Goal: Task Accomplishment & Management: Manage account settings

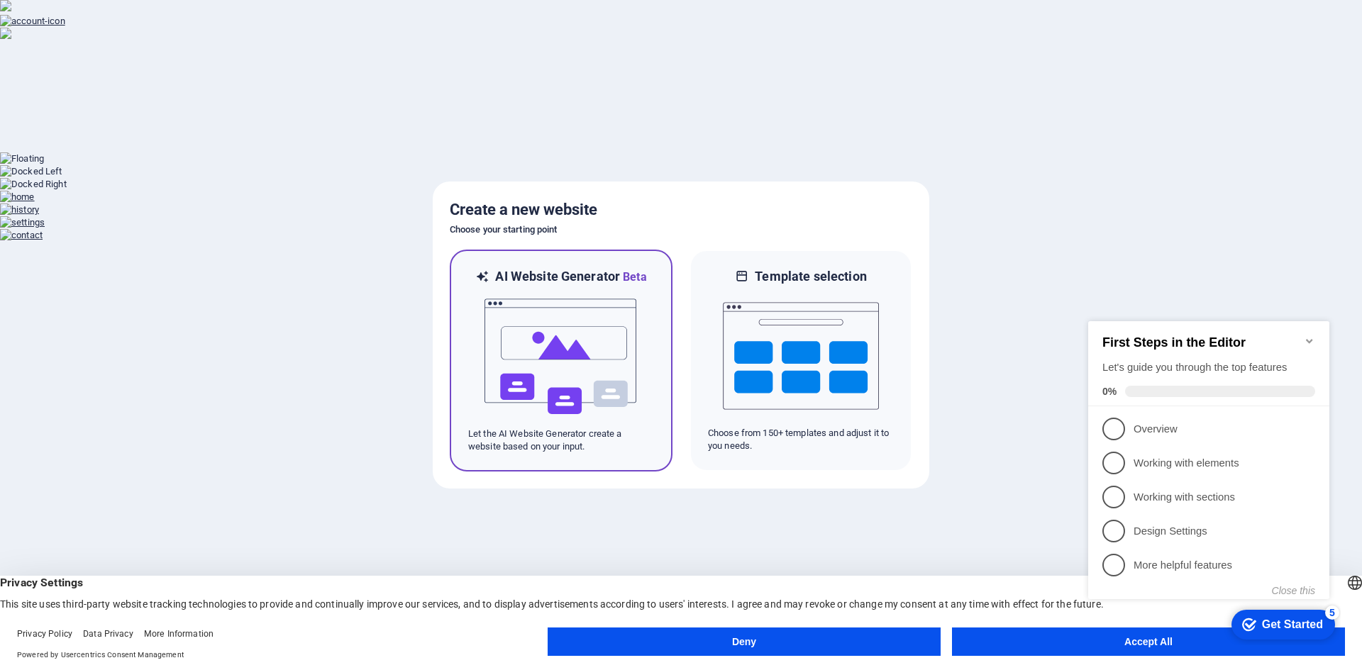
click at [535, 374] on img at bounding box center [561, 357] width 156 height 142
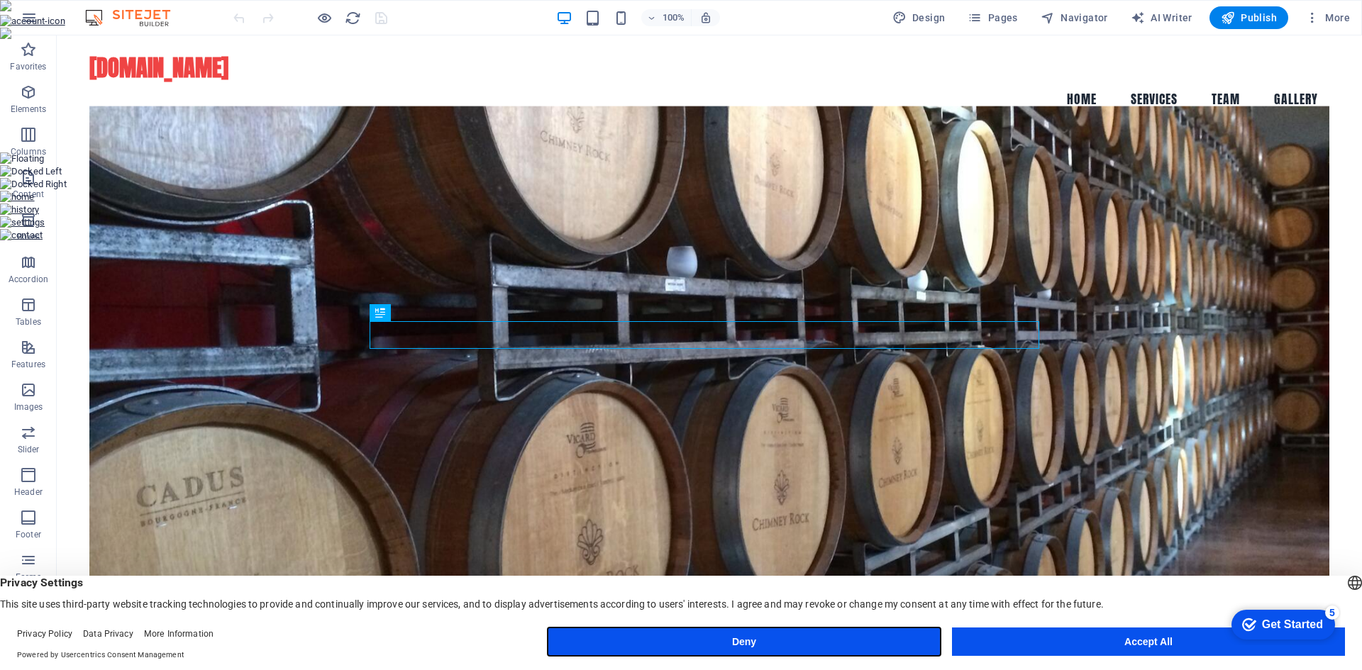
click at [782, 645] on button "Deny" at bounding box center [744, 642] width 393 height 28
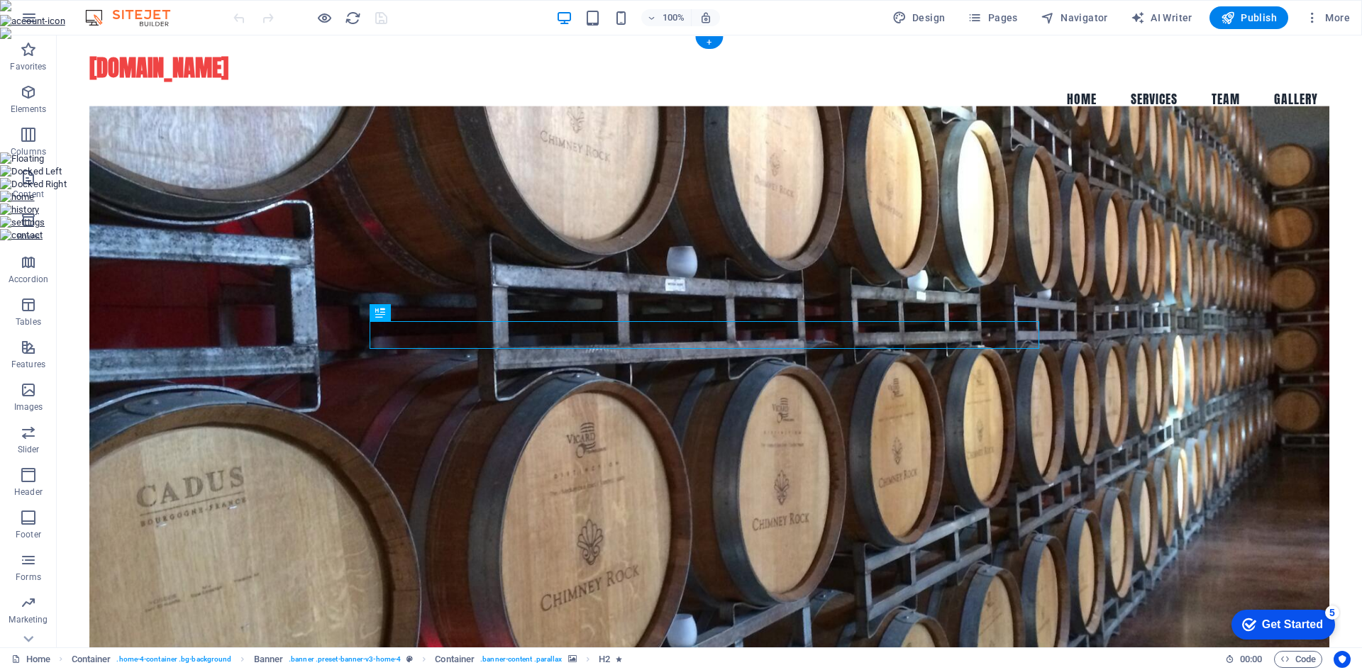
click at [572, 231] on figure at bounding box center [709, 384] width 1240 height 557
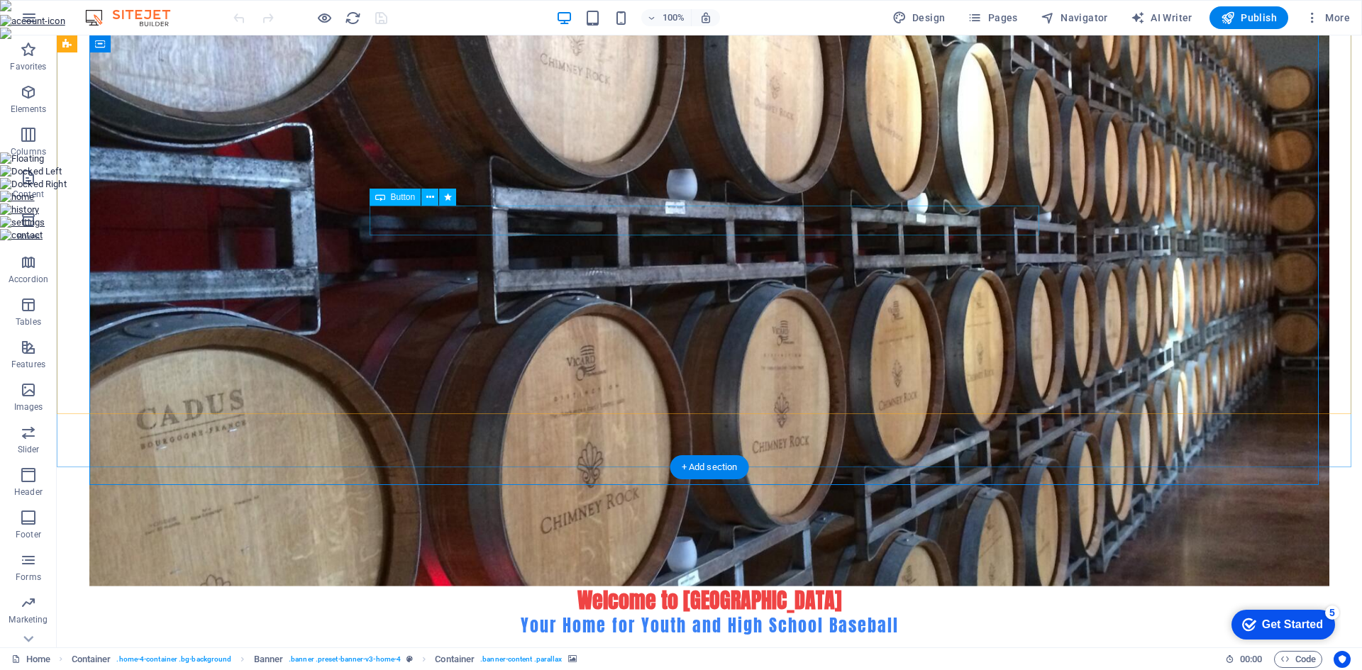
scroll to position [142, 0]
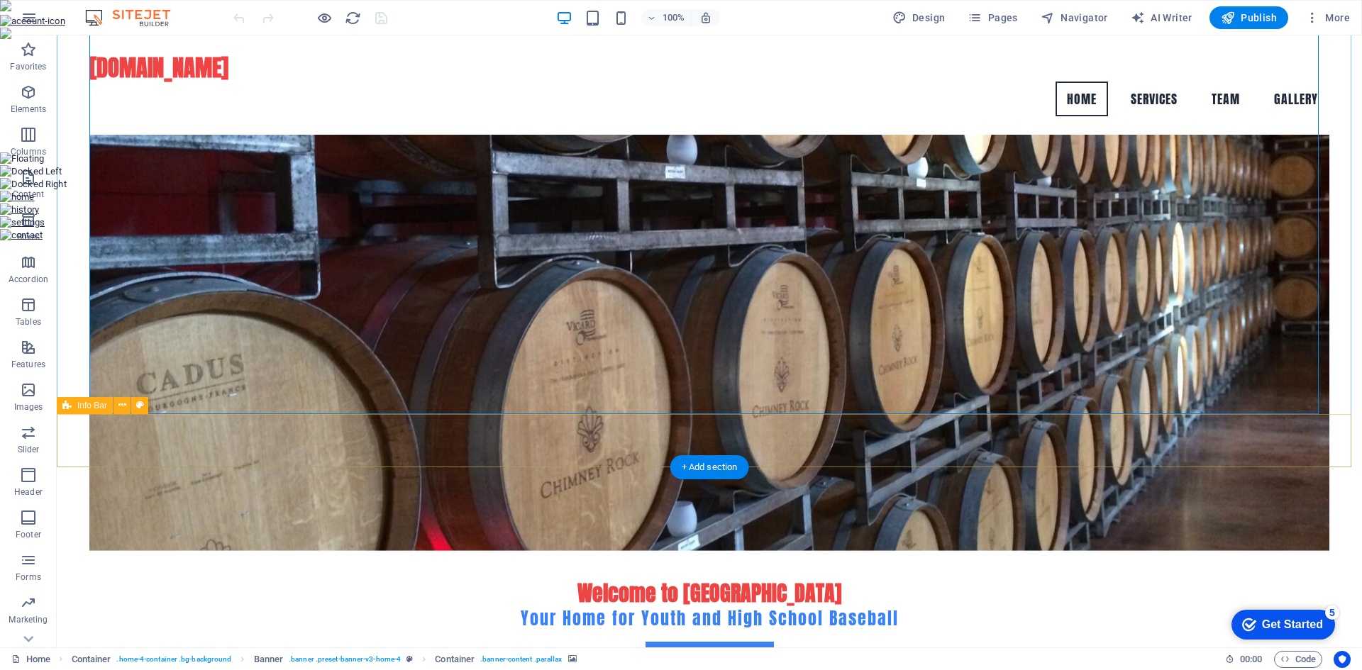
drag, startPoint x: 724, startPoint y: 439, endPoint x: 801, endPoint y: 448, distance: 77.9
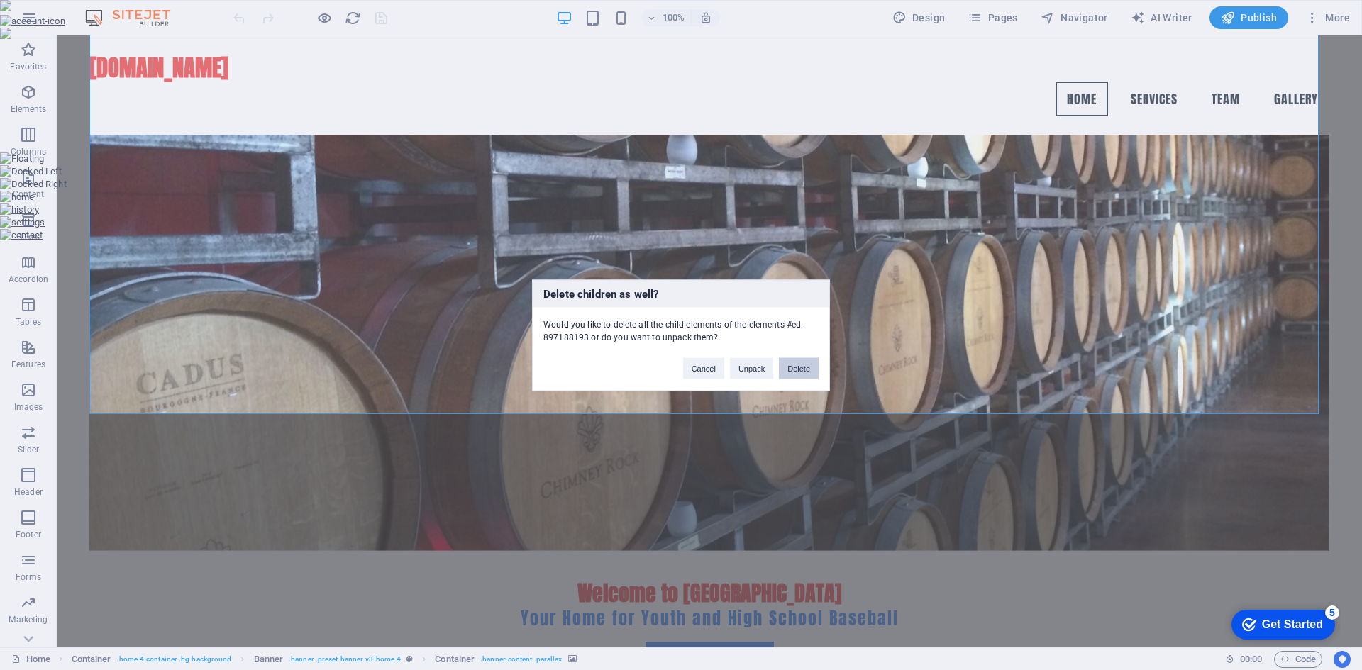
click at [791, 371] on button "Delete" at bounding box center [799, 367] width 40 height 21
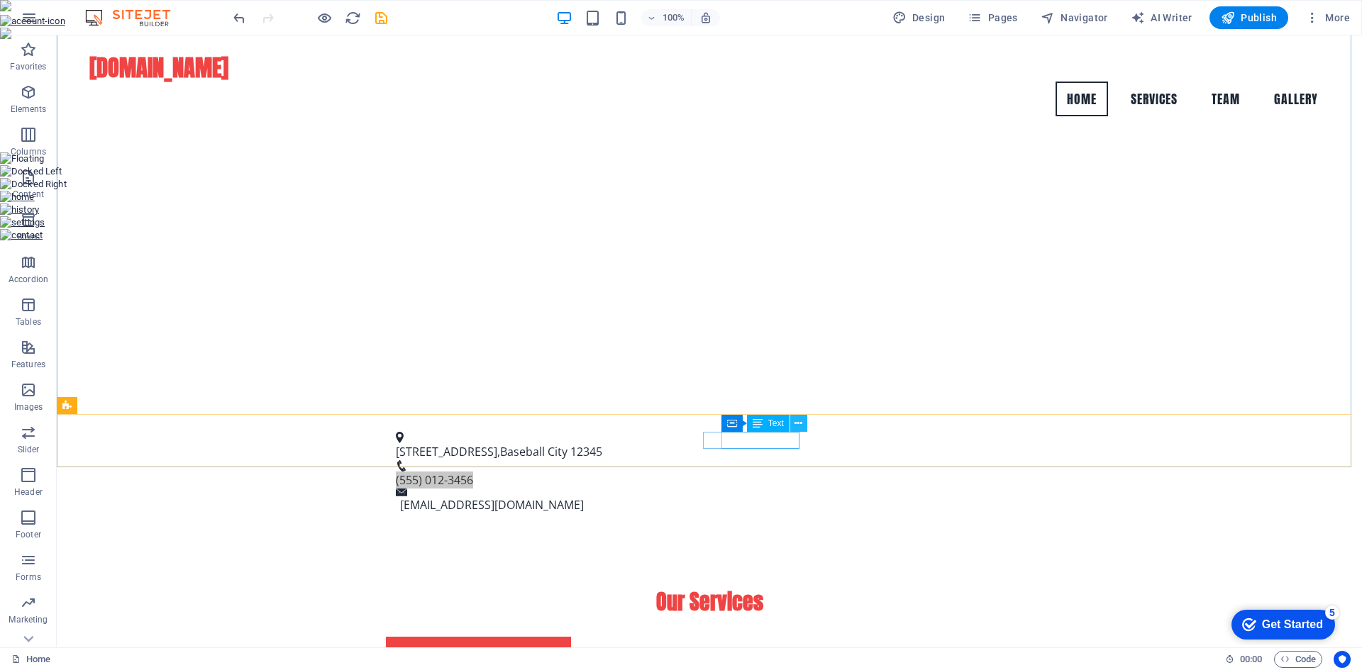
click at [796, 423] on icon at bounding box center [798, 423] width 8 height 15
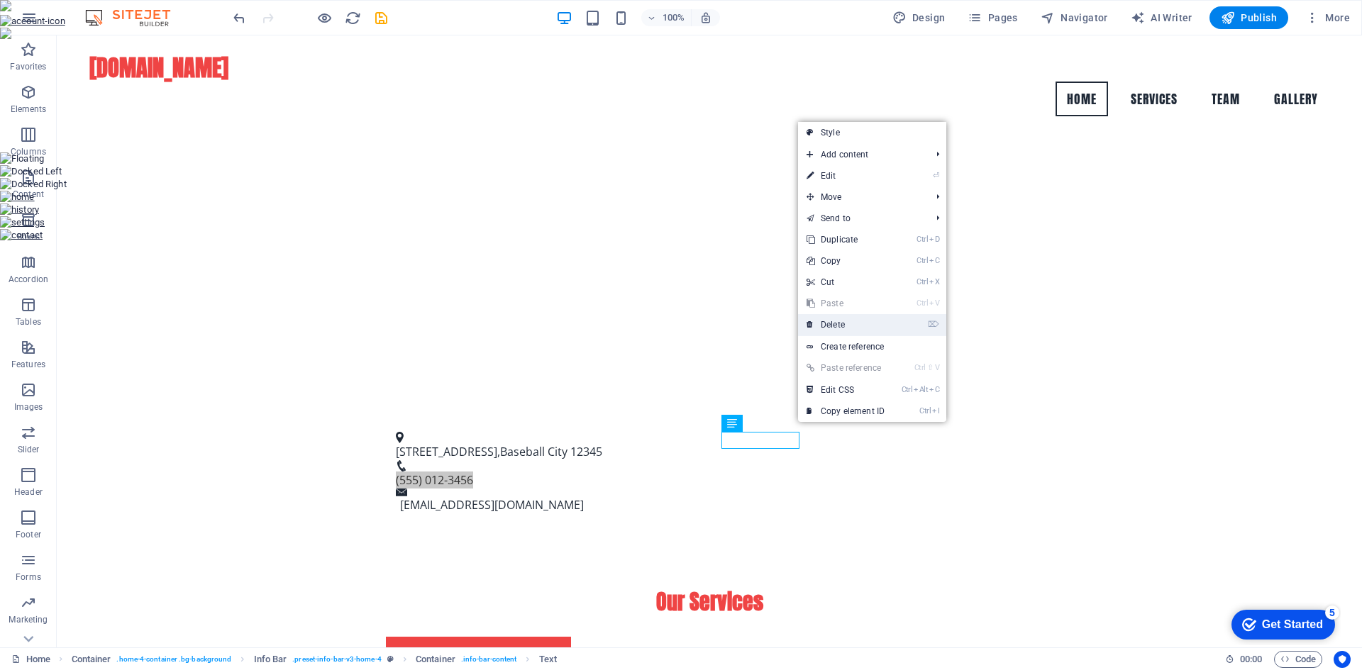
click at [852, 323] on link "⌦ Delete" at bounding box center [845, 324] width 95 height 21
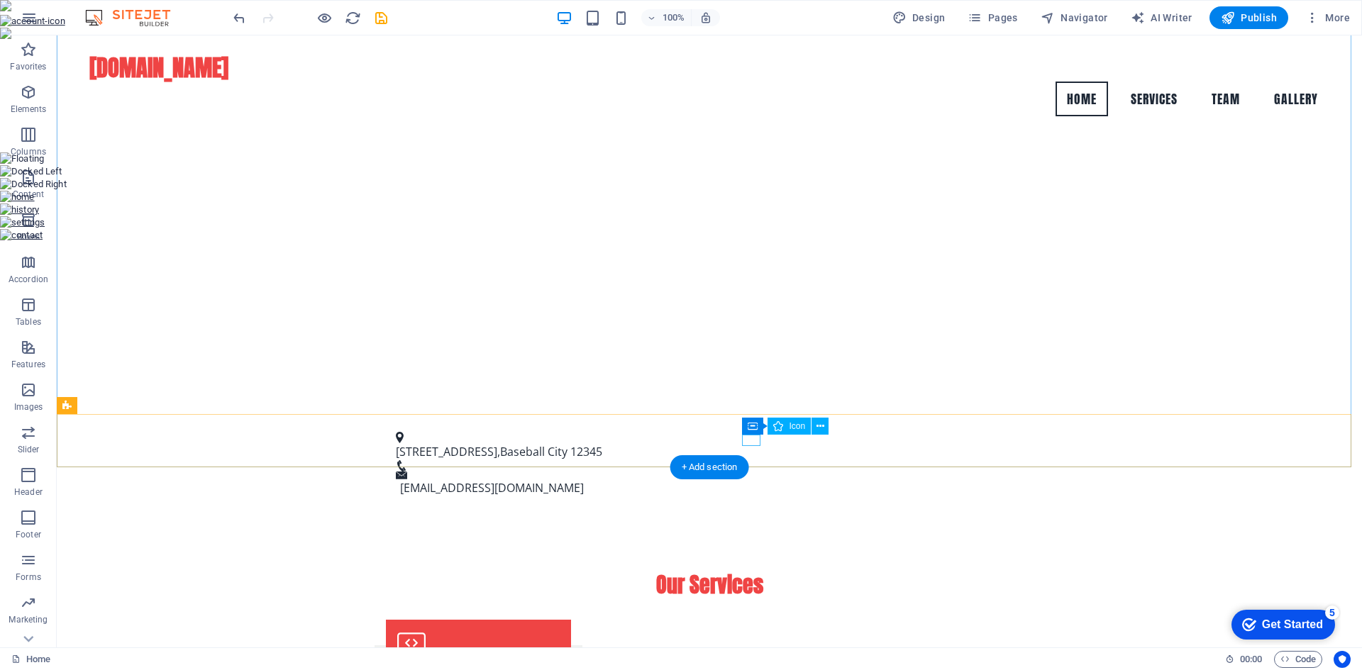
click at [747, 460] on figure at bounding box center [704, 465] width 616 height 11
click at [819, 428] on icon at bounding box center [820, 426] width 8 height 15
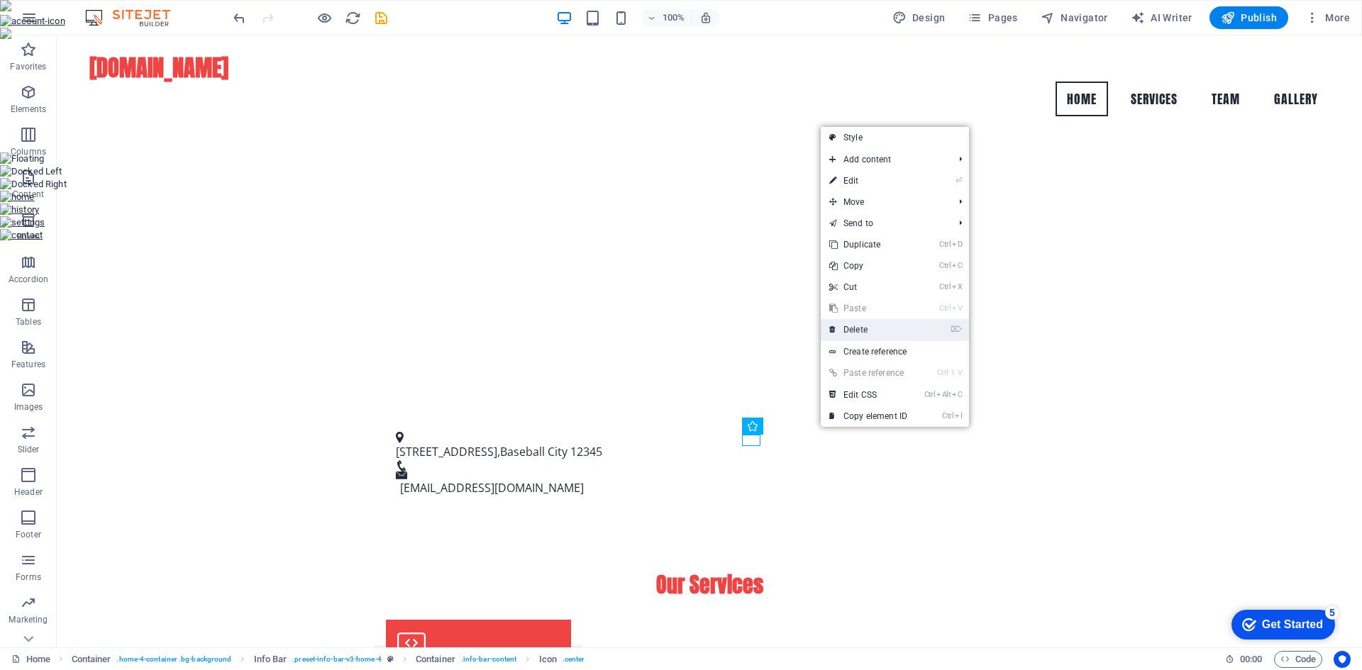
click at [852, 326] on link "⌦ Delete" at bounding box center [868, 329] width 95 height 21
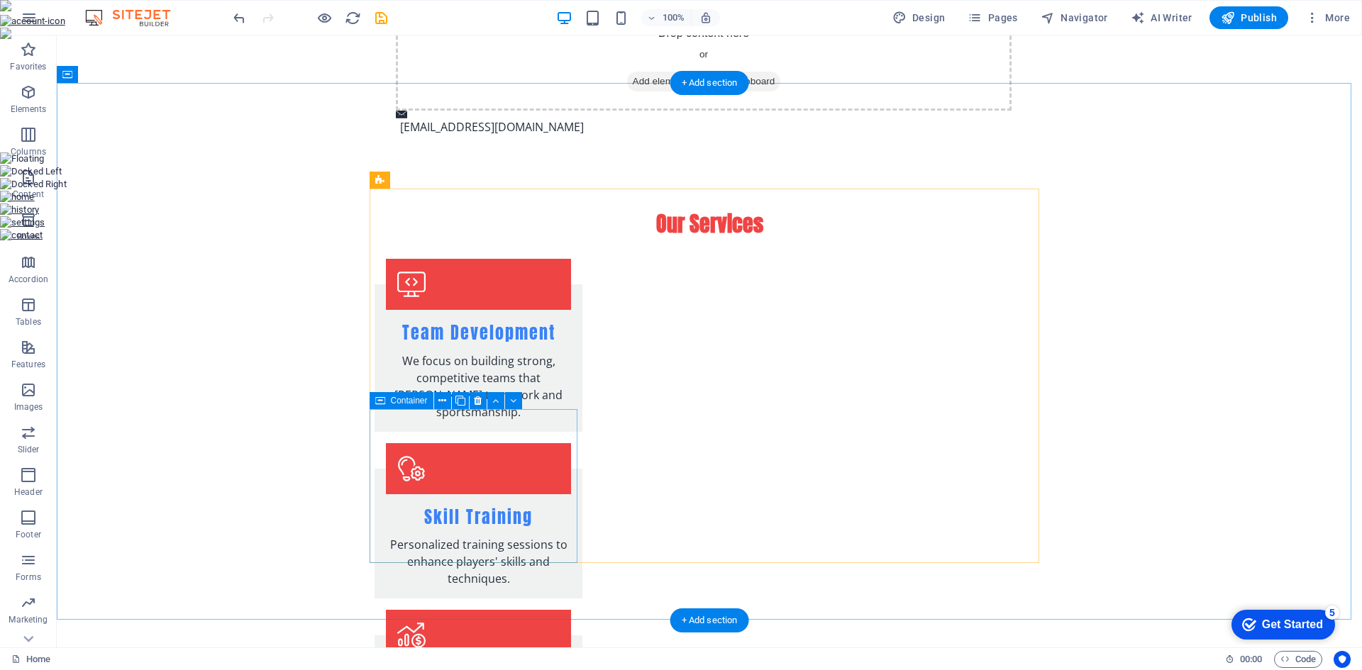
scroll to position [709, 0]
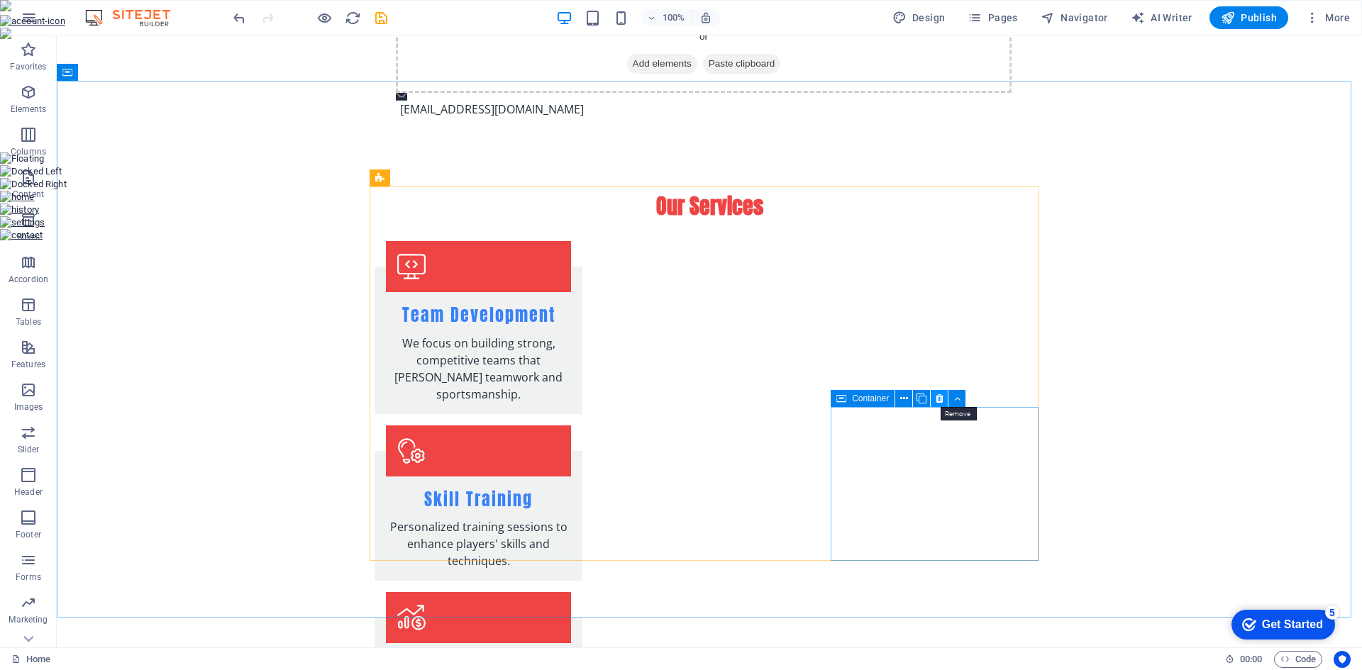
click at [940, 401] on icon at bounding box center [939, 398] width 8 height 15
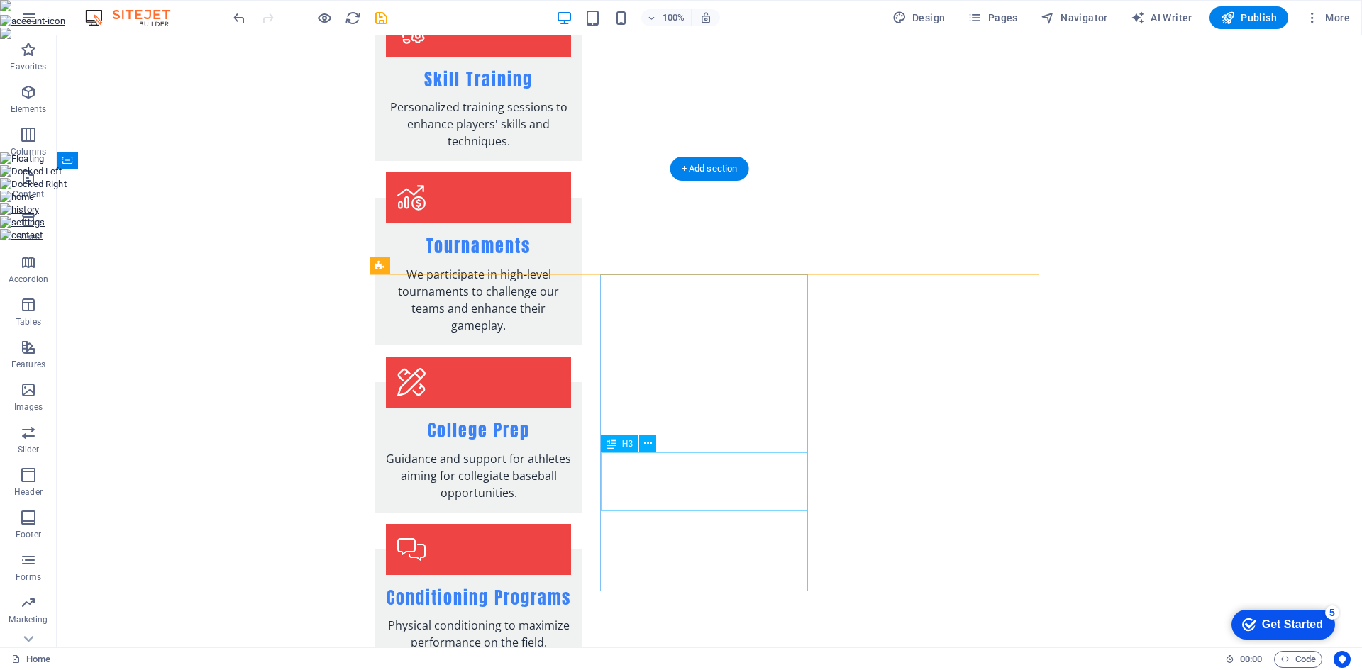
scroll to position [1135, 0]
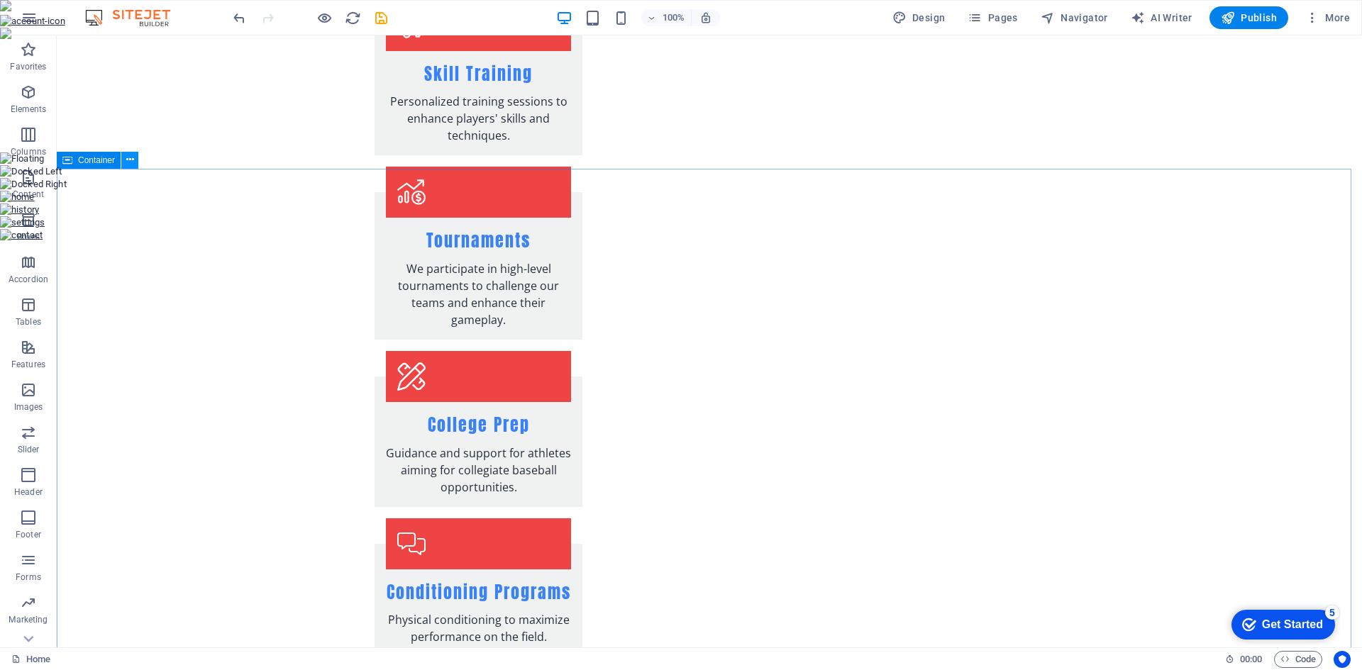
click at [129, 166] on icon at bounding box center [130, 159] width 8 height 15
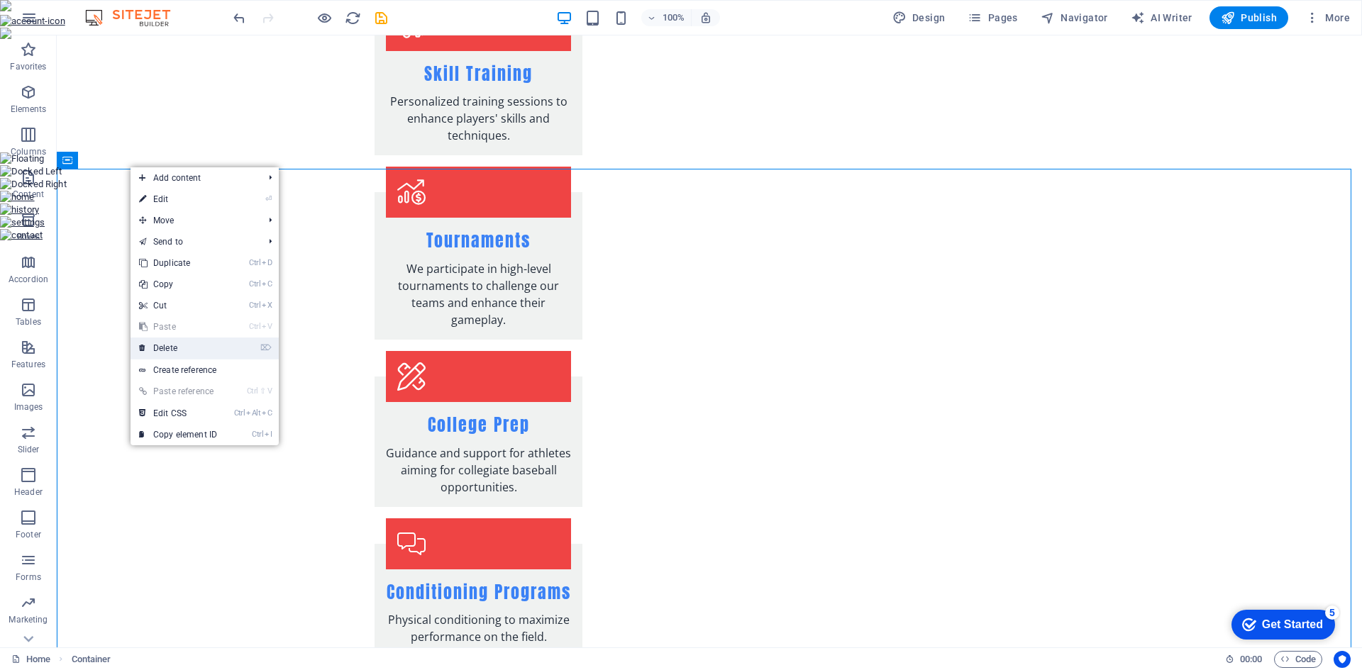
click at [192, 348] on link "⌦ Delete" at bounding box center [177, 348] width 95 height 21
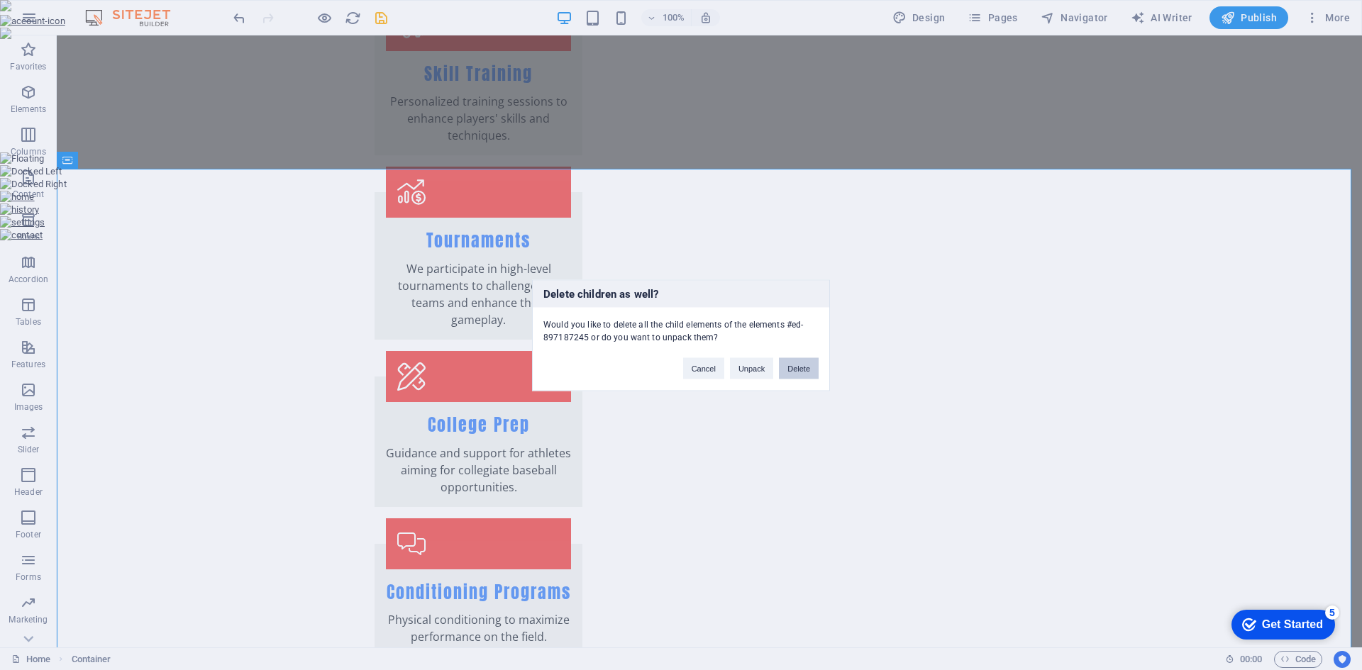
click at [797, 372] on button "Delete" at bounding box center [799, 367] width 40 height 21
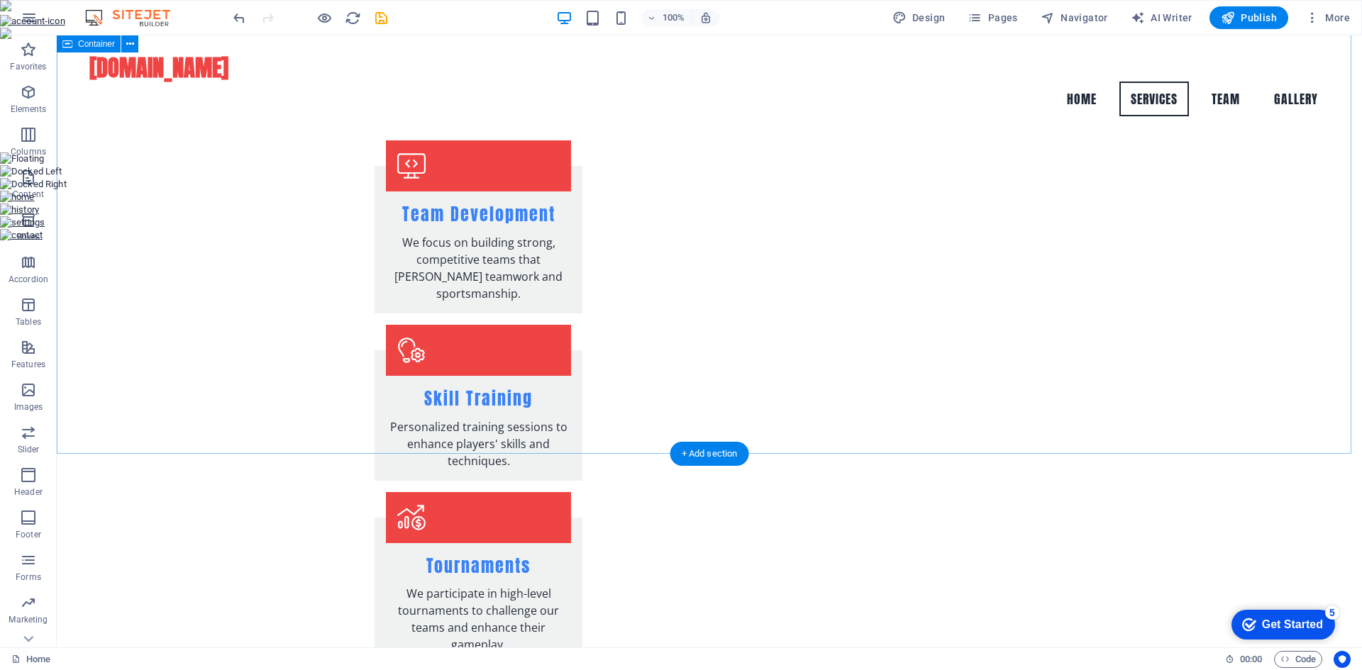
scroll to position [710, 0]
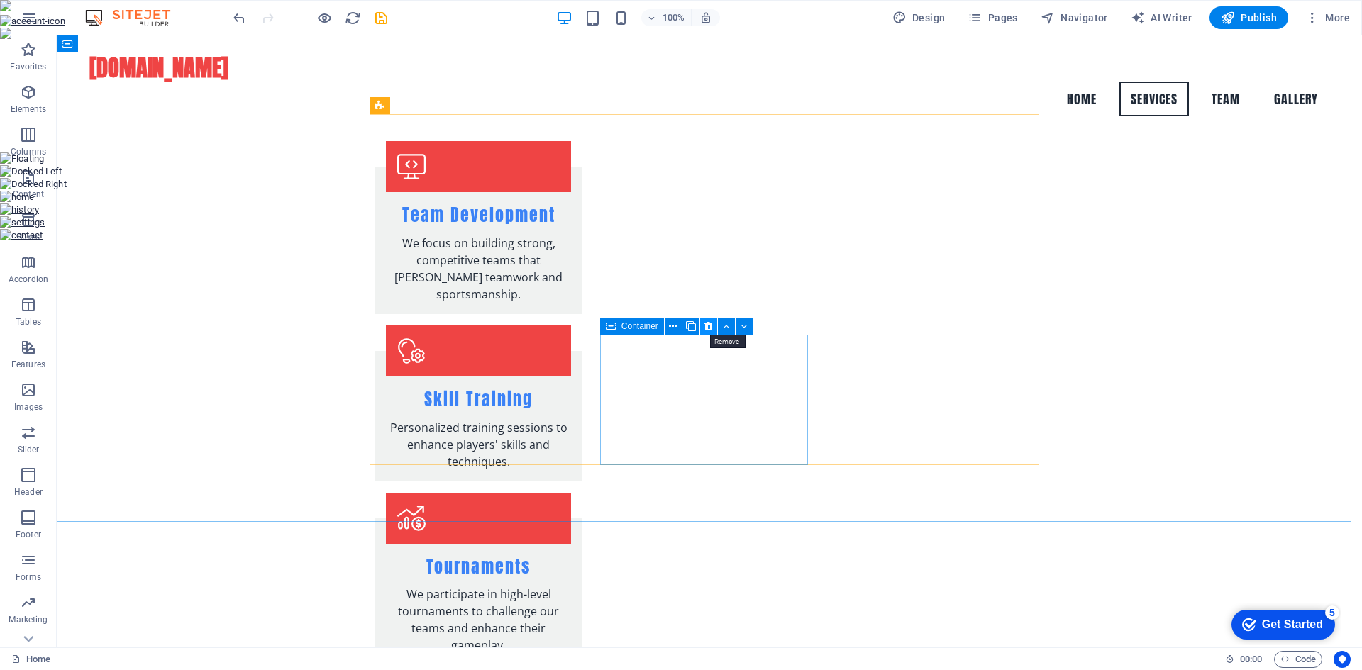
click at [710, 333] on icon at bounding box center [708, 326] width 8 height 15
click at [495, 299] on button at bounding box center [499, 300] width 17 height 17
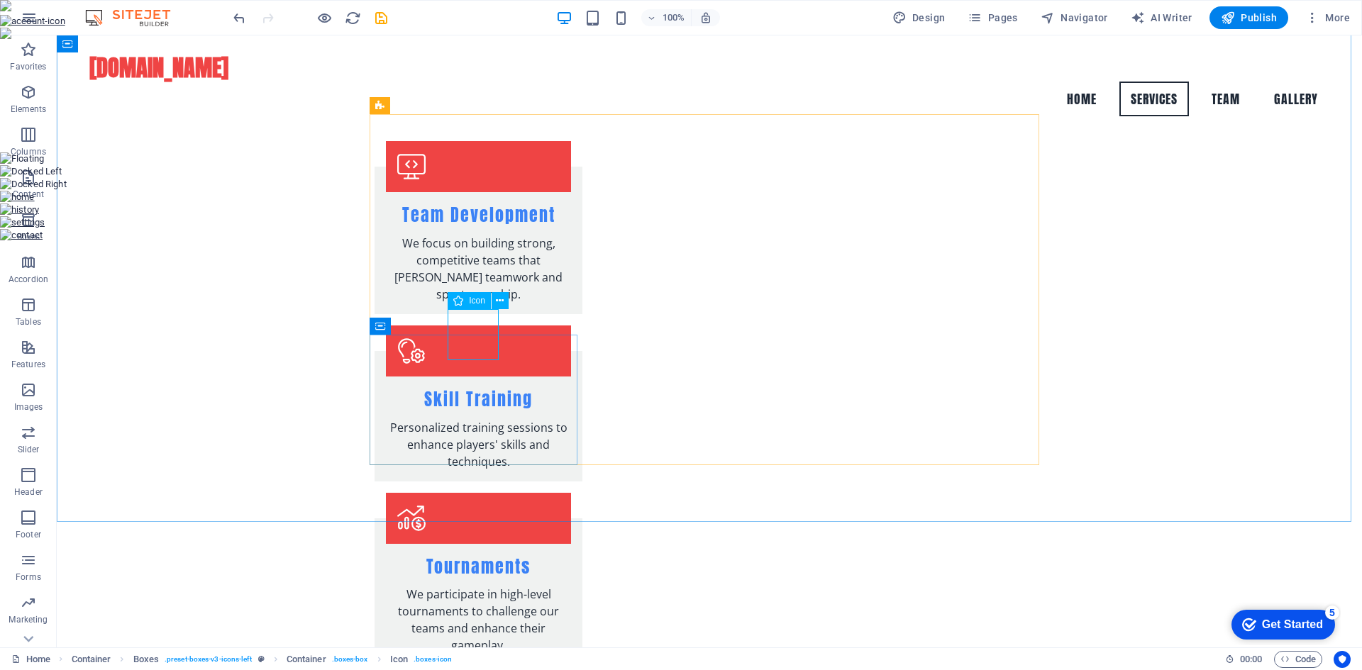
click at [462, 302] on icon at bounding box center [458, 300] width 10 height 17
click at [465, 301] on div "Icon" at bounding box center [469, 300] width 43 height 17
drag, startPoint x: 465, startPoint y: 301, endPoint x: 215, endPoint y: 285, distance: 250.1
click at [488, 301] on div "Icon" at bounding box center [469, 300] width 43 height 17
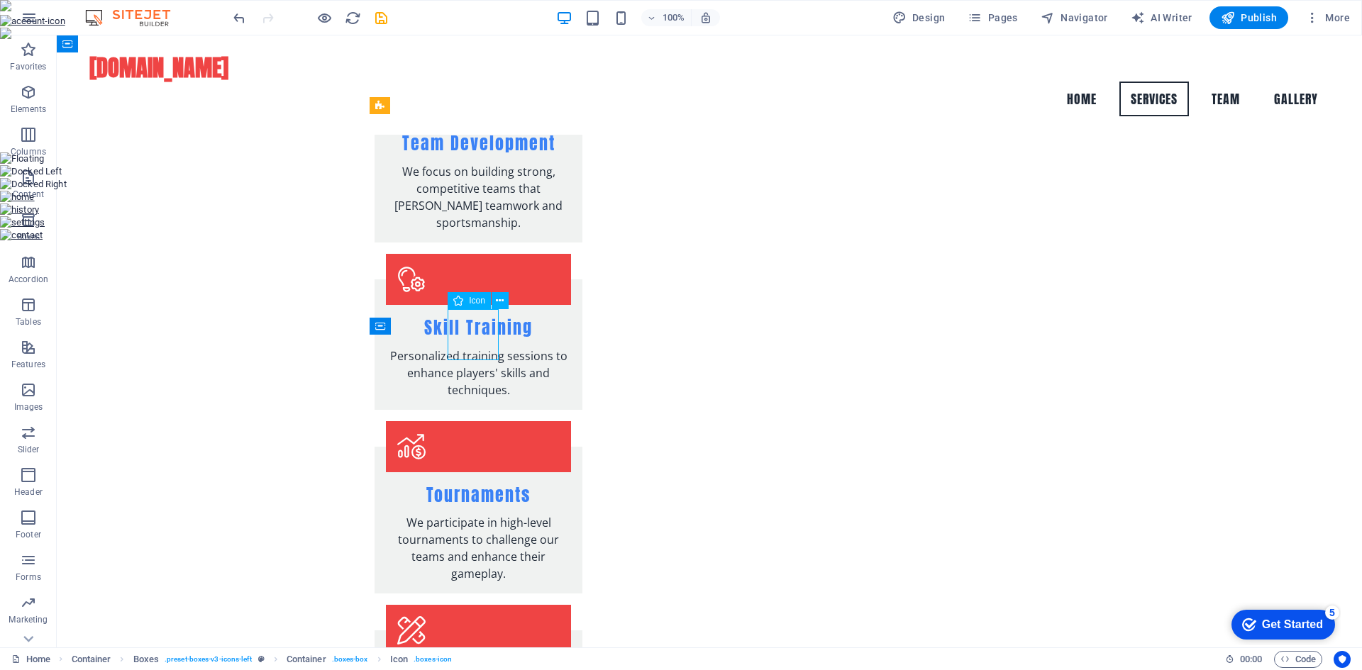
select select "xMidYMid"
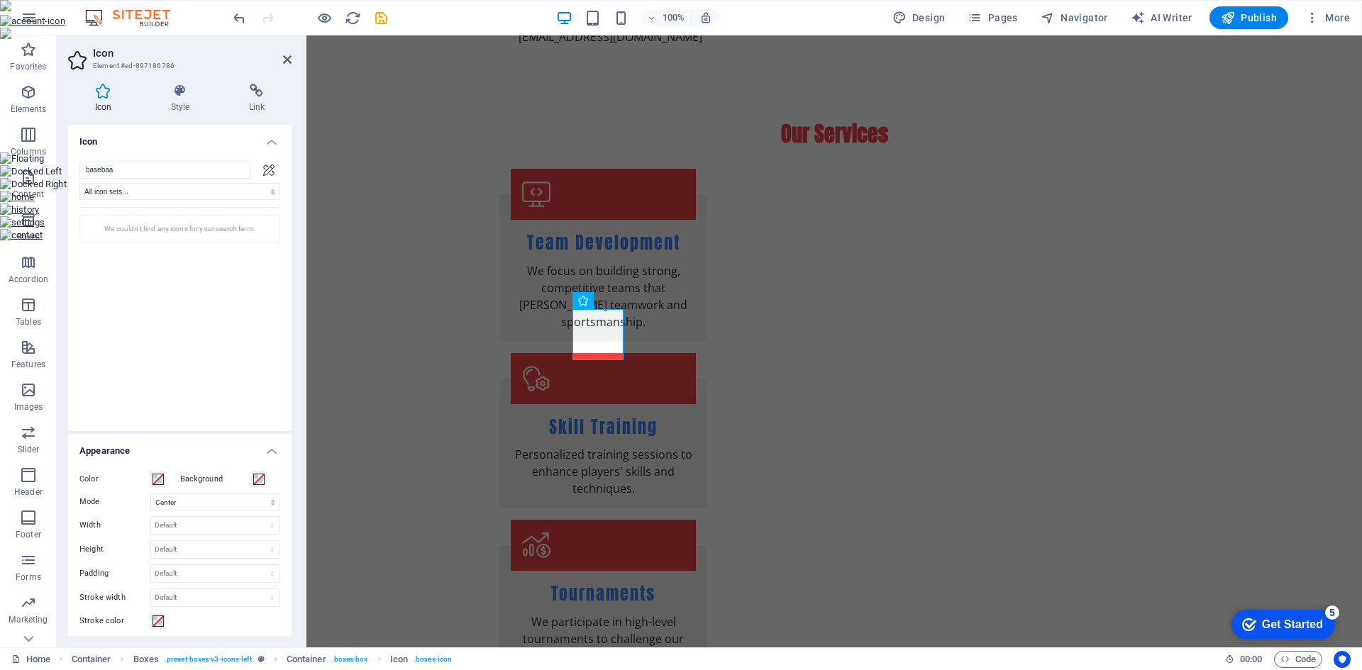
scroll to position [0, 0]
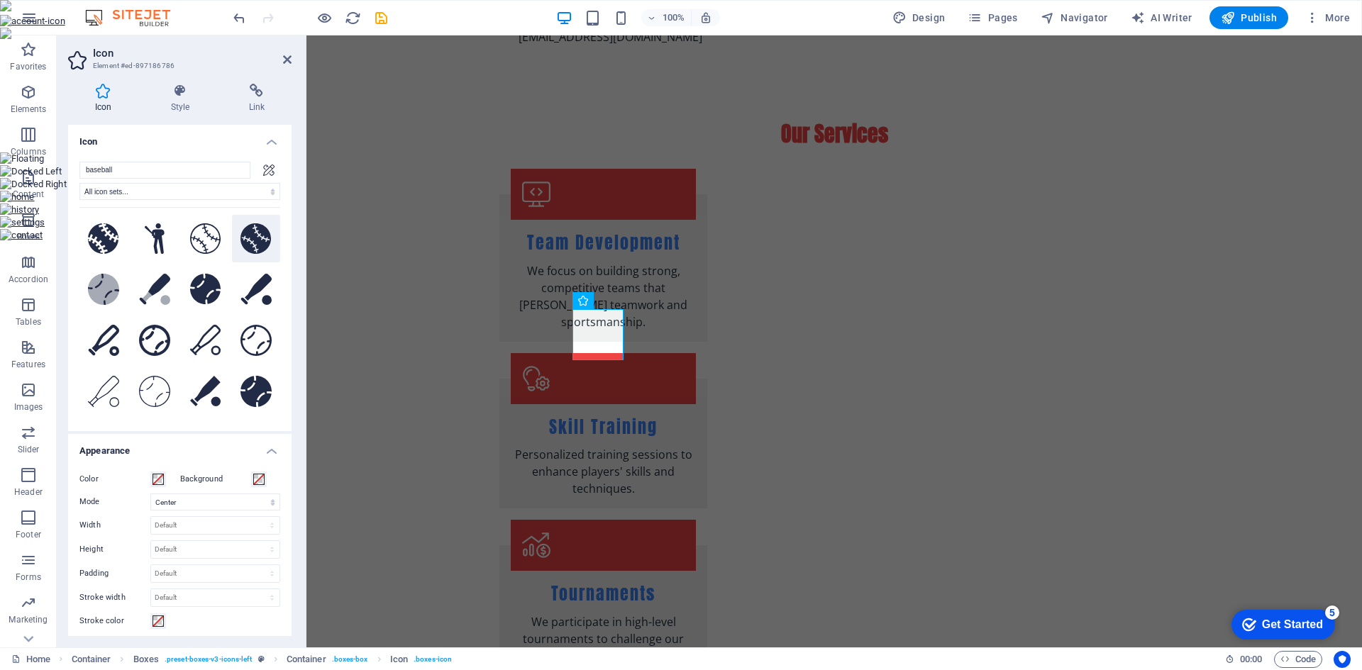
type input "baseball"
click at [250, 245] on icon at bounding box center [255, 238] width 31 height 31
click at [760, 329] on div "Team Development We focus on building strong, competitive teams that foster tea…" at bounding box center [833, 514] width 669 height 691
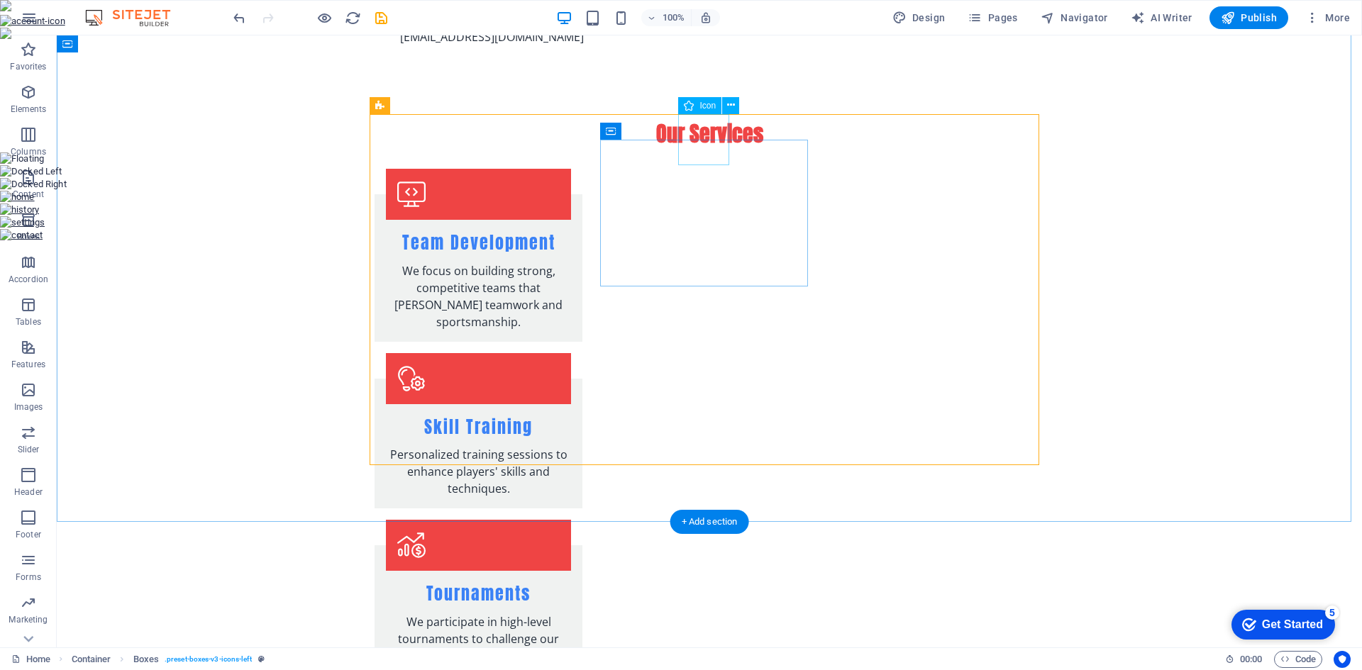
click at [571, 353] on figure at bounding box center [478, 378] width 185 height 51
click at [698, 107] on div "Icon" at bounding box center [699, 105] width 43 height 17
click at [728, 106] on icon at bounding box center [731, 105] width 8 height 15
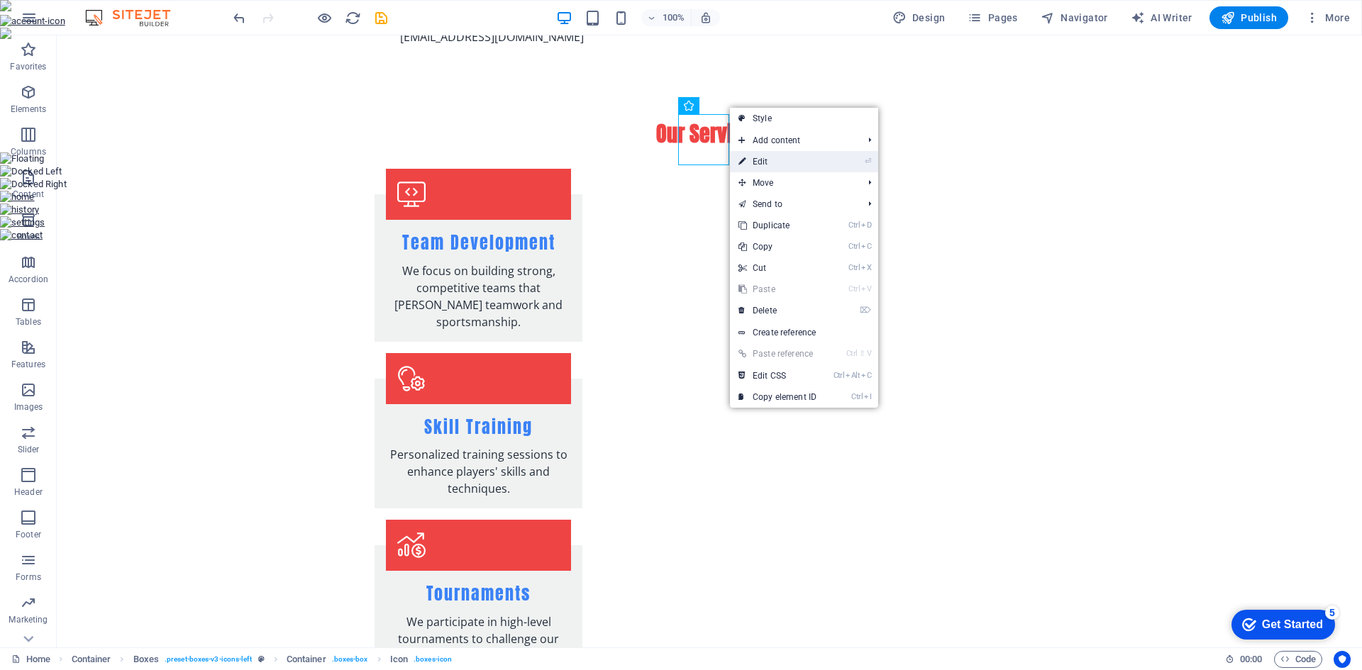
click at [765, 167] on link "⏎ Edit" at bounding box center [777, 161] width 95 height 21
select select "xMidYMid"
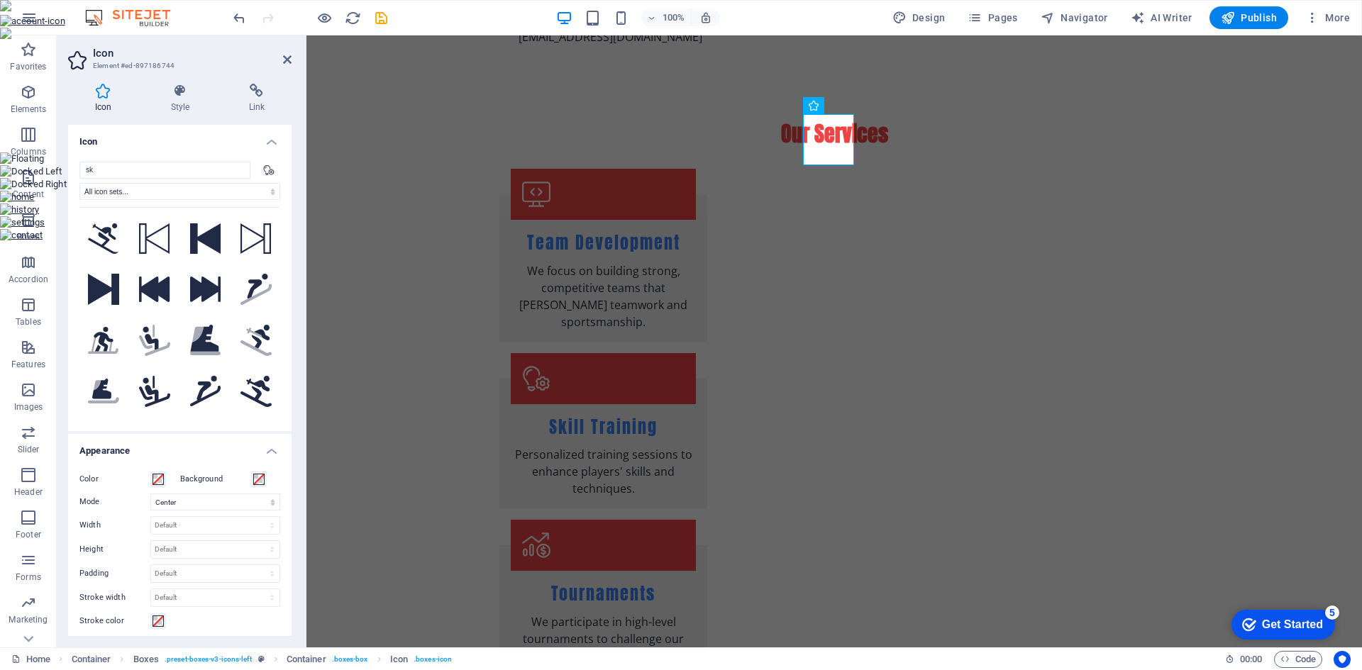
type input "s"
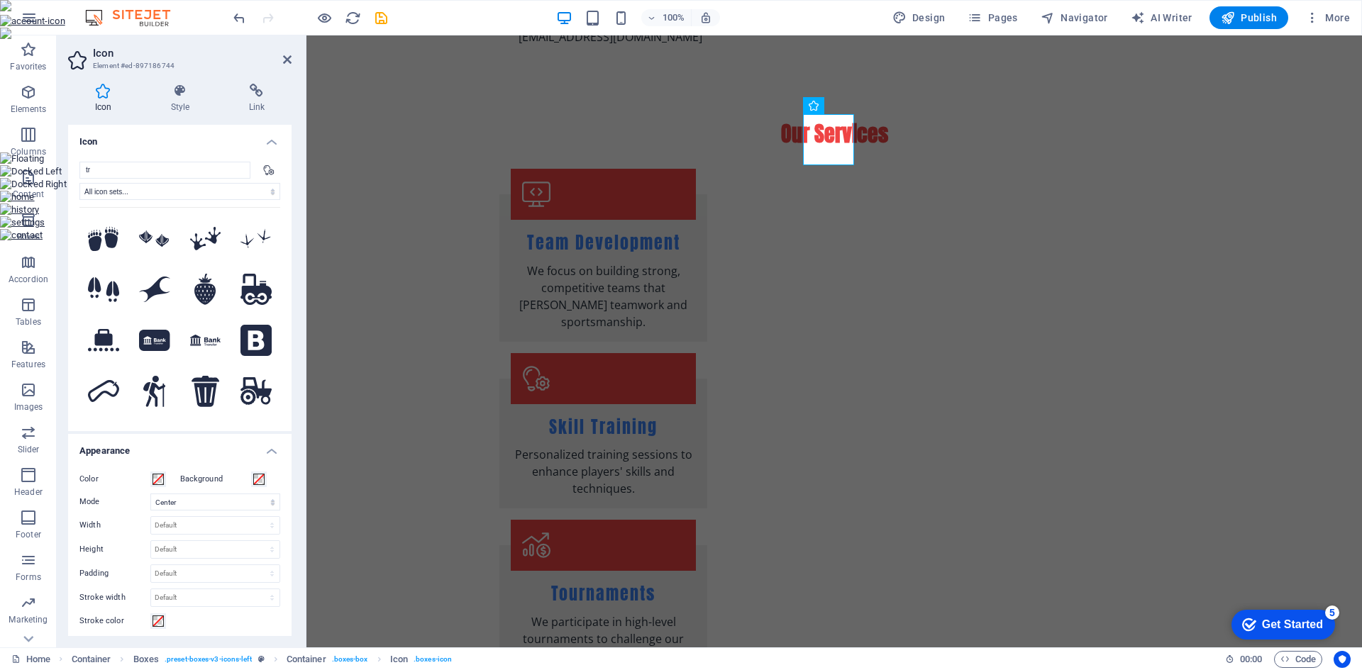
type input "t"
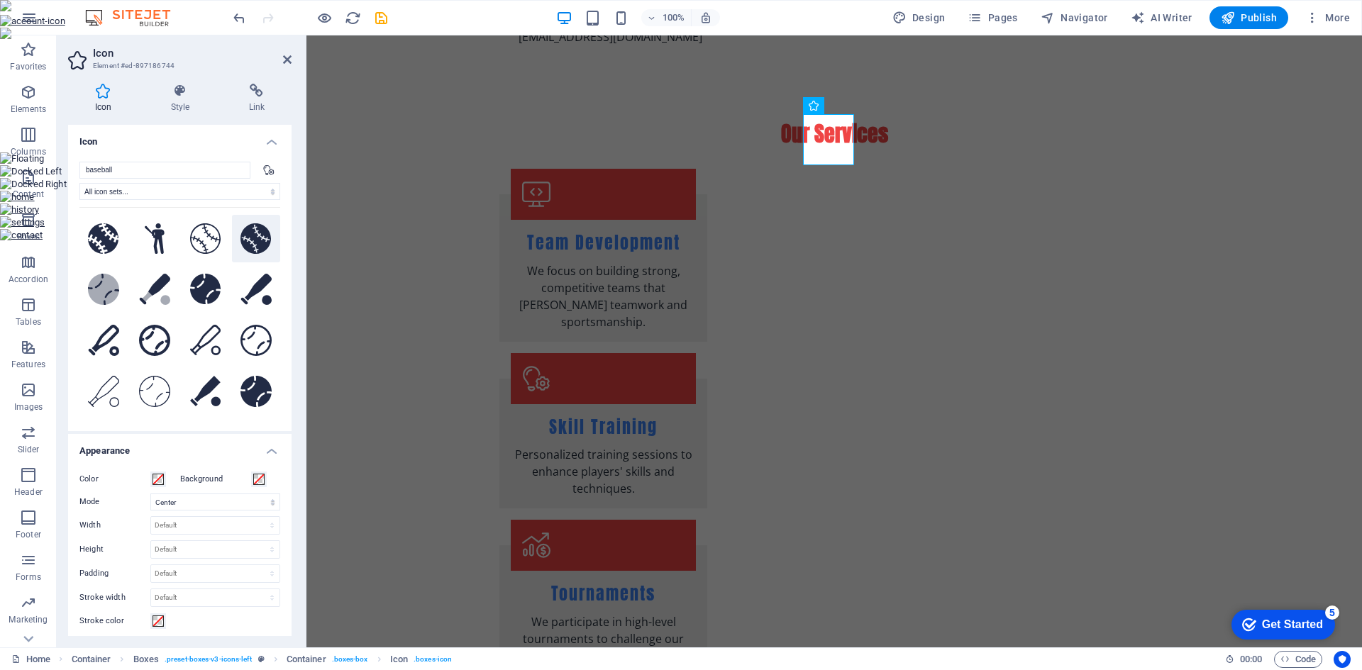
type input "baseball"
click at [243, 233] on icon at bounding box center [255, 238] width 31 height 31
click at [604, 104] on span "Icon" at bounding box center [602, 105] width 16 height 9
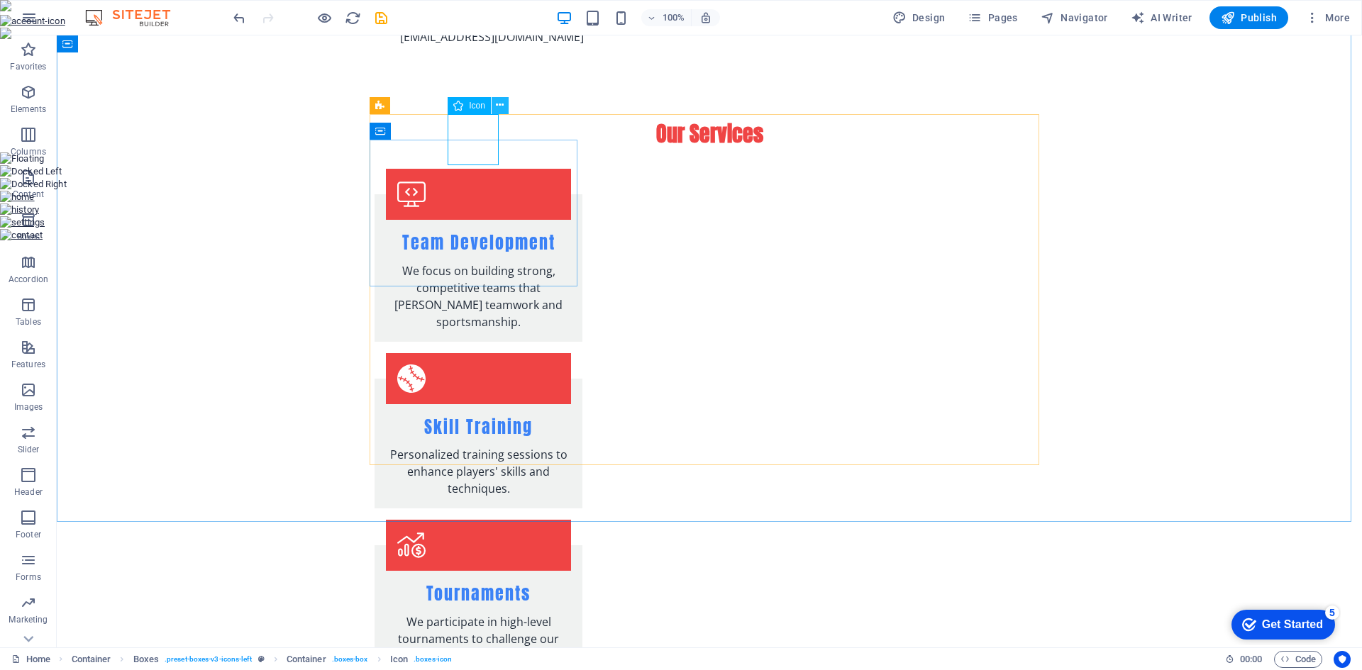
click at [499, 104] on icon at bounding box center [500, 105] width 8 height 15
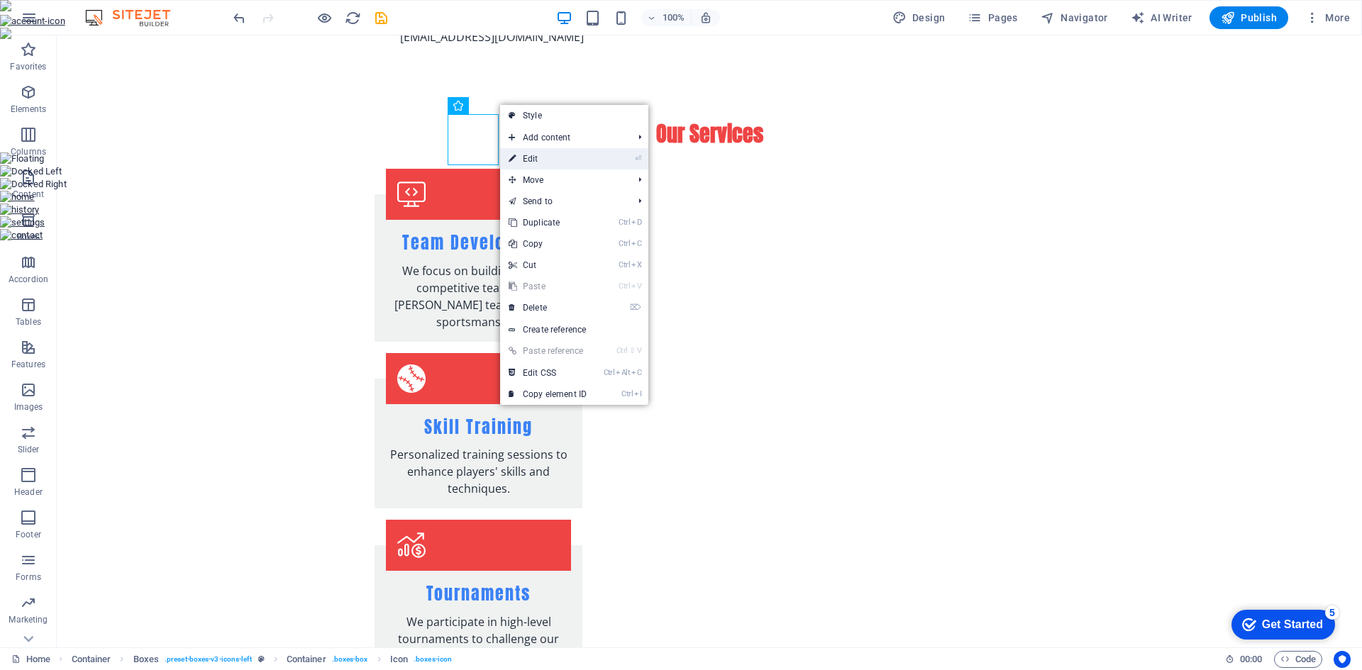
click at [546, 156] on link "⏎ Edit" at bounding box center [547, 158] width 95 height 21
select select "xMidYMid"
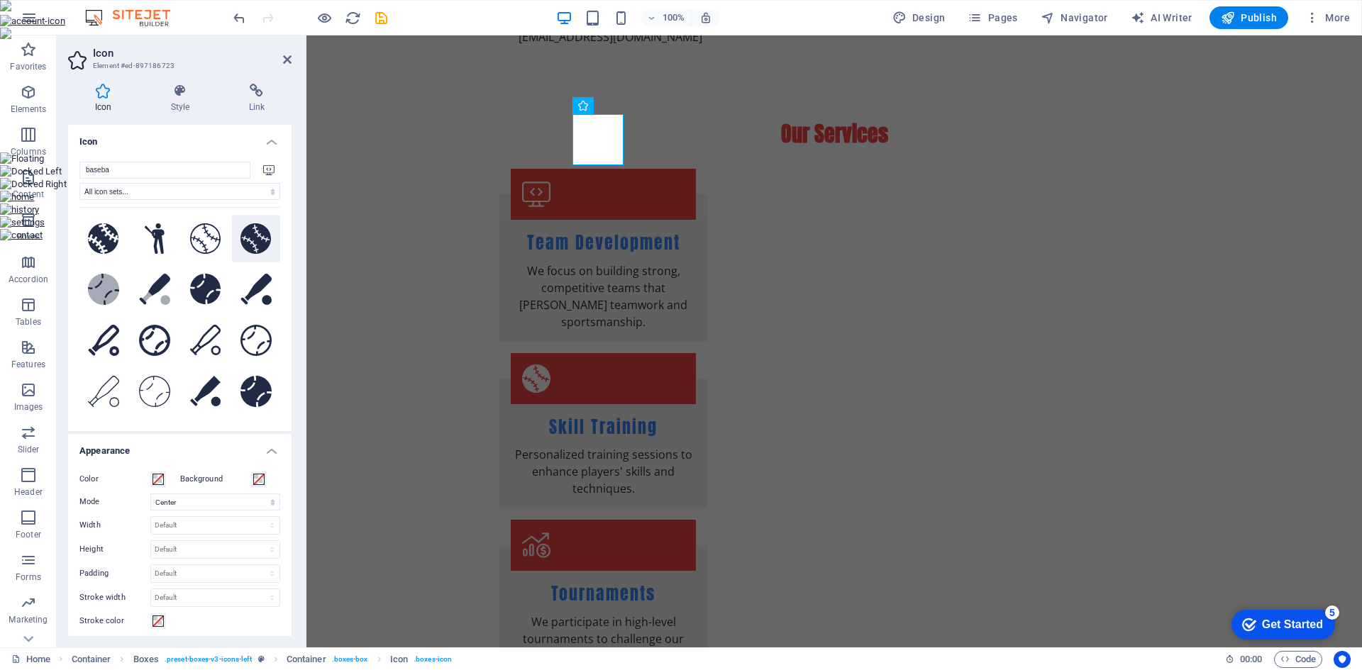
type input "baseba"
click at [254, 234] on icon at bounding box center [255, 238] width 31 height 31
click at [696, 520] on figure at bounding box center [603, 545] width 185 height 51
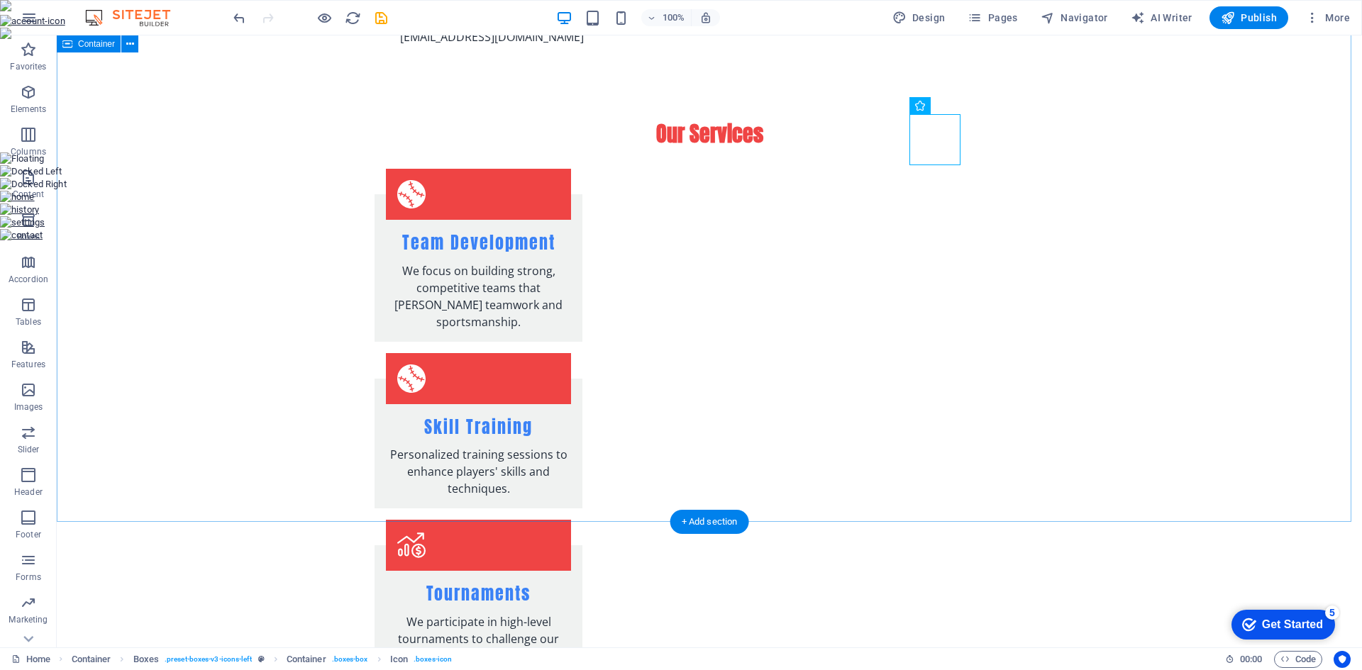
click at [1060, 104] on div "Our Services Team Development We focus on building strong, competitive teams th…" at bounding box center [709, 489] width 1305 height 853
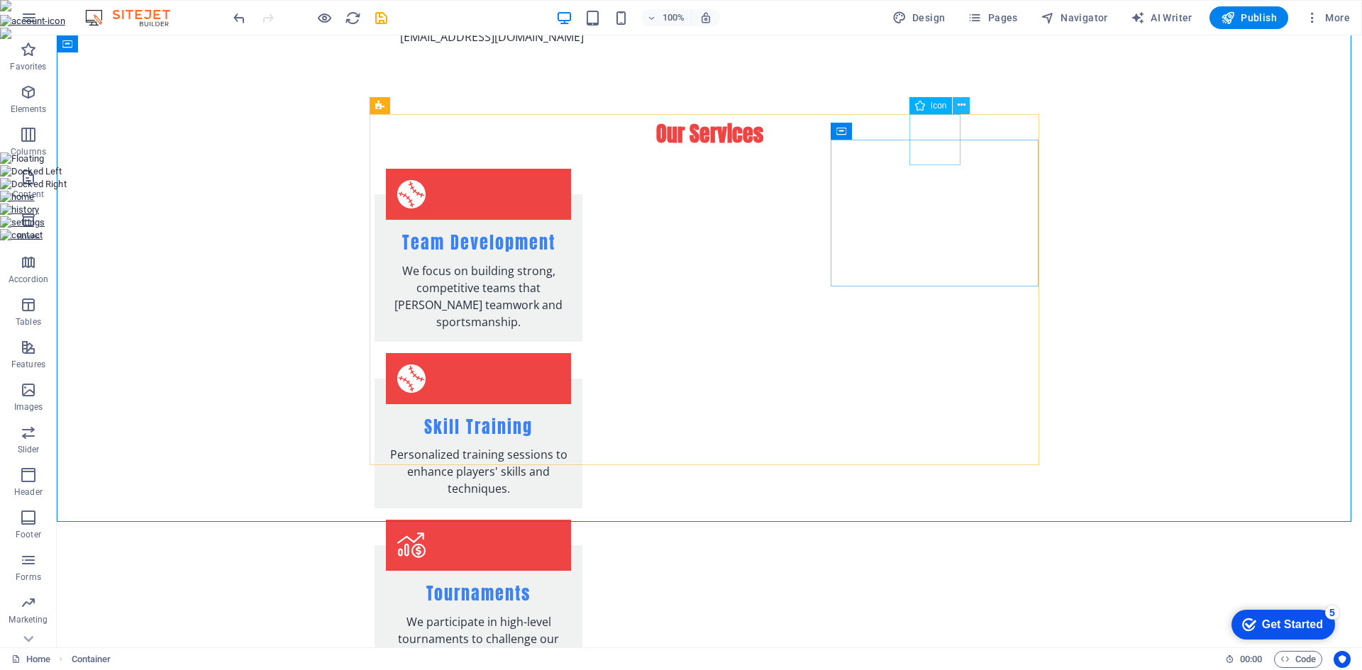
click at [961, 104] on icon at bounding box center [961, 105] width 8 height 15
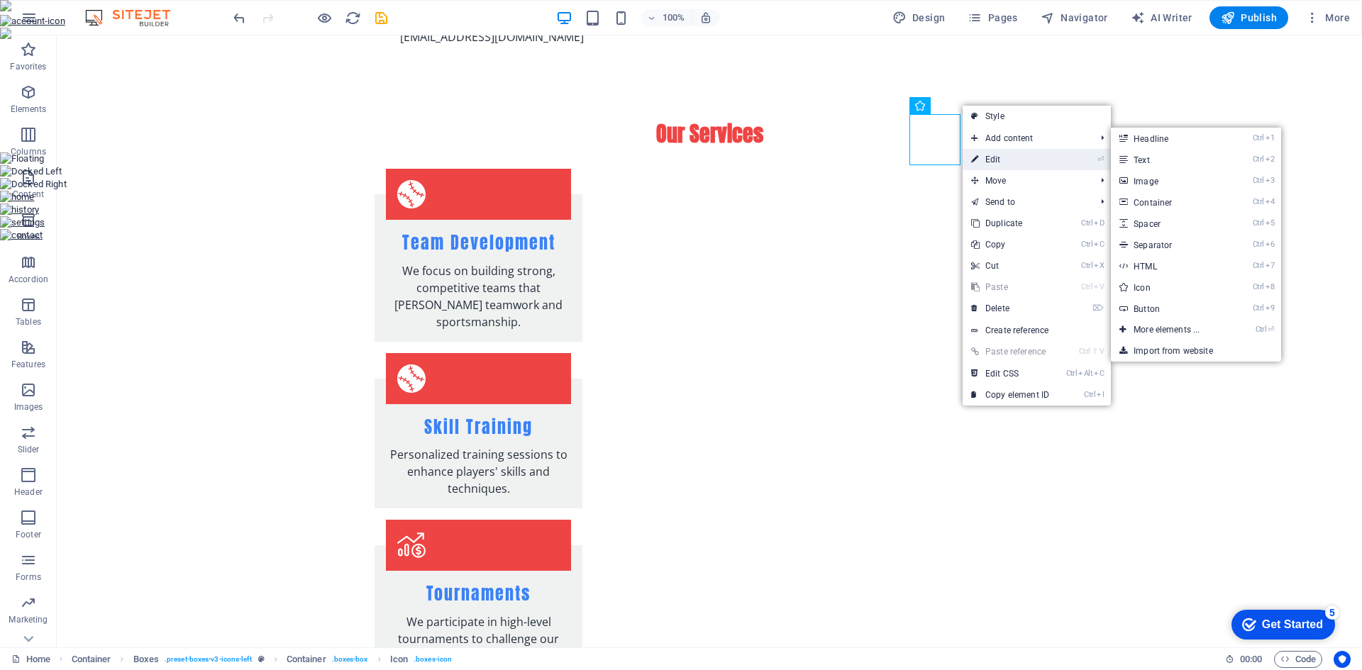
click at [1001, 155] on link "⏎ Edit" at bounding box center [1009, 159] width 95 height 21
select select "xMidYMid"
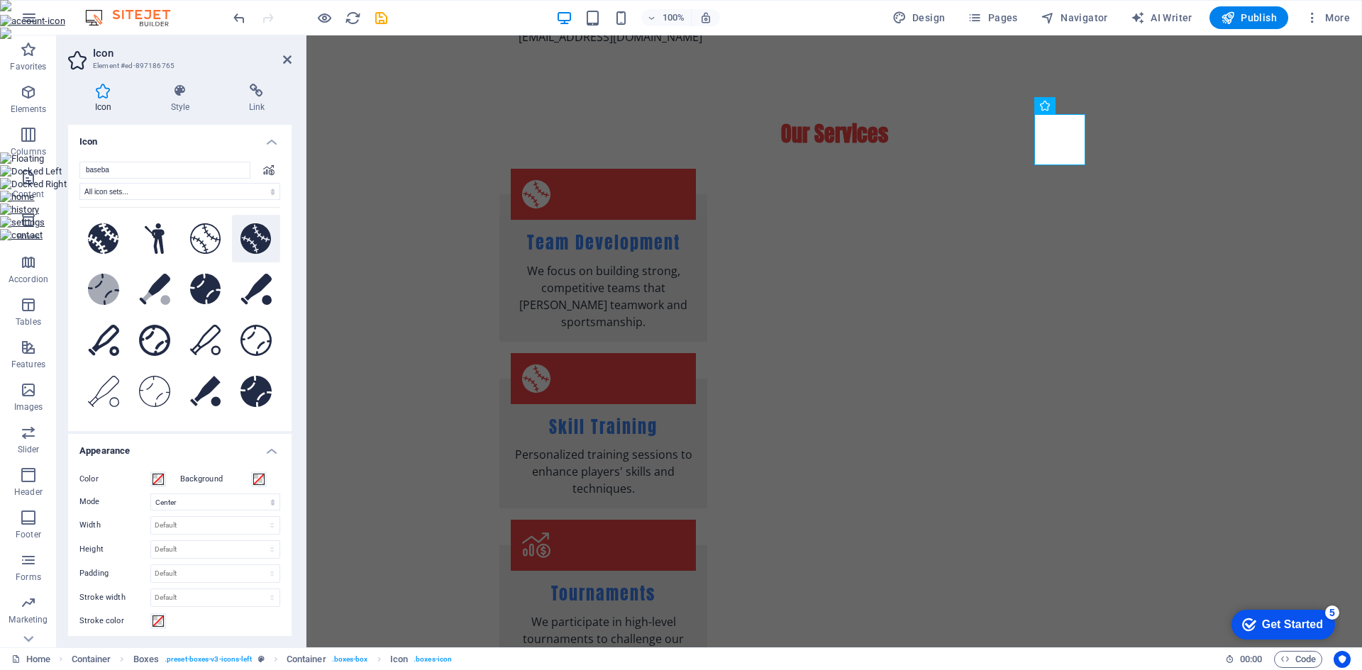
type input "baseba"
click at [255, 231] on icon at bounding box center [255, 238] width 31 height 31
click at [1204, 298] on div "Our Services Team Development We focus on building strong, competitive teams th…" at bounding box center [833, 489] width 1055 height 853
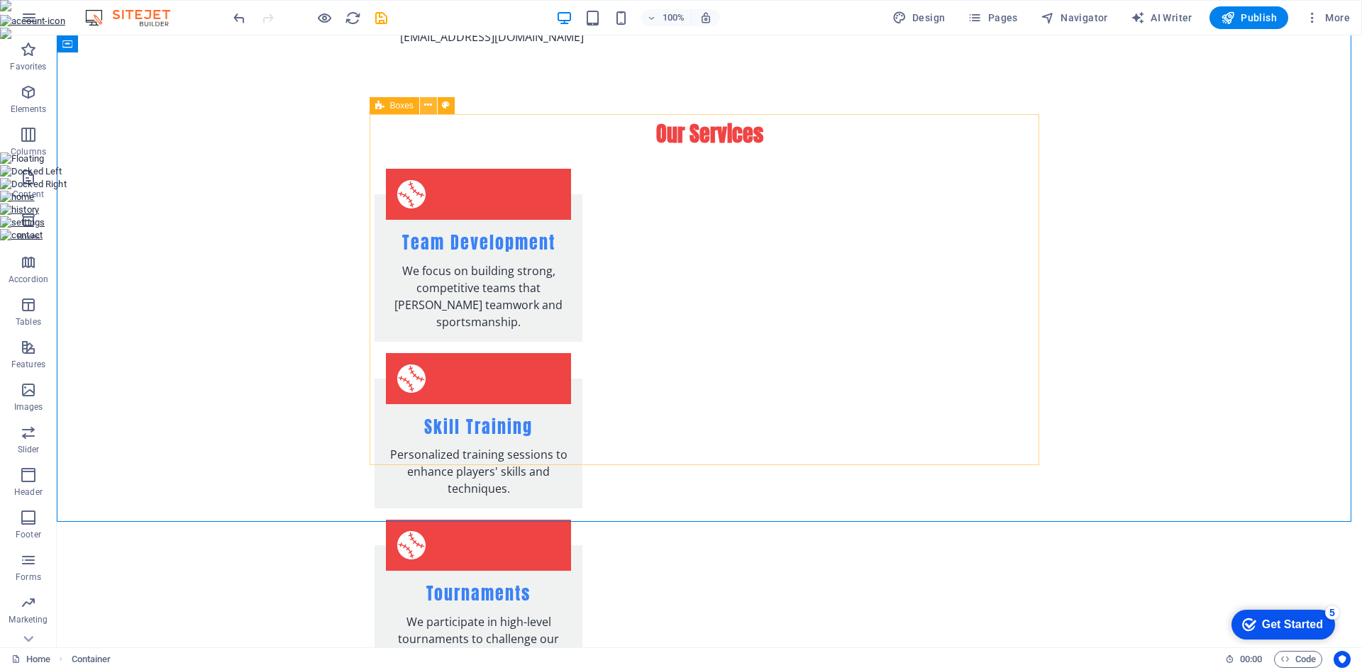
click at [430, 107] on icon at bounding box center [428, 105] width 8 height 15
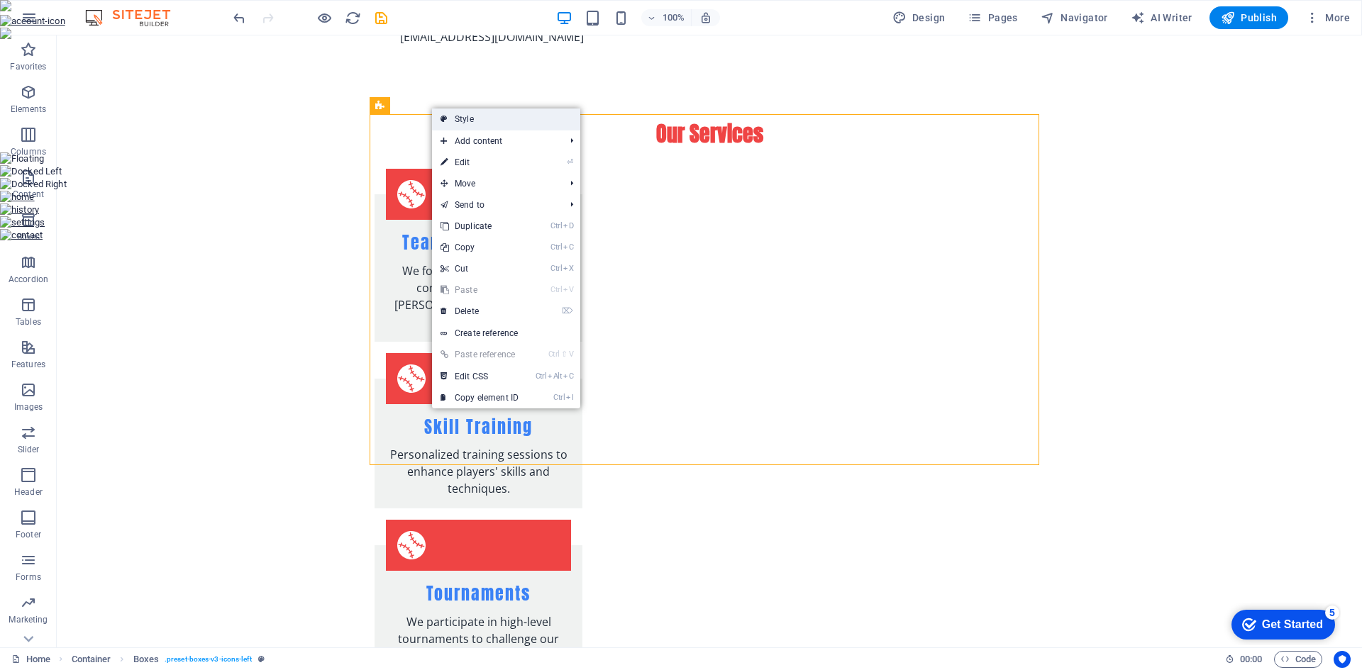
click at [457, 118] on link "Style" at bounding box center [506, 119] width 148 height 21
select select "rem"
select select "preset-boxes-v3-icons-left"
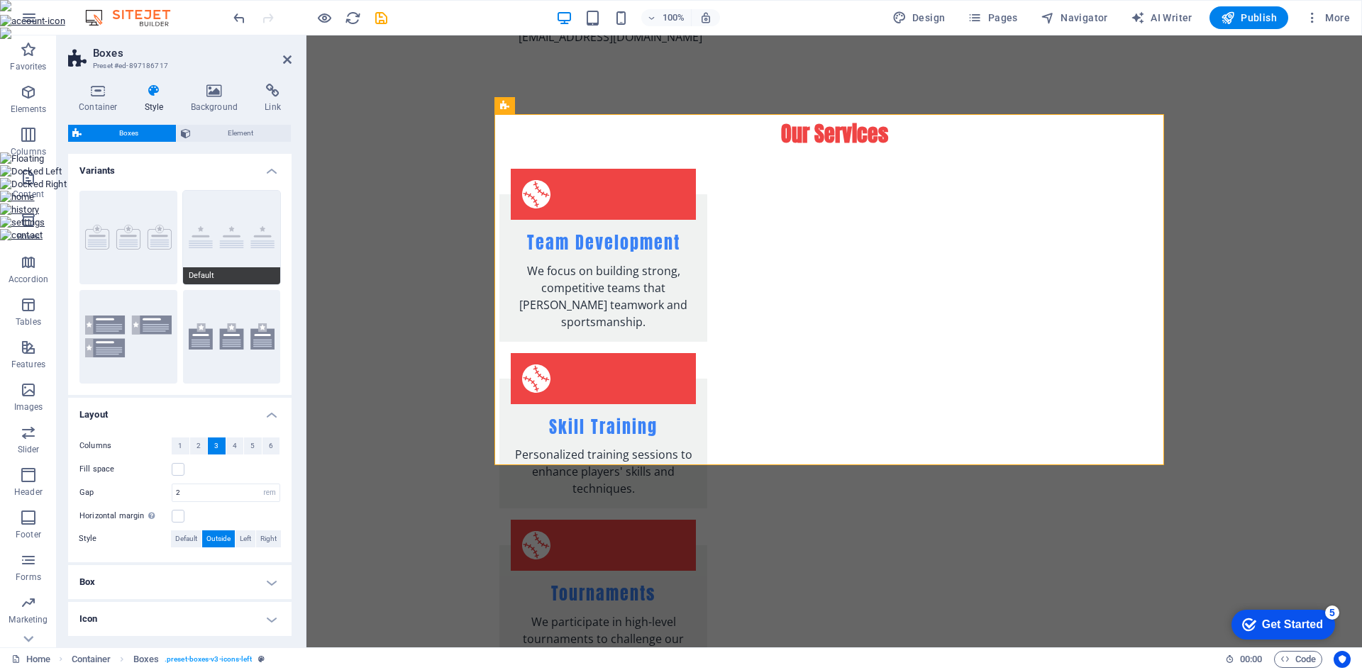
click at [237, 243] on button "Default" at bounding box center [232, 238] width 98 height 94
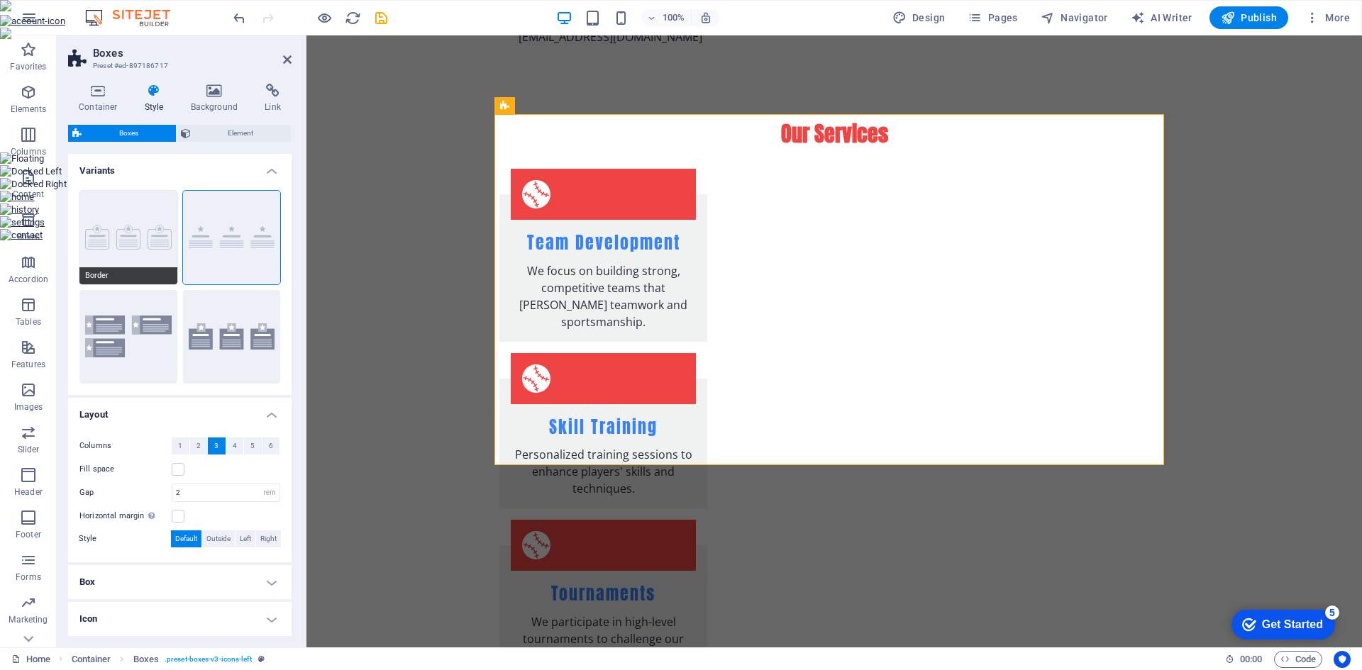
click at [155, 247] on button "Border" at bounding box center [128, 238] width 98 height 94
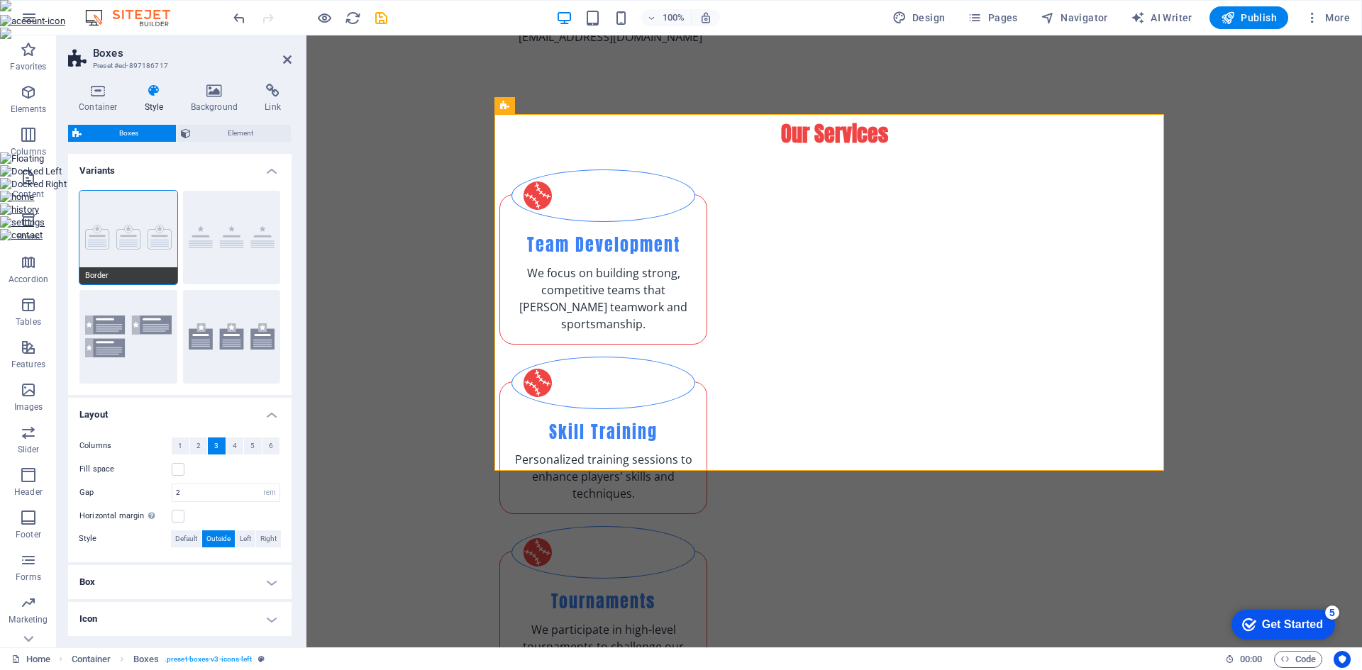
scroll to position [57, 0]
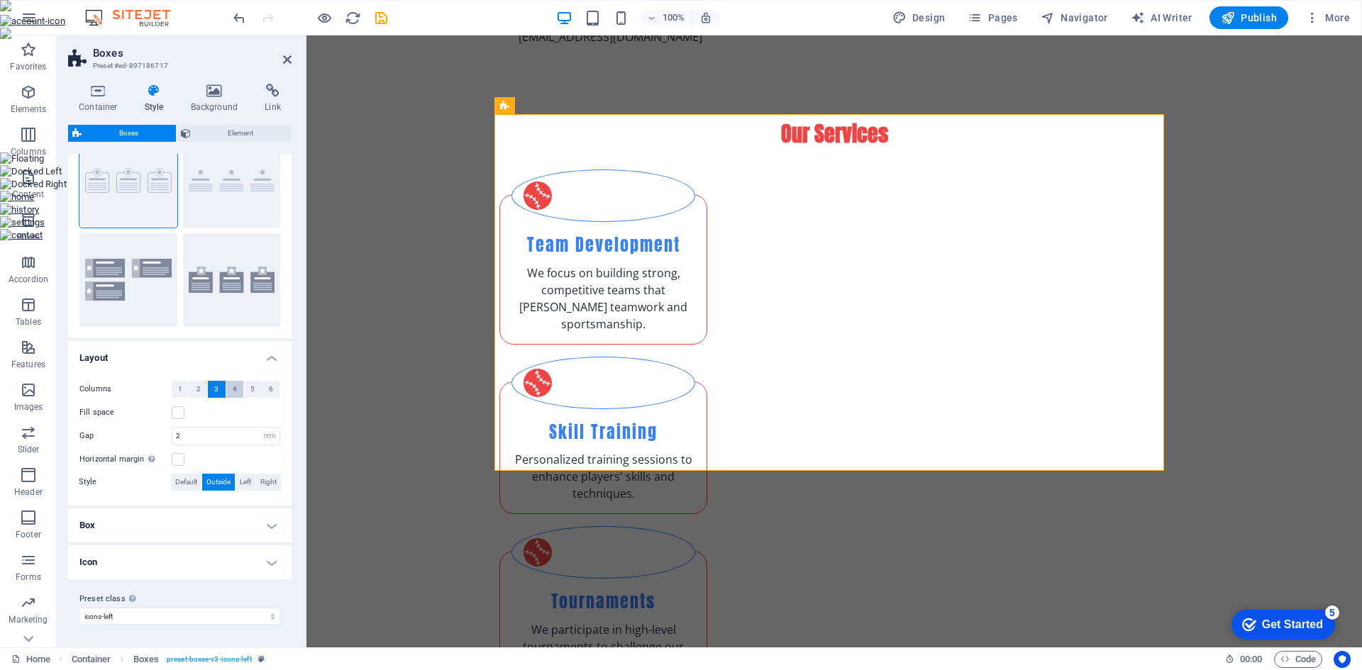
click at [238, 393] on button "4" at bounding box center [235, 389] width 18 height 17
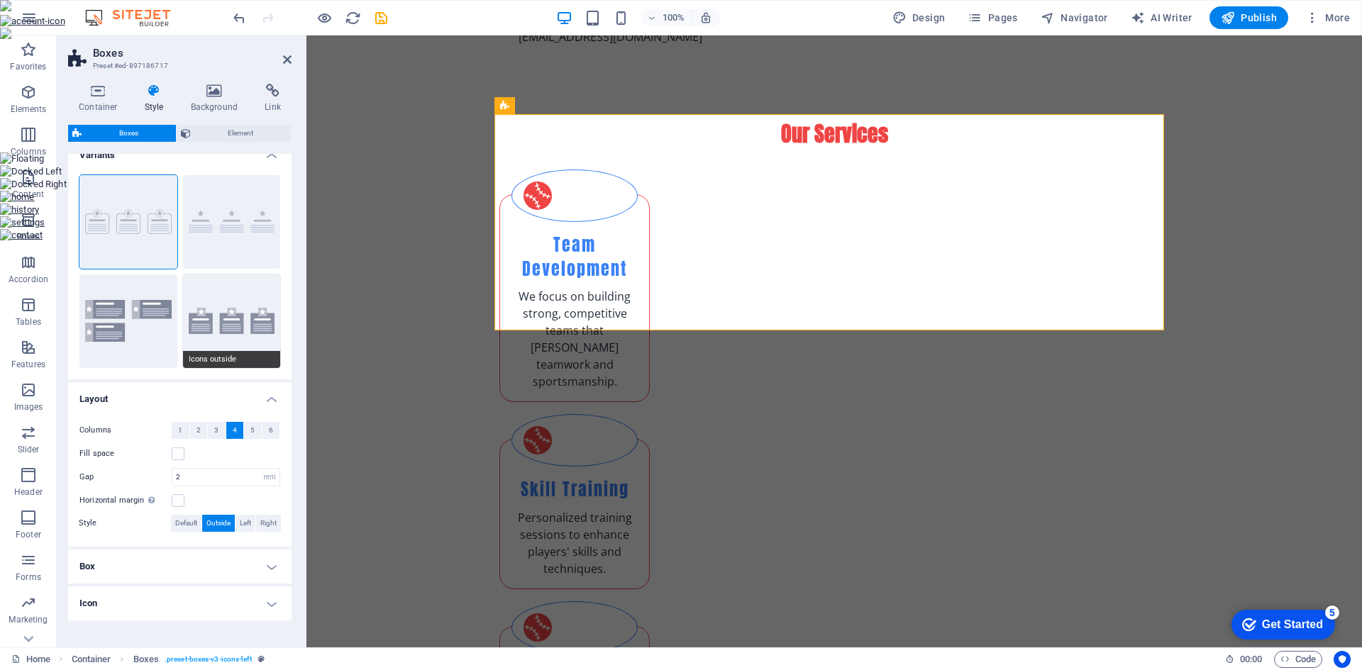
scroll to position [0, 0]
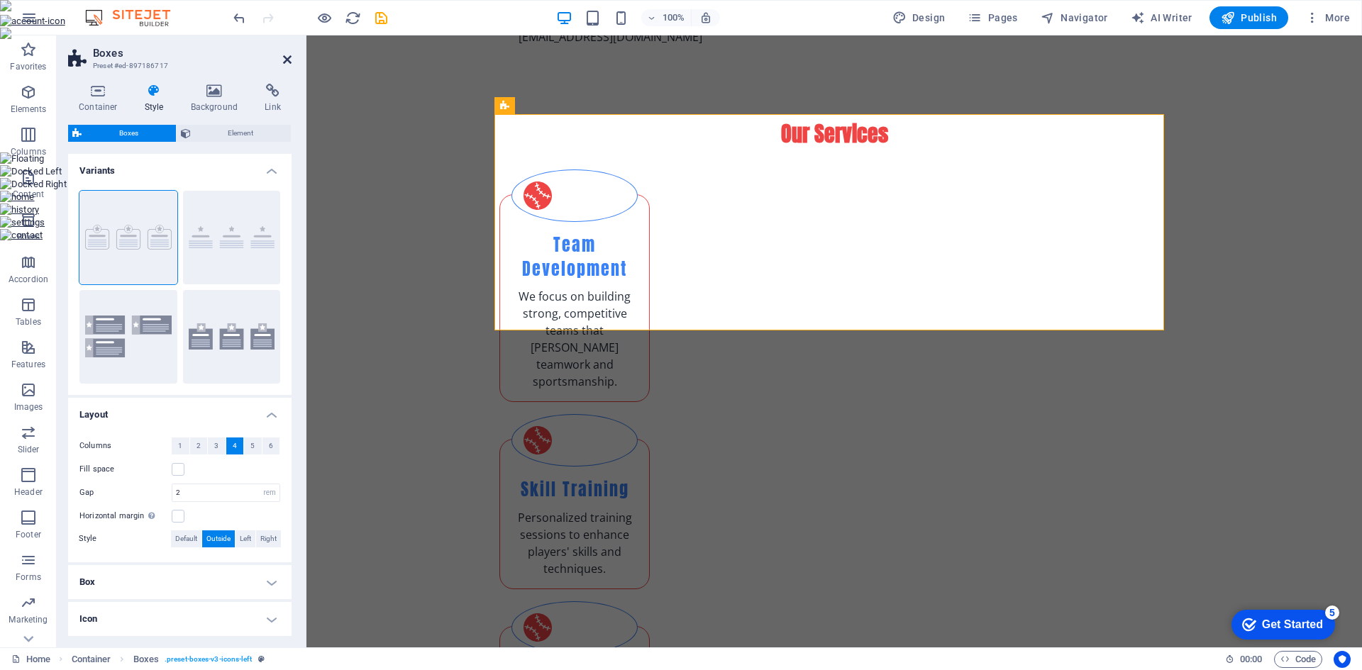
click at [287, 58] on icon at bounding box center [287, 59] width 9 height 11
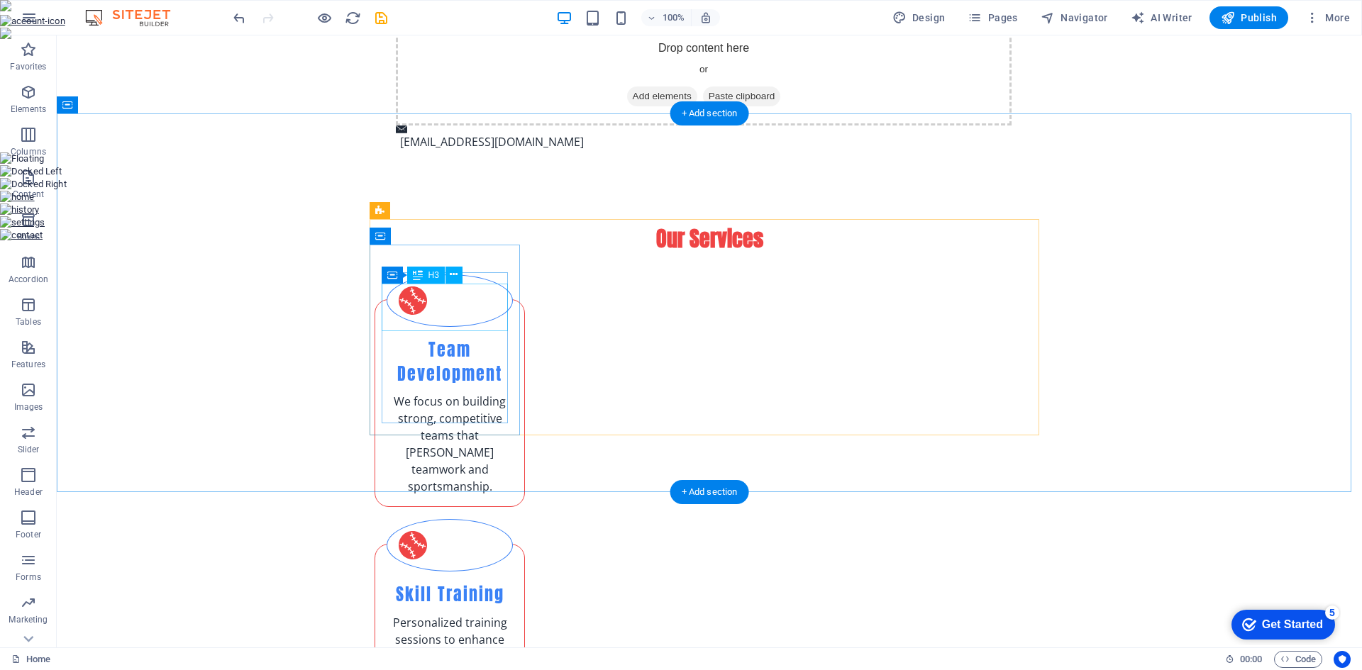
scroll to position [709, 0]
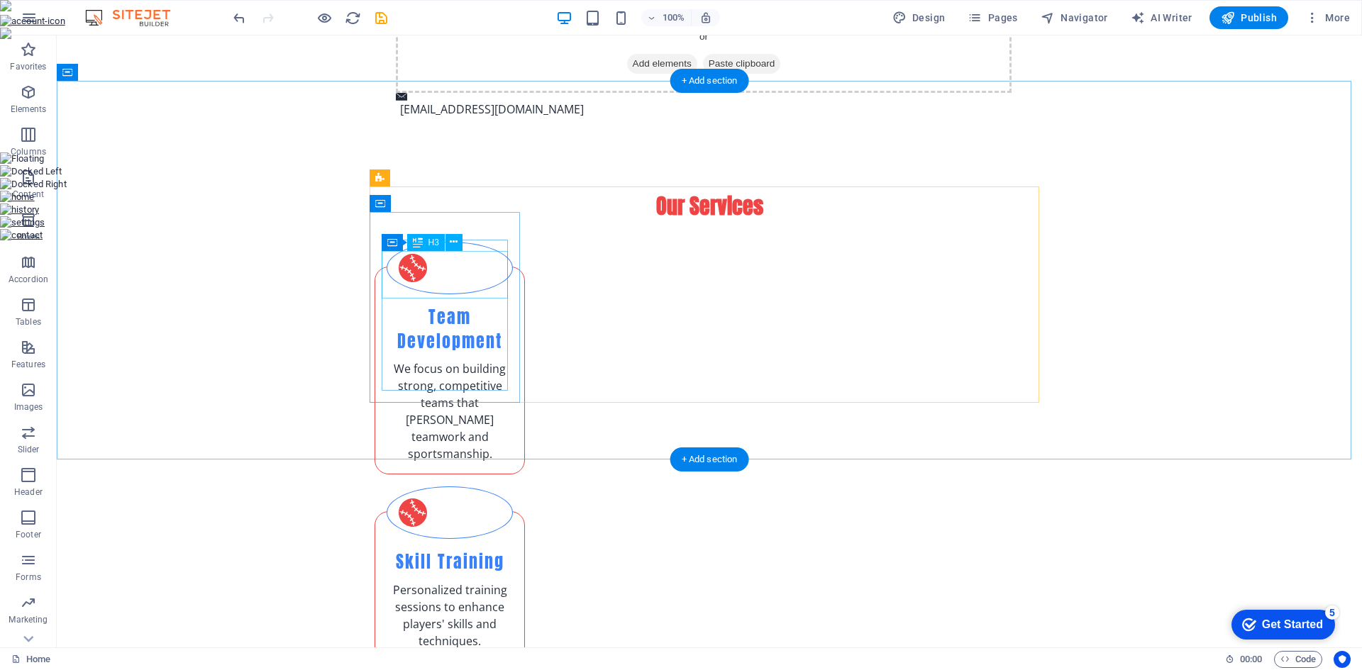
click at [417, 306] on div "Team Development" at bounding box center [450, 330] width 126 height 48
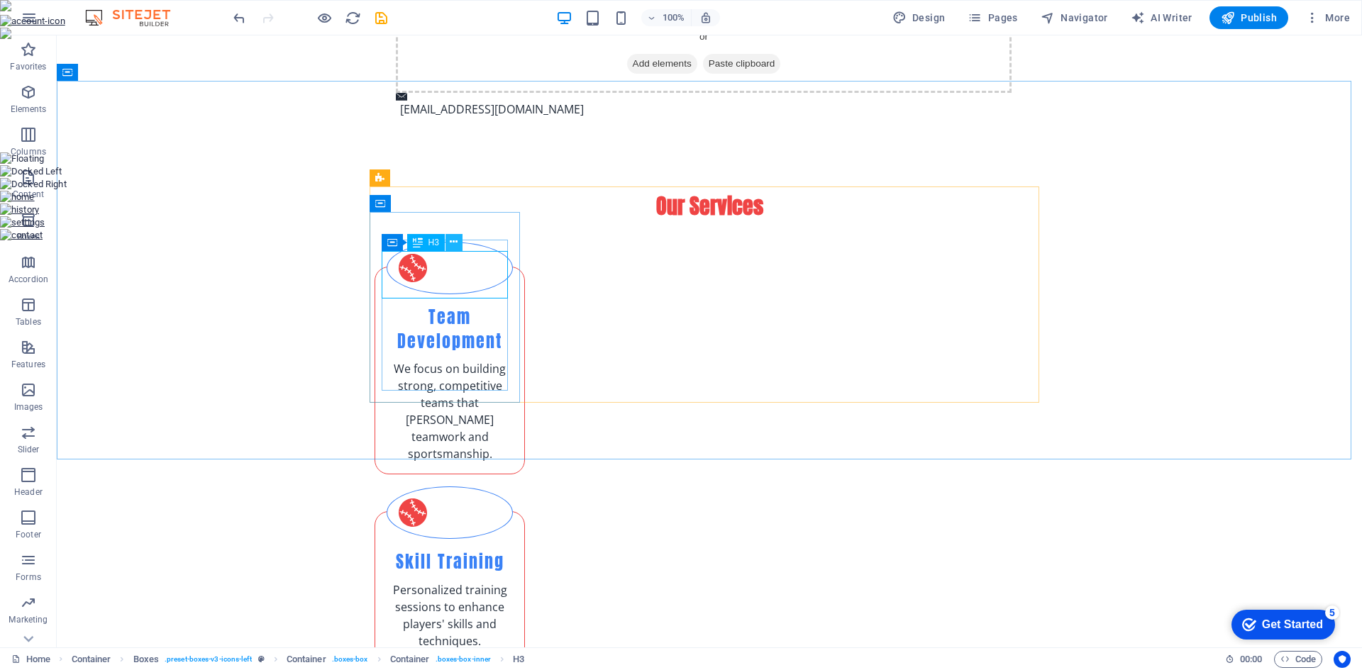
click at [455, 245] on icon at bounding box center [454, 242] width 8 height 15
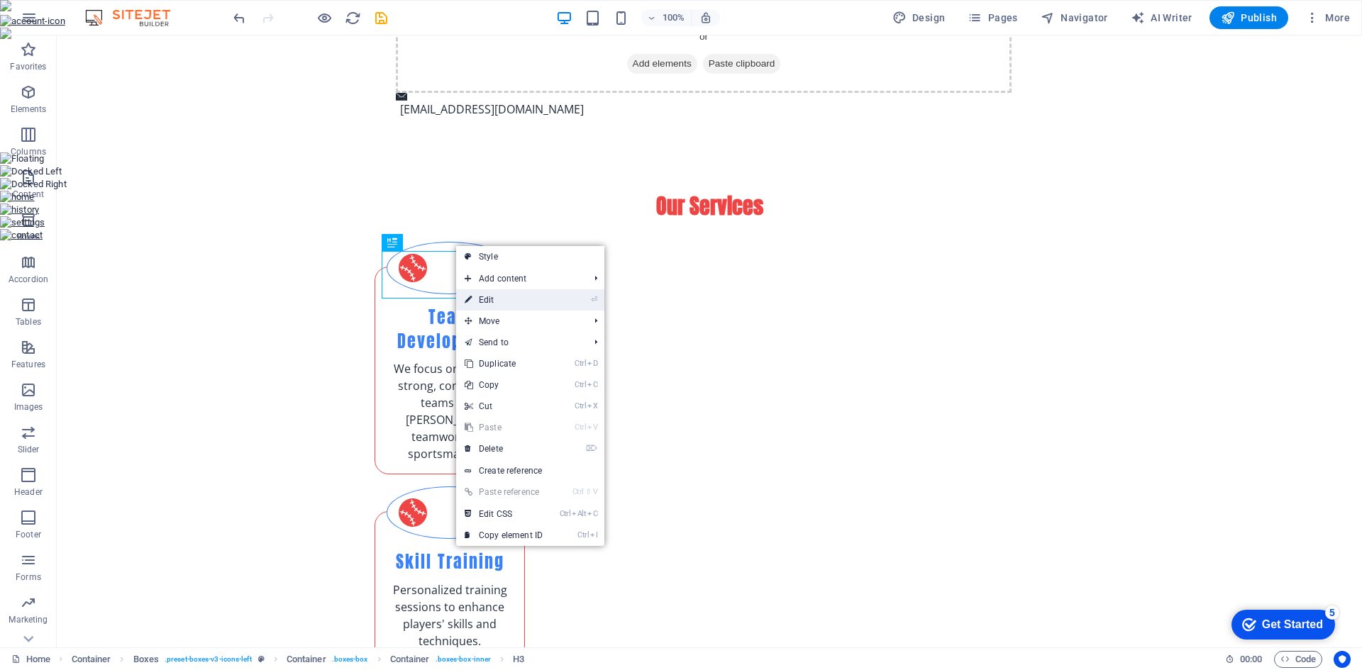
click at [548, 298] on link "⏎ Edit" at bounding box center [503, 299] width 95 height 21
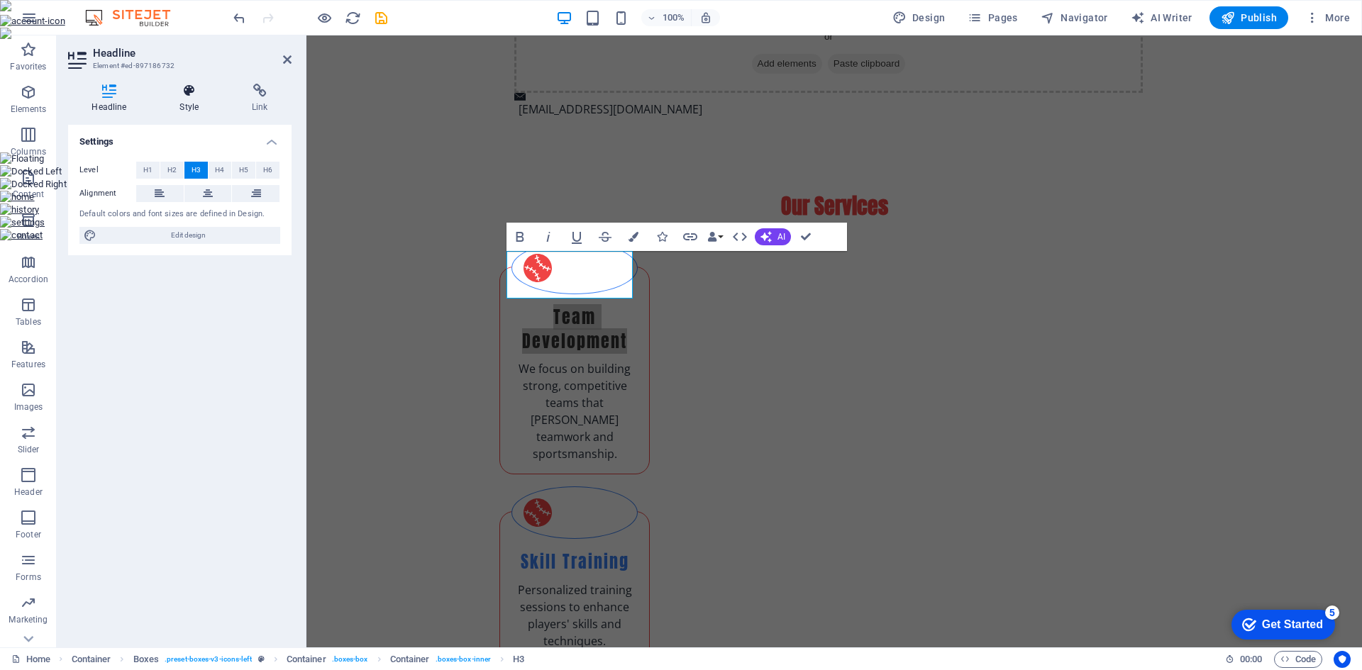
click at [184, 98] on h4 "Style" at bounding box center [192, 99] width 72 height 30
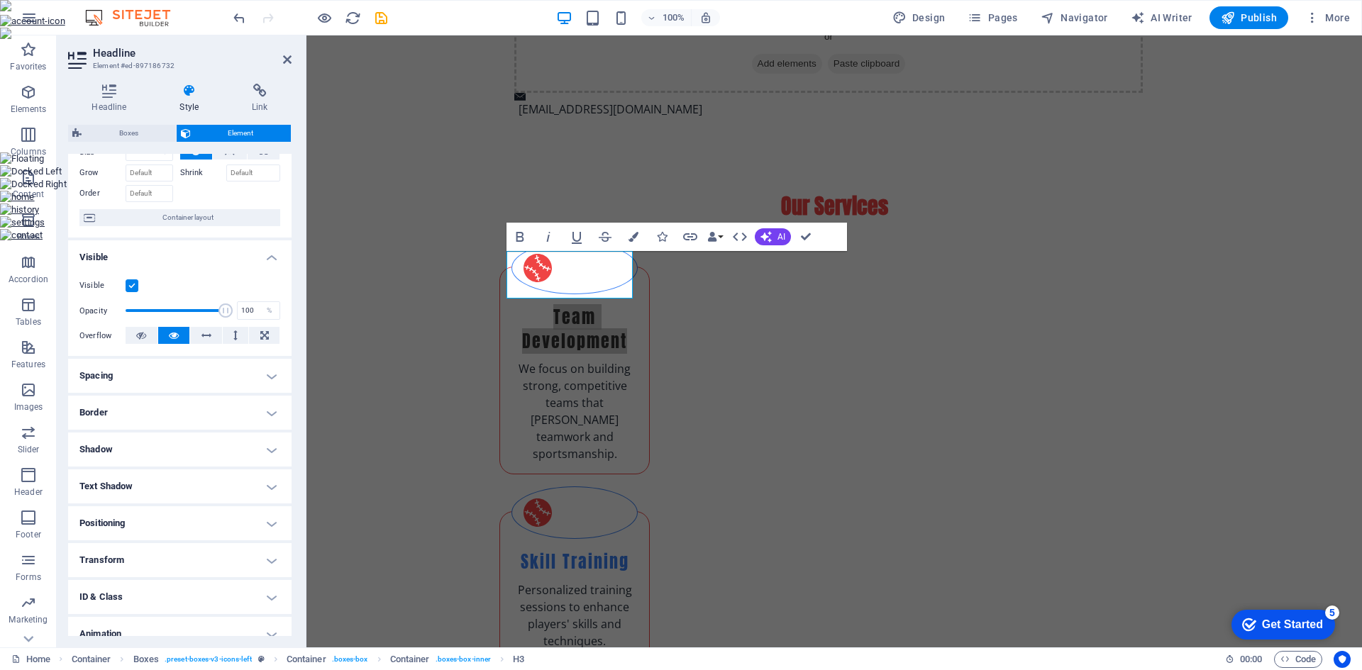
scroll to position [0, 0]
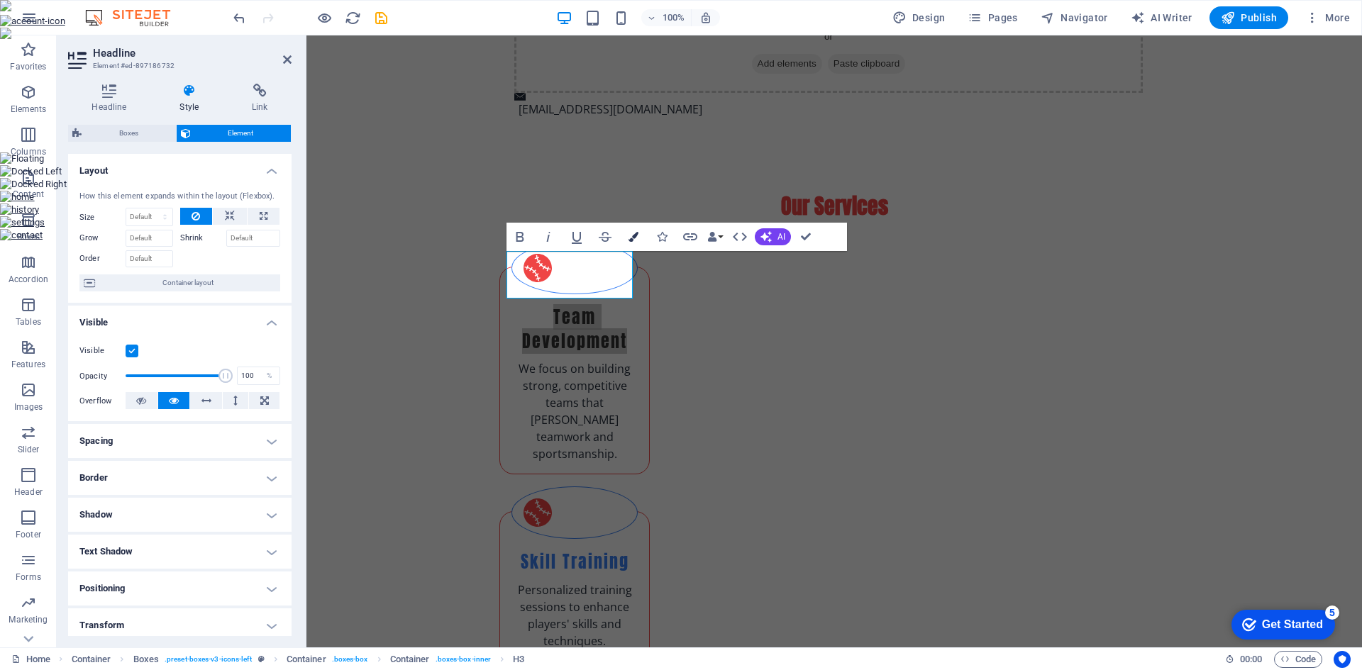
click at [632, 235] on icon "button" at bounding box center [633, 237] width 10 height 10
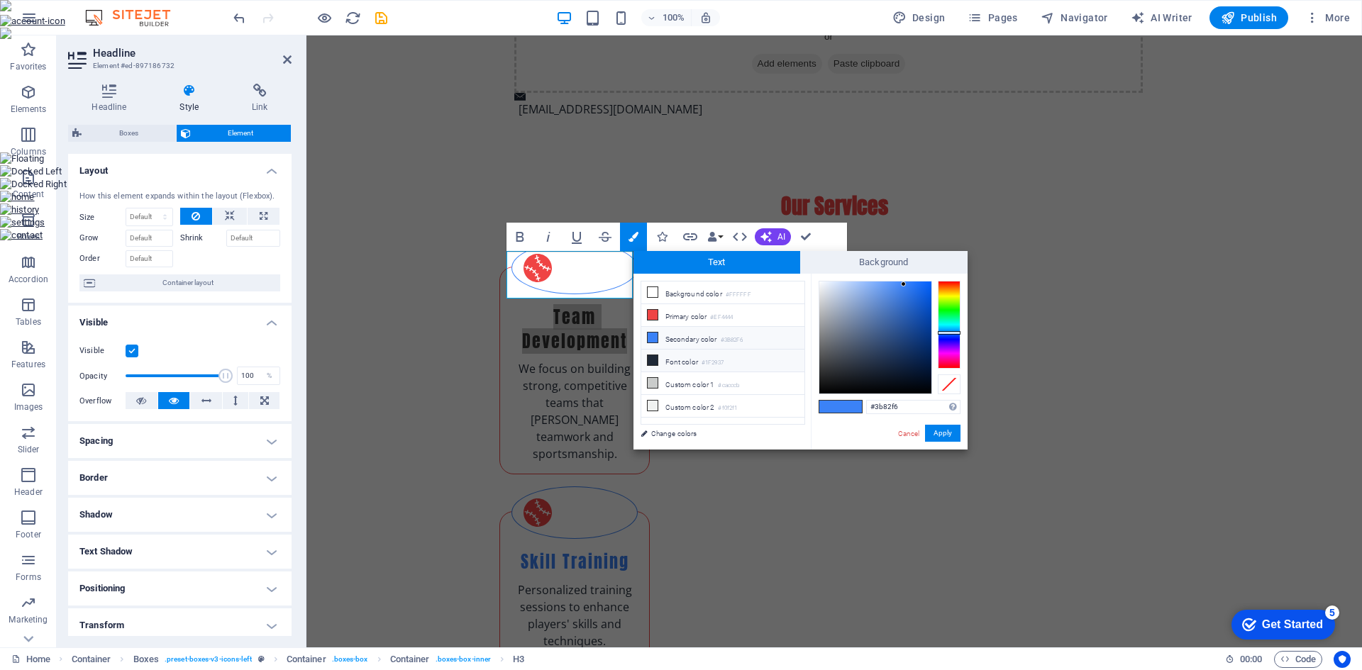
click at [659, 357] on li "Font color #1F2937" at bounding box center [722, 361] width 163 height 23
type input "#1f2937"
click at [942, 429] on button "Apply" at bounding box center [942, 433] width 35 height 17
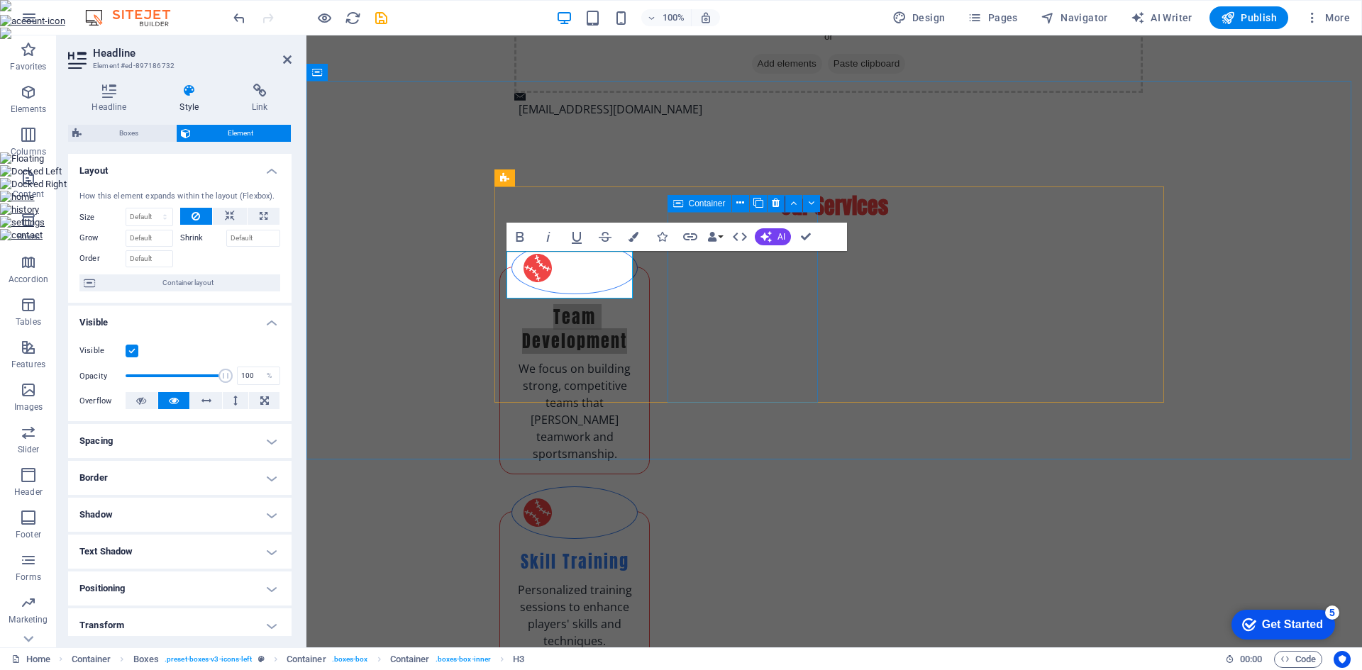
click at [650, 511] on div "Skill Training Personalized training sessions to enhance players' skills and te…" at bounding box center [574, 586] width 150 height 150
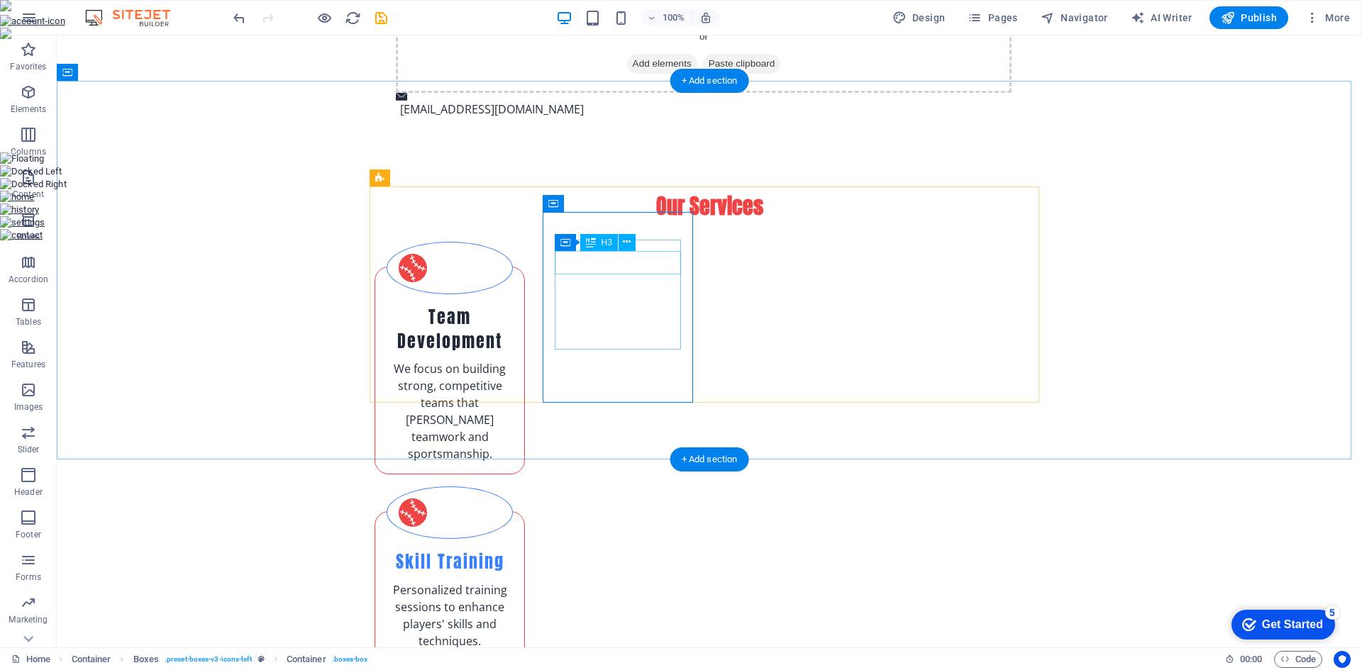
click at [513, 550] on div "Skill Training" at bounding box center [450, 562] width 126 height 24
click at [630, 243] on icon at bounding box center [627, 242] width 8 height 15
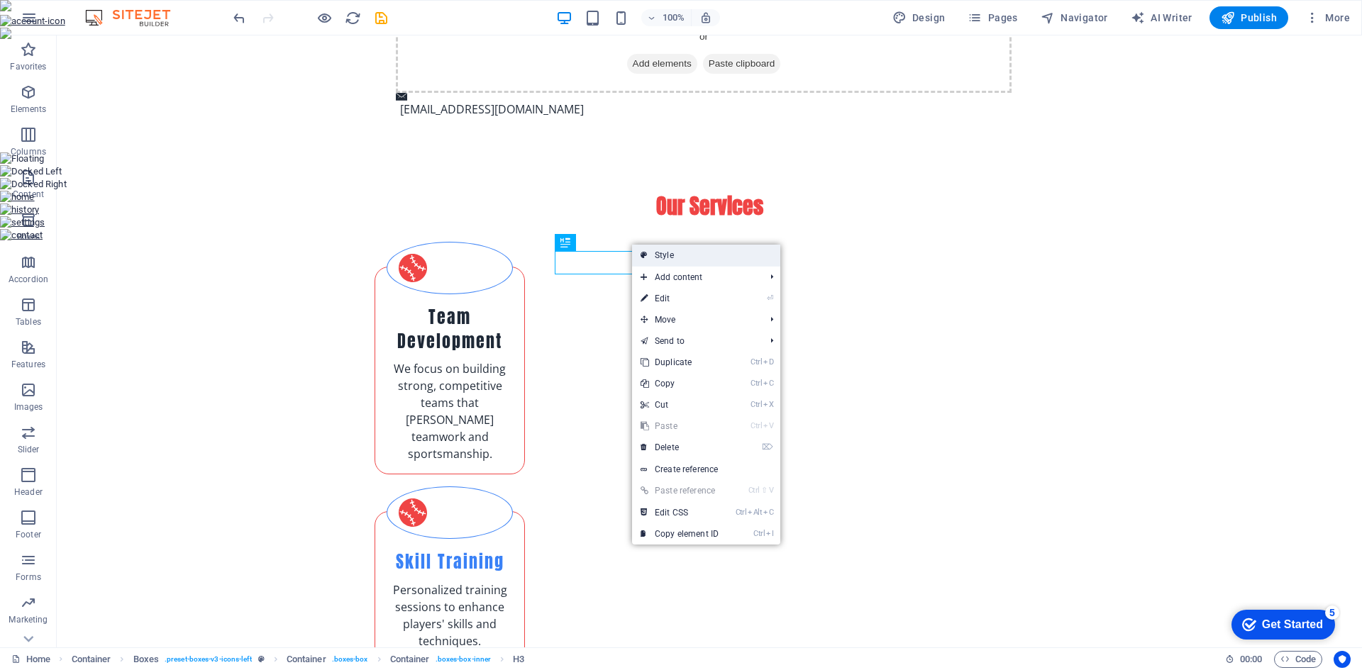
click at [654, 256] on link "Style" at bounding box center [706, 255] width 148 height 21
select select "rem"
select select "preset-boxes-v3-icons-left"
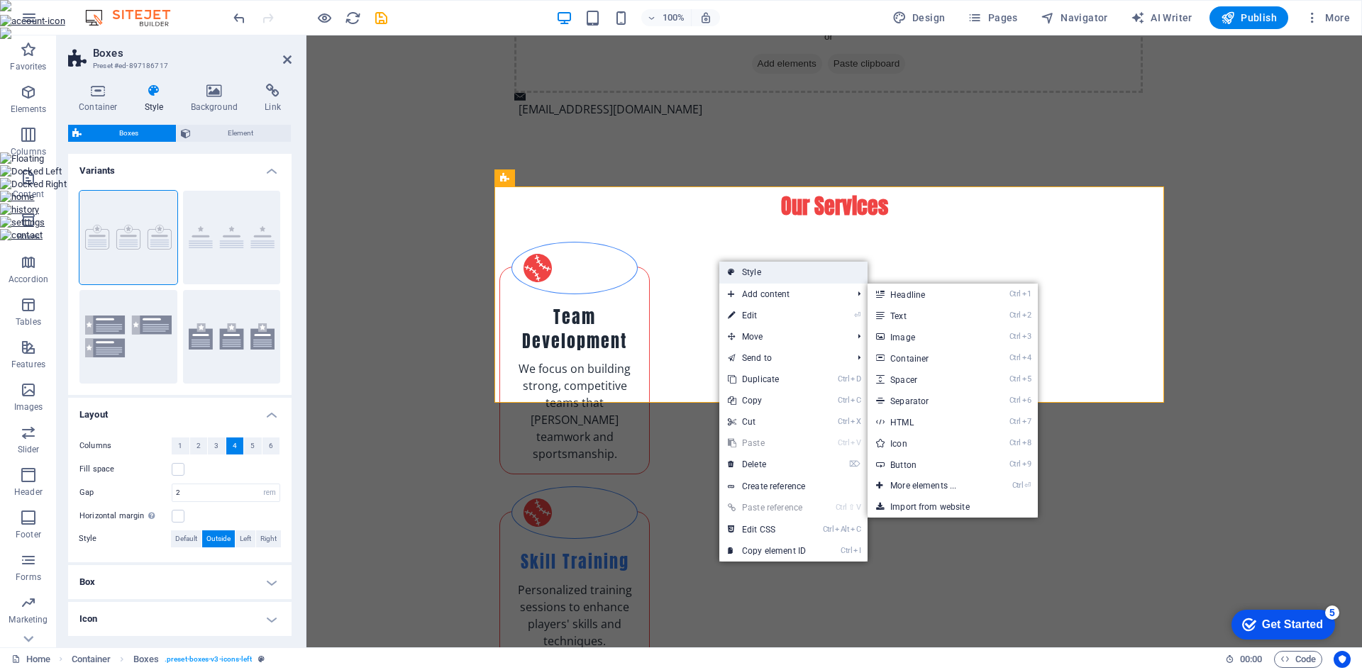
click at [764, 274] on link "Style" at bounding box center [793, 272] width 148 height 21
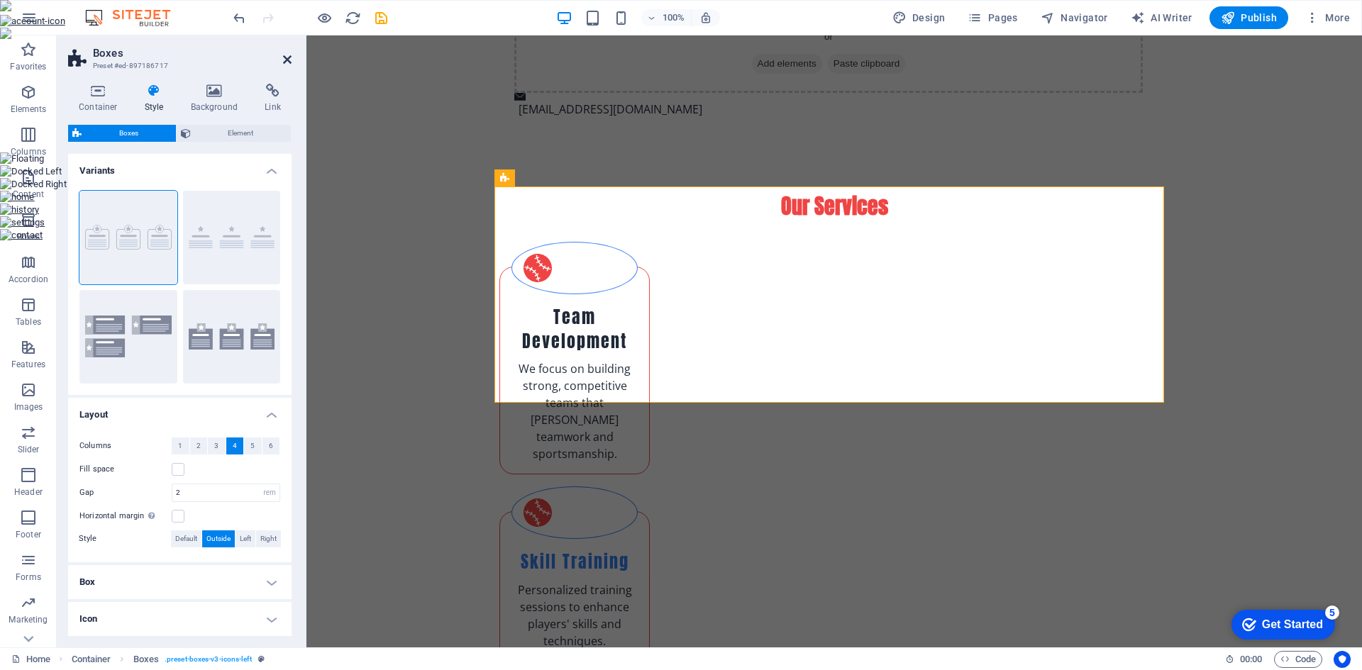
drag, startPoint x: 287, startPoint y: 60, endPoint x: 329, endPoint y: 75, distance: 45.1
click at [287, 60] on icon at bounding box center [287, 59] width 9 height 11
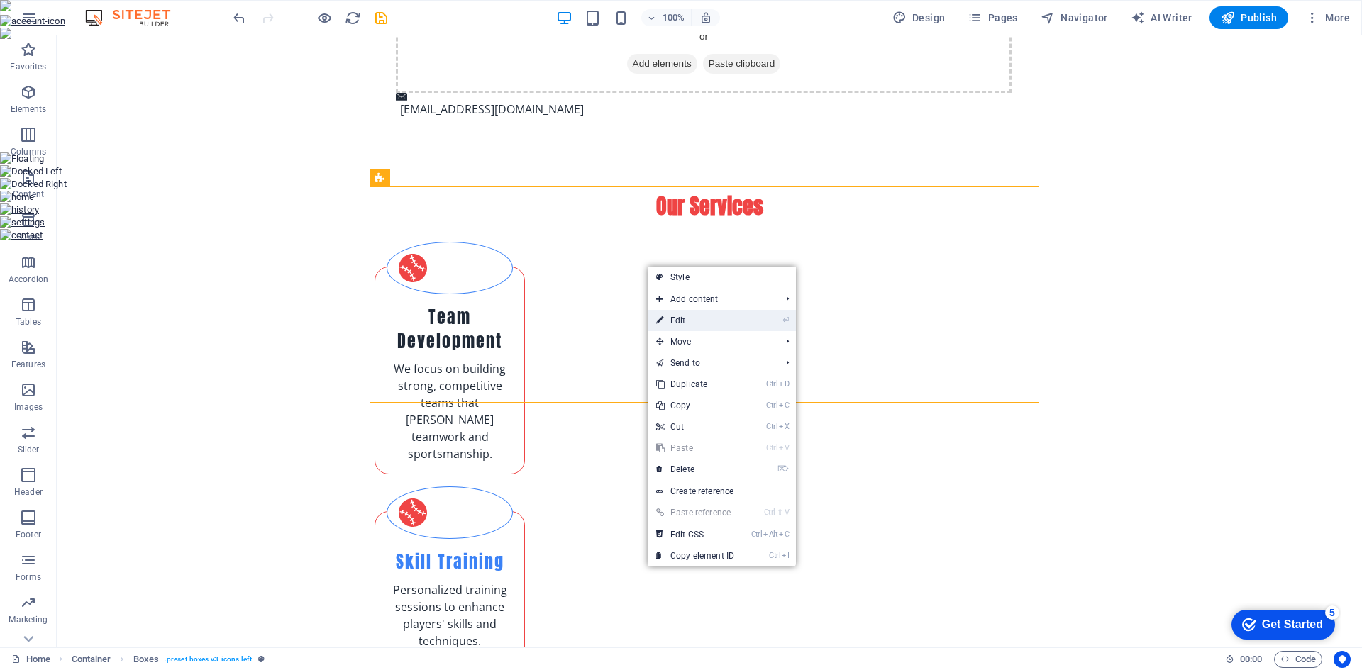
click at [708, 319] on link "⏎ Edit" at bounding box center [695, 320] width 95 height 21
select select "rem"
select select "preset-boxes-v3-icons-left"
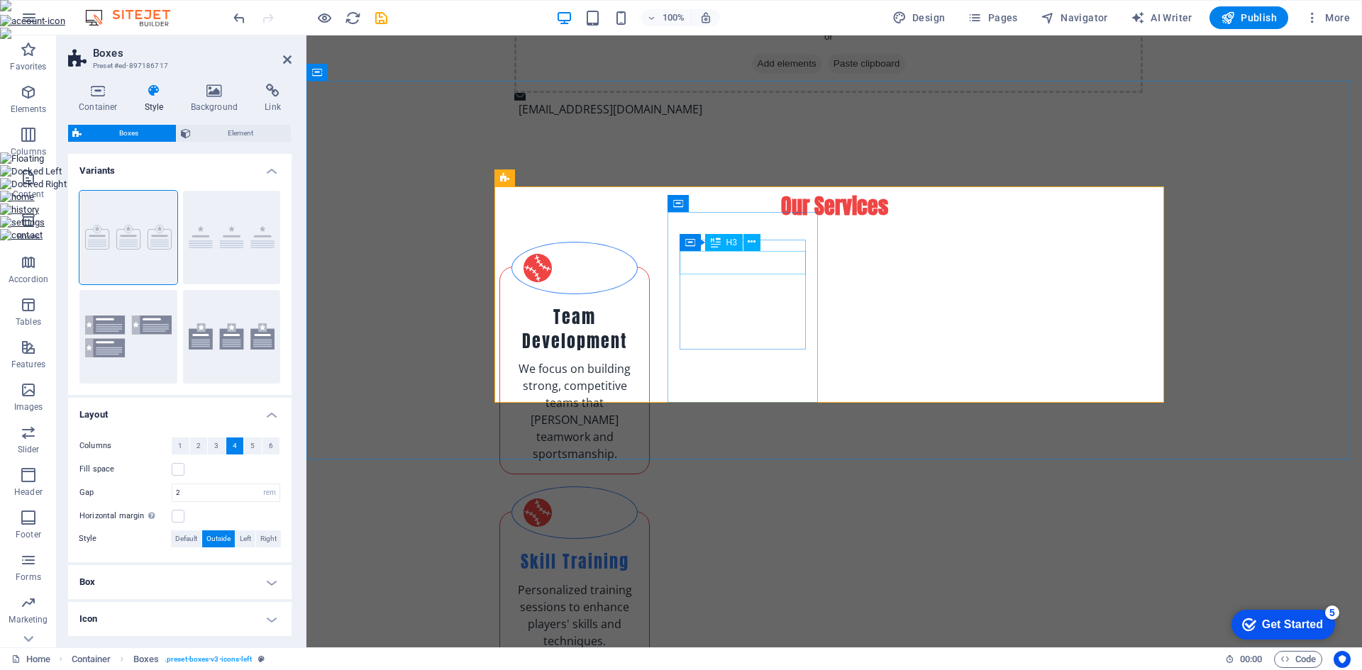
click at [638, 550] on div "Skill Training" at bounding box center [574, 562] width 126 height 24
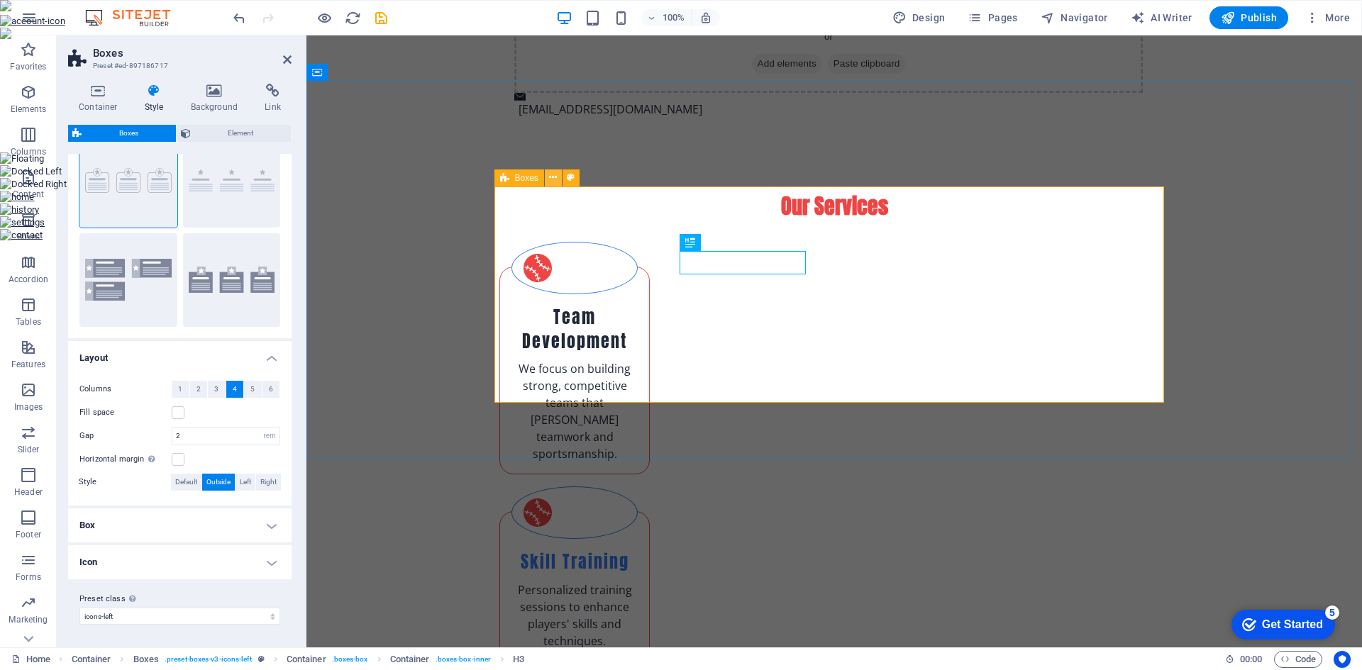
click at [549, 175] on icon at bounding box center [553, 177] width 8 height 15
click at [723, 241] on div "H3" at bounding box center [724, 242] width 38 height 17
click at [638, 550] on div "Skill Training" at bounding box center [574, 562] width 126 height 24
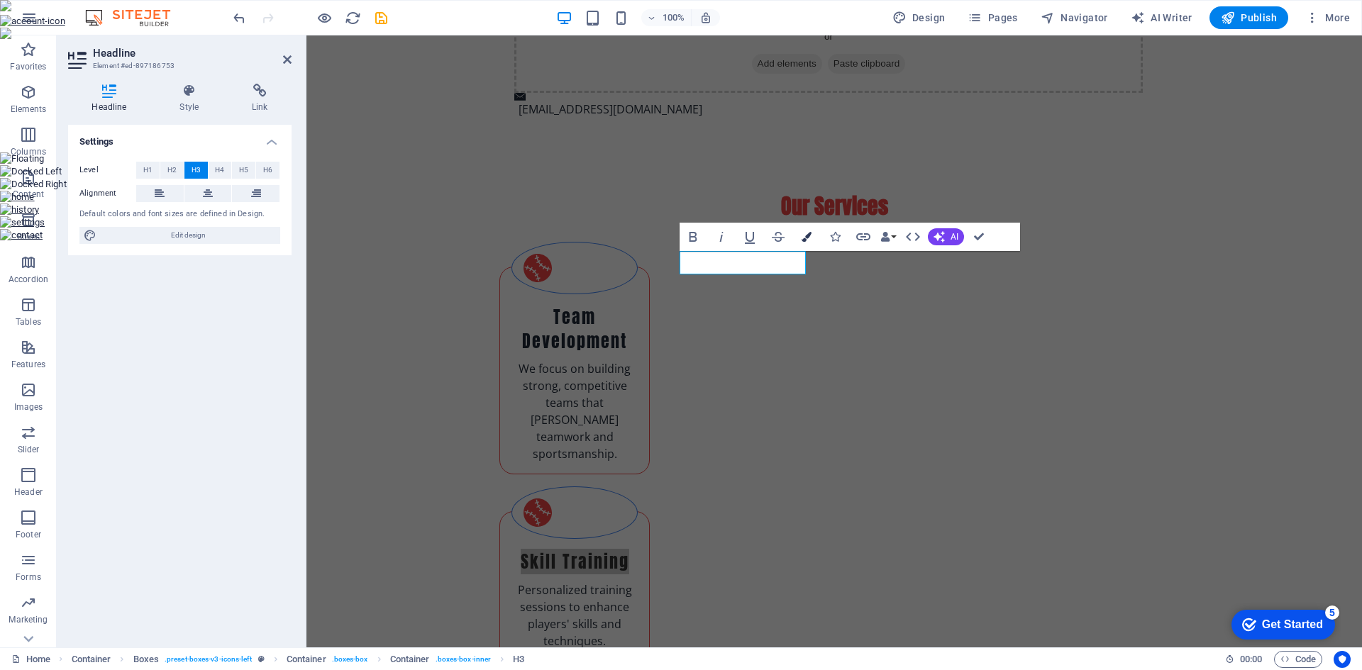
click at [804, 234] on icon "button" at bounding box center [806, 237] width 10 height 10
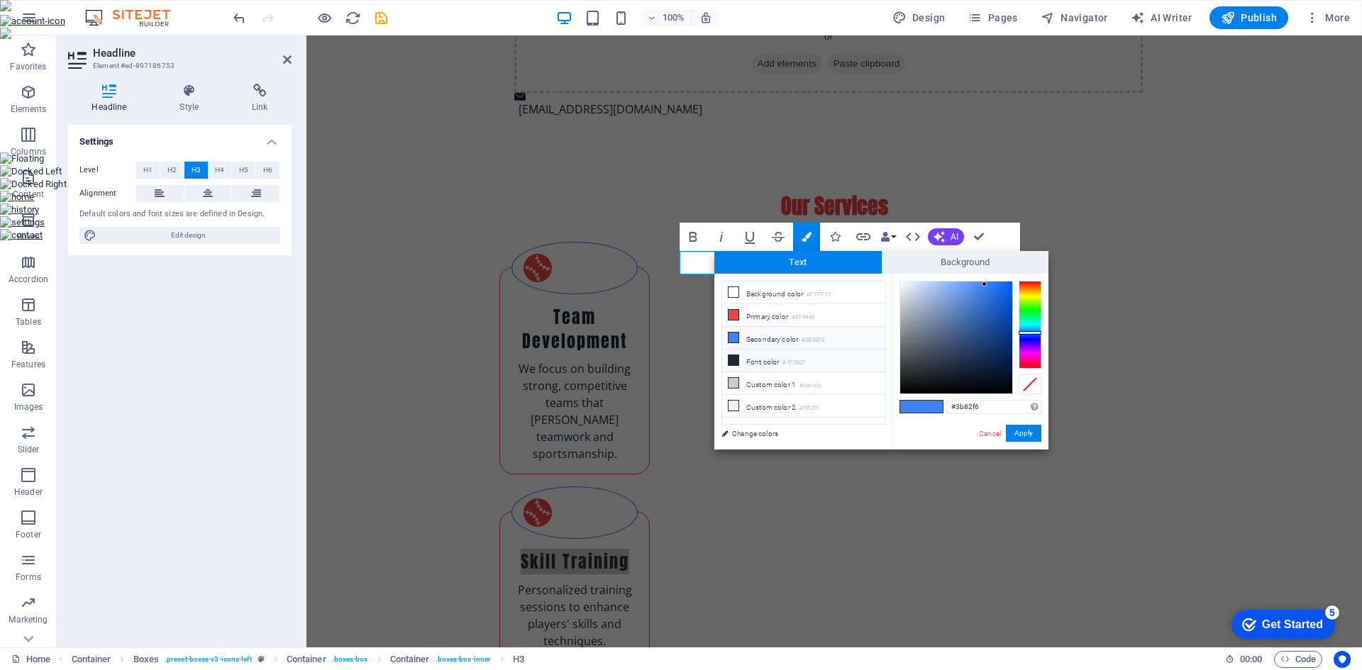
click at [737, 358] on icon at bounding box center [733, 360] width 10 height 10
type input "#1f2937"
click at [1020, 432] on button "Apply" at bounding box center [1023, 433] width 35 height 17
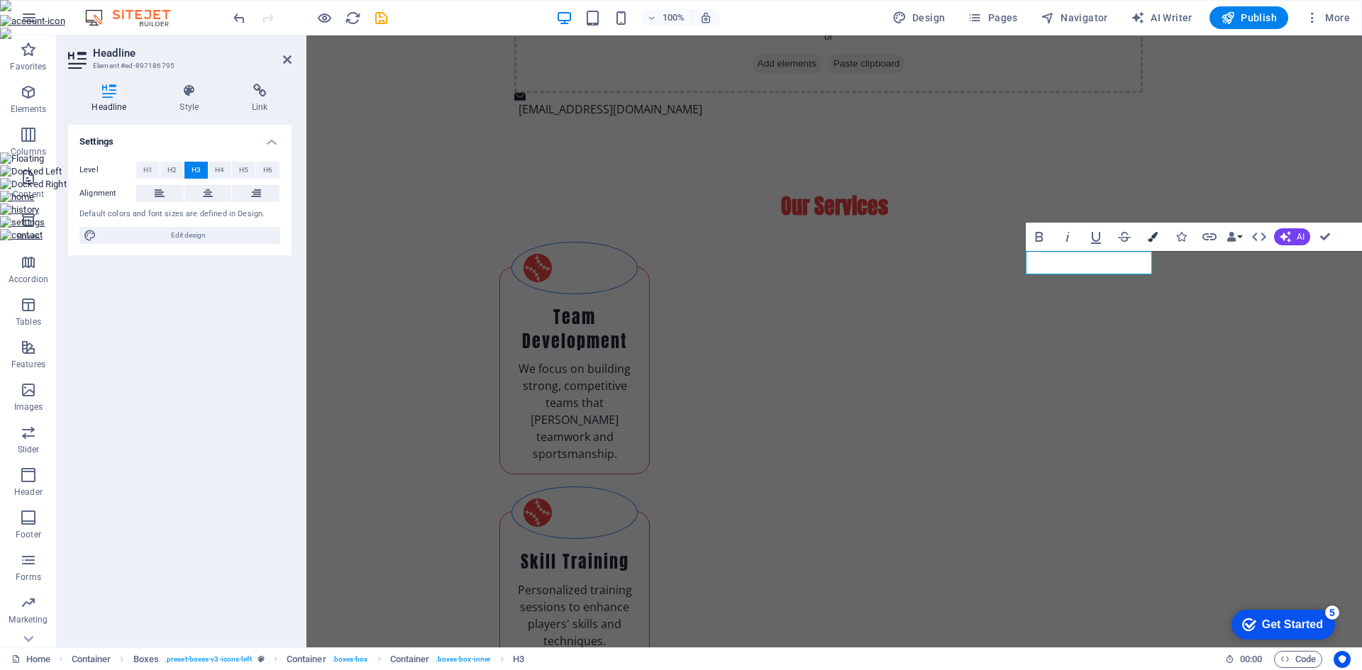
click at [1150, 235] on icon "button" at bounding box center [1152, 237] width 10 height 10
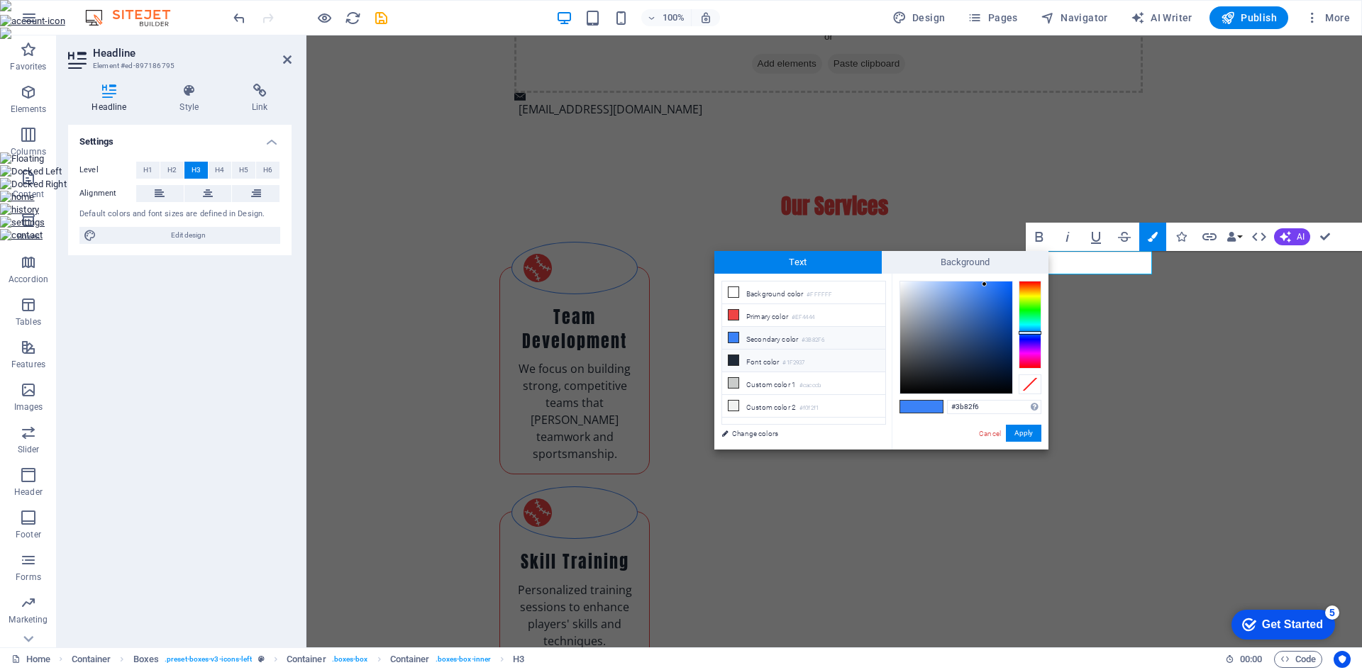
click at [752, 359] on li "Font color #1F2937" at bounding box center [803, 361] width 163 height 23
type input "#1f2937"
click at [1018, 433] on button "Apply" at bounding box center [1023, 433] width 35 height 17
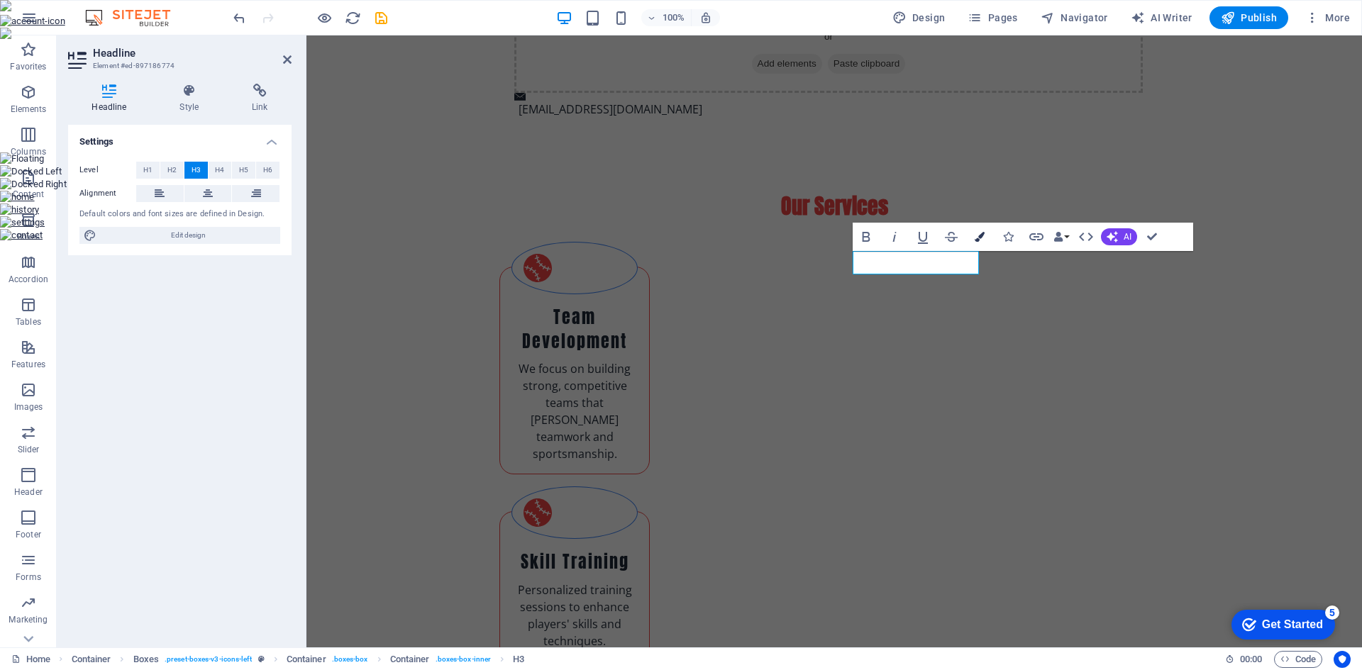
click at [982, 235] on icon "button" at bounding box center [979, 237] width 10 height 10
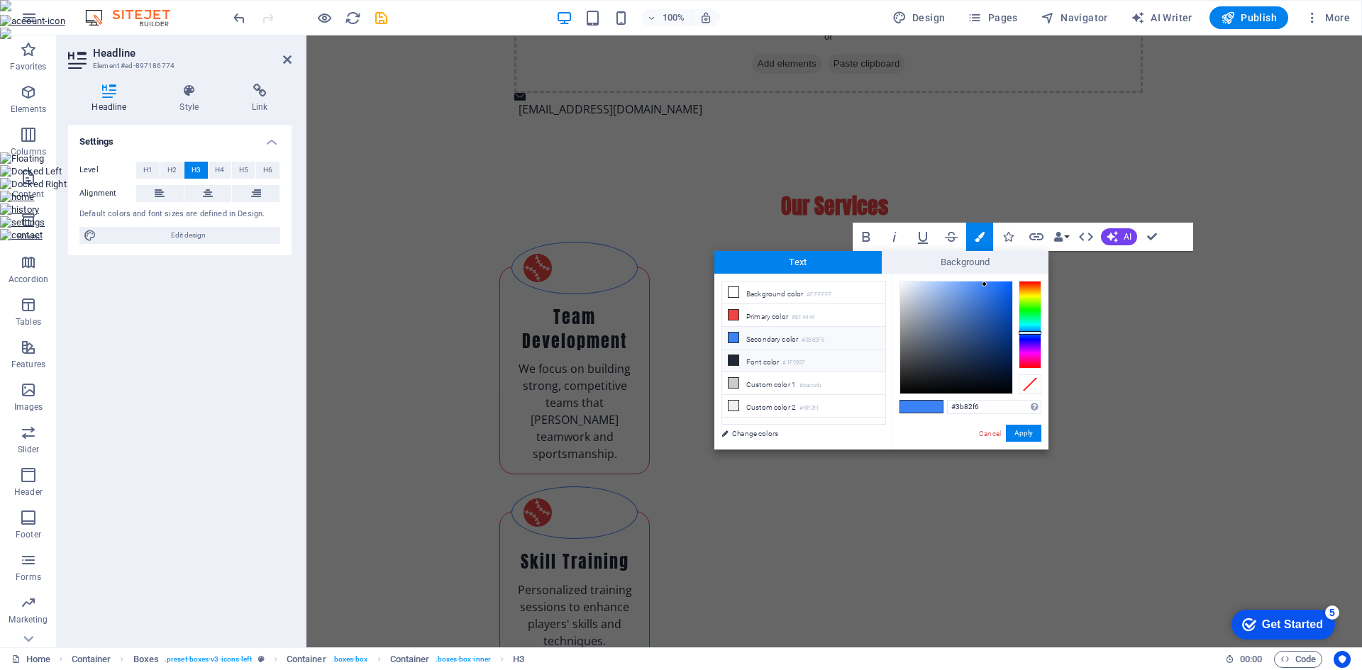
click at [765, 361] on li "Font color #1F2937" at bounding box center [803, 361] width 163 height 23
type input "#1f2937"
click at [765, 361] on li "Font color #1F2937" at bounding box center [803, 361] width 163 height 23
click at [1008, 428] on button "Apply" at bounding box center [1023, 433] width 35 height 17
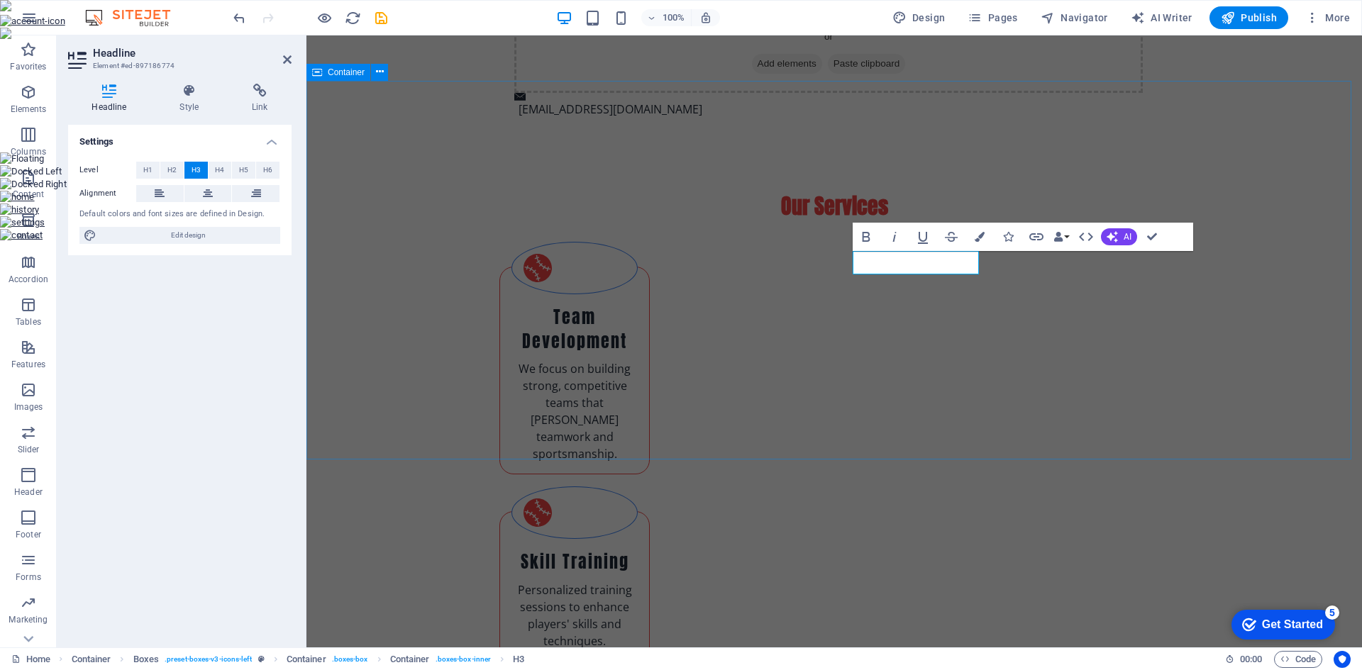
click at [1209, 292] on div "Our Services Team Development We focus on building strong, competitive teams th…" at bounding box center [833, 622] width 1055 height 974
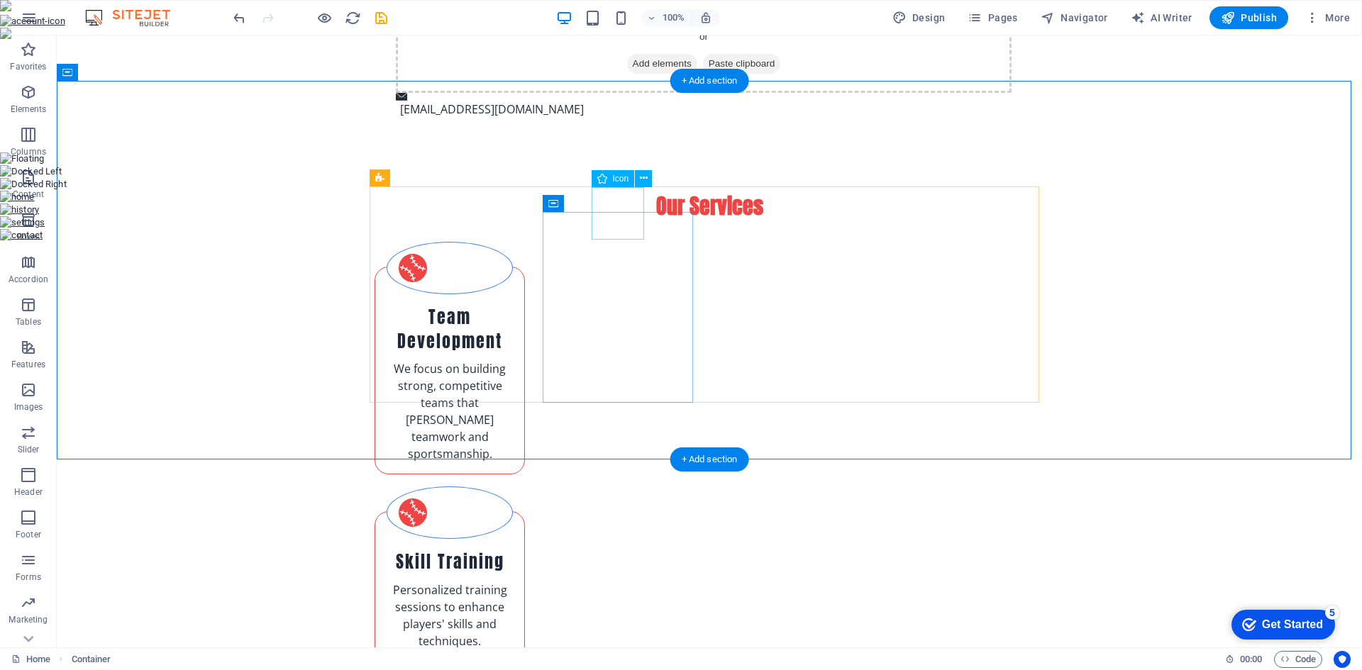
click at [513, 487] on figure at bounding box center [450, 513] width 126 height 52
click at [620, 179] on span "Icon" at bounding box center [621, 178] width 16 height 9
select select "xMidYMid"
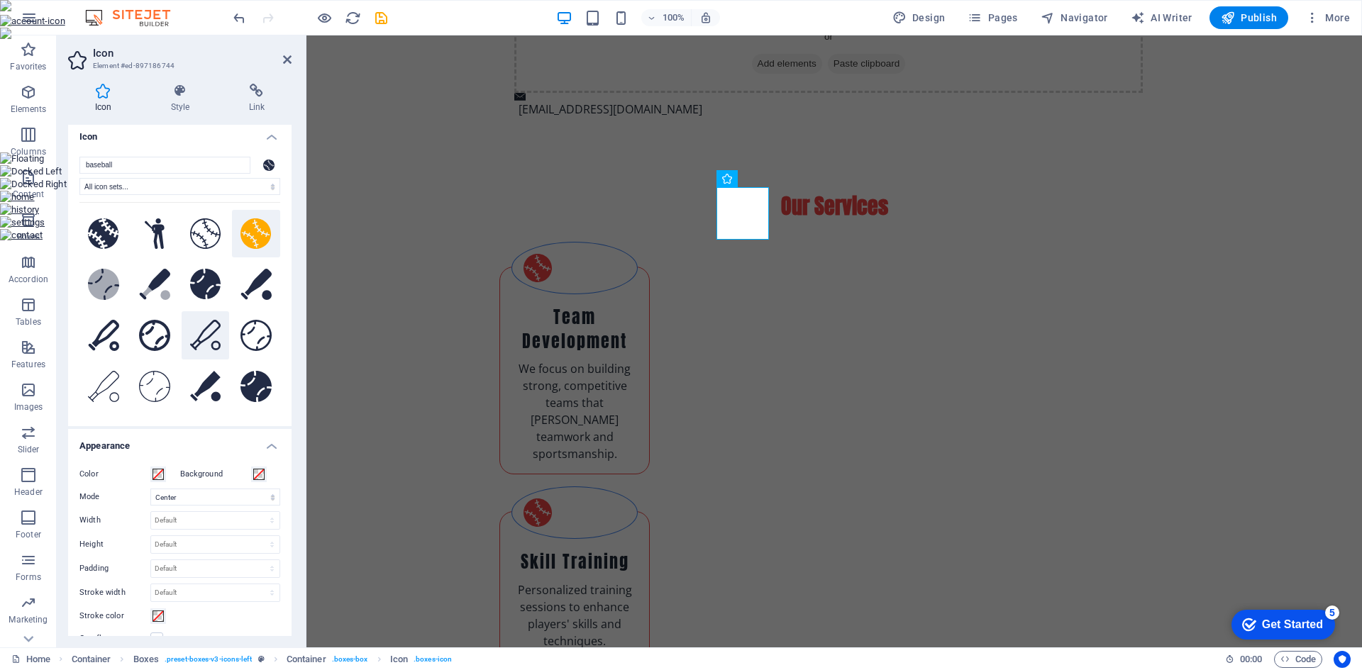
scroll to position [0, 0]
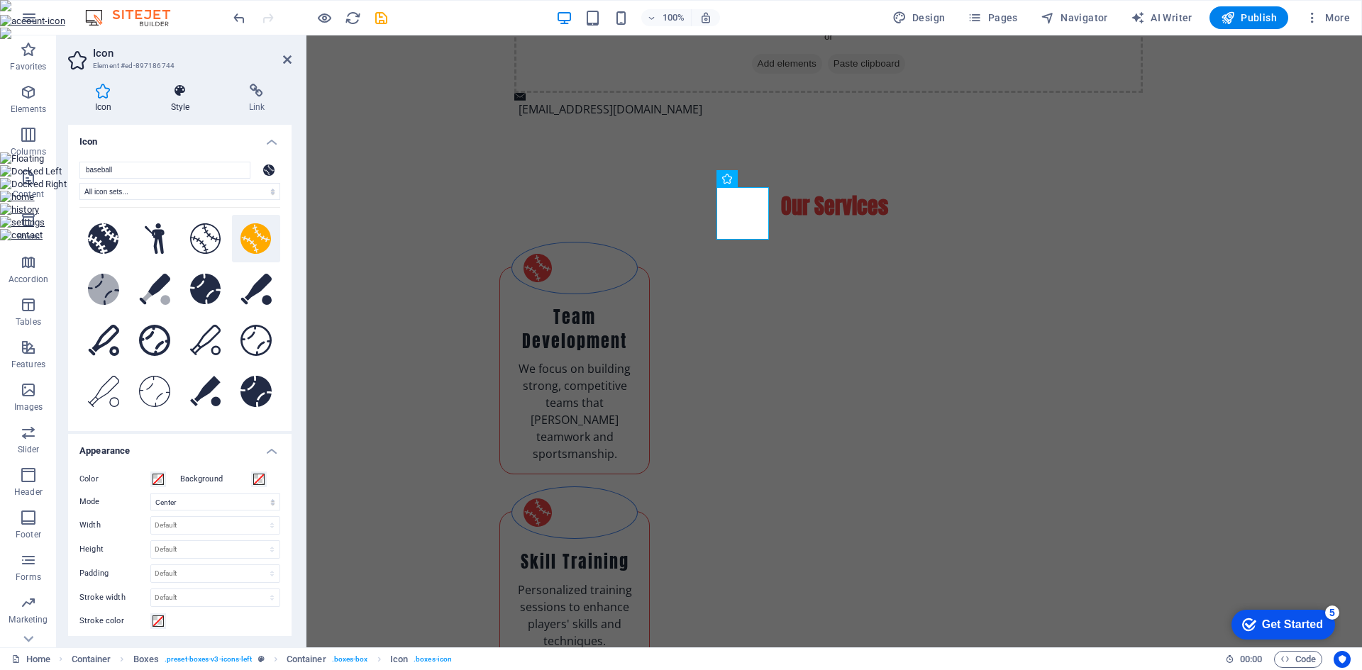
click at [174, 90] on icon at bounding box center [180, 91] width 72 height 14
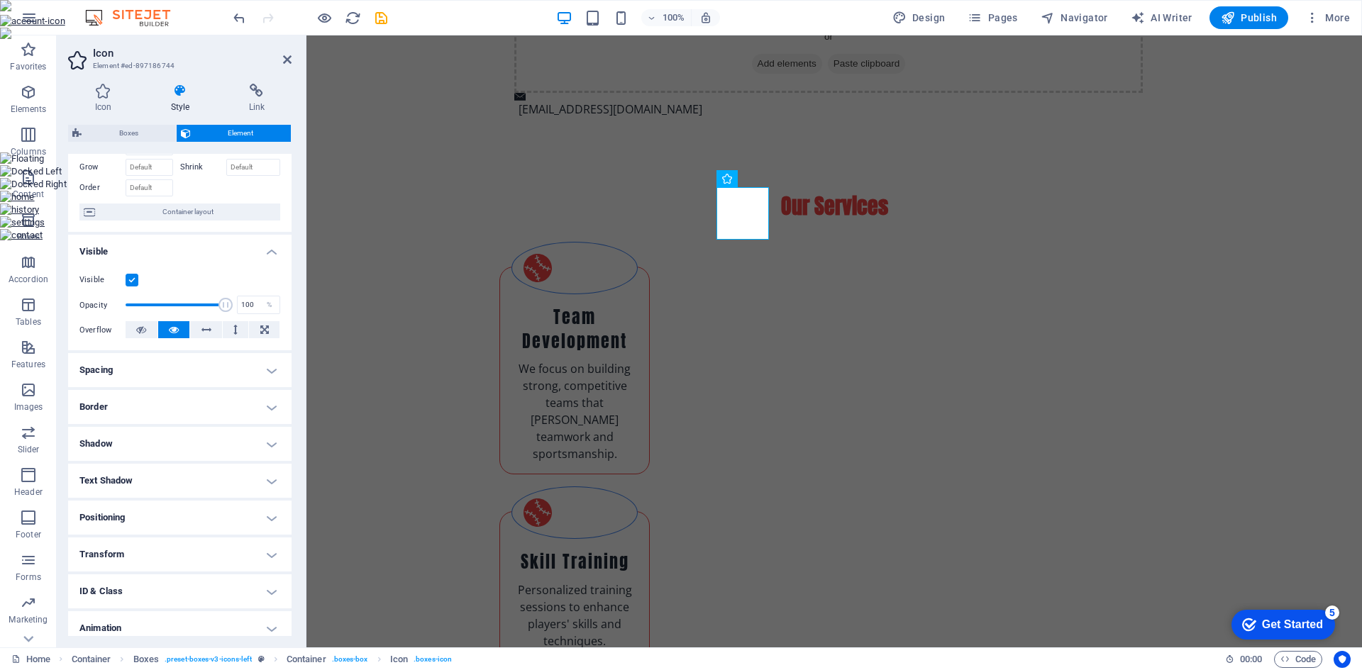
scroll to position [117, 0]
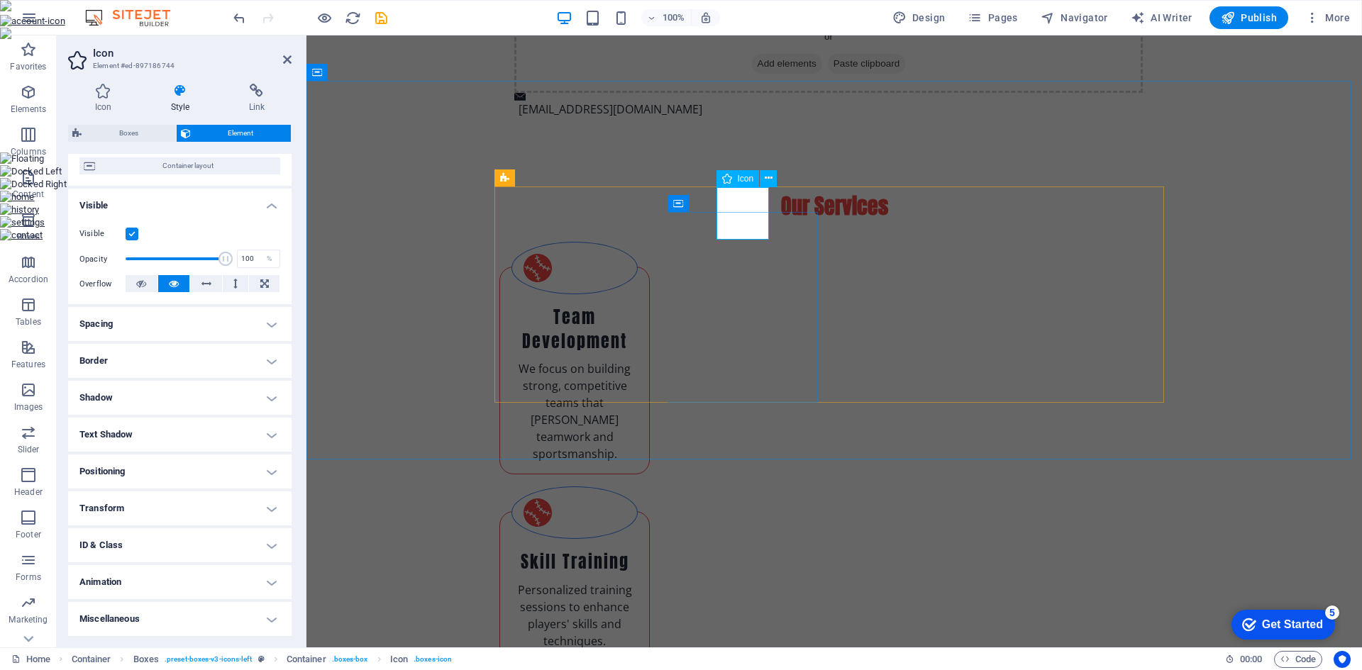
click at [748, 179] on span "Icon" at bounding box center [746, 178] width 16 height 9
click at [638, 487] on figure at bounding box center [574, 513] width 126 height 52
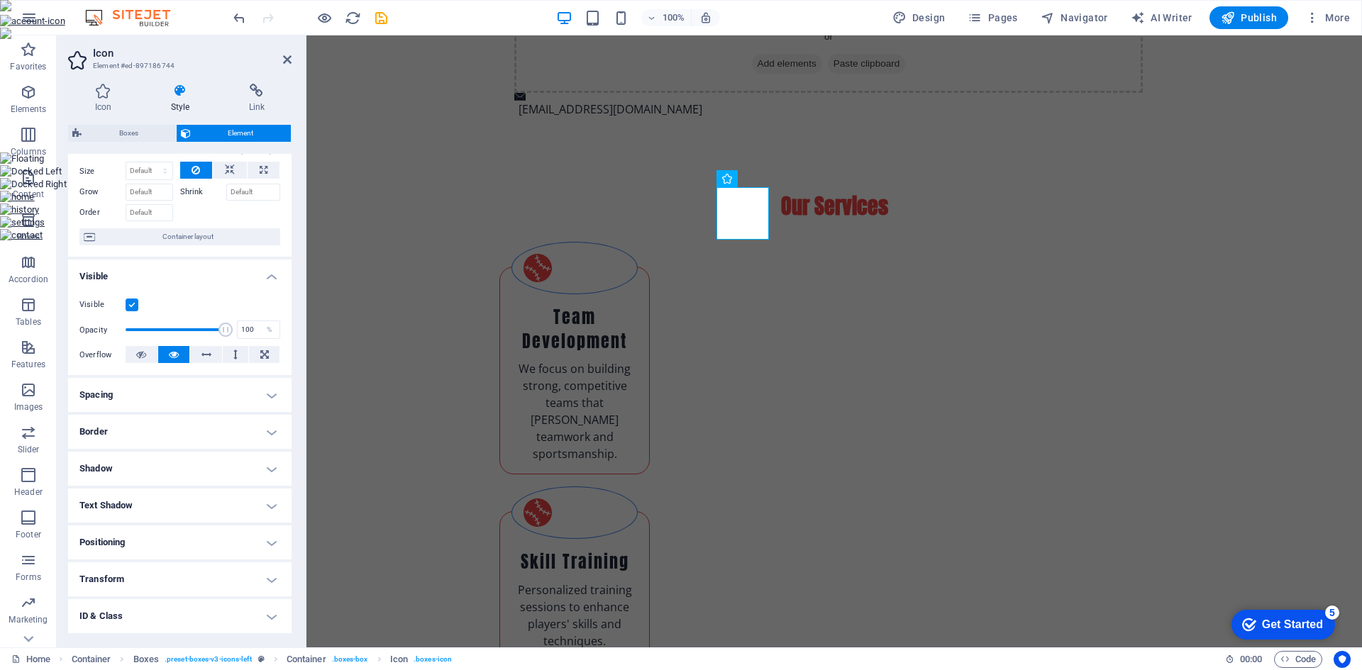
scroll to position [0, 0]
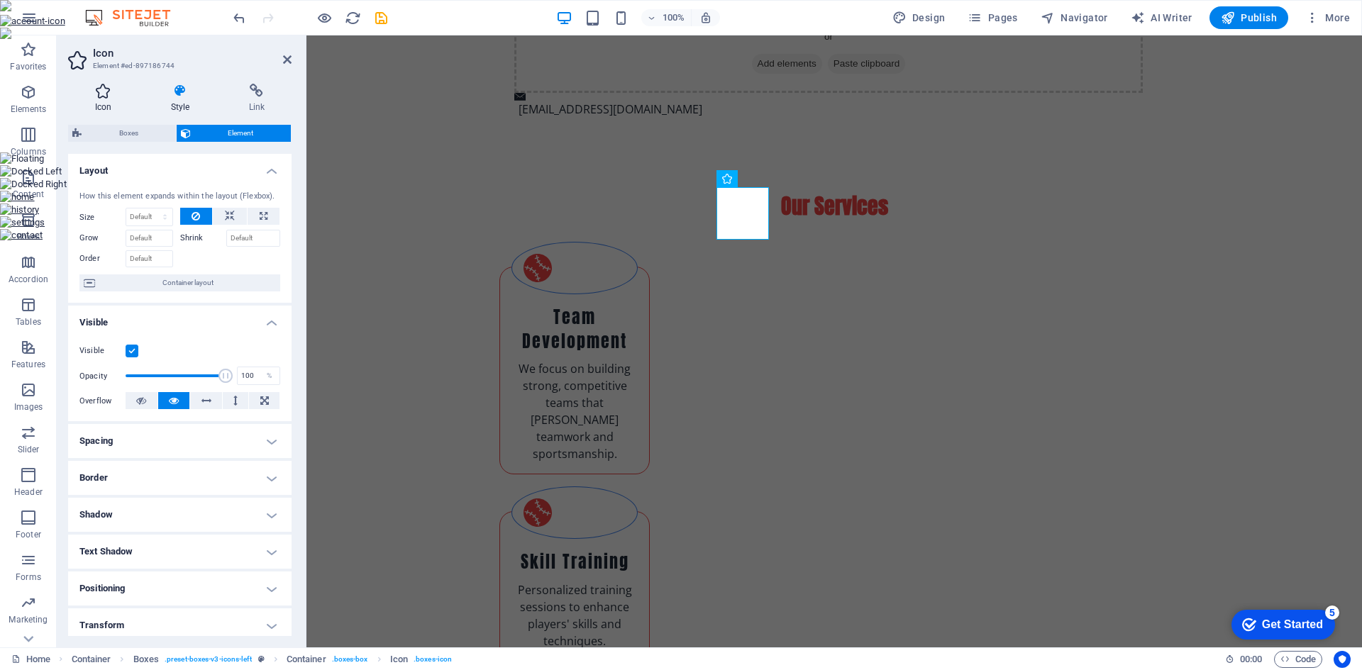
click at [105, 103] on h4 "Icon" at bounding box center [106, 99] width 76 height 30
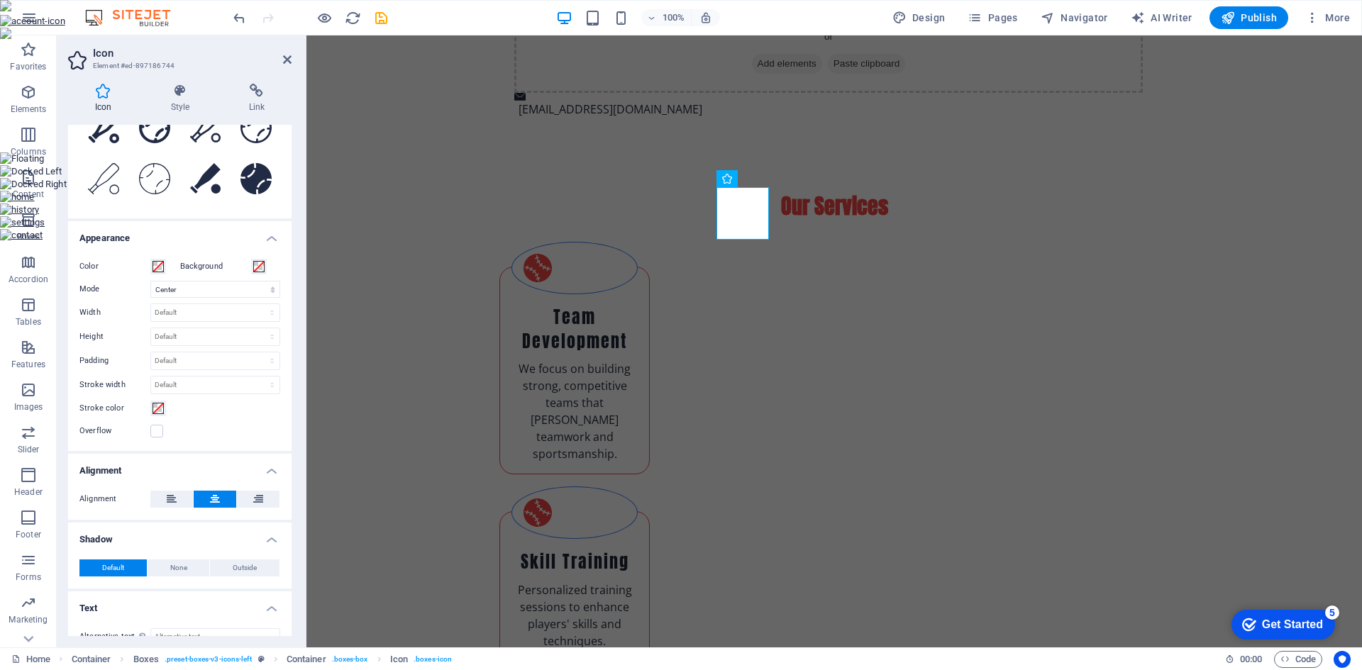
scroll to position [233, 0]
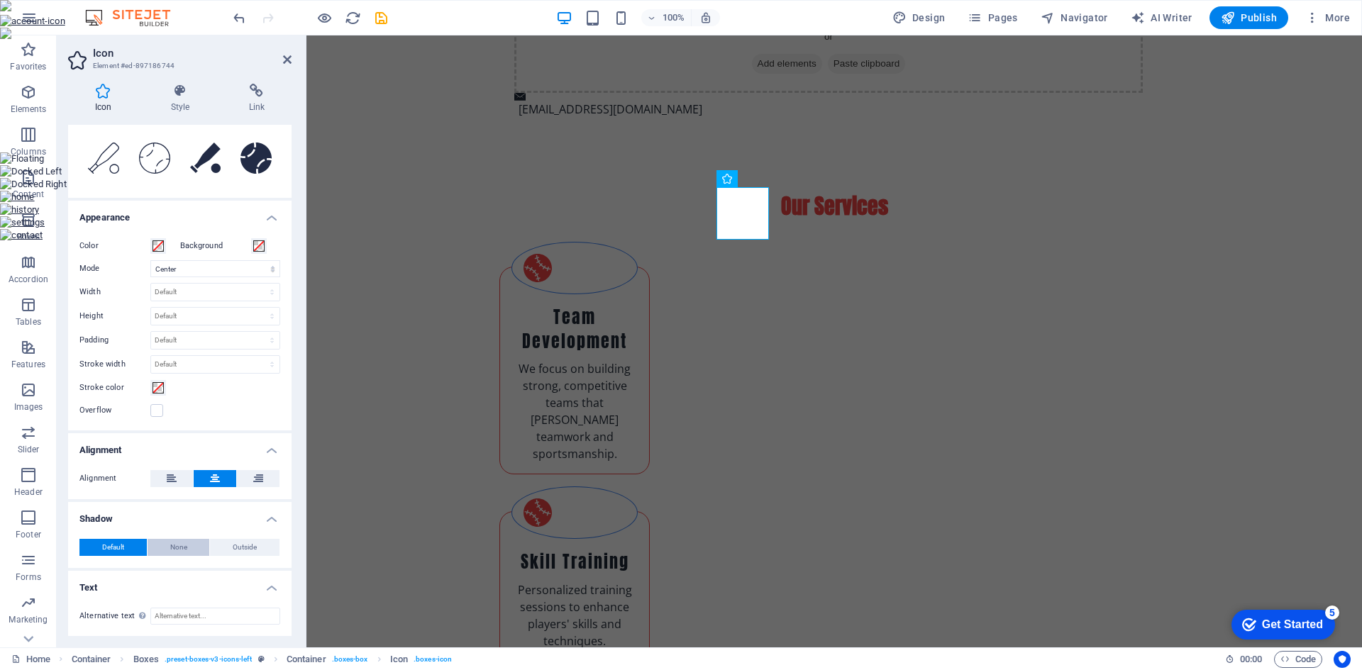
click at [179, 548] on span "None" at bounding box center [178, 547] width 17 height 17
click at [133, 545] on button "Default" at bounding box center [112, 547] width 67 height 17
click at [1256, 137] on div "Our Services Team Development We focus on building strong, competitive teams th…" at bounding box center [833, 622] width 1055 height 974
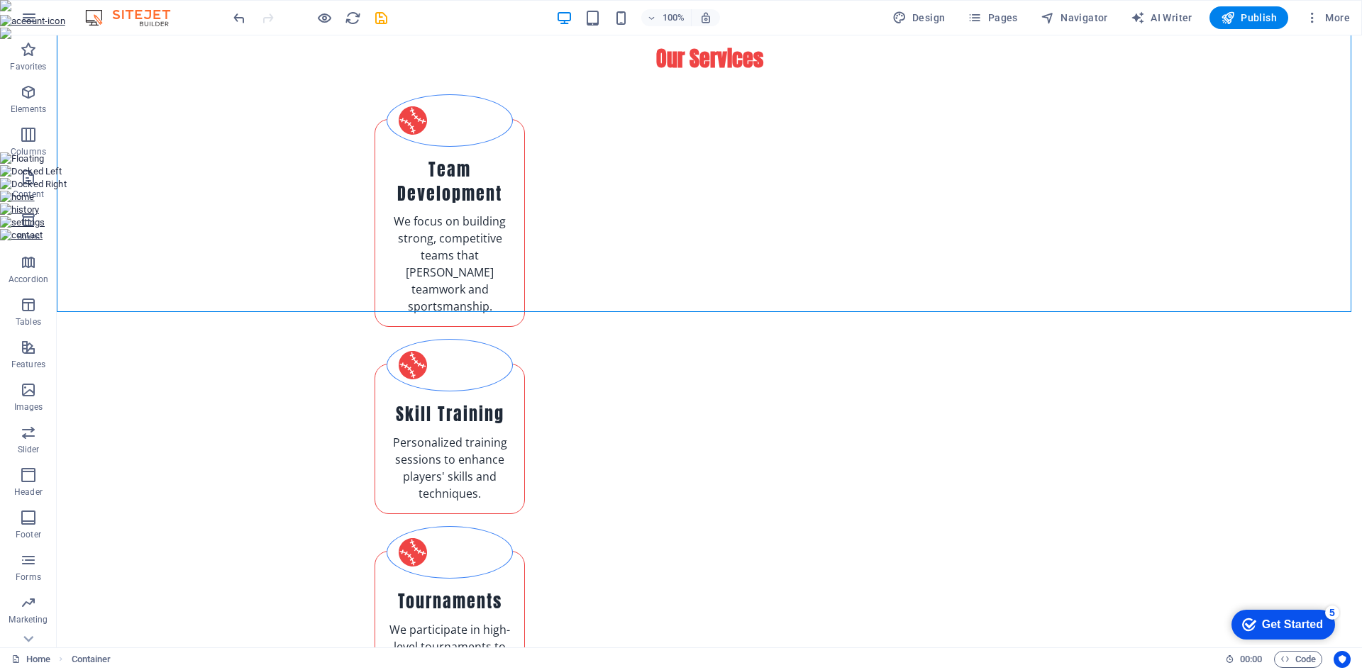
scroll to position [860, 0]
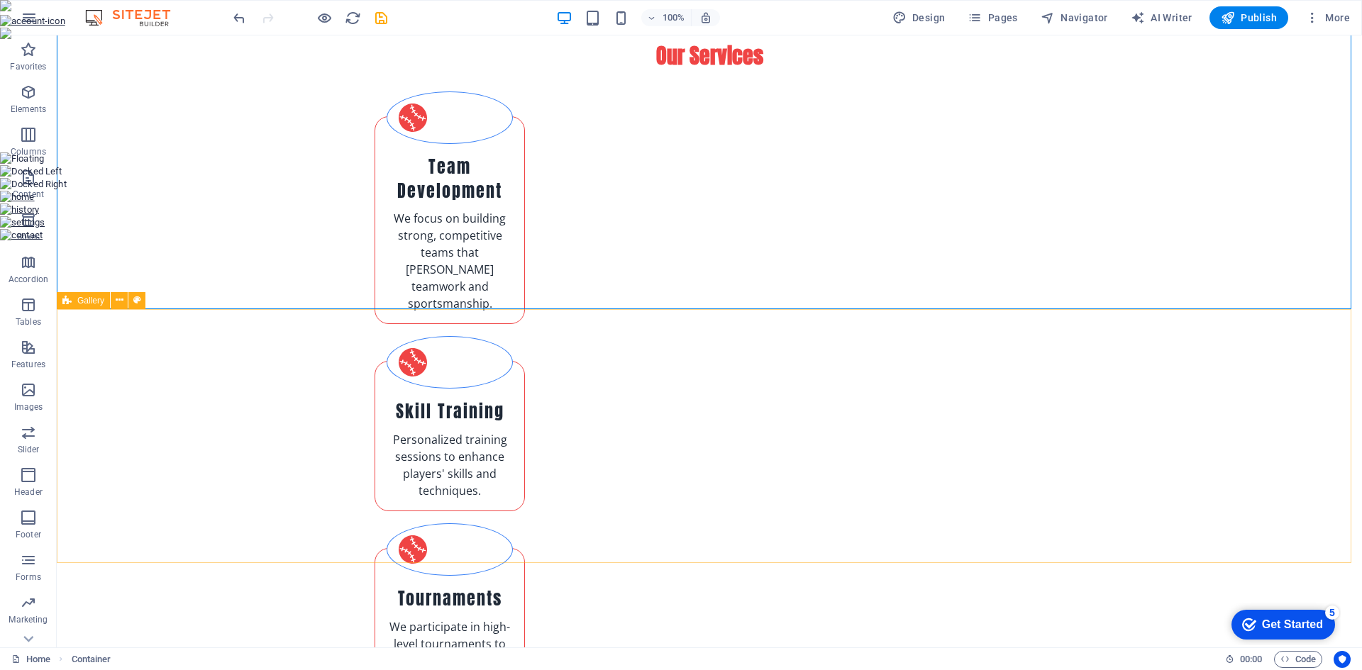
click at [101, 303] on span "Gallery" at bounding box center [90, 300] width 27 height 9
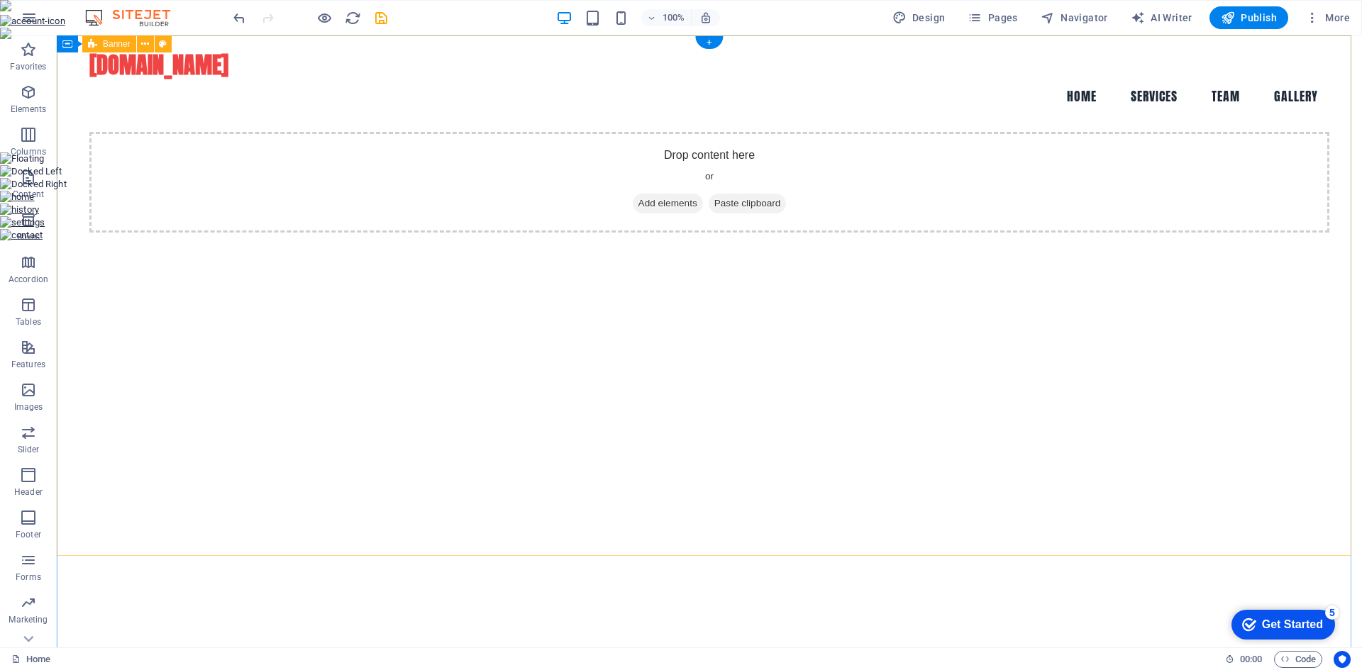
scroll to position [0, 0]
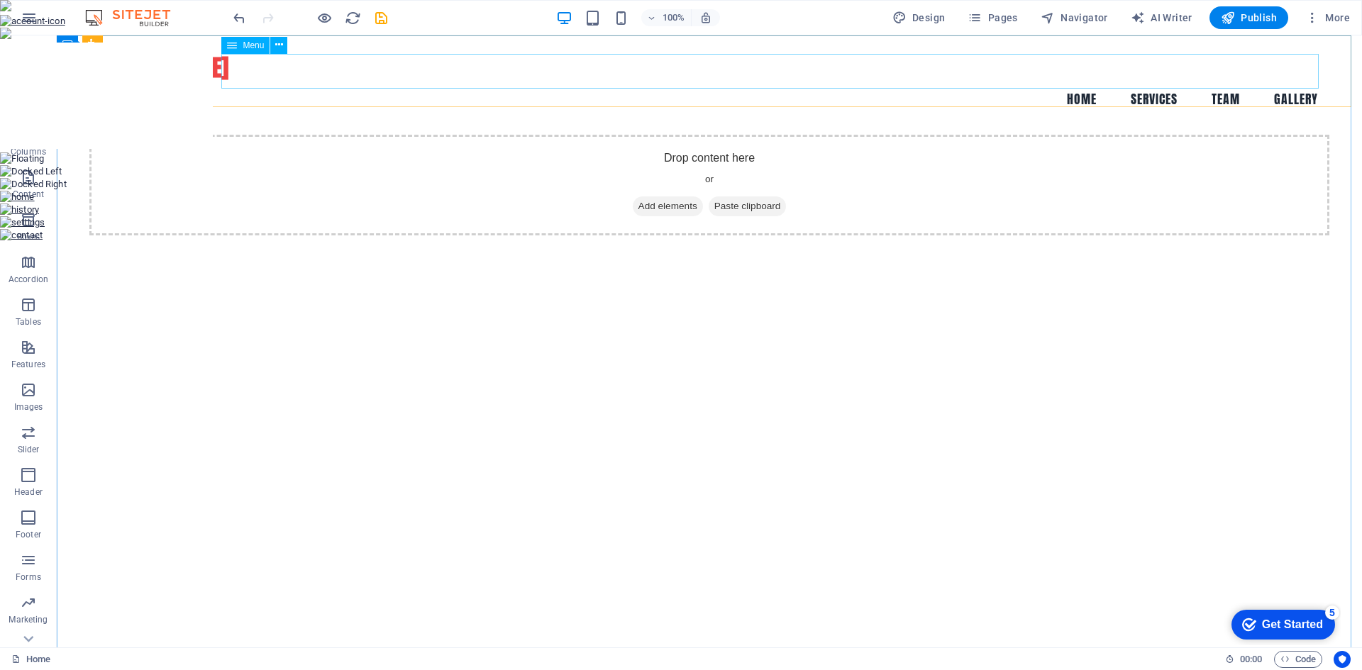
click at [252, 47] on span "Menu" at bounding box center [253, 45] width 21 height 9
select select
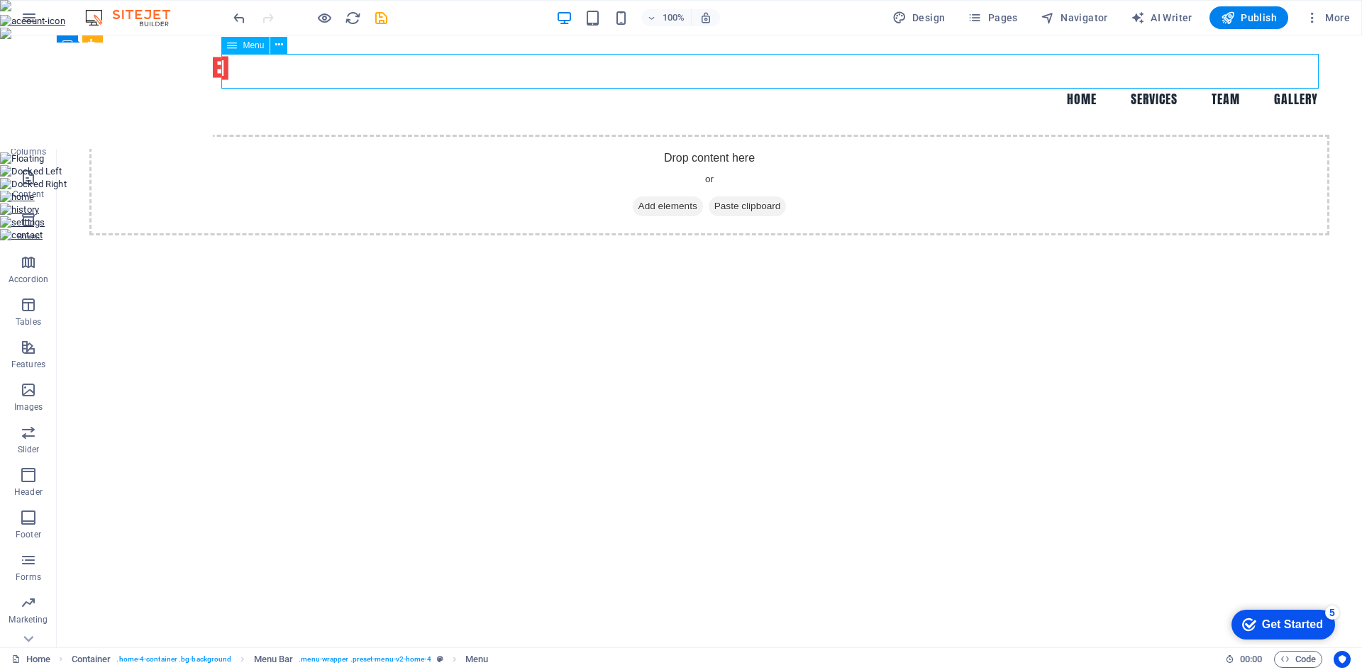
select select
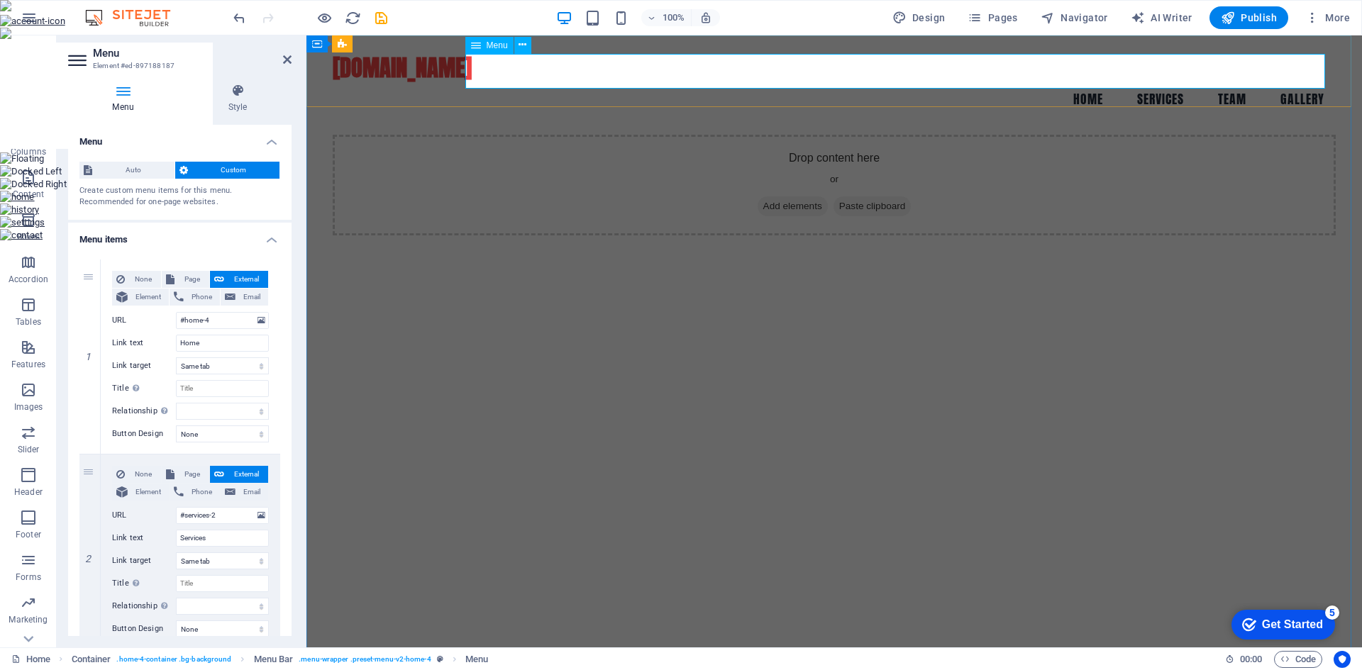
click at [1138, 82] on nav "Home Services Team Gallery" at bounding box center [834, 99] width 1003 height 35
click at [526, 40] on icon at bounding box center [522, 45] width 8 height 15
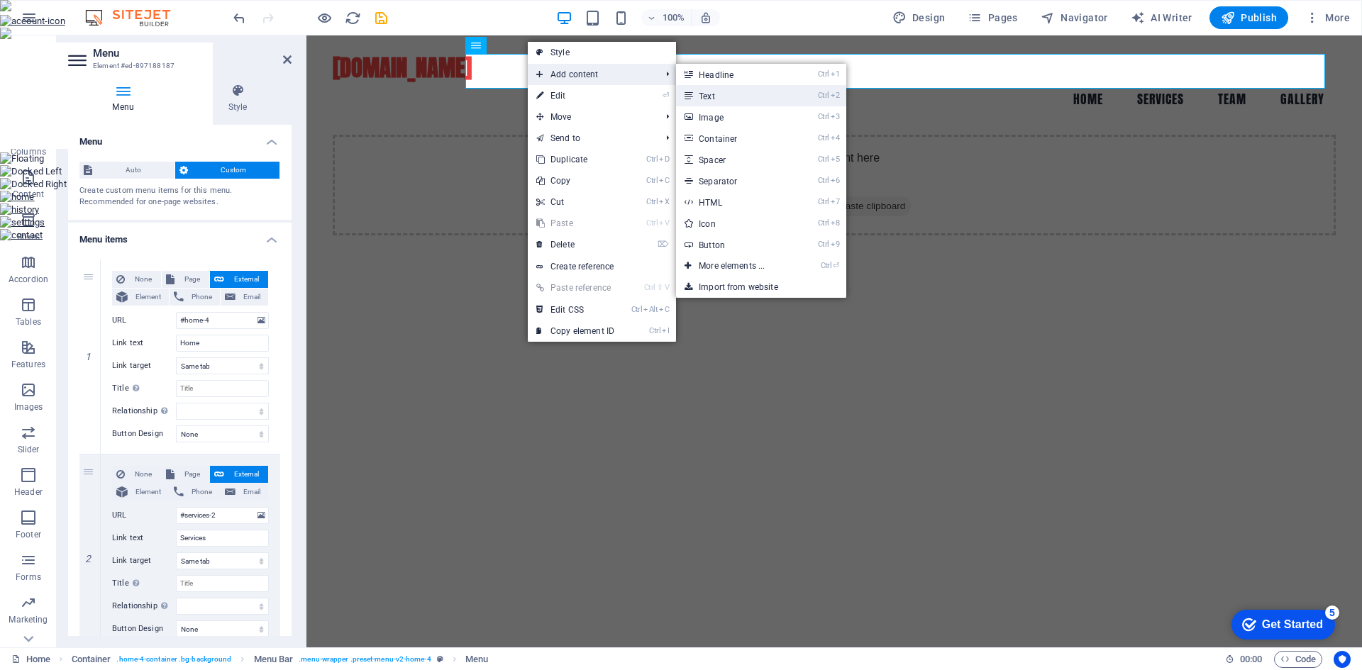
click at [723, 95] on link "Ctrl 2 Text" at bounding box center [734, 95] width 117 height 21
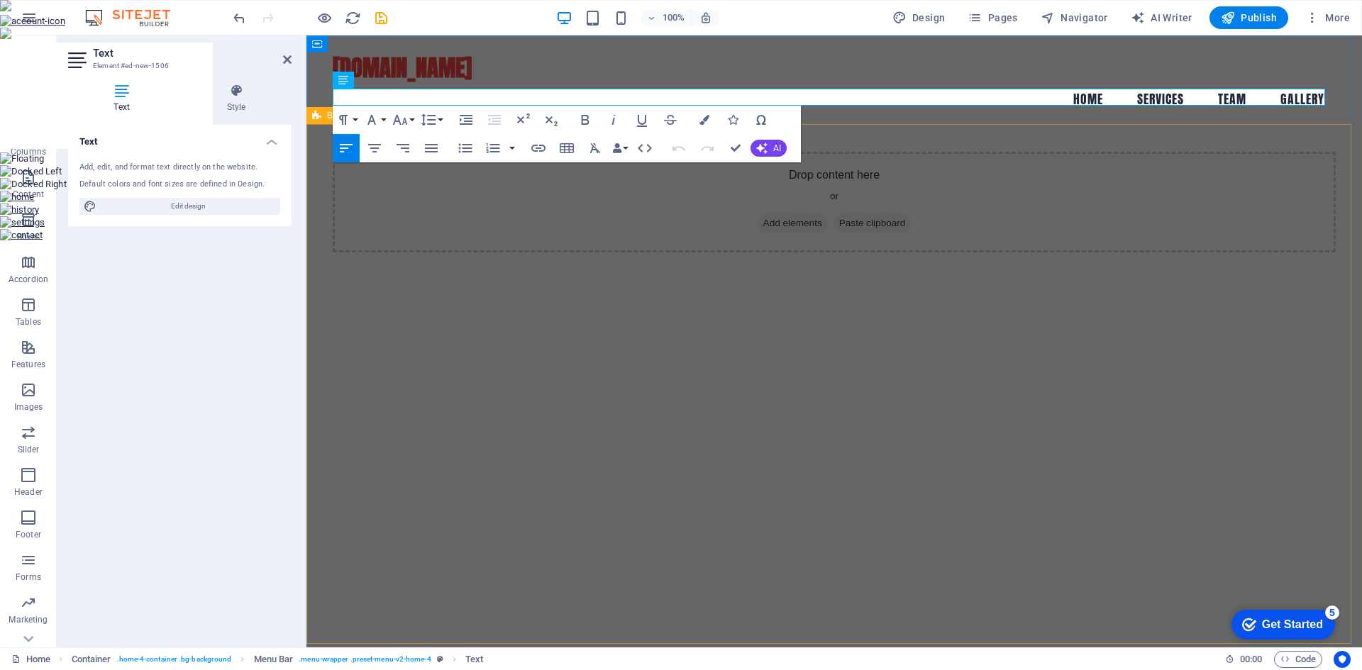
click at [851, 221] on div "Drop content here or Add elements Paste clipboard" at bounding box center [833, 412] width 1055 height 521
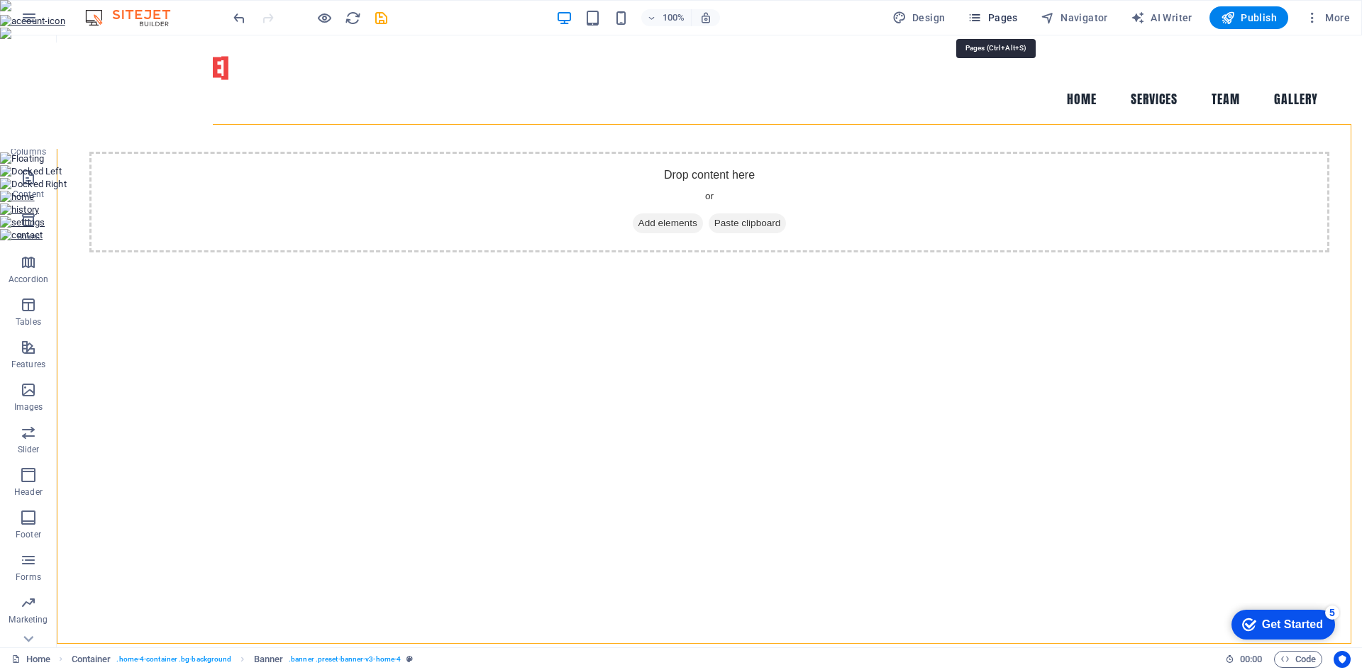
click at [996, 11] on span "Pages" at bounding box center [992, 18] width 50 height 14
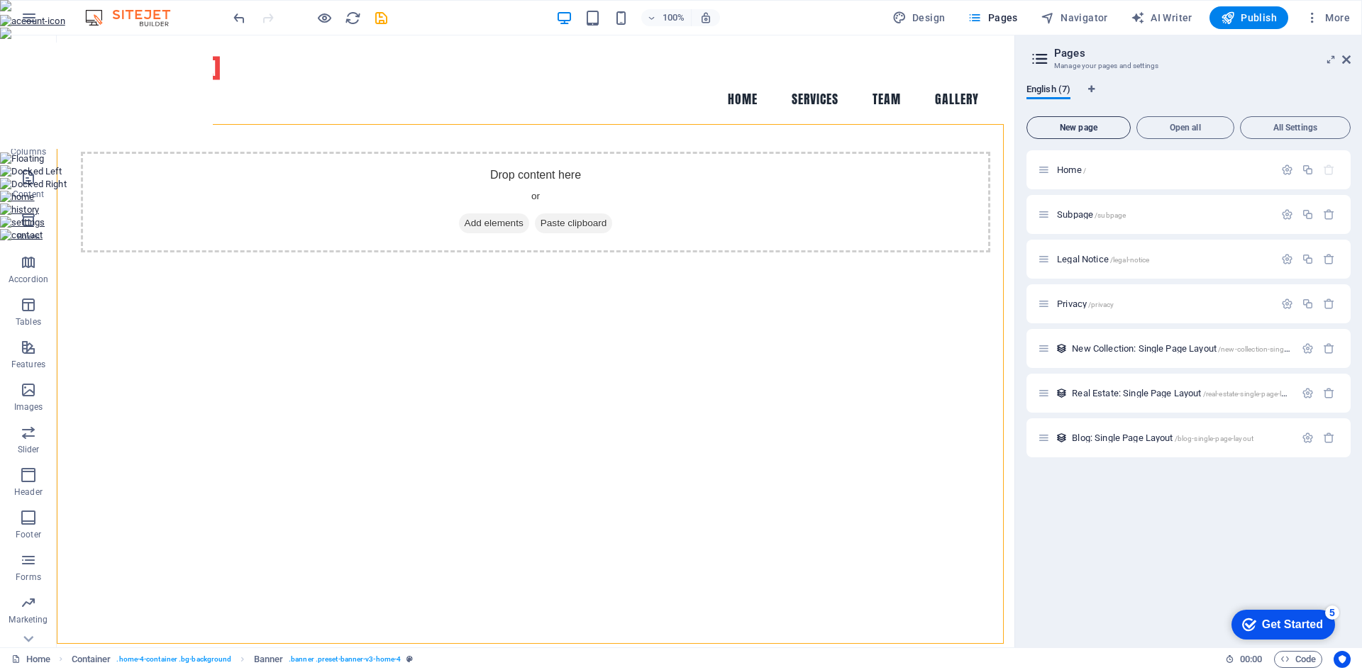
click at [1089, 126] on span "New page" at bounding box center [1078, 127] width 91 height 9
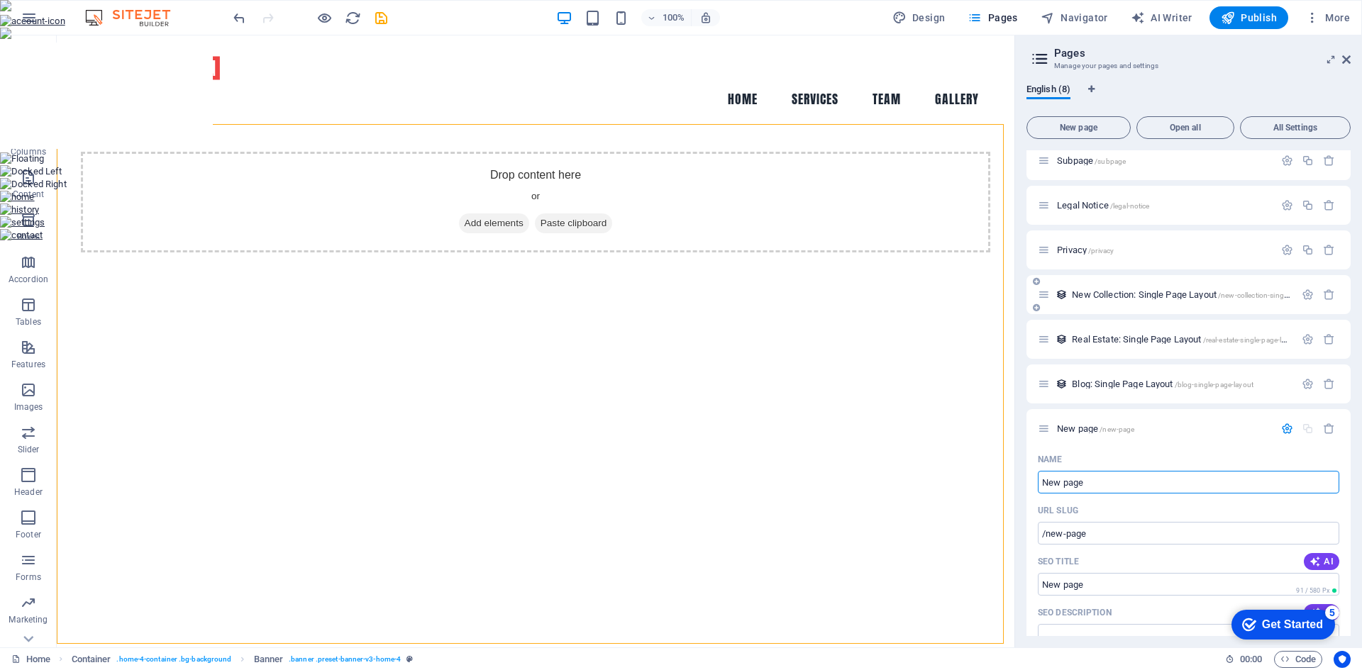
scroll to position [213, 0]
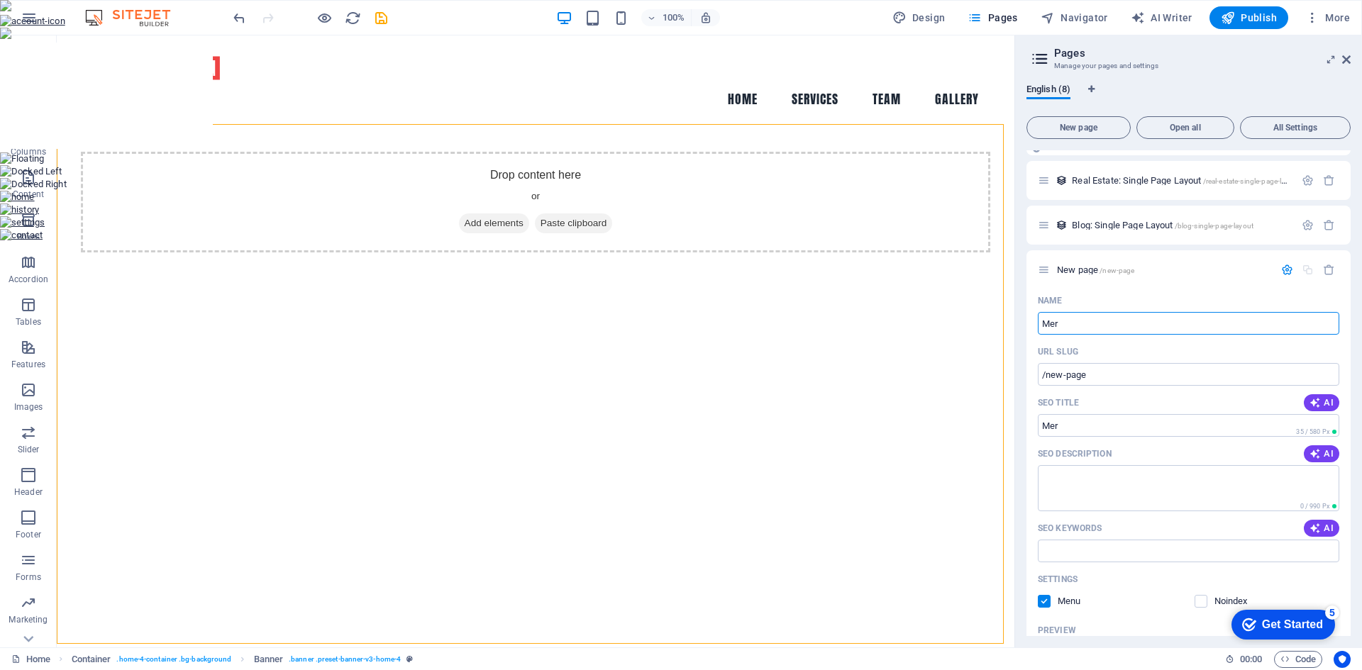
type input "Merc"
type input "/mer"
type input "Merchan"
type input "/merchan"
type input "M"
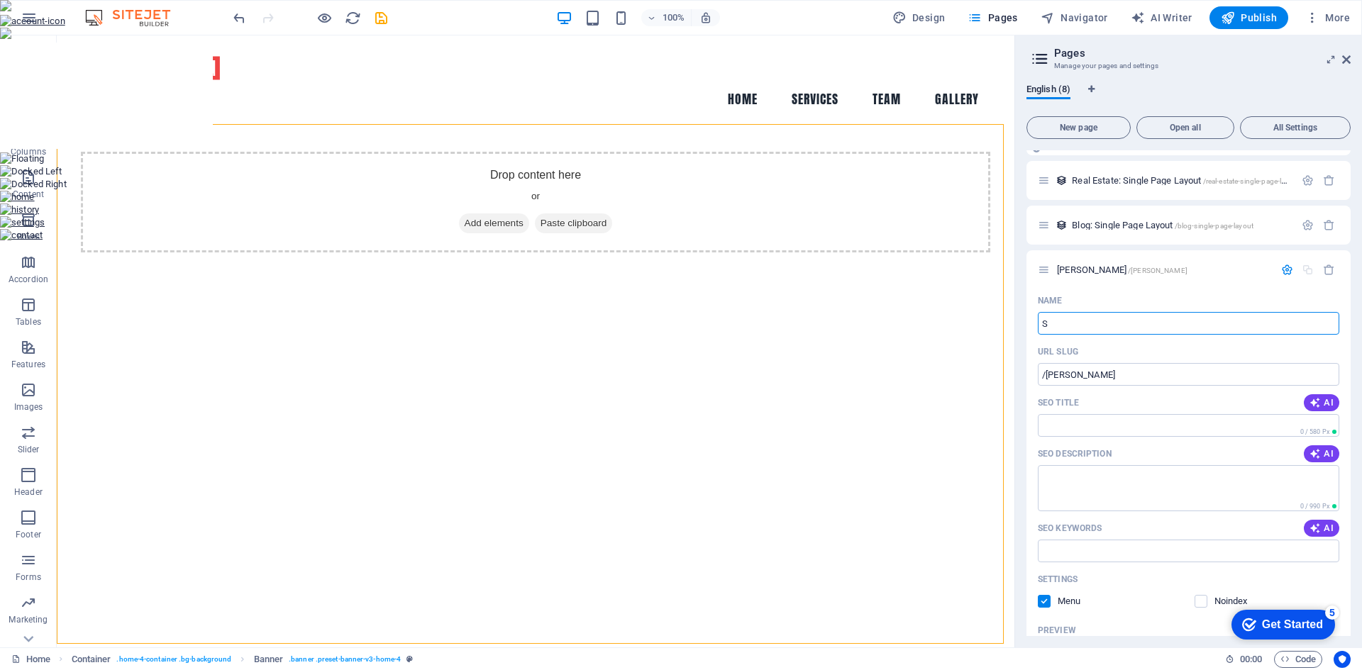
type input "Sh"
type input "/"
type input "Shop"
type input "/shop"
type input "Shop"
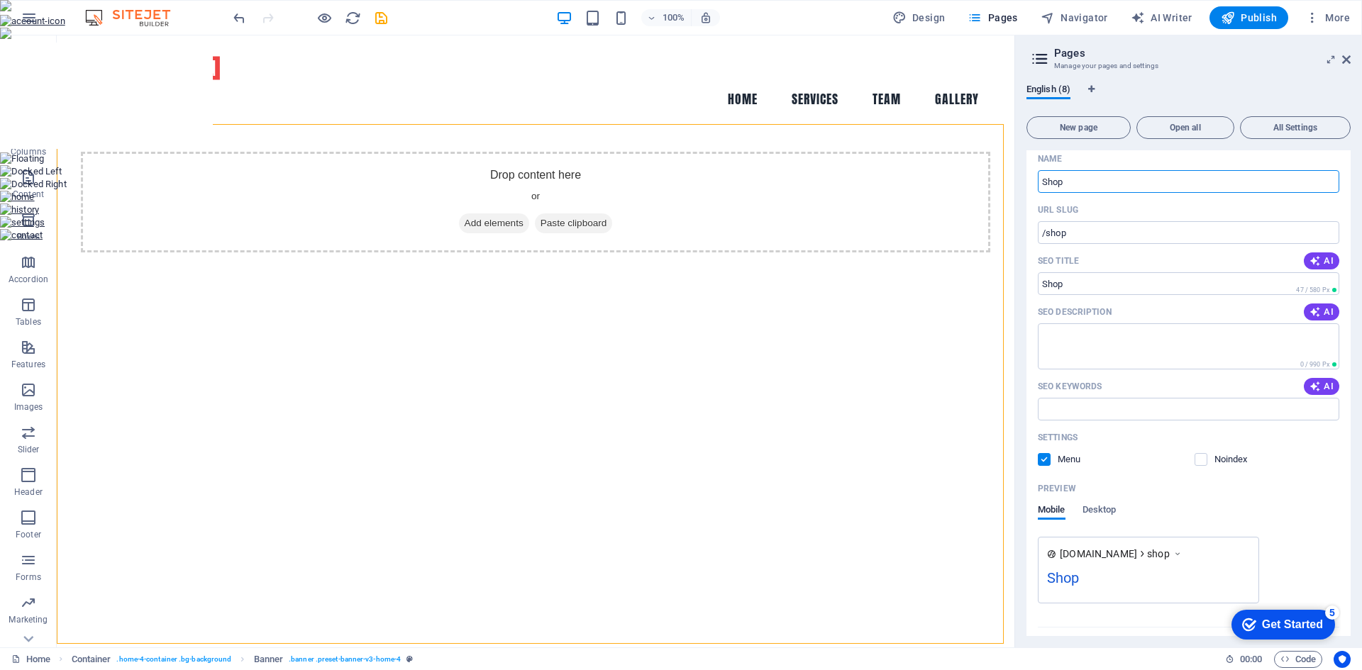
scroll to position [386, 0]
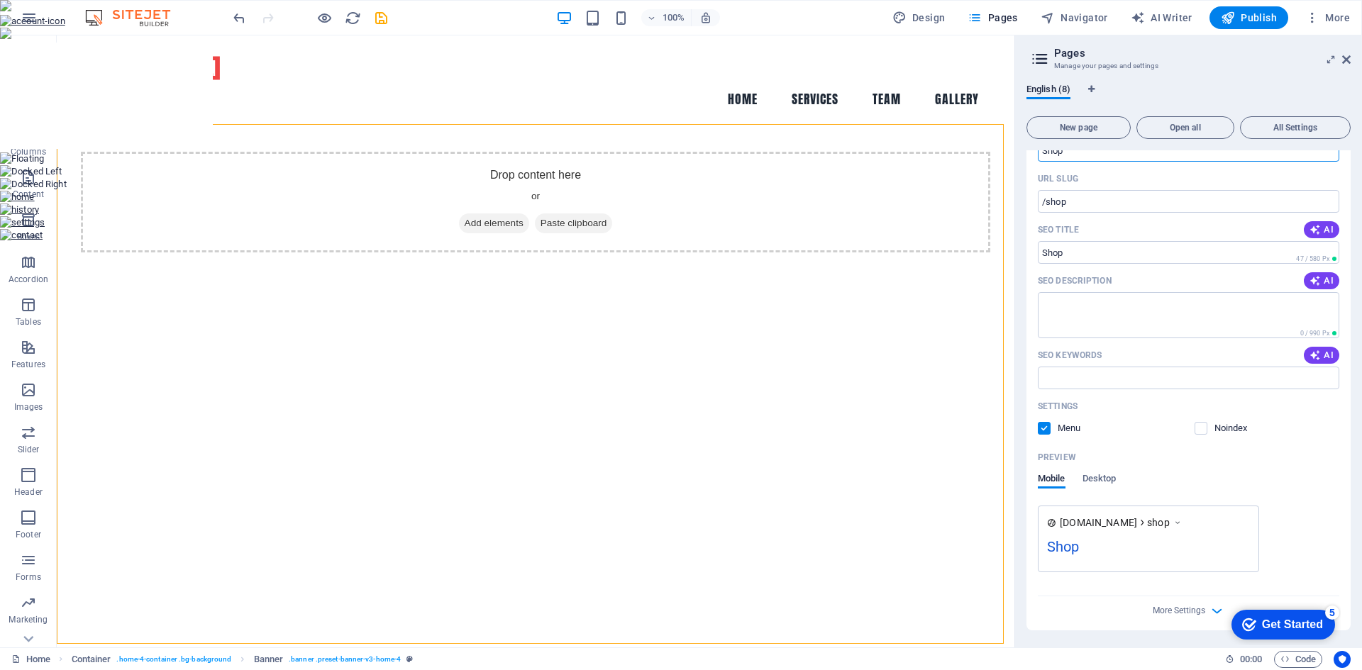
type input "Shop"
click at [1256, 622] on div "checkmark Get Started 5" at bounding box center [1282, 625] width 81 height 14
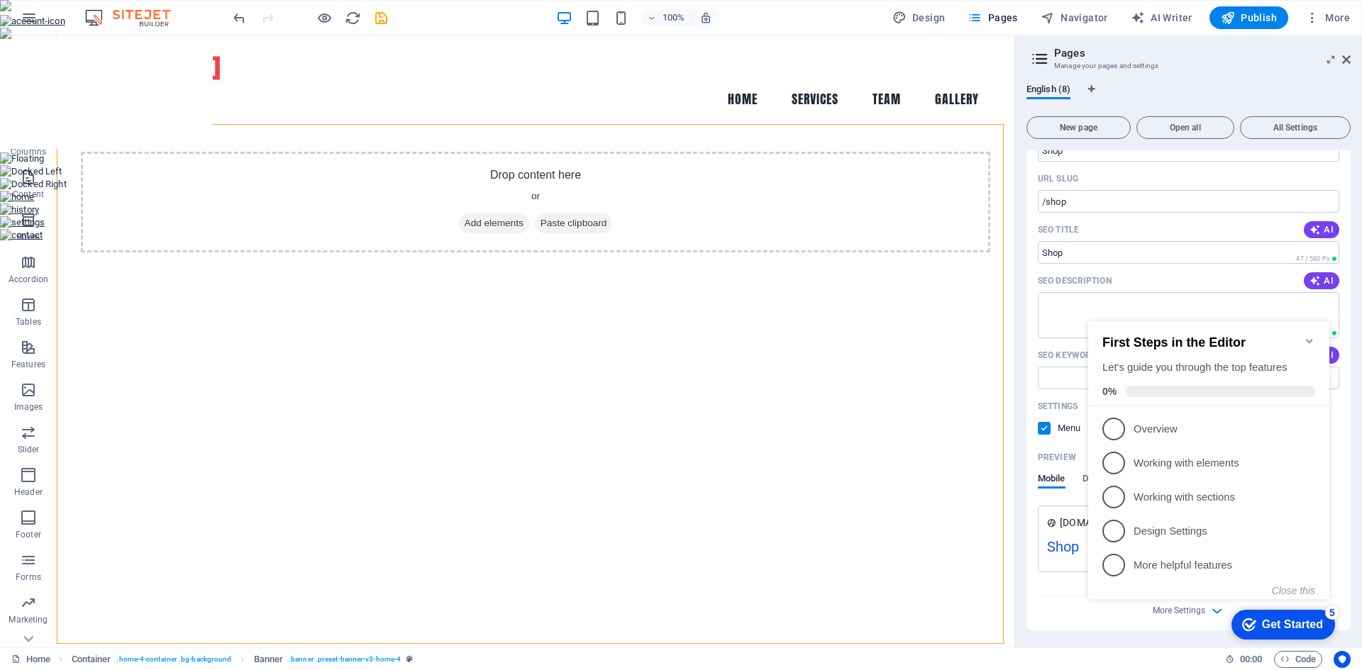
click at [1053, 611] on div "More Settings" at bounding box center [1188, 607] width 301 height 23
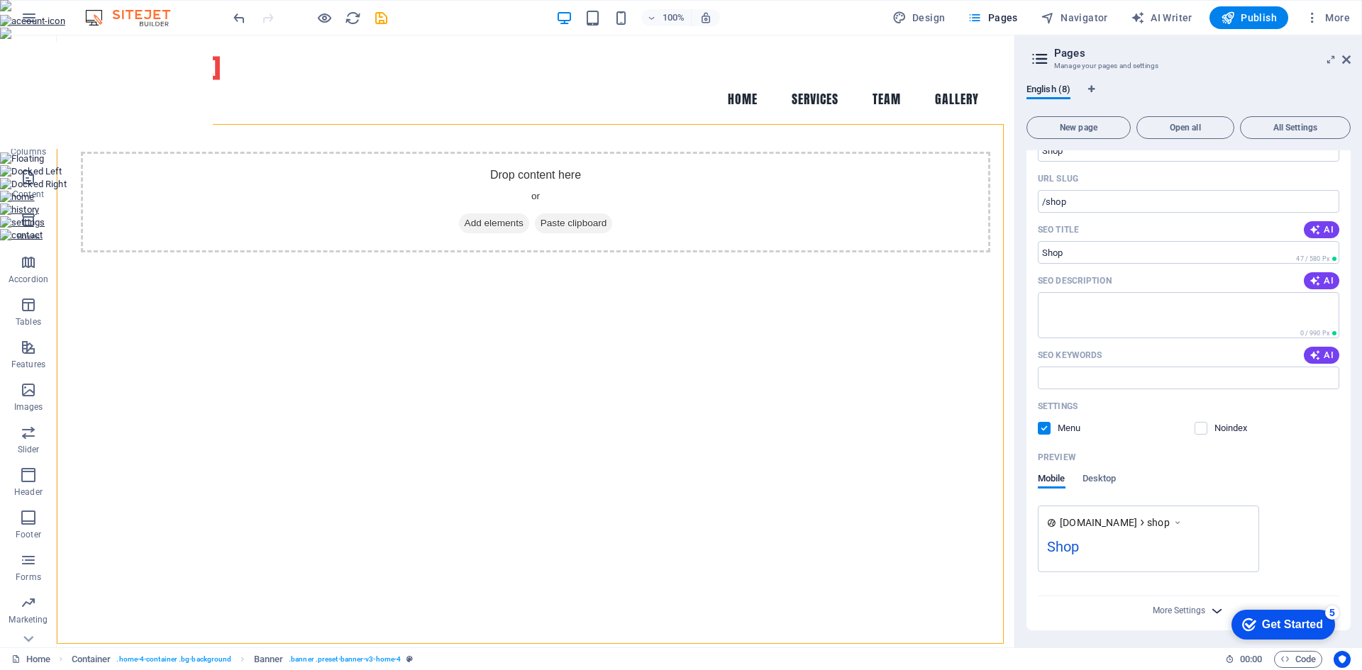
click at [1211, 611] on icon "button" at bounding box center [1216, 611] width 16 height 16
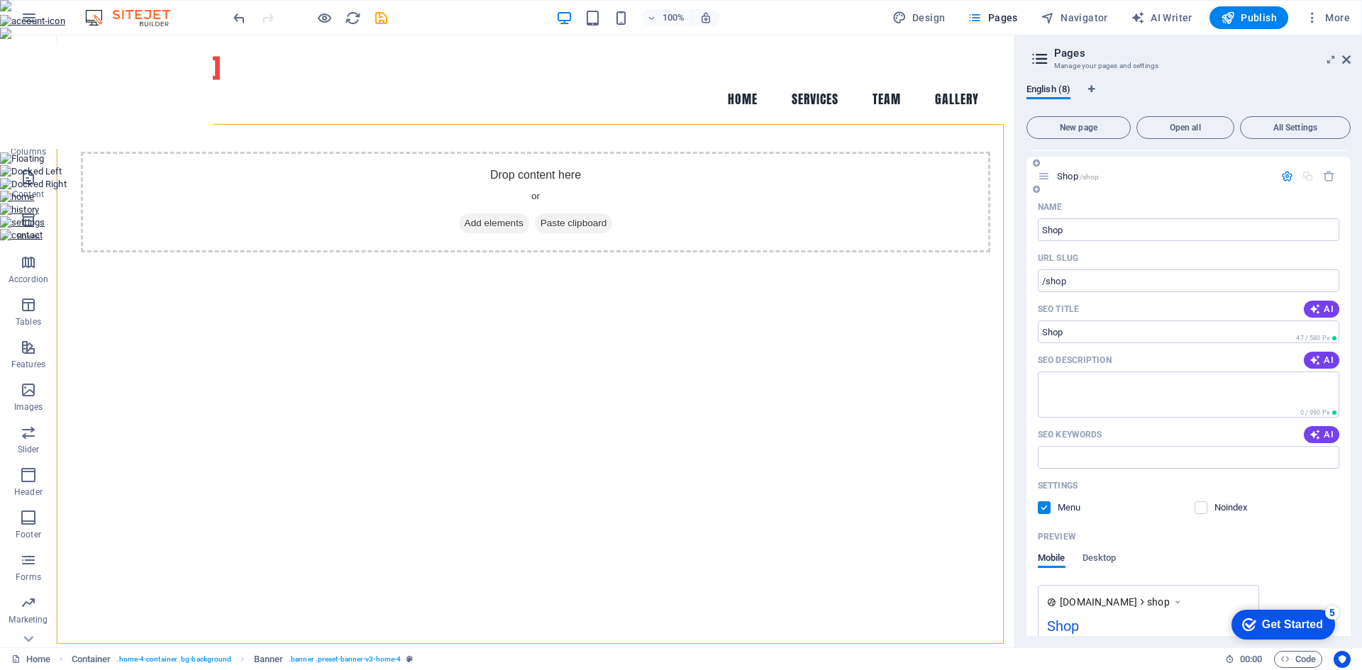
scroll to position [0, 0]
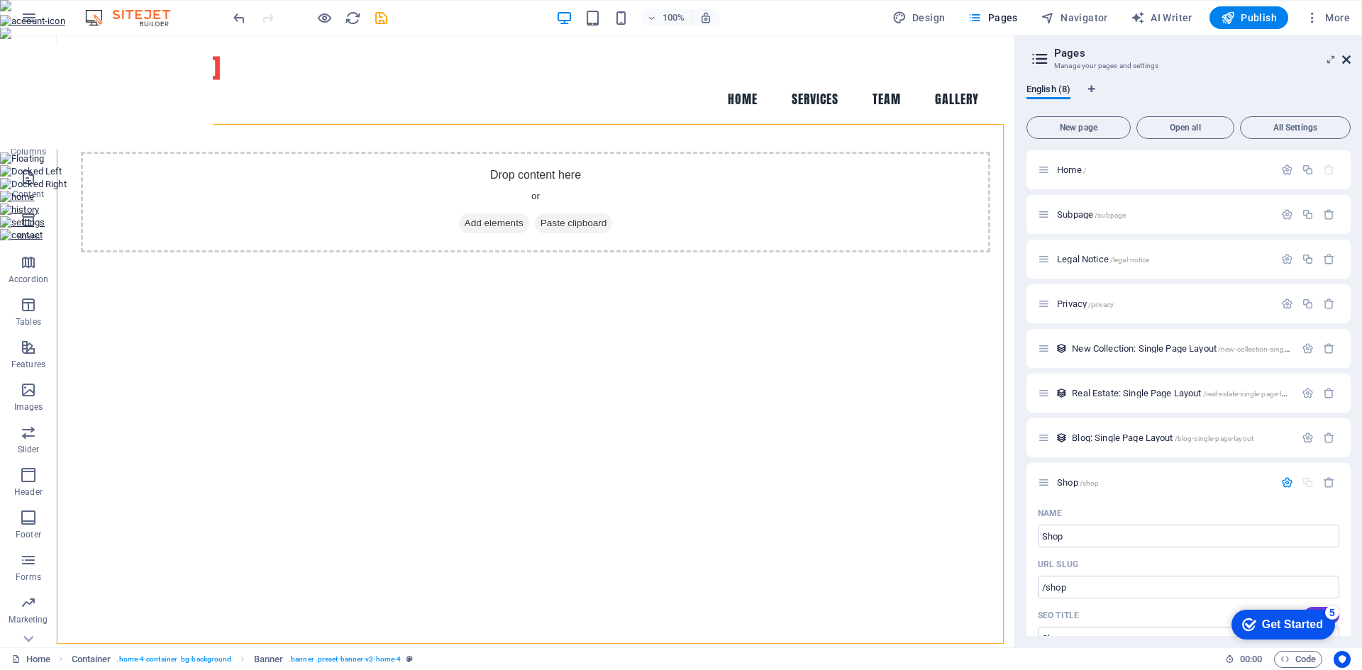
click at [1343, 57] on icon at bounding box center [1346, 59] width 9 height 11
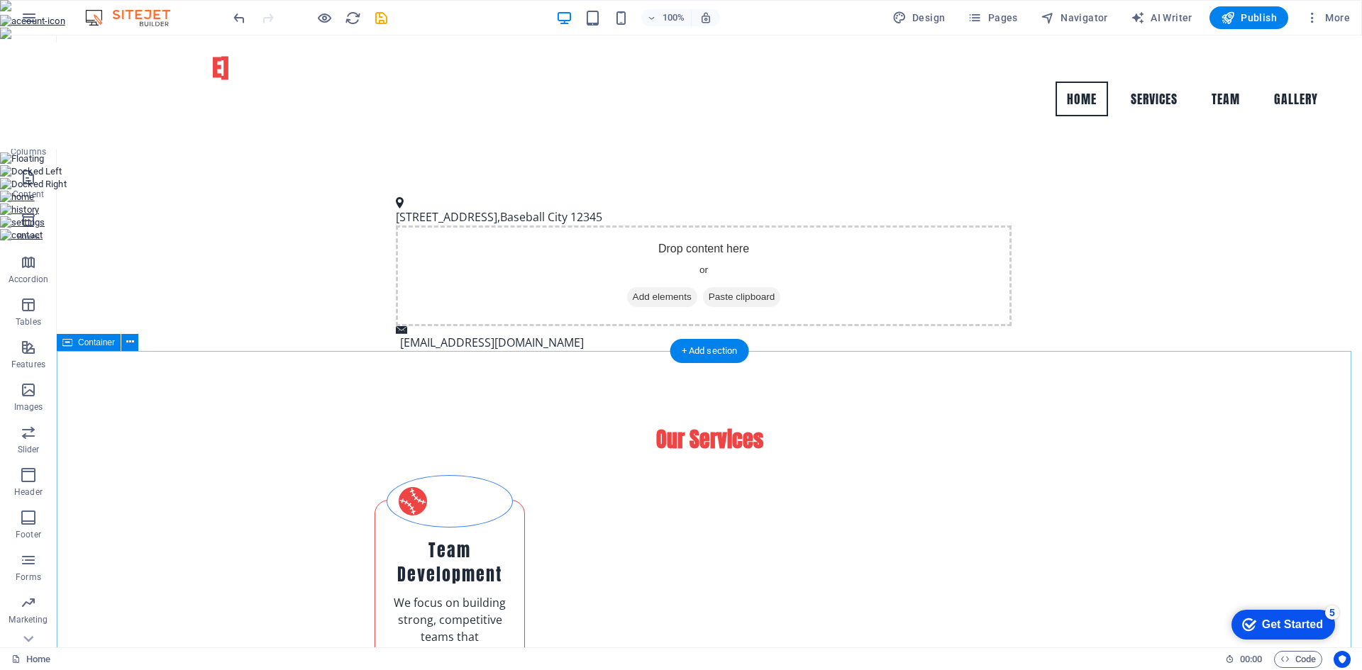
scroll to position [352, 0]
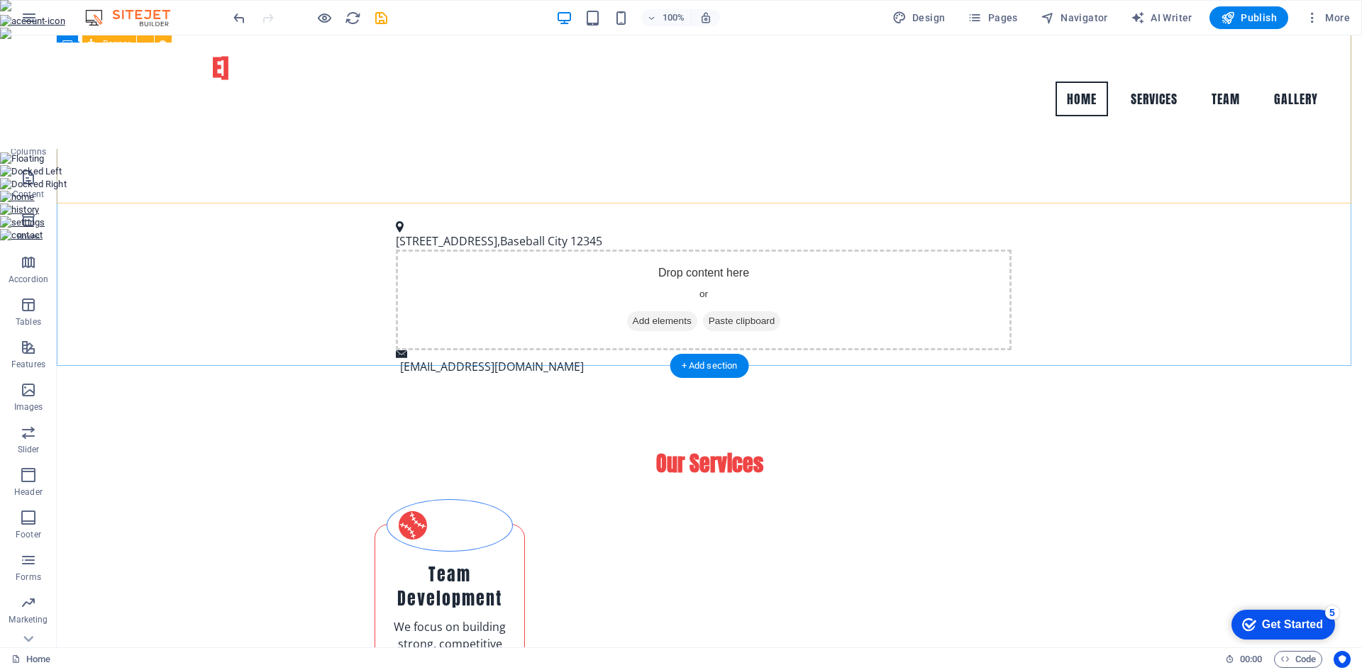
drag, startPoint x: 757, startPoint y: 406, endPoint x: 723, endPoint y: 180, distance: 228.9
drag, startPoint x: 136, startPoint y: 233, endPoint x: 79, endPoint y: 445, distance: 220.4
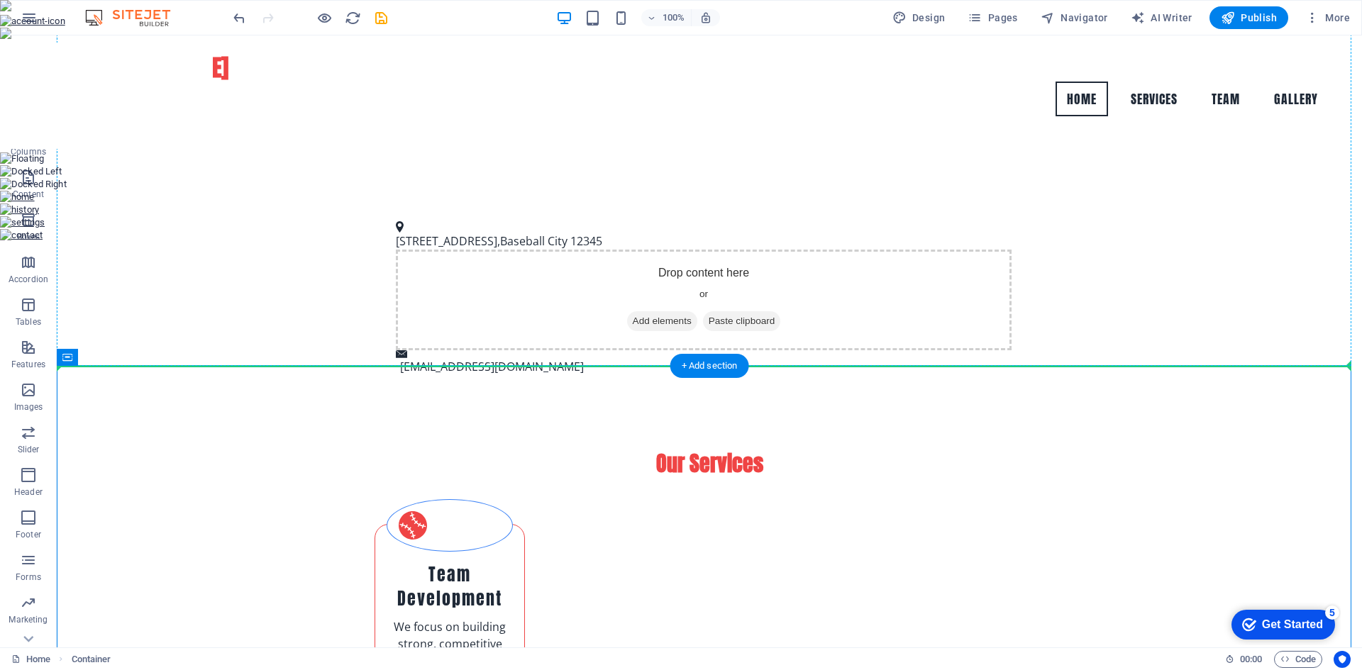
drag, startPoint x: 150, startPoint y: 394, endPoint x: 126, endPoint y: 153, distance: 242.3
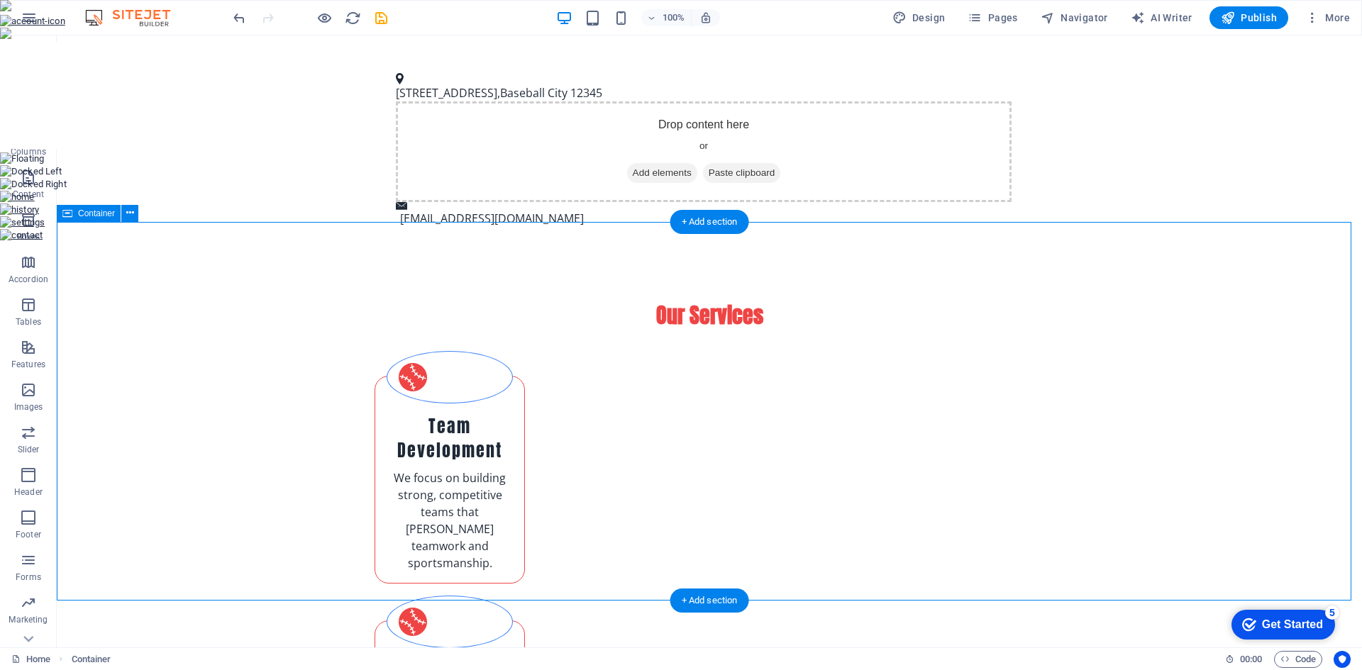
scroll to position [636, 0]
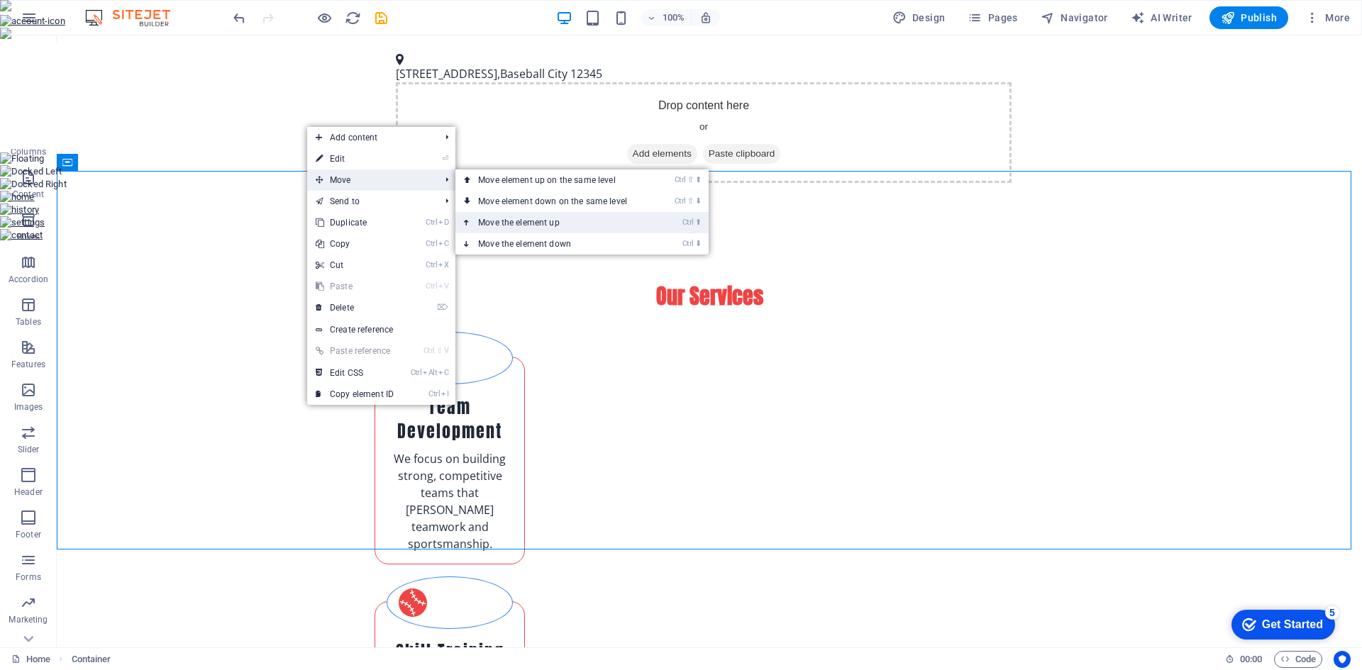
click at [494, 213] on link "Ctrl ⬆ Move the element up" at bounding box center [555, 222] width 200 height 21
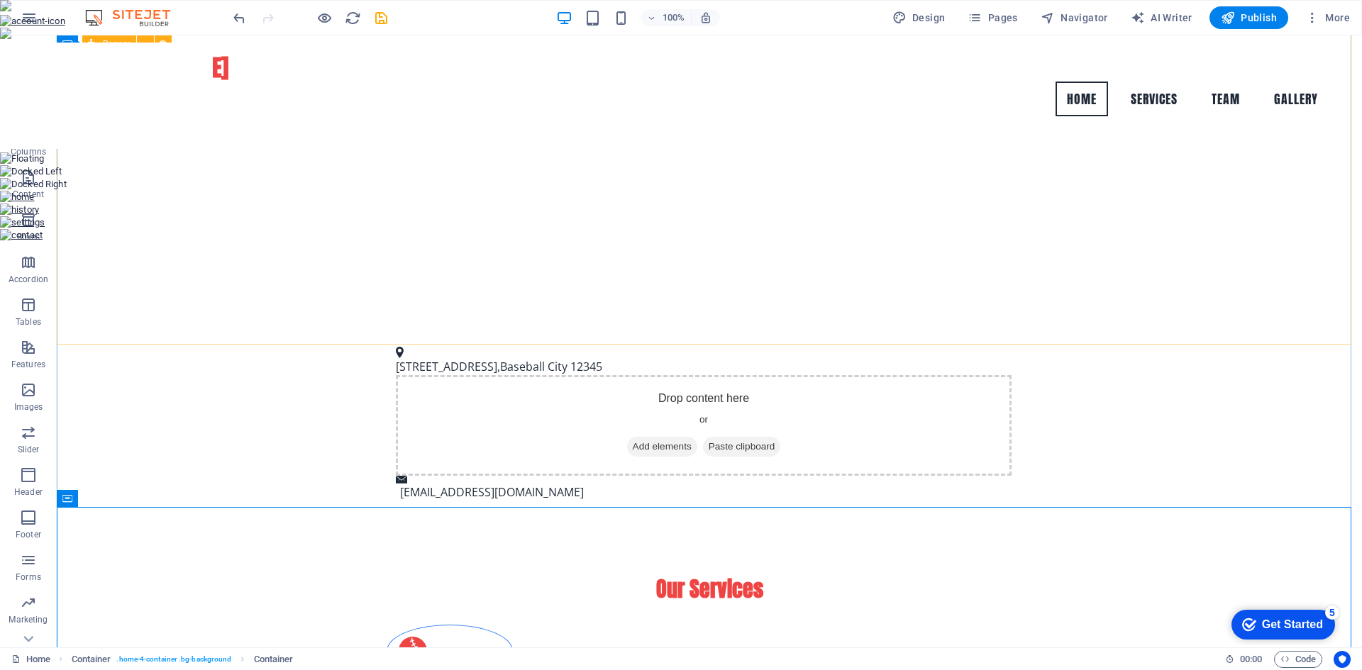
scroll to position [211, 0]
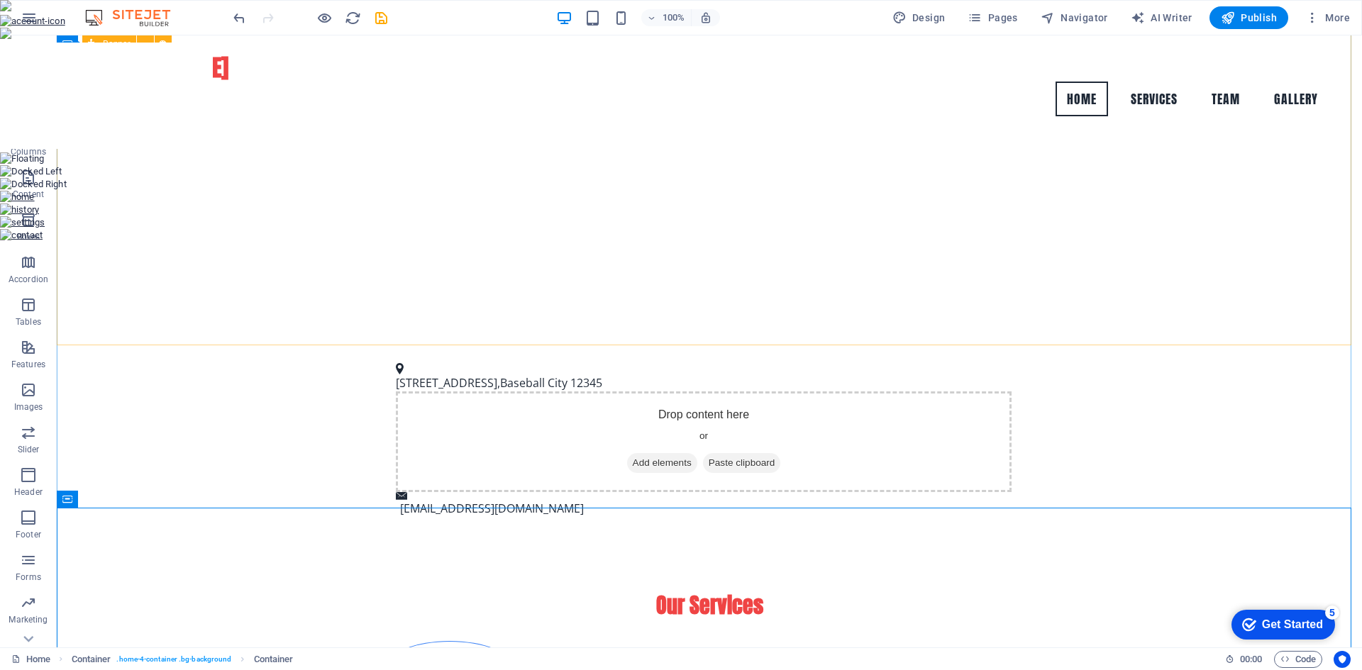
click at [509, 207] on div "Drop content here or Add elements Paste clipboard" at bounding box center [709, 85] width 1305 height 521
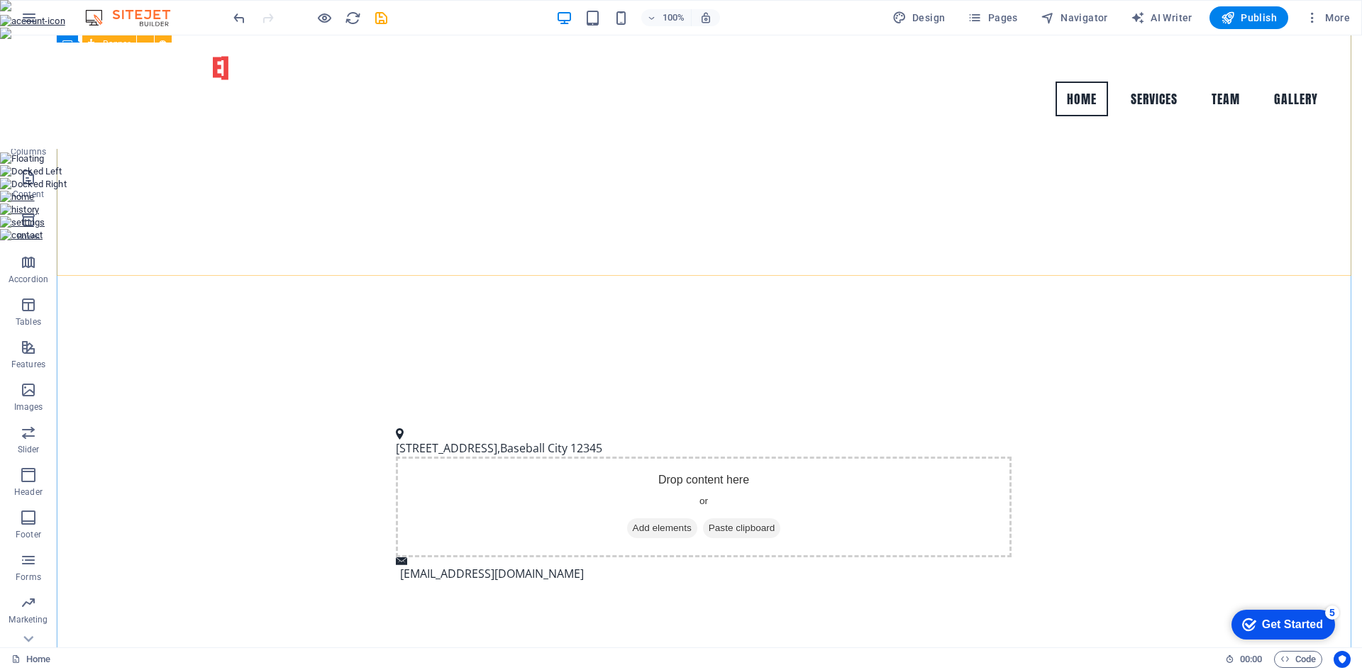
scroll to position [0, 0]
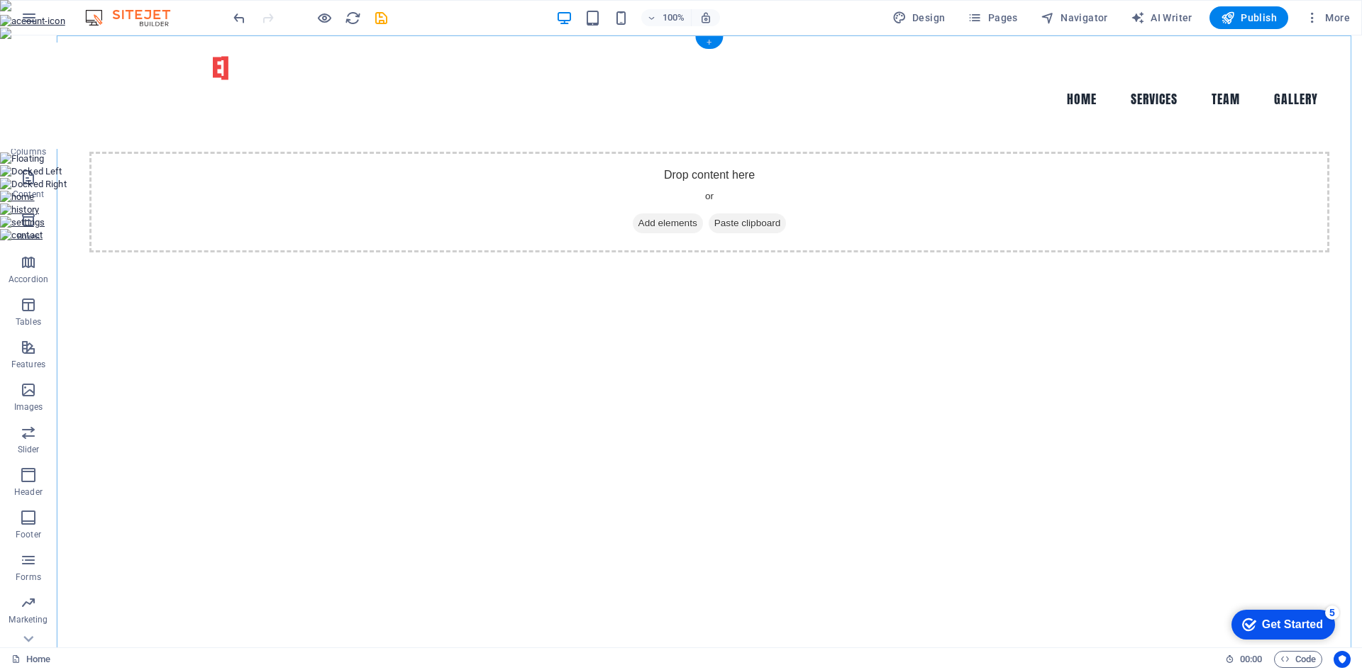
click at [713, 40] on div "+" at bounding box center [709, 42] width 28 height 13
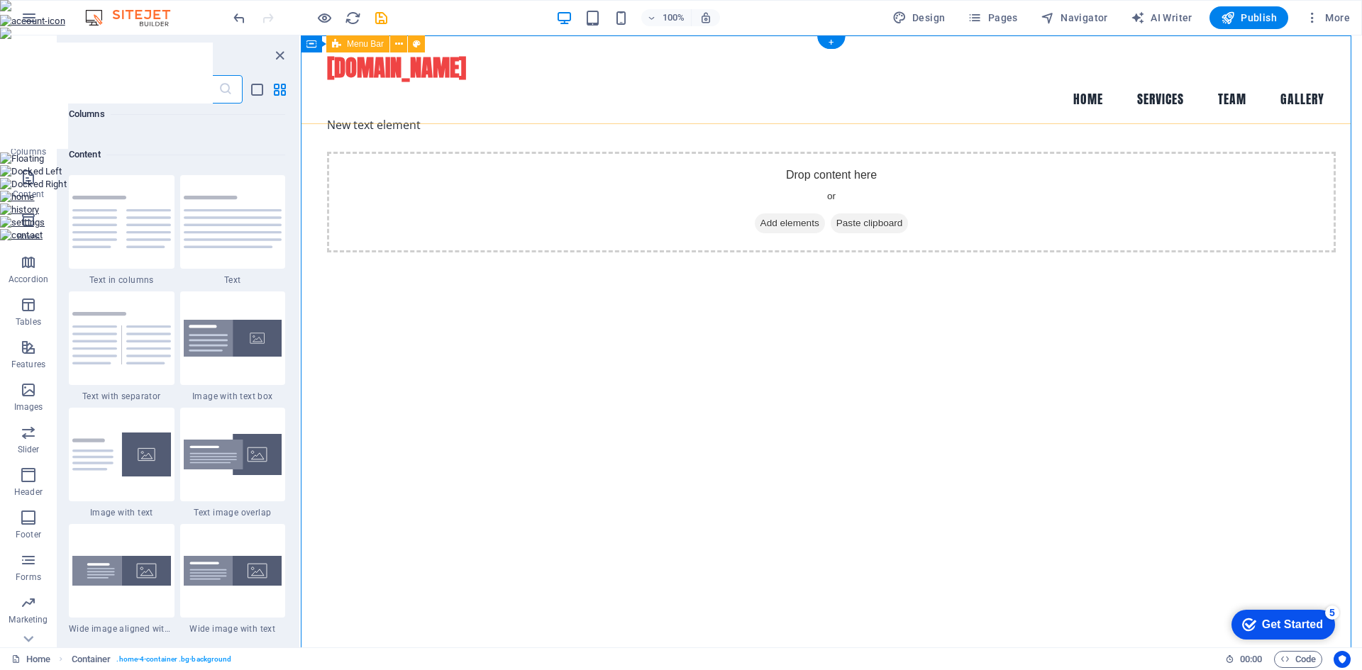
scroll to position [2481, 0]
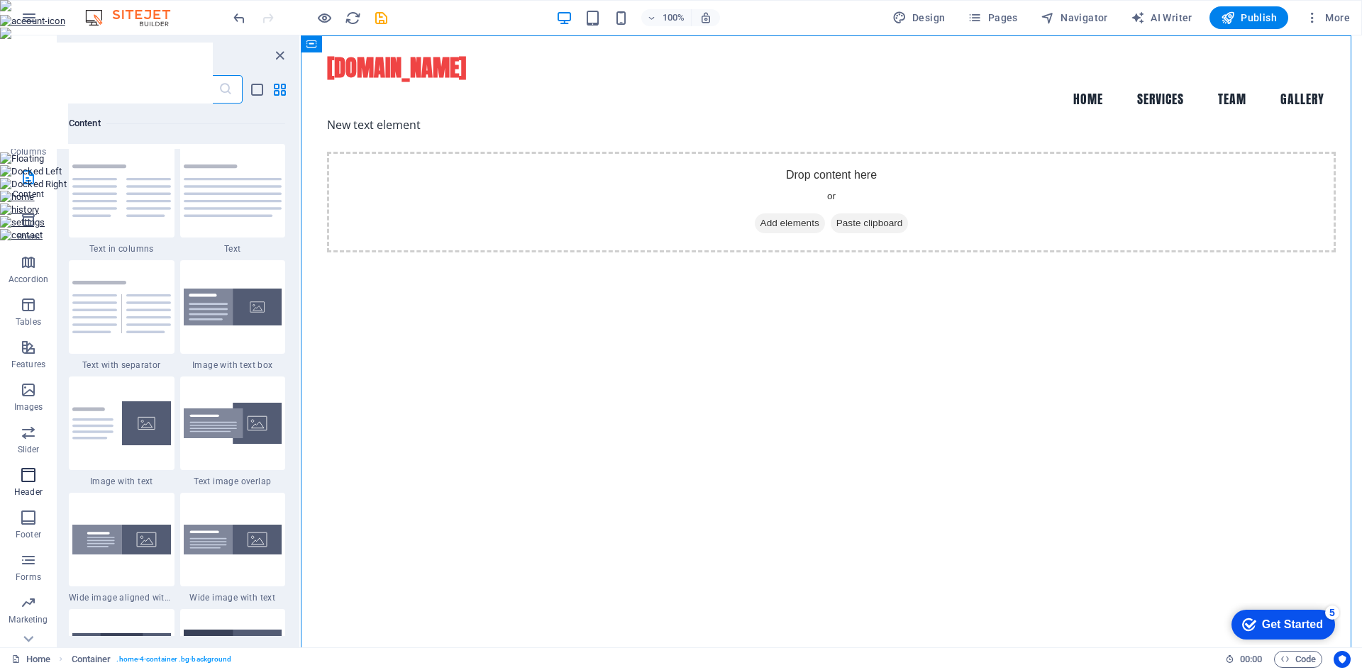
click at [30, 471] on icon "button" at bounding box center [28, 475] width 17 height 17
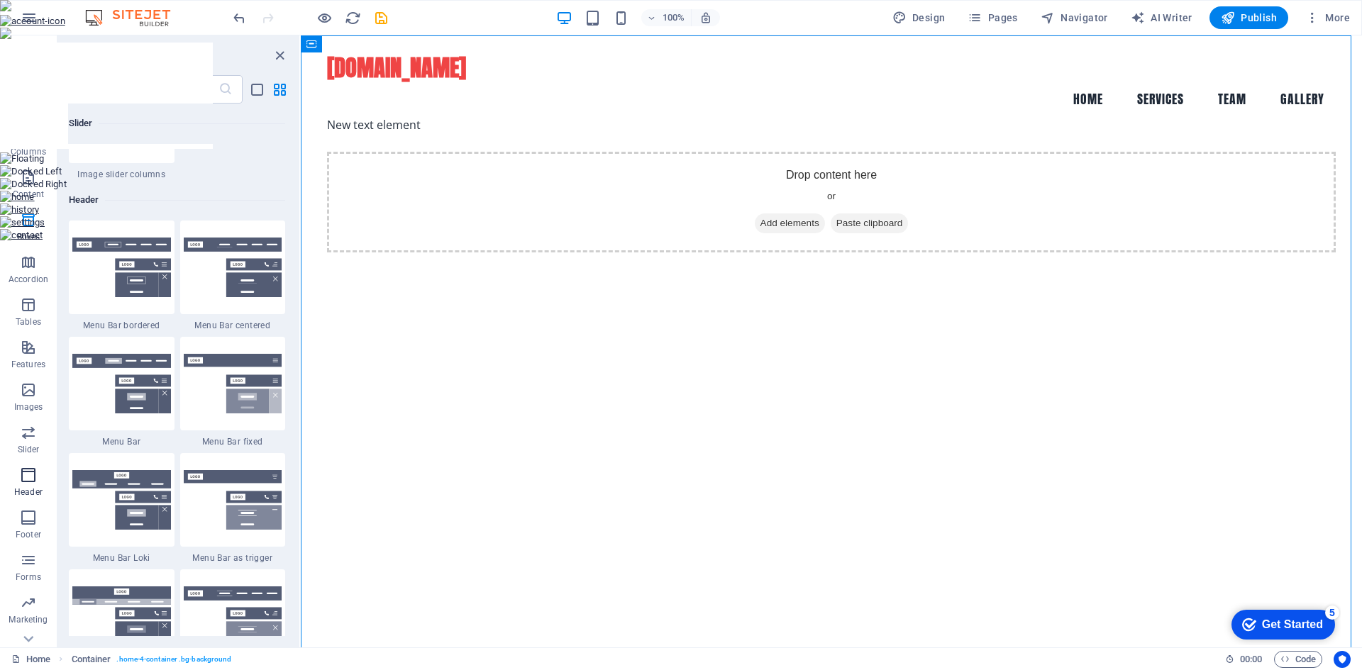
scroll to position [8540, 0]
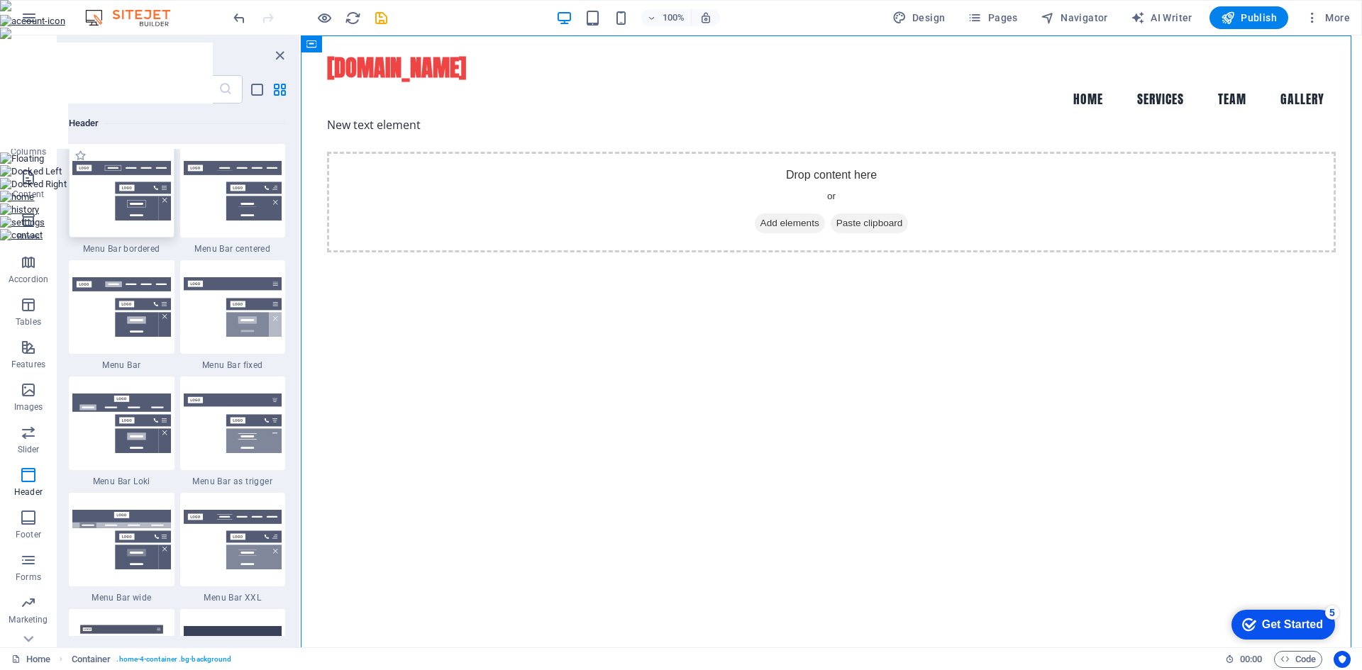
click at [109, 201] on img at bounding box center [121, 191] width 99 height 60
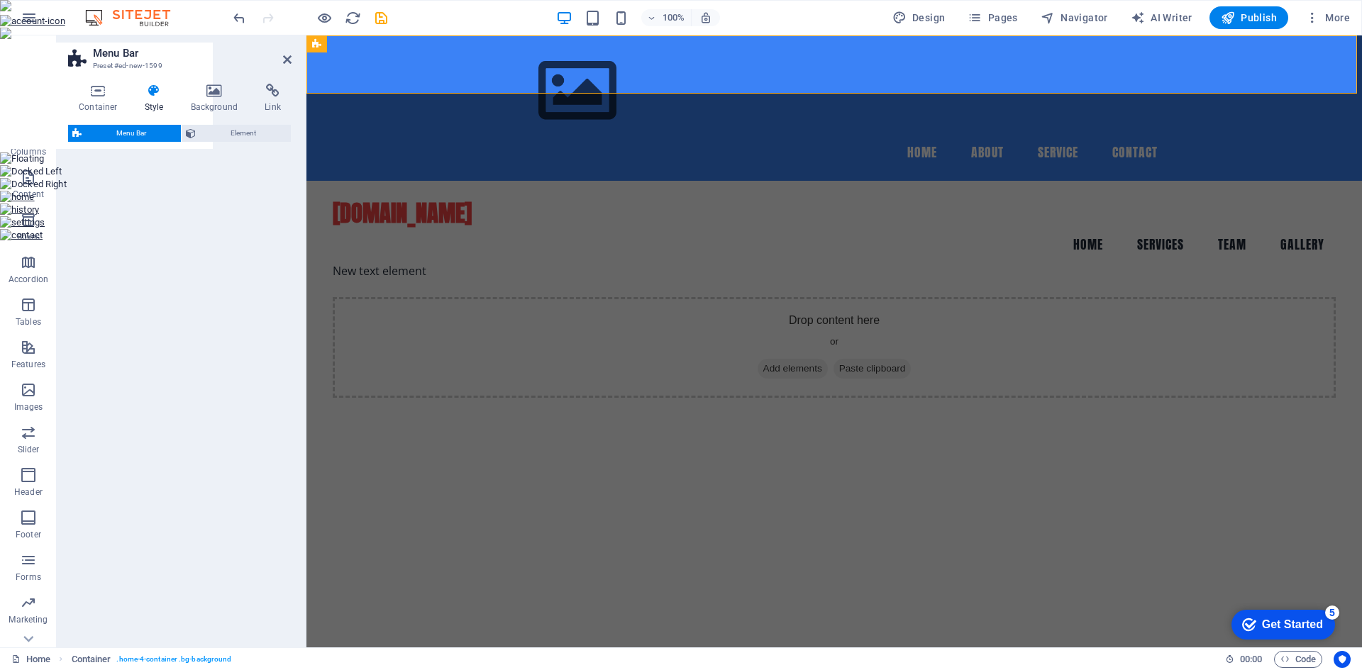
select select "rem"
select select "preset-menu-v2-border"
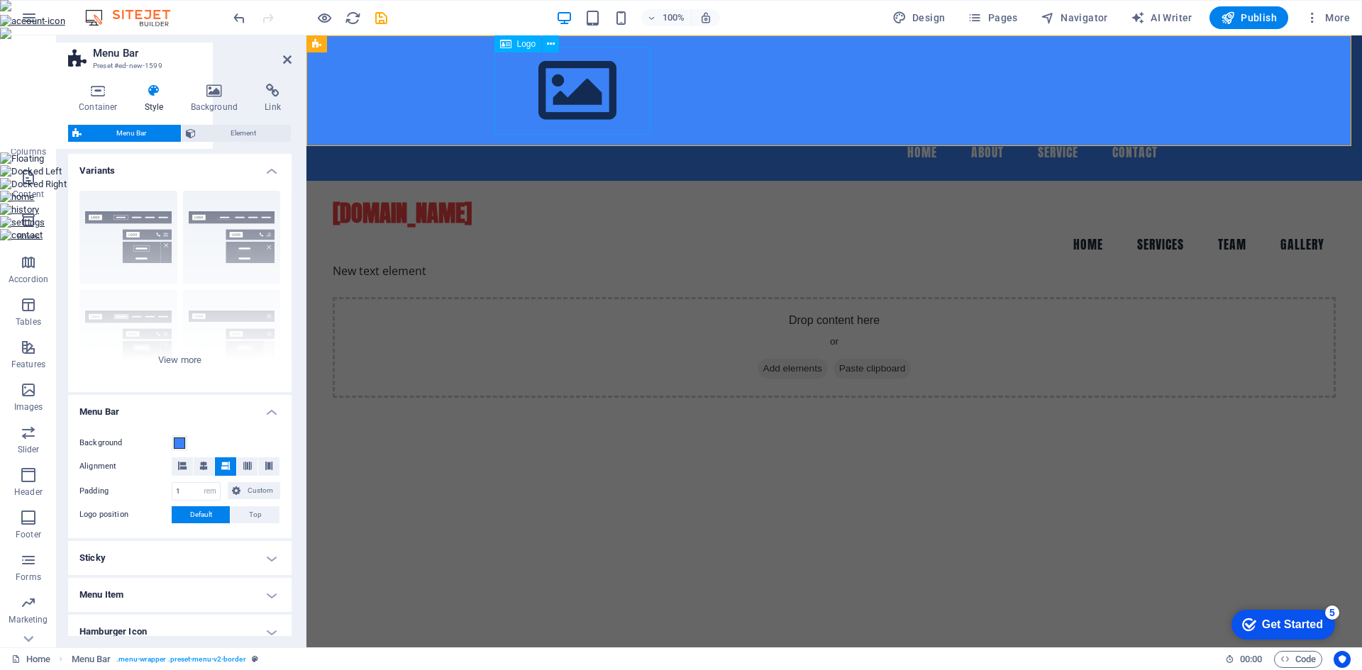
click at [590, 94] on div at bounding box center [833, 91] width 669 height 88
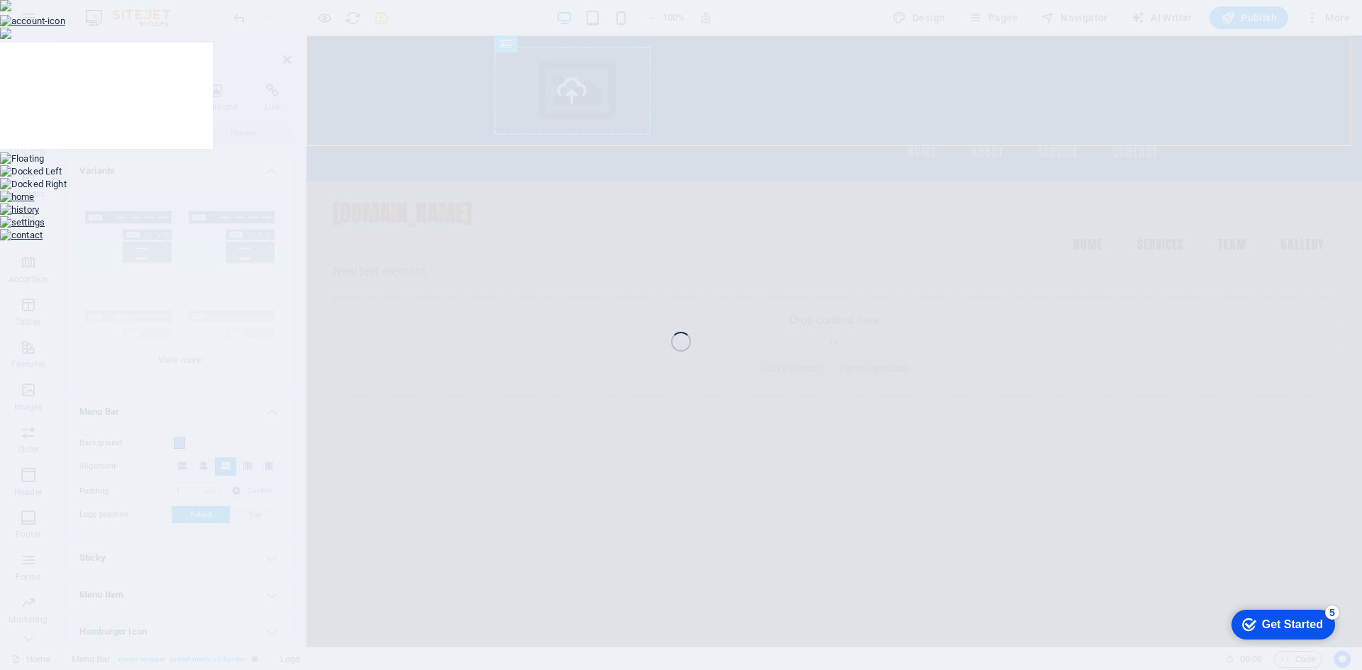
select select "px"
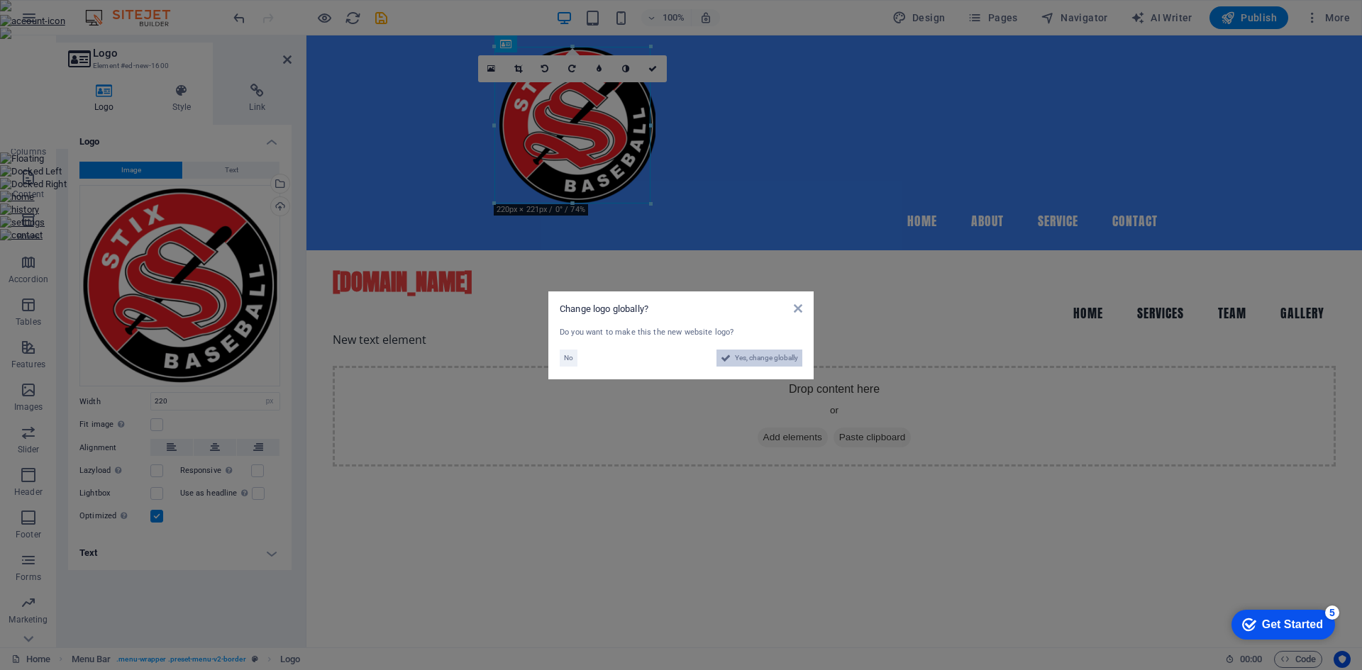
click at [740, 364] on span "Yes, change globally" at bounding box center [766, 358] width 63 height 17
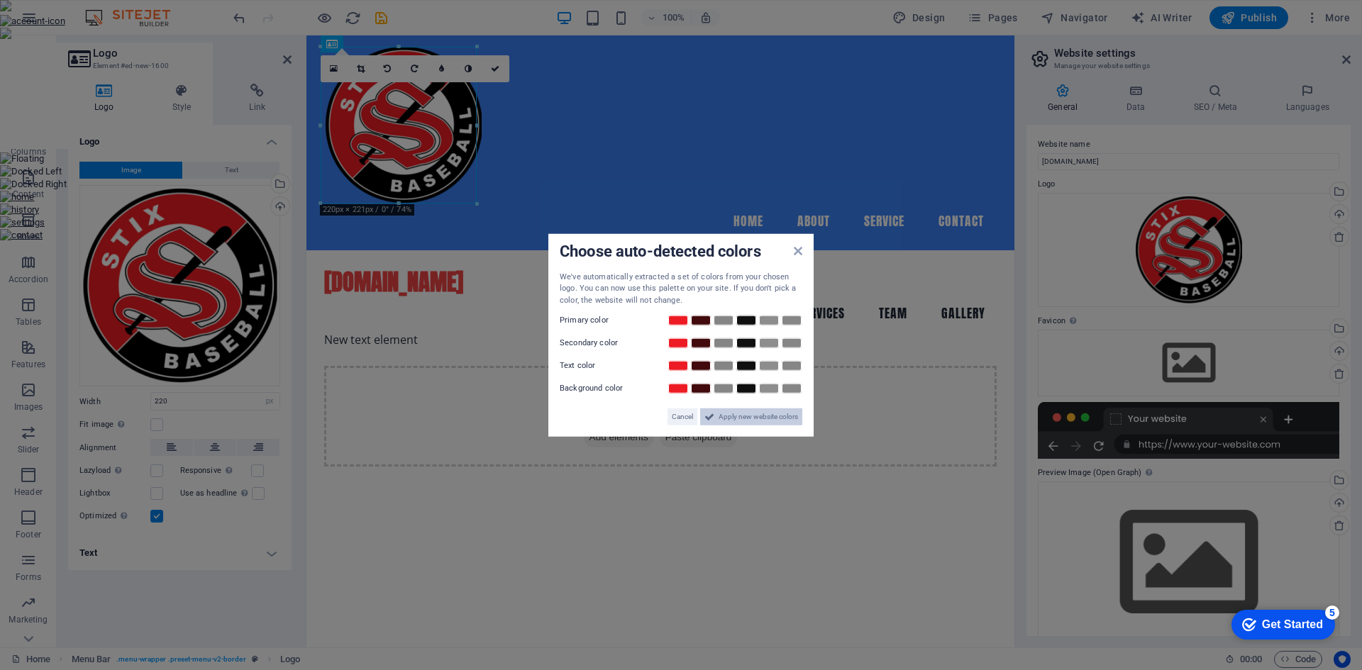
click at [750, 421] on span "Apply new website colors" at bounding box center [757, 416] width 79 height 17
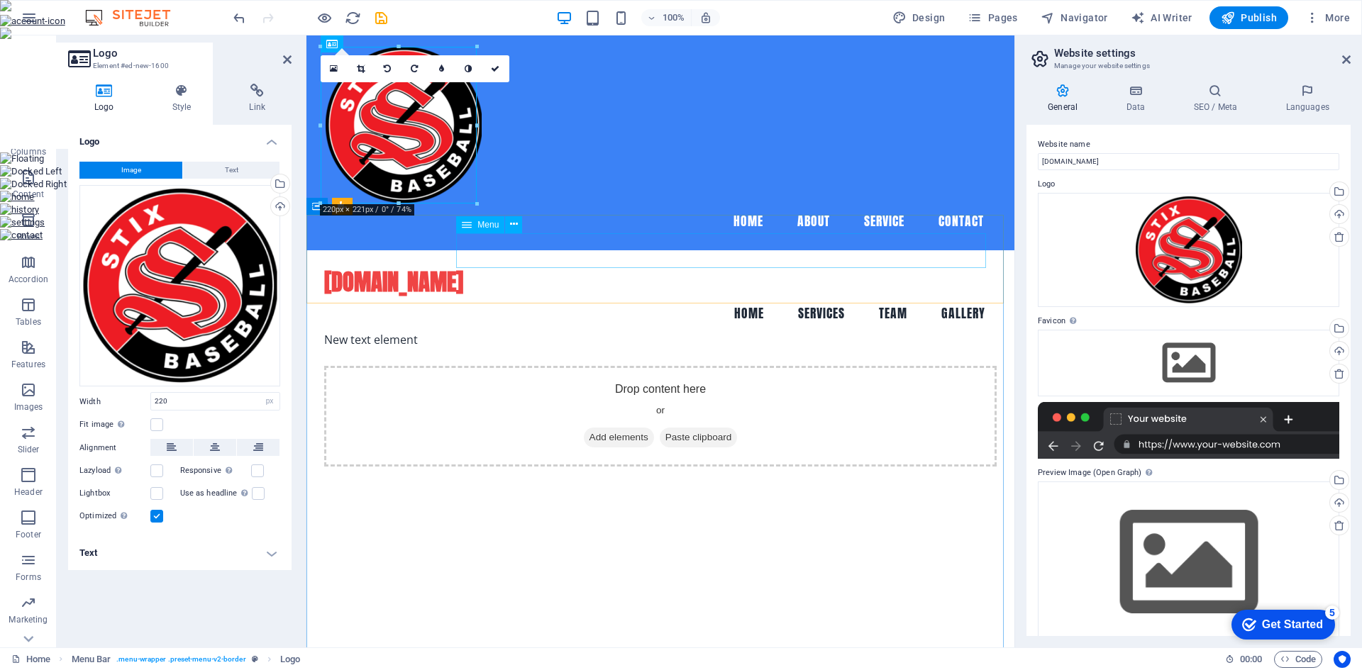
click at [514, 296] on nav "Home Services Team Gallery" at bounding box center [660, 313] width 672 height 35
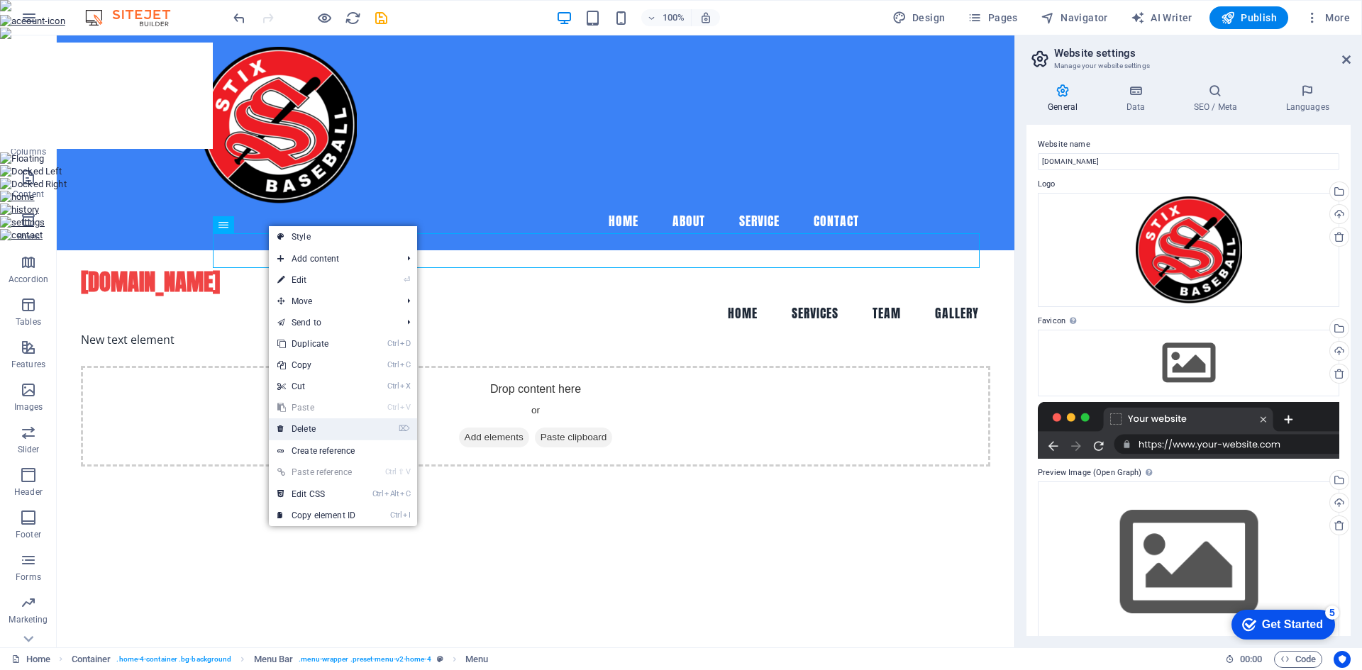
click at [326, 432] on link "⌦ Delete" at bounding box center [316, 428] width 95 height 21
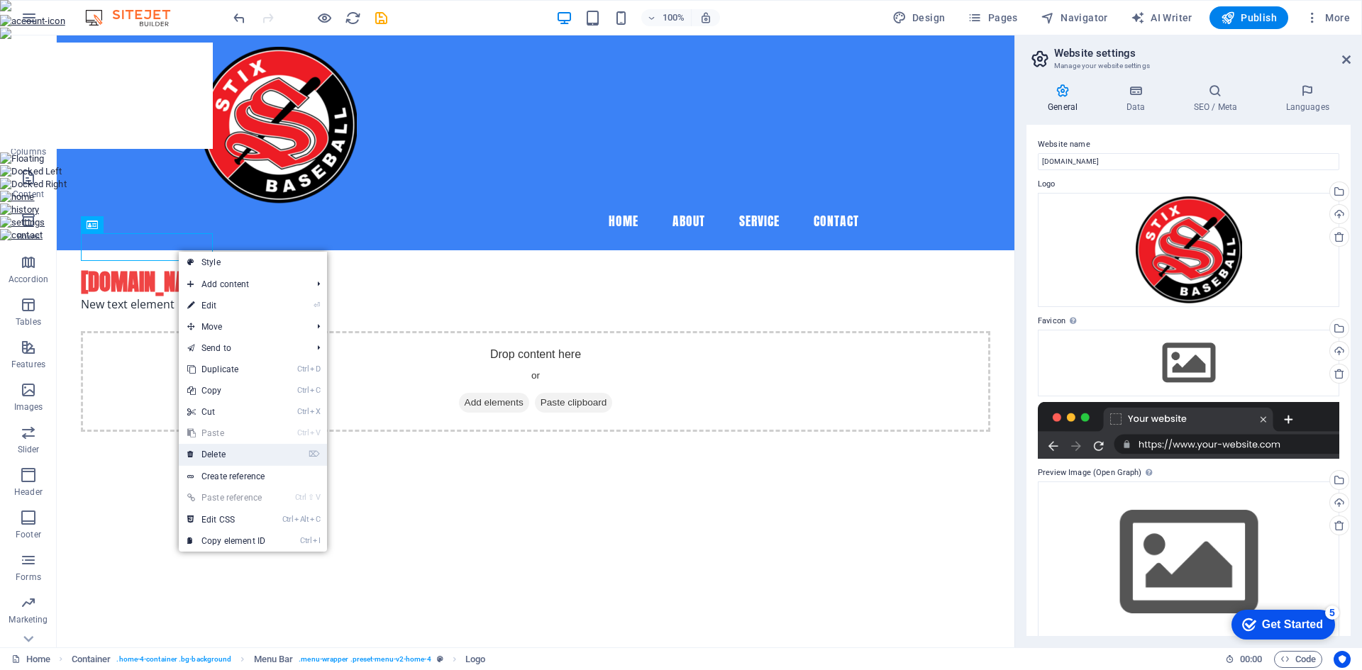
click at [240, 451] on link "⌦ Delete" at bounding box center [226, 454] width 95 height 21
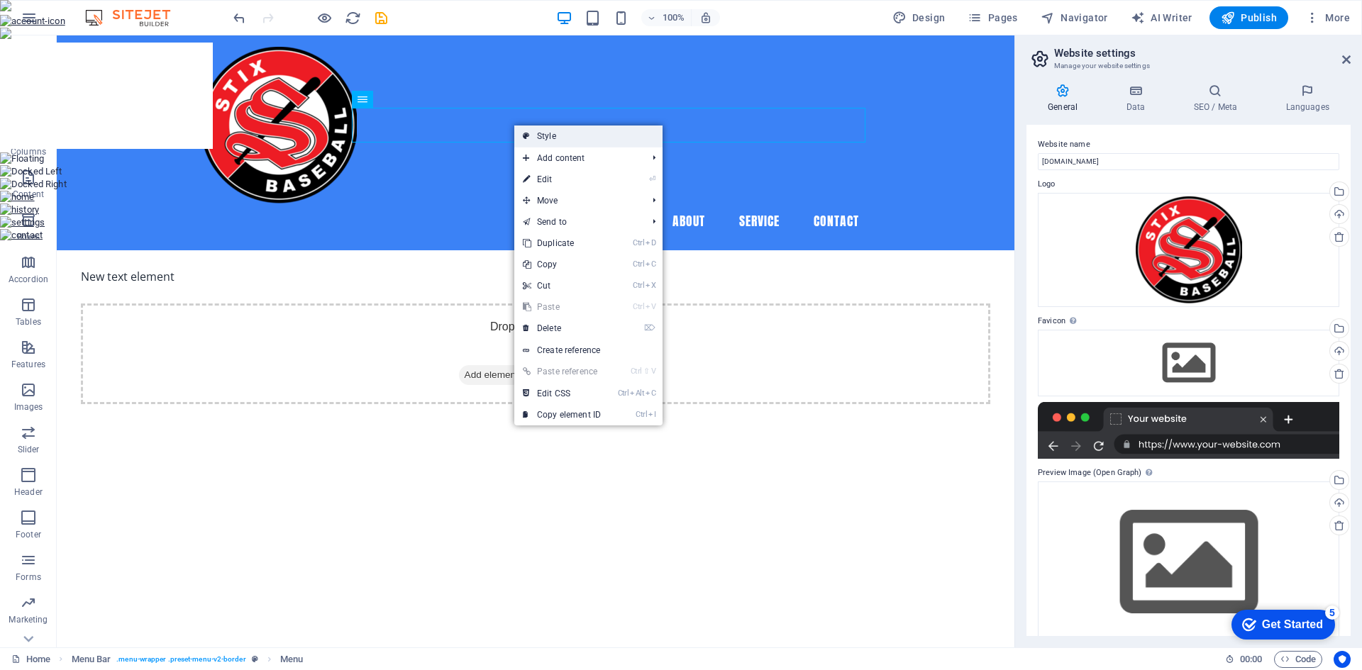
click at [526, 135] on icon at bounding box center [526, 136] width 7 height 21
select select "rem"
select select "preset-menu-v2-border"
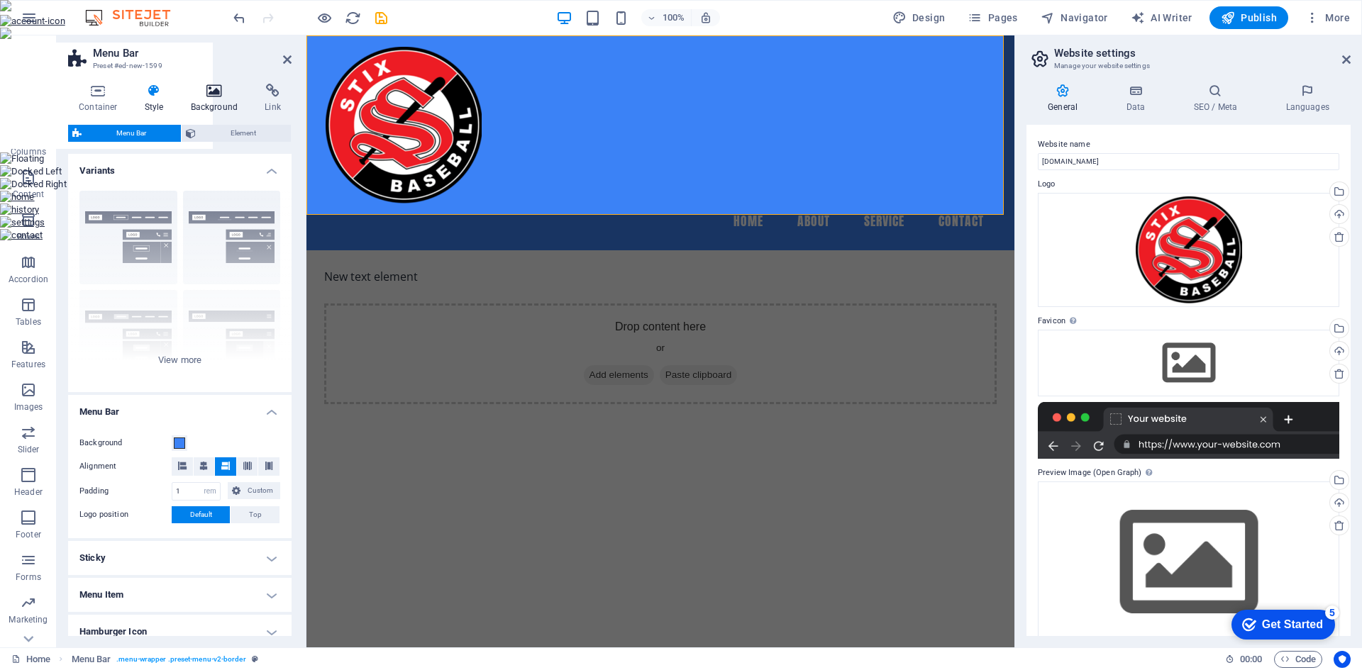
click at [208, 105] on h4 "Background" at bounding box center [217, 99] width 74 height 30
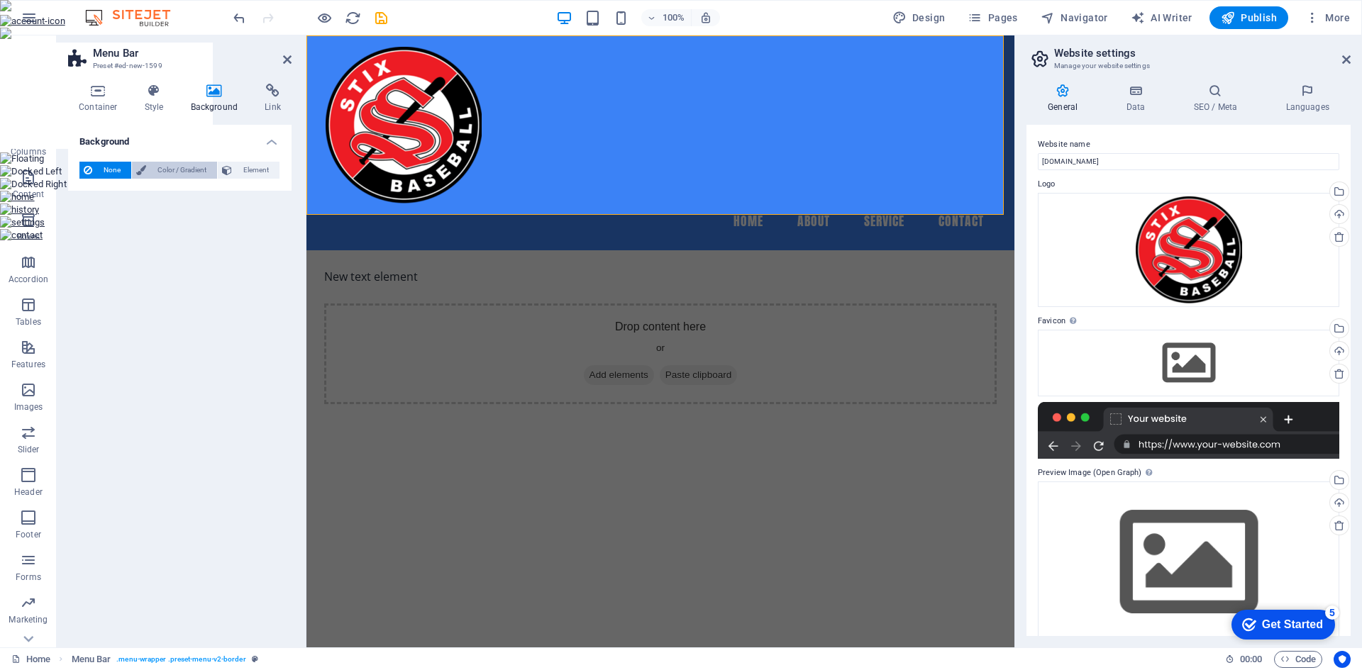
click at [179, 172] on span "Color / Gradient" at bounding box center [181, 170] width 62 height 17
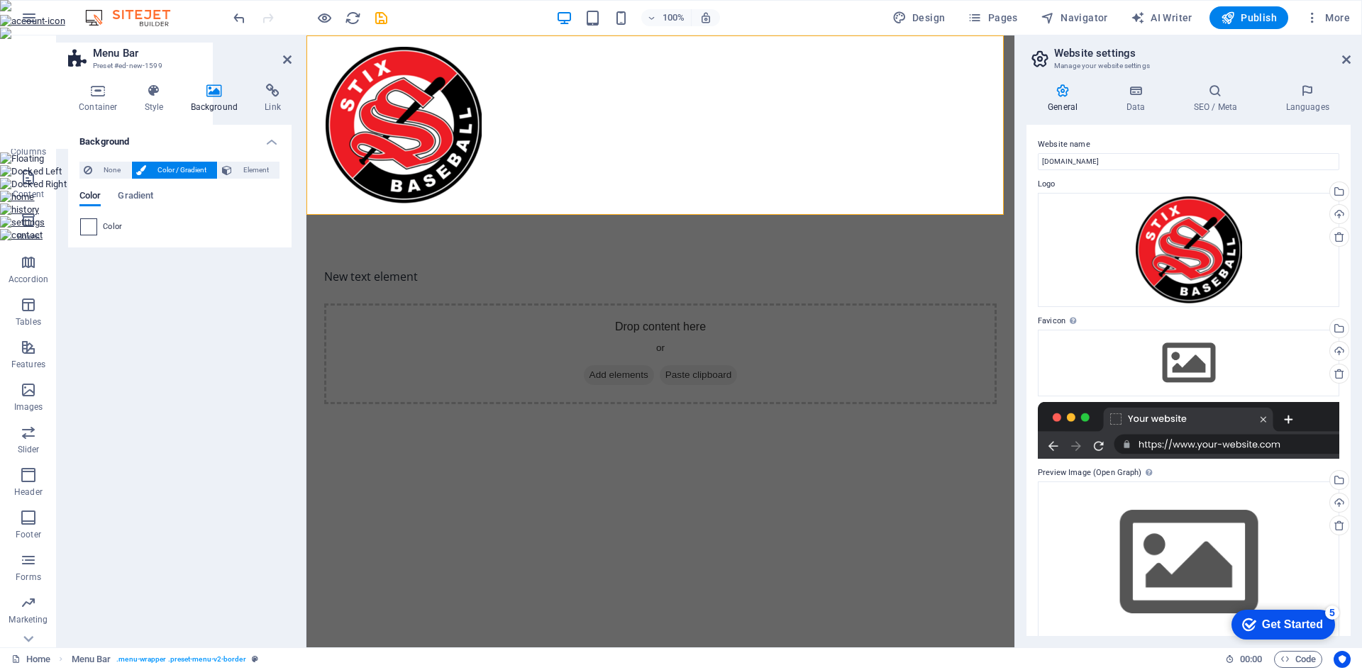
click at [92, 228] on span at bounding box center [89, 227] width 16 height 16
type input "#ffffff"
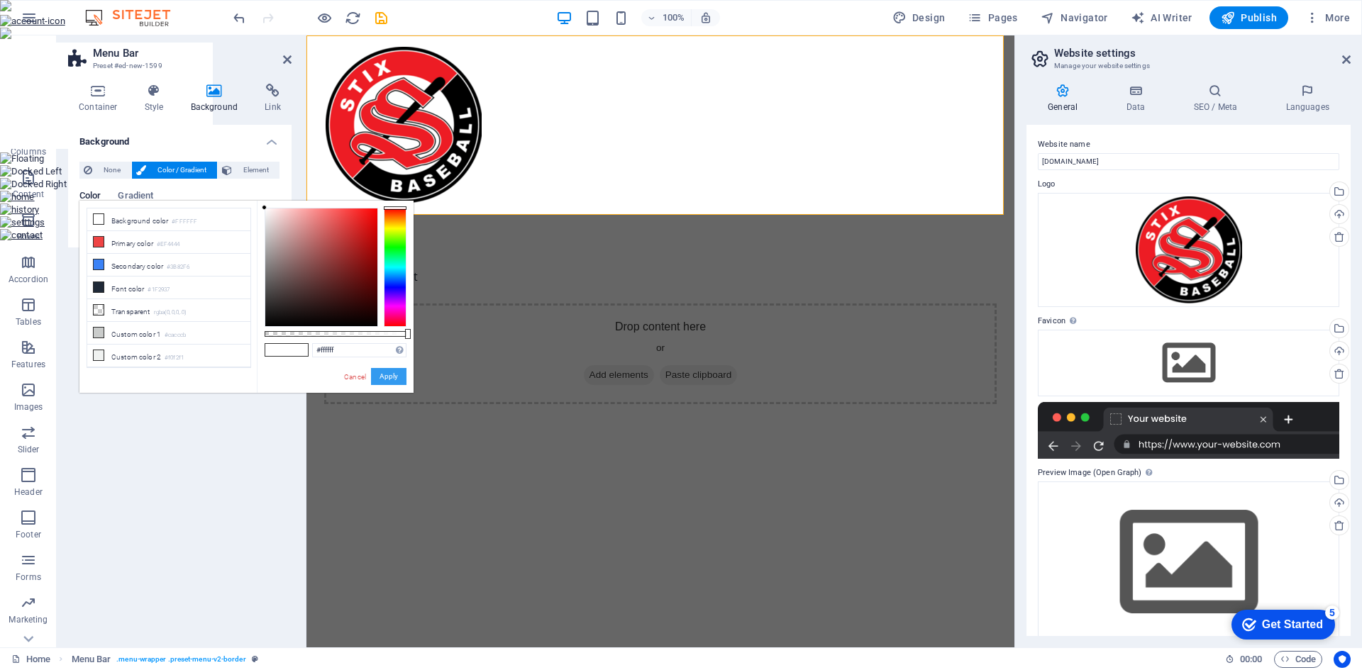
click at [387, 381] on button "Apply" at bounding box center [388, 376] width 35 height 17
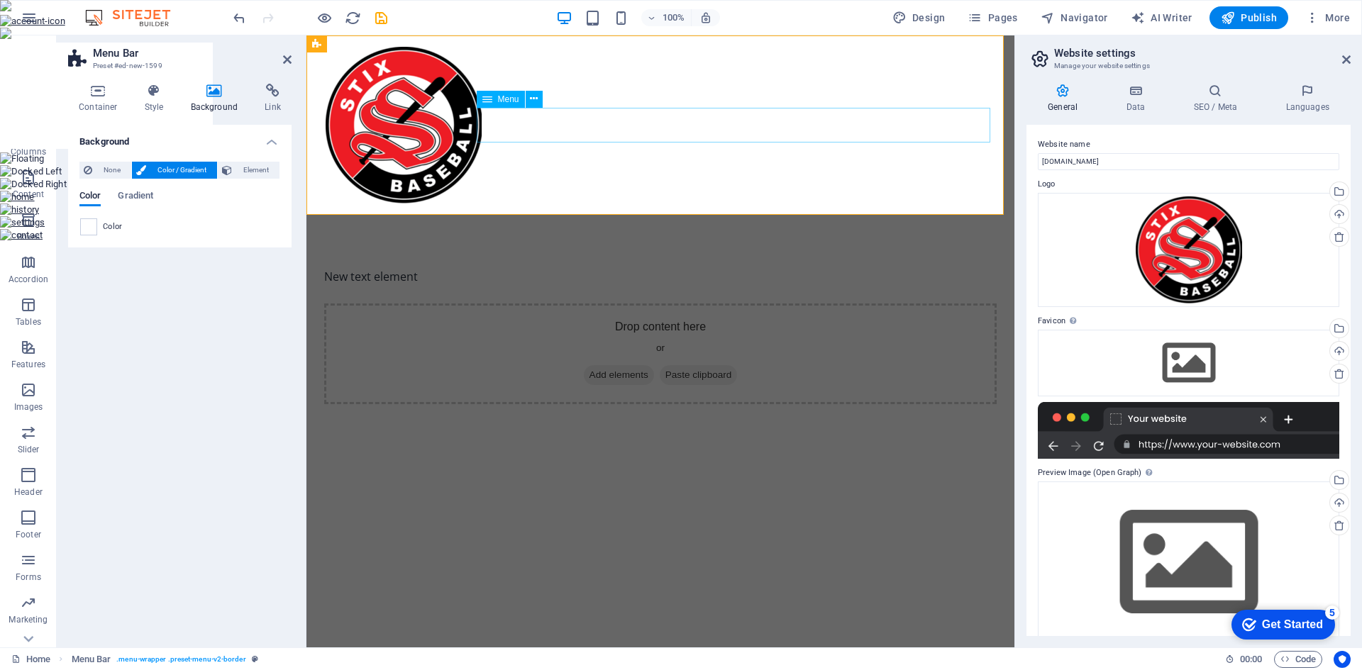
click at [791, 204] on nav "Home About Service Contact" at bounding box center [660, 221] width 669 height 35
click at [533, 103] on icon at bounding box center [534, 98] width 8 height 15
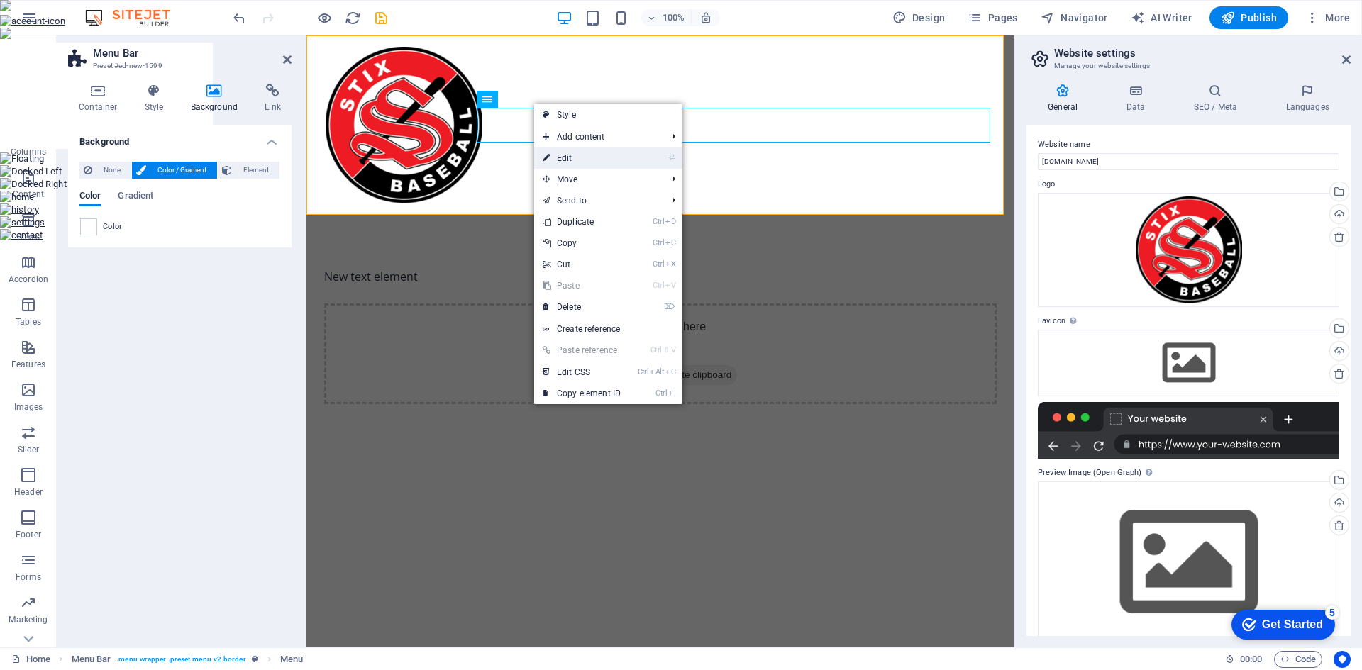
click at [601, 154] on link "⏎ Edit" at bounding box center [581, 158] width 95 height 21
select select
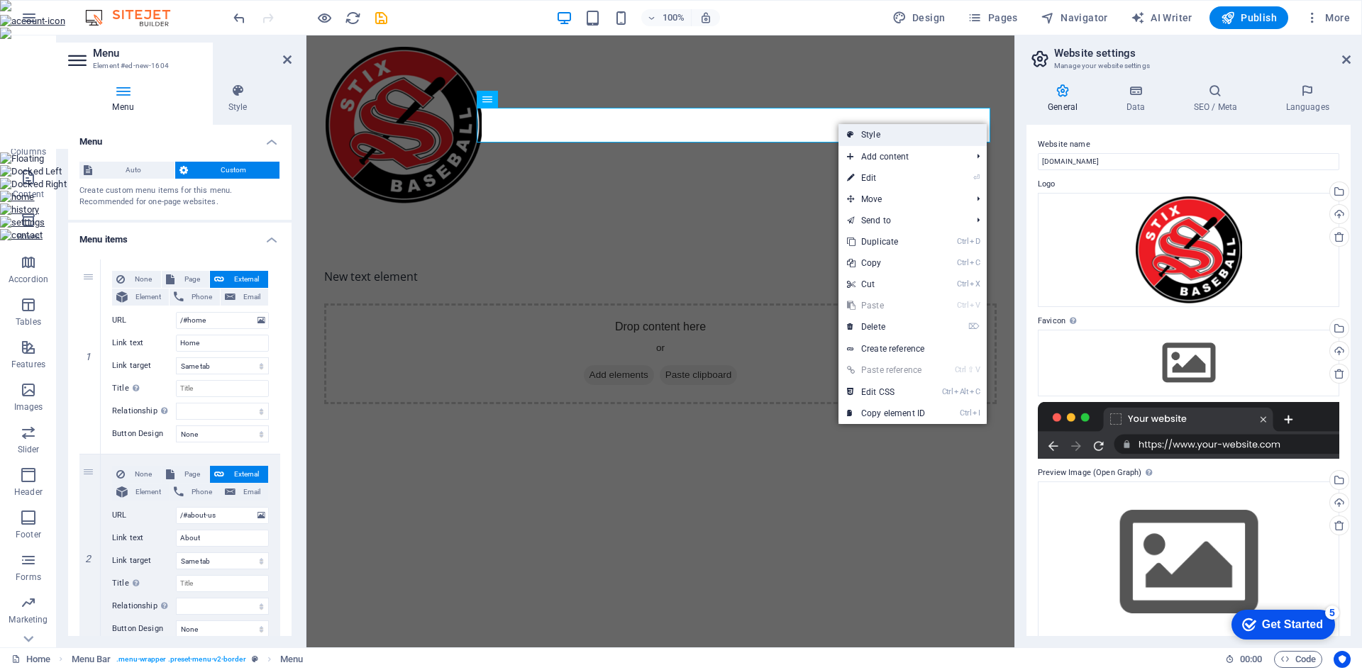
click at [855, 130] on link "Style" at bounding box center [912, 134] width 148 height 21
select select "rem"
select select "preset-menu-v2-border"
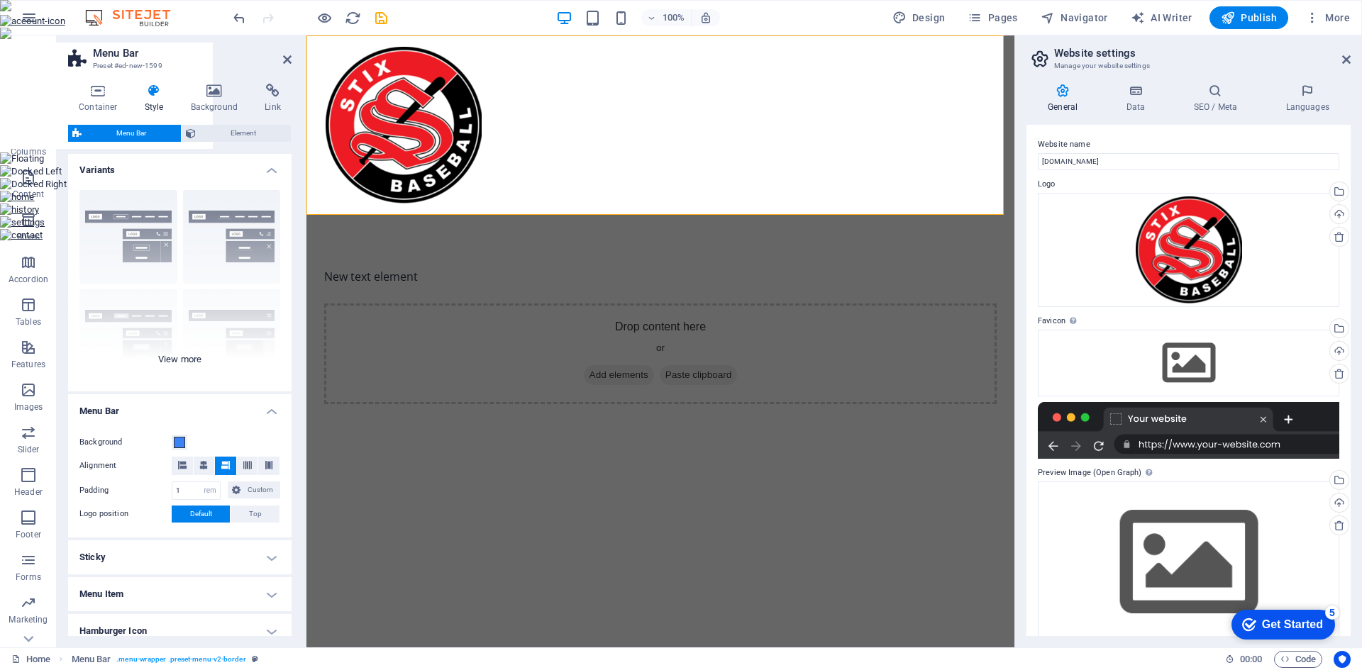
scroll to position [0, 0]
click at [258, 134] on span "Element" at bounding box center [243, 133] width 87 height 17
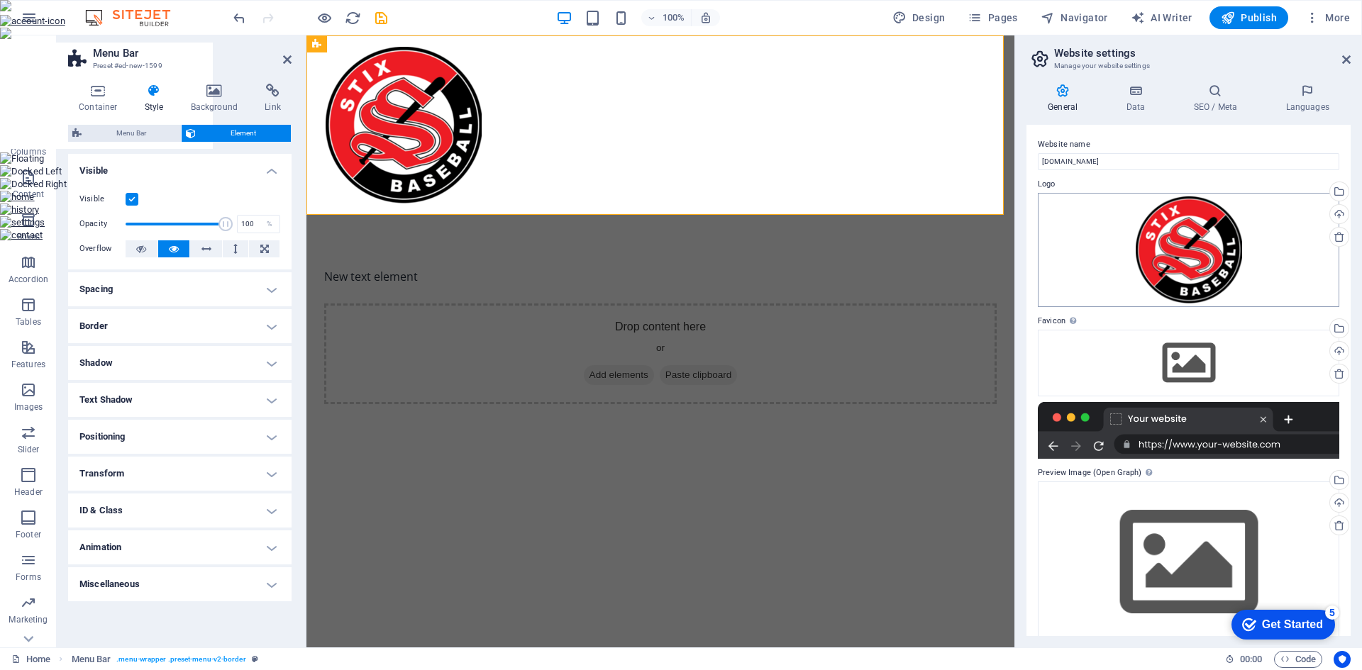
scroll to position [19, 0]
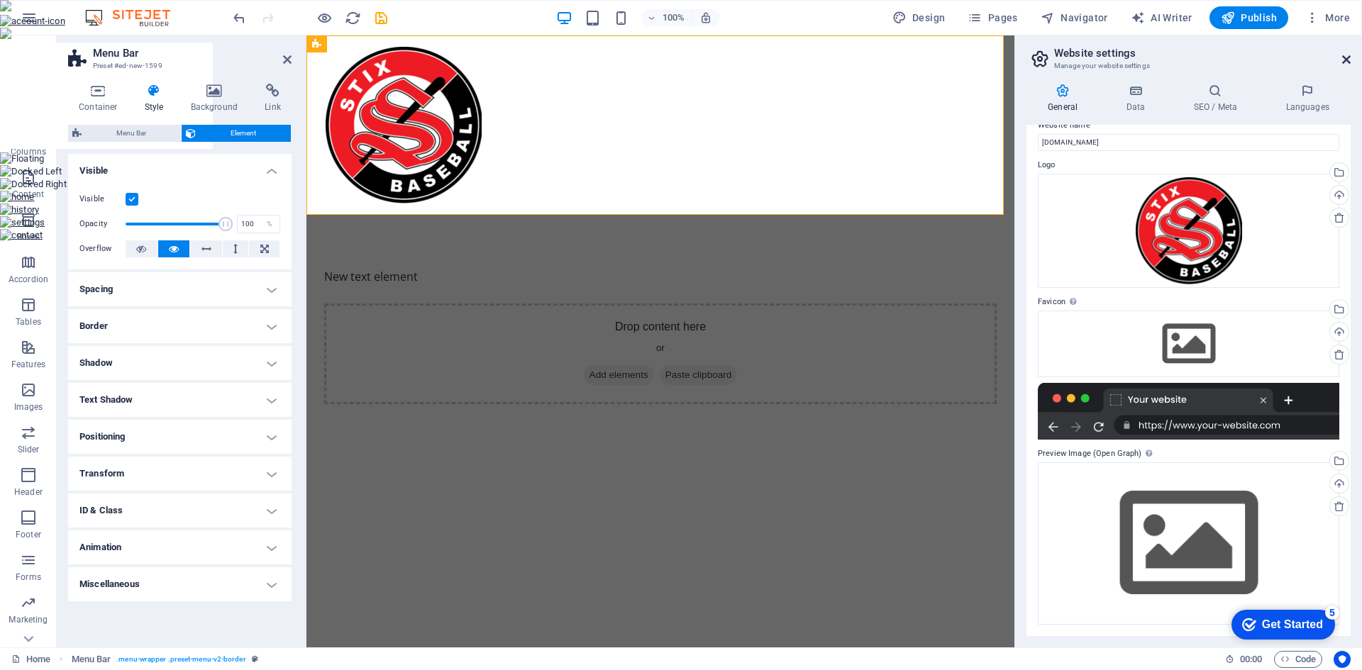
click at [1347, 58] on icon at bounding box center [1346, 59] width 9 height 11
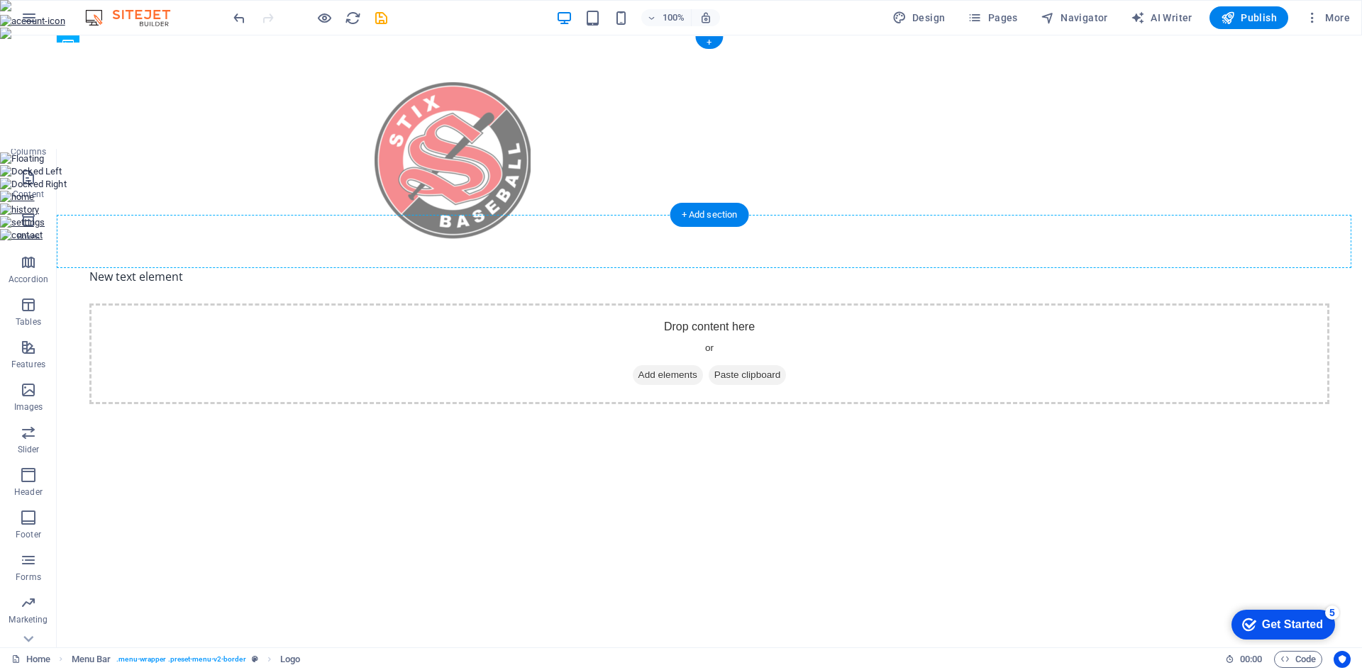
drag, startPoint x: 561, startPoint y: 127, endPoint x: 501, endPoint y: 130, distance: 60.4
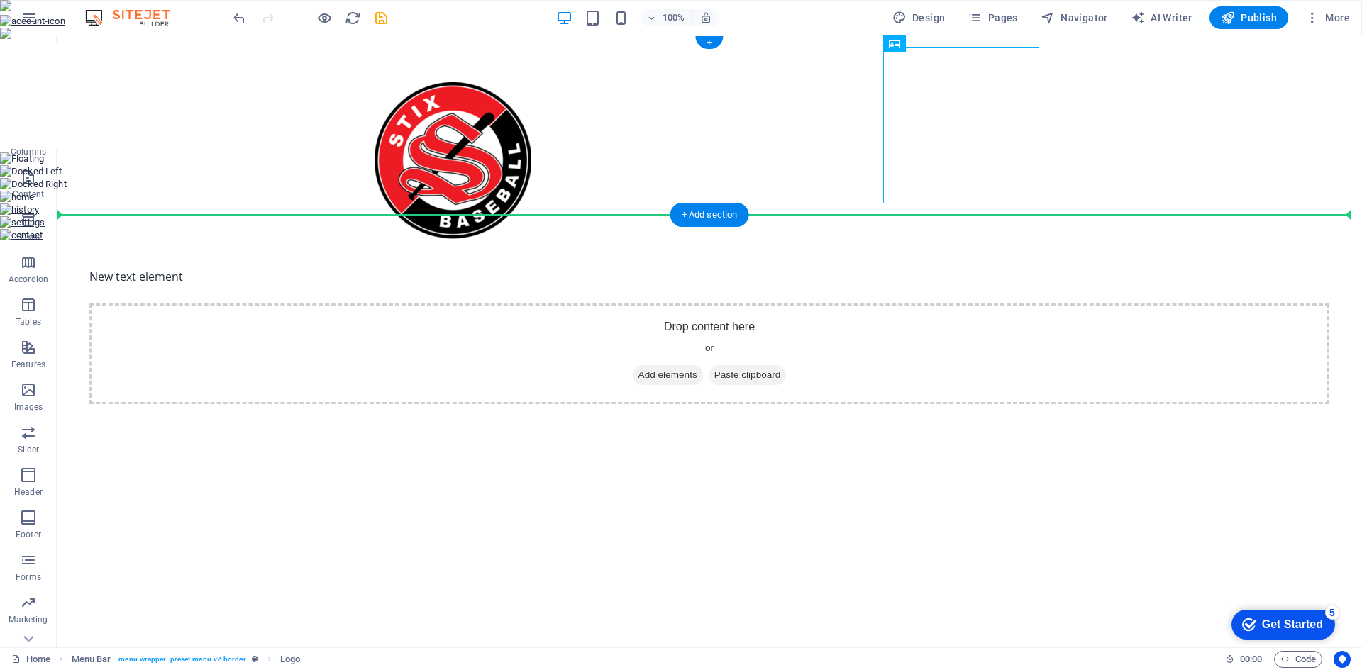
drag, startPoint x: 934, startPoint y: 118, endPoint x: 131, endPoint y: 128, distance: 802.9
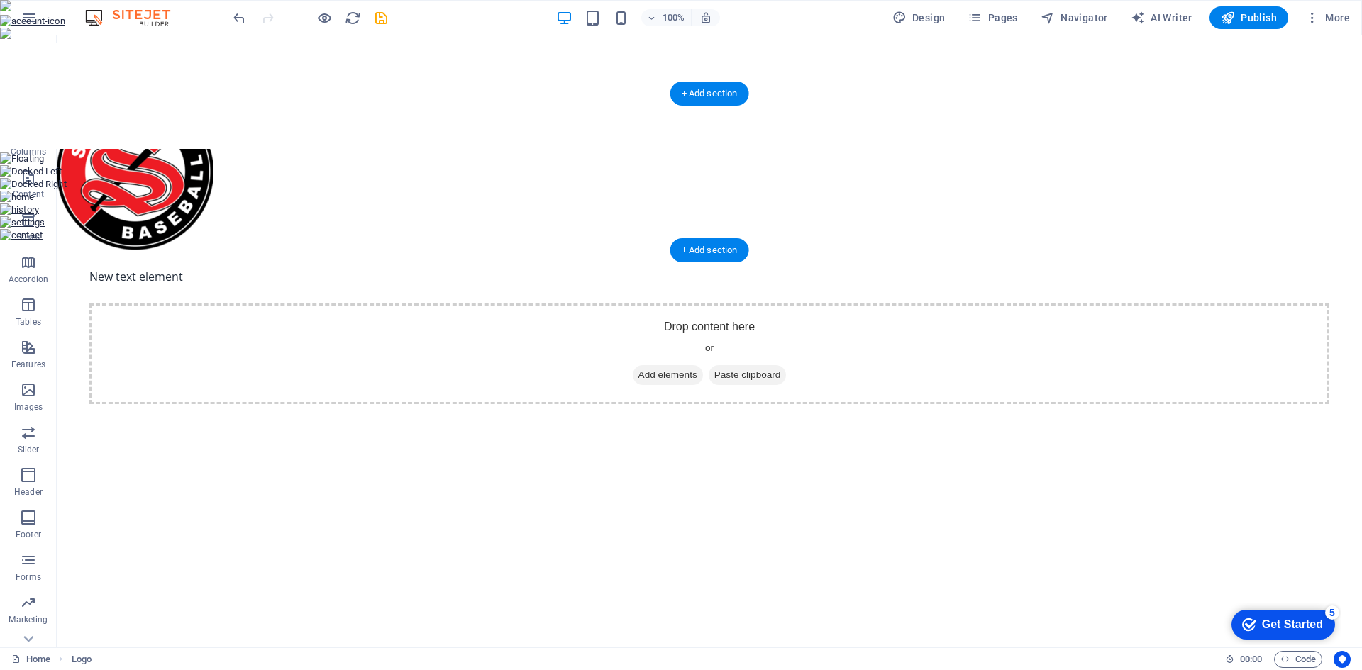
click at [1056, 190] on div at bounding box center [709, 172] width 1305 height 157
click at [143, 50] on icon at bounding box center [147, 44] width 8 height 15
select select "rem"
select select "preset-menu-v2-border"
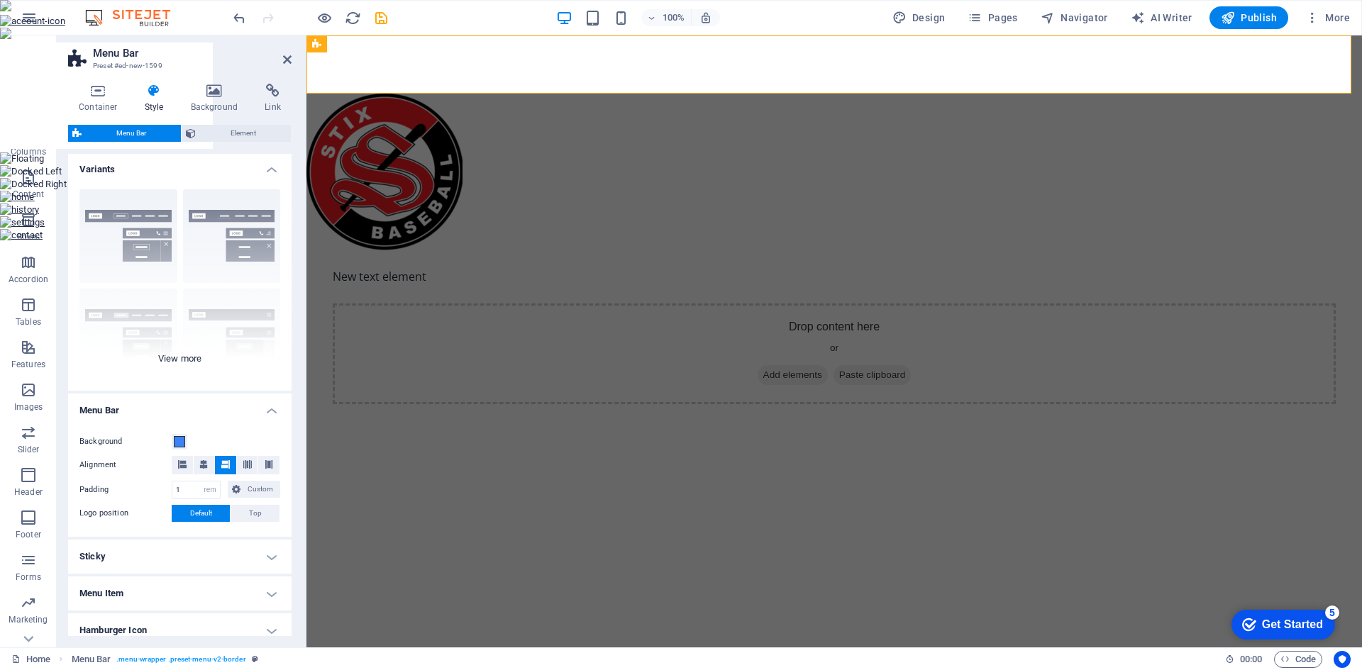
scroll to position [0, 0]
click at [99, 106] on h4 "Container" at bounding box center [101, 99] width 66 height 30
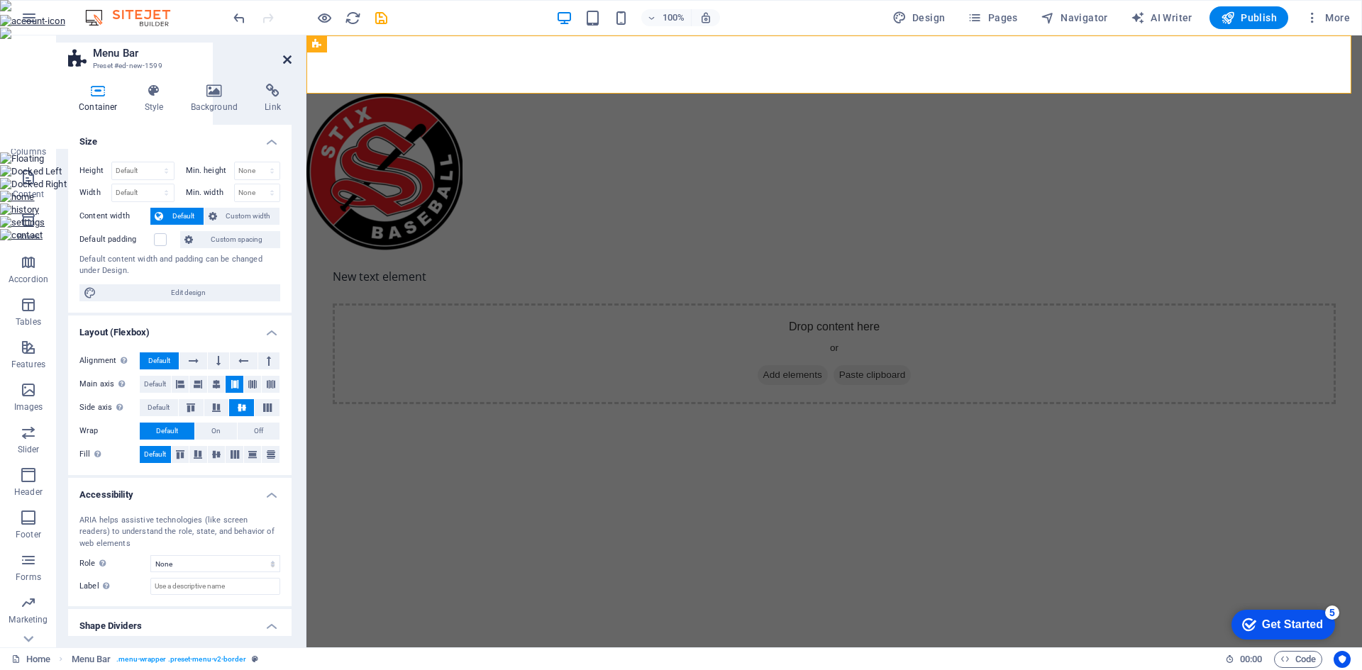
click at [286, 57] on icon at bounding box center [287, 59] width 9 height 11
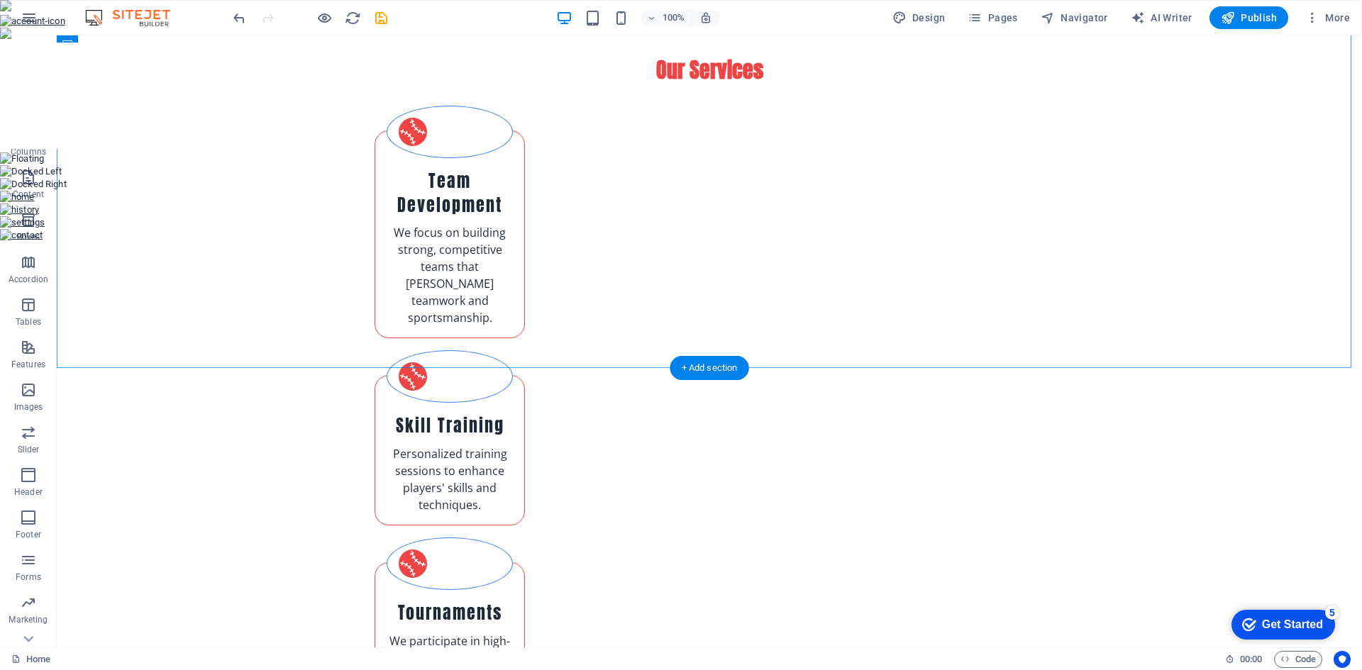
scroll to position [1056, 0]
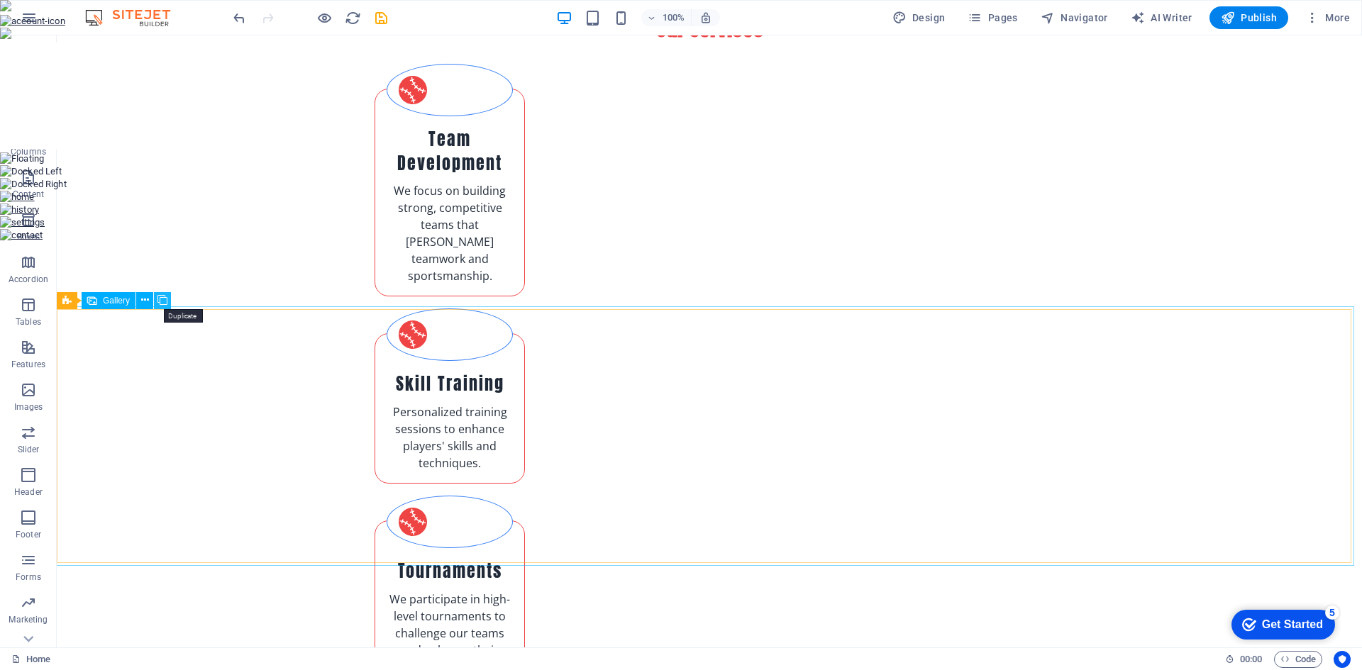
click at [161, 301] on icon at bounding box center [162, 300] width 10 height 15
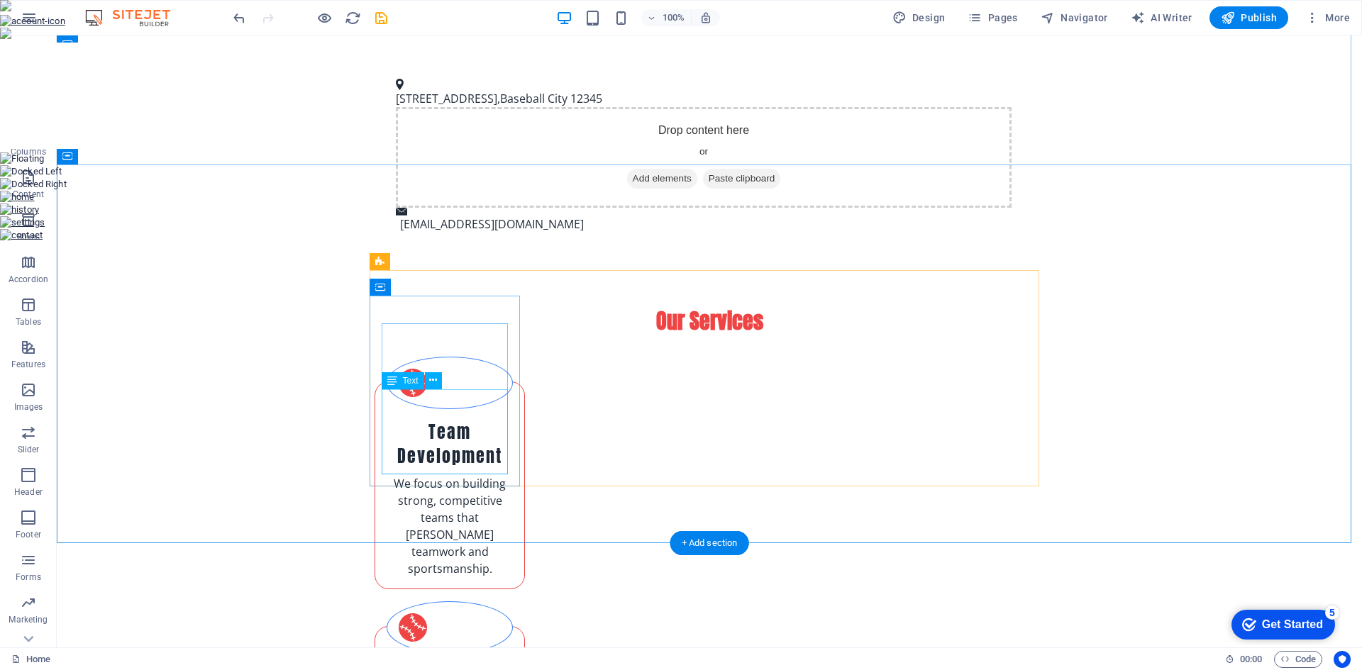
scroll to position [1047, 0]
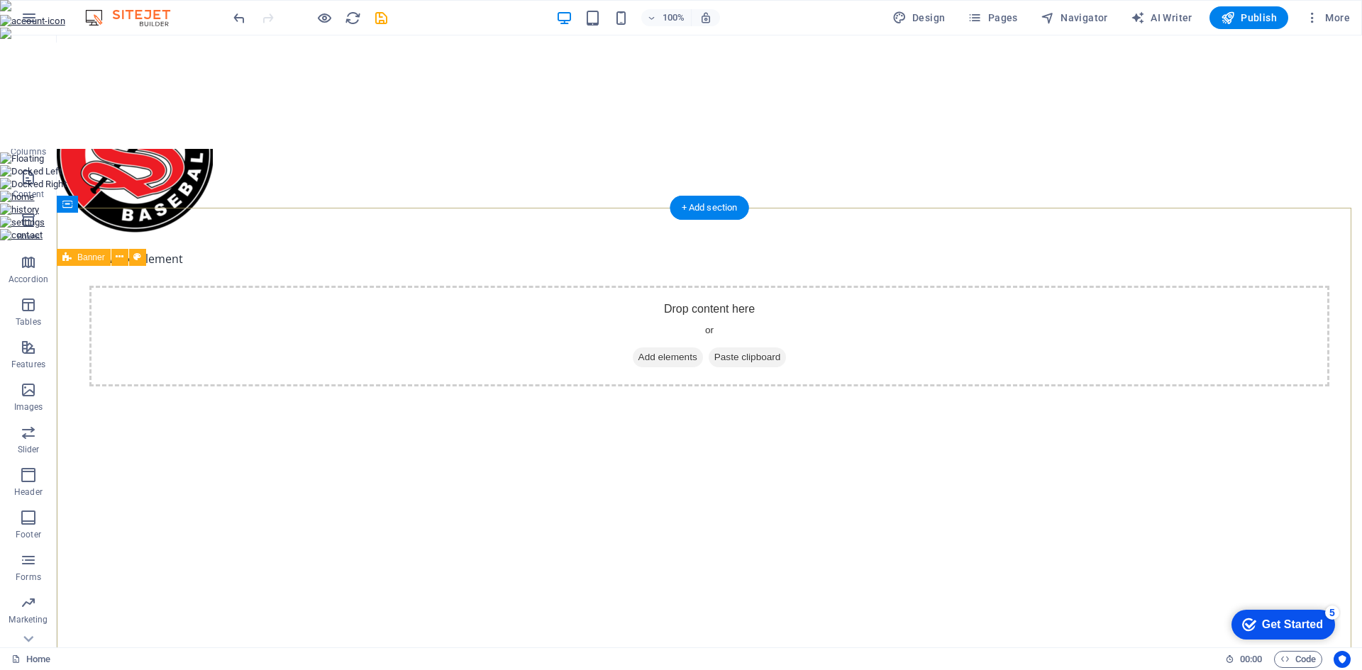
scroll to position [0, 0]
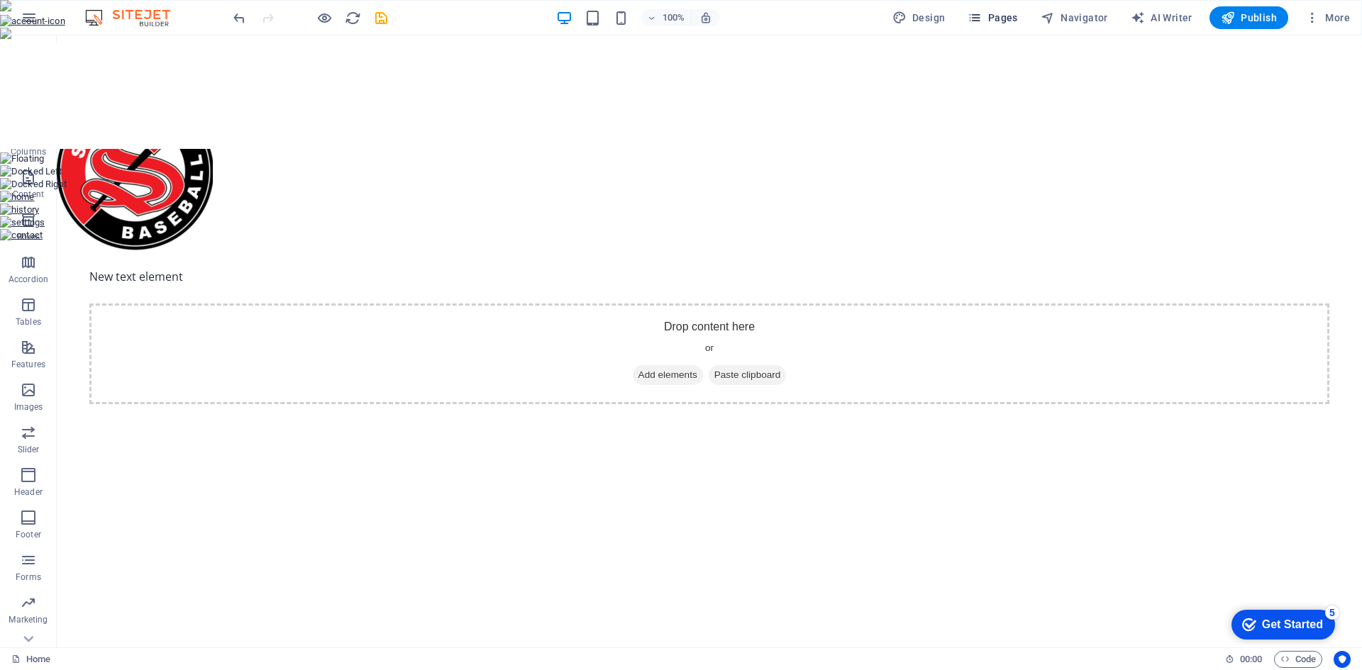
click at [1011, 23] on span "Pages" at bounding box center [992, 18] width 50 height 14
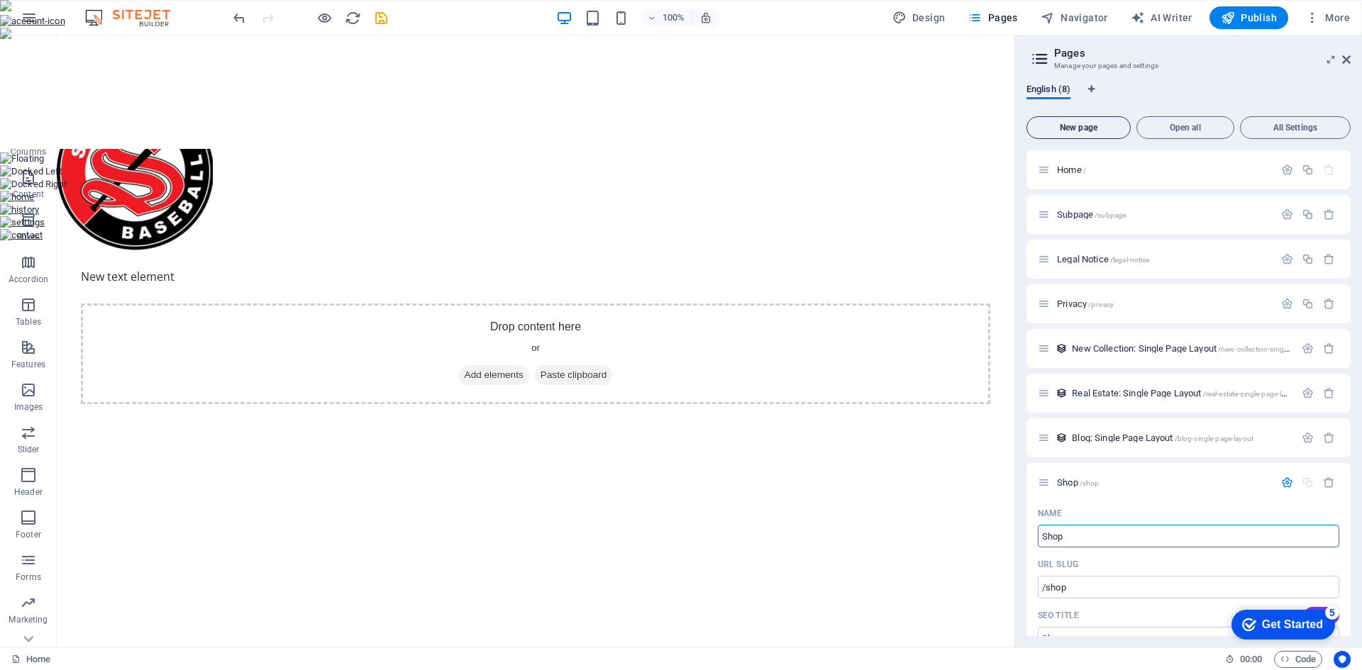
click at [1076, 126] on span "New page" at bounding box center [1078, 127] width 91 height 9
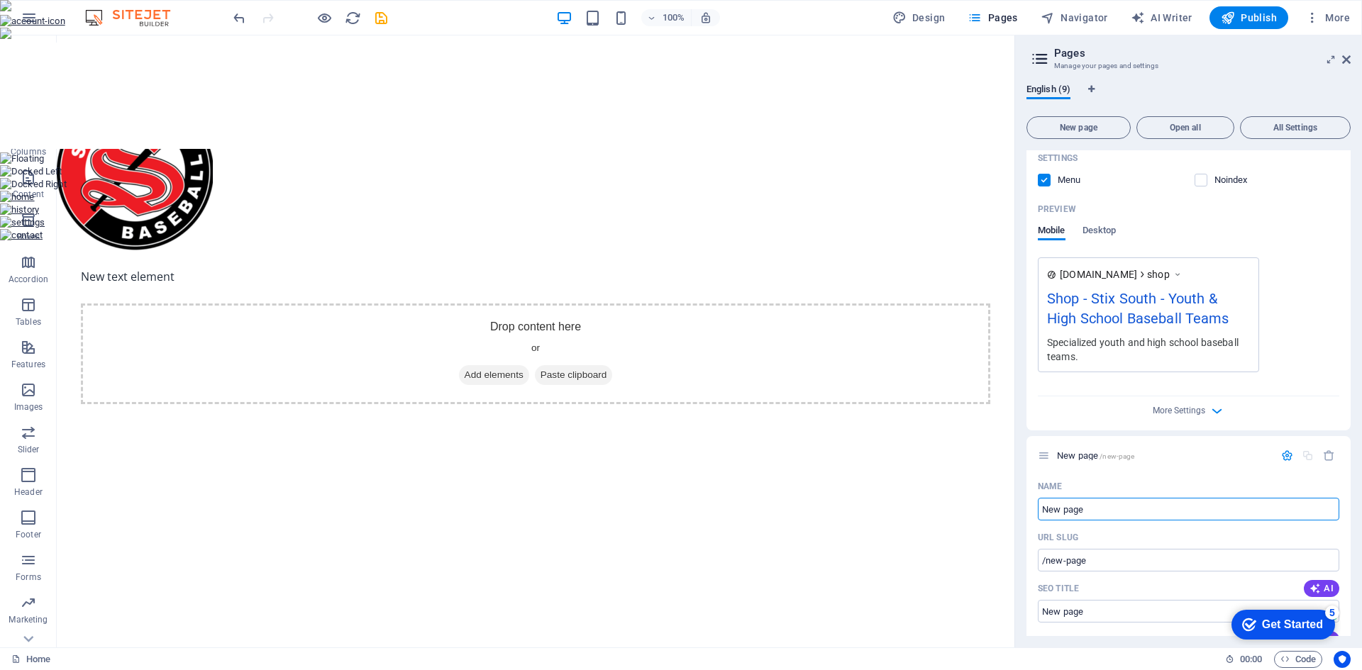
scroll to position [608, 0]
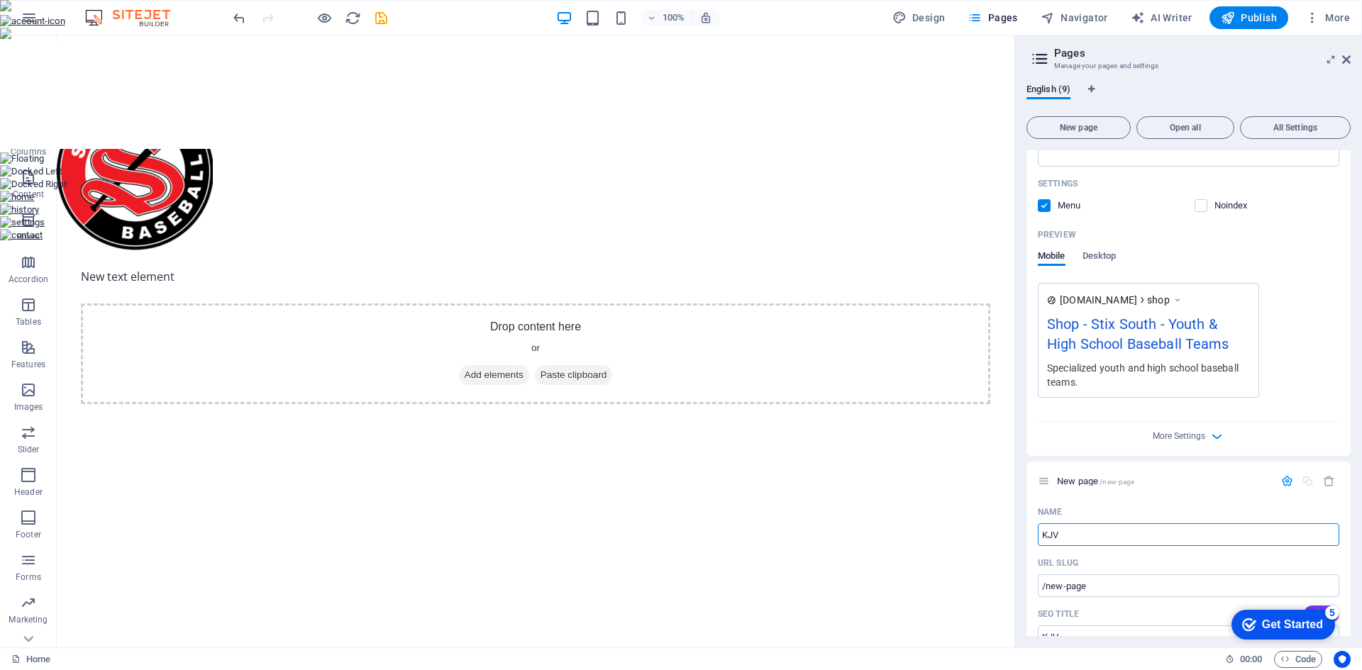
type input "KJ"
type input "/kjv"
type input "KJC"
type input "/kjc"
type input "KJC 5"
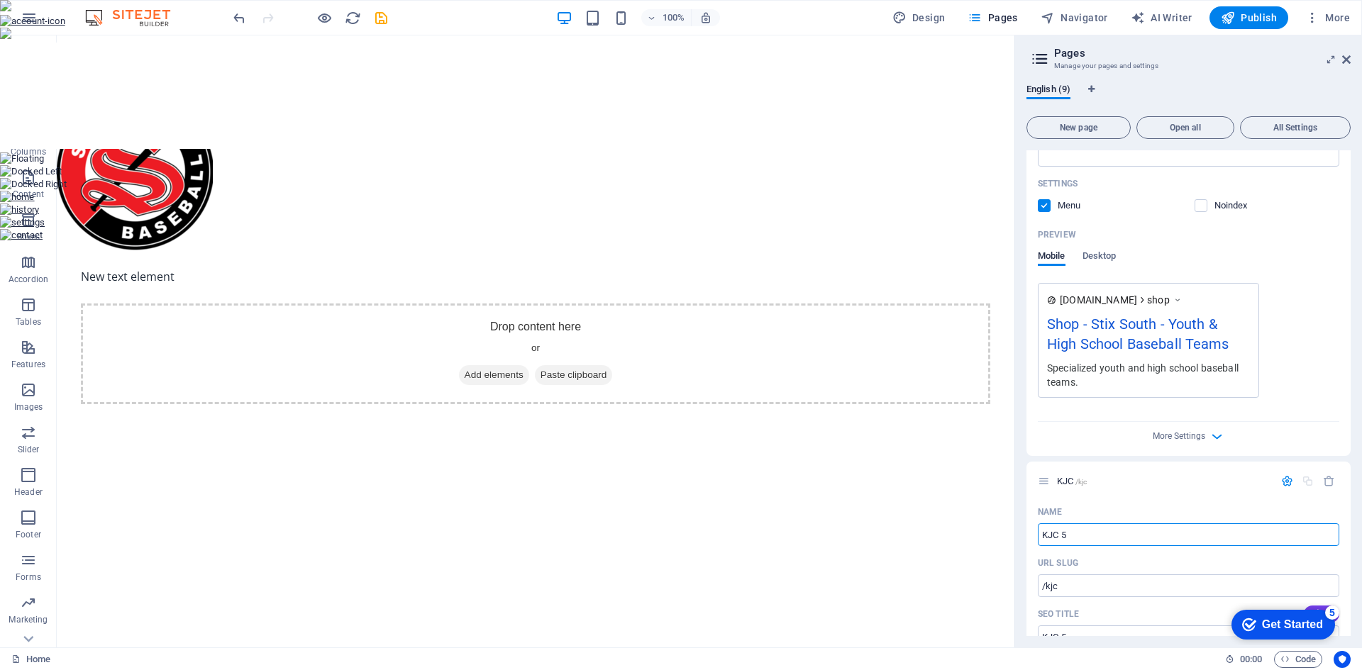
type input "/kjc-5"
type input "KJC5"
type input "/kjc"
type input "KJC5"
type input "/kjc5"
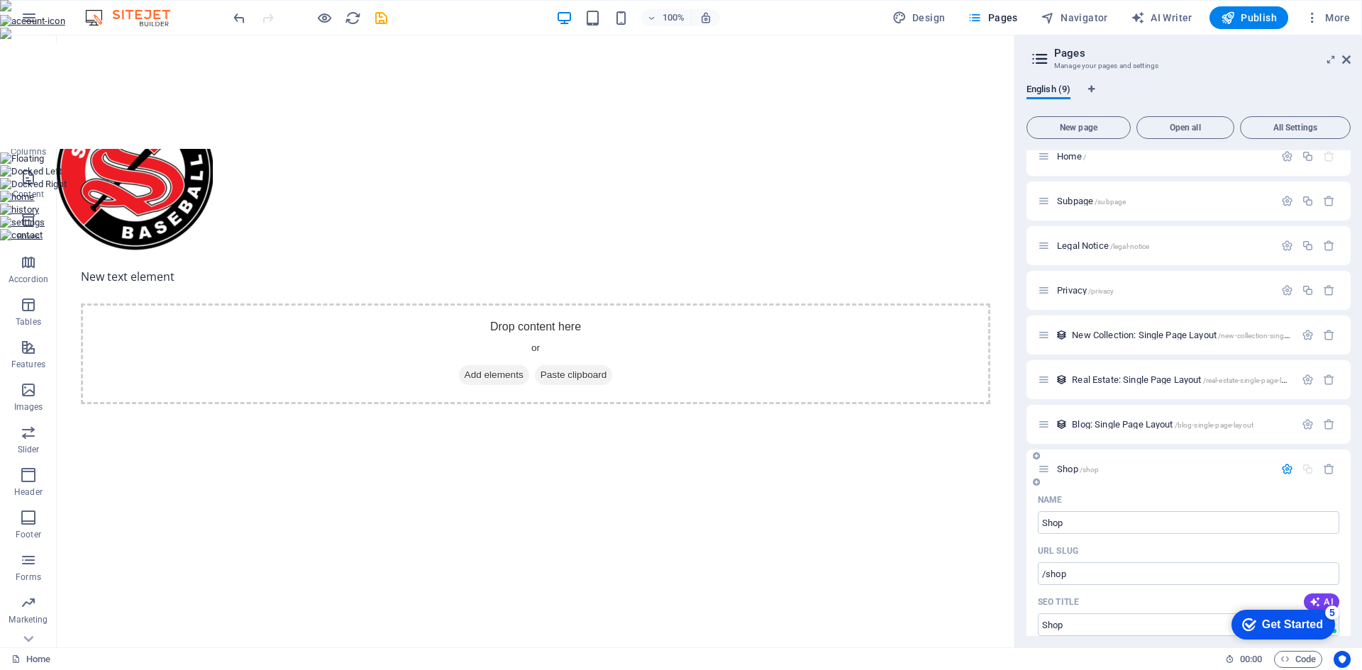
scroll to position [0, 0]
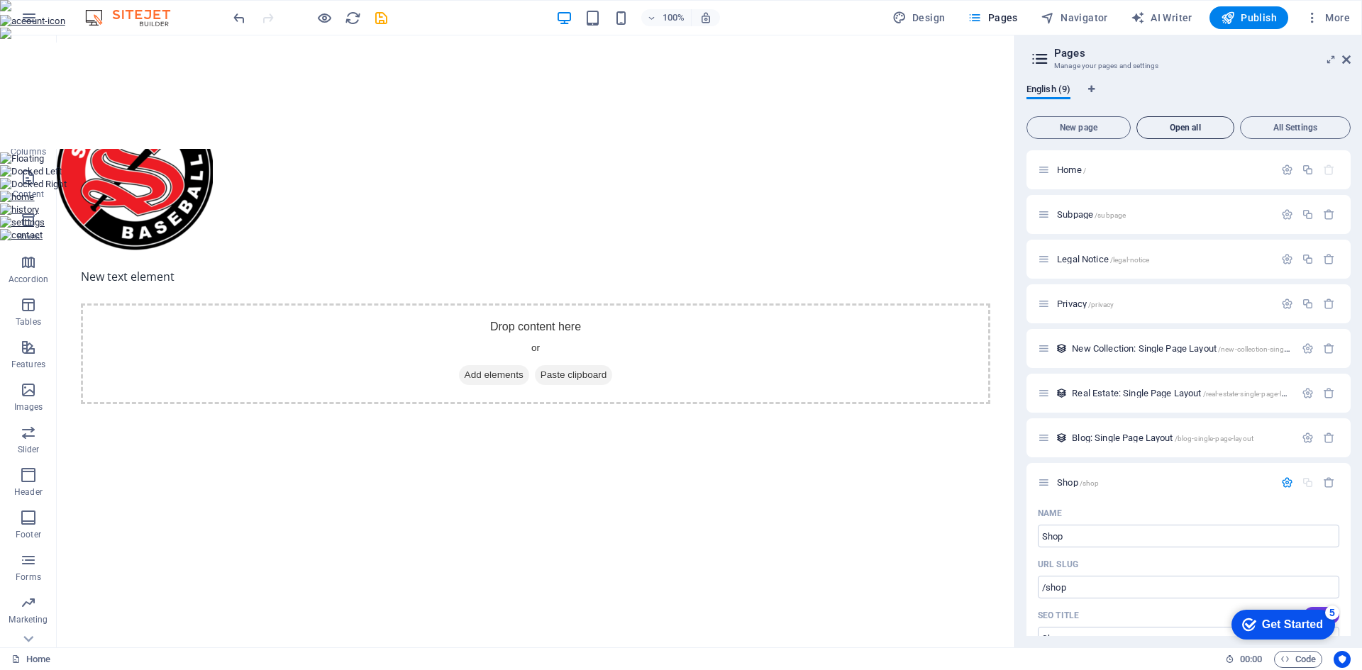
type input "KJC5"
click at [1178, 124] on span "Open all" at bounding box center [1185, 127] width 85 height 9
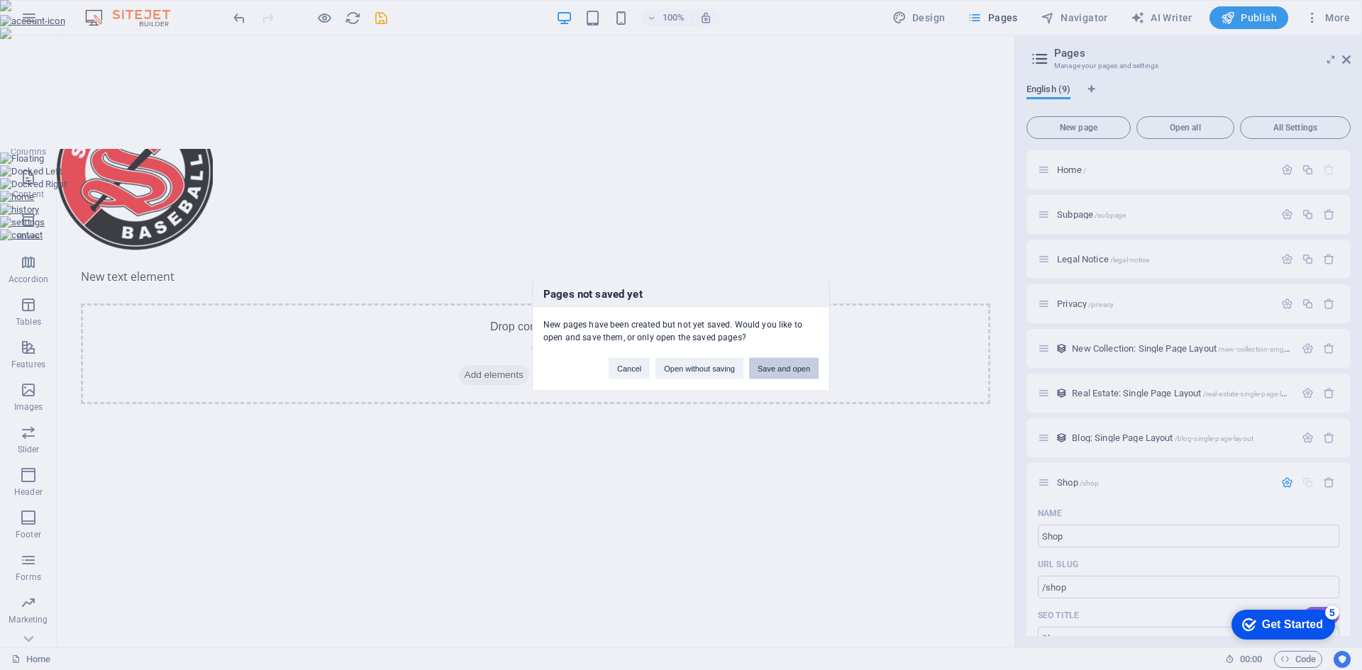
click at [800, 371] on button "Save and open" at bounding box center [784, 367] width 70 height 21
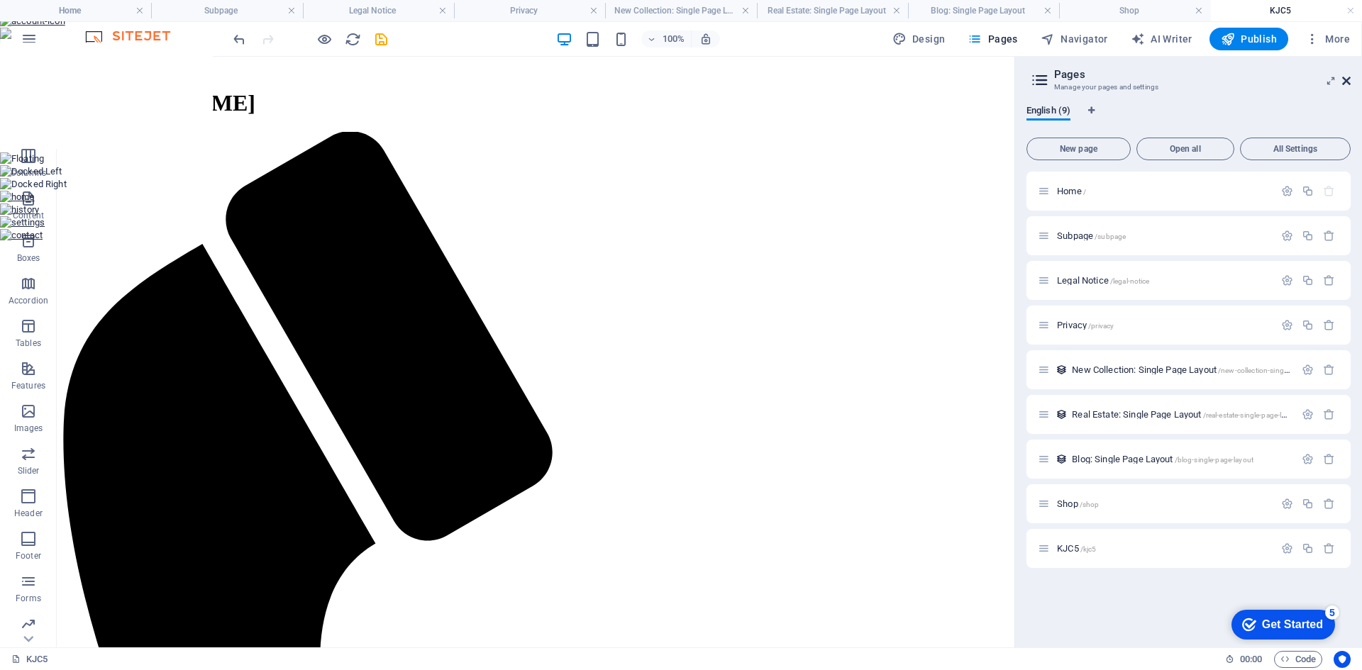
click at [1346, 81] on icon at bounding box center [1346, 80] width 9 height 11
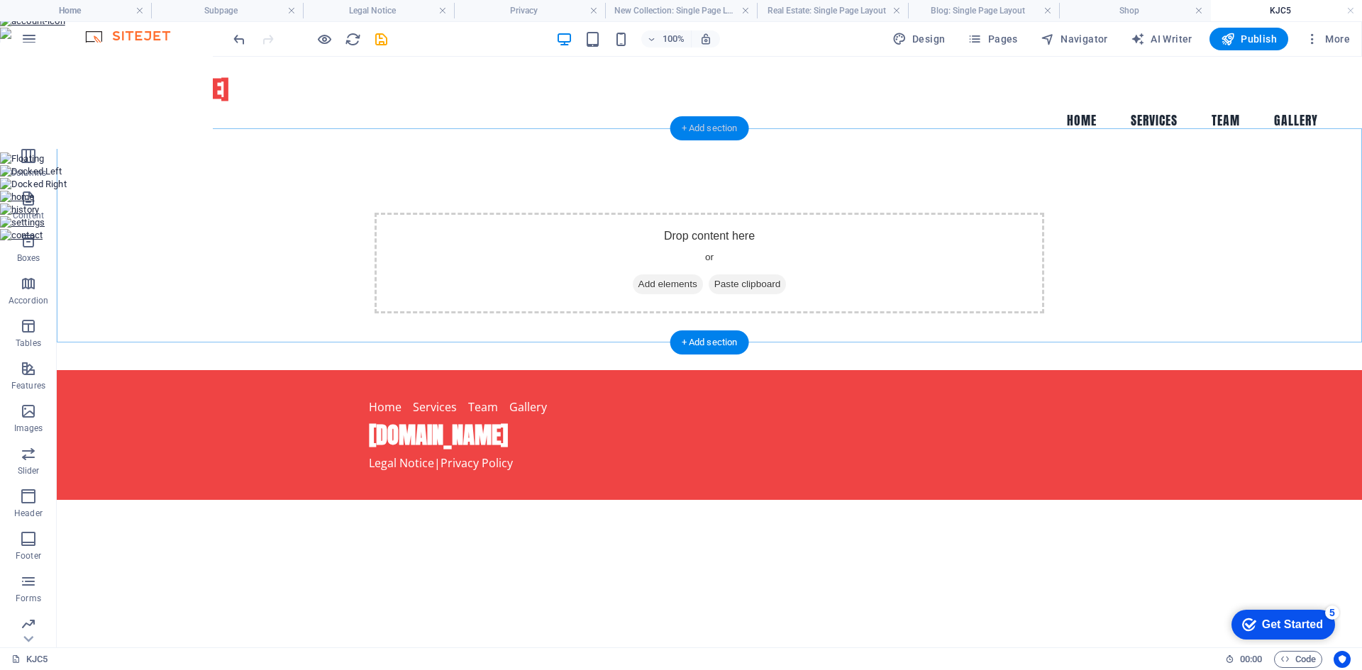
click at [731, 135] on div "+ Add section" at bounding box center [709, 128] width 79 height 24
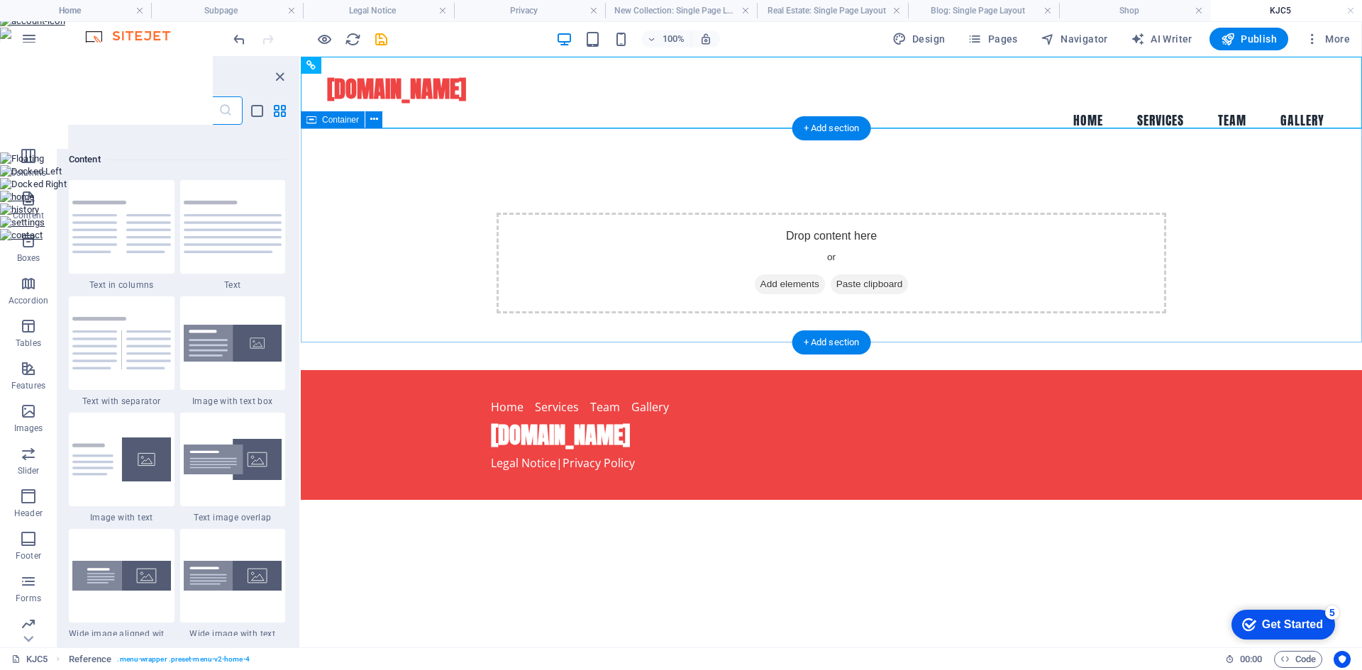
scroll to position [2481, 0]
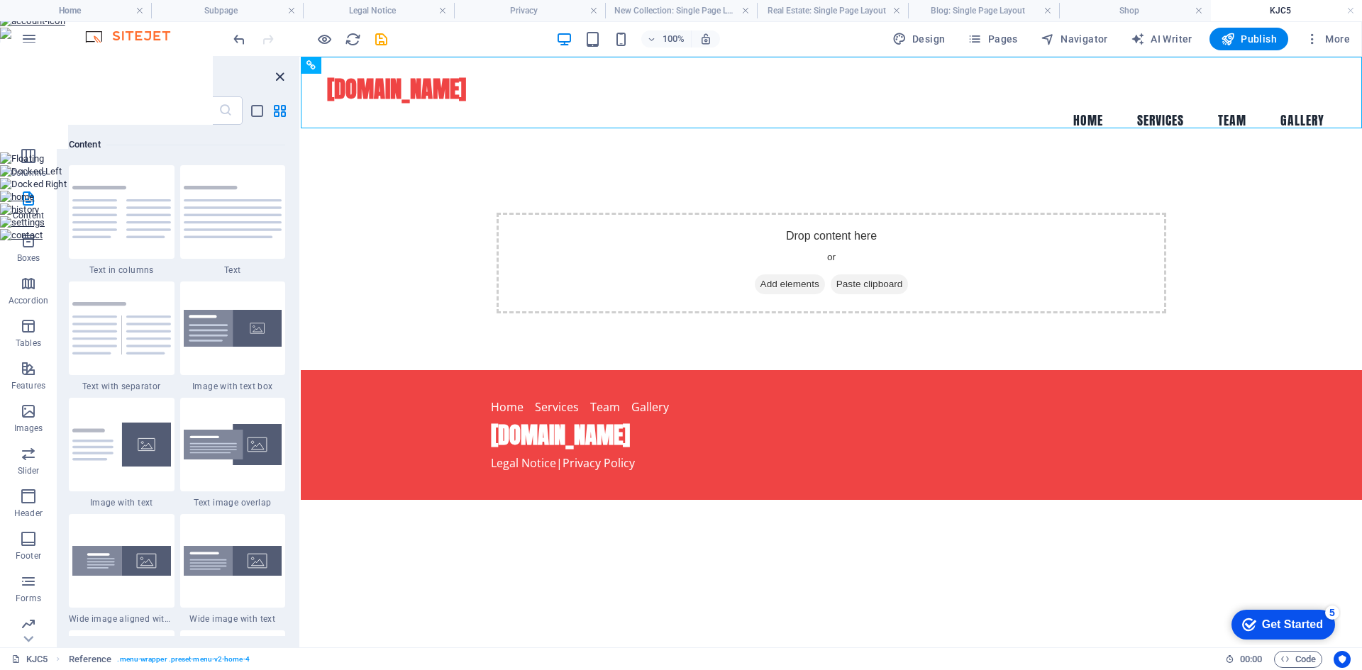
click at [282, 72] on icon "close panel" at bounding box center [280, 77] width 16 height 16
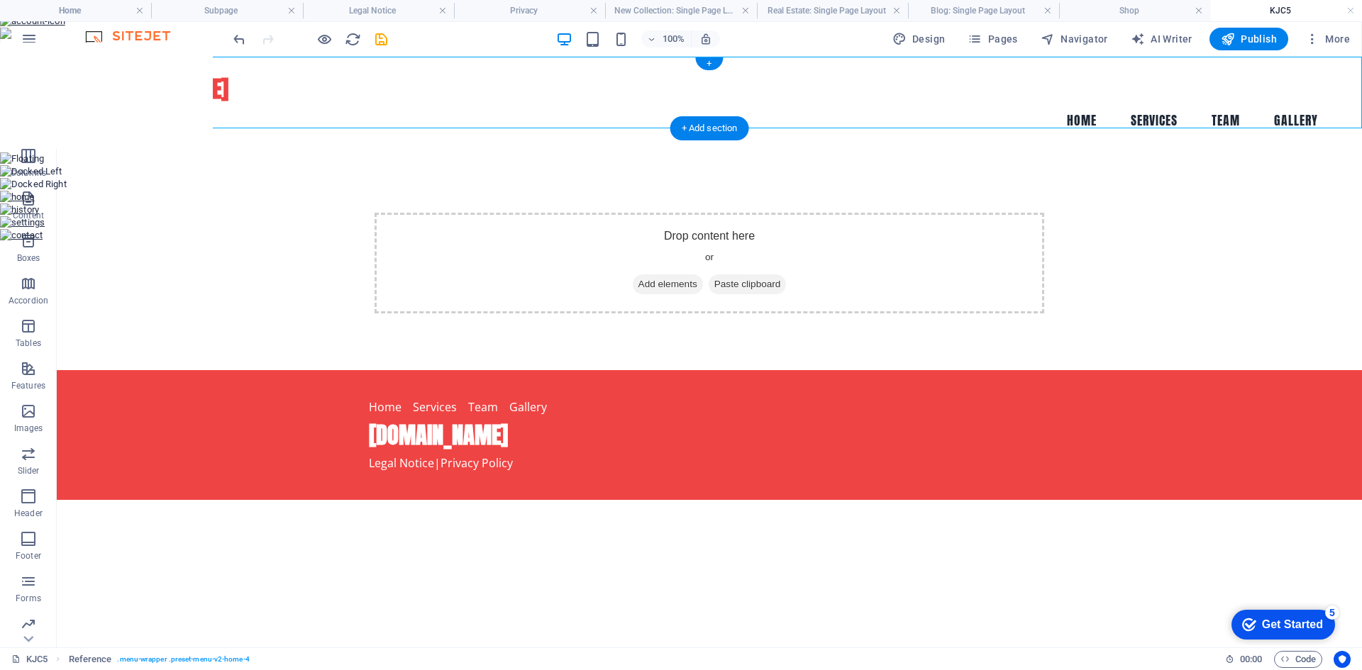
click at [1182, 103] on nav "Home Services Team Gallery" at bounding box center [709, 120] width 1240 height 35
click at [135, 67] on icon at bounding box center [132, 65] width 8 height 15
click at [1189, 103] on nav "Home Services Team Gallery" at bounding box center [709, 120] width 1240 height 35
click at [1135, 7] on h4 "Shop" at bounding box center [1134, 11] width 151 height 16
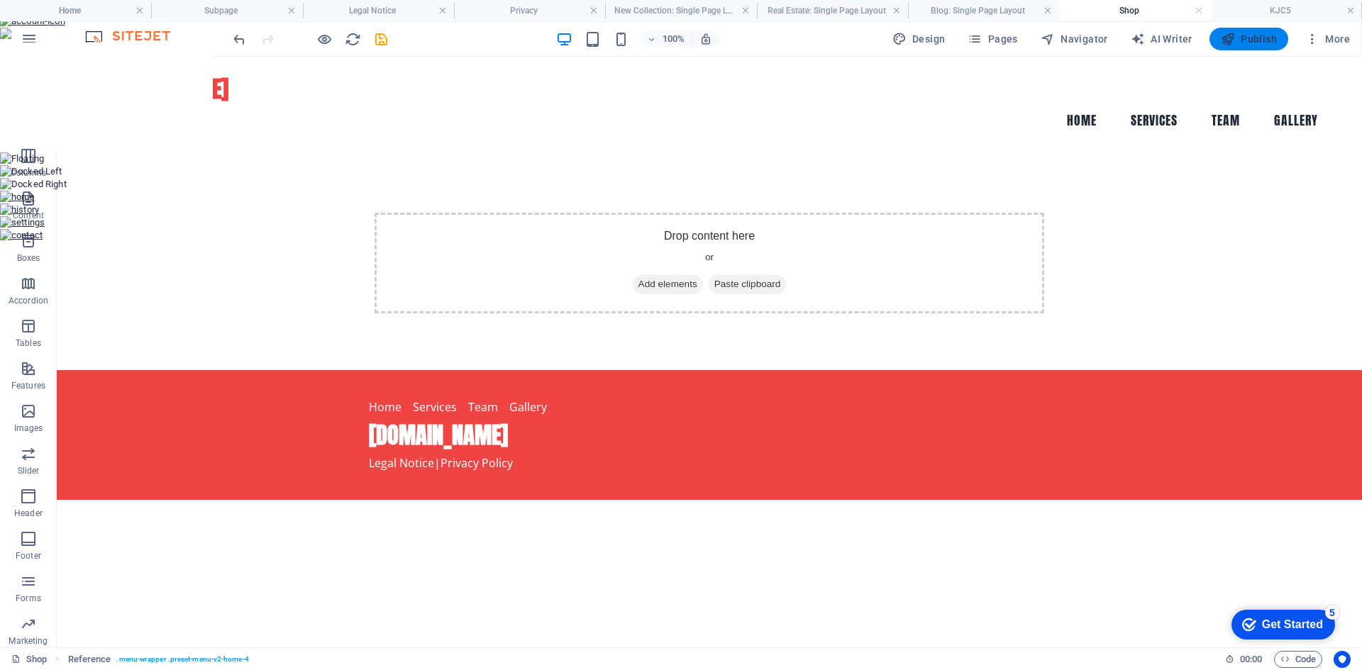
click at [1267, 38] on span "Publish" at bounding box center [1249, 39] width 56 height 14
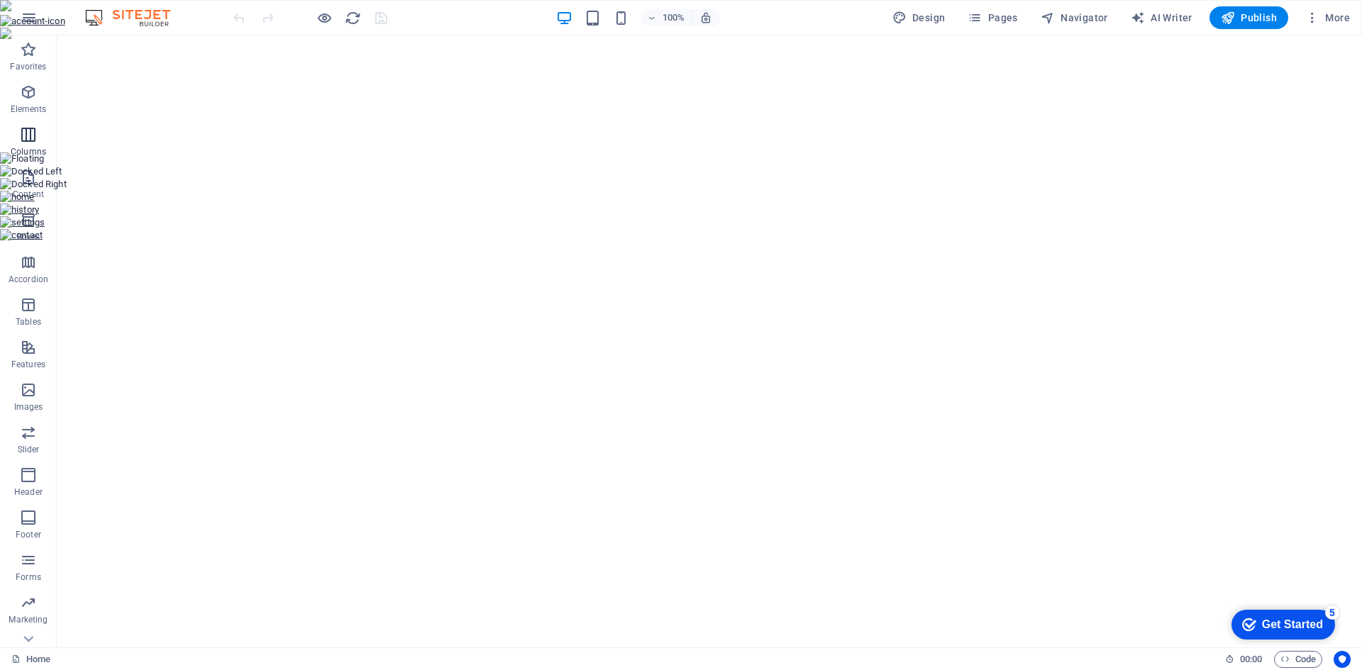
click at [32, 150] on p "Columns" at bounding box center [28, 151] width 35 height 11
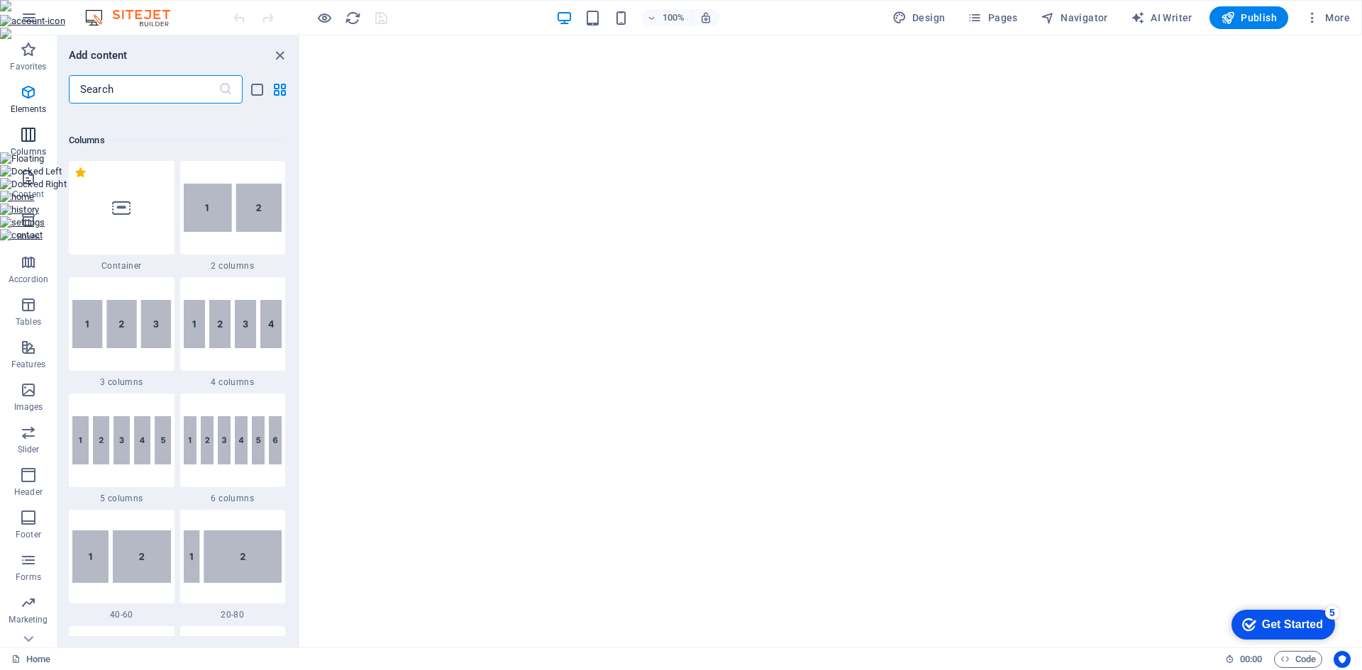
scroll to position [702, 0]
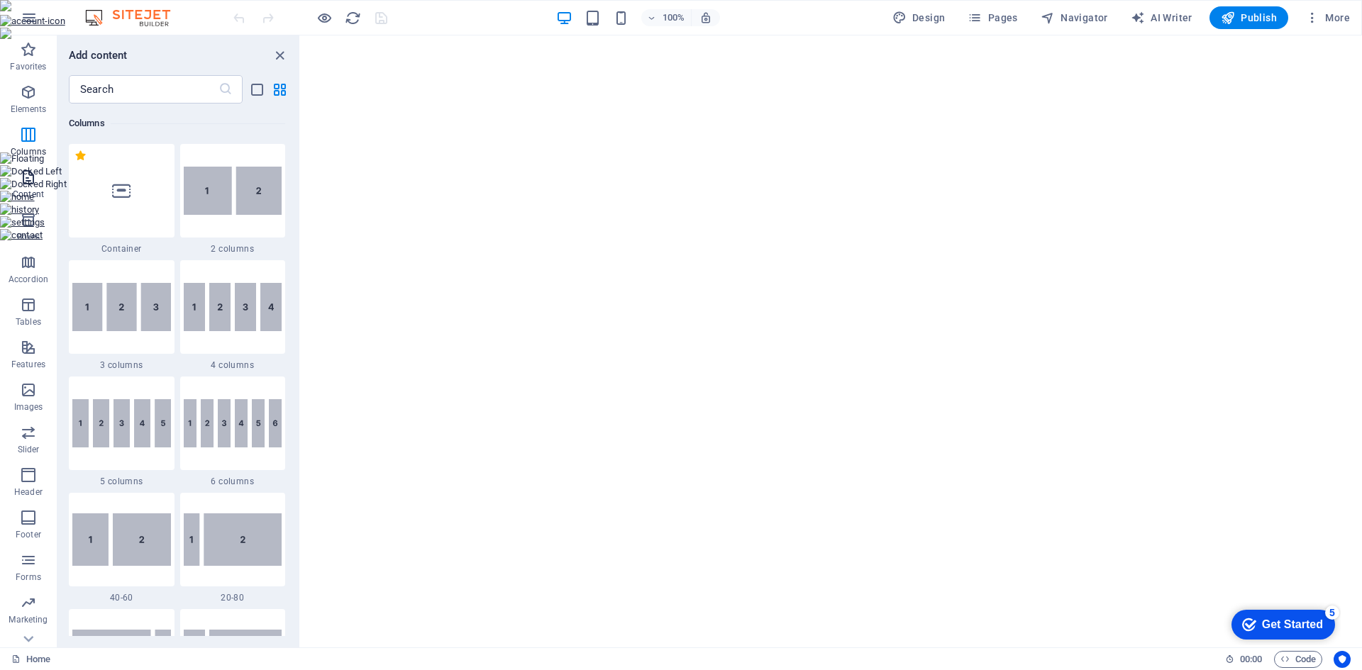
click at [29, 196] on p "Content" at bounding box center [28, 194] width 31 height 11
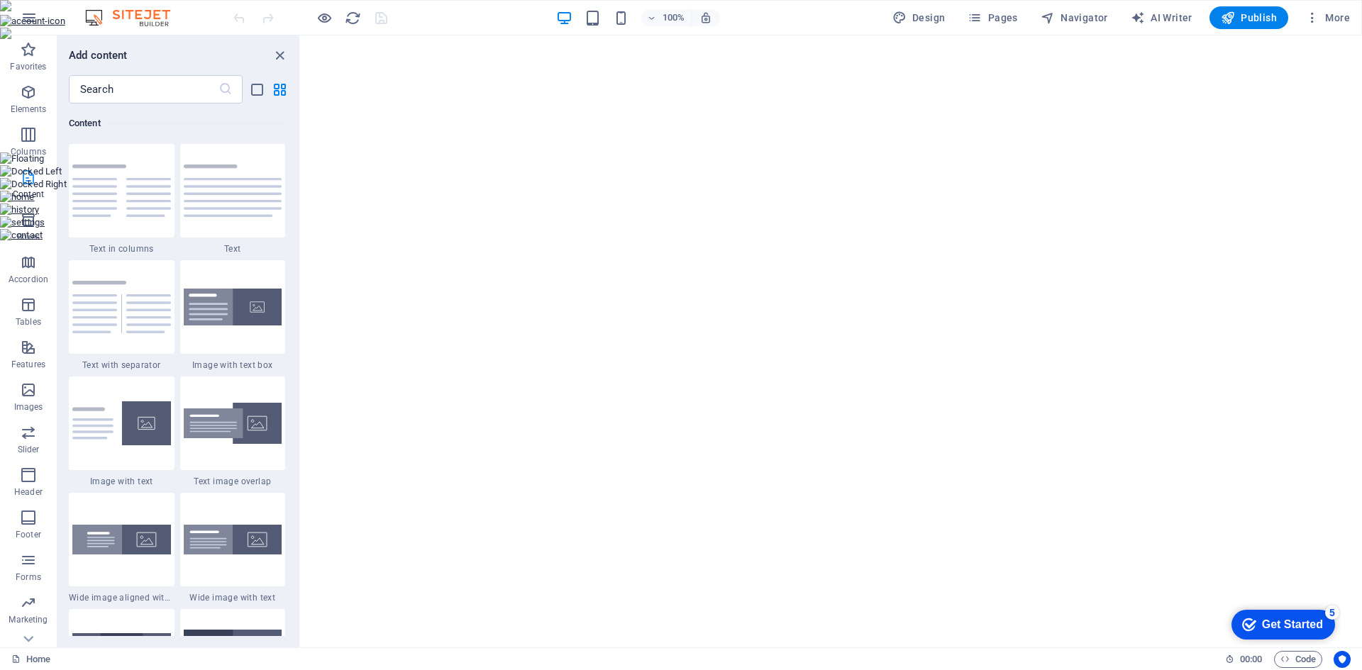
scroll to position [26, 0]
click at [16, 375] on p "Images" at bounding box center [28, 380] width 29 height 11
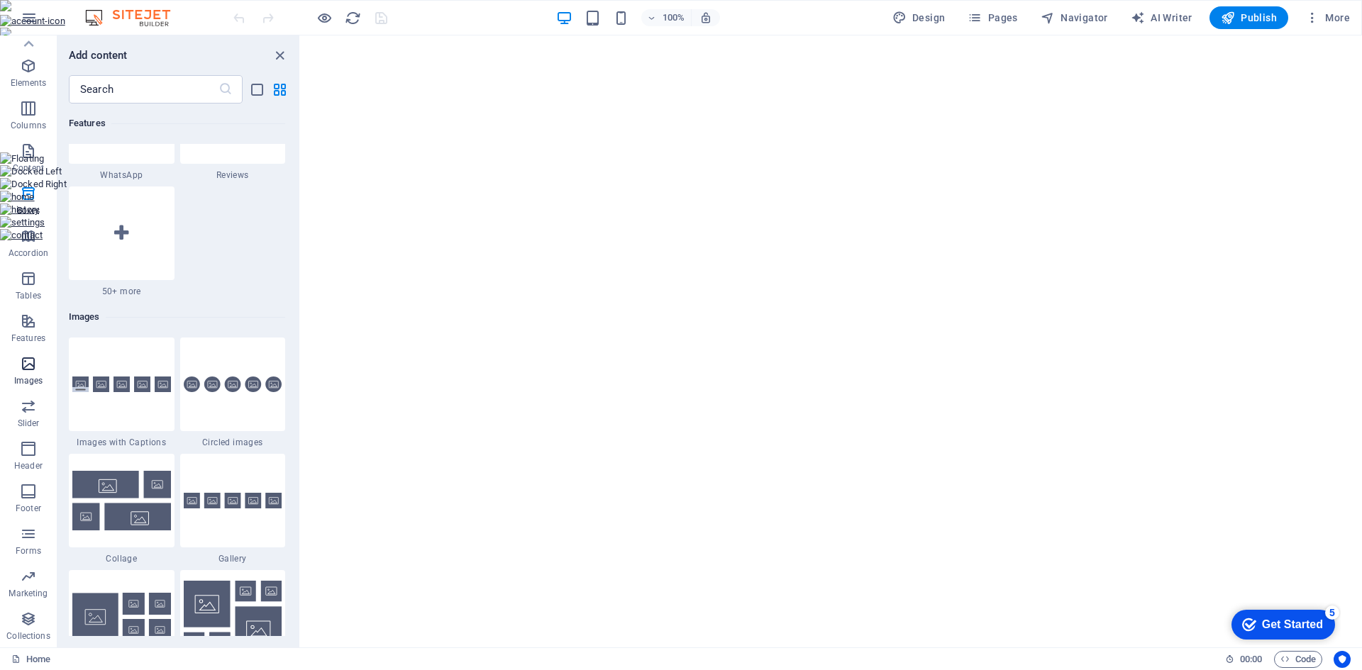
scroll to position [7191, 0]
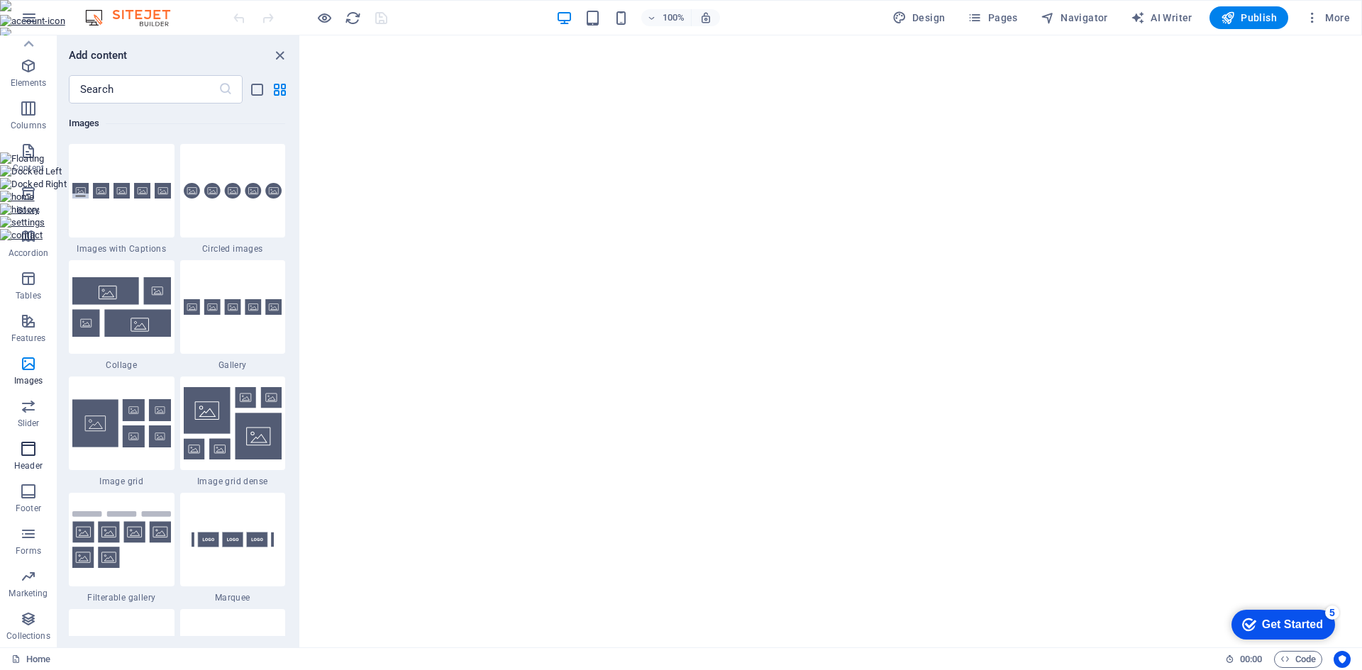
click at [23, 457] on icon "button" at bounding box center [28, 448] width 17 height 17
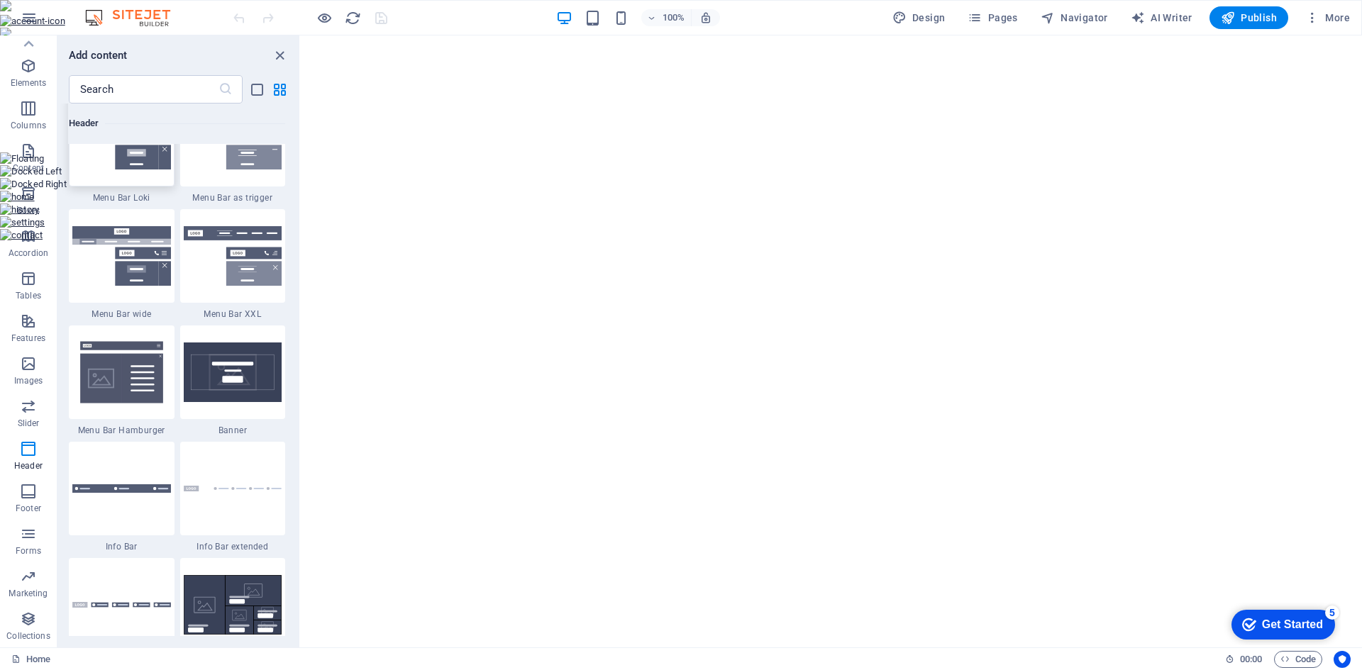
scroll to position [8895, 0]
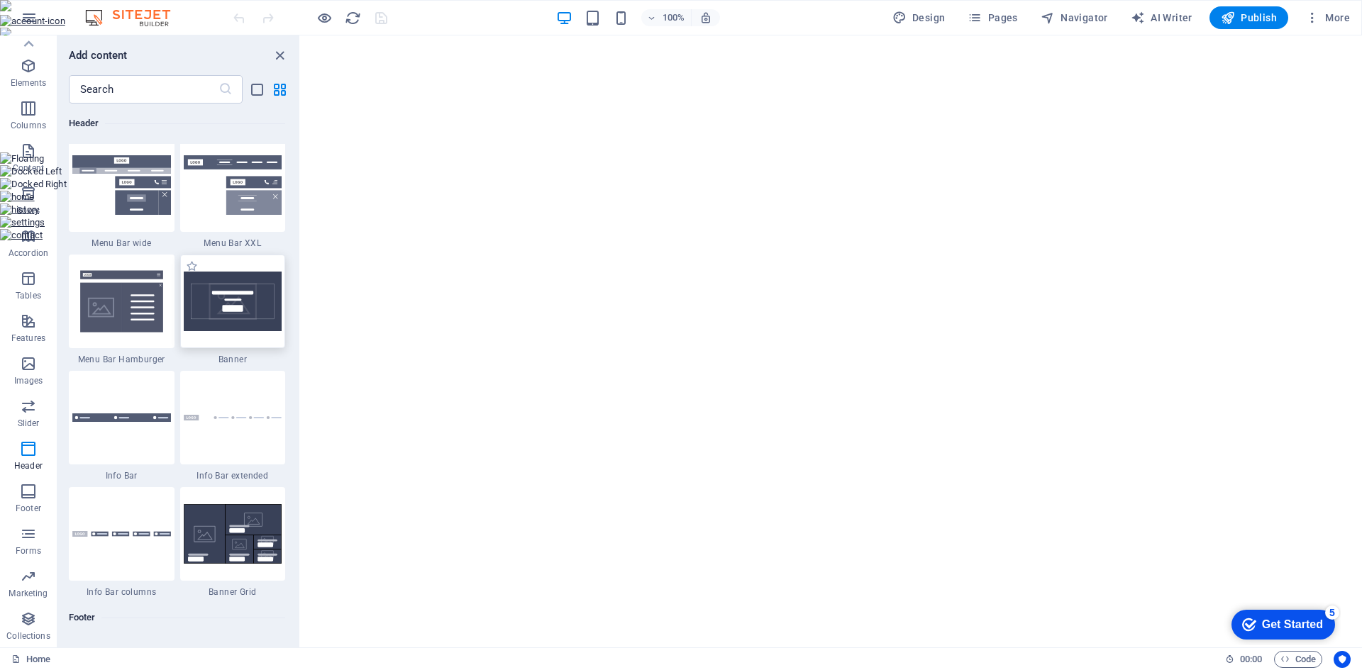
click at [230, 321] on img at bounding box center [233, 302] width 99 height 60
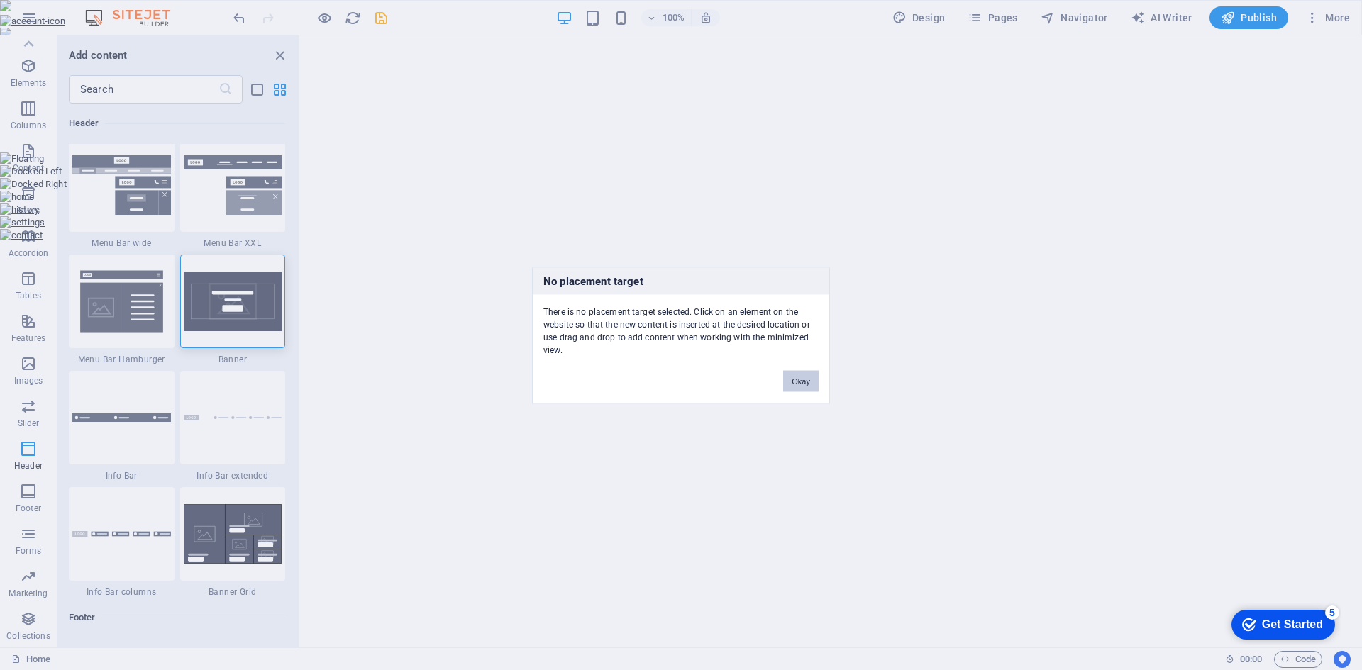
click at [809, 384] on button "Okay" at bounding box center [800, 380] width 35 height 21
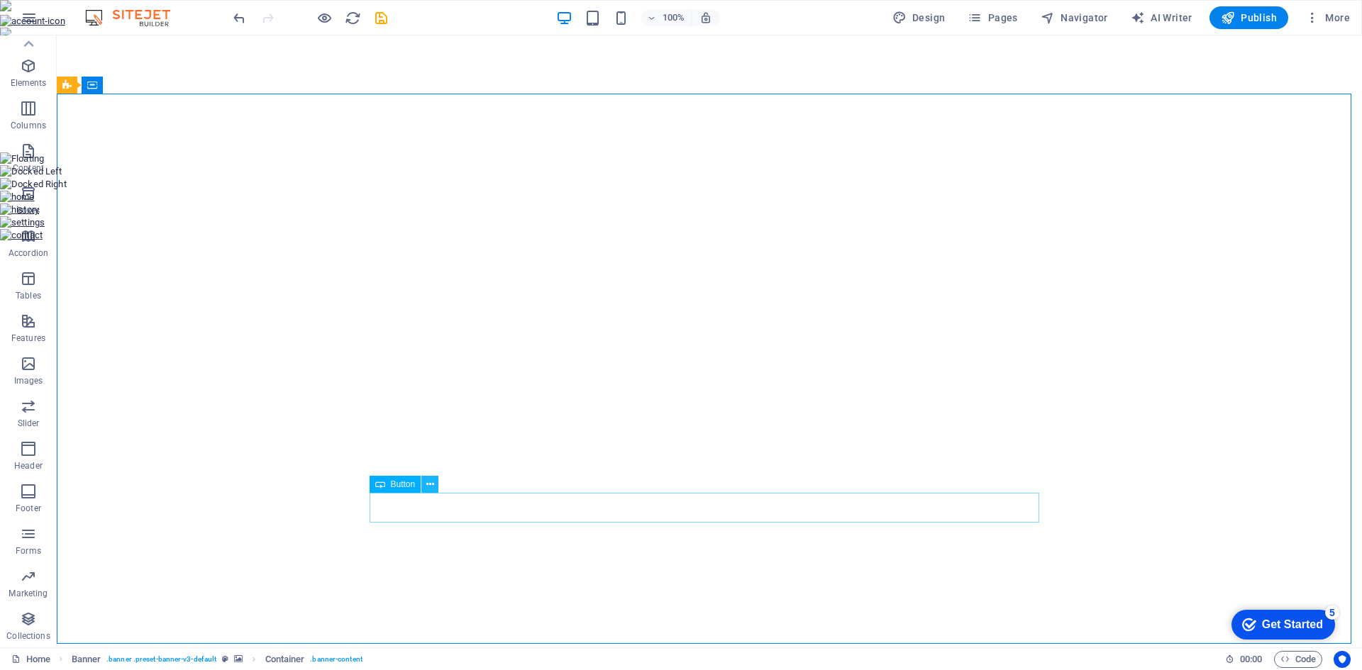
click at [423, 485] on button at bounding box center [429, 484] width 17 height 17
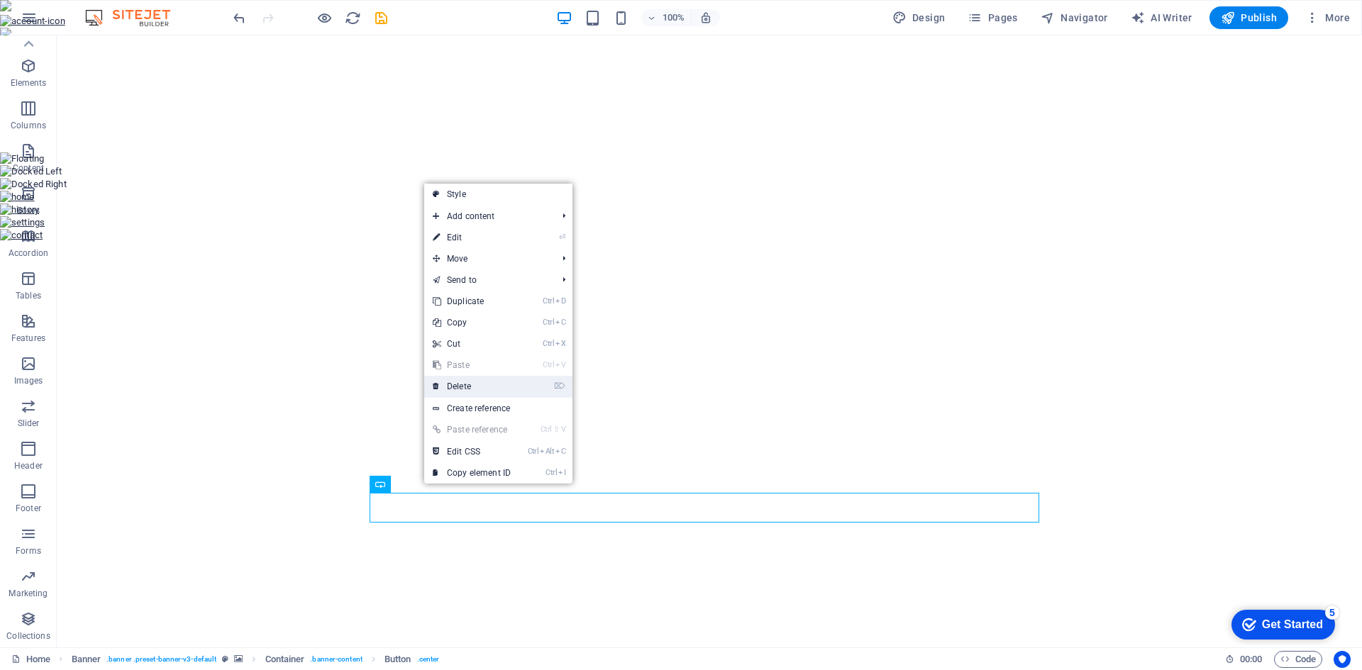
click at [472, 387] on link "⌦ Delete" at bounding box center [471, 386] width 95 height 21
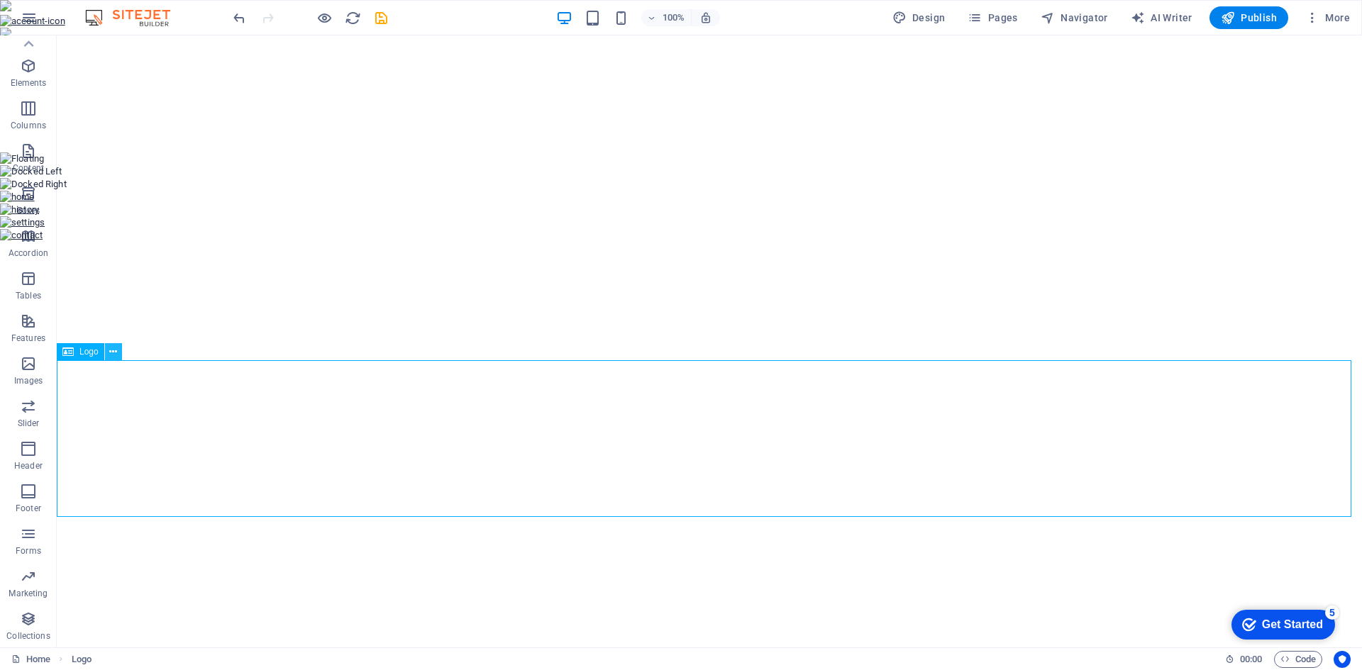
click at [106, 356] on button at bounding box center [113, 351] width 17 height 17
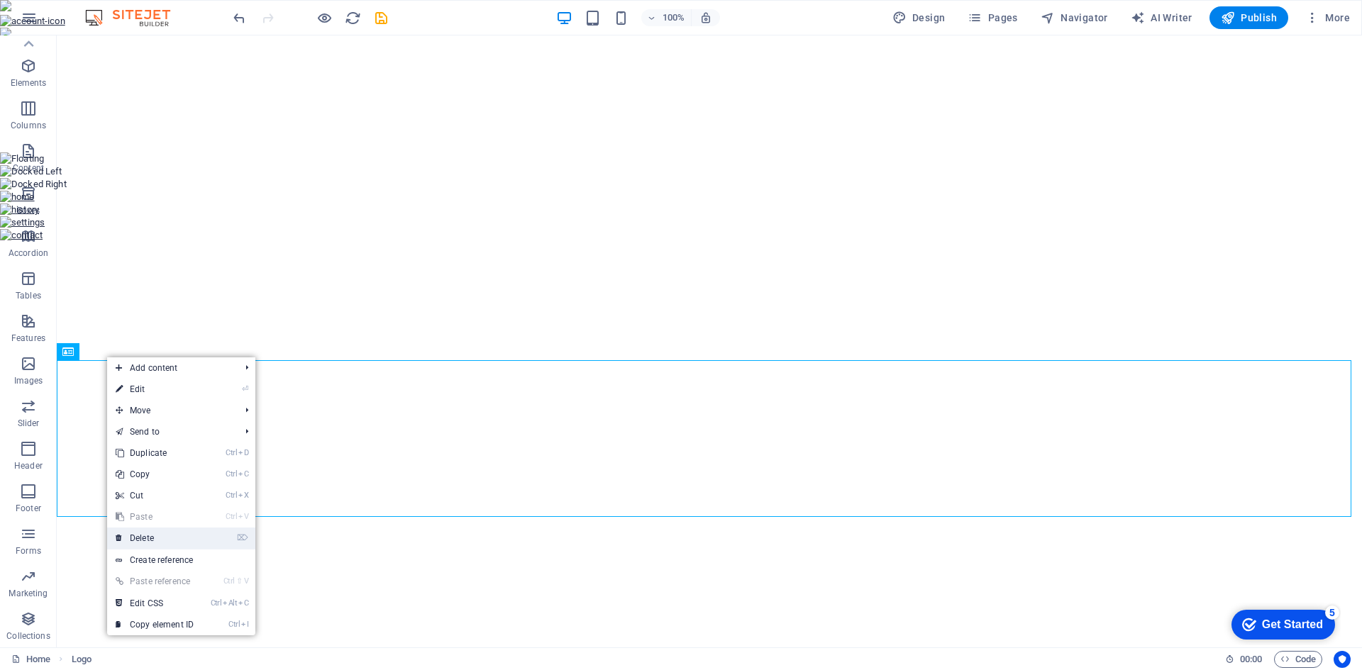
click at [155, 536] on link "⌦ Delete" at bounding box center [154, 538] width 95 height 21
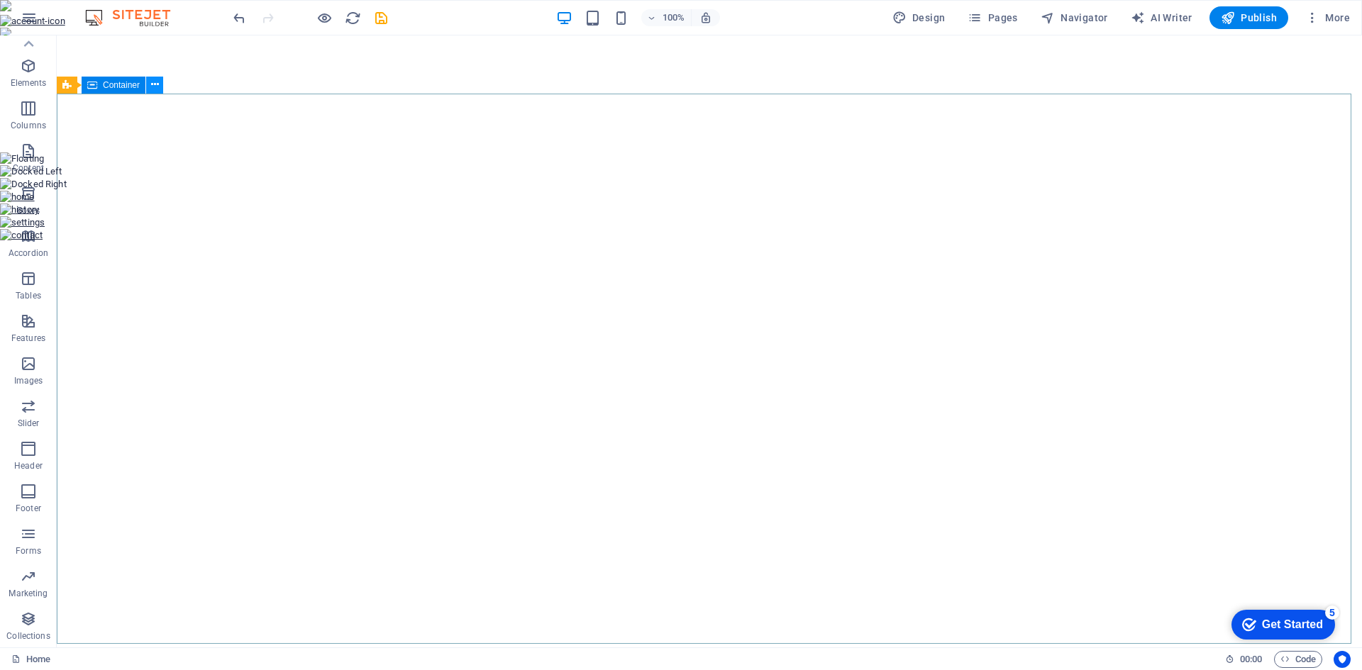
click at [156, 83] on icon at bounding box center [155, 84] width 8 height 15
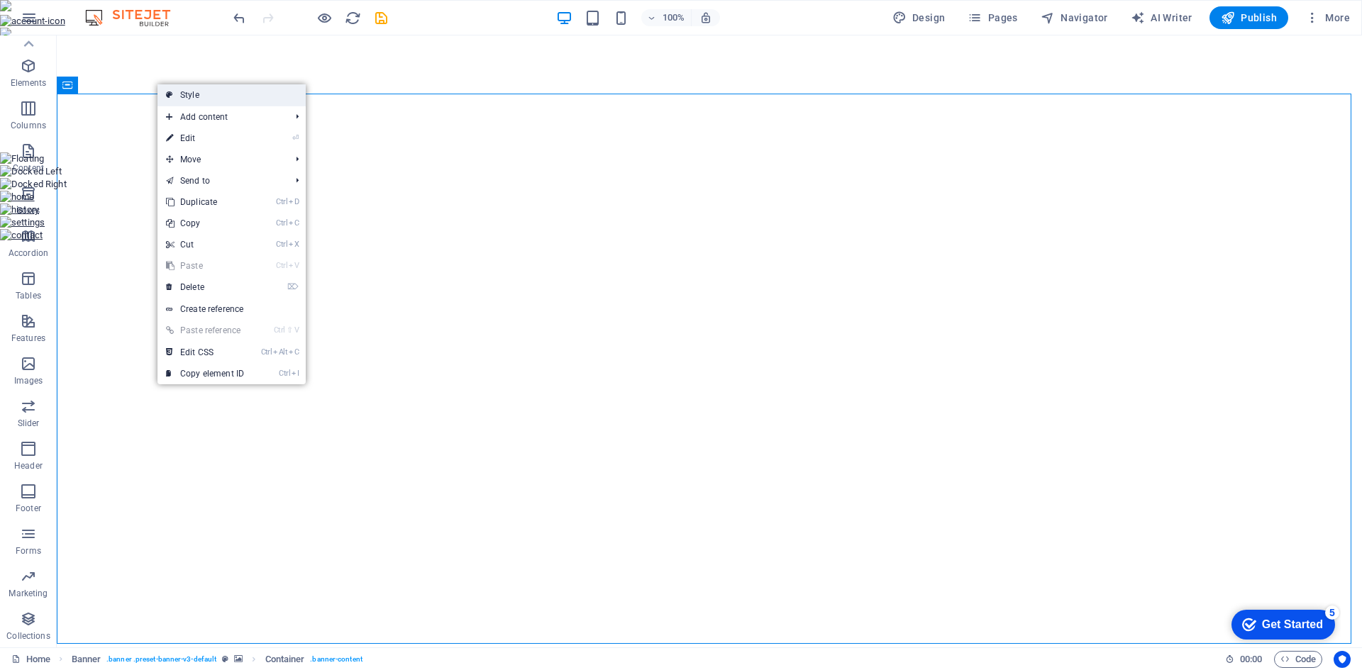
click at [176, 96] on link "Style" at bounding box center [231, 94] width 148 height 21
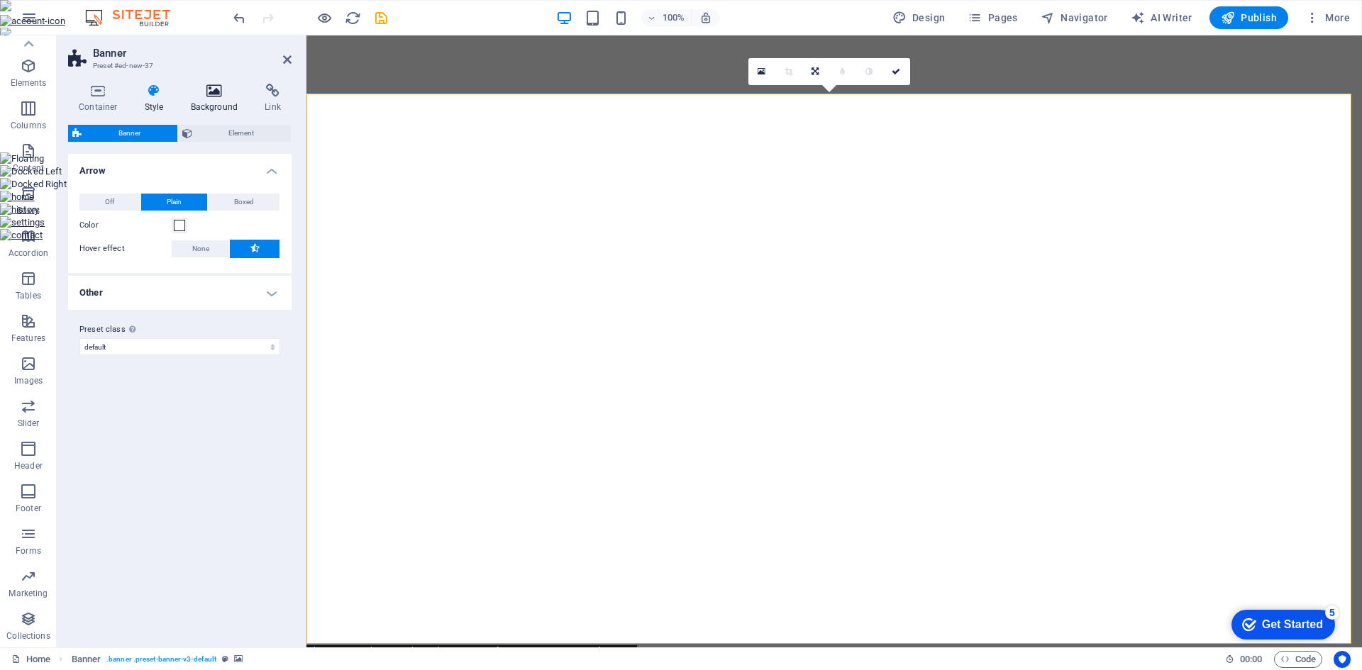
click at [204, 99] on h4 "Background" at bounding box center [217, 99] width 74 height 30
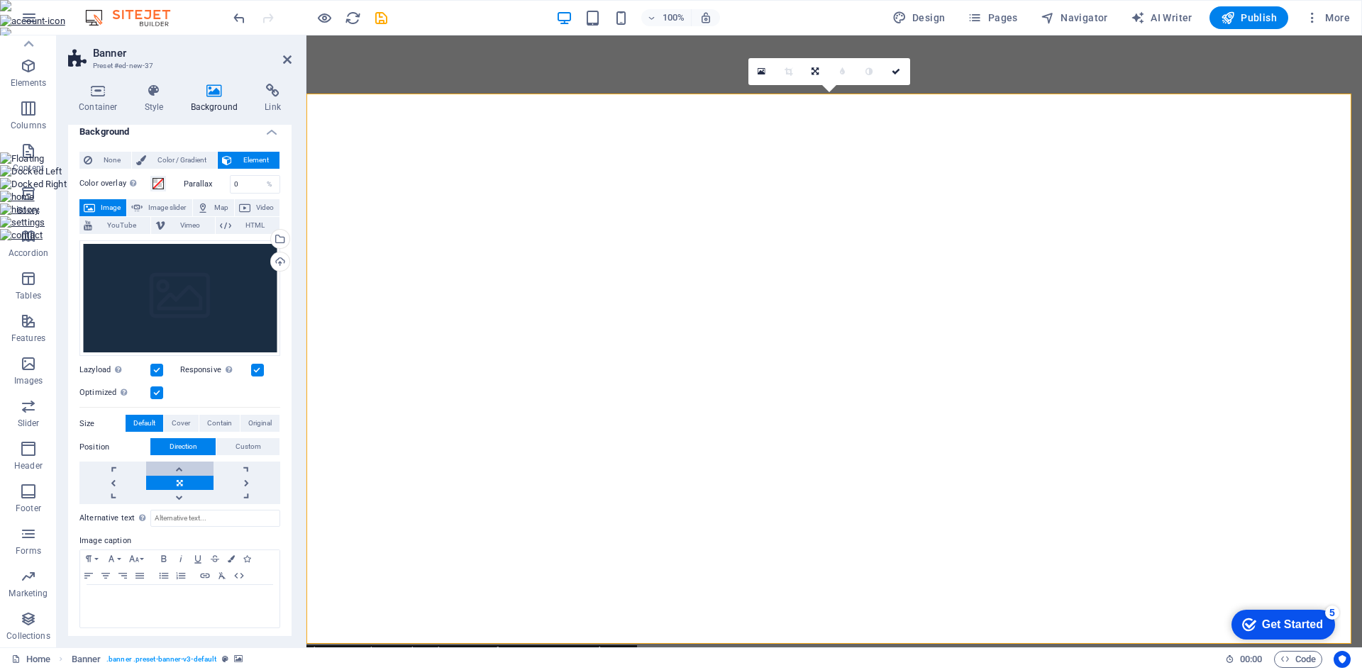
scroll to position [13, 0]
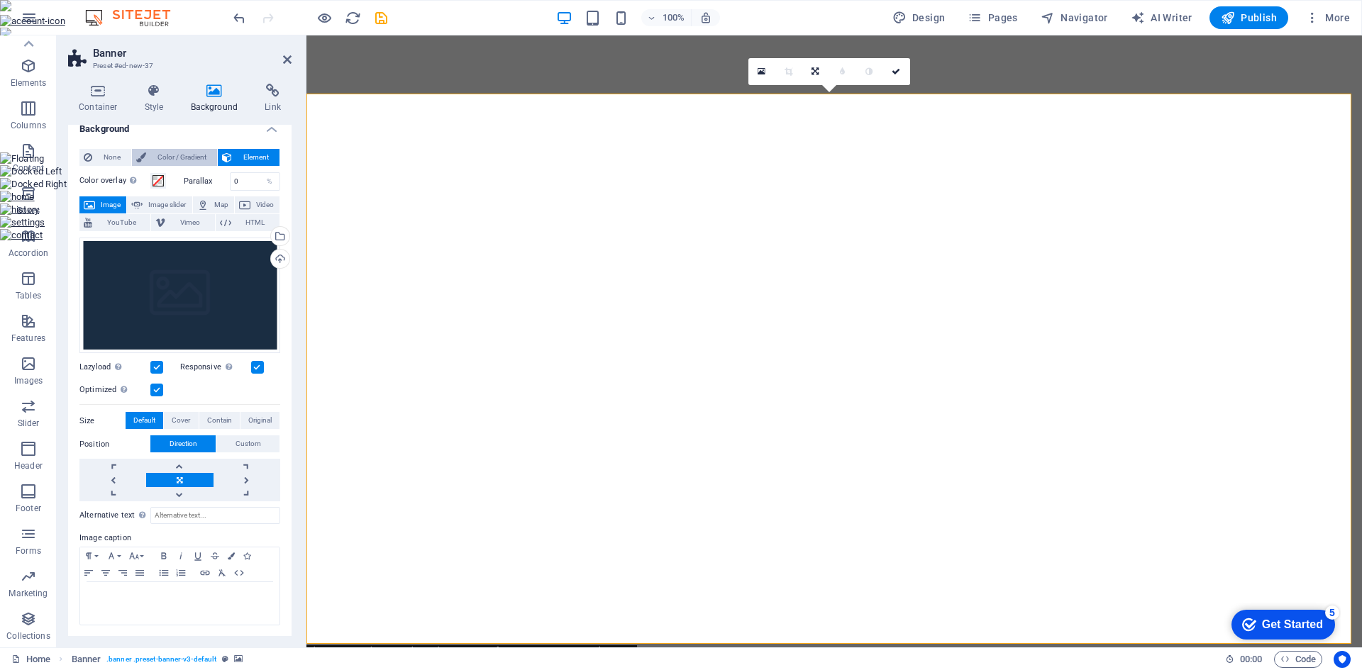
click at [169, 155] on span "Color / Gradient" at bounding box center [181, 157] width 62 height 17
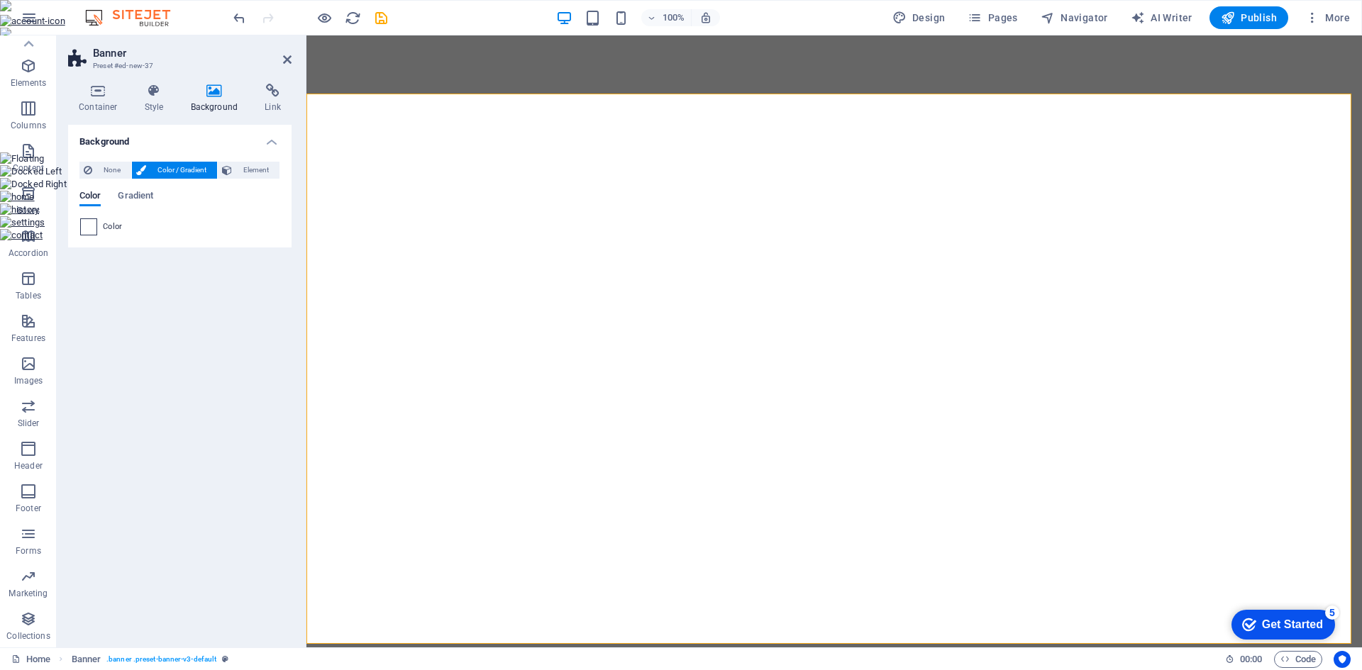
click at [91, 226] on span at bounding box center [89, 227] width 16 height 16
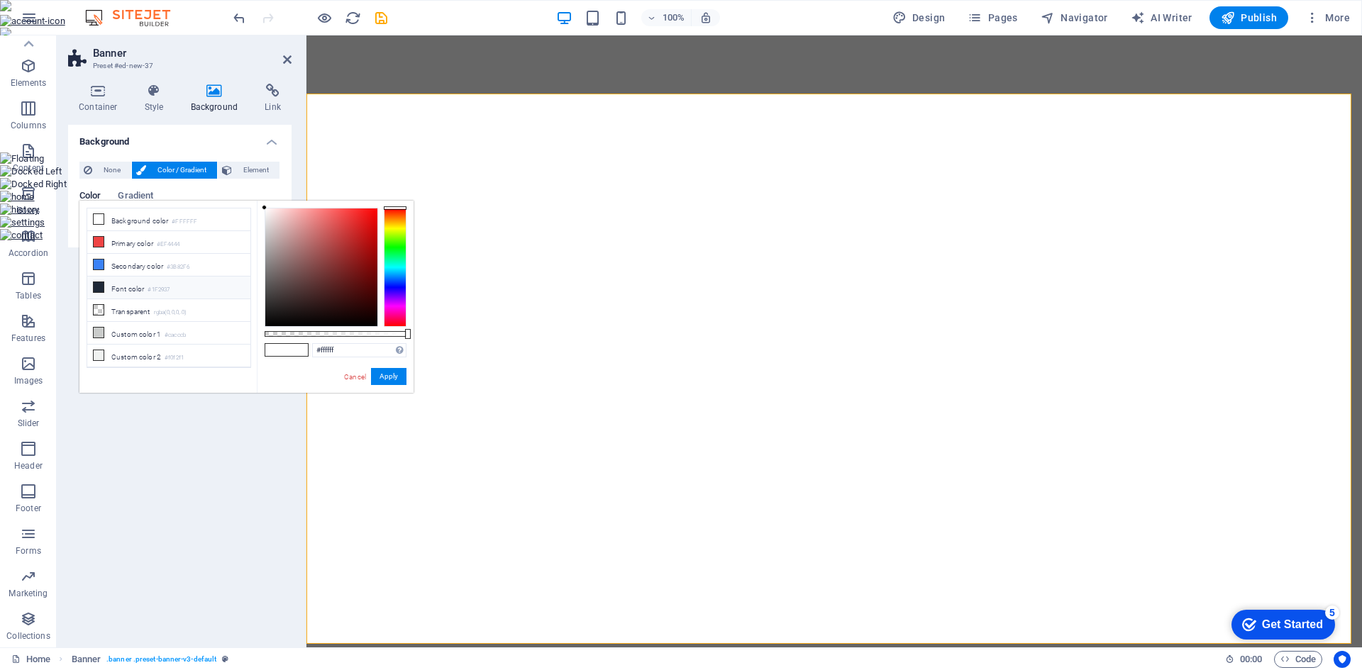
click at [101, 286] on icon at bounding box center [99, 287] width 10 height 10
type input "#1f2937"
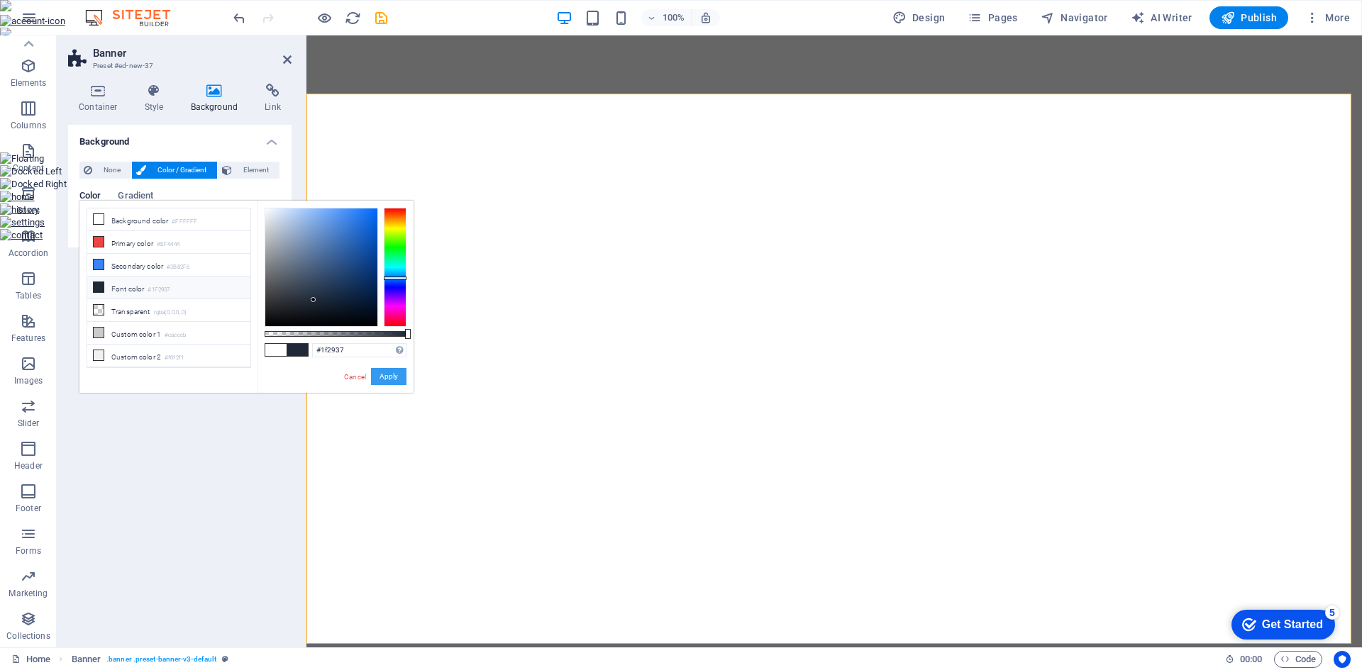
click at [397, 377] on button "Apply" at bounding box center [388, 376] width 35 height 17
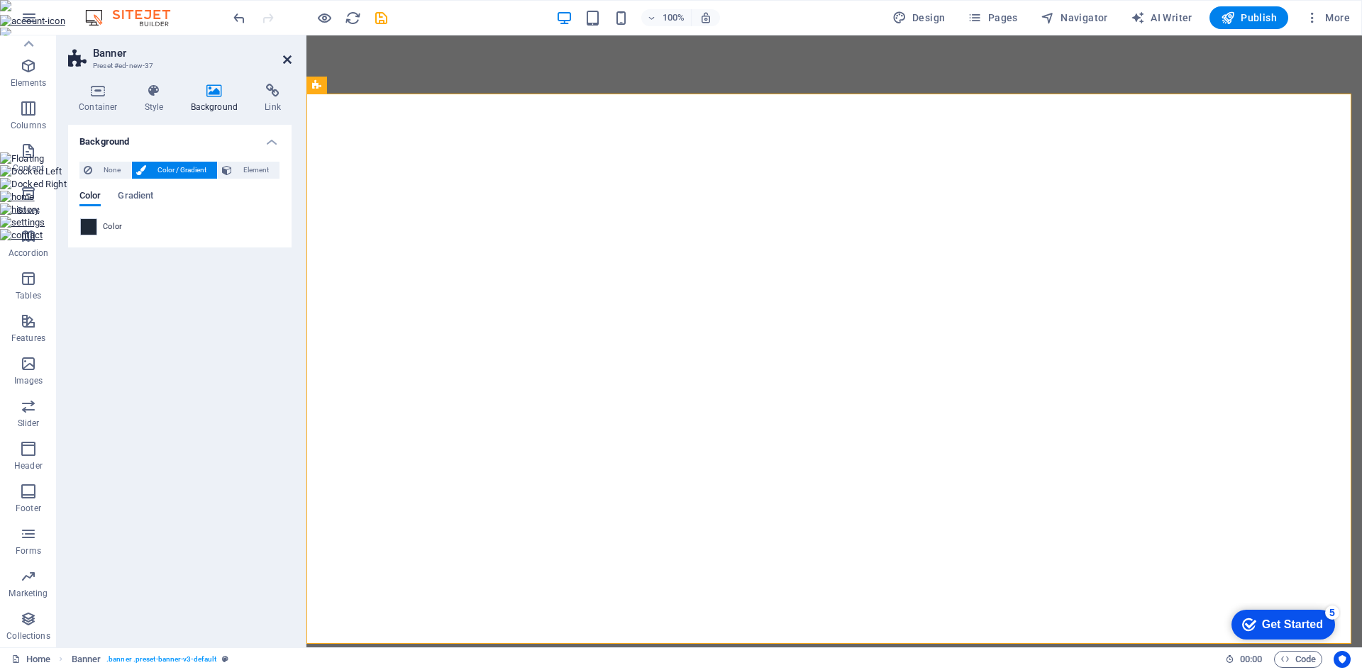
click at [291, 62] on icon at bounding box center [287, 59] width 9 height 11
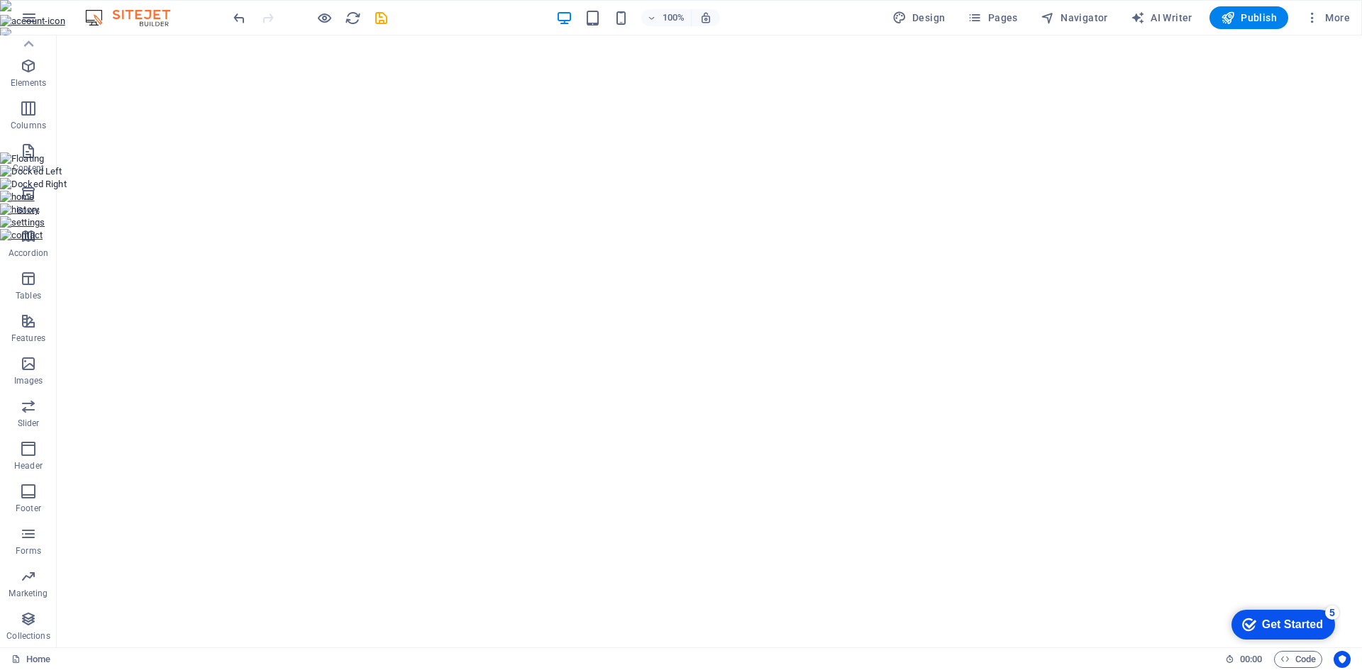
drag, startPoint x: 1272, startPoint y: 623, endPoint x: 1401, endPoint y: 925, distance: 328.2
click at [1269, 623] on div "Get Started" at bounding box center [1292, 624] width 61 height 13
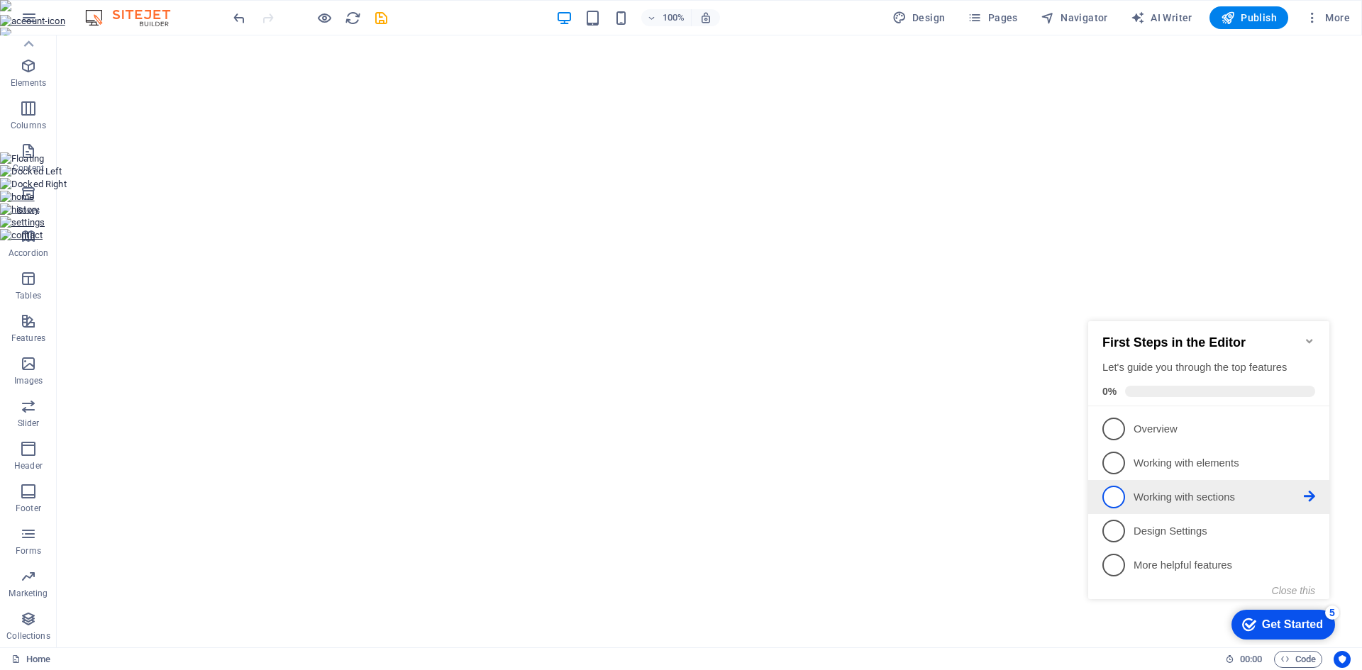
click at [1242, 490] on p "Working with sections - incomplete" at bounding box center [1218, 497] width 170 height 15
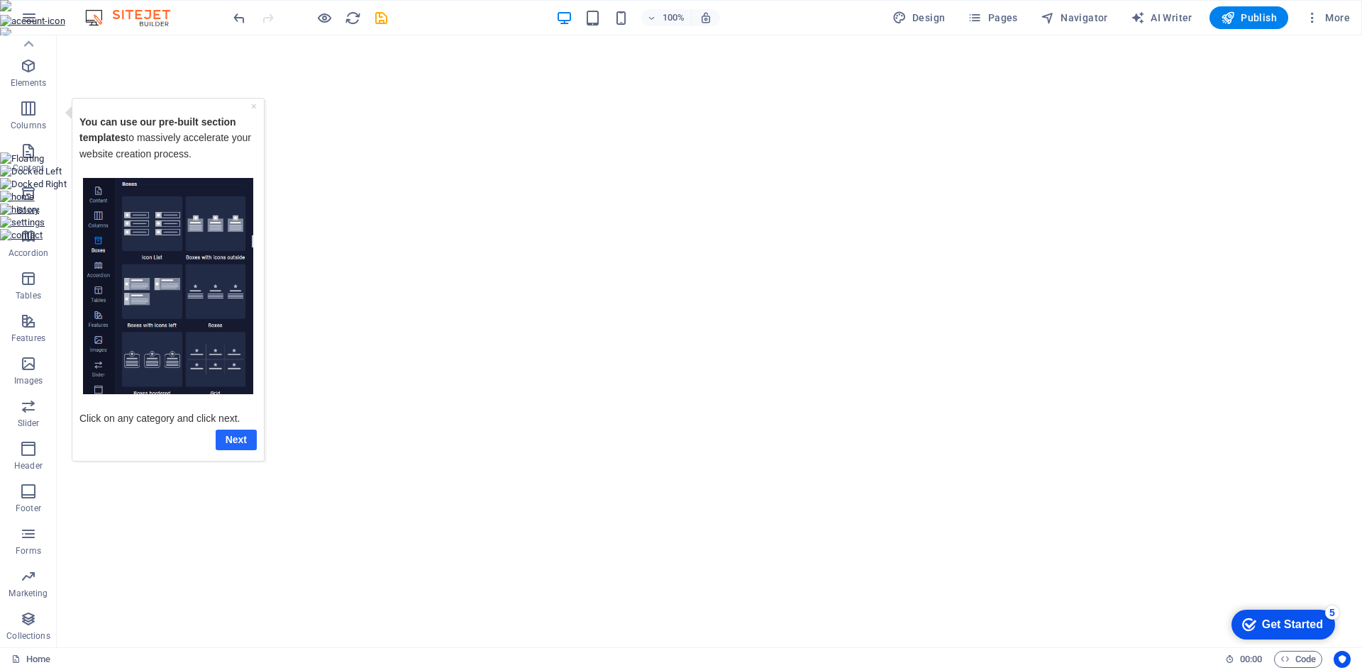
click at [224, 438] on link "Next" at bounding box center [236, 439] width 41 height 21
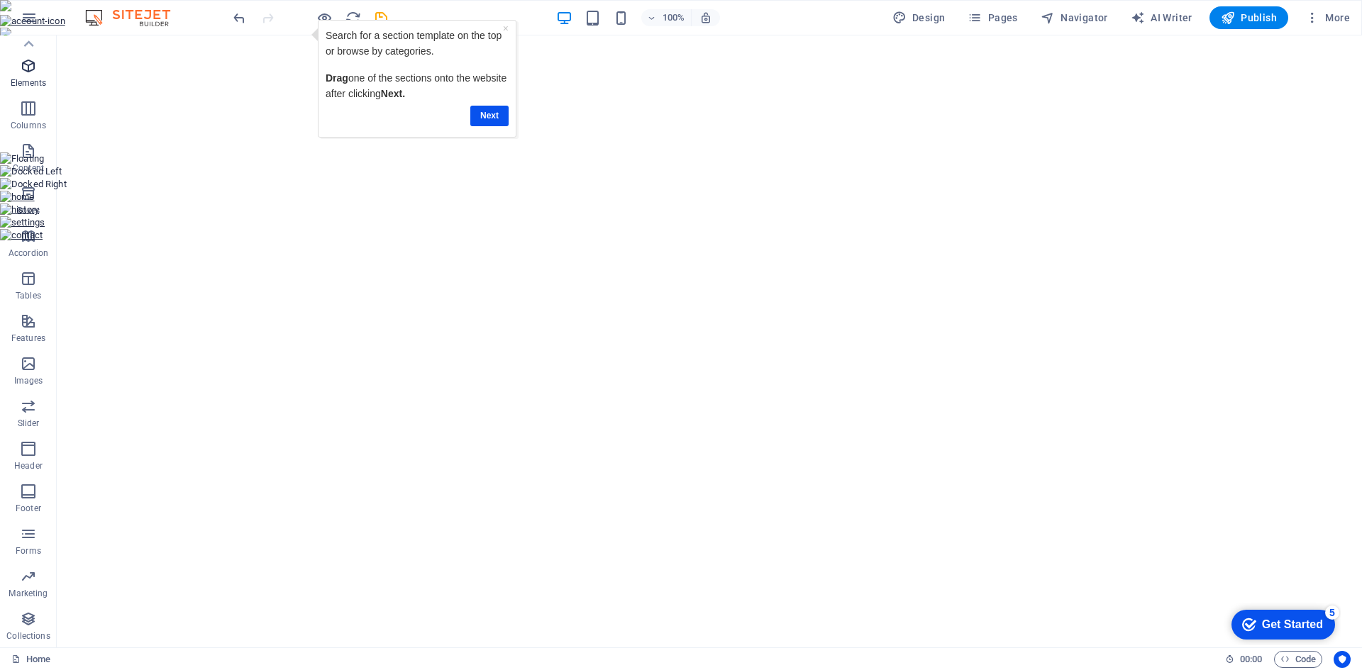
click at [29, 77] on span "Elements" at bounding box center [28, 74] width 57 height 34
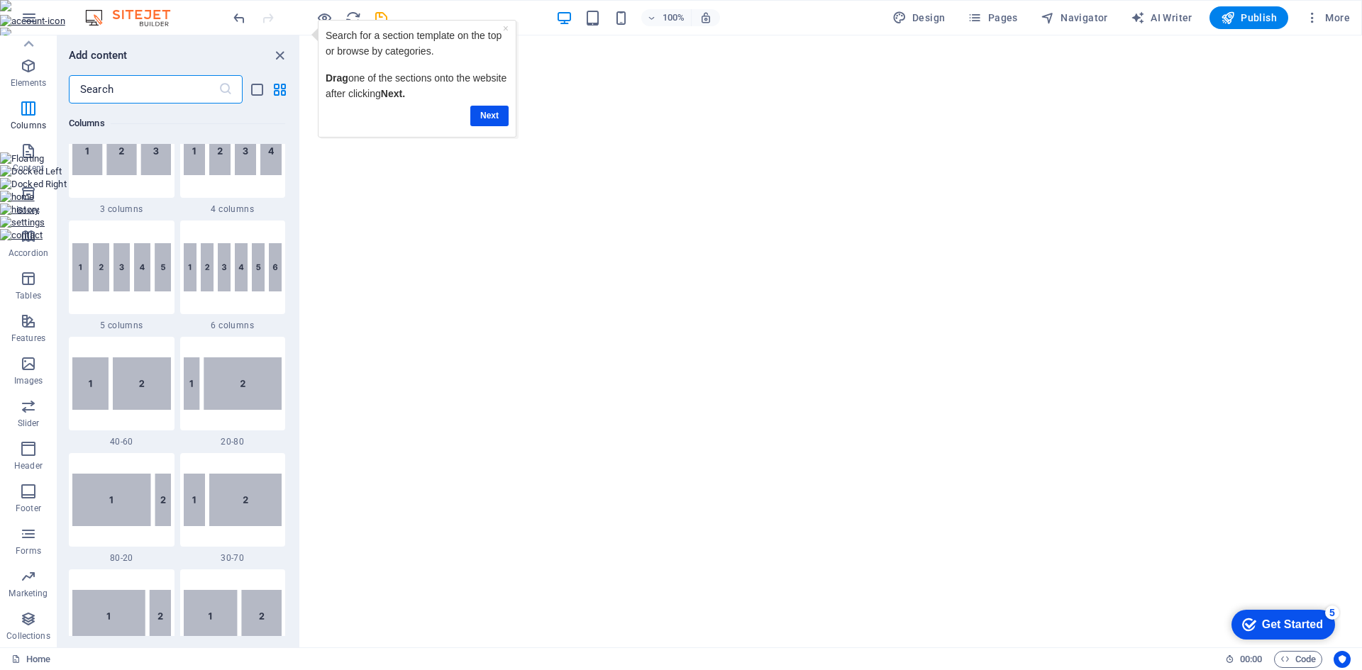
scroll to position [922, 0]
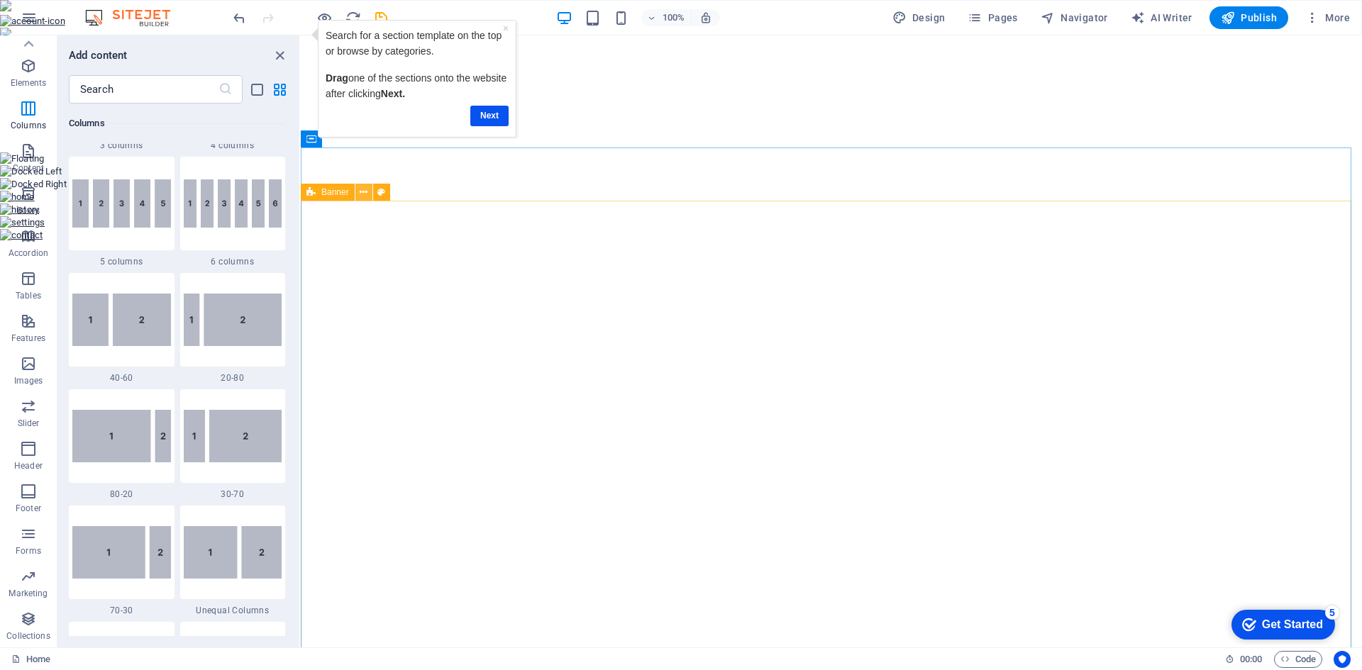
click at [357, 195] on button at bounding box center [363, 192] width 17 height 17
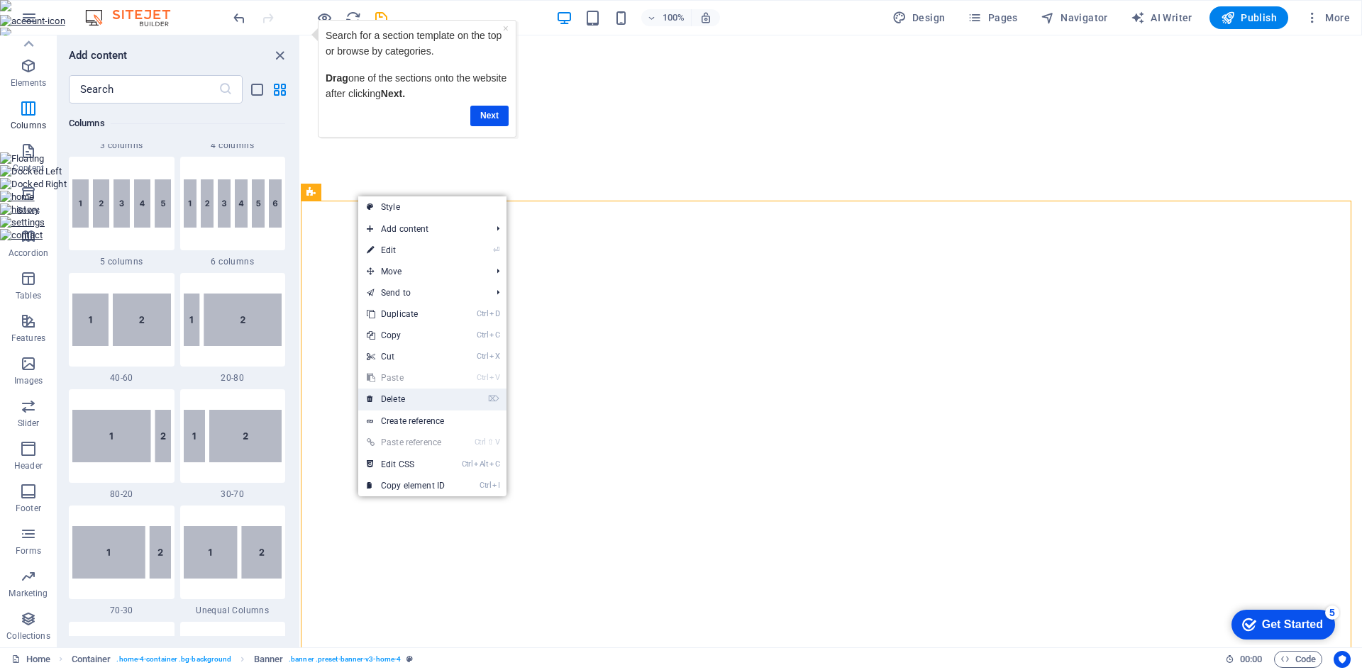
click at [399, 397] on link "⌦ Delete" at bounding box center [405, 399] width 95 height 21
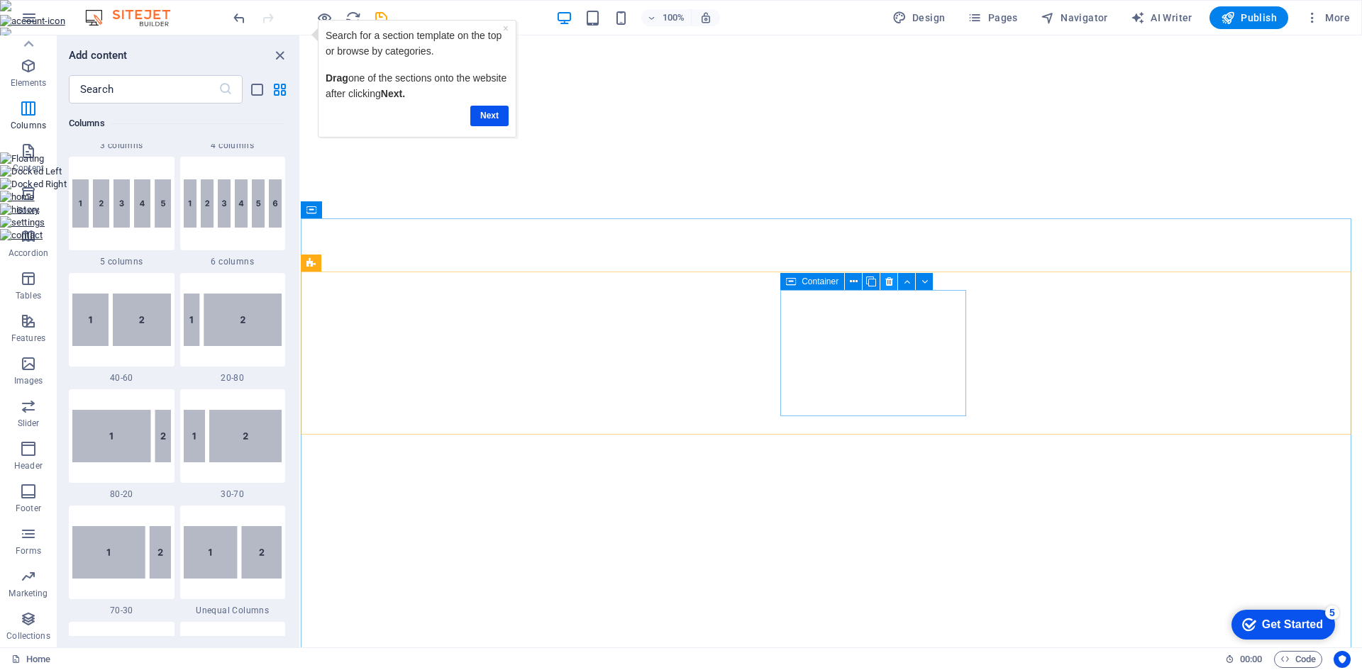
click at [890, 284] on icon at bounding box center [889, 281] width 8 height 15
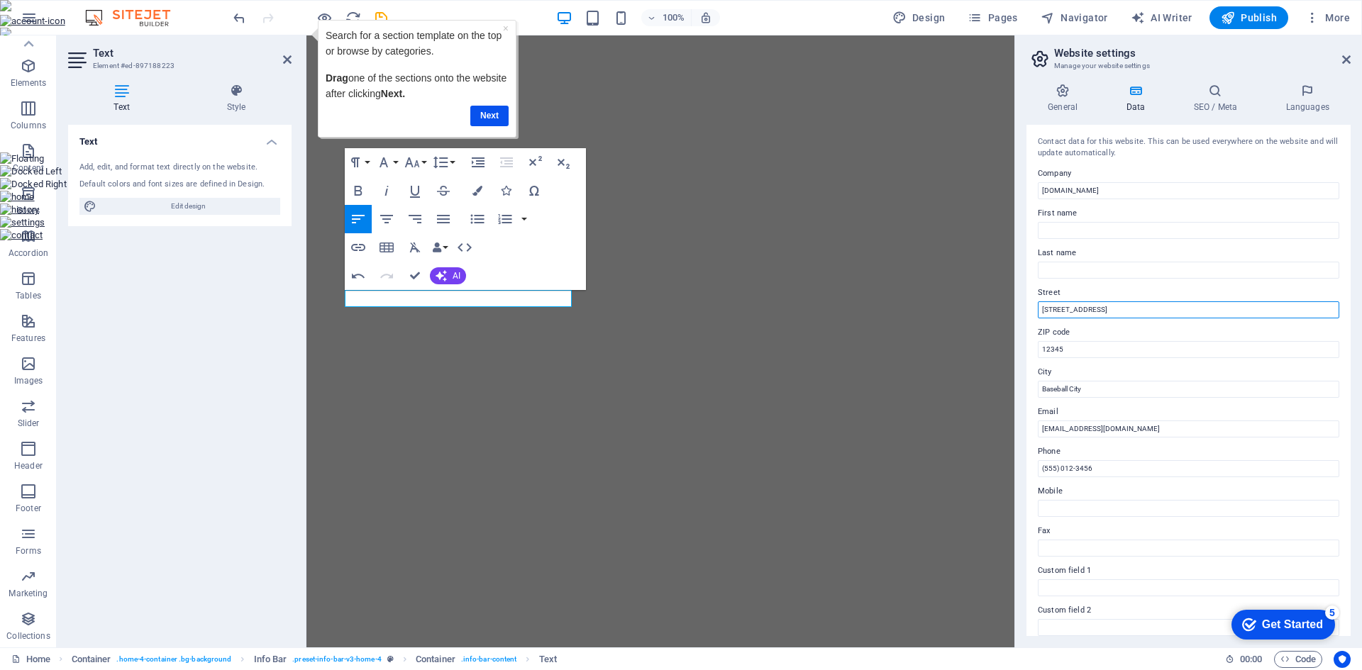
click at [1126, 308] on input "123 Baseball Lane" at bounding box center [1188, 309] width 301 height 17
type input "[STREET_ADDRESS]"
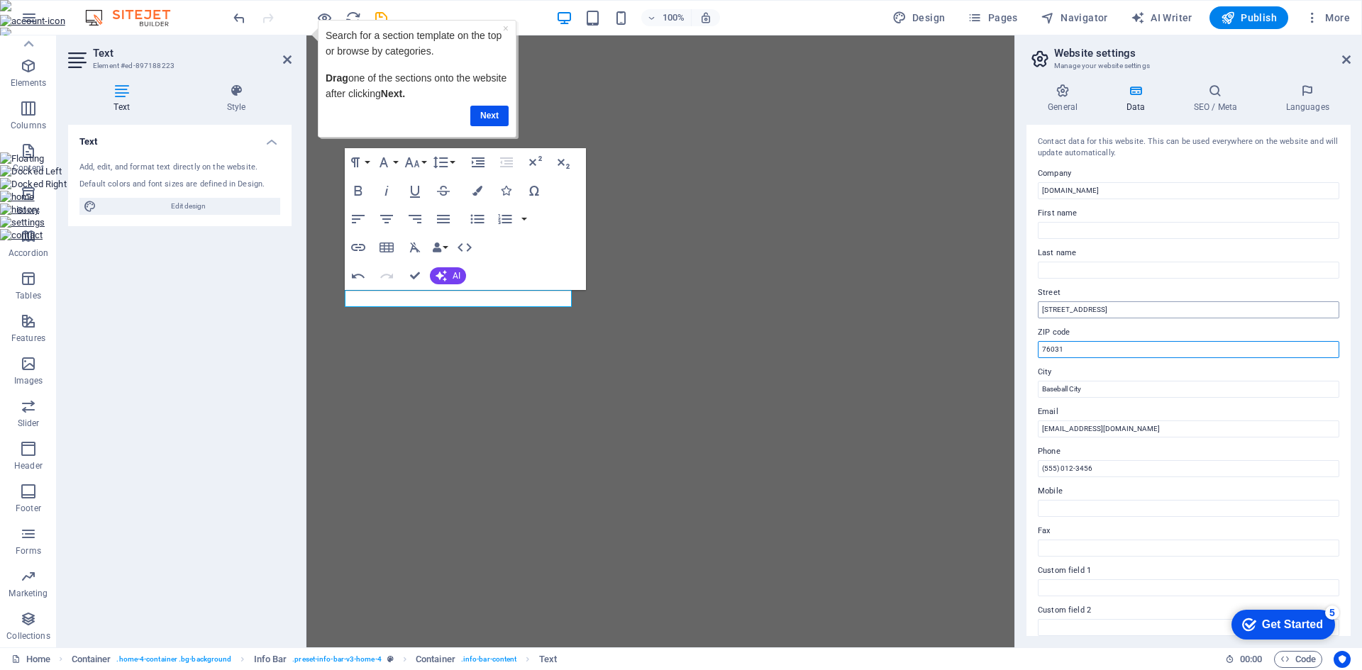
type input "76031"
type input "Cleburne"
click at [1346, 59] on icon at bounding box center [1346, 59] width 9 height 11
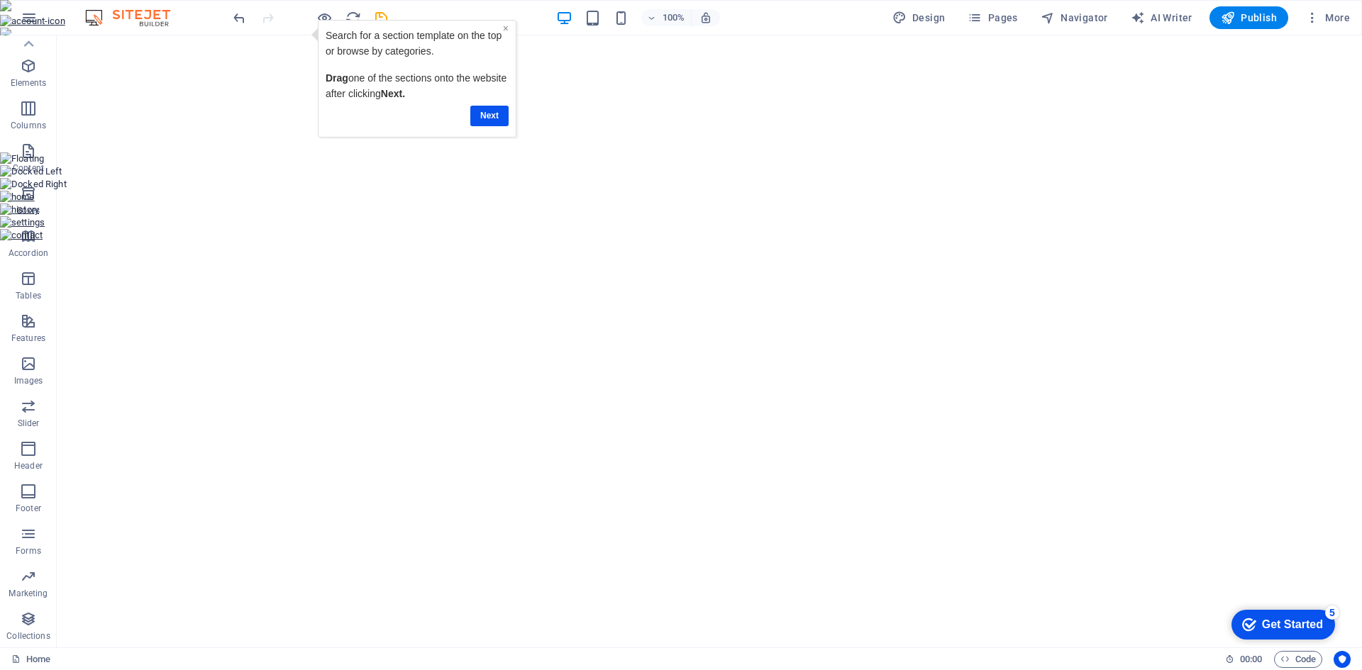
click at [508, 30] on link "×" at bounding box center [506, 28] width 6 height 11
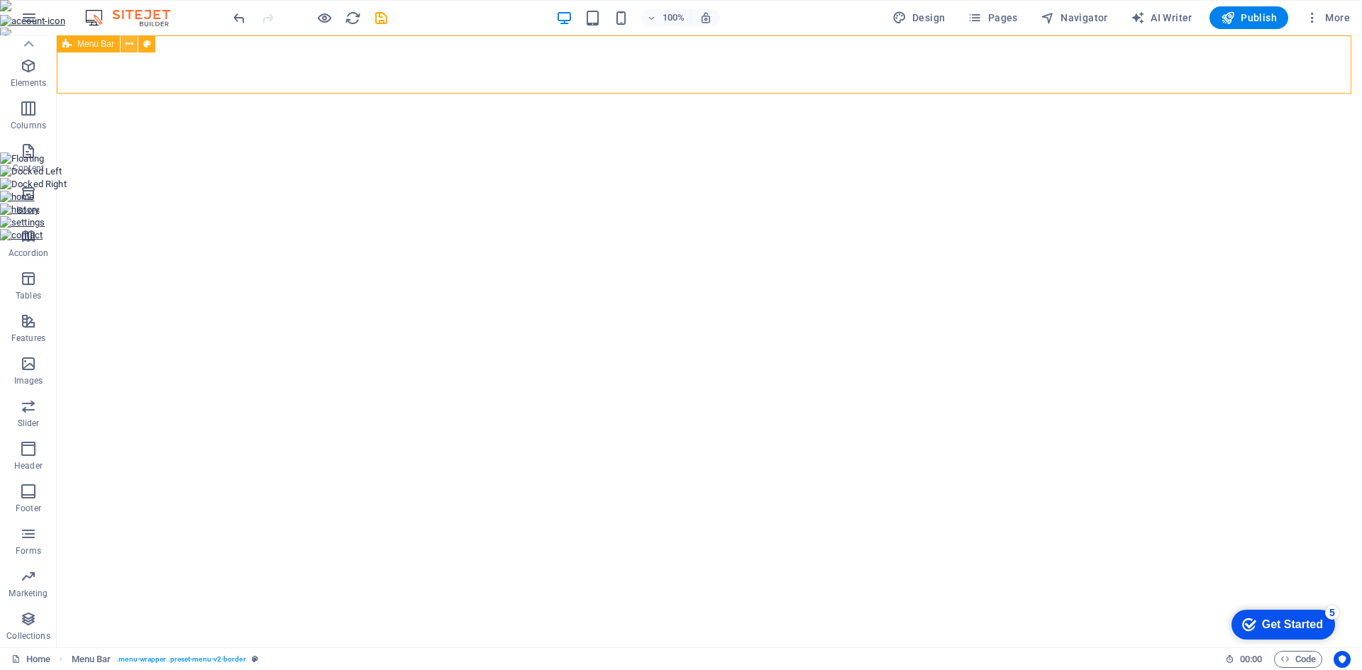
click at [128, 47] on icon at bounding box center [130, 44] width 8 height 15
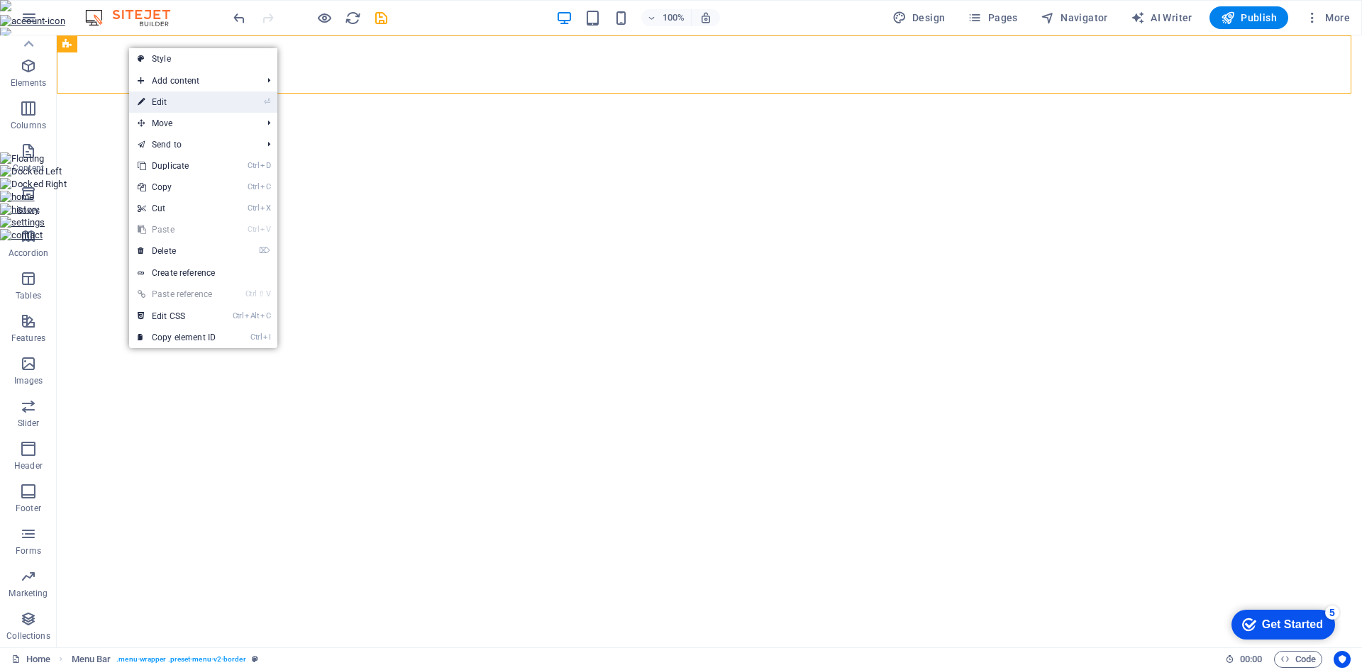
click at [164, 100] on link "⏎ Edit" at bounding box center [176, 101] width 95 height 21
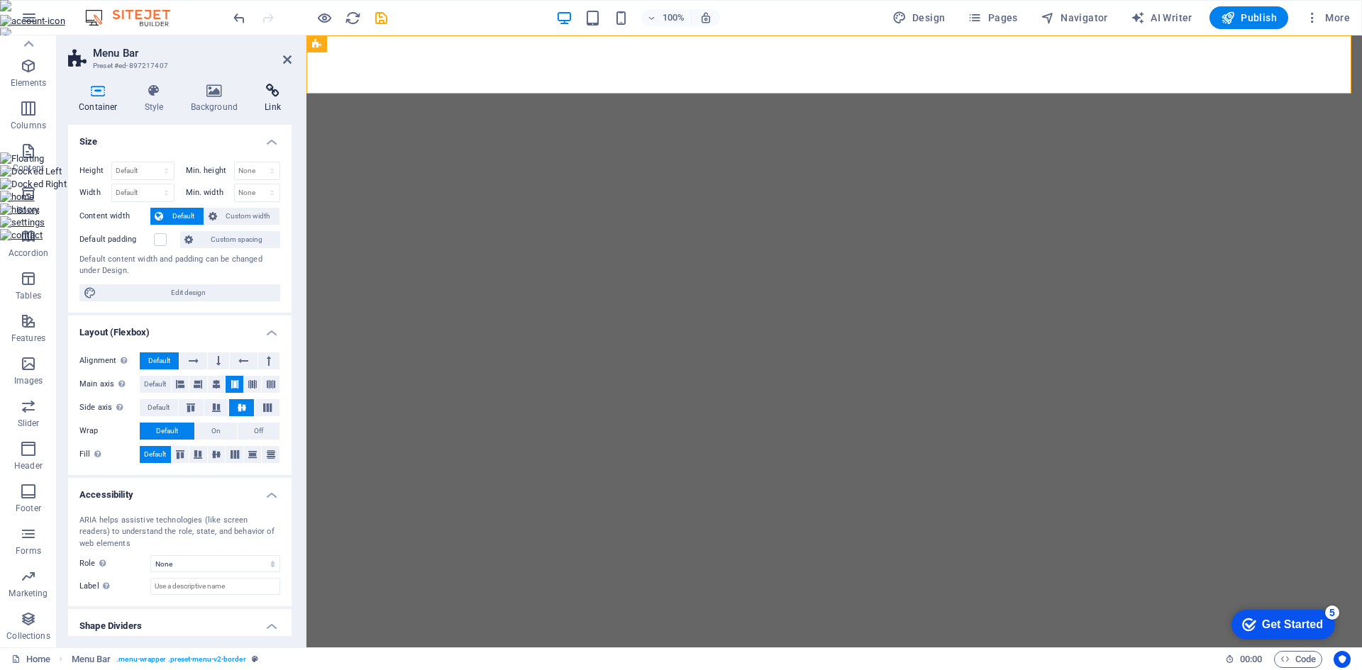
click at [272, 94] on icon at bounding box center [273, 91] width 38 height 14
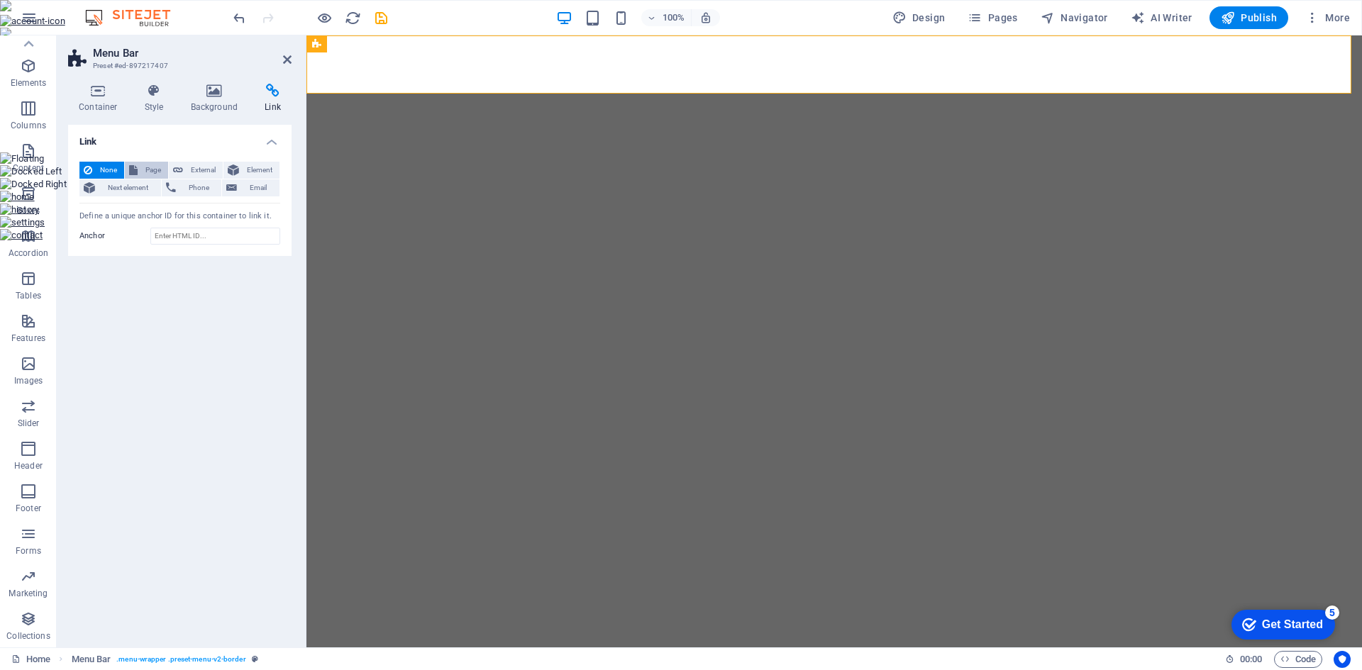
click at [142, 168] on span "Page" at bounding box center [153, 170] width 22 height 17
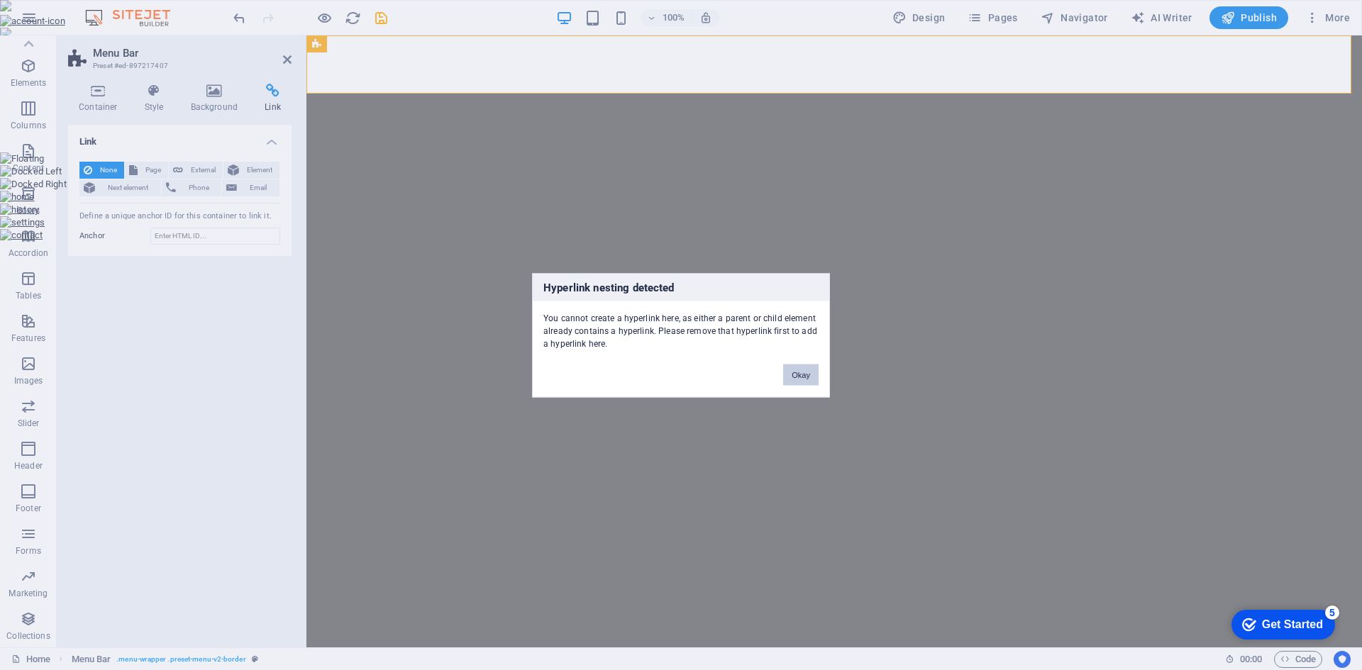
click at [809, 376] on button "Okay" at bounding box center [800, 374] width 35 height 21
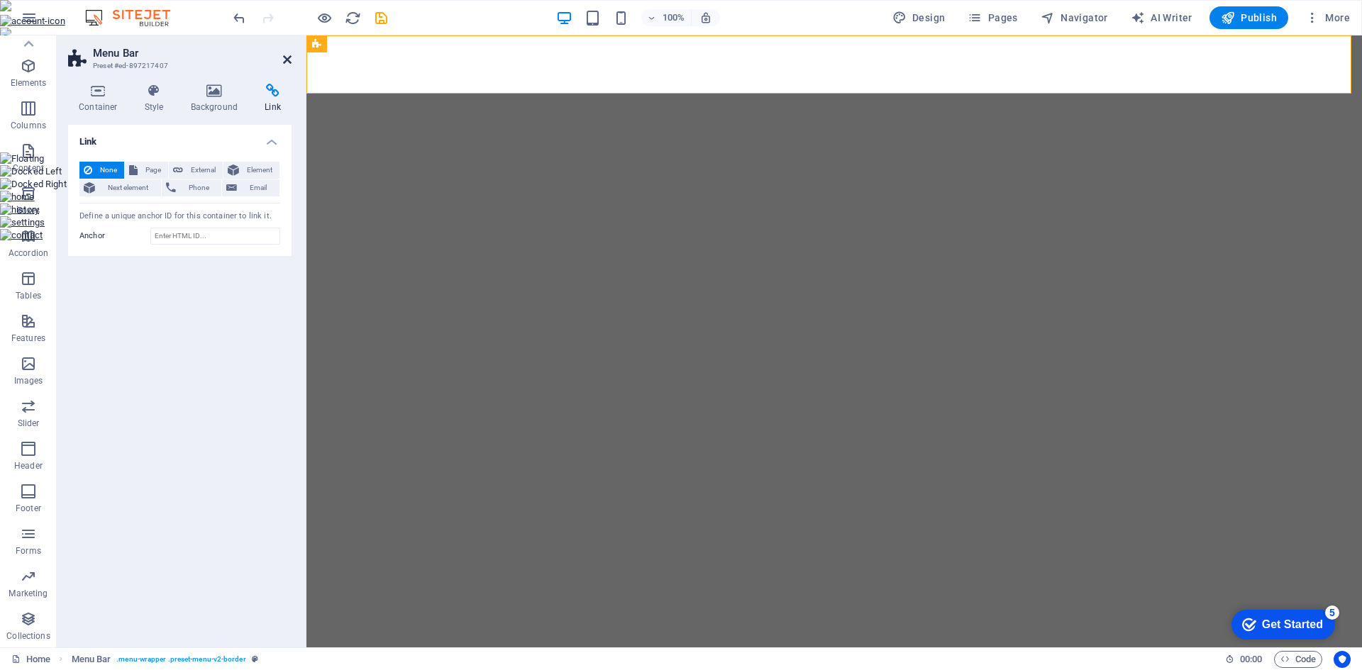
click at [287, 59] on icon at bounding box center [287, 59] width 9 height 11
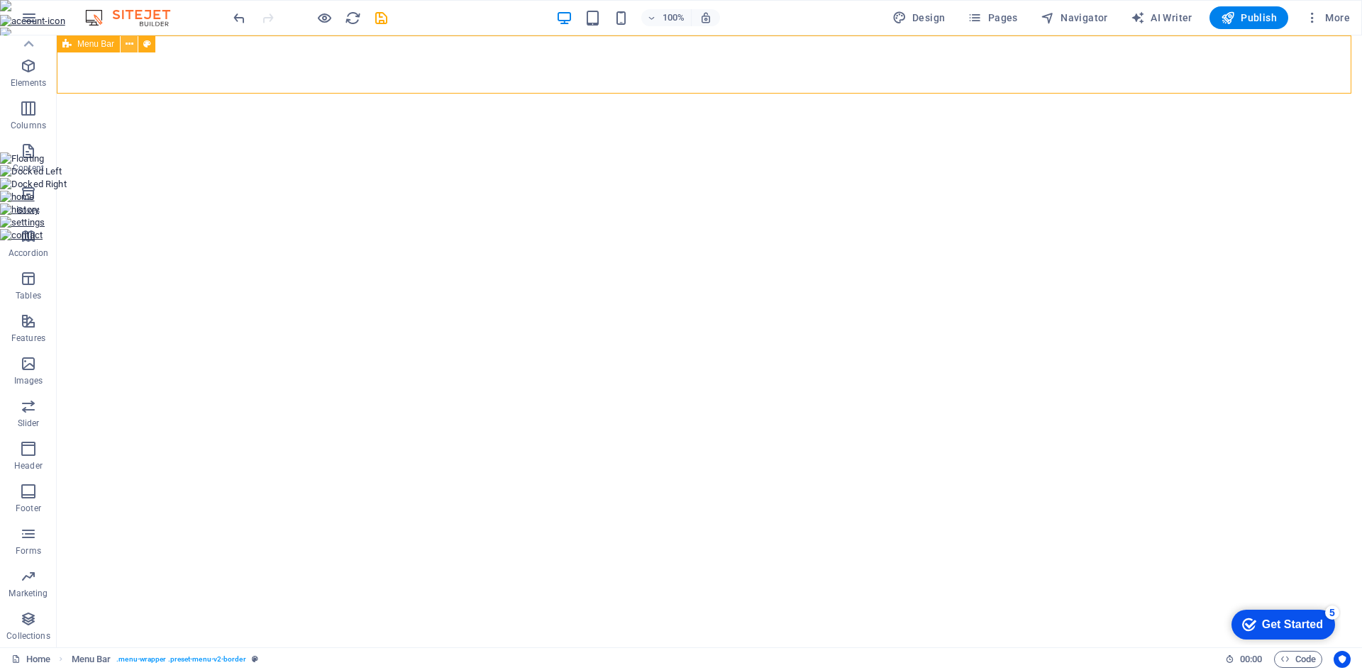
click at [126, 43] on icon at bounding box center [130, 44] width 8 height 15
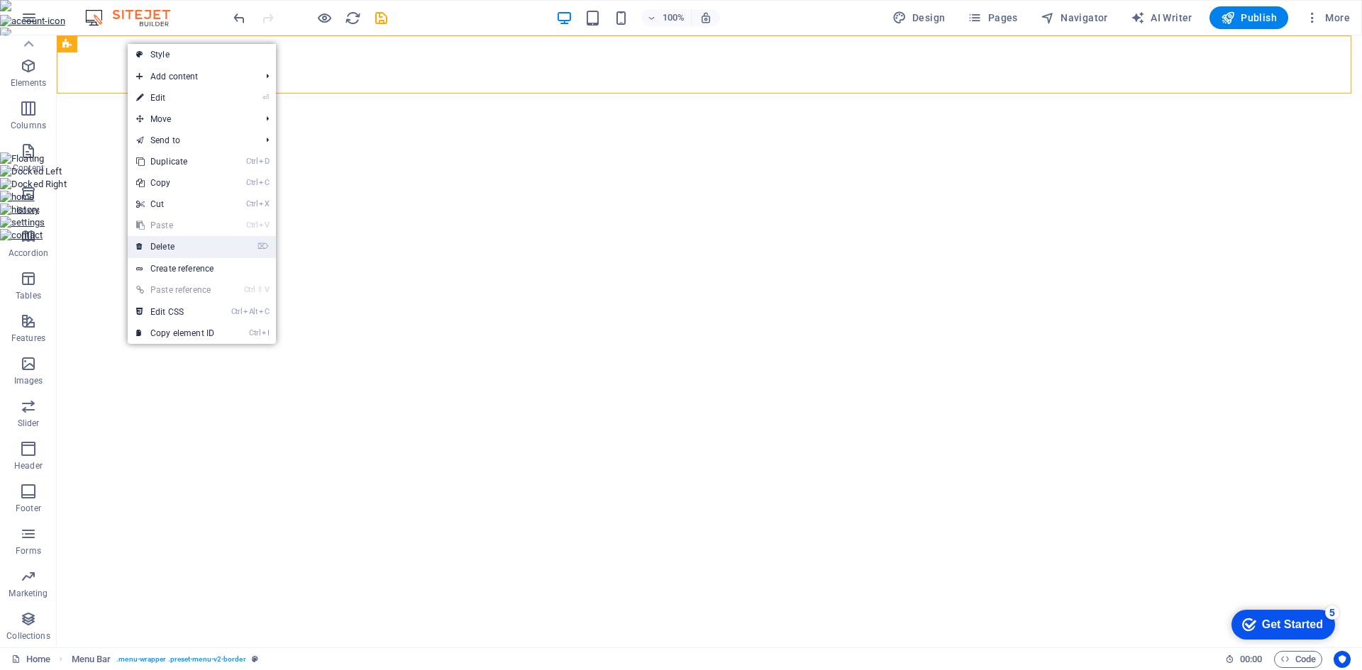
click at [167, 240] on link "⌦ Delete" at bounding box center [175, 246] width 95 height 21
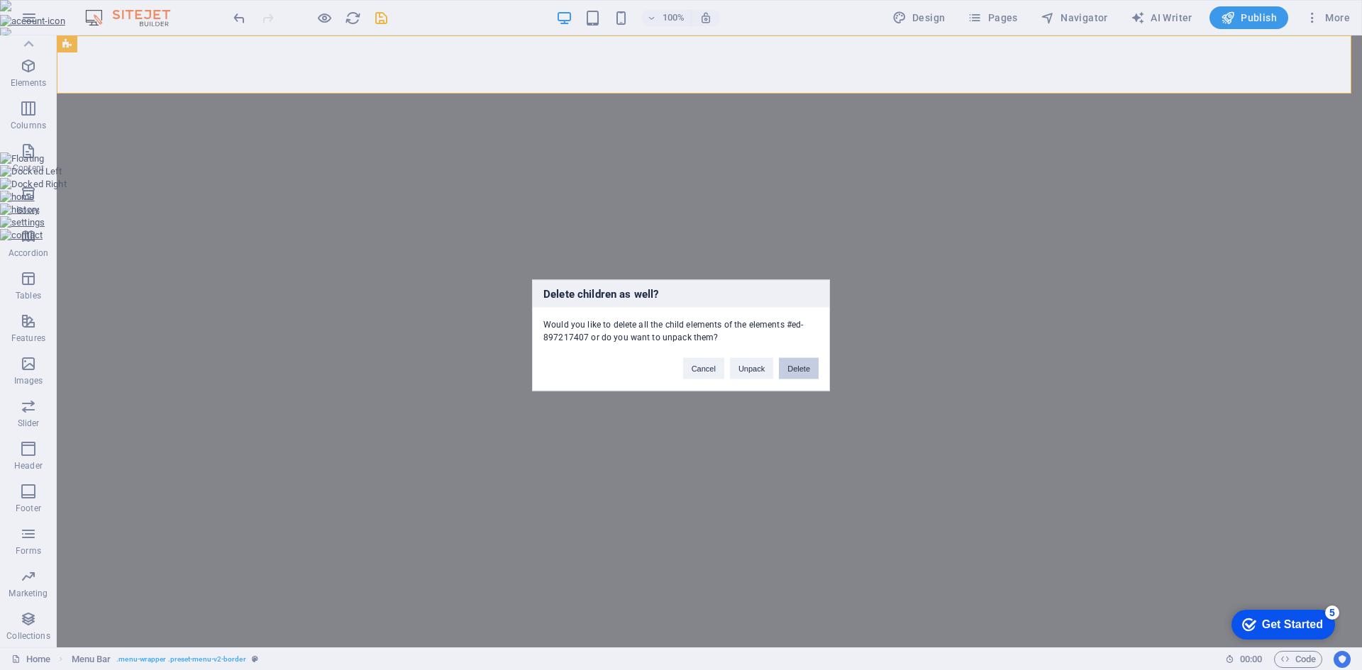
click at [794, 373] on button "Delete" at bounding box center [799, 367] width 40 height 21
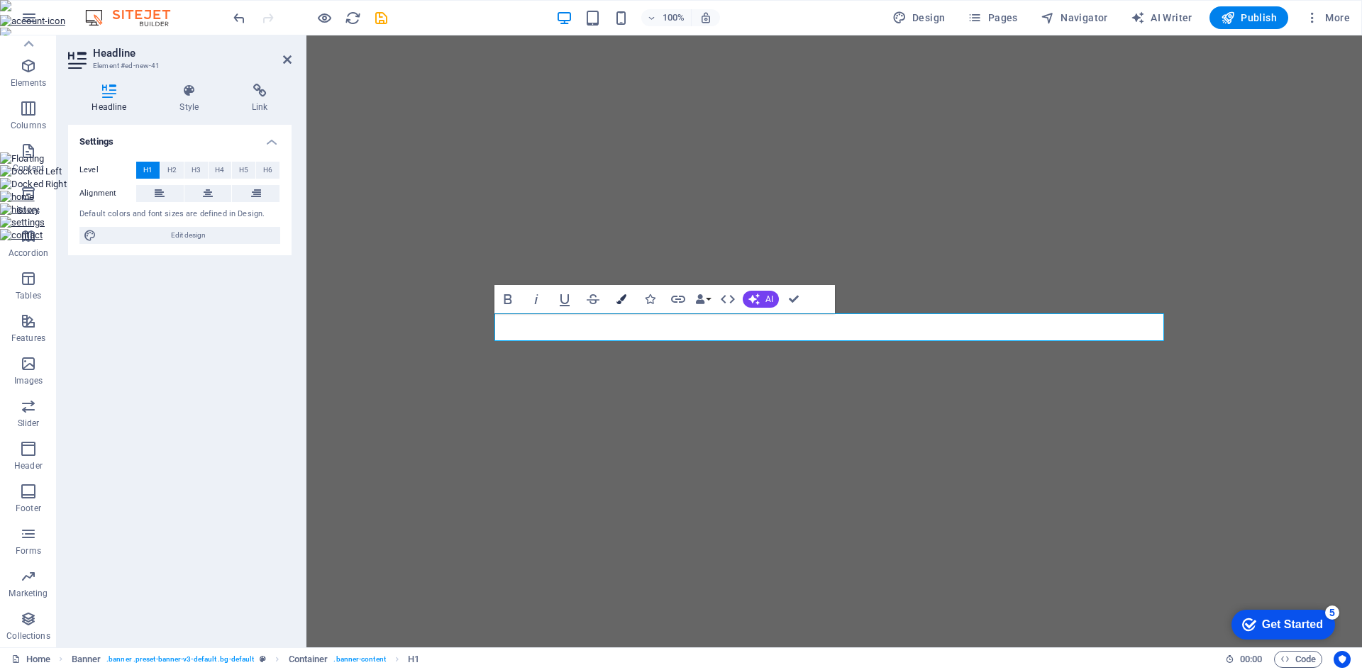
click at [624, 304] on icon "button" at bounding box center [621, 299] width 10 height 10
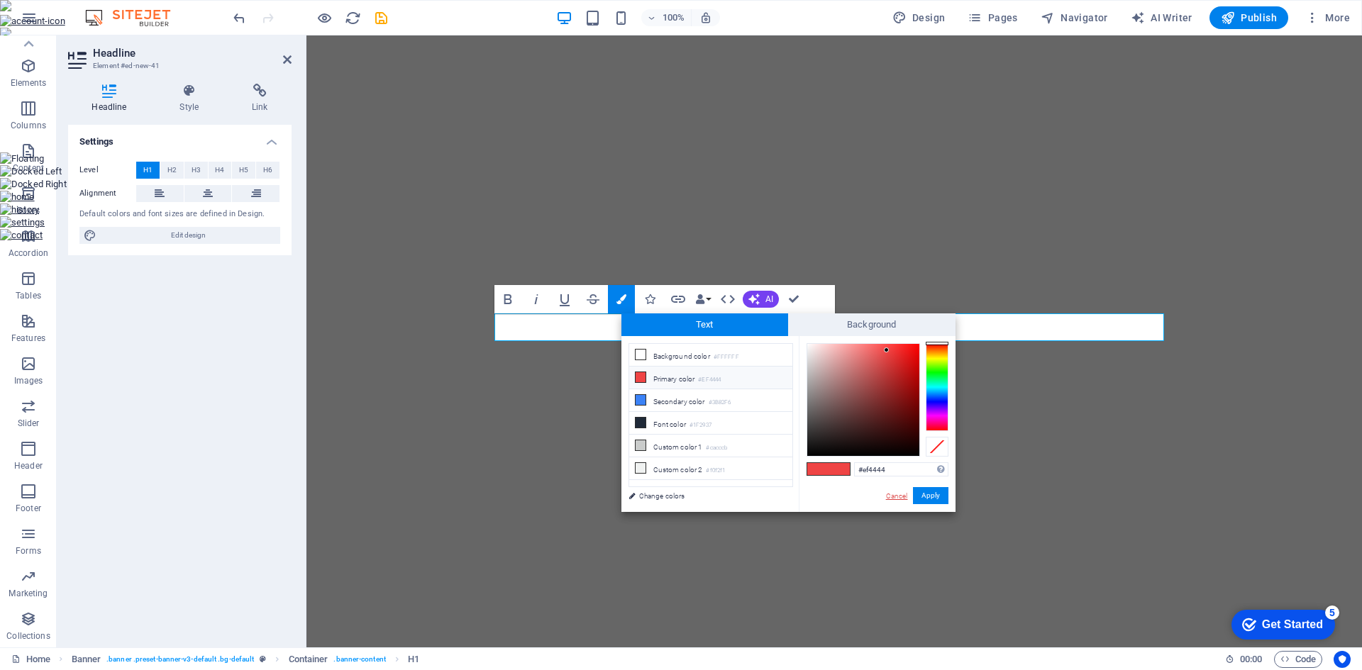
click at [901, 498] on link "Cancel" at bounding box center [896, 496] width 25 height 11
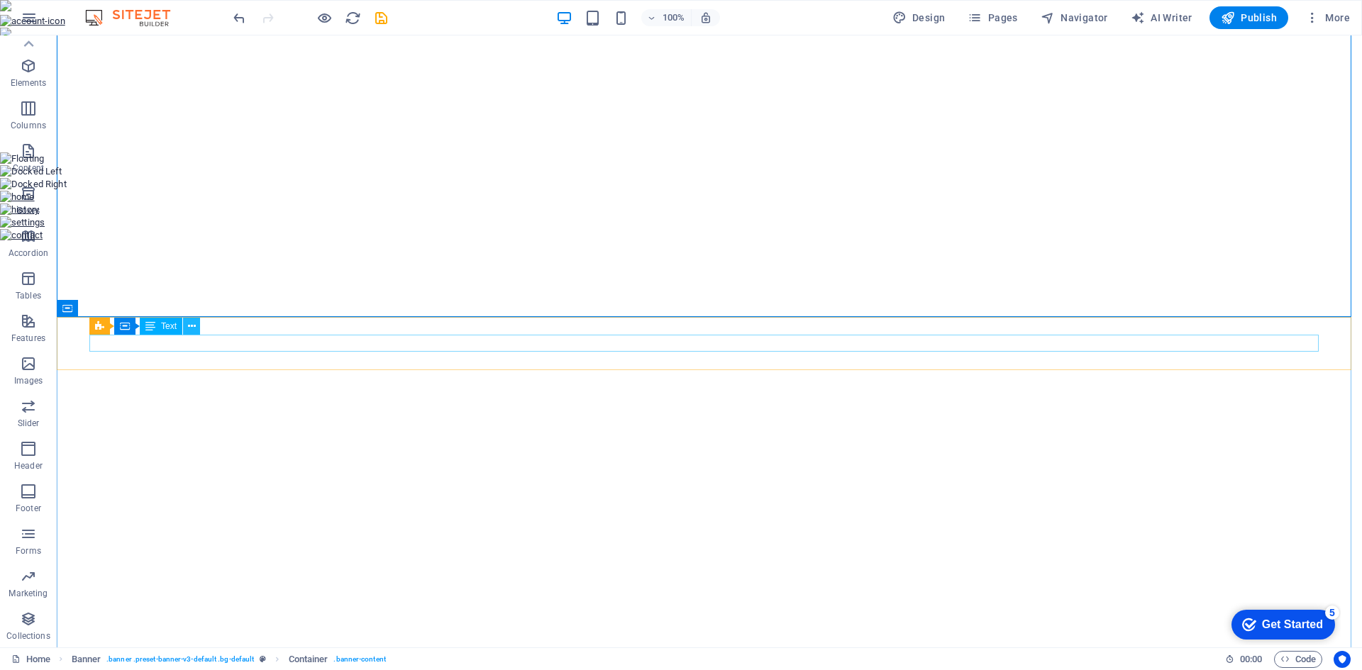
click at [194, 330] on icon at bounding box center [192, 326] width 8 height 15
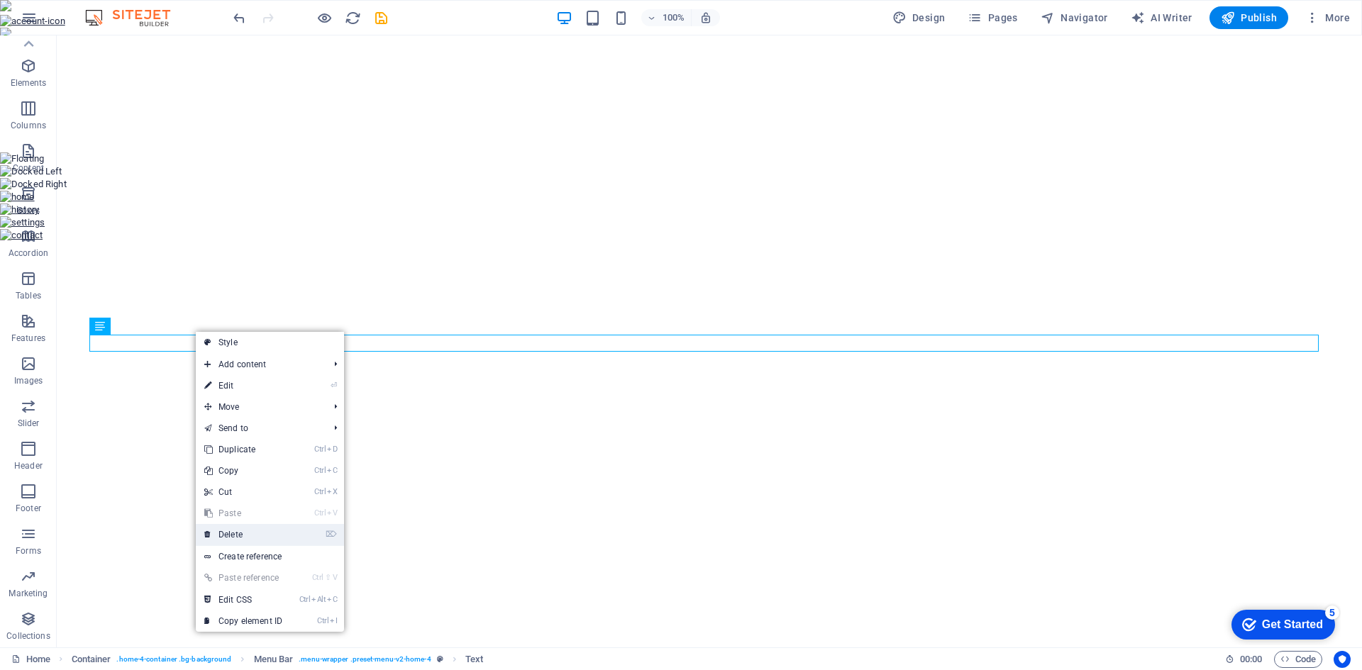
click at [240, 530] on link "⌦ Delete" at bounding box center [243, 534] width 95 height 21
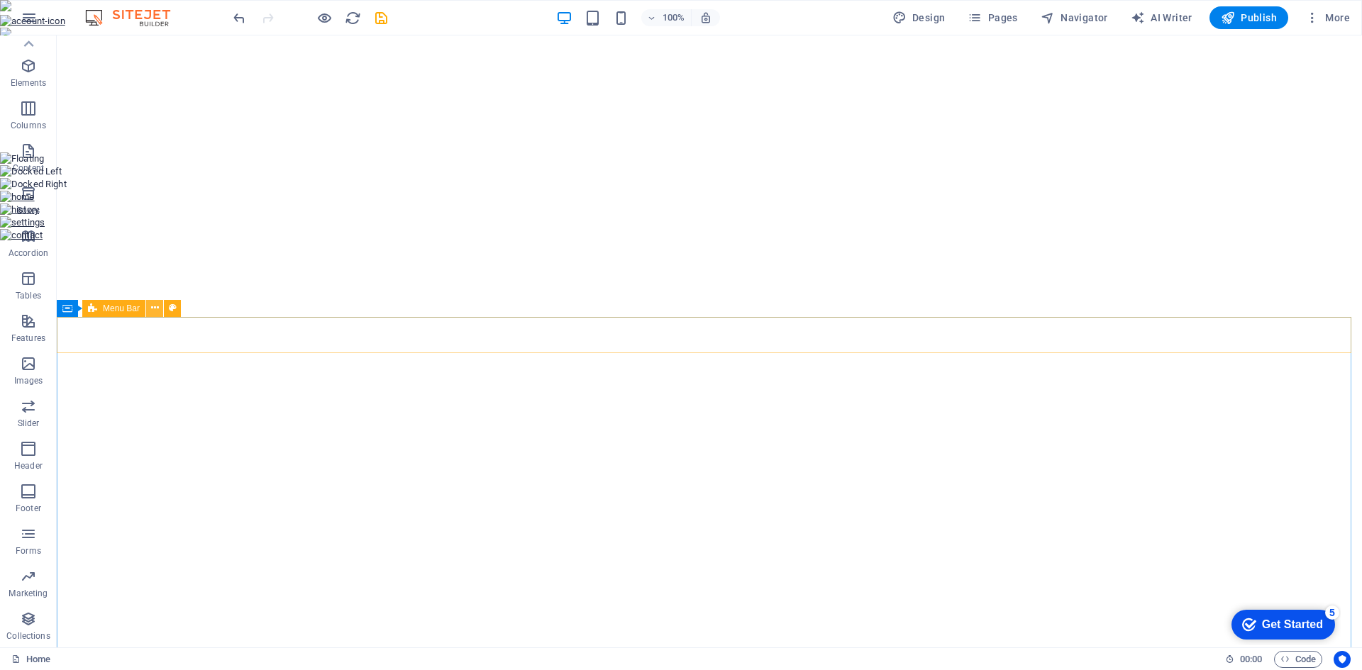
click at [154, 316] on icon at bounding box center [155, 308] width 8 height 15
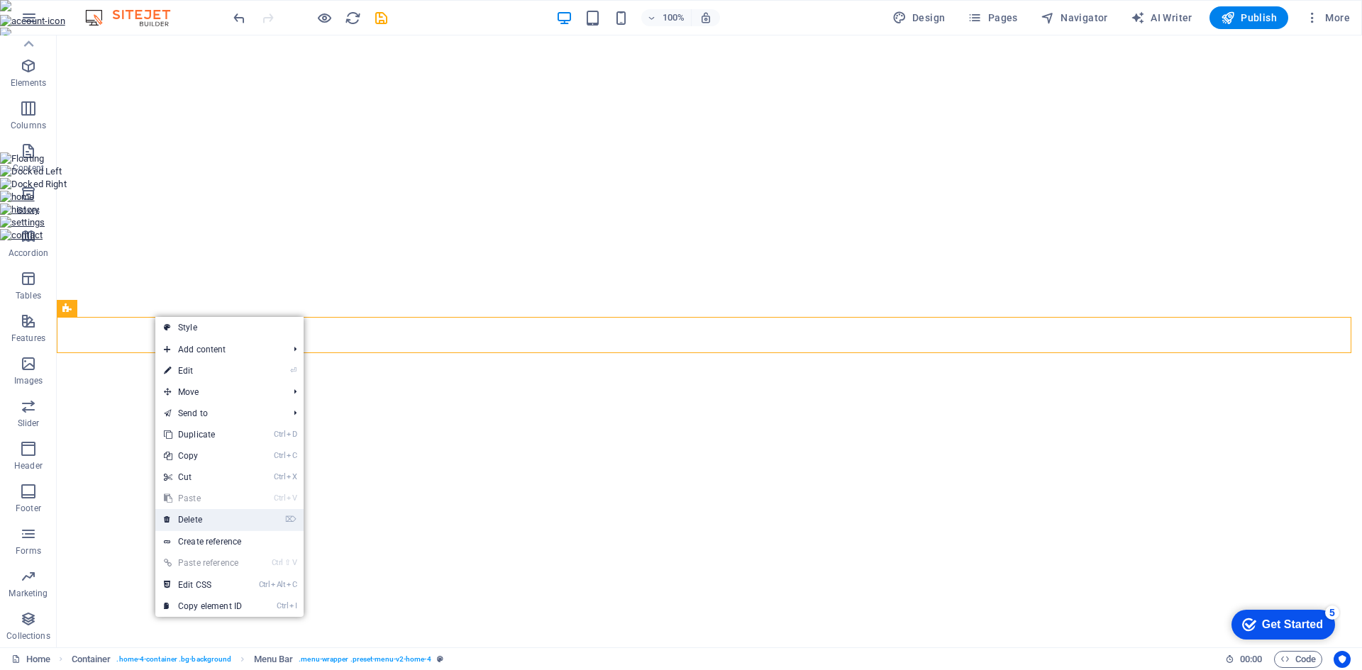
click at [197, 514] on link "⌦ Delete" at bounding box center [202, 519] width 95 height 21
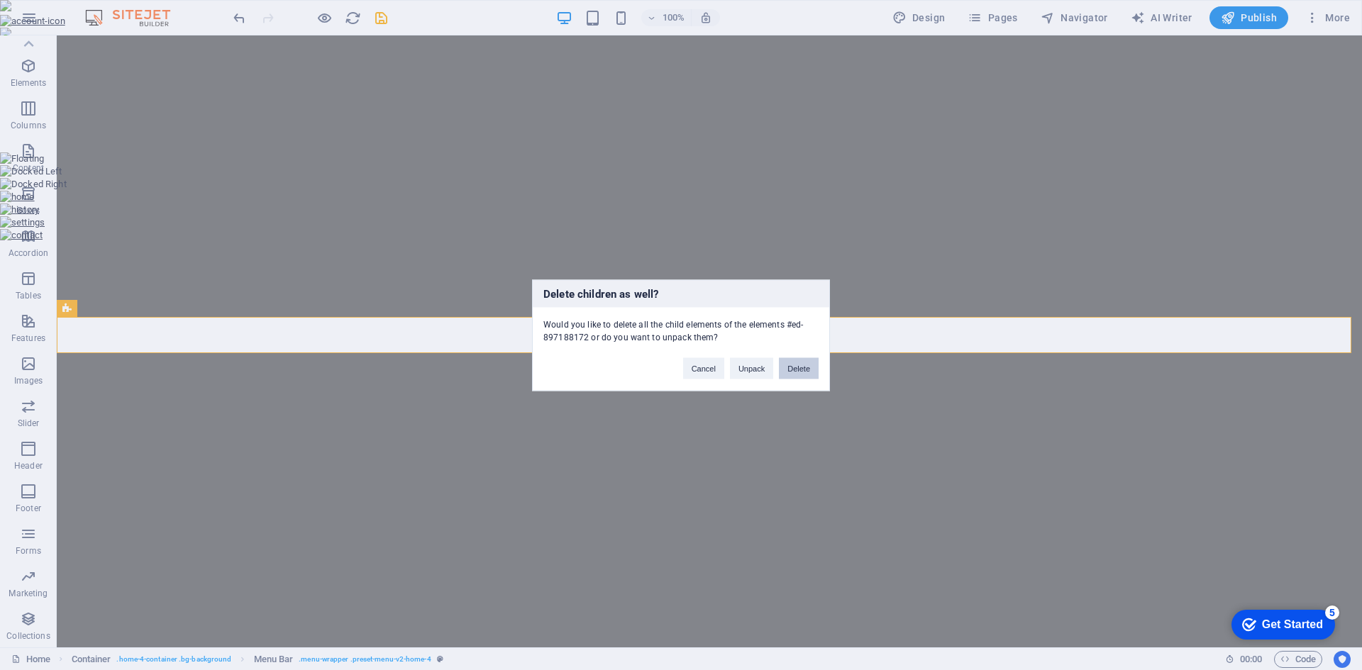
click at [806, 367] on button "Delete" at bounding box center [799, 367] width 40 height 21
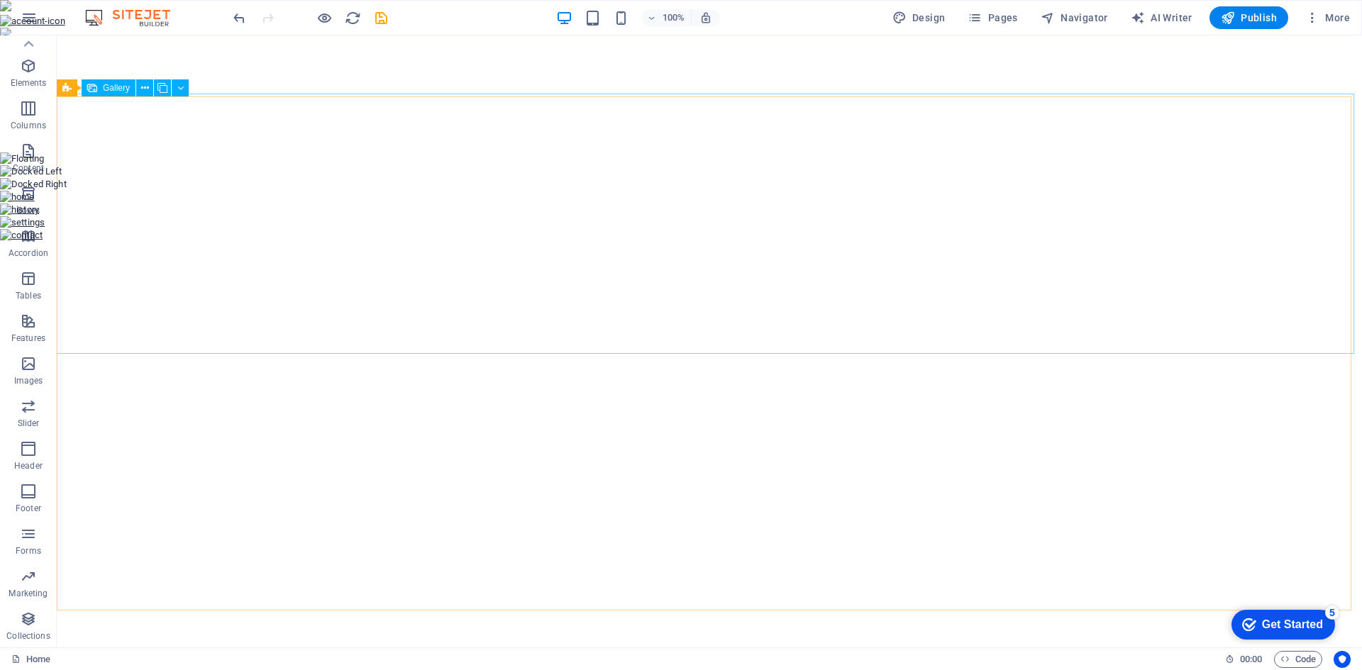
click at [106, 92] on span "Gallery" at bounding box center [116, 88] width 27 height 9
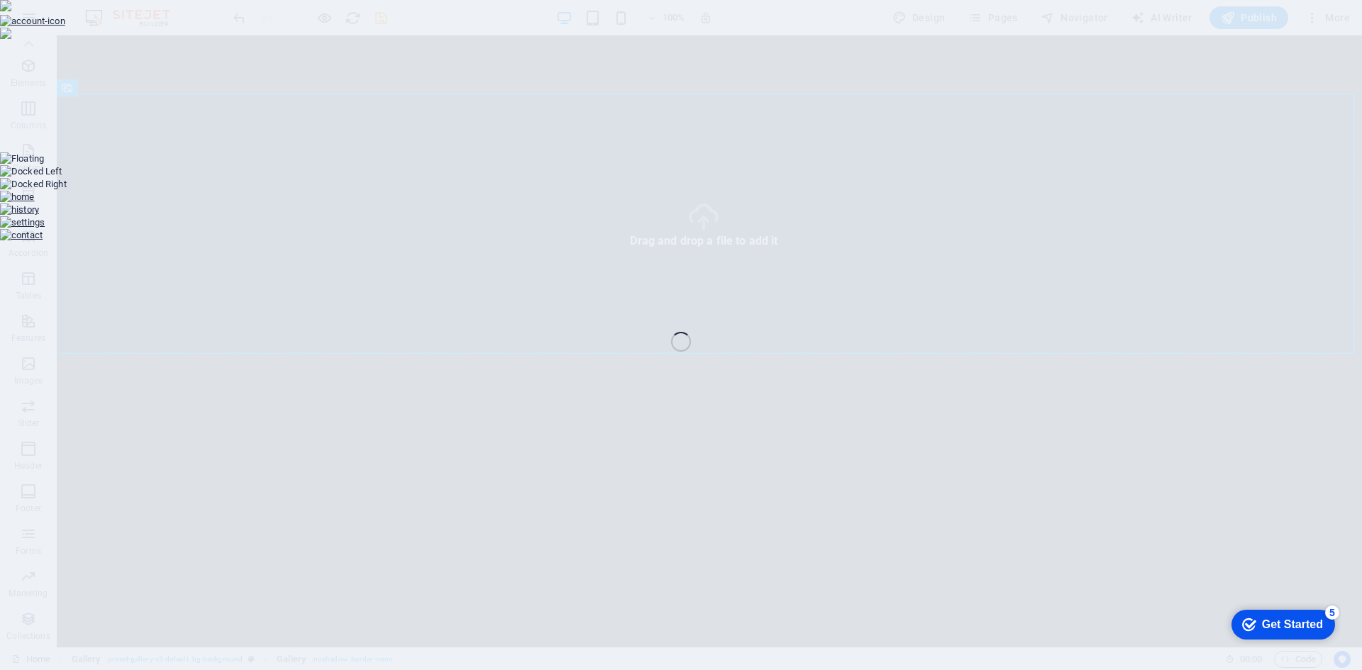
select select "px"
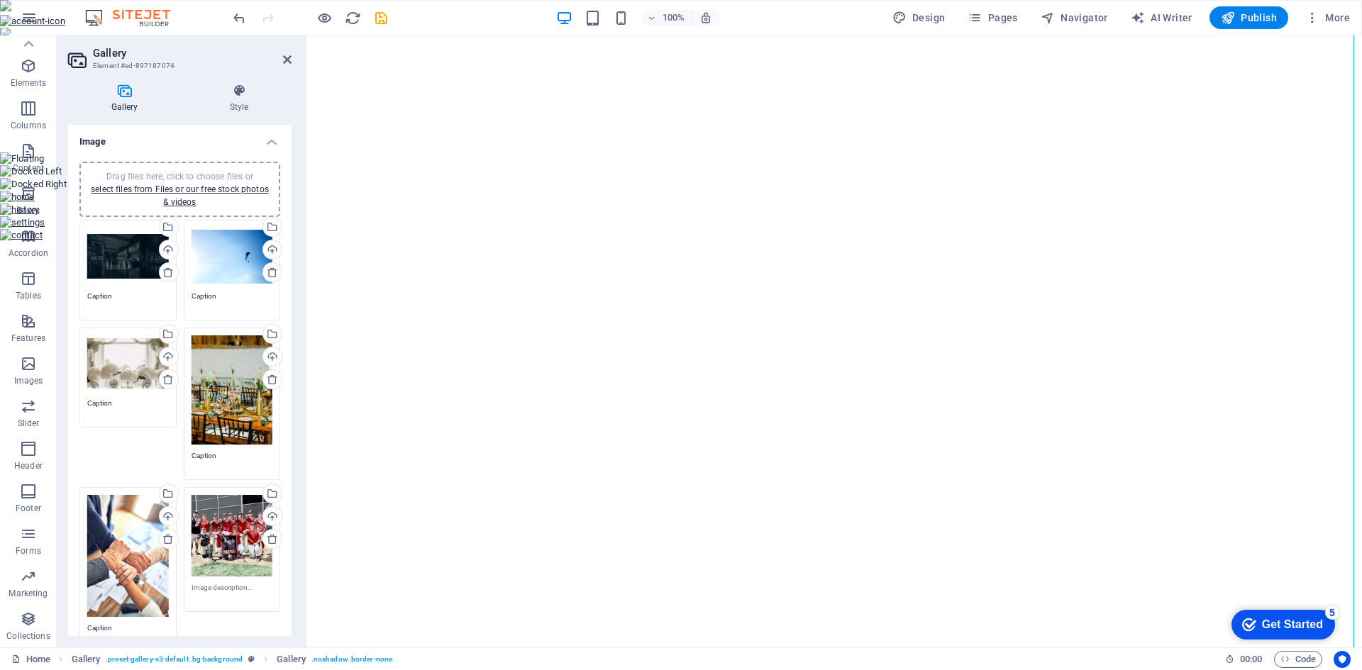
click at [237, 521] on div "Drag files here, click to choose files or select files from Files or our free s…" at bounding box center [232, 536] width 82 height 82
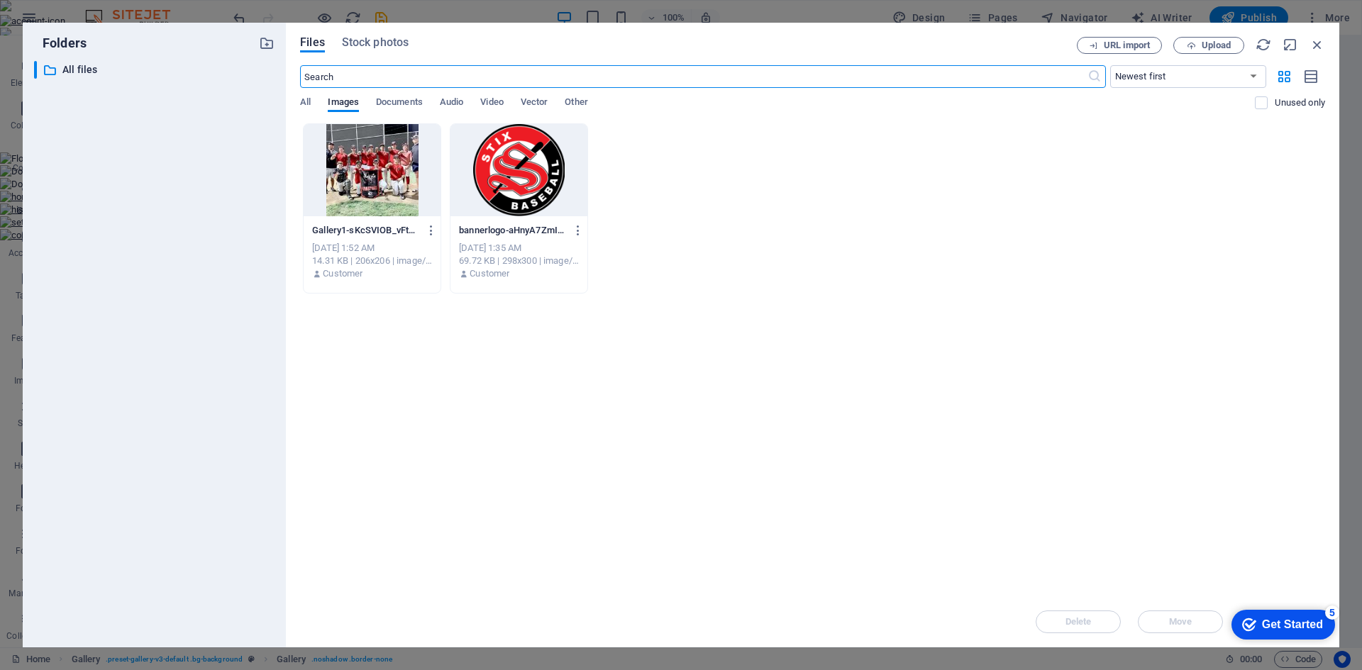
click at [376, 186] on div at bounding box center [372, 170] width 137 height 92
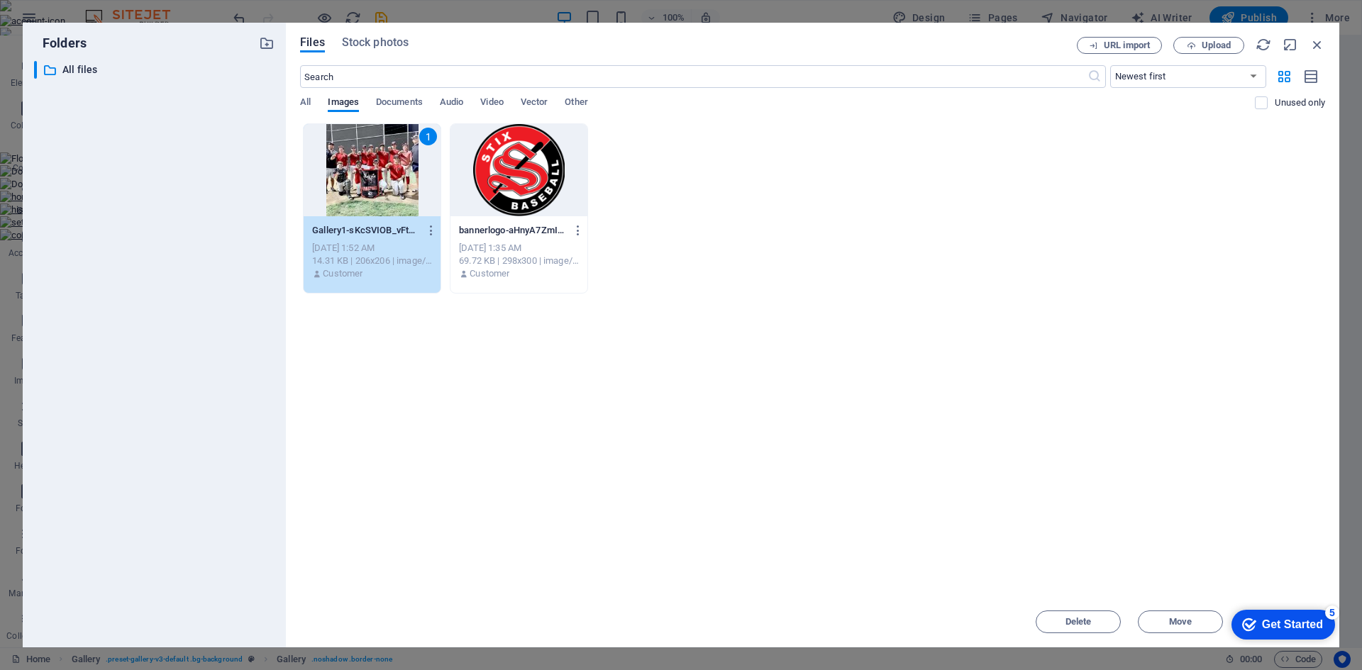
click at [376, 186] on div "1" at bounding box center [372, 170] width 137 height 92
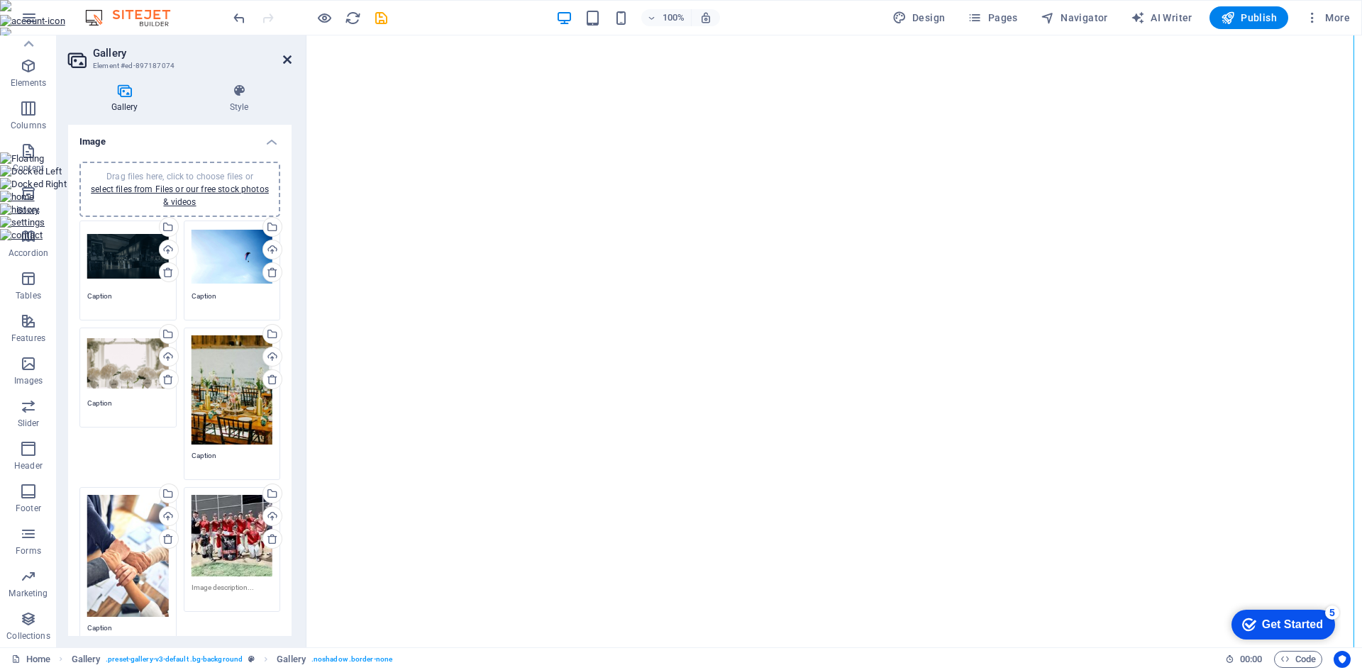
click at [284, 56] on icon at bounding box center [287, 59] width 9 height 11
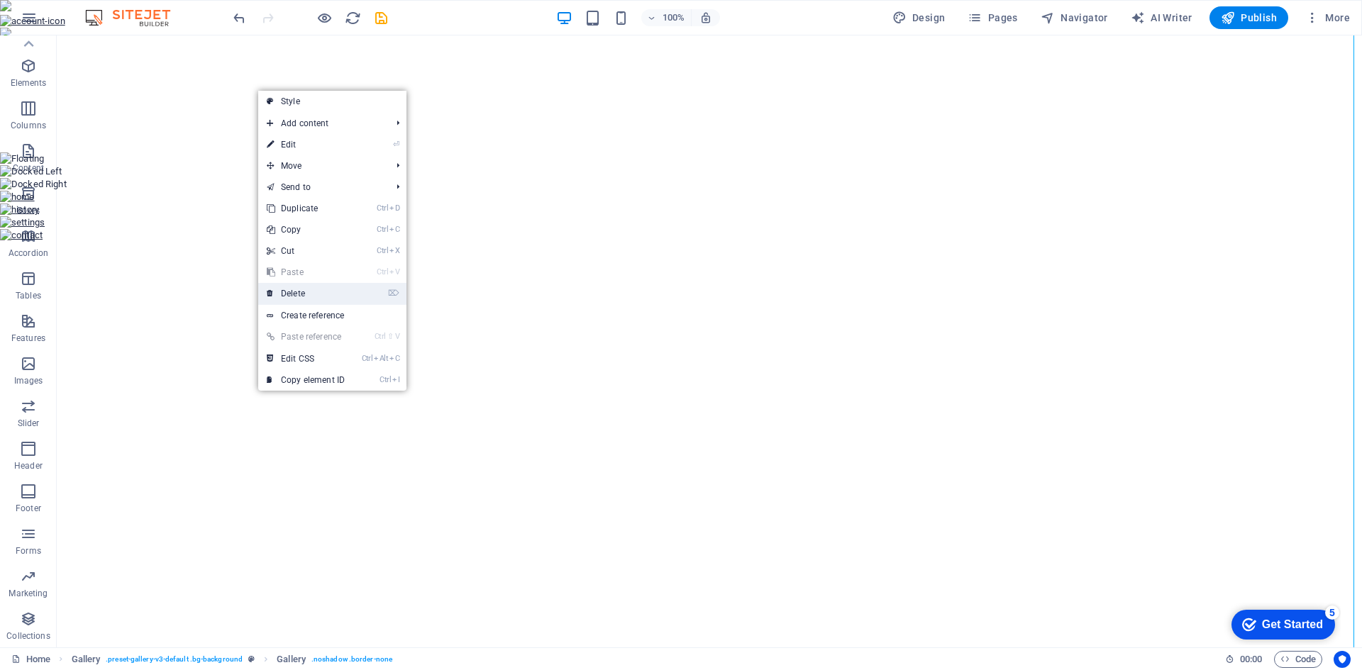
click at [297, 299] on link "⌦ Delete" at bounding box center [305, 293] width 95 height 21
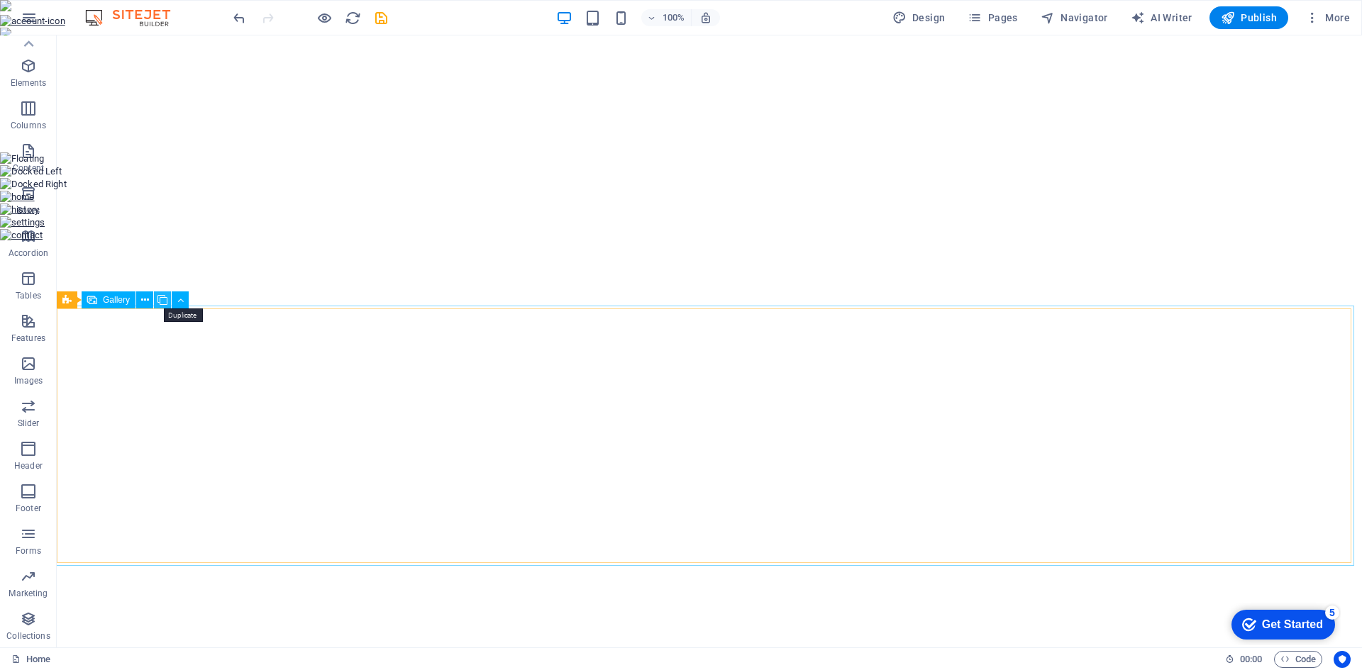
click at [161, 297] on icon at bounding box center [162, 300] width 10 height 15
click at [184, 302] on button at bounding box center [180, 299] width 17 height 17
click at [104, 299] on span "Gallery" at bounding box center [116, 300] width 27 height 9
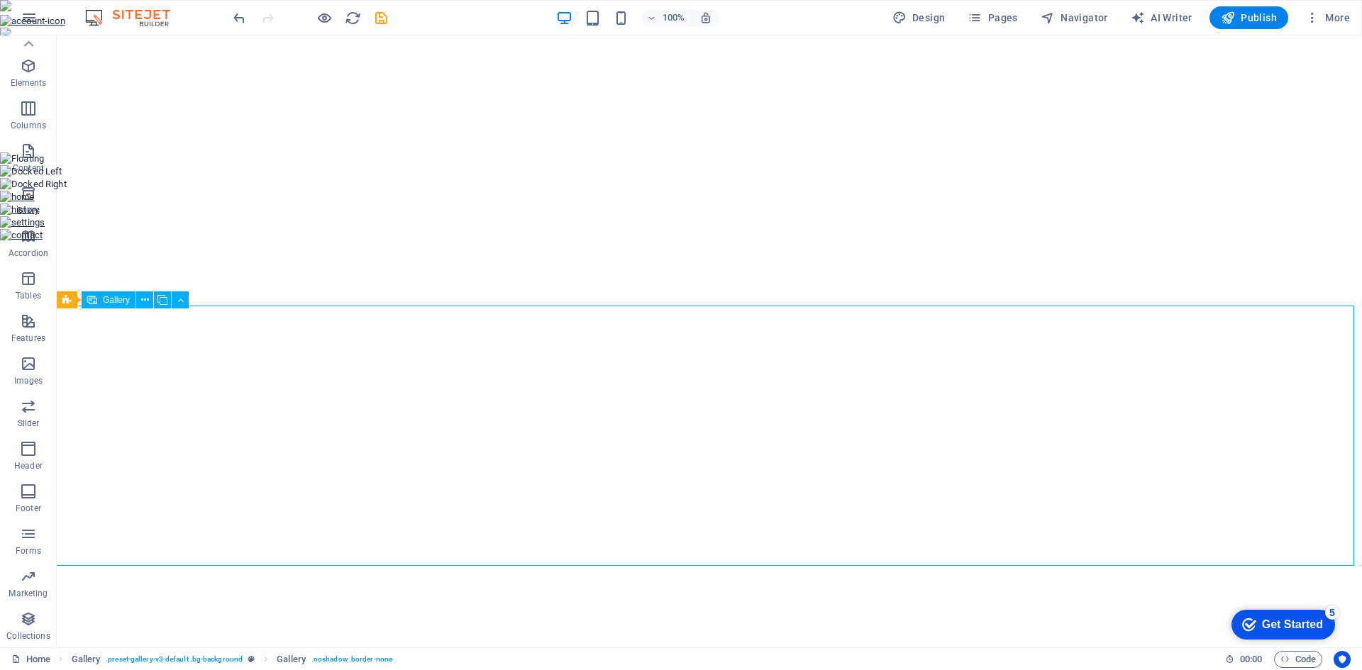
select select "px"
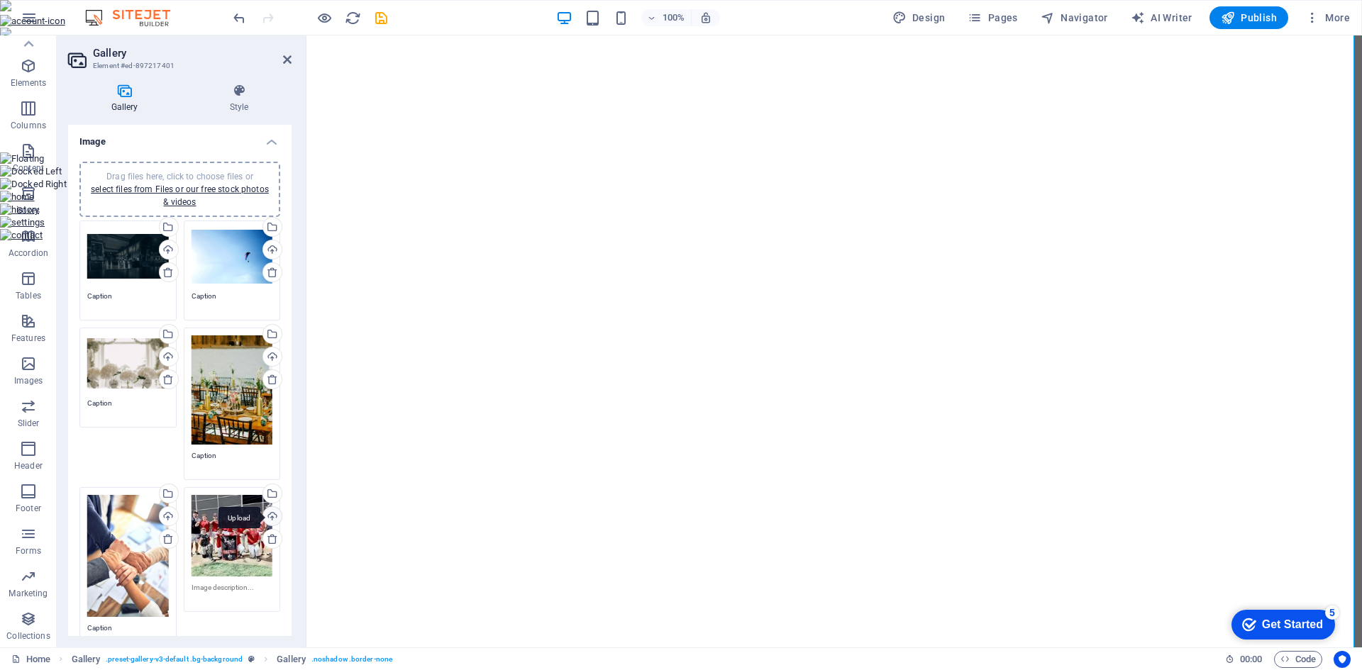
click at [271, 513] on div "Upload" at bounding box center [270, 517] width 21 height 21
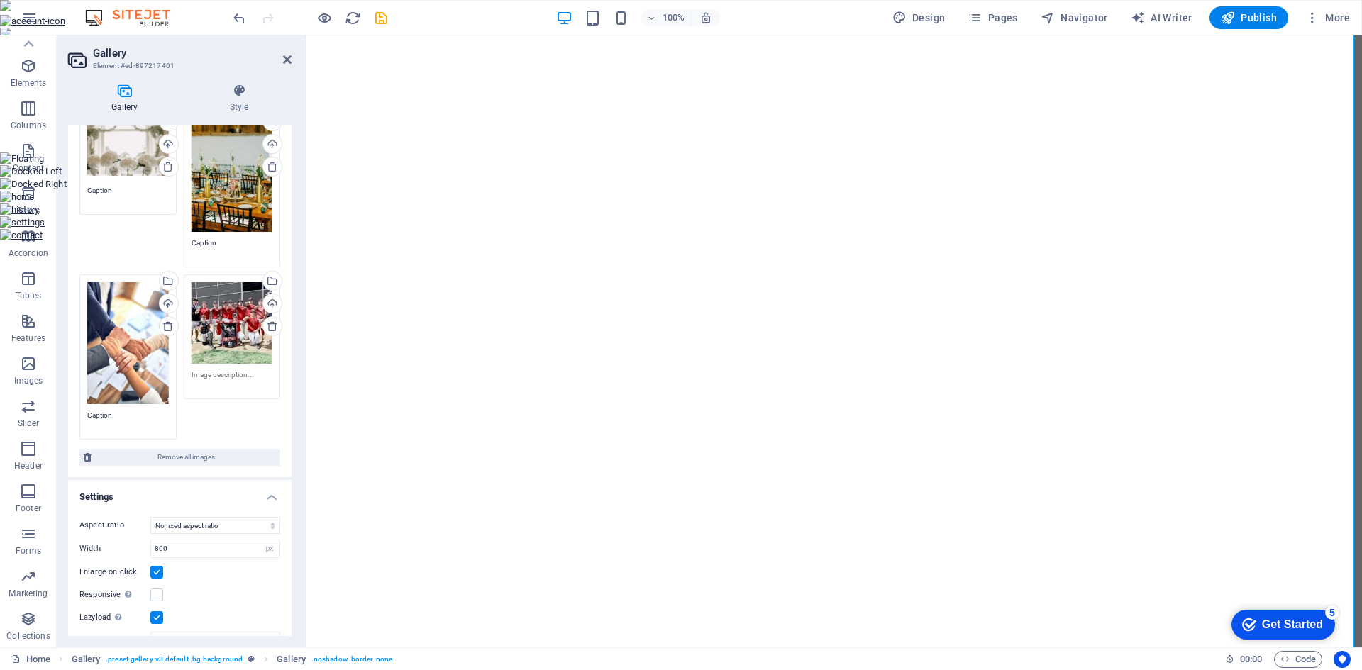
scroll to position [258, 0]
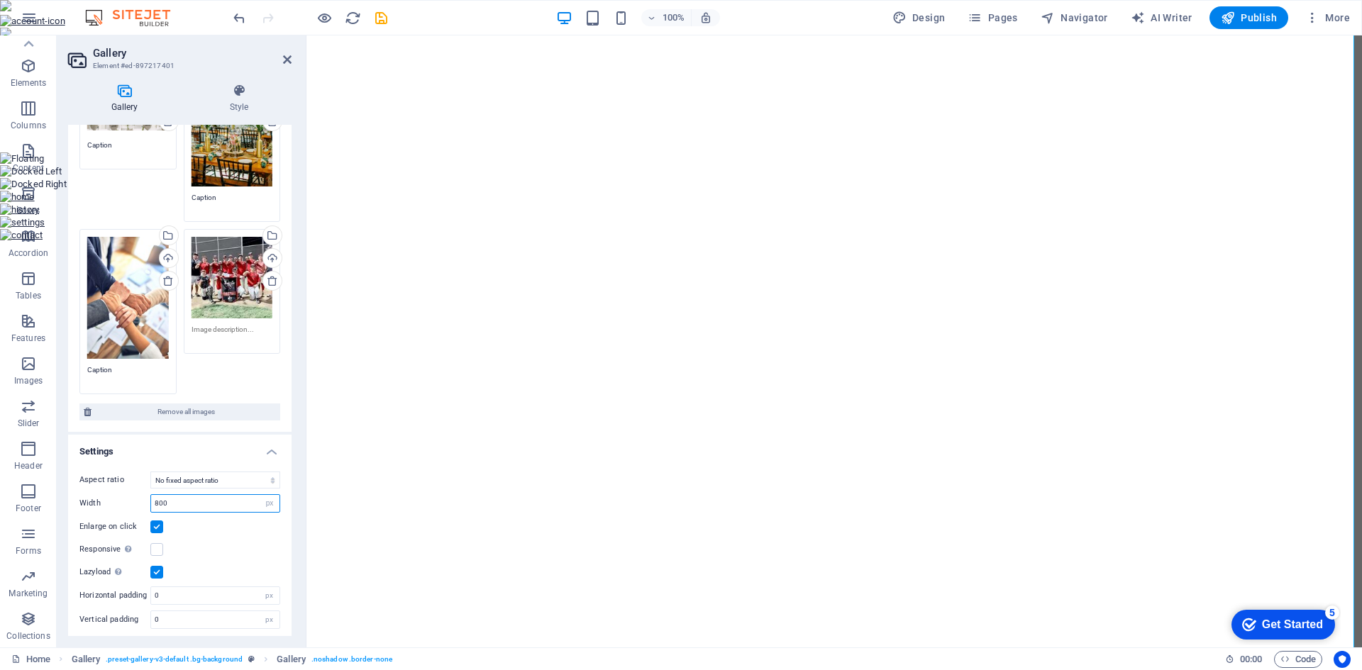
click at [191, 495] on input "800" at bounding box center [215, 503] width 128 height 17
type input "2500"
click at [238, 477] on select "No fixed aspect ratio 16:9 16:10 4:3 1:1 1:2 2:1" at bounding box center [215, 480] width 130 height 17
select select "3"
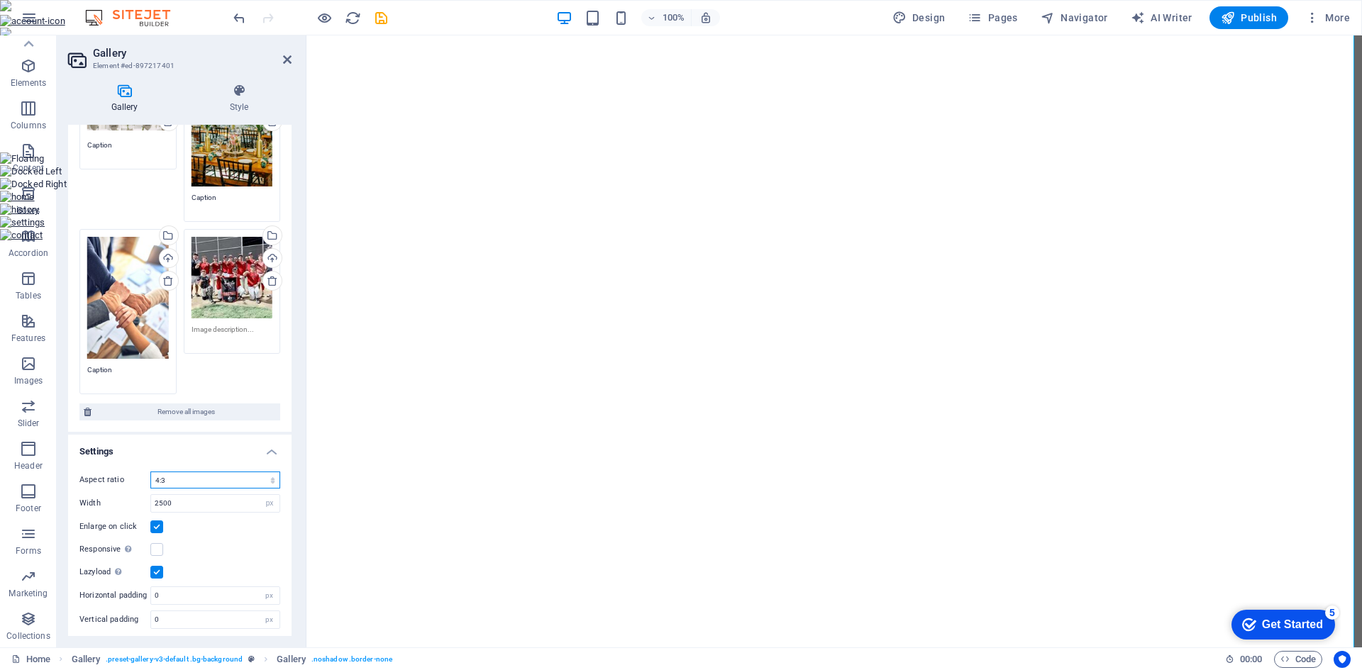
click at [150, 472] on select "No fixed aspect ratio 16:9 16:10 4:3 1:1 1:2 2:1" at bounding box center [215, 480] width 130 height 17
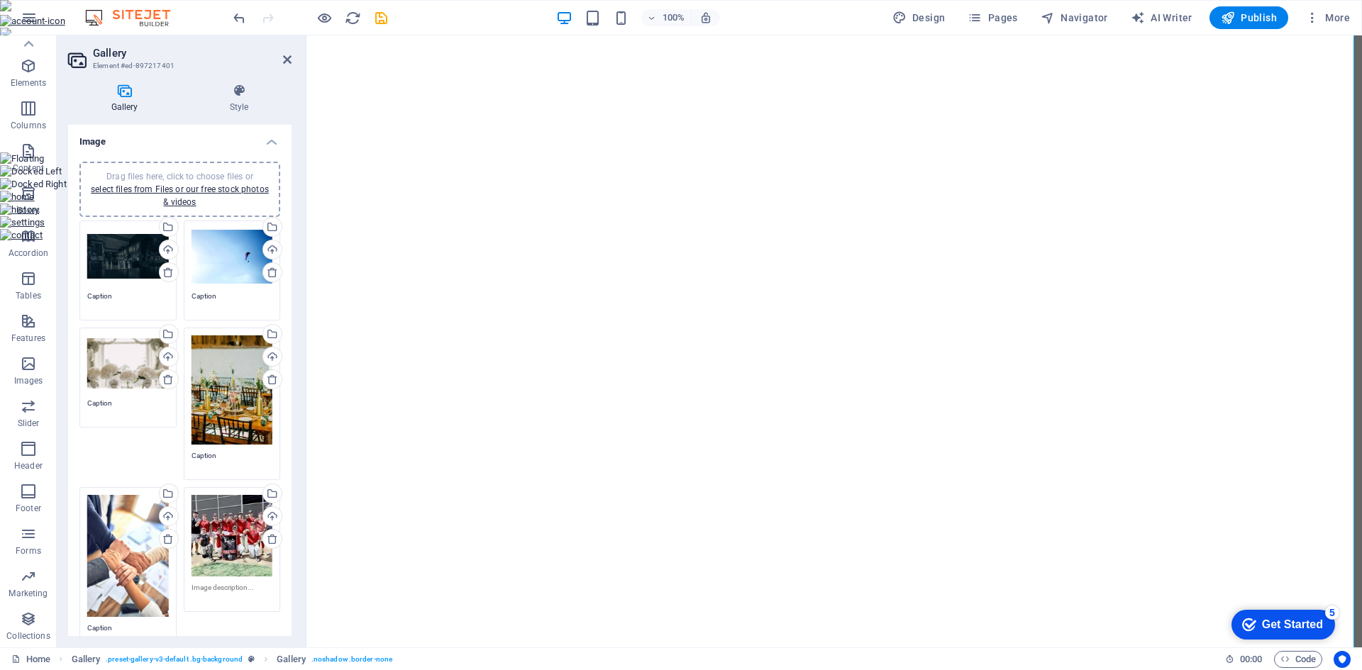
scroll to position [71, 0]
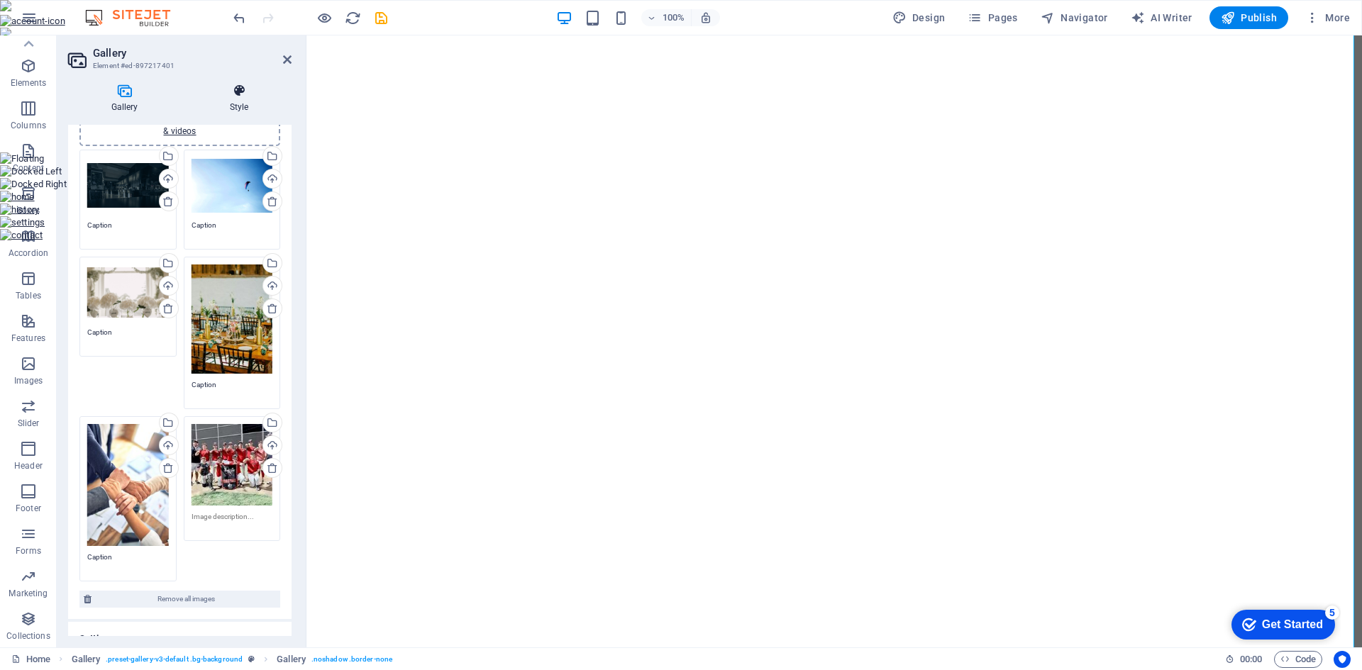
click at [233, 89] on icon at bounding box center [239, 91] width 105 height 14
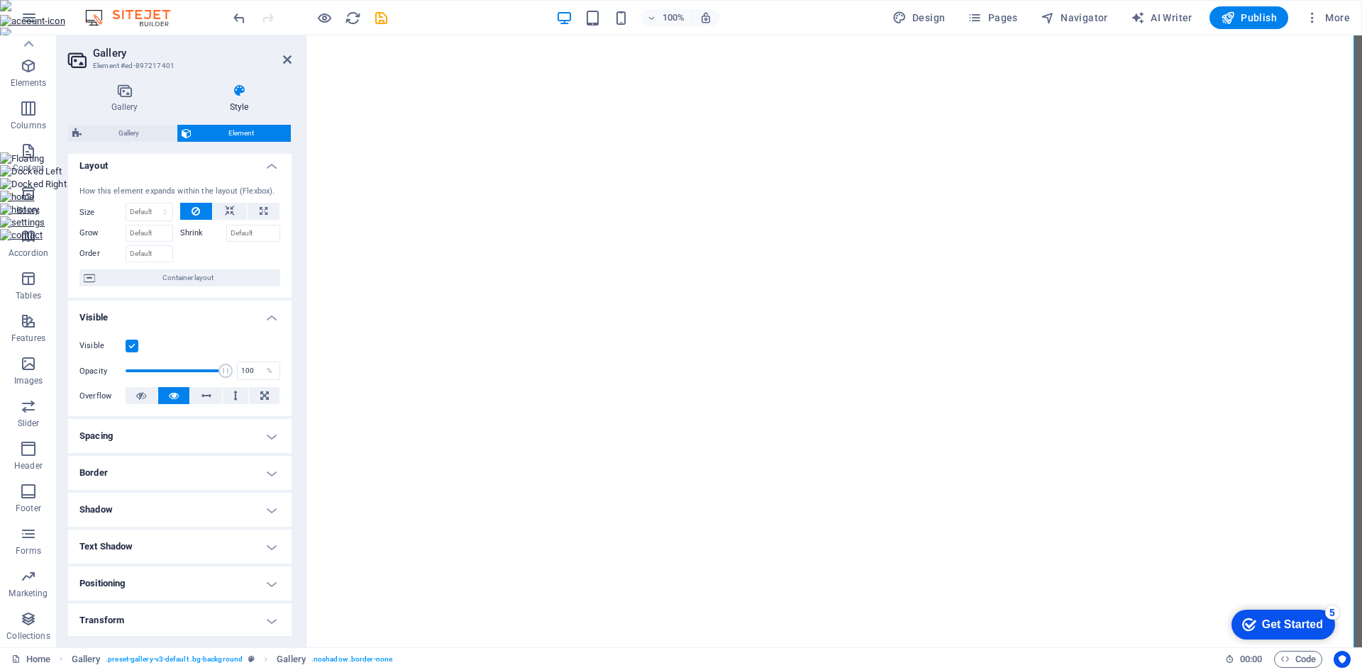
scroll to position [0, 0]
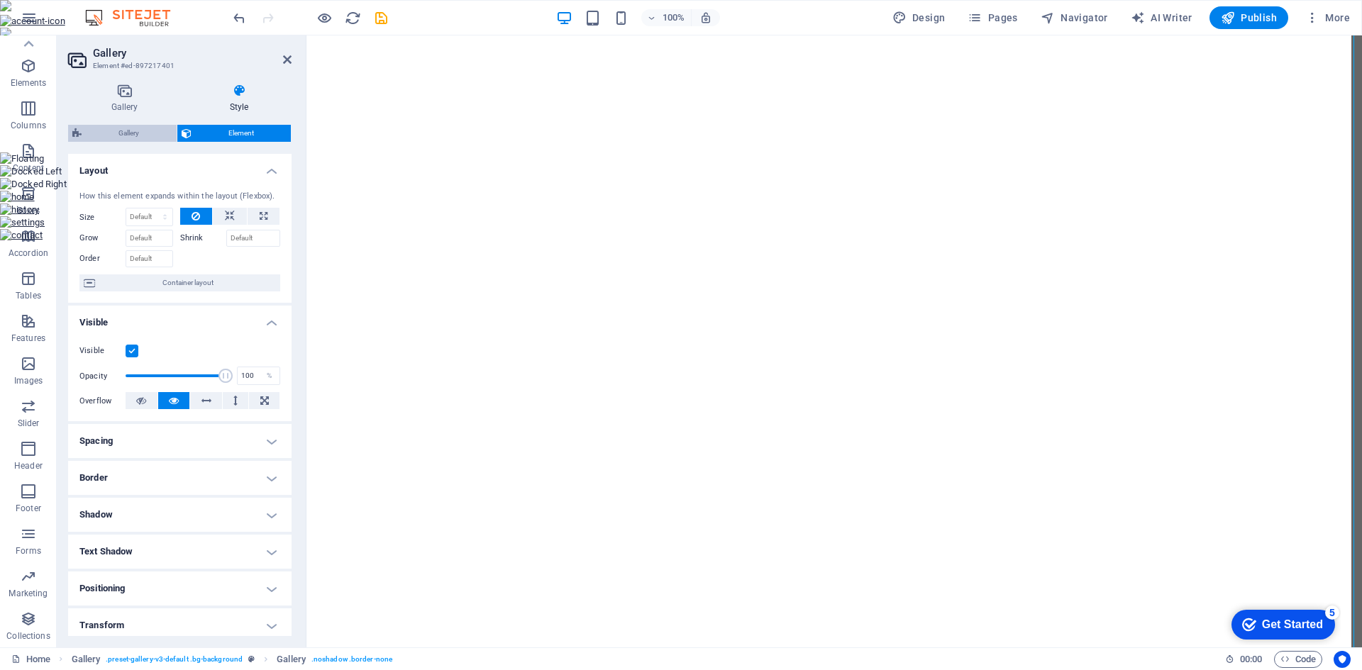
click at [130, 130] on span "Gallery" at bounding box center [129, 133] width 87 height 17
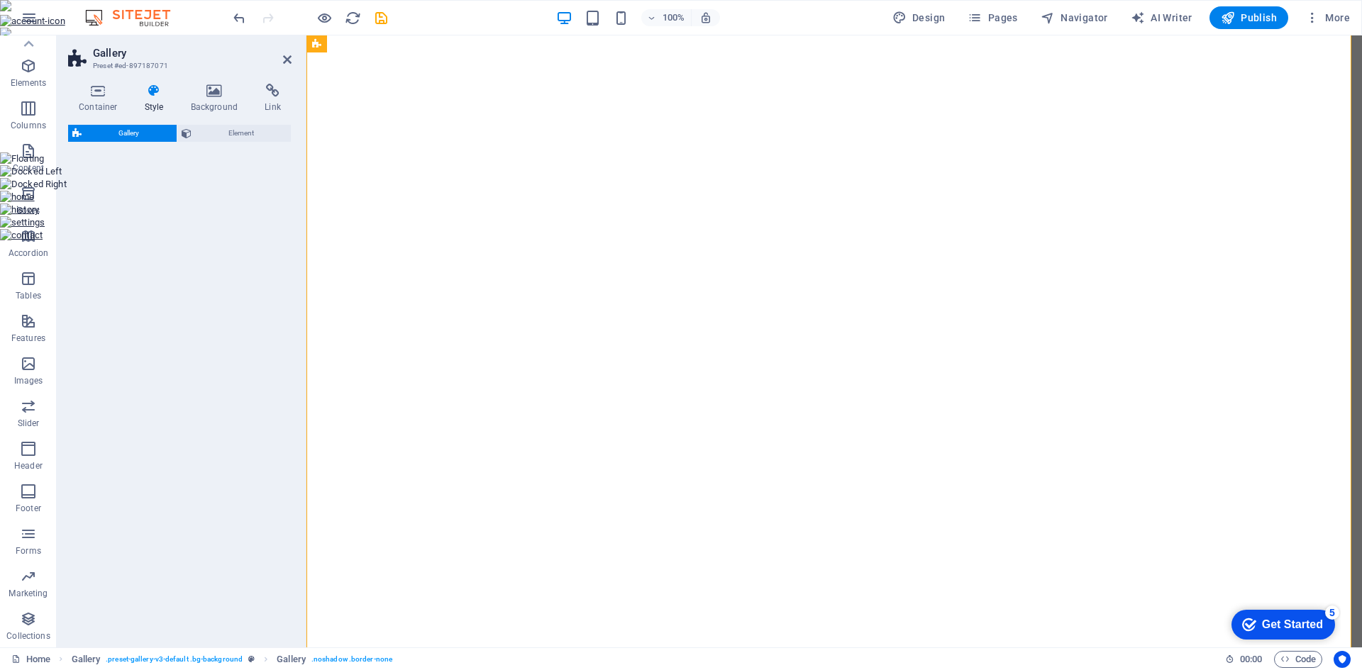
select select "rem"
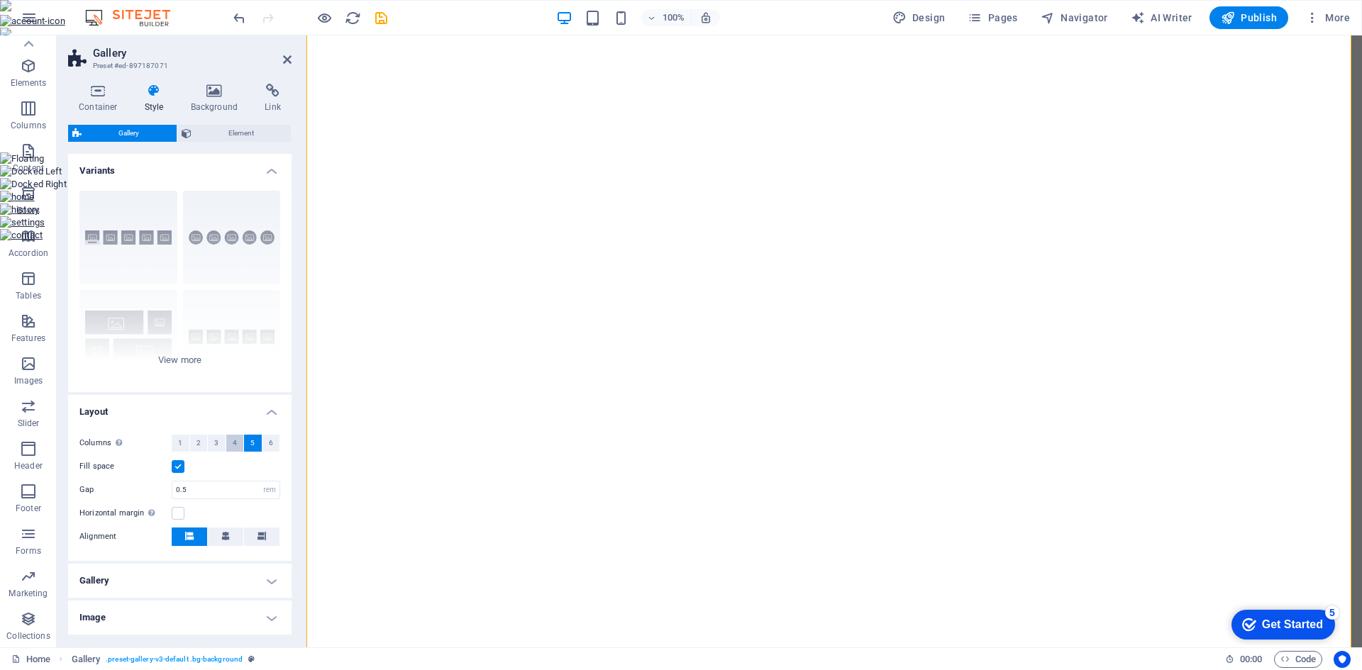
click at [234, 446] on span "4" at bounding box center [235, 443] width 4 height 17
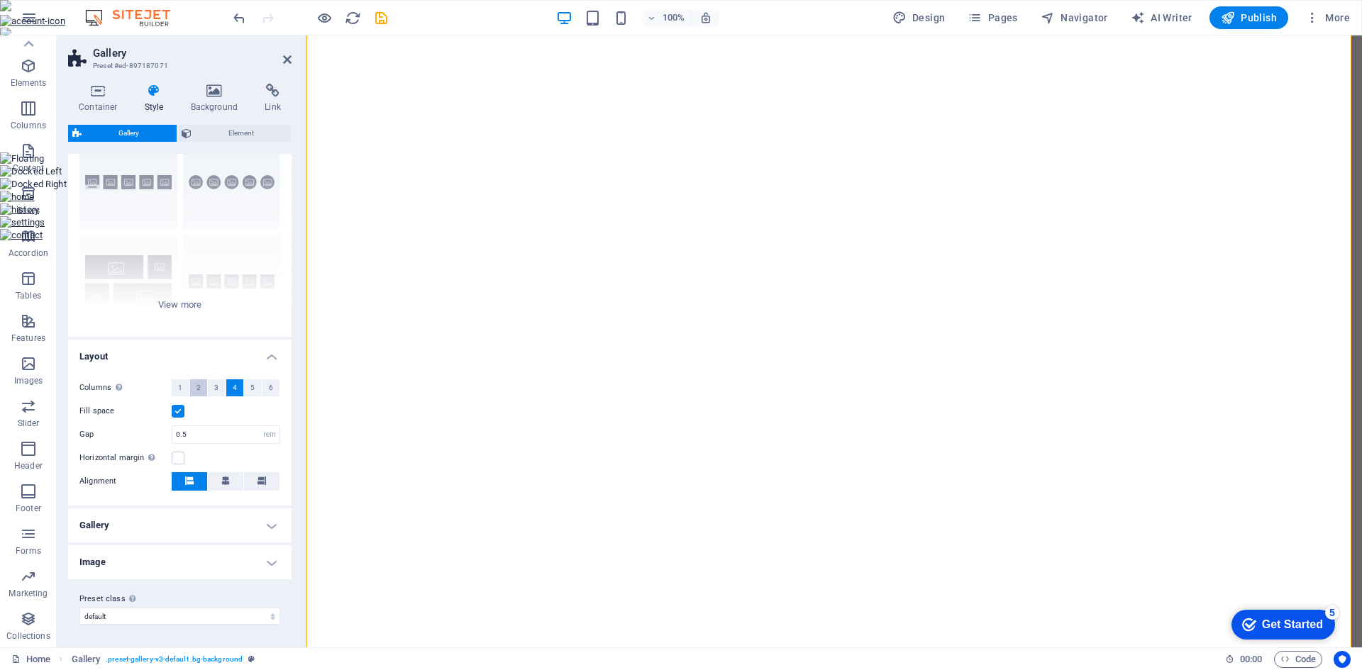
click at [205, 386] on button "2" at bounding box center [199, 387] width 18 height 17
click at [270, 560] on h4 "Image" at bounding box center [179, 562] width 223 height 34
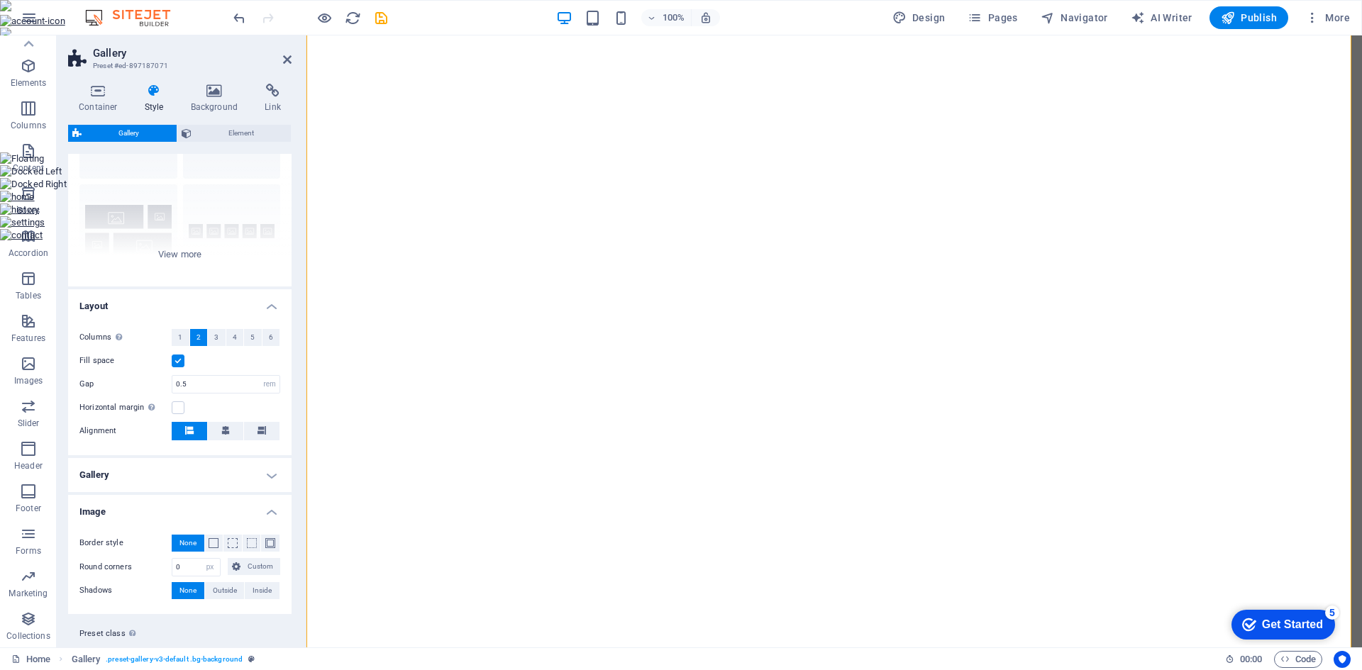
scroll to position [140, 0]
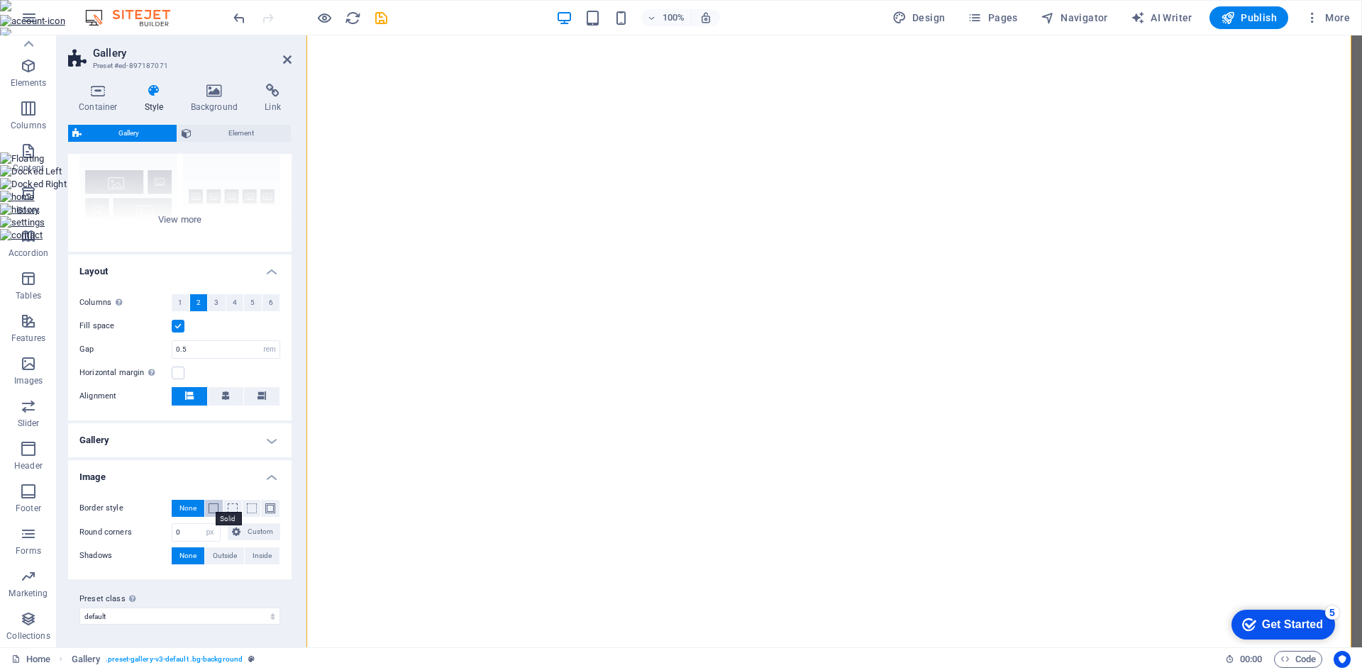
click at [213, 509] on span at bounding box center [214, 509] width 10 height 10
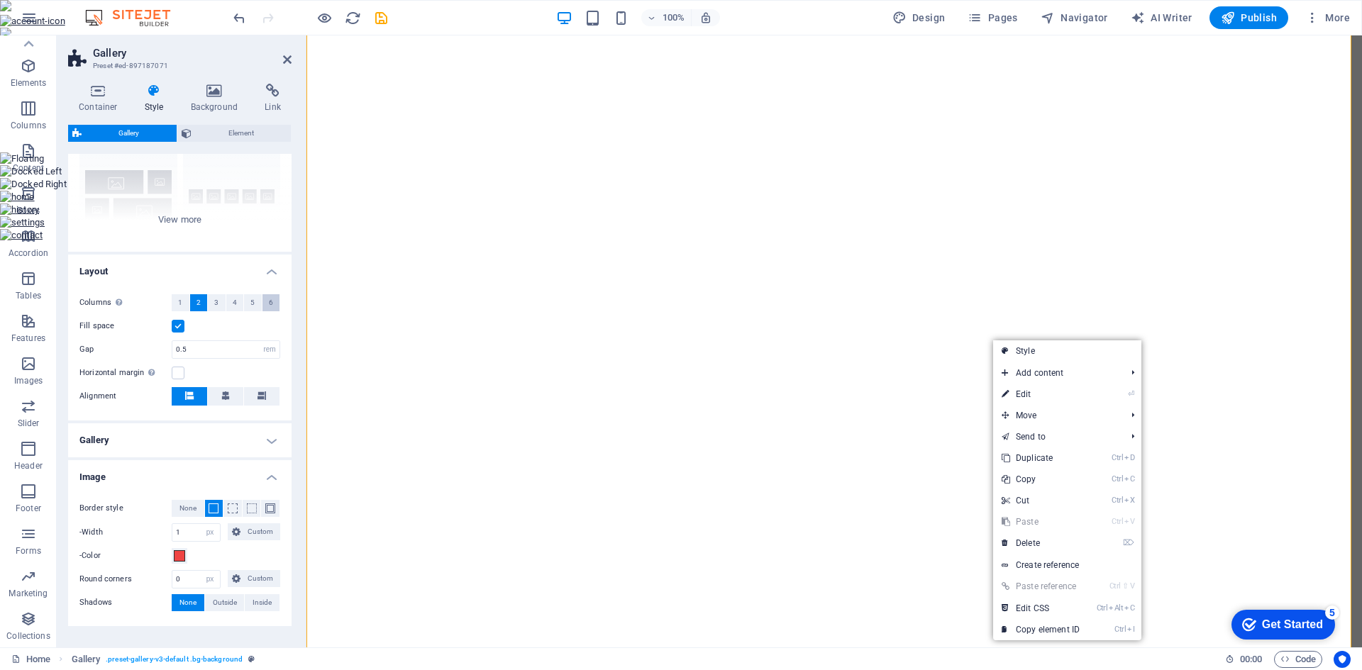
click at [263, 304] on button "6" at bounding box center [271, 302] width 18 height 17
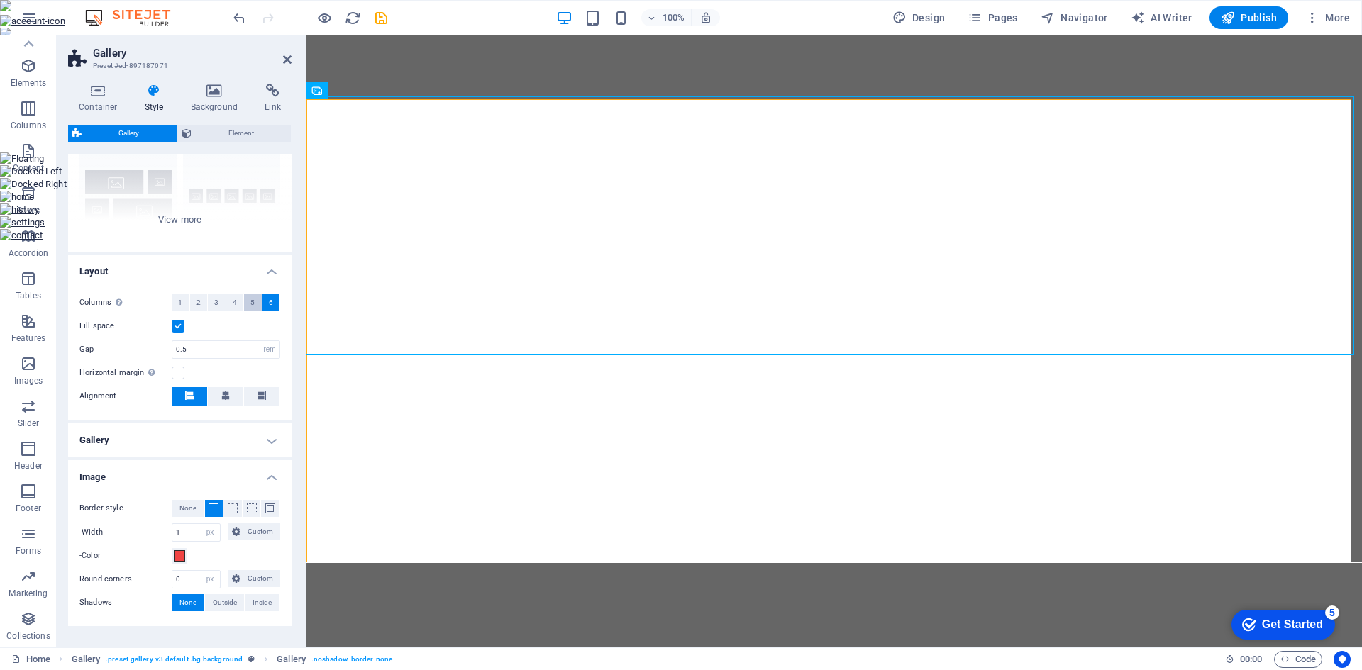
click at [250, 306] on span "5" at bounding box center [252, 302] width 4 height 17
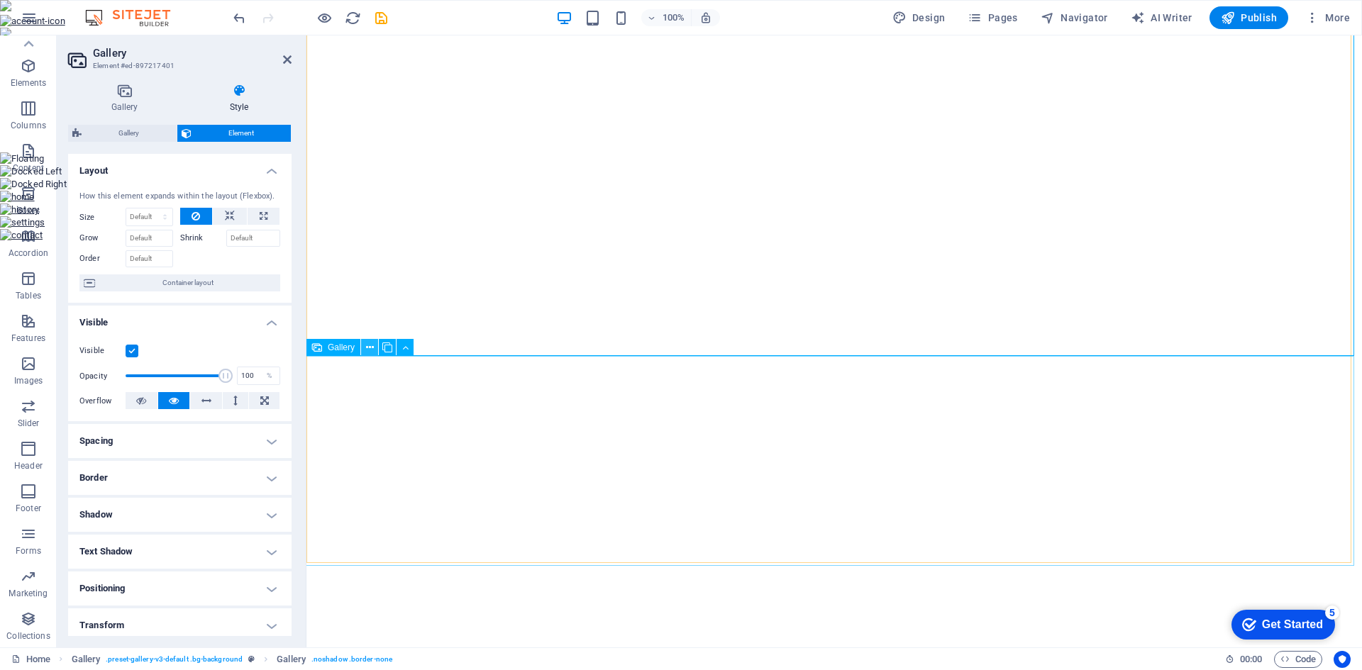
click at [366, 354] on icon at bounding box center [370, 347] width 8 height 15
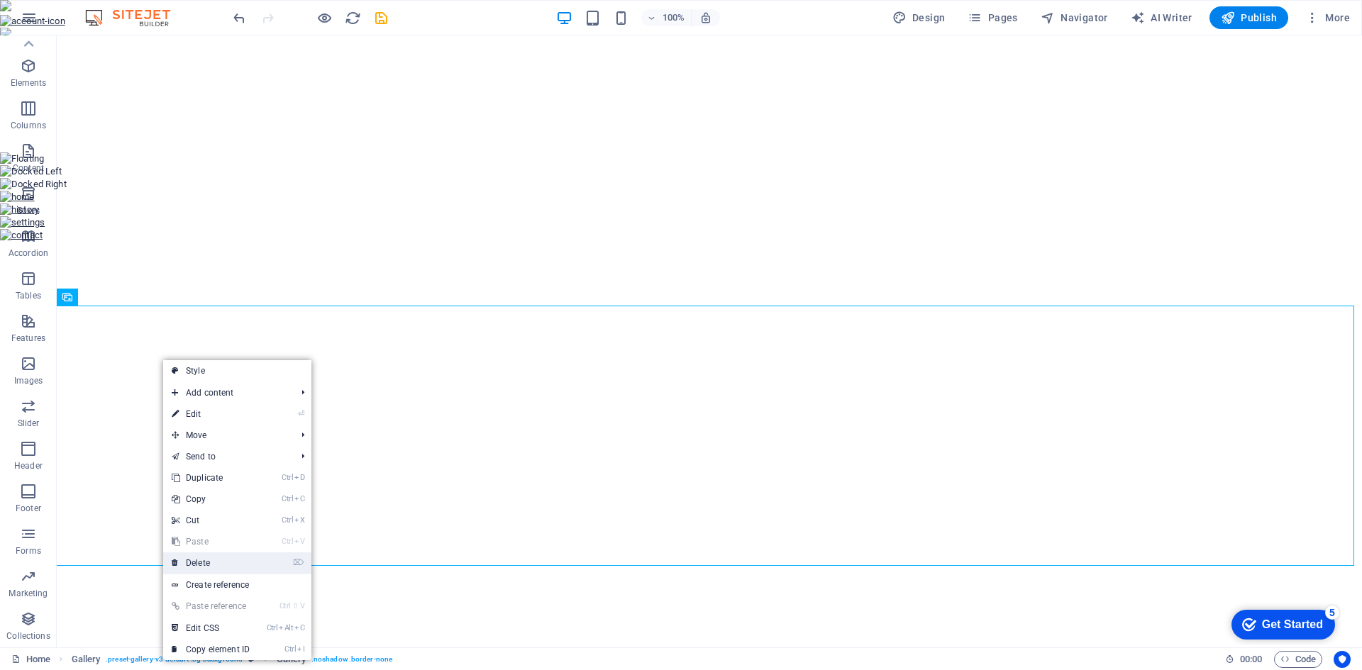
click at [206, 560] on link "⌦ Delete" at bounding box center [210, 562] width 95 height 21
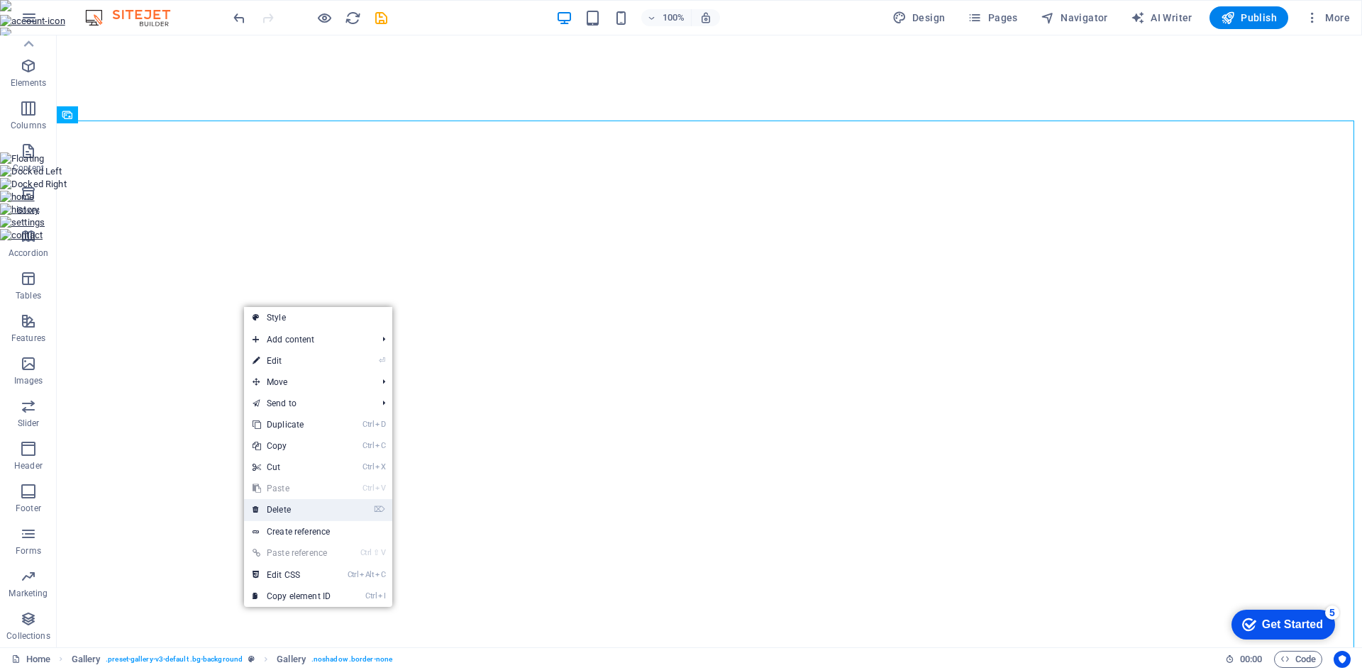
click at [302, 505] on link "⌦ Delete" at bounding box center [291, 509] width 95 height 21
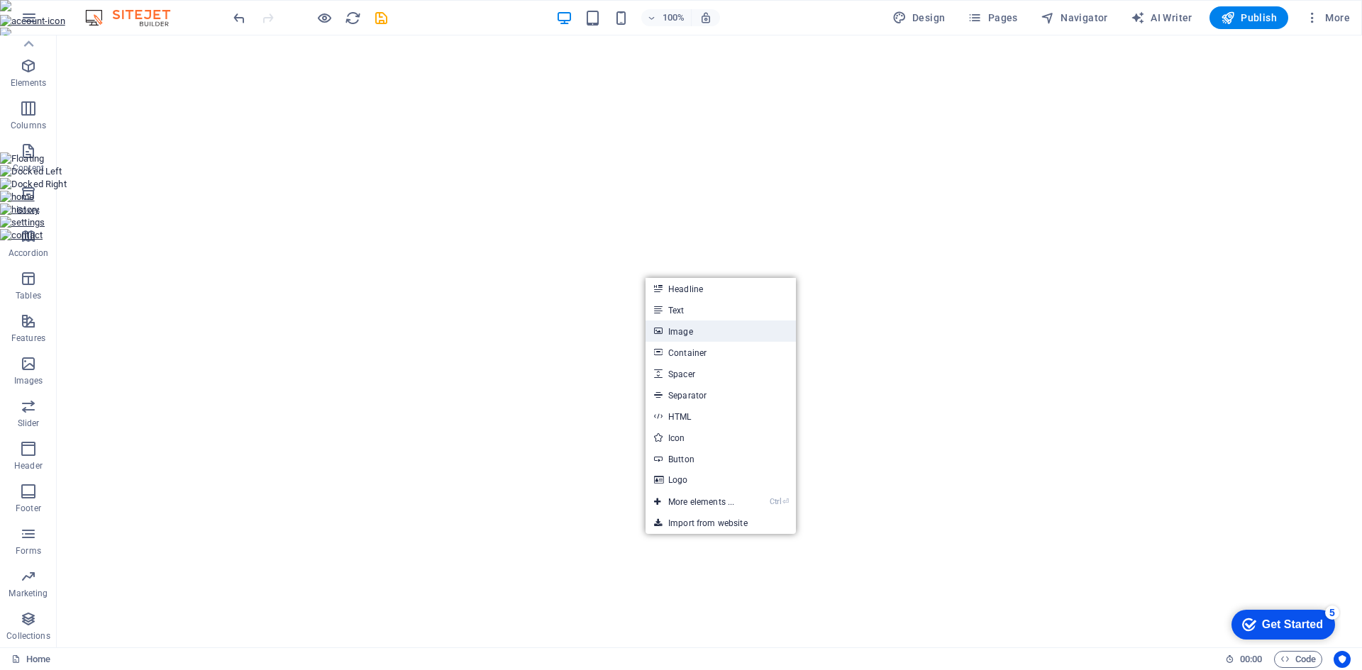
click at [686, 333] on link "Image" at bounding box center [720, 331] width 150 height 21
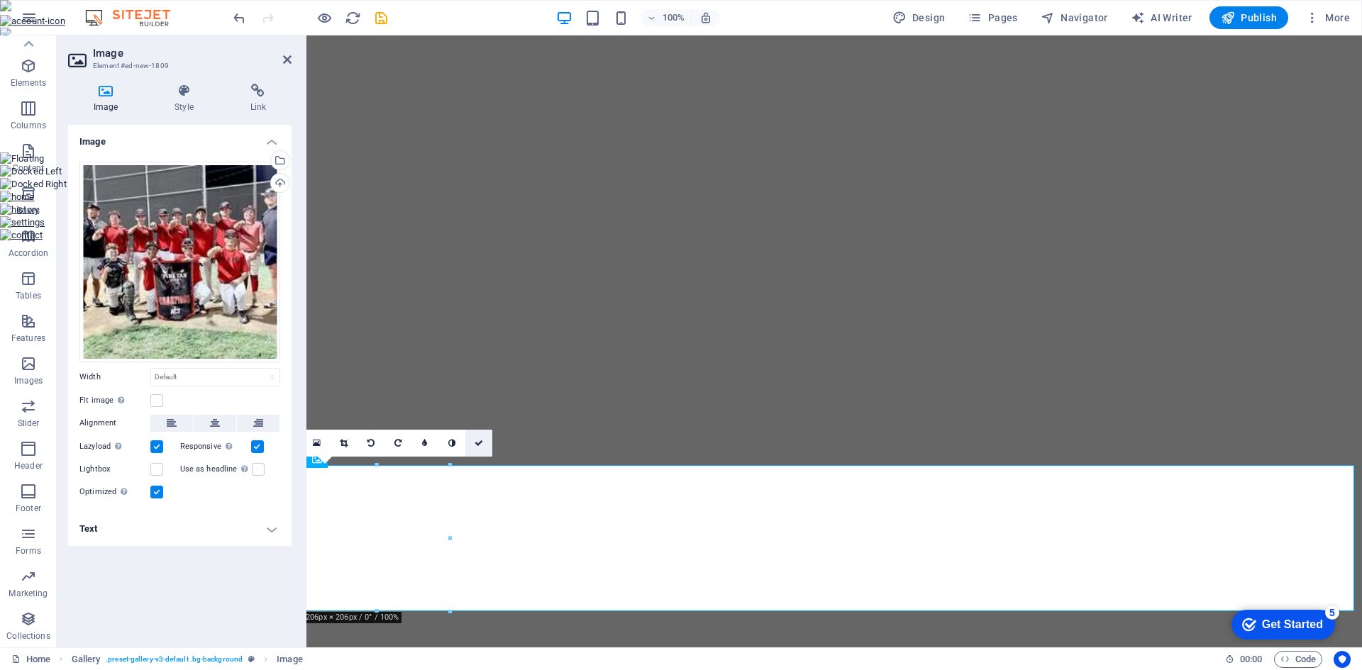
click at [476, 447] on icon at bounding box center [478, 443] width 9 height 9
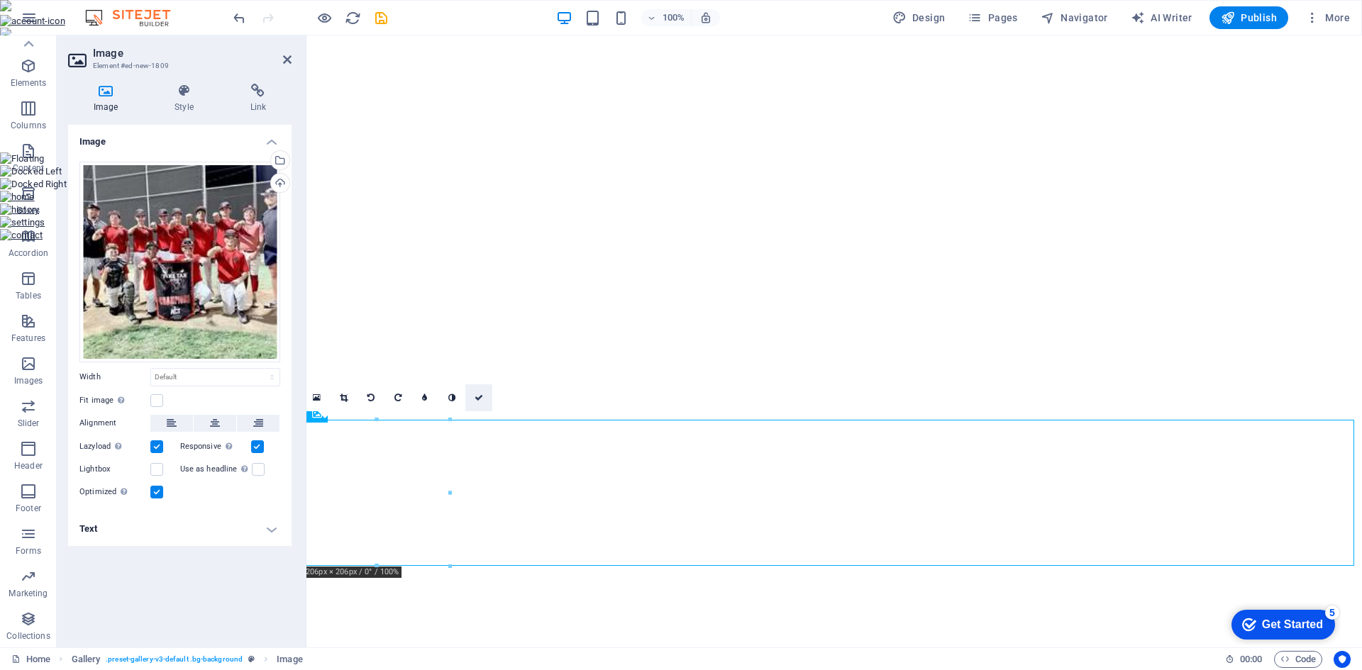
click at [479, 399] on icon at bounding box center [478, 398] width 9 height 9
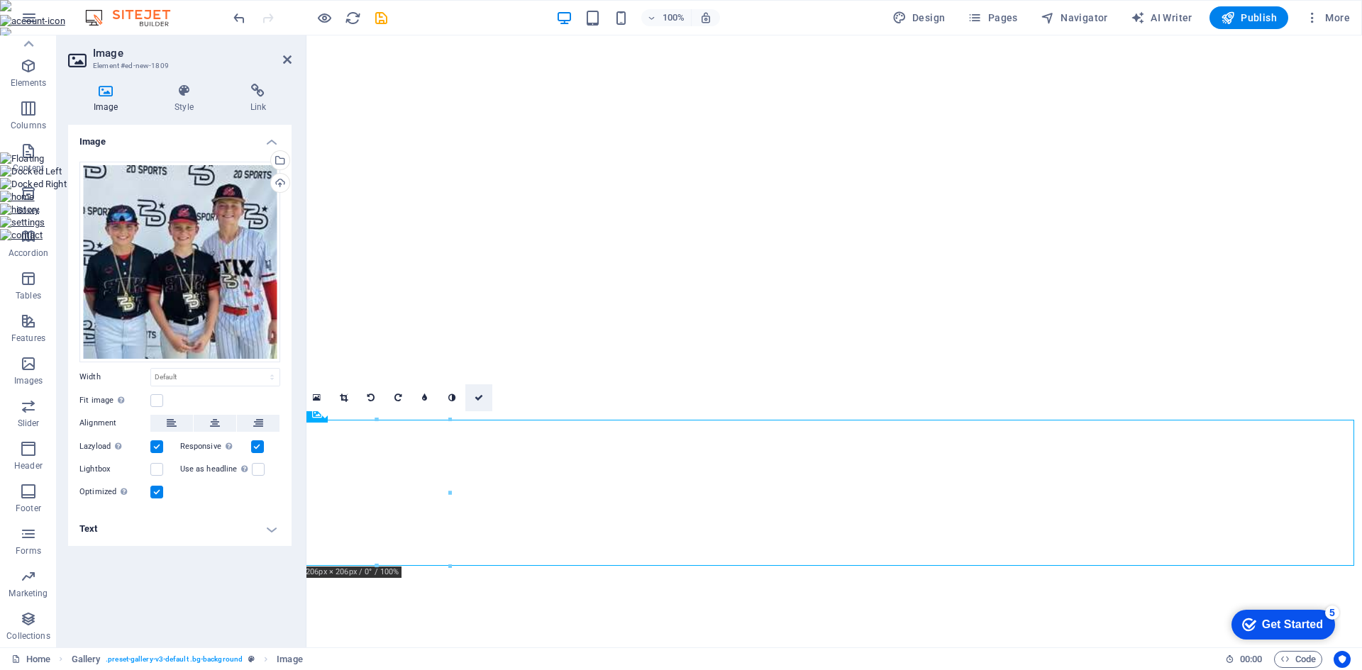
click at [473, 399] on link at bounding box center [478, 397] width 27 height 27
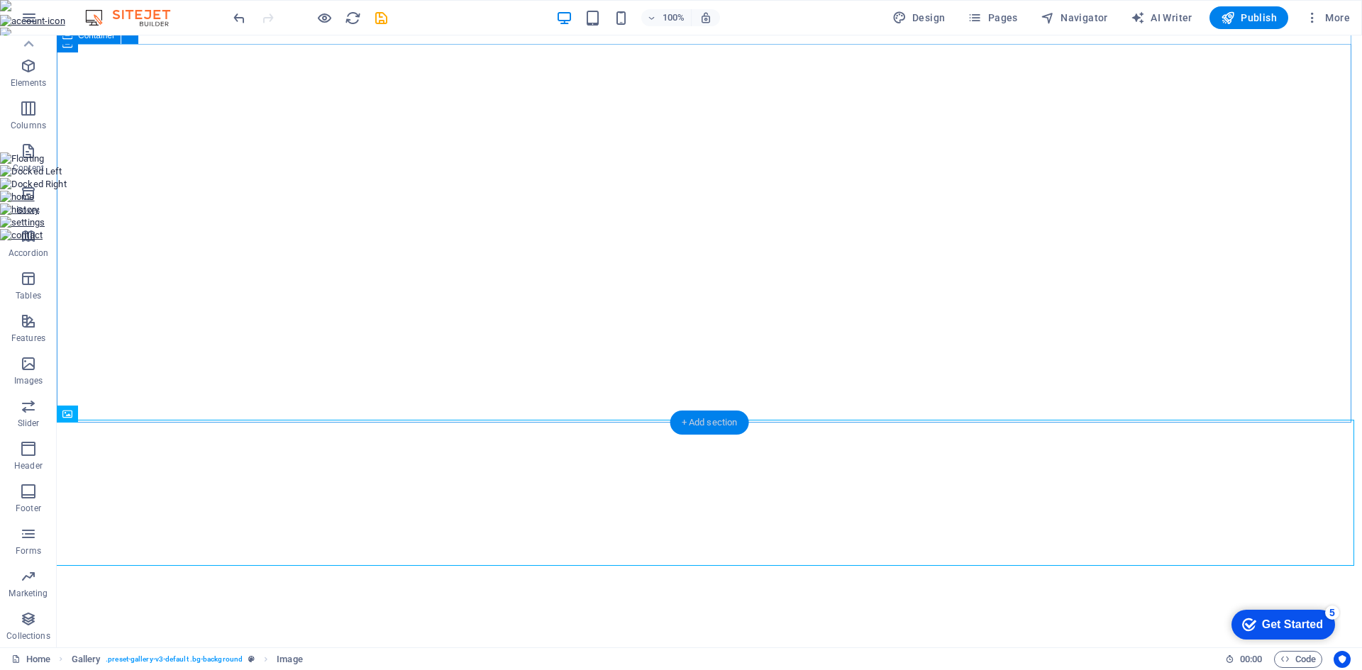
click at [693, 423] on div "+ Add section" at bounding box center [709, 423] width 79 height 24
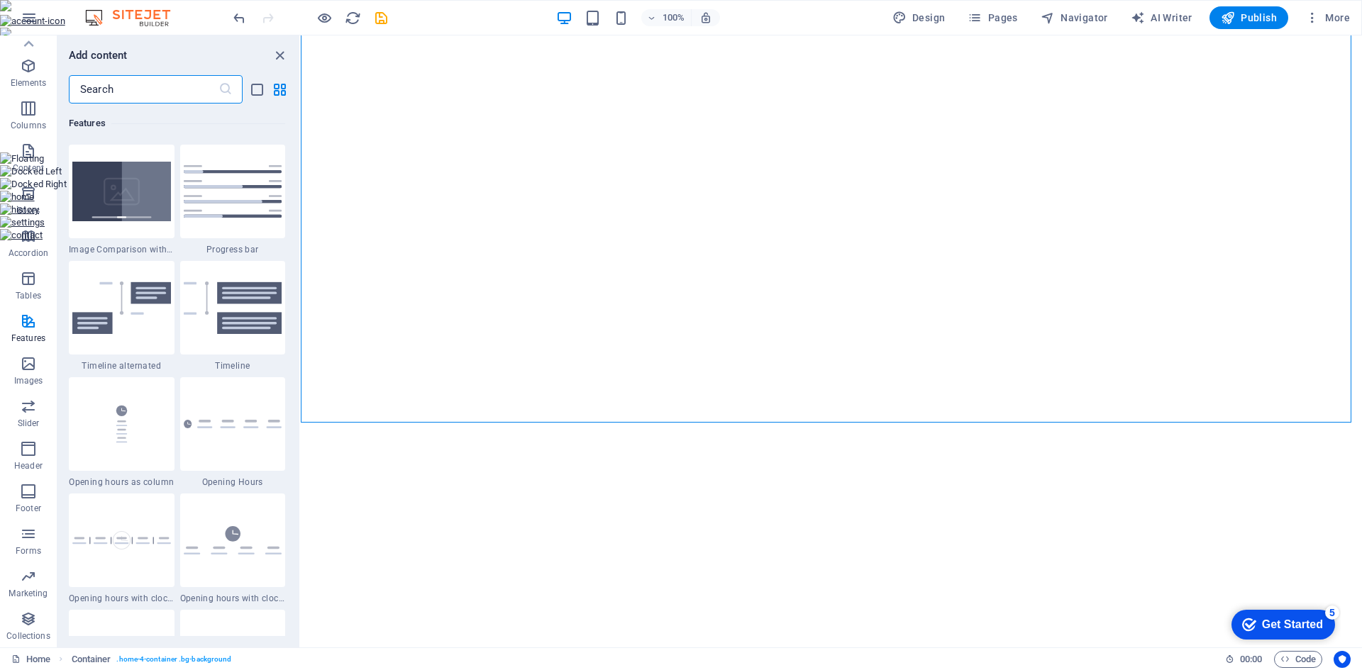
scroll to position [5957, 0]
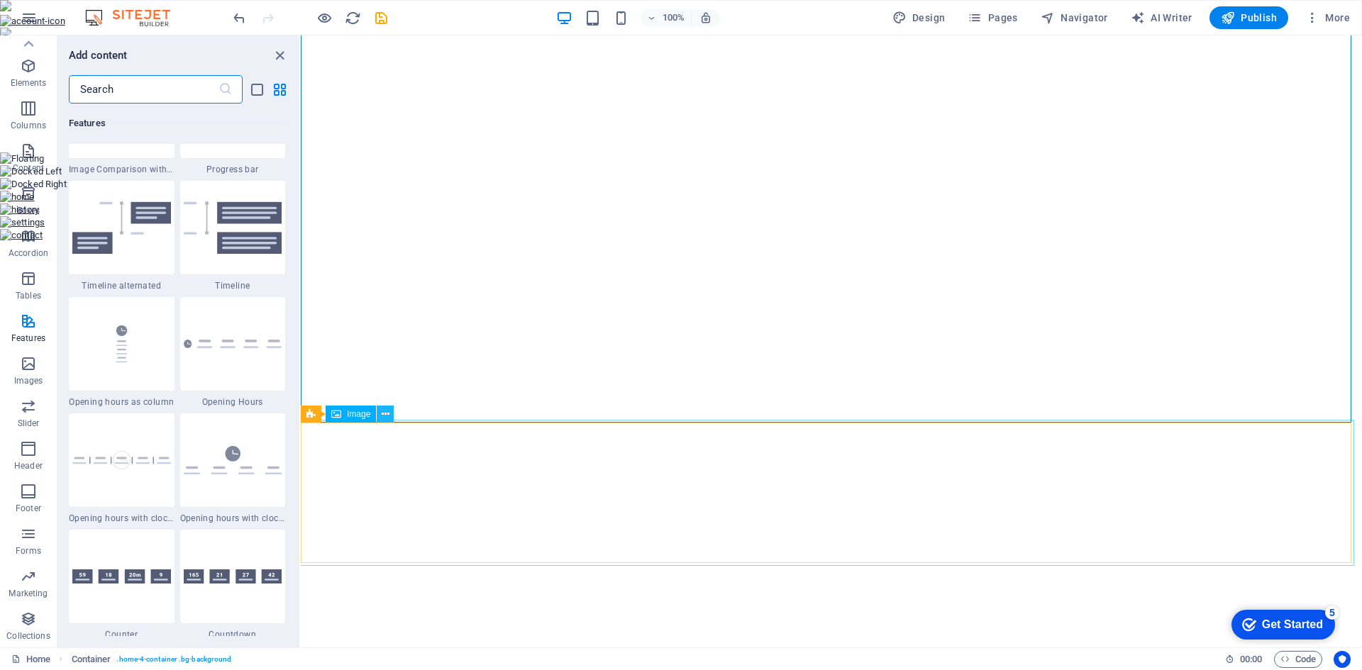
click at [382, 413] on icon at bounding box center [386, 414] width 8 height 15
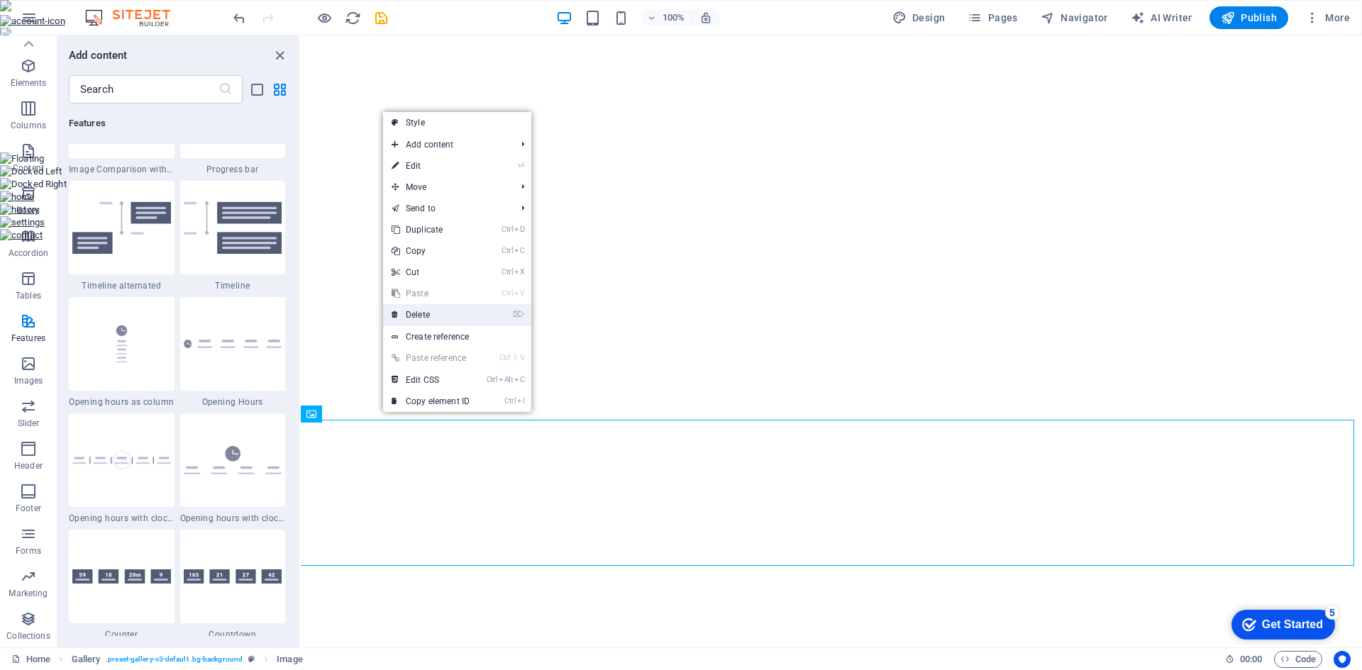
click at [435, 321] on link "⌦ Delete" at bounding box center [430, 314] width 95 height 21
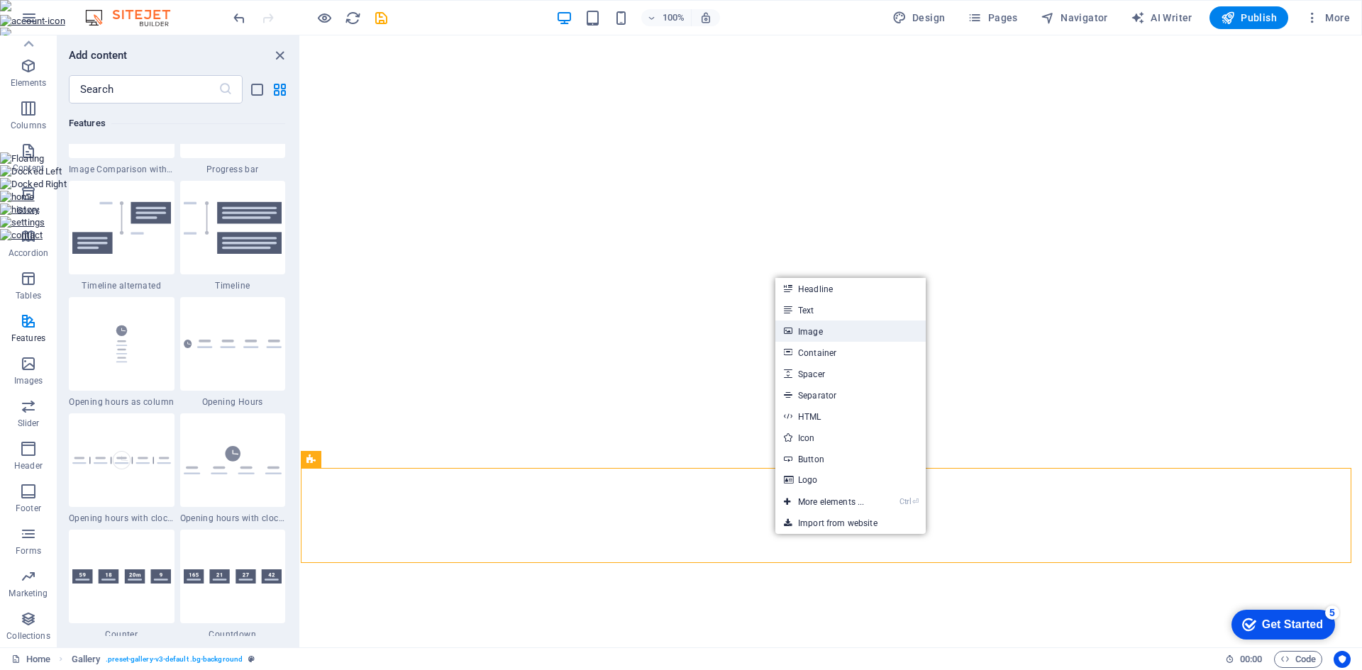
click at [830, 340] on link "Image" at bounding box center [850, 331] width 150 height 21
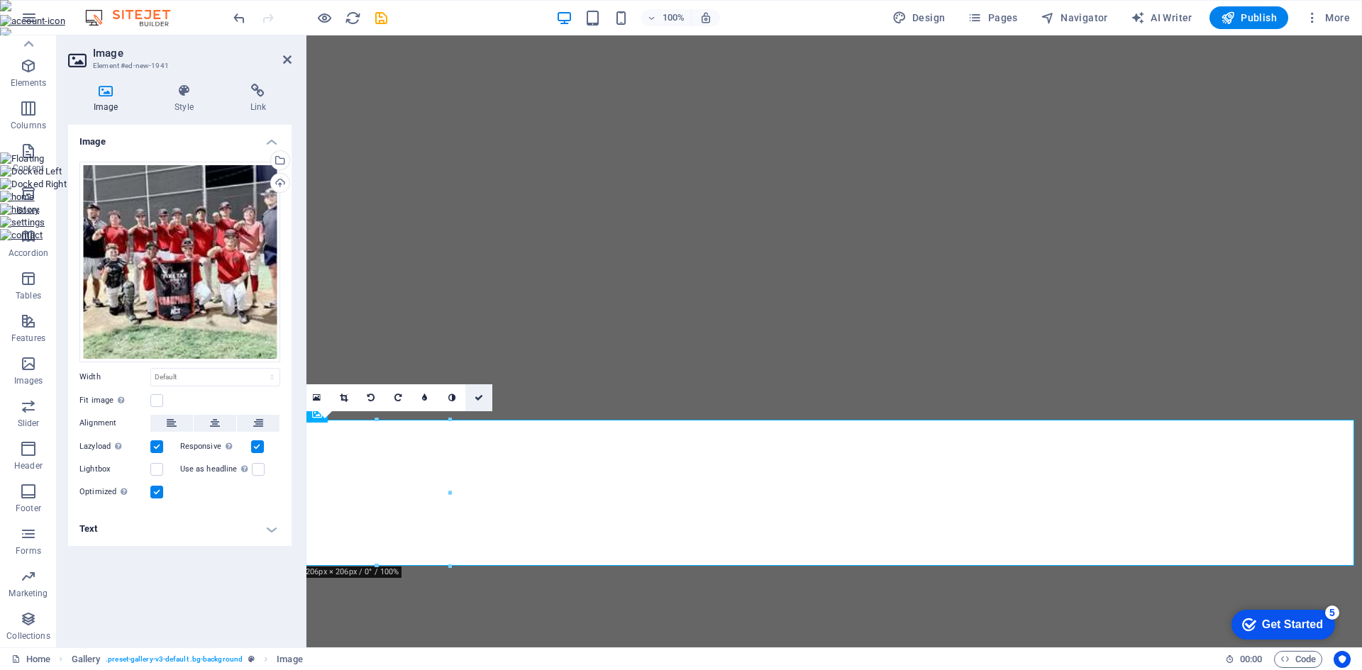
click at [480, 401] on icon at bounding box center [478, 398] width 9 height 9
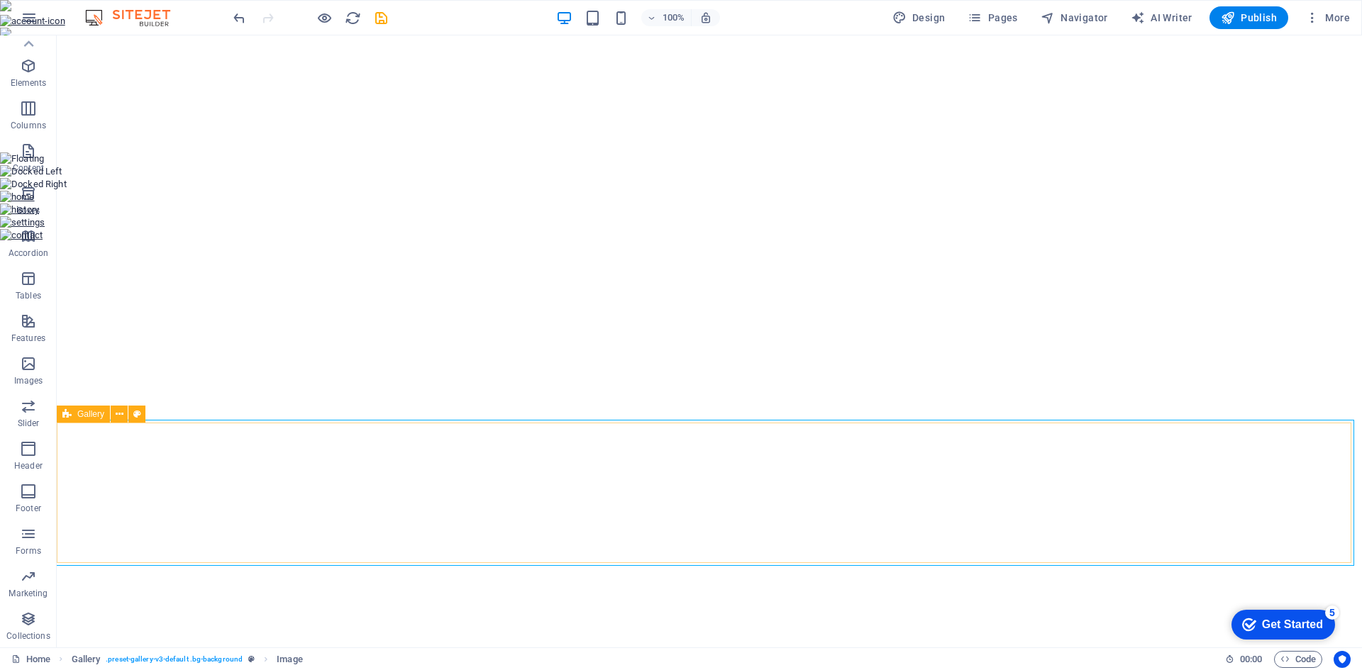
click at [64, 418] on icon at bounding box center [66, 414] width 9 height 17
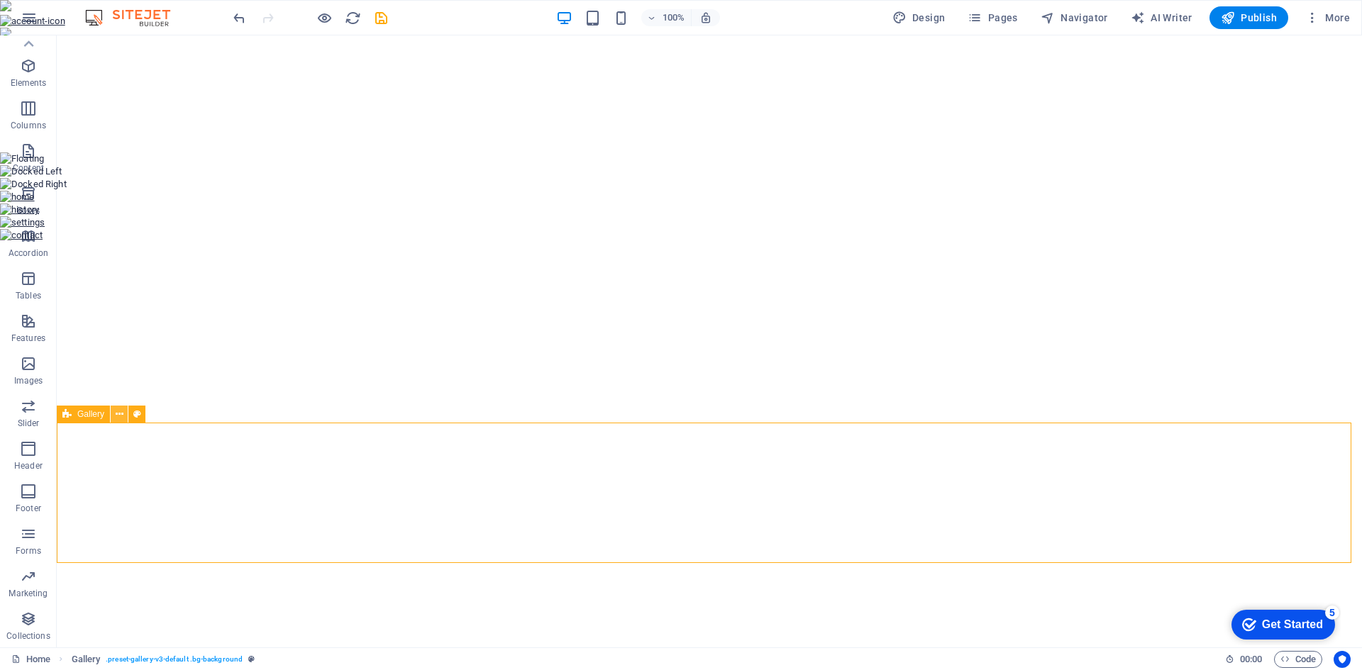
click at [116, 418] on icon at bounding box center [120, 414] width 8 height 15
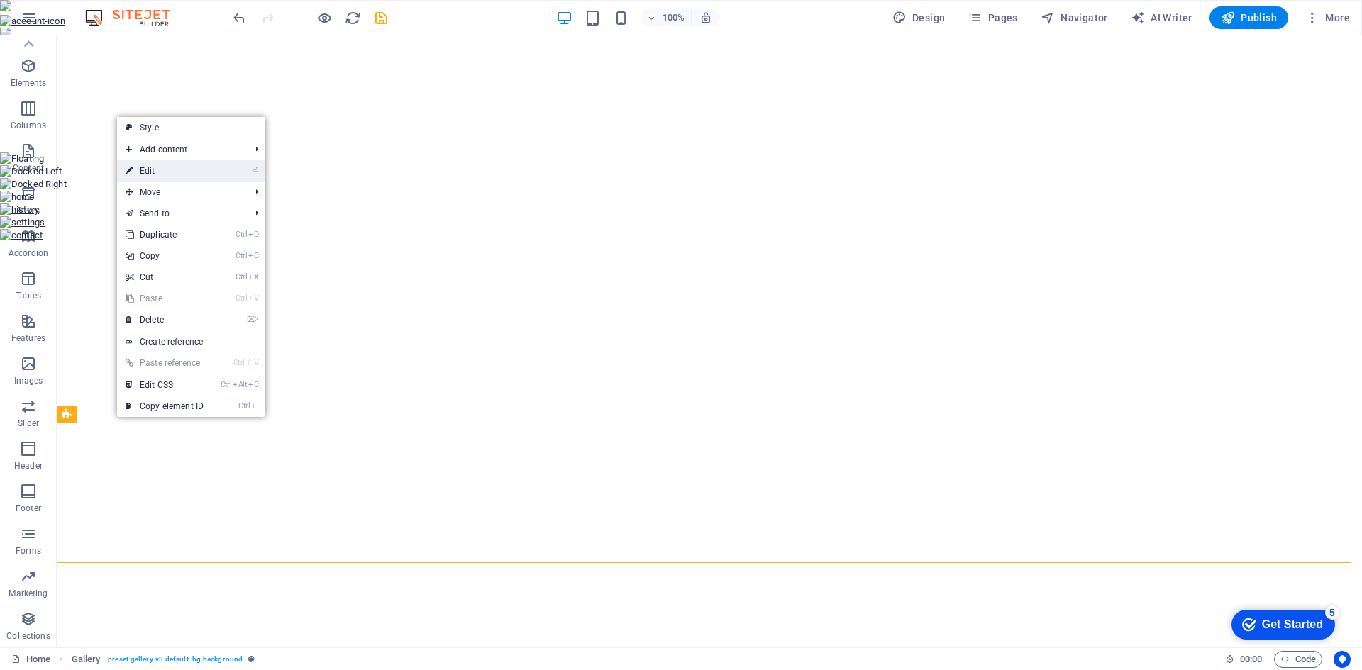
click at [179, 178] on link "⏎ Edit" at bounding box center [164, 170] width 95 height 21
select select "rem"
select select "px"
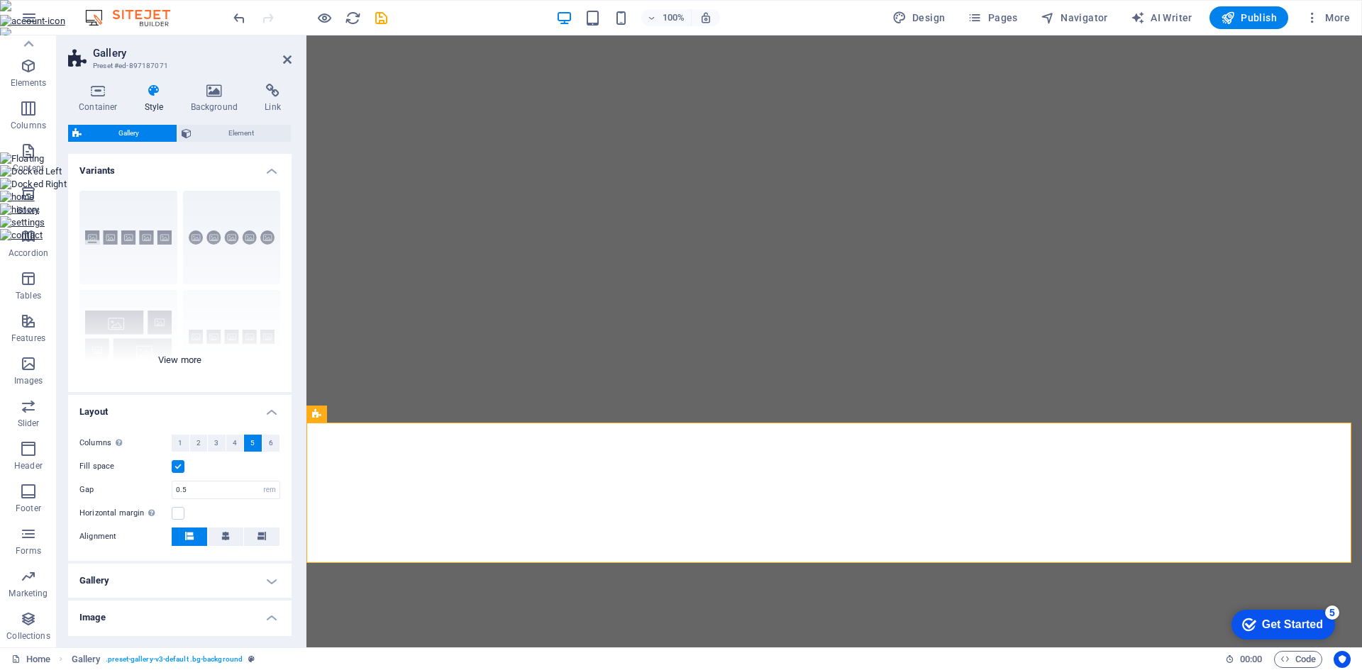
click at [151, 235] on div "Captions Circle Collage Default Grid Grid shifted" at bounding box center [179, 285] width 223 height 213
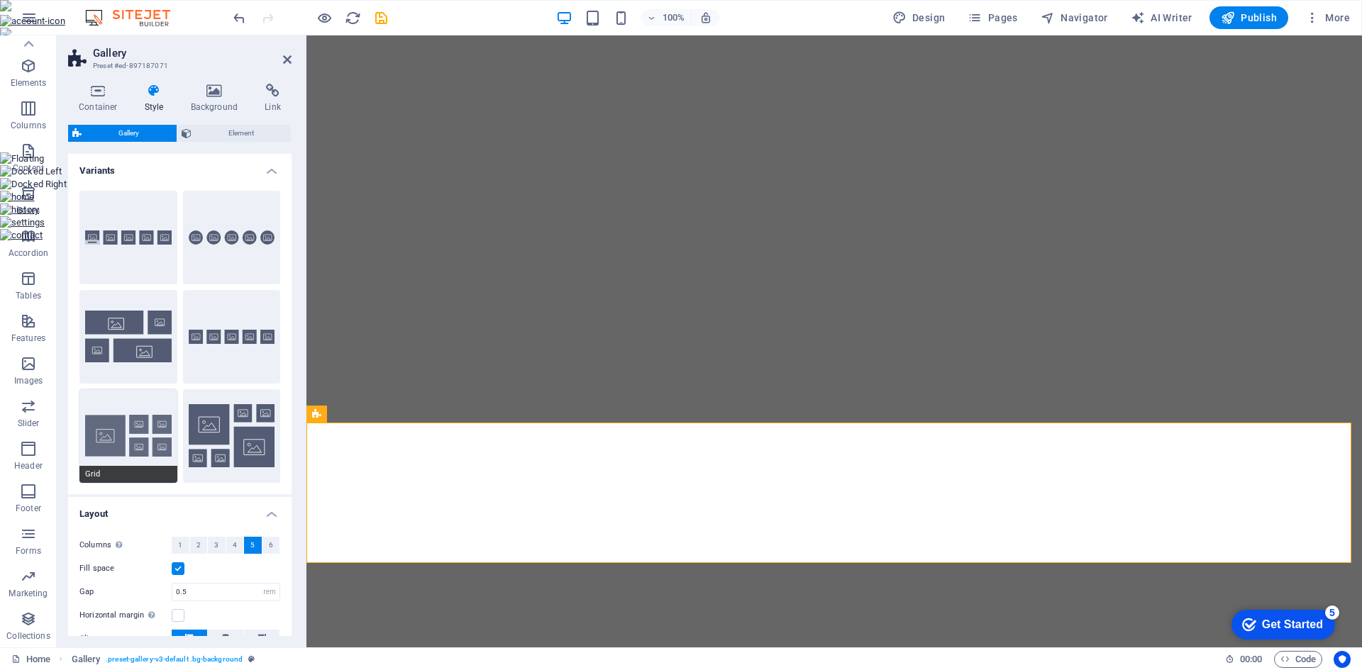
click at [140, 423] on button "Grid" at bounding box center [128, 436] width 98 height 94
type input "2"
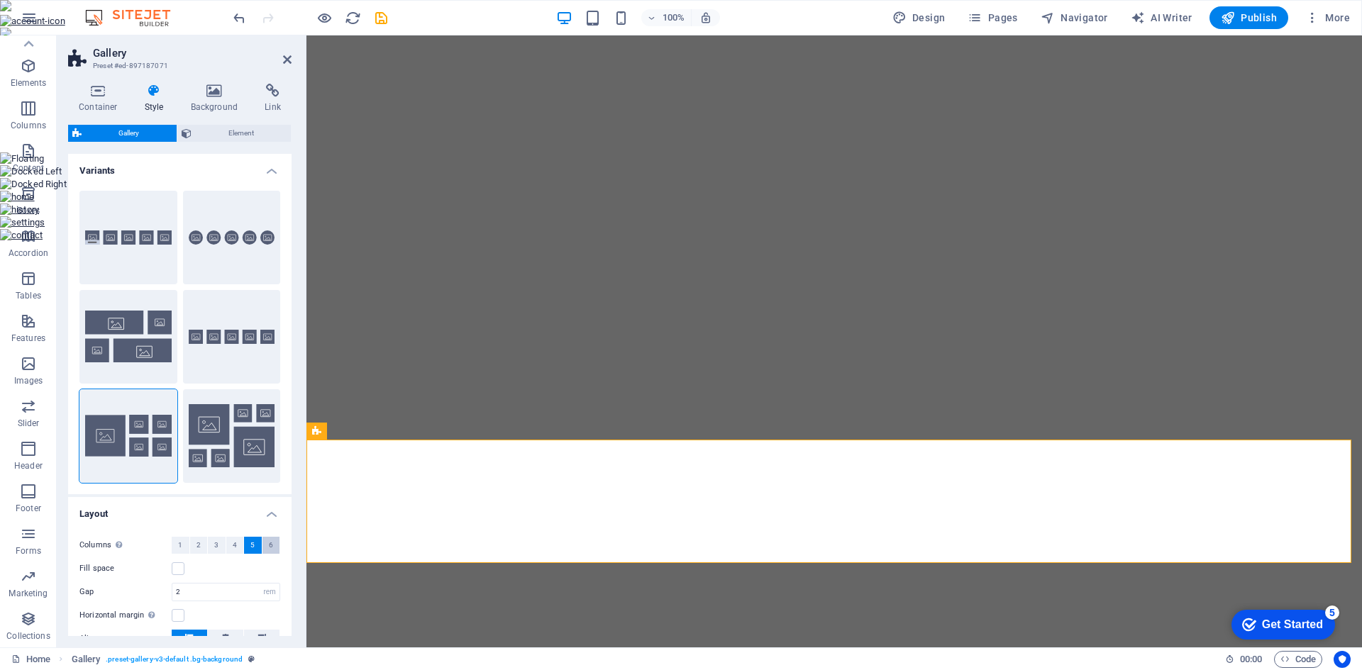
click at [269, 543] on span "6" at bounding box center [271, 545] width 4 height 17
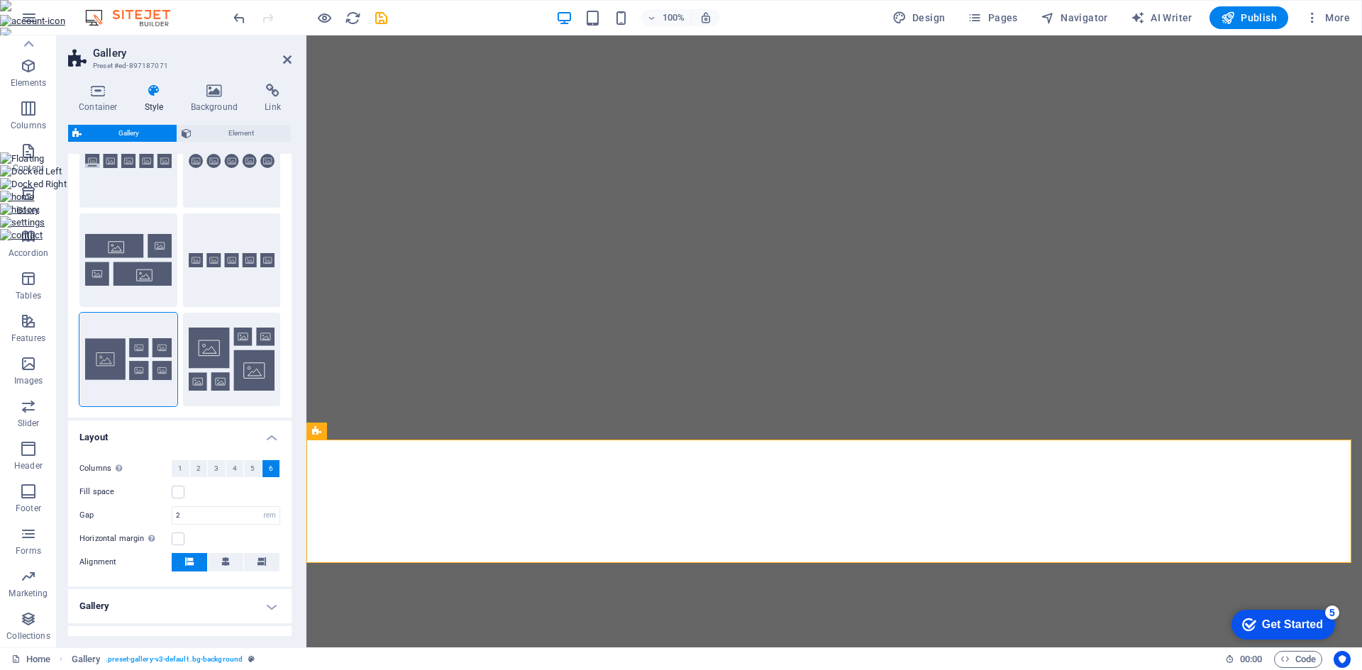
scroll to position [30, 0]
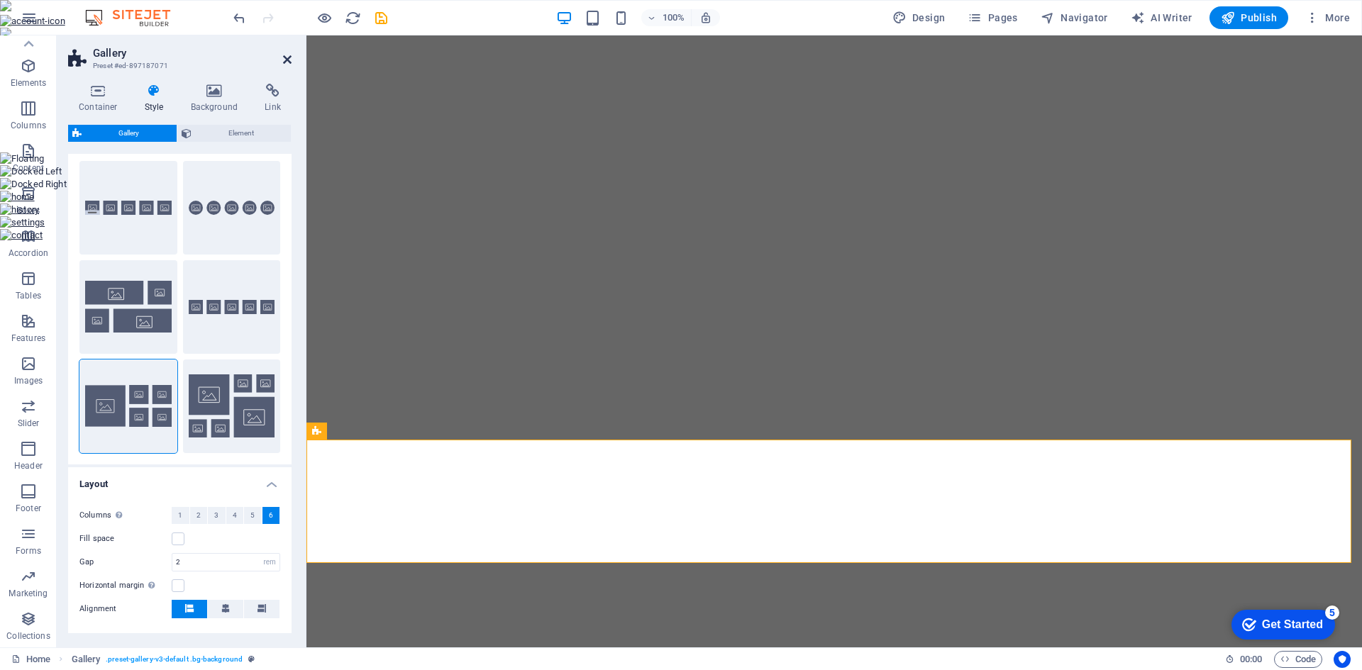
click at [283, 59] on icon at bounding box center [287, 59] width 9 height 11
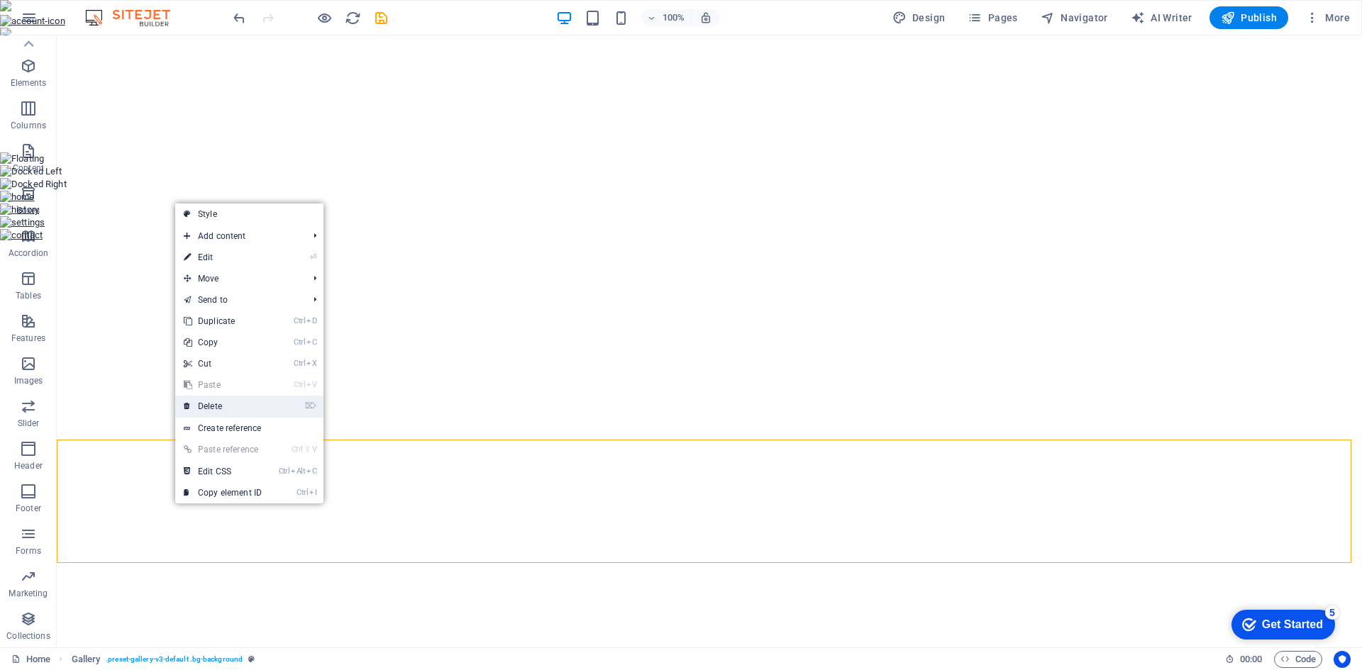
click at [232, 413] on link "⌦ Delete" at bounding box center [222, 406] width 95 height 21
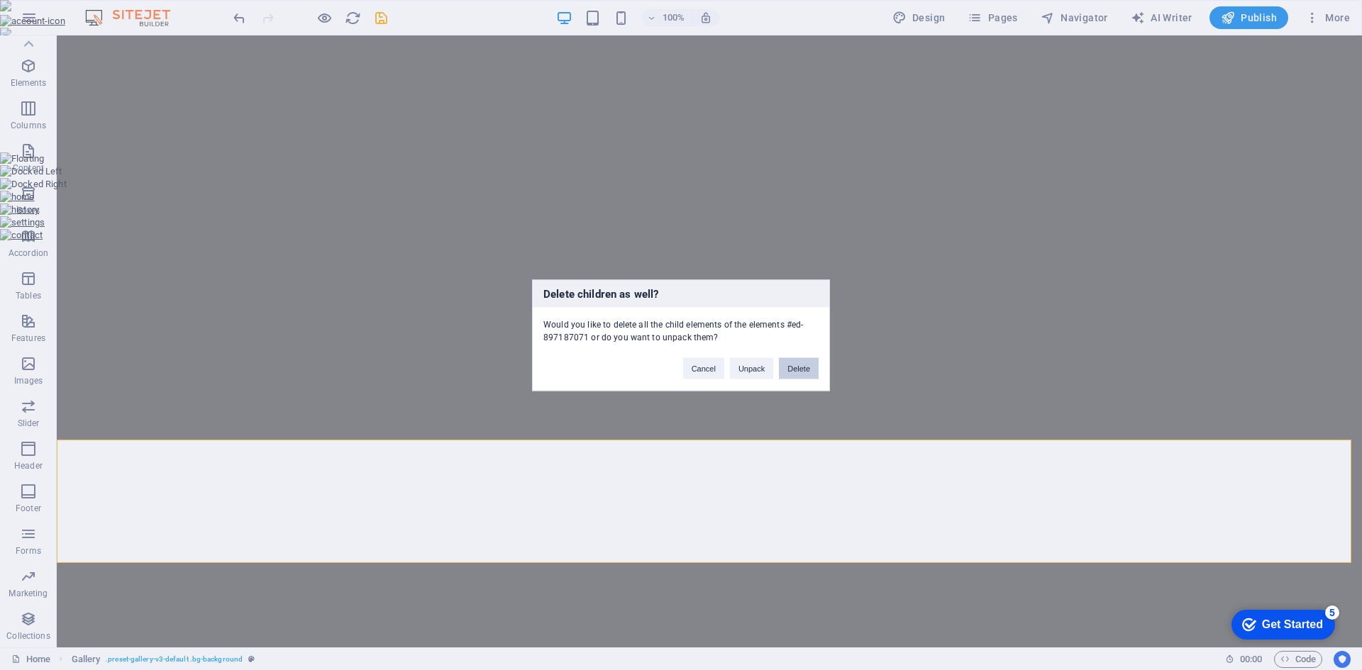
click at [786, 369] on button "Delete" at bounding box center [799, 367] width 40 height 21
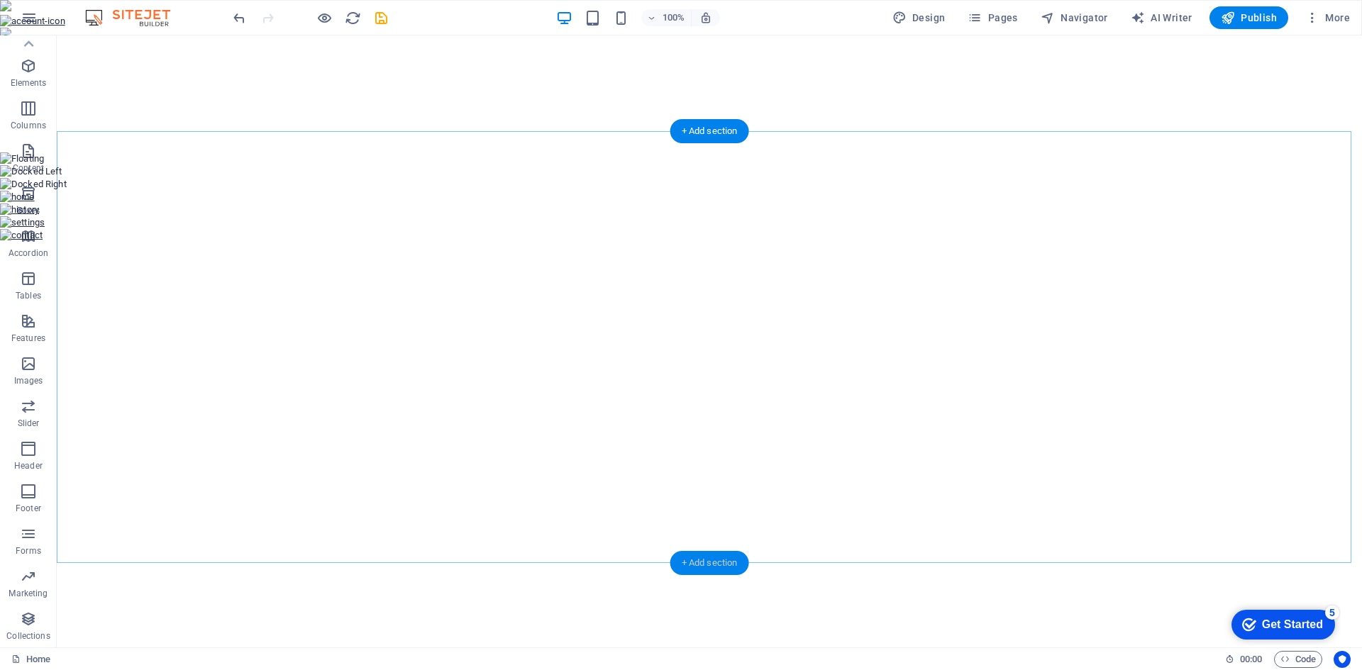
click at [695, 560] on div "+ Add section" at bounding box center [709, 563] width 79 height 24
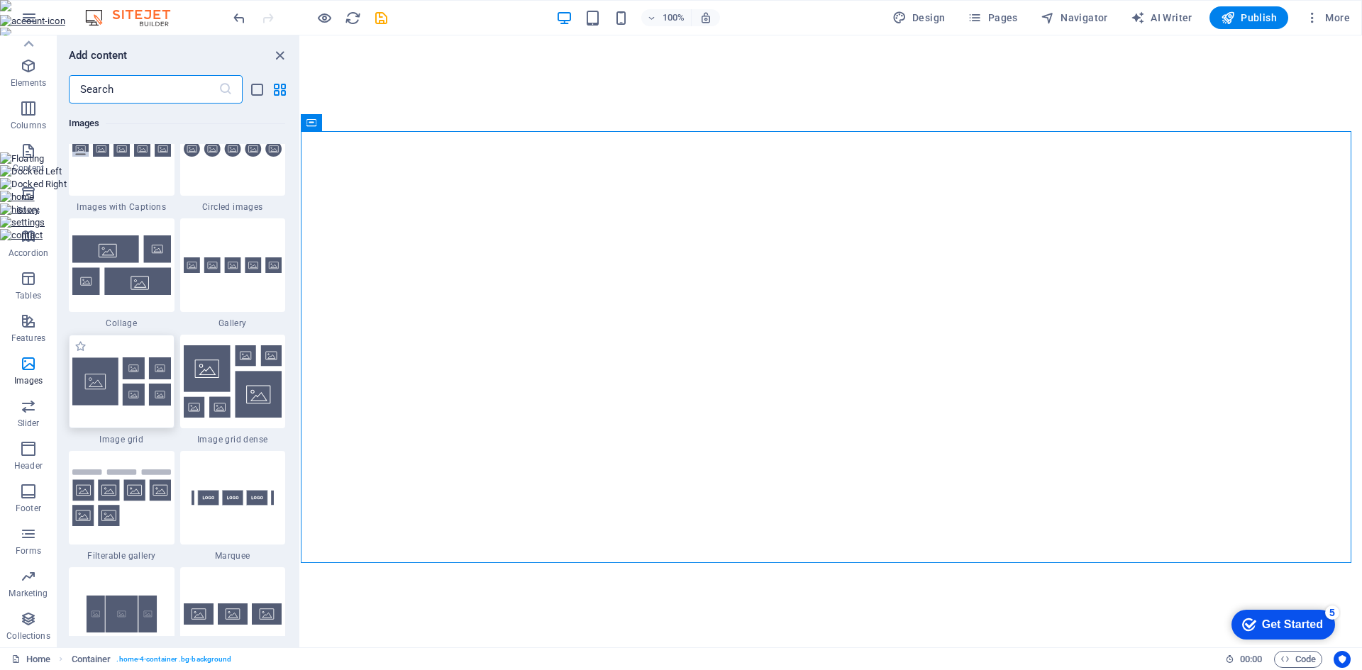
scroll to position [7304, 0]
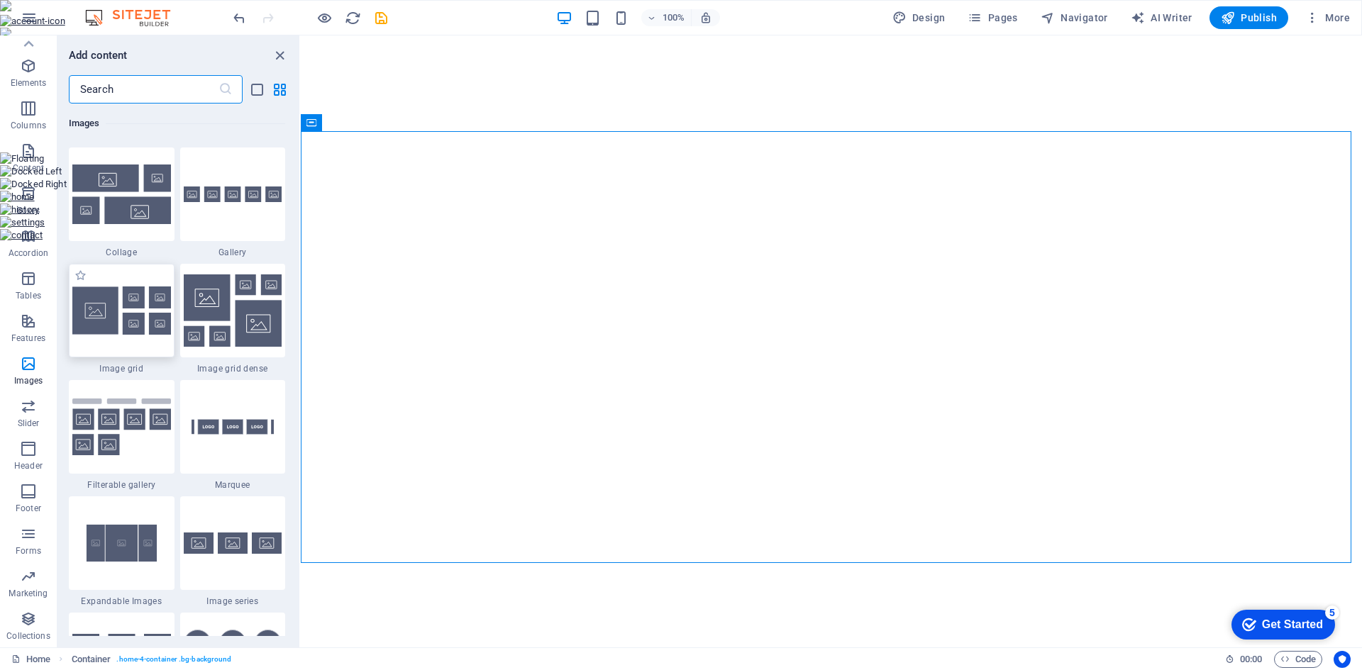
click at [128, 340] on div at bounding box center [122, 311] width 106 height 94
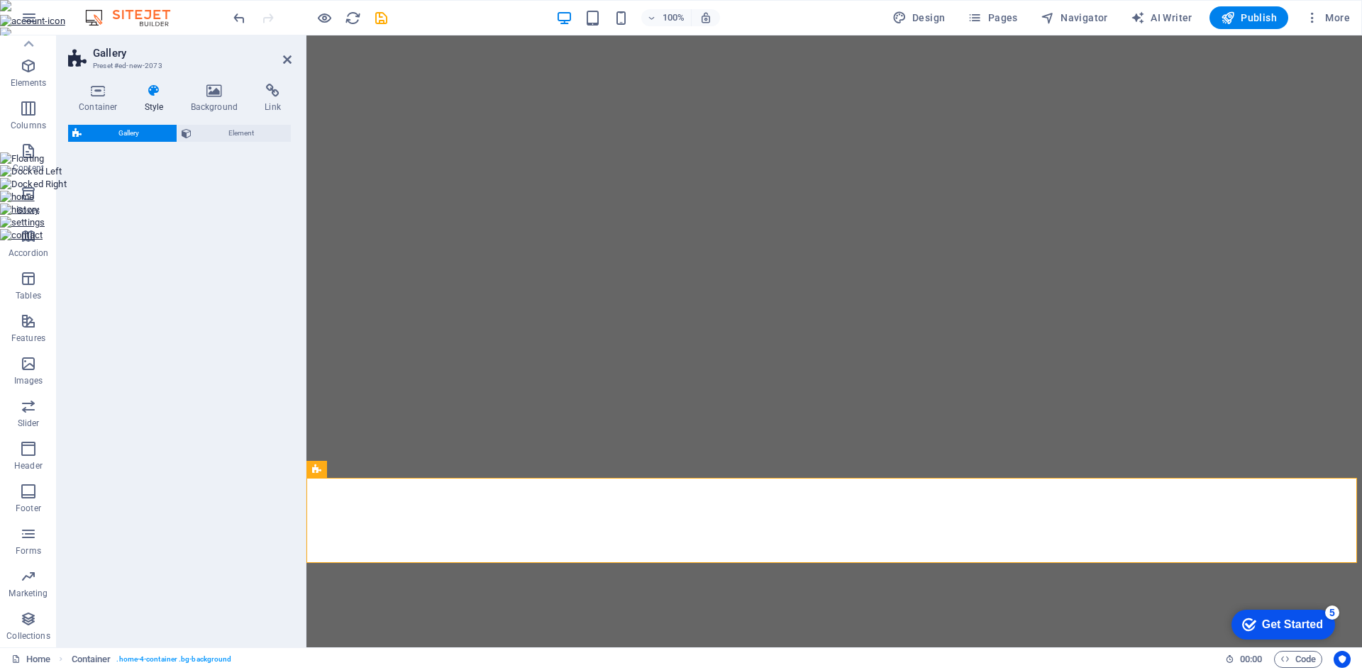
select select "rem"
select select "preset-gallery-v3-grid"
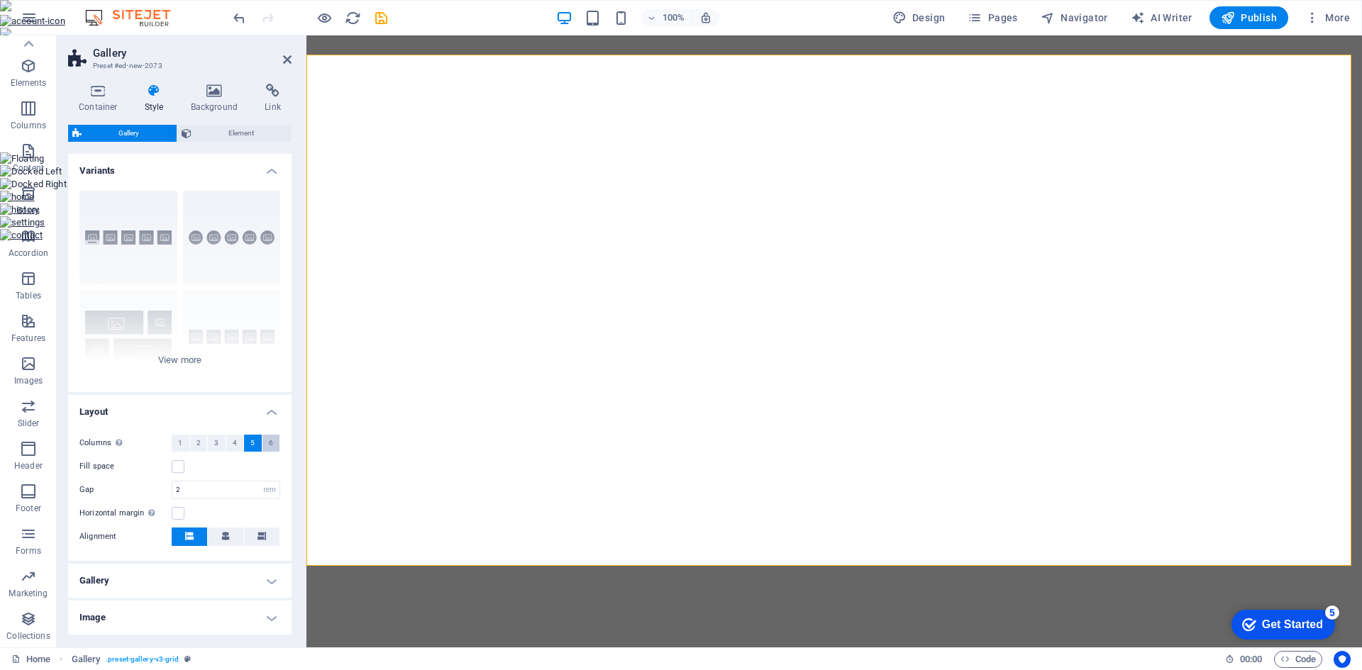
click at [271, 443] on button "6" at bounding box center [271, 443] width 18 height 17
click at [250, 442] on span "5" at bounding box center [252, 443] width 4 height 17
click at [267, 619] on h4 "Image" at bounding box center [179, 618] width 223 height 34
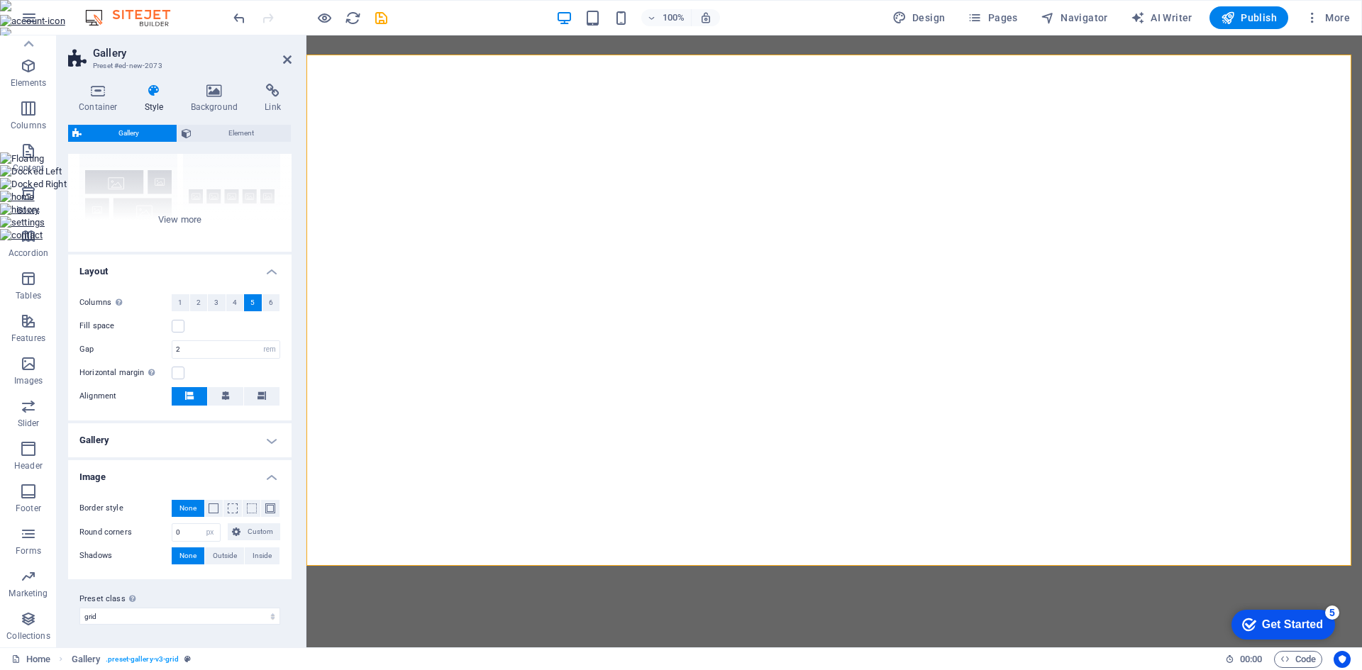
click at [163, 438] on h4 "Gallery" at bounding box center [179, 440] width 223 height 34
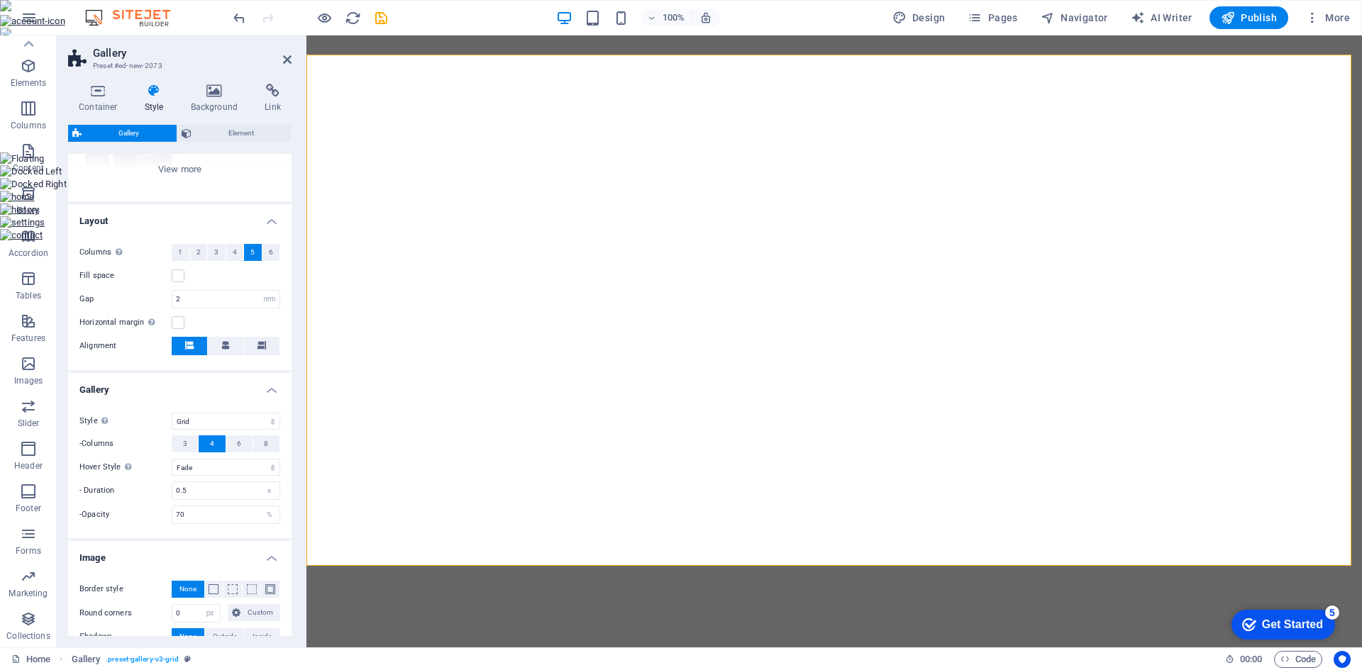
scroll to position [211, 0]
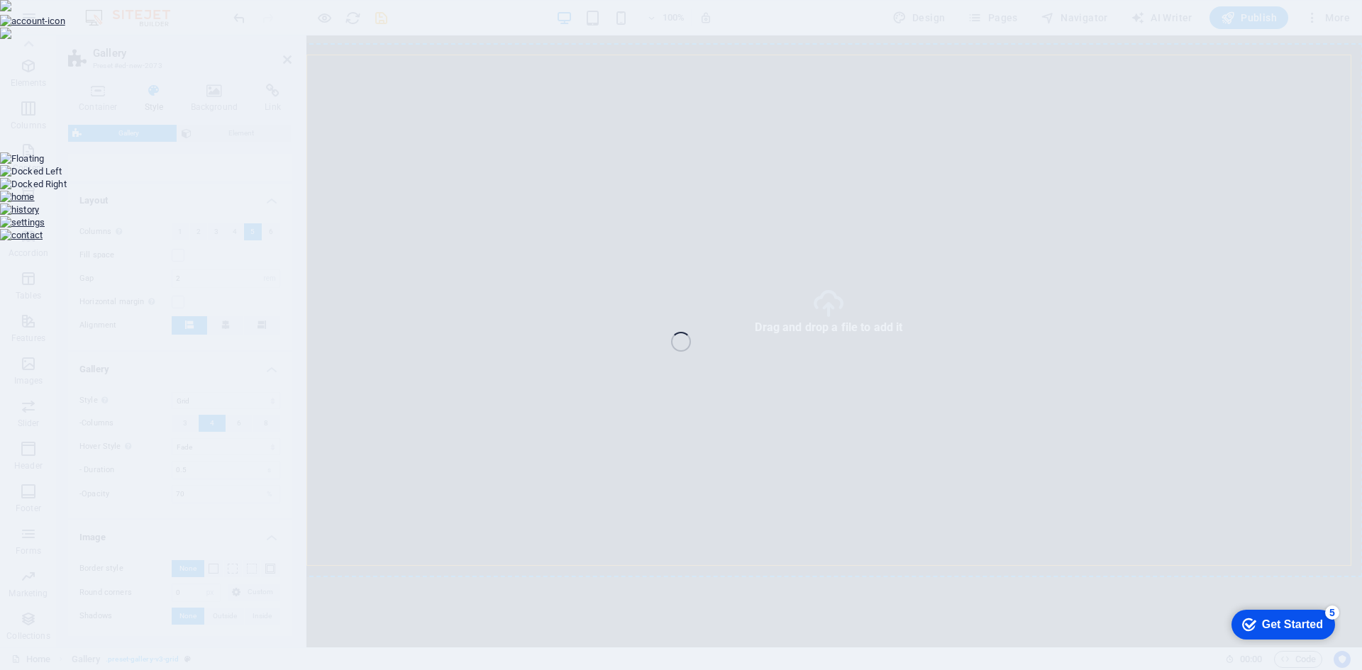
select select "4"
select select "px"
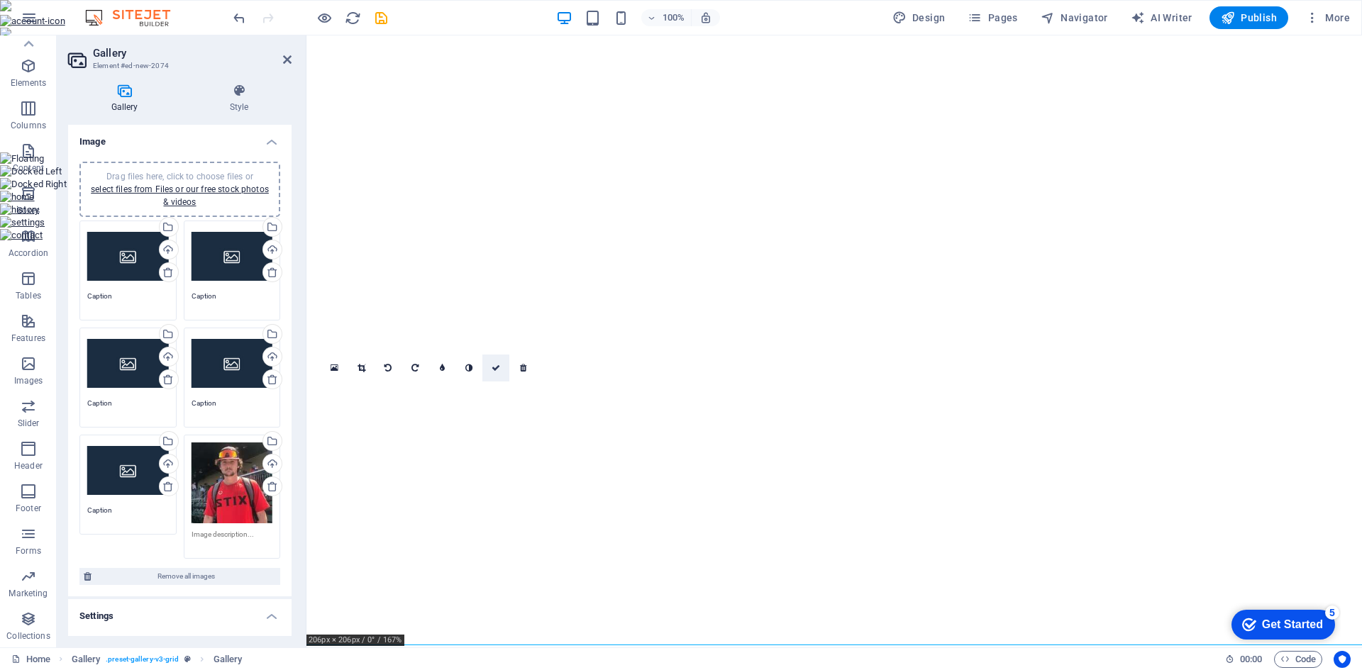
click at [495, 367] on icon at bounding box center [495, 368] width 9 height 9
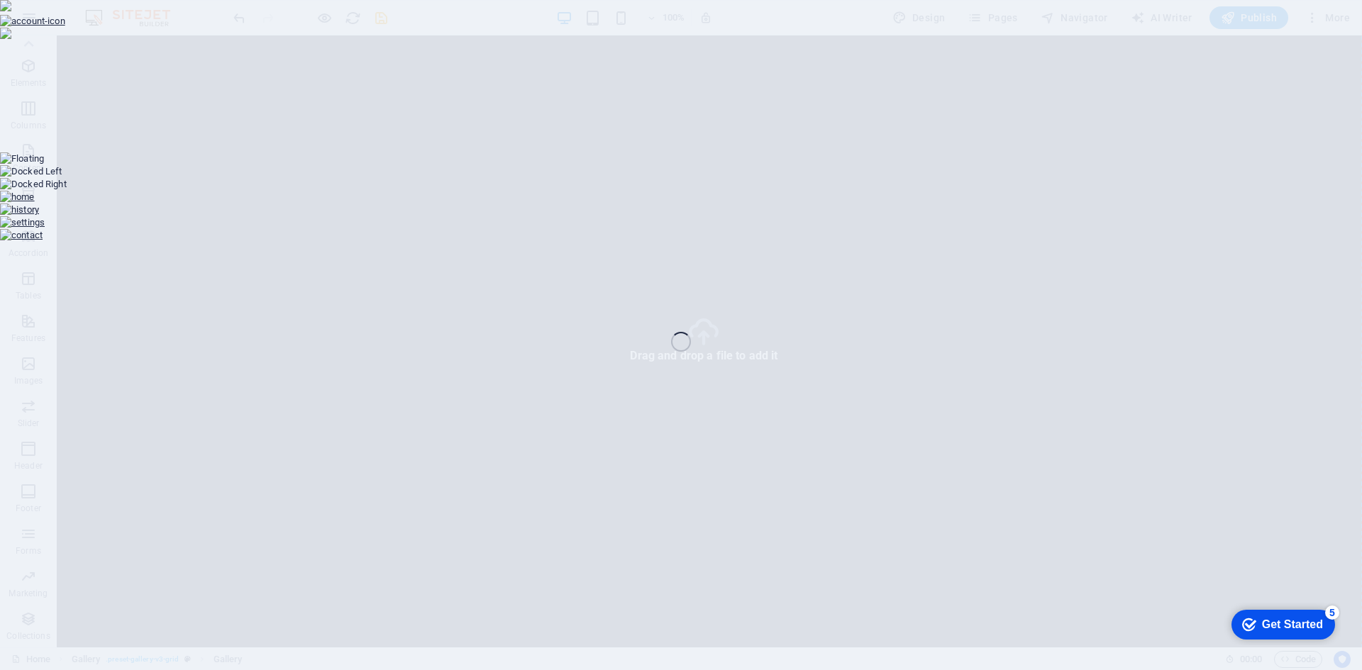
select select "4"
select select "px"
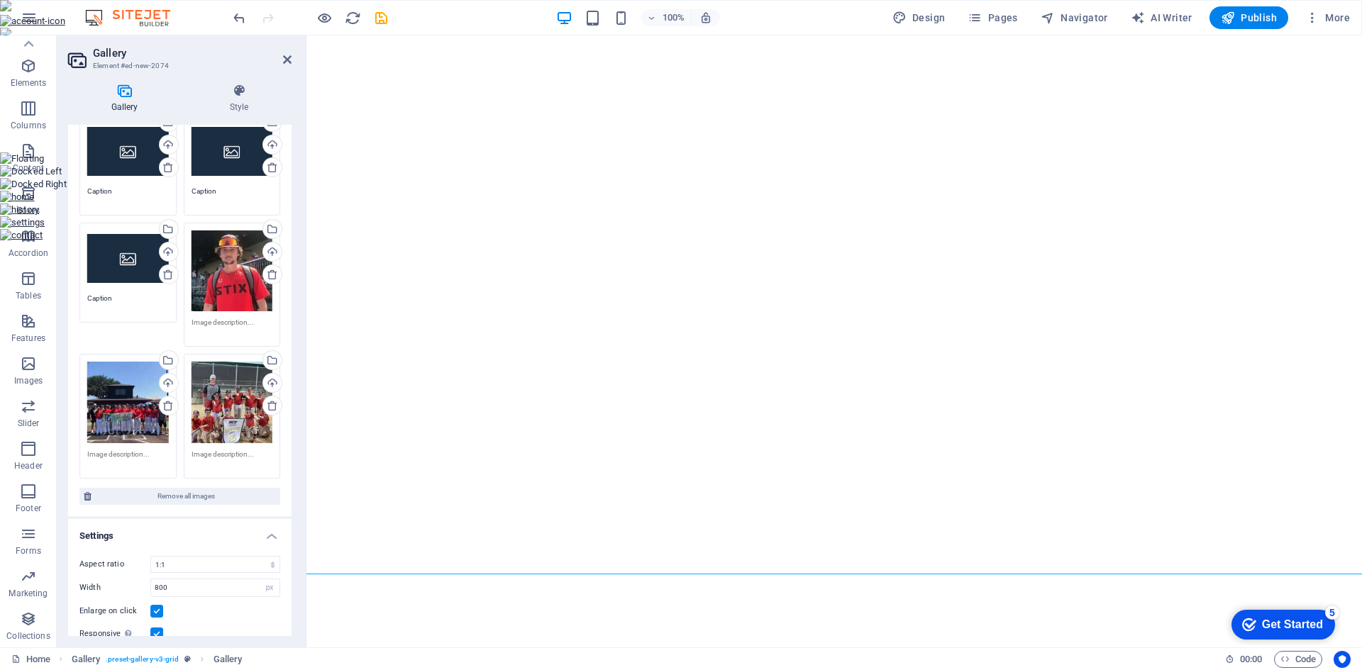
scroll to position [213, 0]
click at [184, 494] on span "Remove all images" at bounding box center [186, 495] width 180 height 17
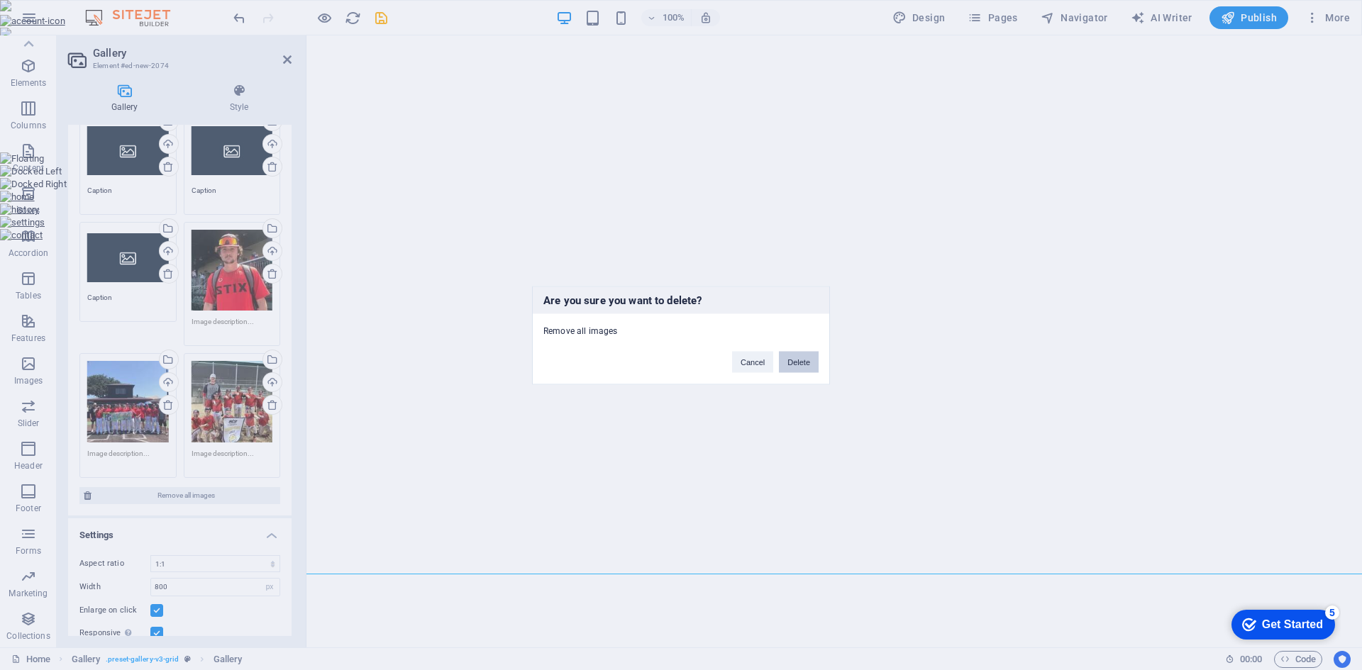
click at [794, 360] on button "Delete" at bounding box center [799, 361] width 40 height 21
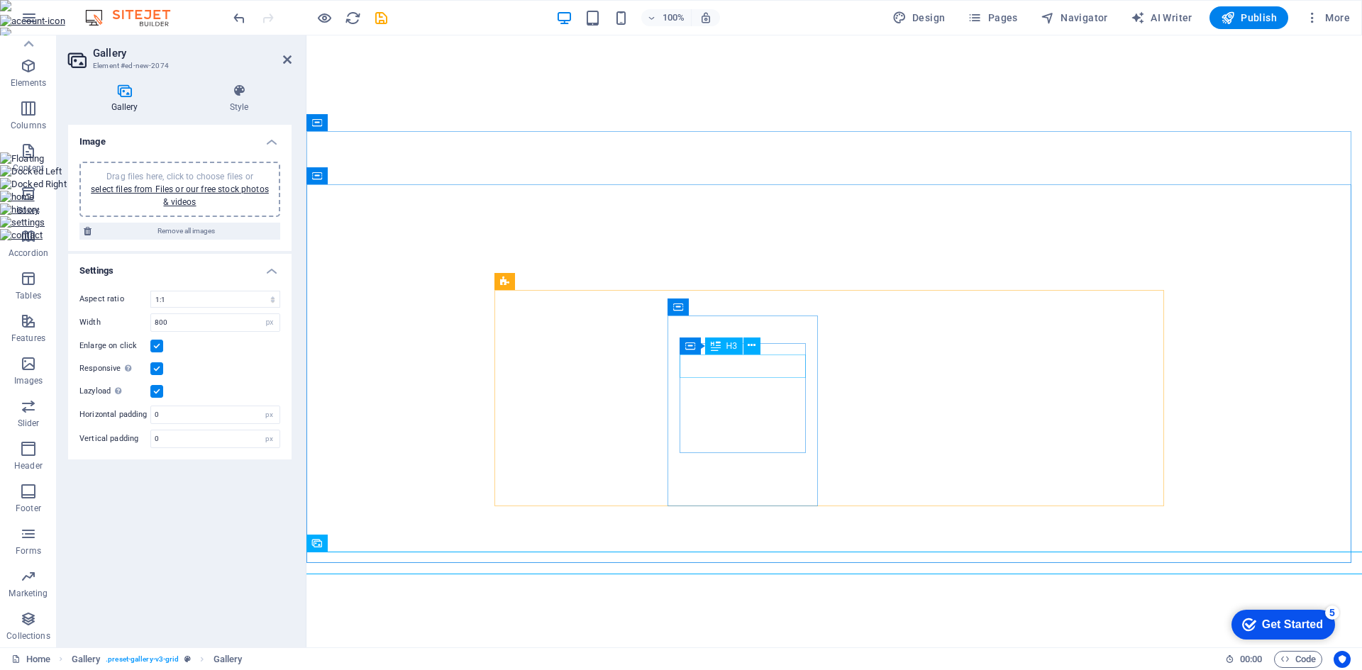
scroll to position [0, 0]
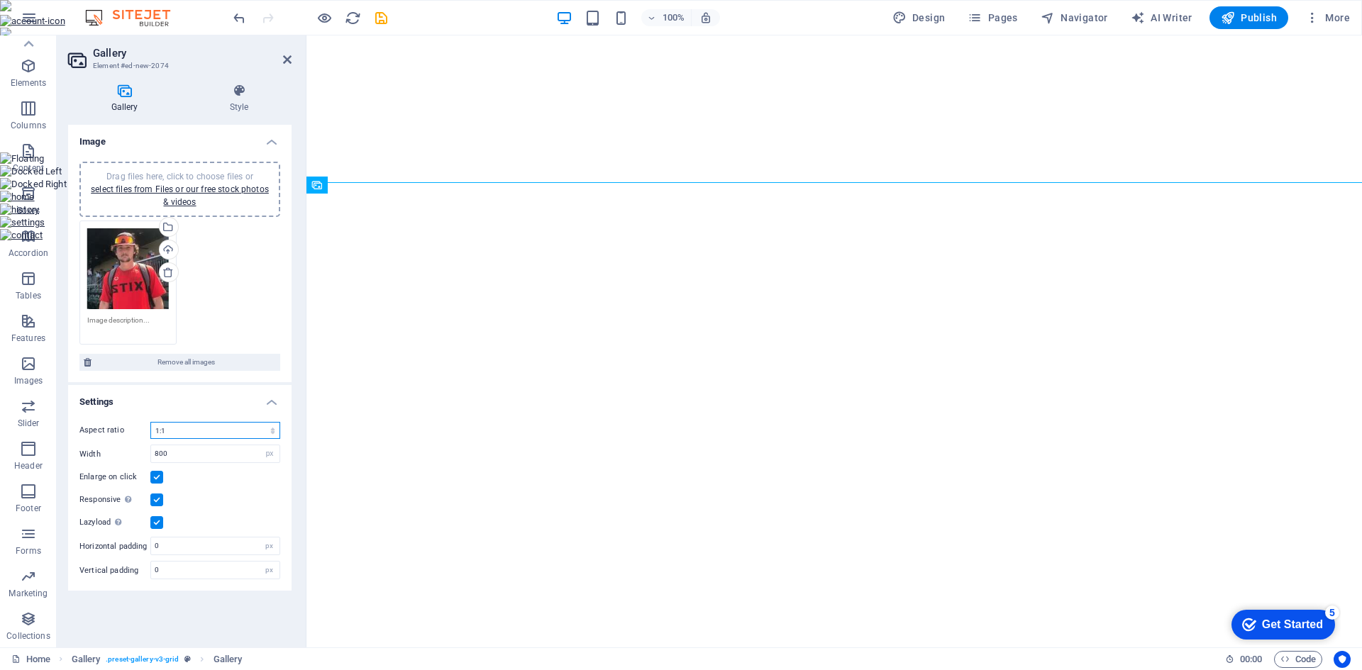
click at [181, 433] on select "No fixed aspect ratio 16:9 16:10 4:3 1:1 1:2 2:1" at bounding box center [215, 430] width 130 height 17
select select "3"
click at [150, 422] on select "No fixed aspect ratio 16:9 16:10 4:3 1:1 1:2 2:1" at bounding box center [215, 430] width 130 height 17
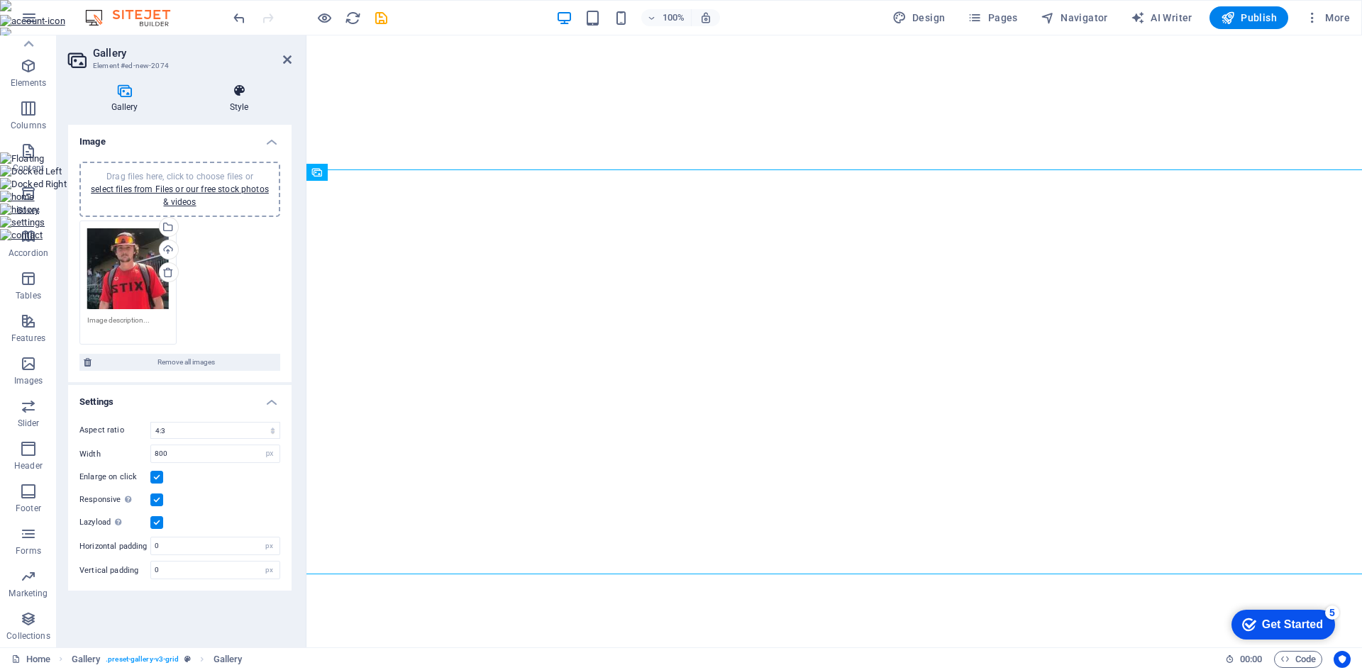
click at [245, 89] on icon at bounding box center [239, 91] width 105 height 14
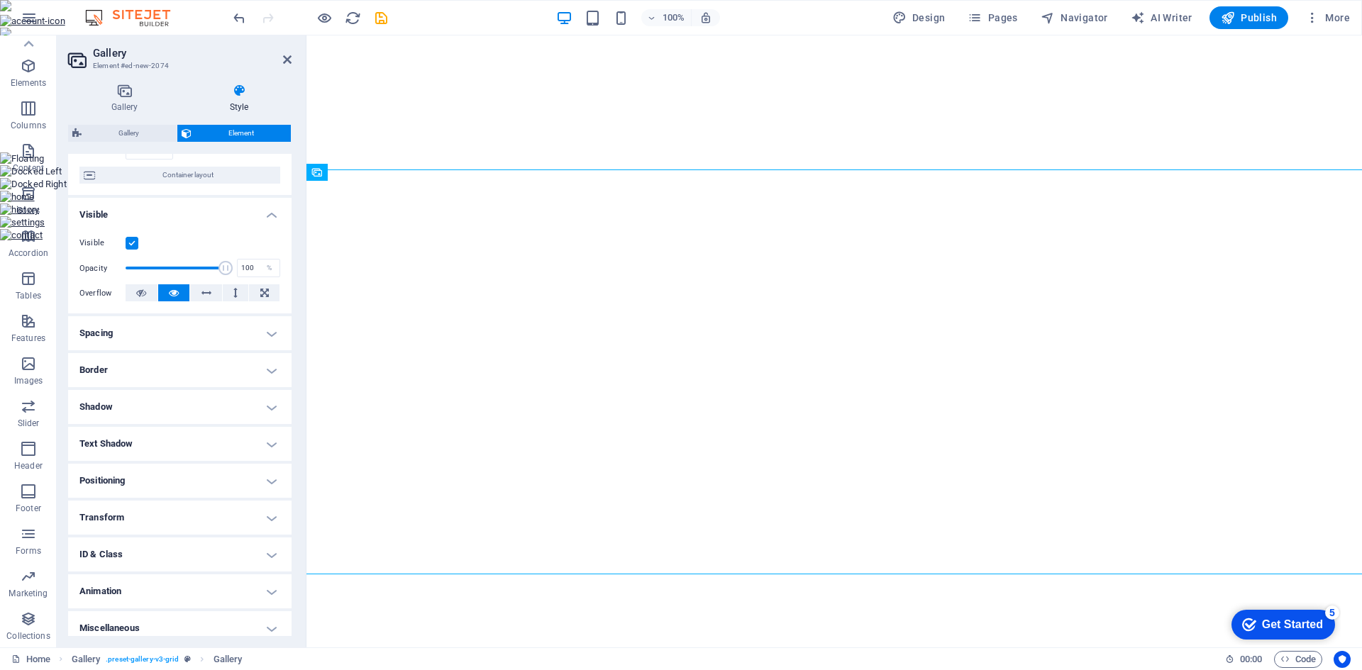
scroll to position [117, 0]
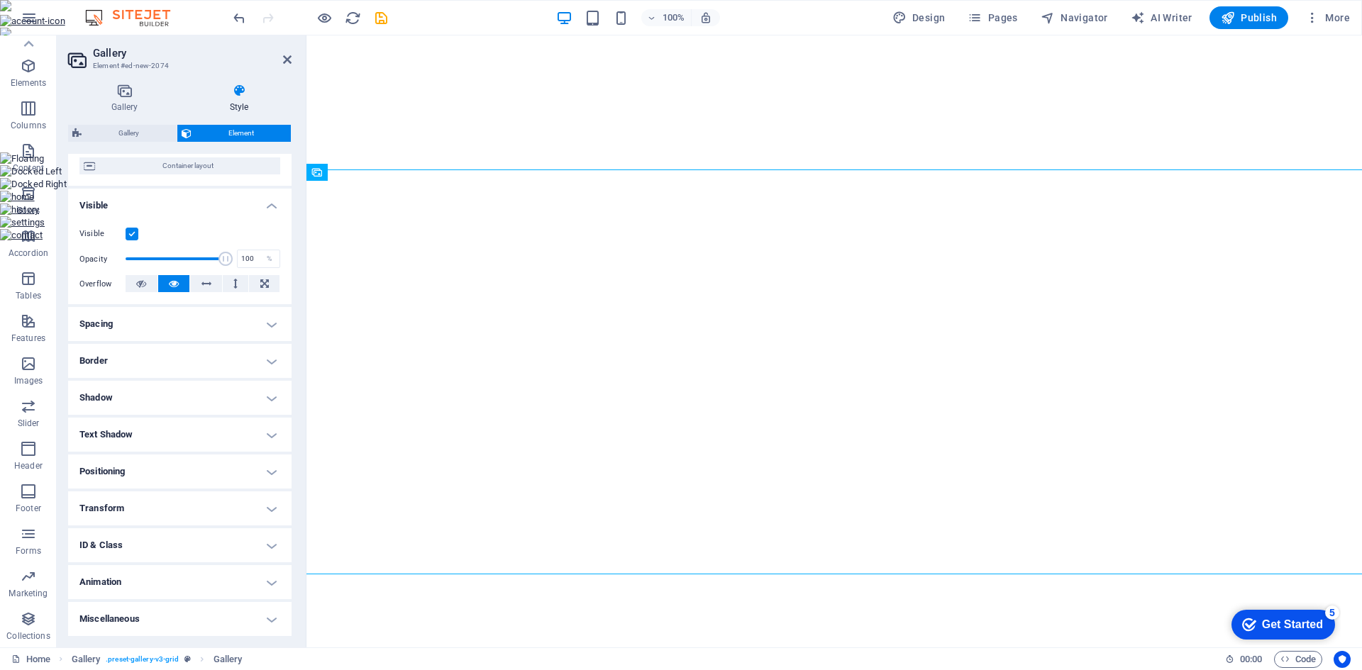
click at [268, 509] on h4 "Transform" at bounding box center [179, 508] width 223 height 34
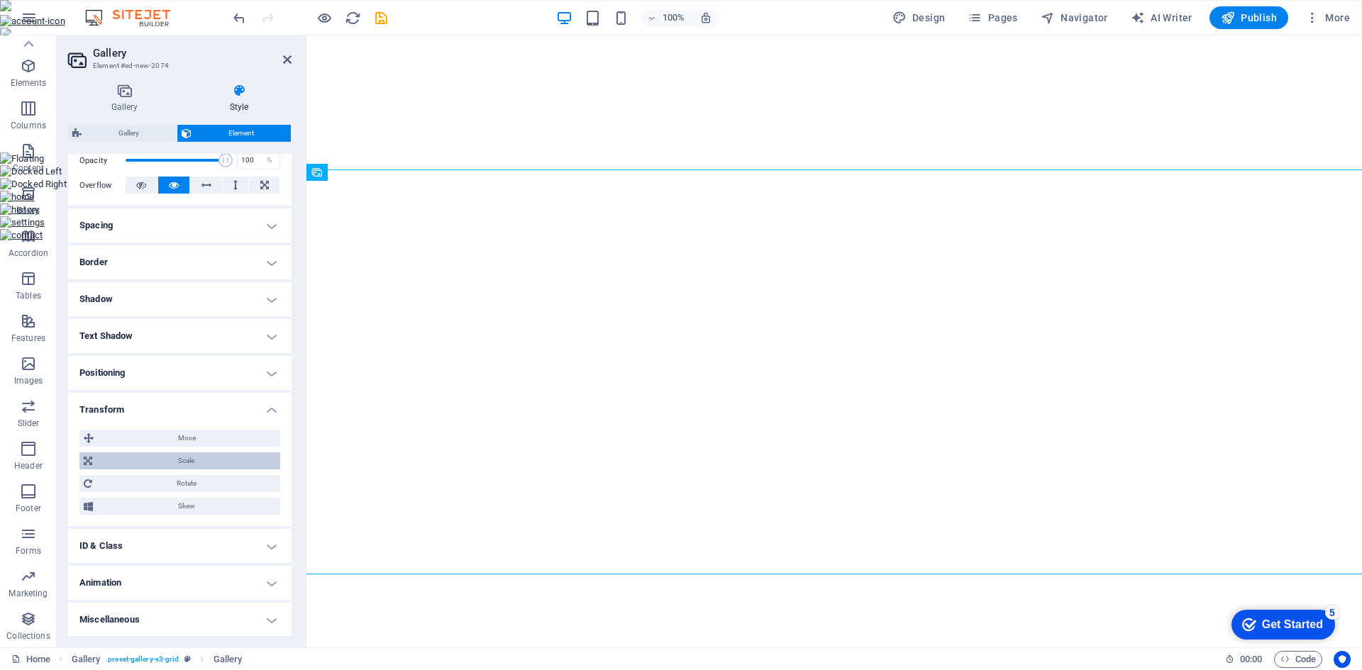
scroll to position [216, 0]
click at [231, 463] on span "Scale" at bounding box center [185, 460] width 179 height 17
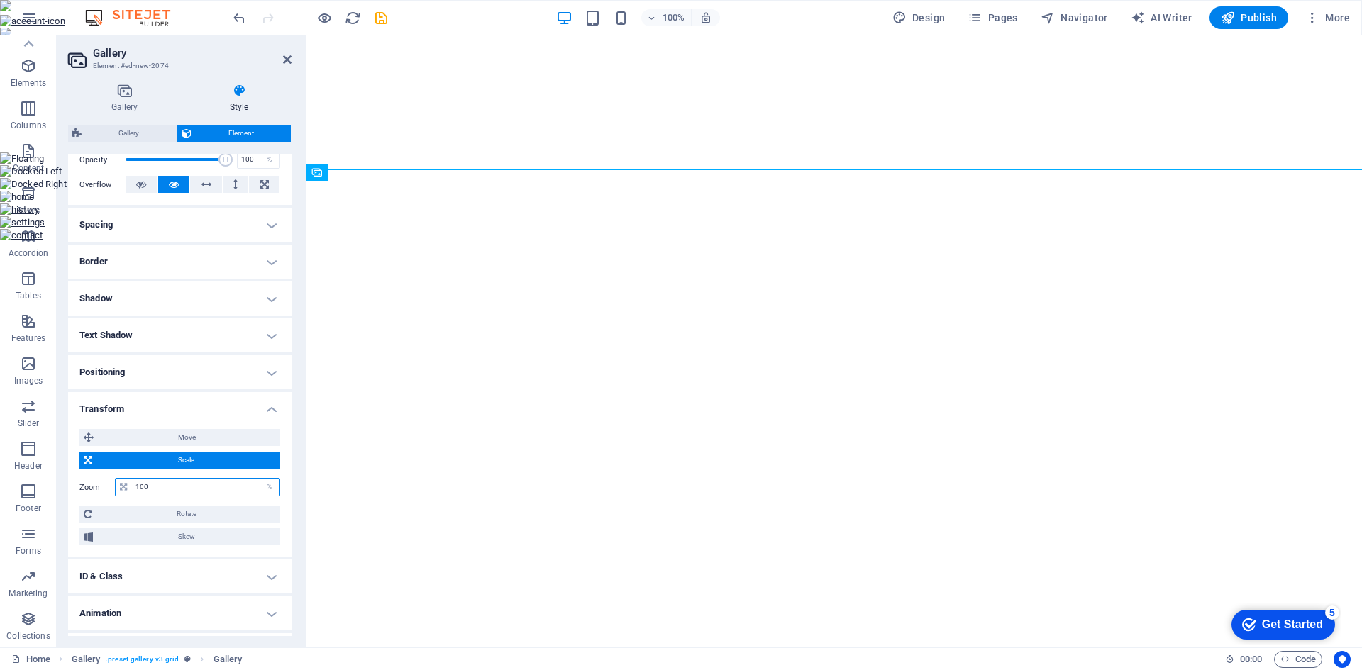
click at [229, 487] on input "100" at bounding box center [206, 487] width 148 height 17
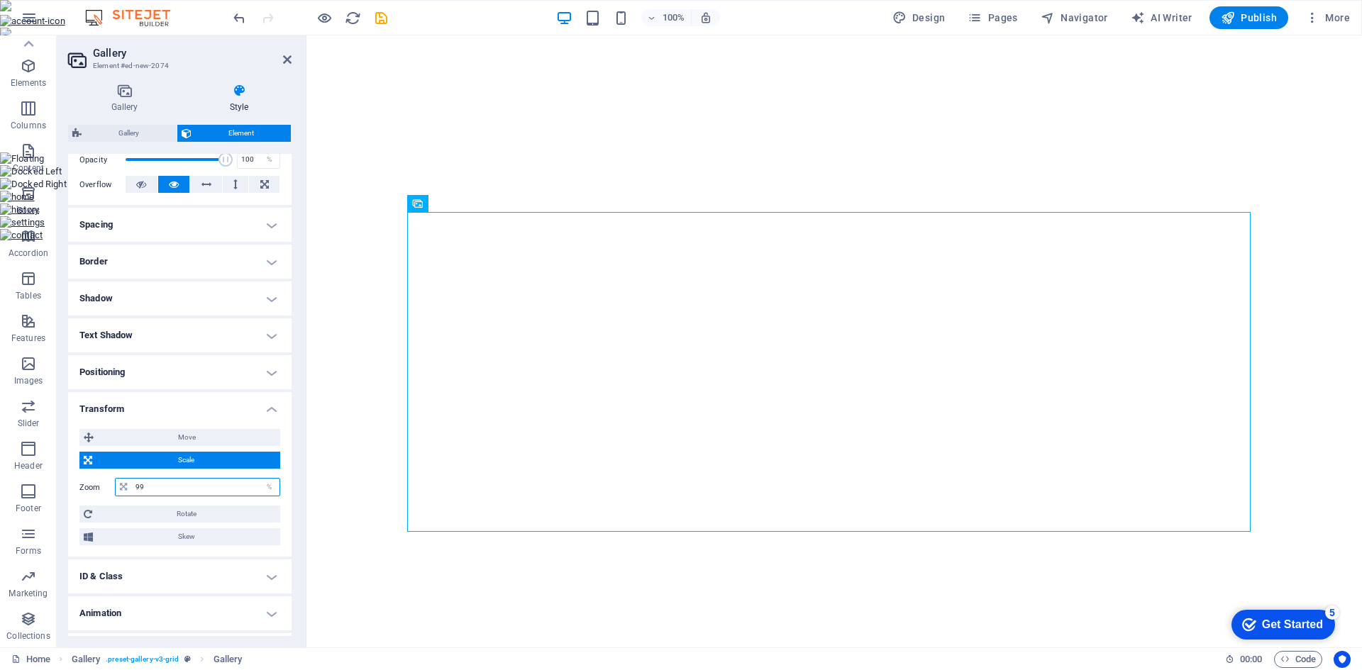
type input "100"
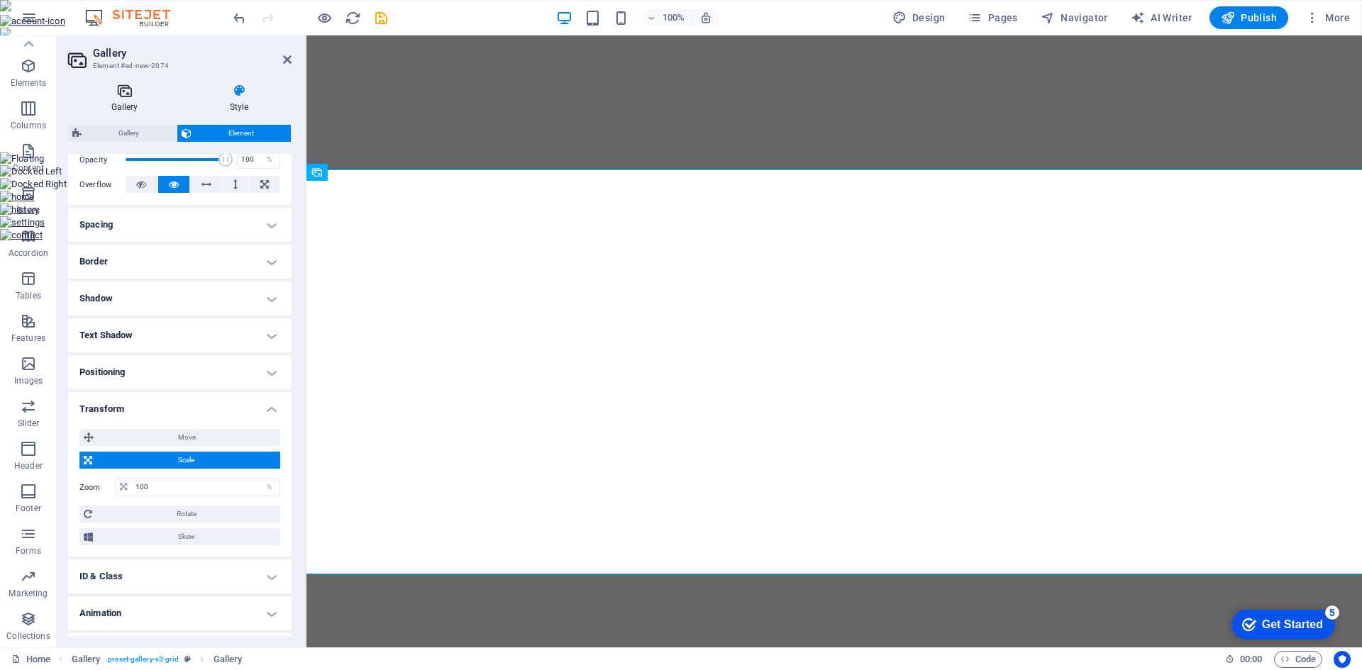
click at [131, 101] on h4 "Gallery" at bounding box center [127, 99] width 118 height 30
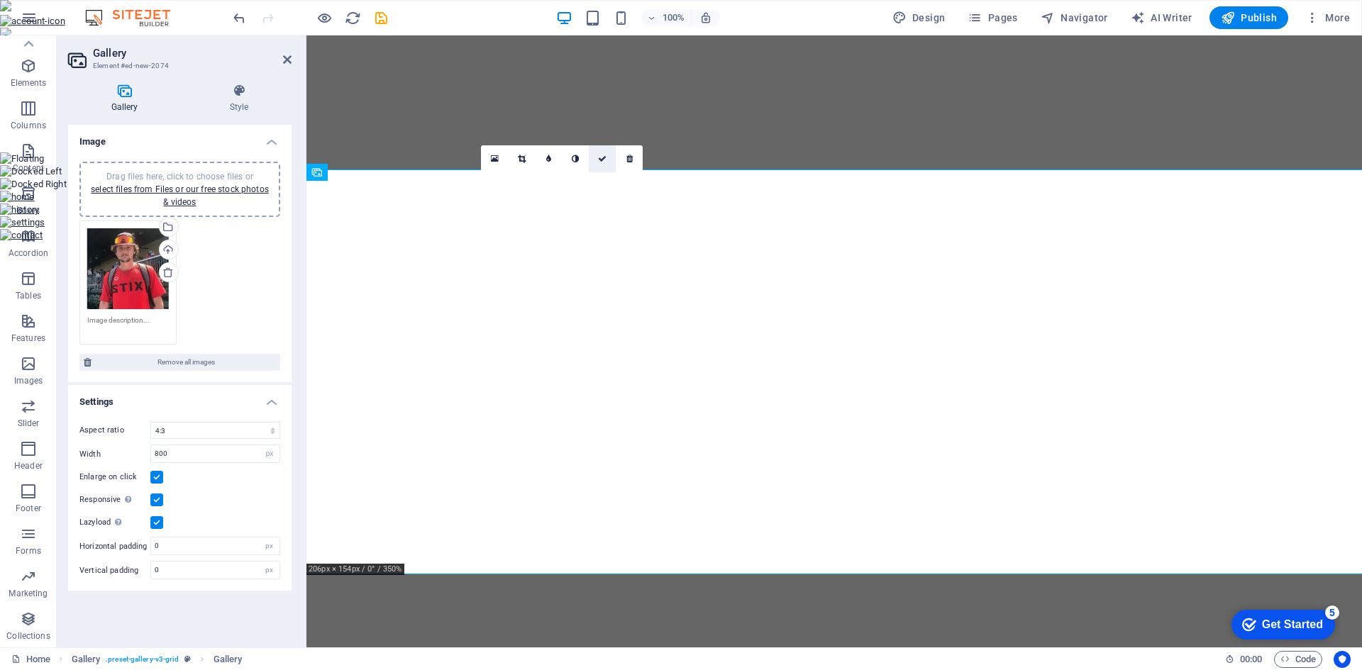
click at [599, 160] on icon at bounding box center [602, 159] width 9 height 9
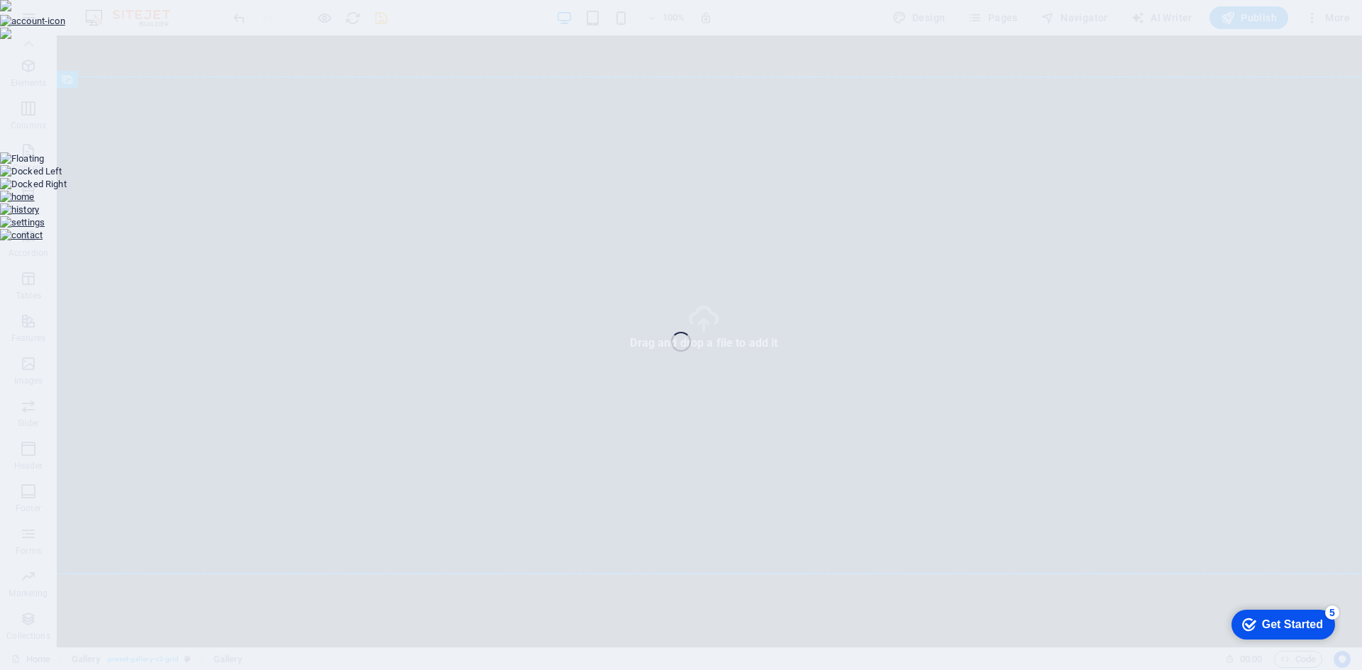
select select "3"
select select "px"
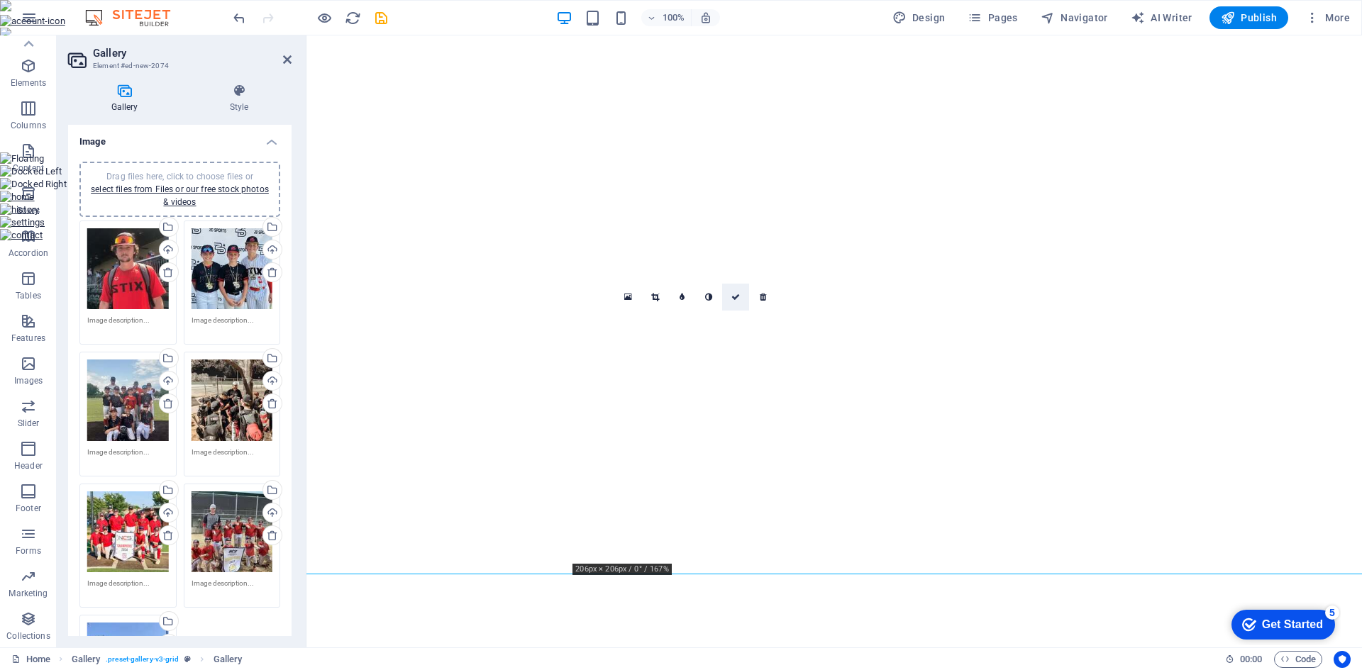
click at [735, 294] on icon at bounding box center [735, 297] width 9 height 9
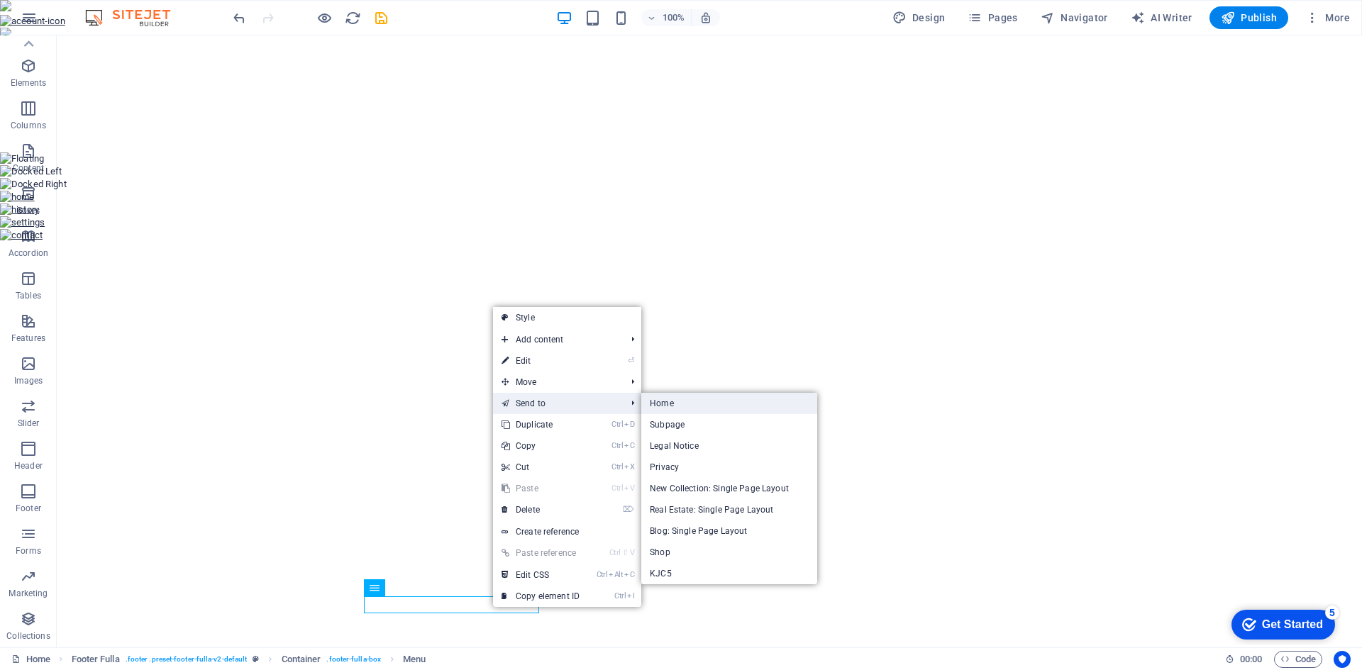
click at [659, 402] on link "Home" at bounding box center [729, 403] width 176 height 21
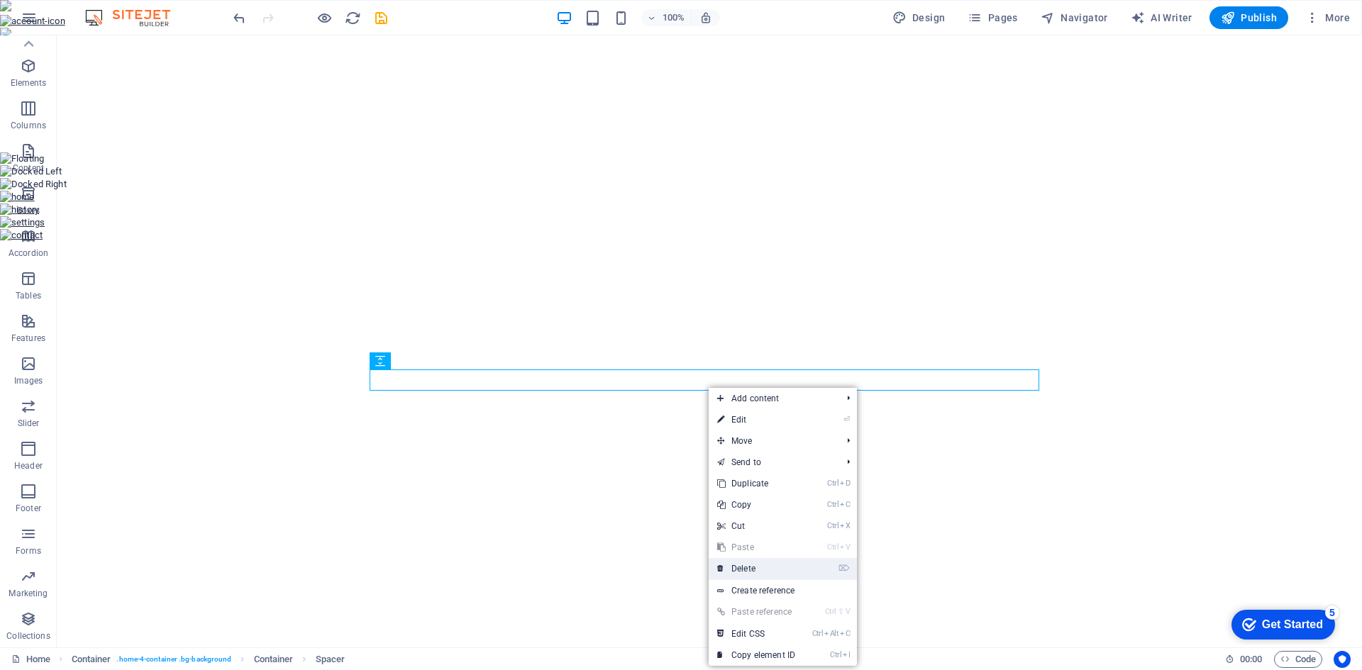
click at [764, 569] on link "⌦ Delete" at bounding box center [755, 568] width 95 height 21
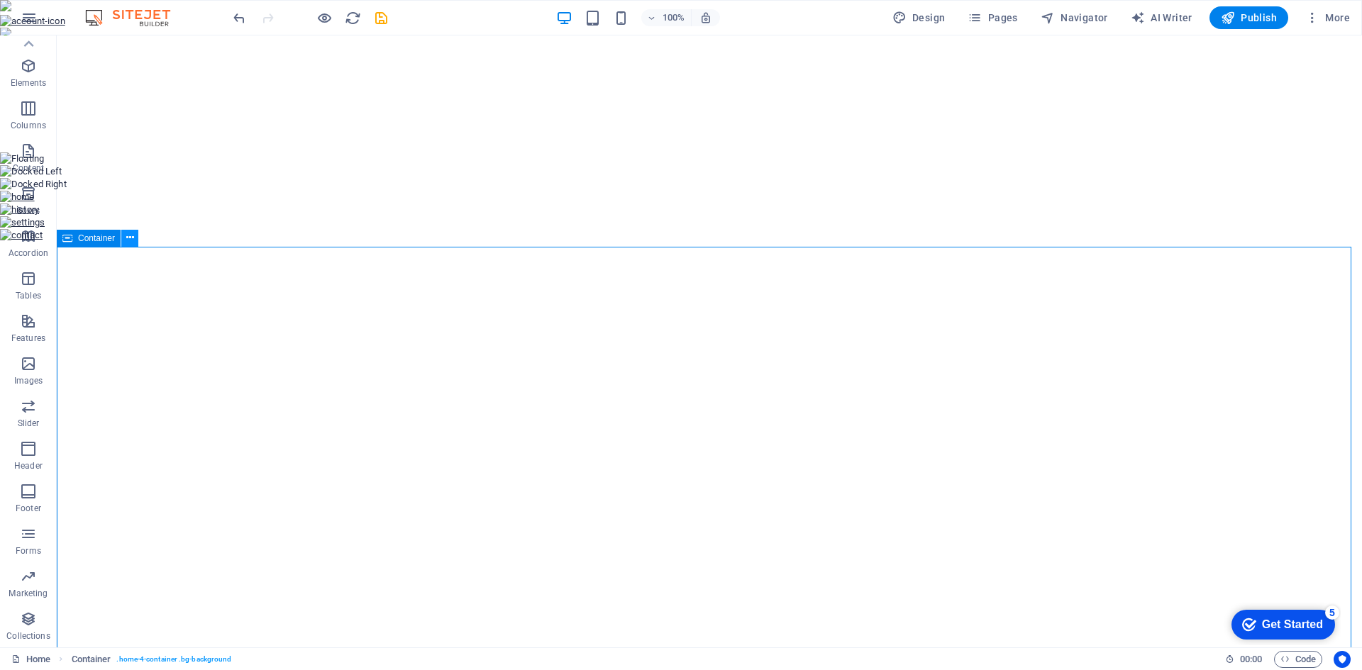
click at [128, 238] on icon at bounding box center [130, 237] width 8 height 15
click at [704, 258] on div "+ Add section" at bounding box center [709, 247] width 79 height 24
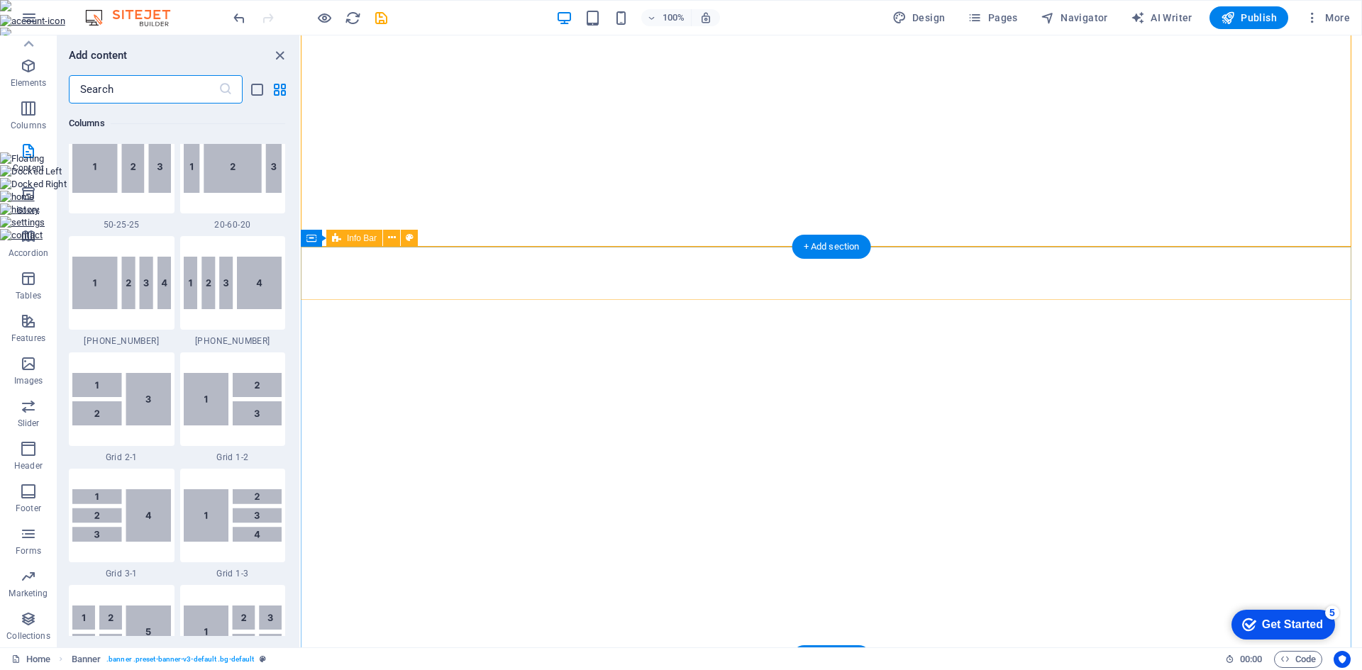
scroll to position [2481, 0]
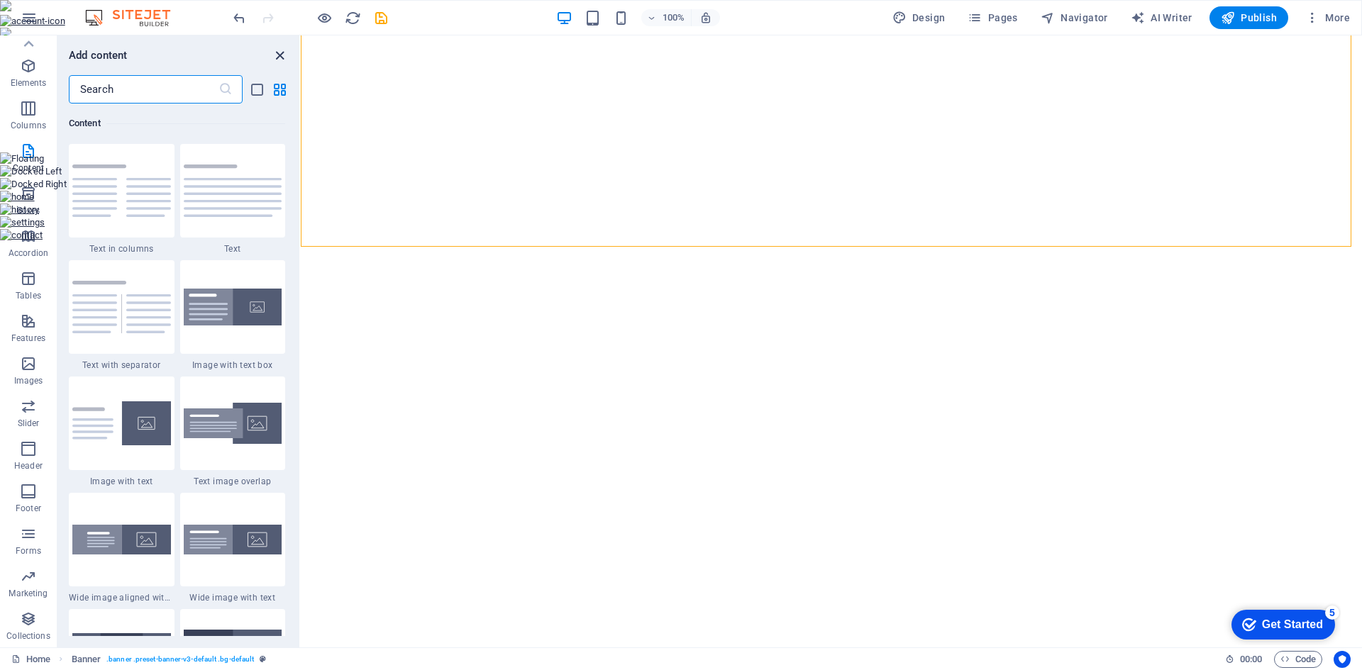
click at [277, 57] on icon "close panel" at bounding box center [280, 56] width 16 height 16
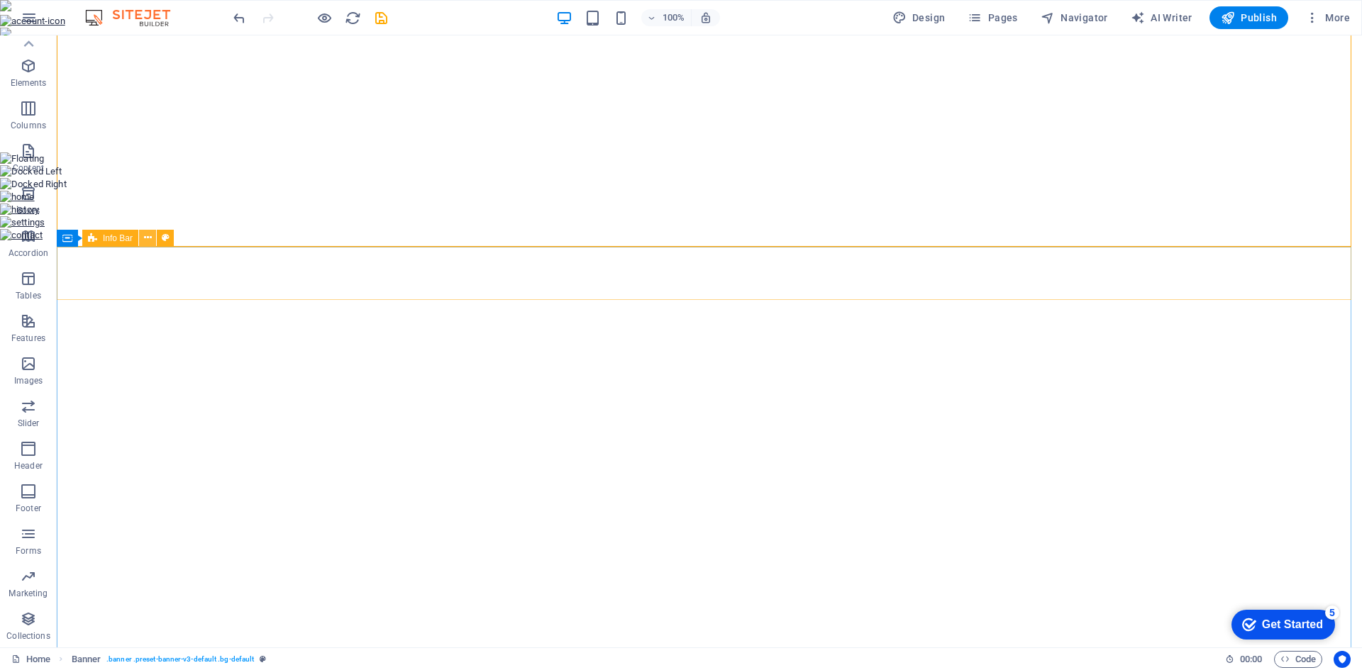
click at [146, 235] on icon at bounding box center [148, 237] width 8 height 15
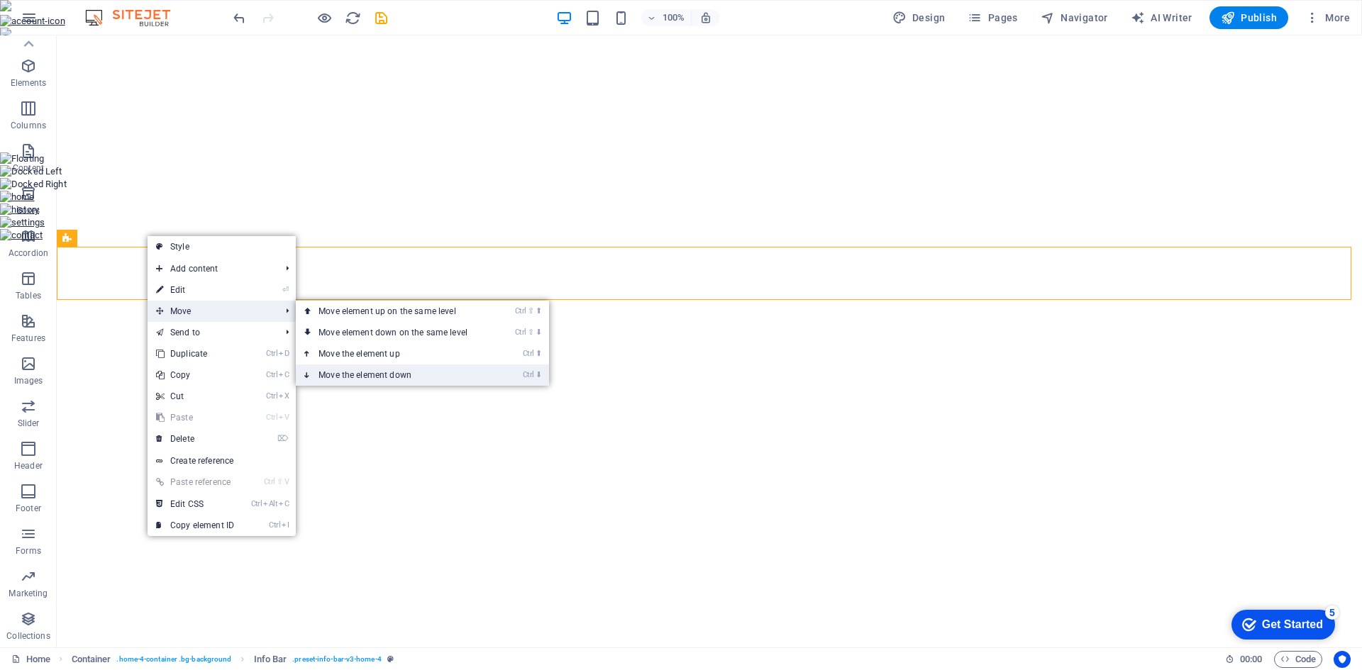
click at [357, 374] on link "Ctrl ⬇ Move the element down" at bounding box center [396, 375] width 200 height 21
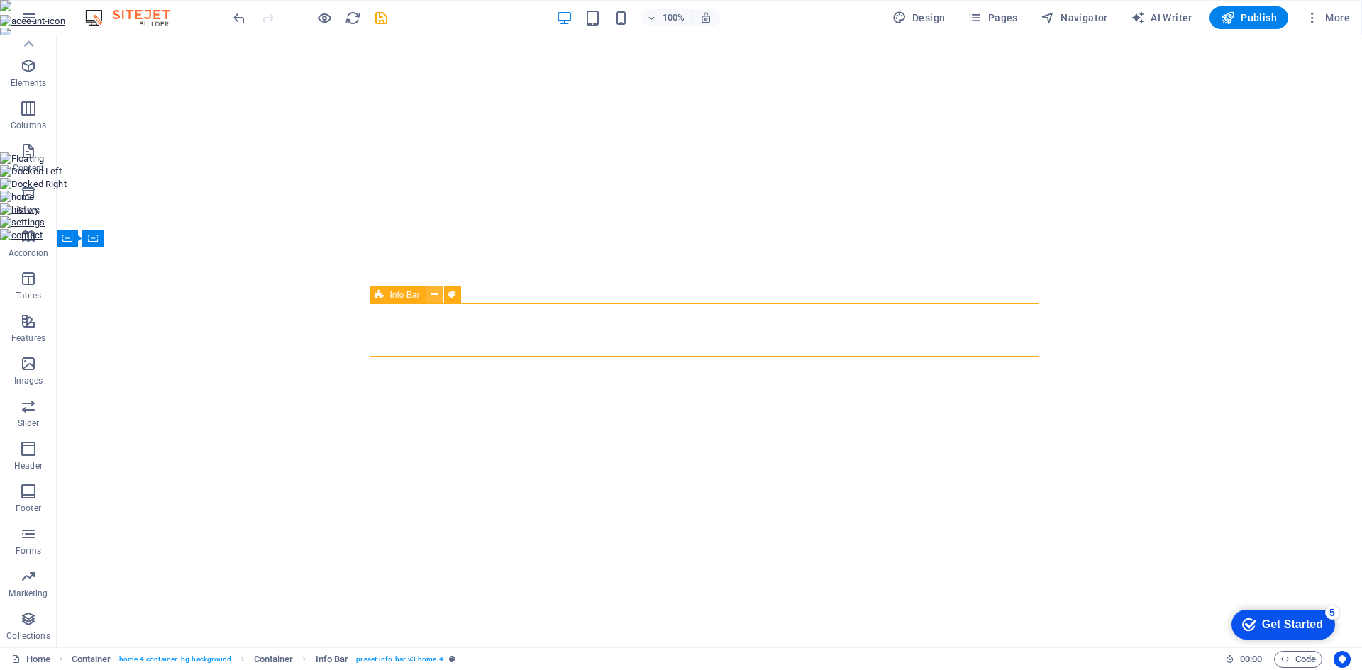
click at [436, 294] on icon at bounding box center [434, 294] width 8 height 15
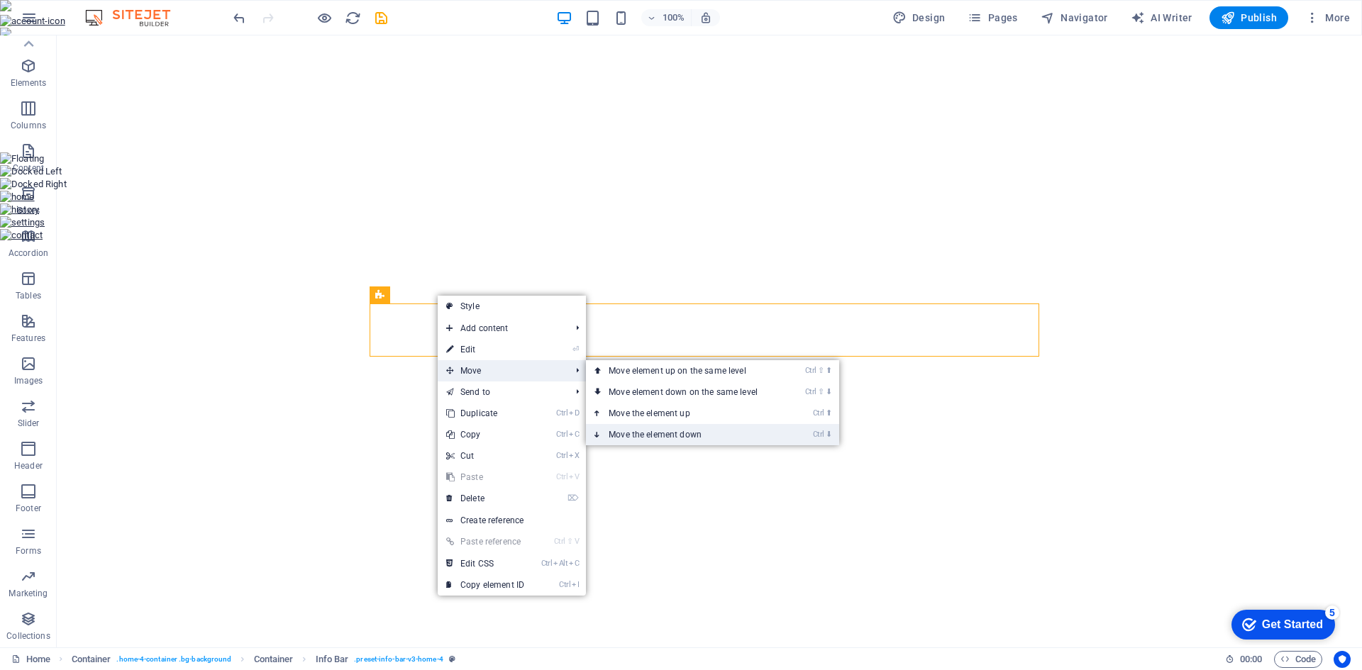
click at [648, 430] on link "Ctrl ⬇ Move the element down" at bounding box center [686, 434] width 200 height 21
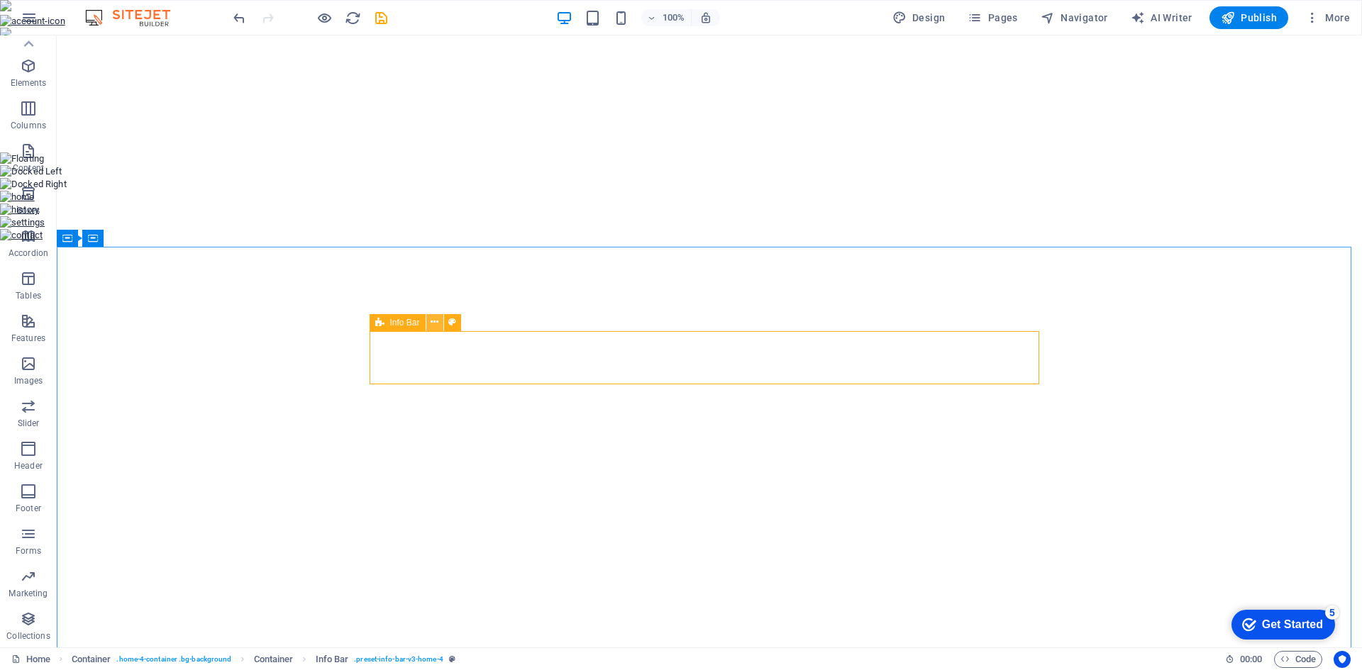
click at [438, 320] on icon at bounding box center [434, 322] width 8 height 15
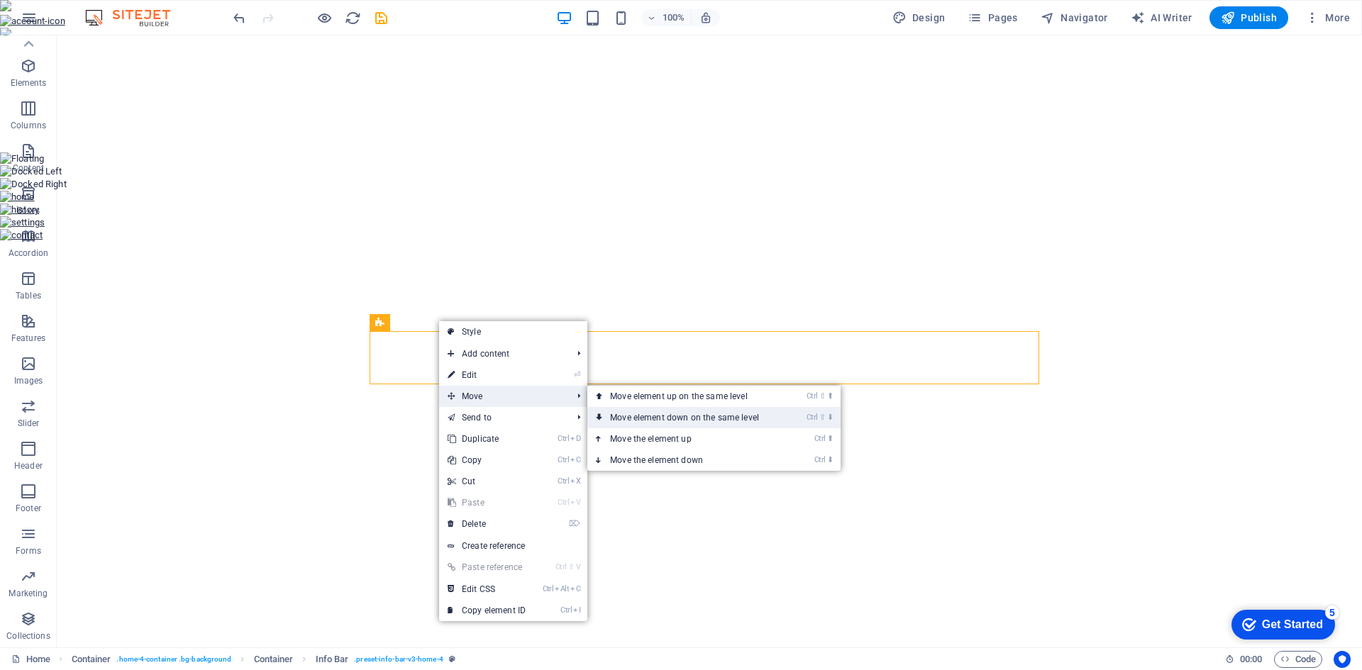
click at [621, 416] on link "Ctrl ⇧ ⬇ Move element down on the same level" at bounding box center [687, 417] width 200 height 21
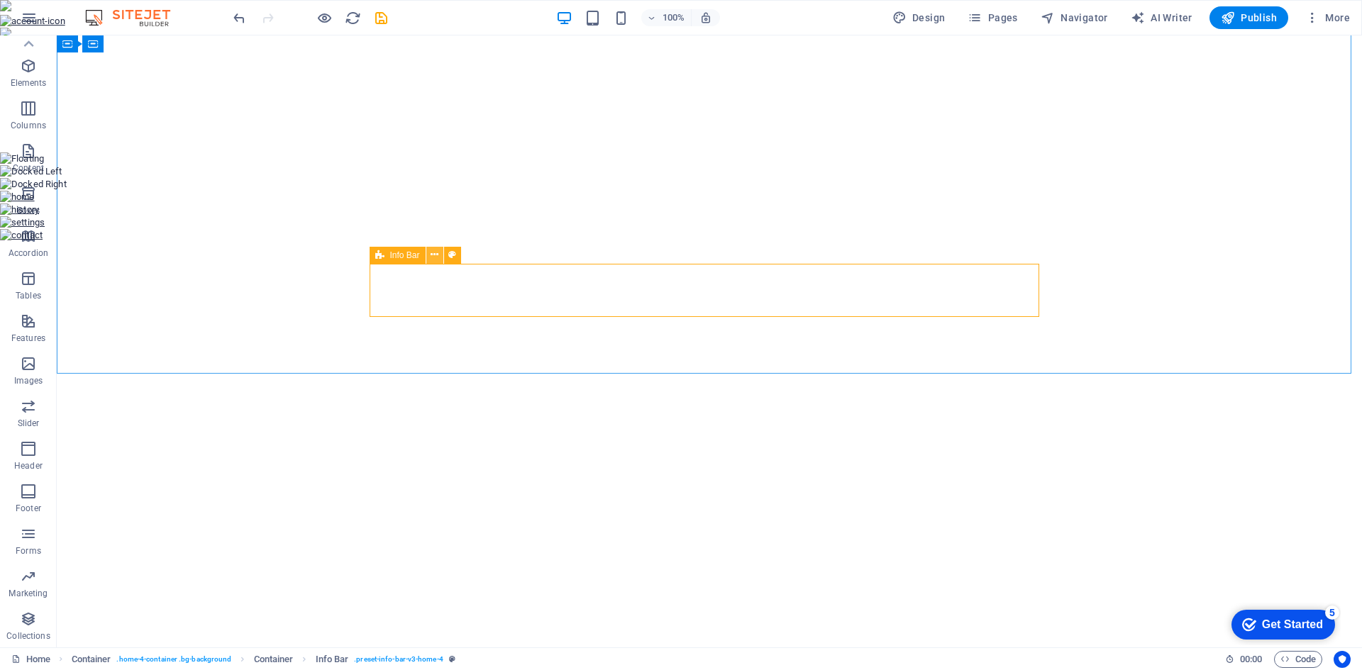
click at [435, 259] on icon at bounding box center [434, 255] width 8 height 15
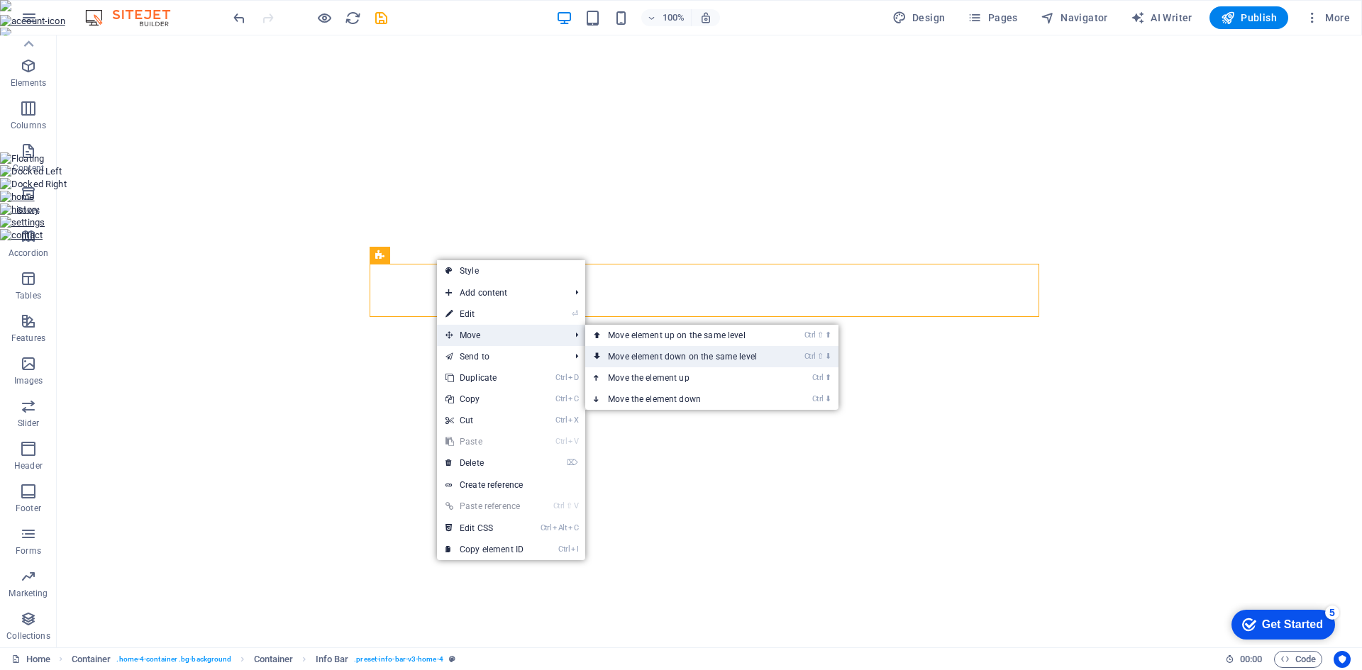
click at [643, 353] on link "Ctrl ⇧ ⬇ Move element down on the same level" at bounding box center [685, 356] width 200 height 21
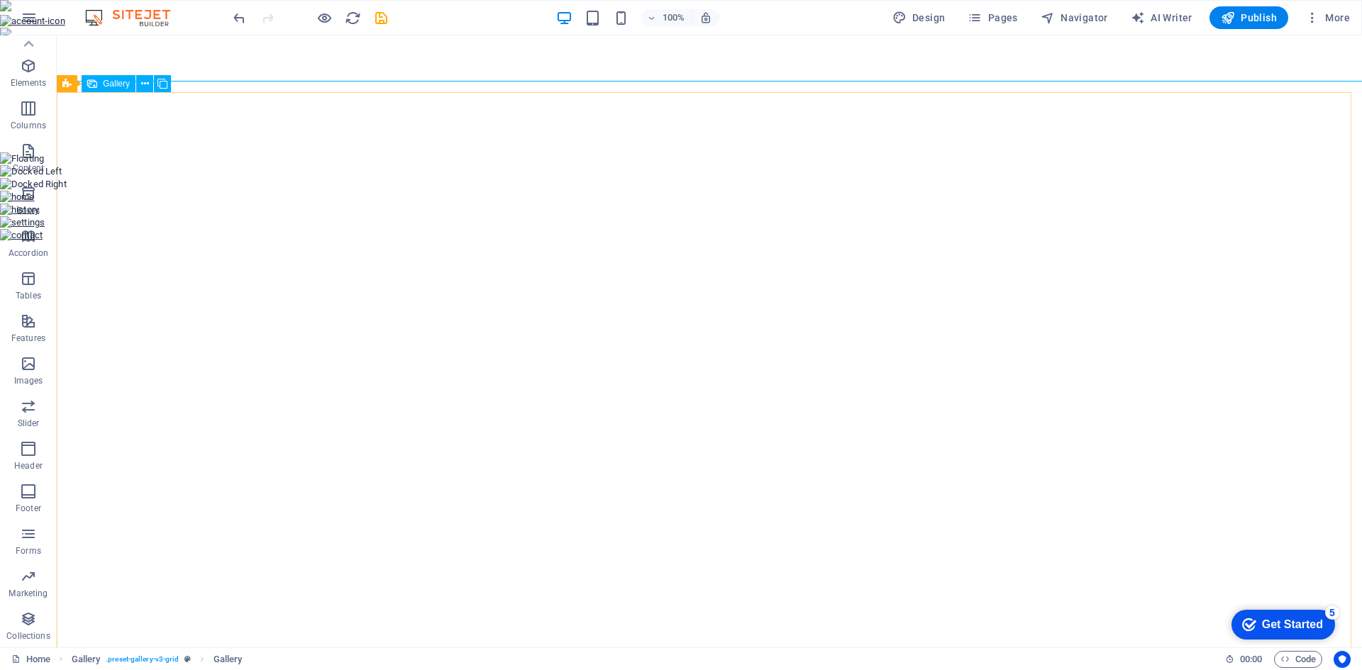
click at [120, 86] on span "Gallery" at bounding box center [116, 83] width 27 height 9
click at [141, 80] on icon at bounding box center [145, 84] width 8 height 15
click at [157, 84] on button at bounding box center [162, 83] width 17 height 17
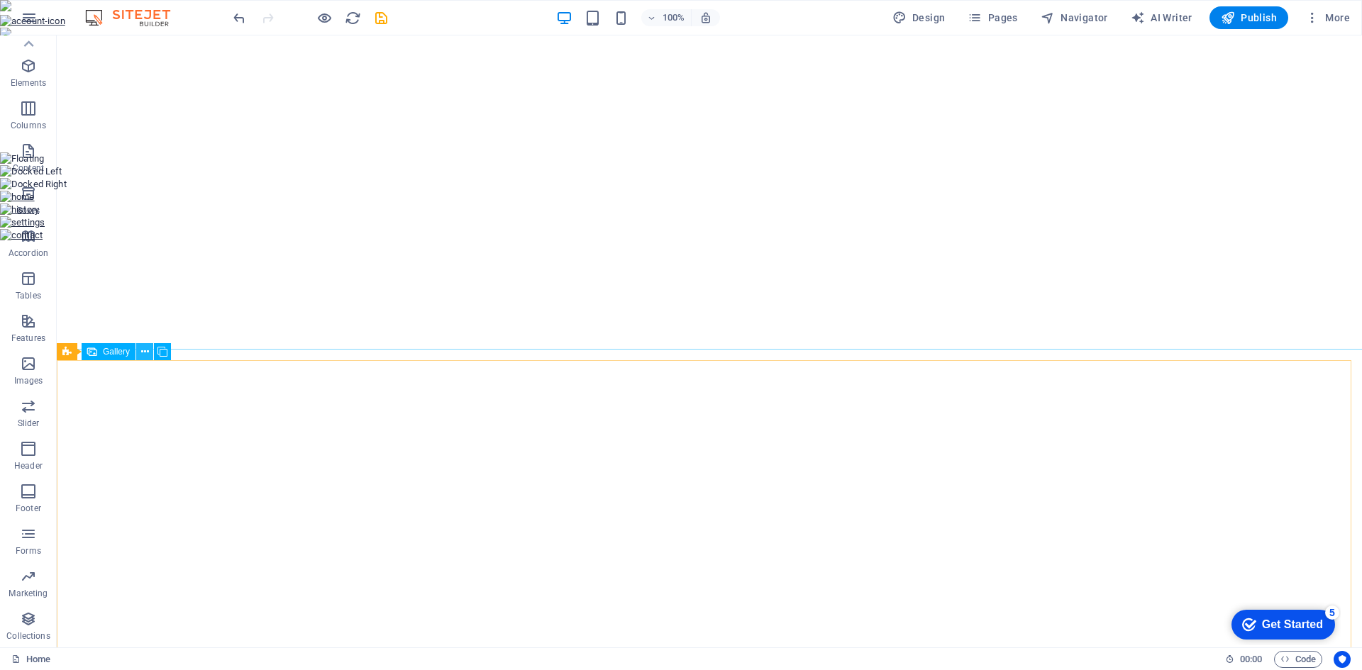
click at [145, 355] on icon at bounding box center [145, 352] width 8 height 15
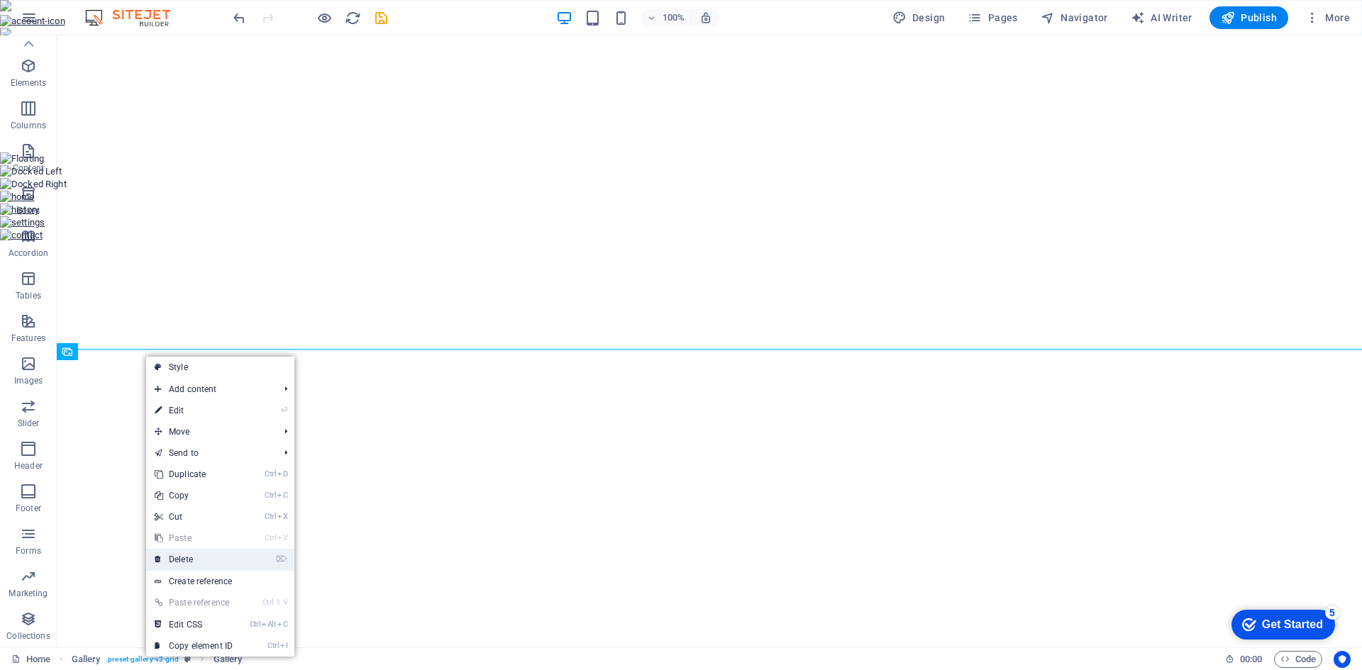
click at [194, 555] on link "⌦ Delete" at bounding box center [193, 559] width 95 height 21
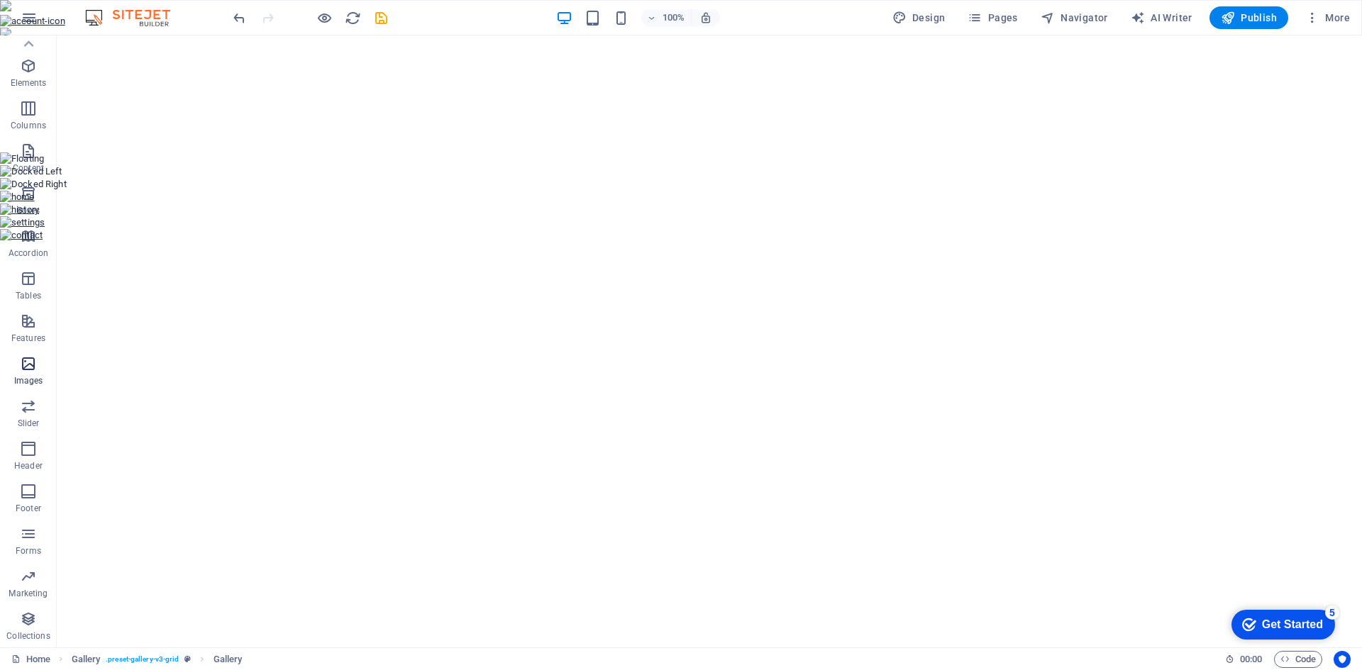
click at [15, 362] on span "Images" at bounding box center [28, 372] width 57 height 34
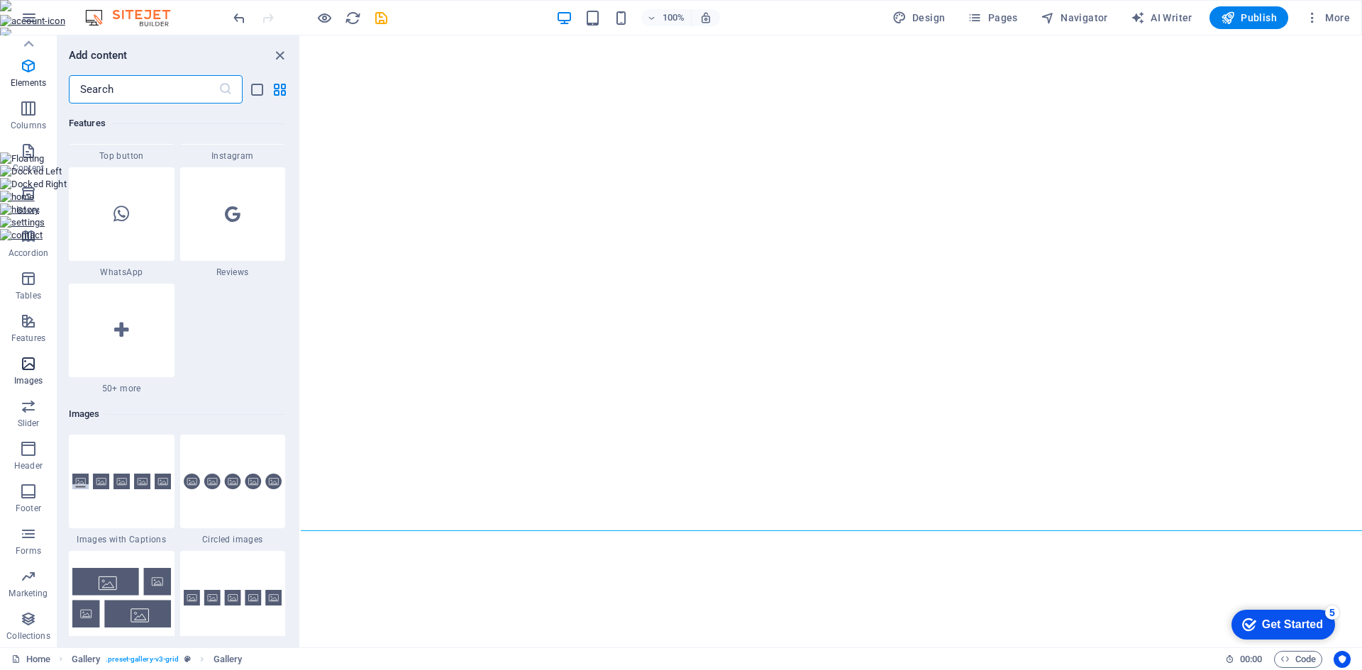
scroll to position [7191, 0]
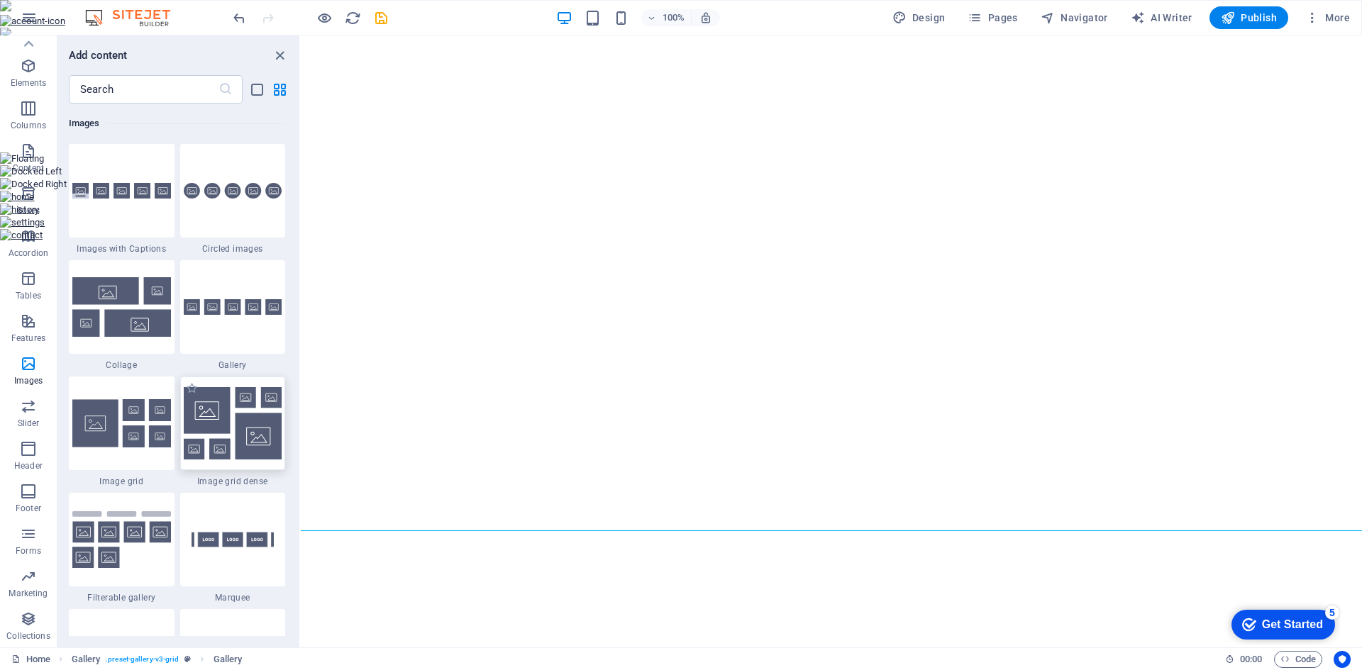
click at [245, 434] on img at bounding box center [233, 423] width 99 height 72
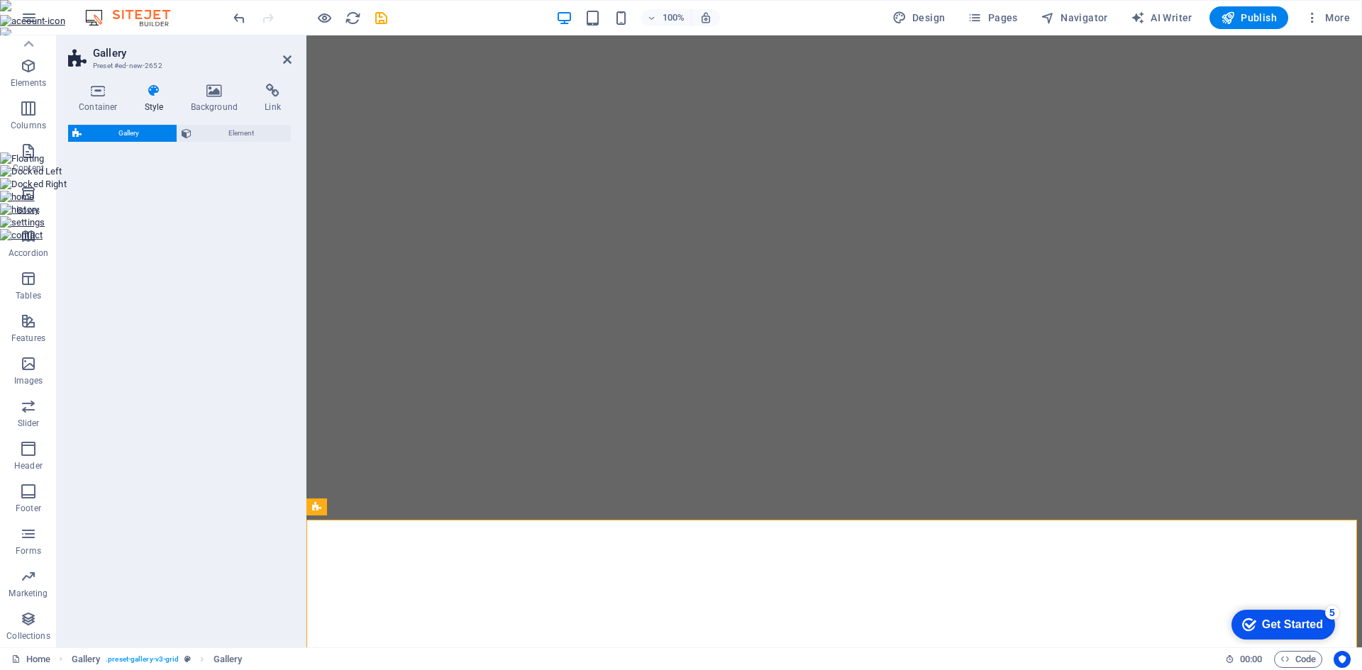
select select "rem"
select select "preset-gallery-v3-grid-dense"
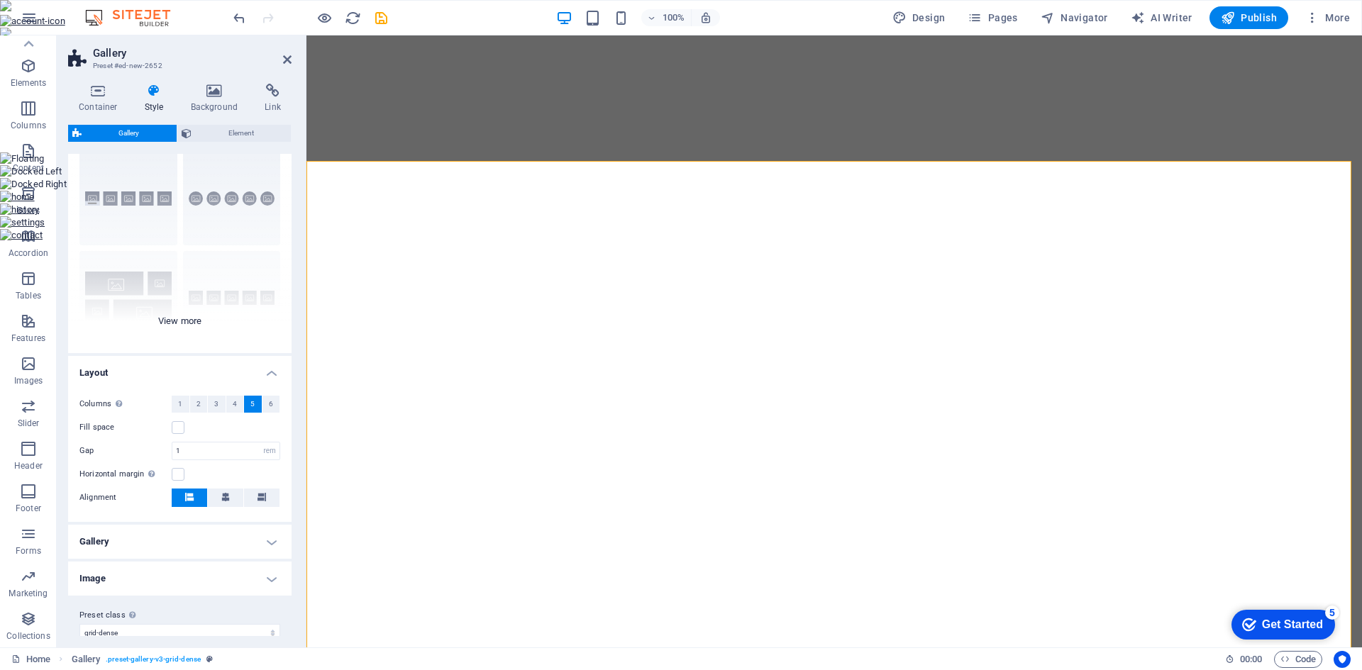
scroll to position [55, 0]
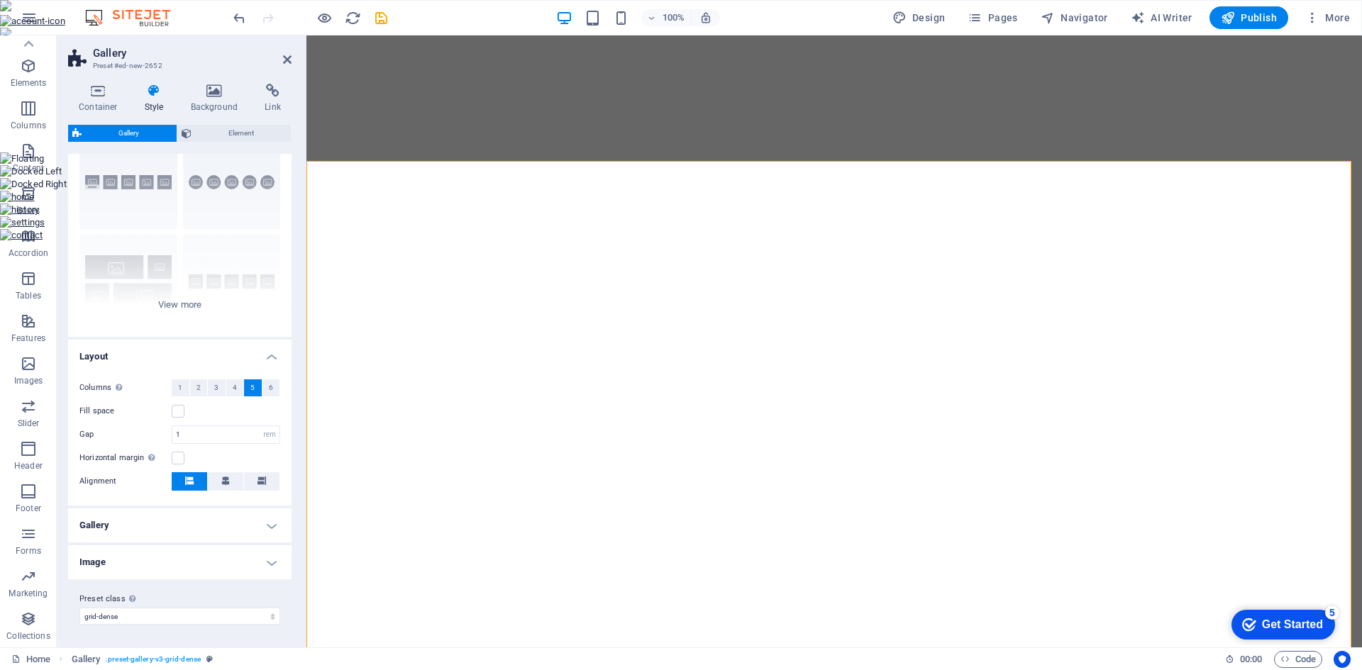
click at [262, 530] on h4 "Gallery" at bounding box center [179, 525] width 223 height 34
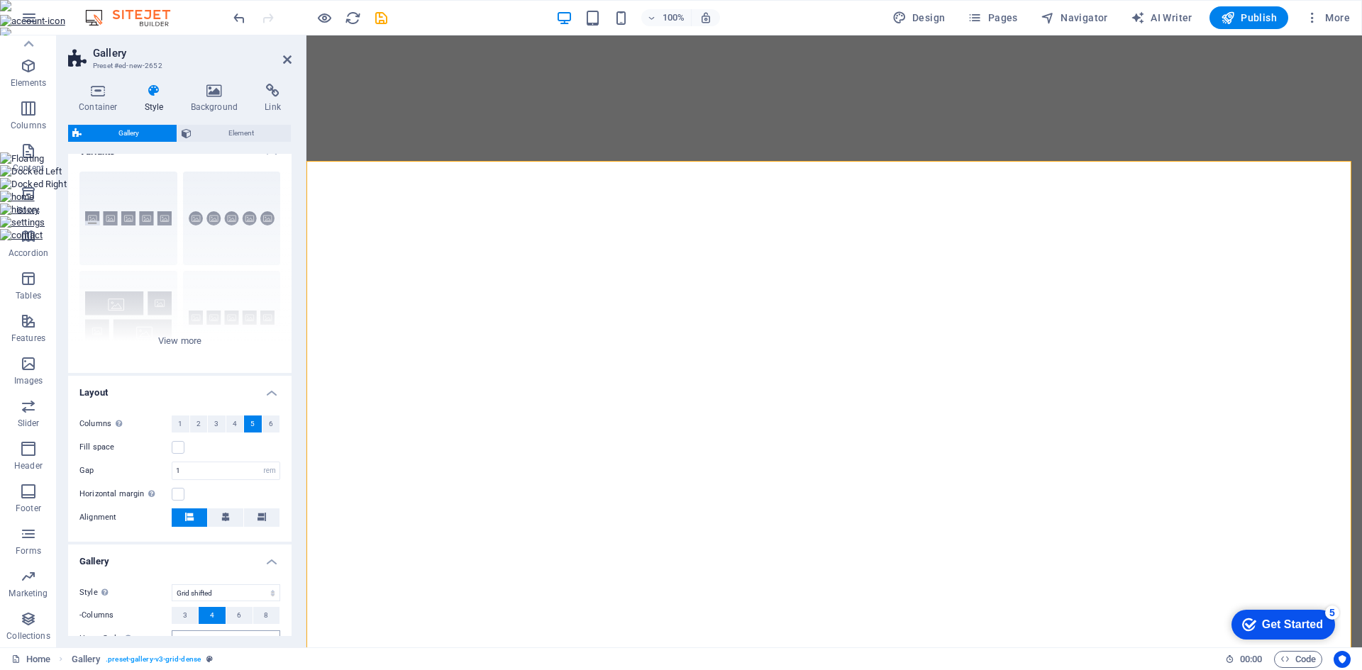
scroll to position [0, 0]
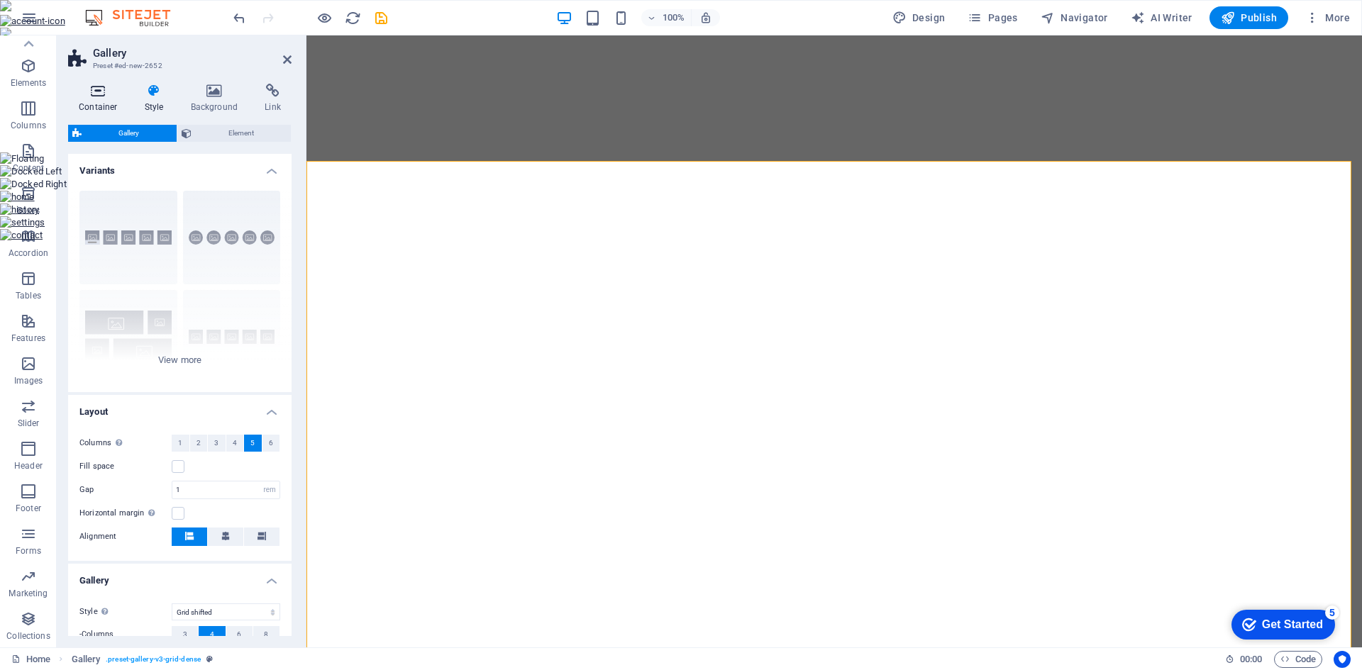
click at [96, 109] on h4 "Container" at bounding box center [101, 99] width 66 height 30
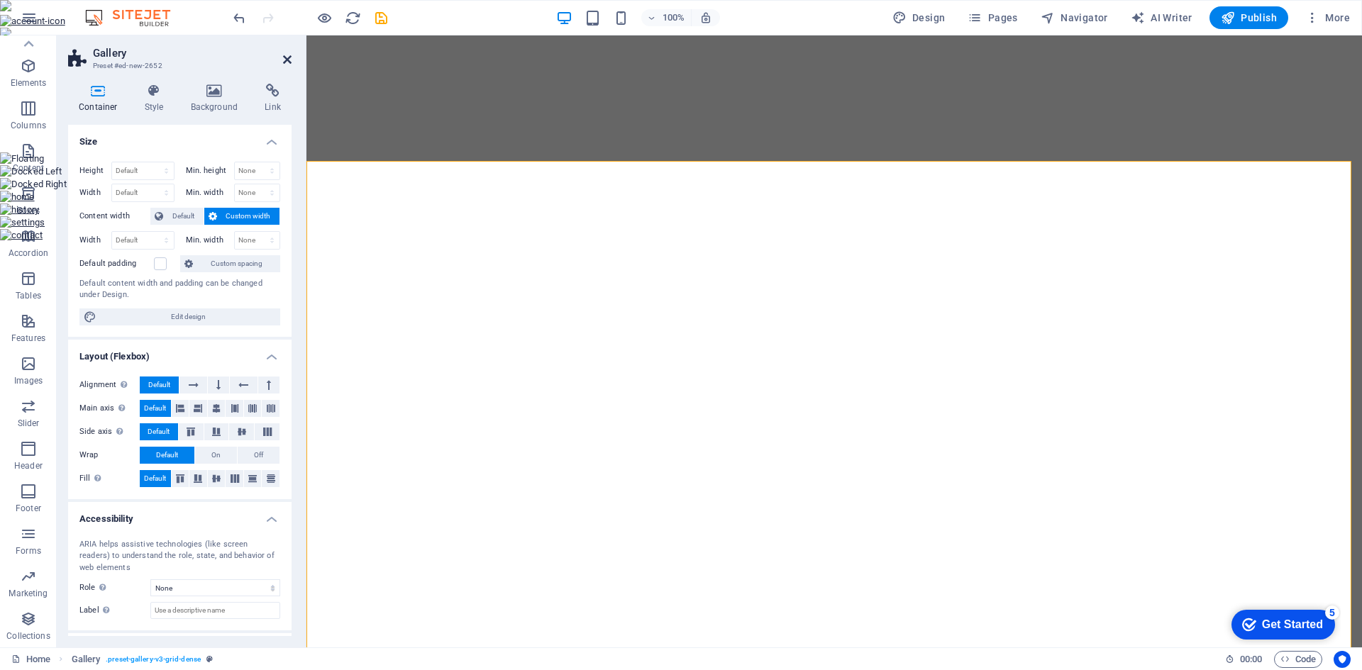
click at [287, 60] on icon at bounding box center [287, 59] width 9 height 11
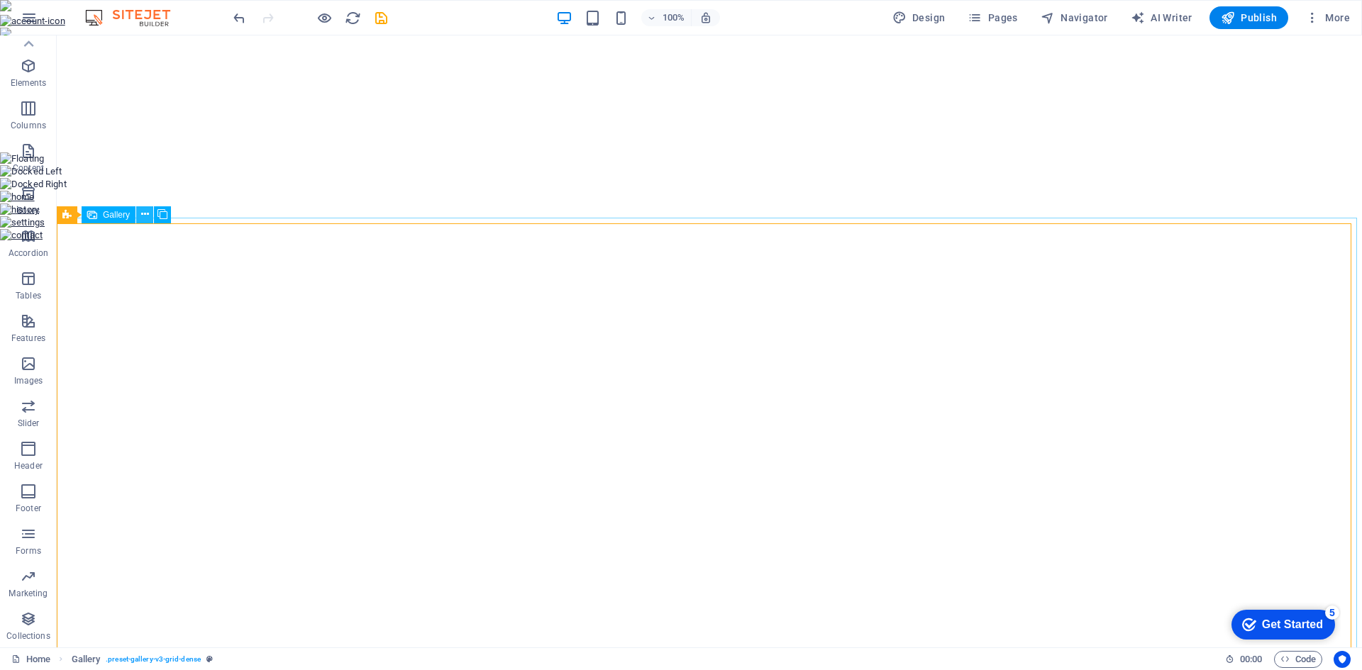
click at [150, 213] on button at bounding box center [144, 214] width 17 height 17
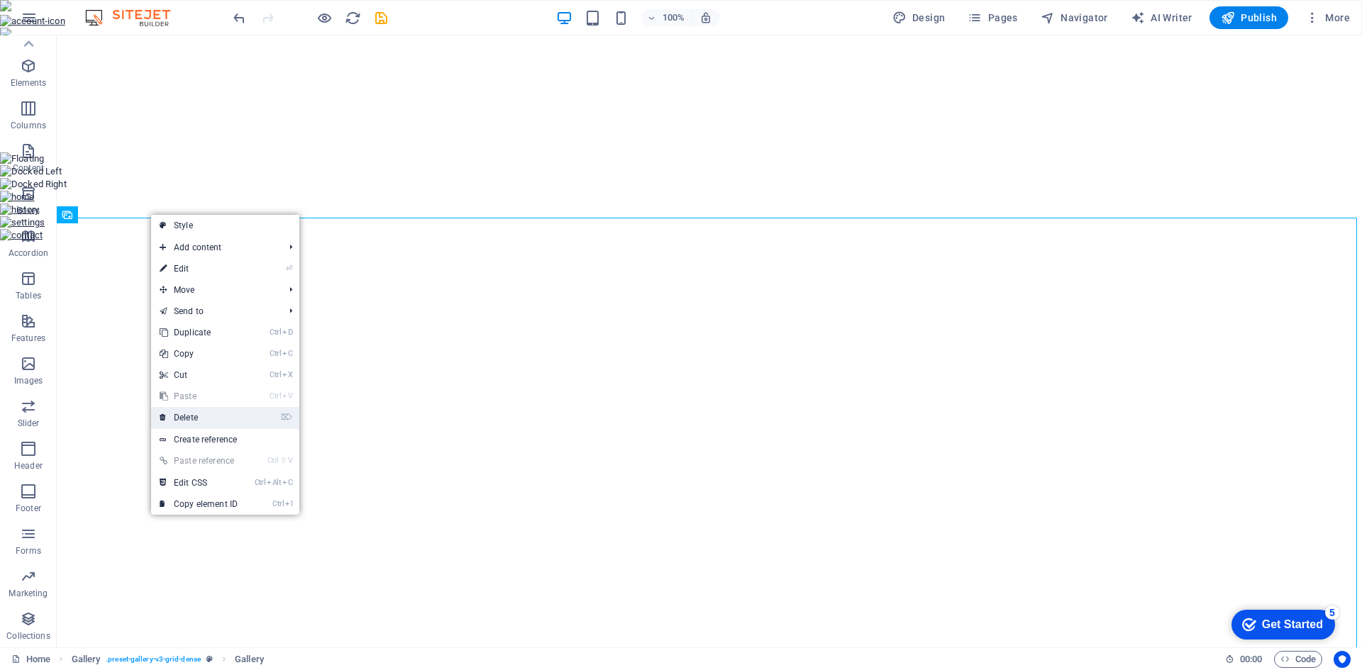
click at [200, 411] on link "⌦ Delete" at bounding box center [198, 417] width 95 height 21
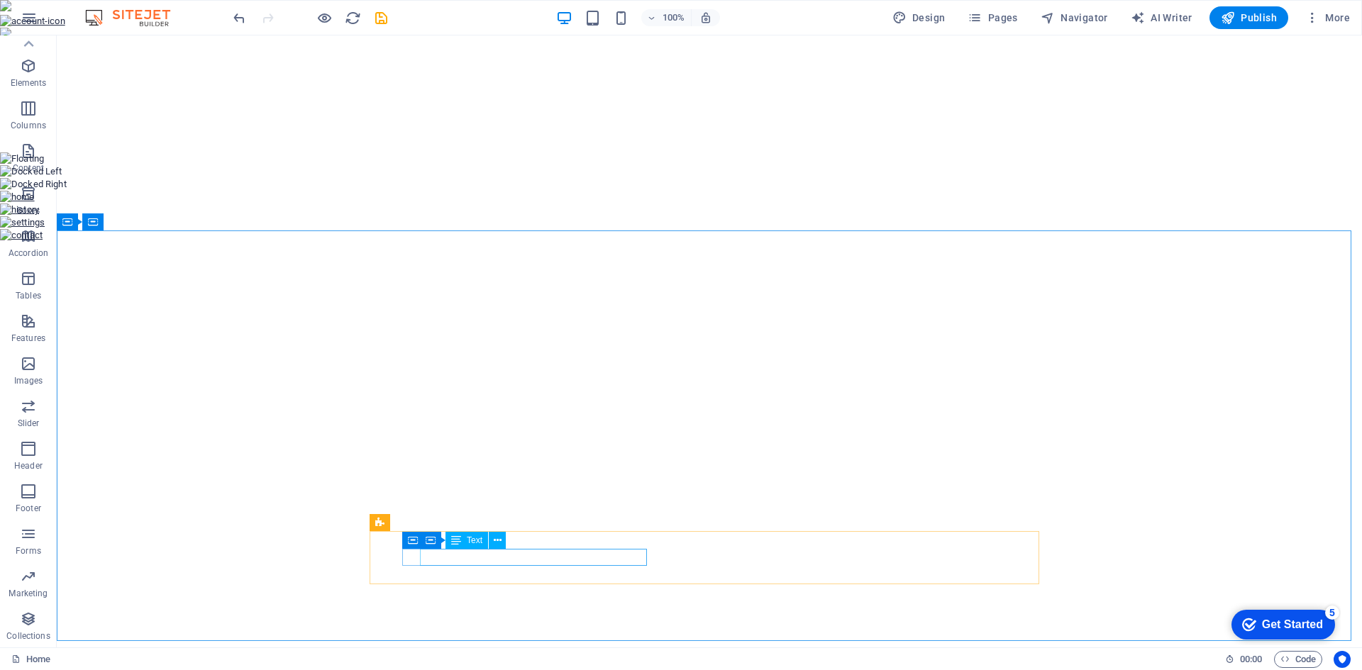
click at [483, 544] on div "Text" at bounding box center [466, 540] width 43 height 17
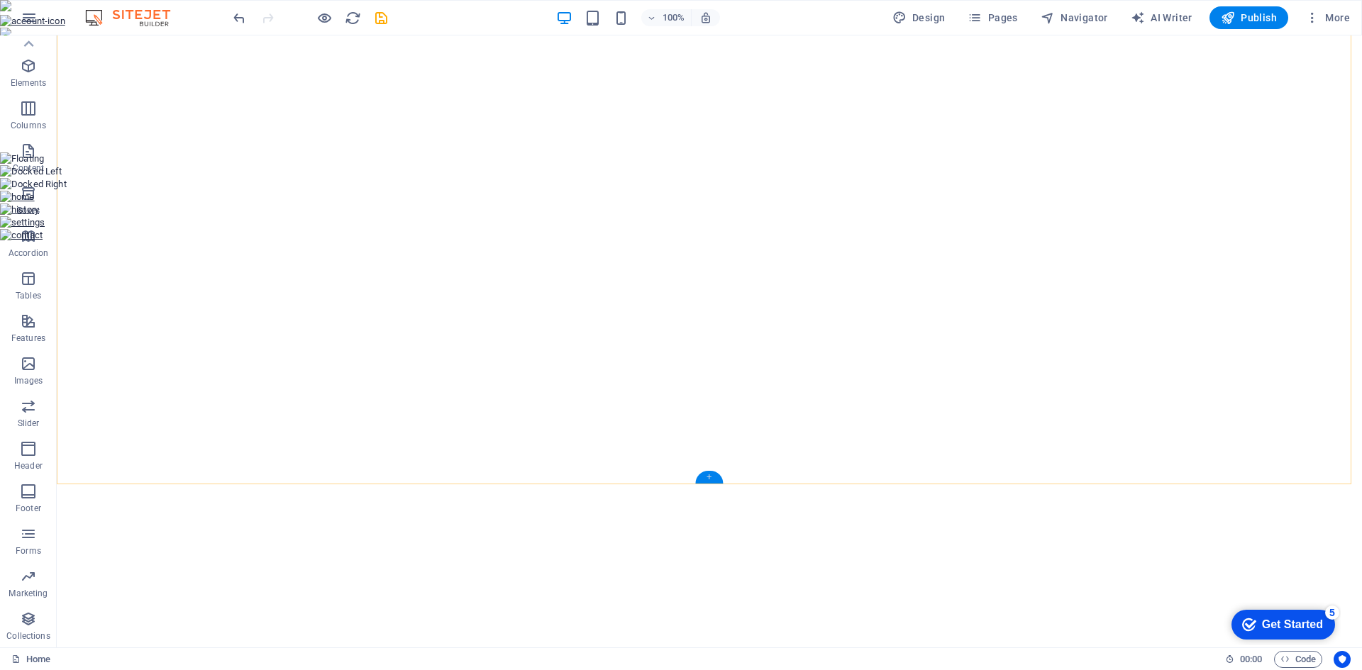
click at [708, 479] on div "+" at bounding box center [709, 477] width 28 height 13
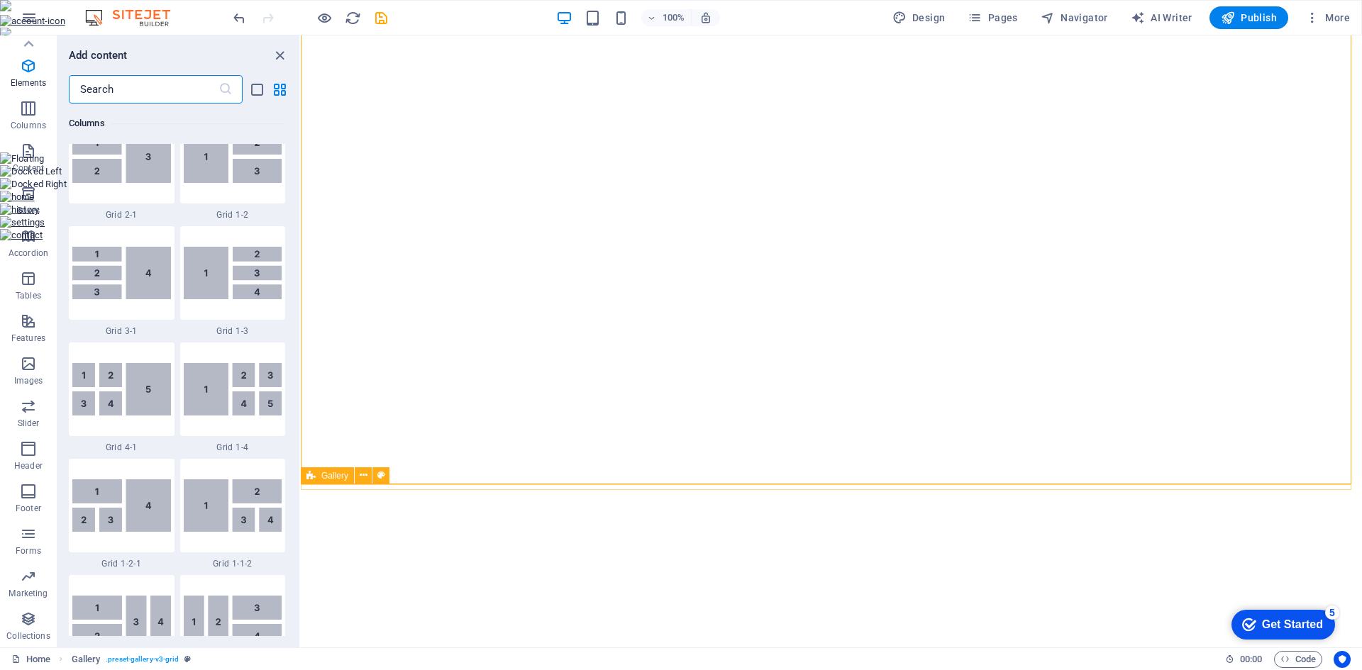
scroll to position [2481, 0]
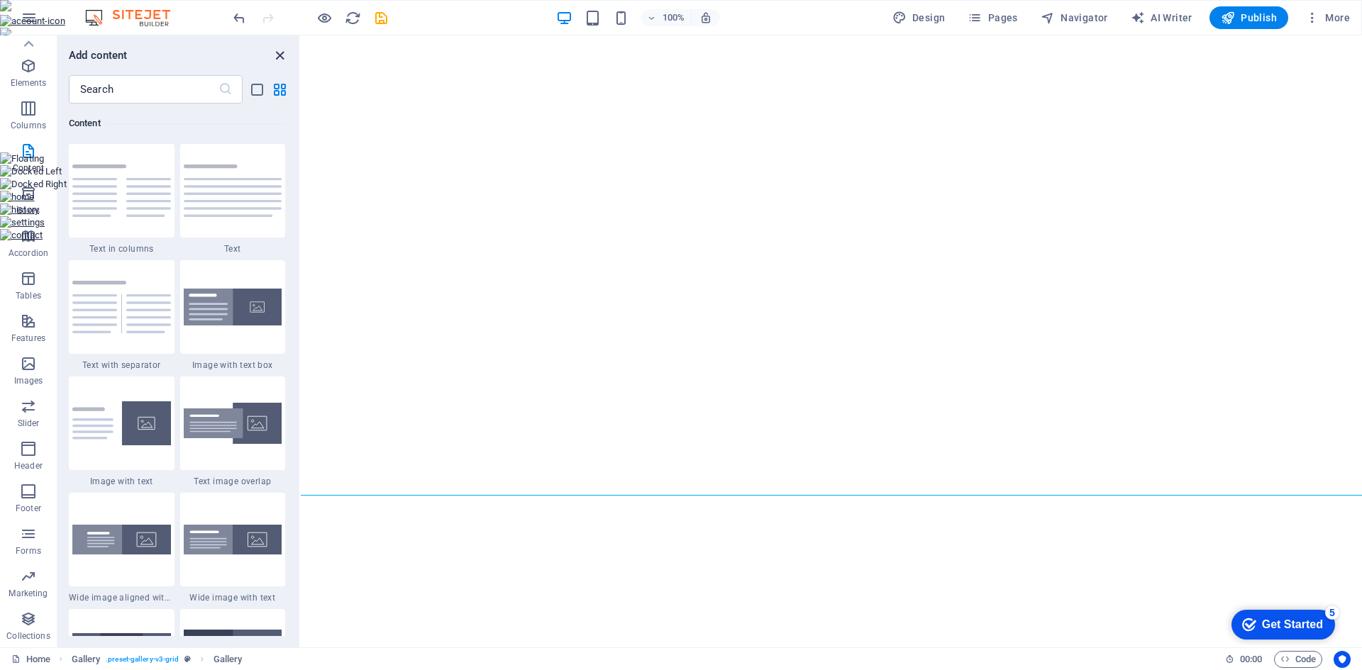
click at [272, 57] on icon "close panel" at bounding box center [280, 56] width 16 height 16
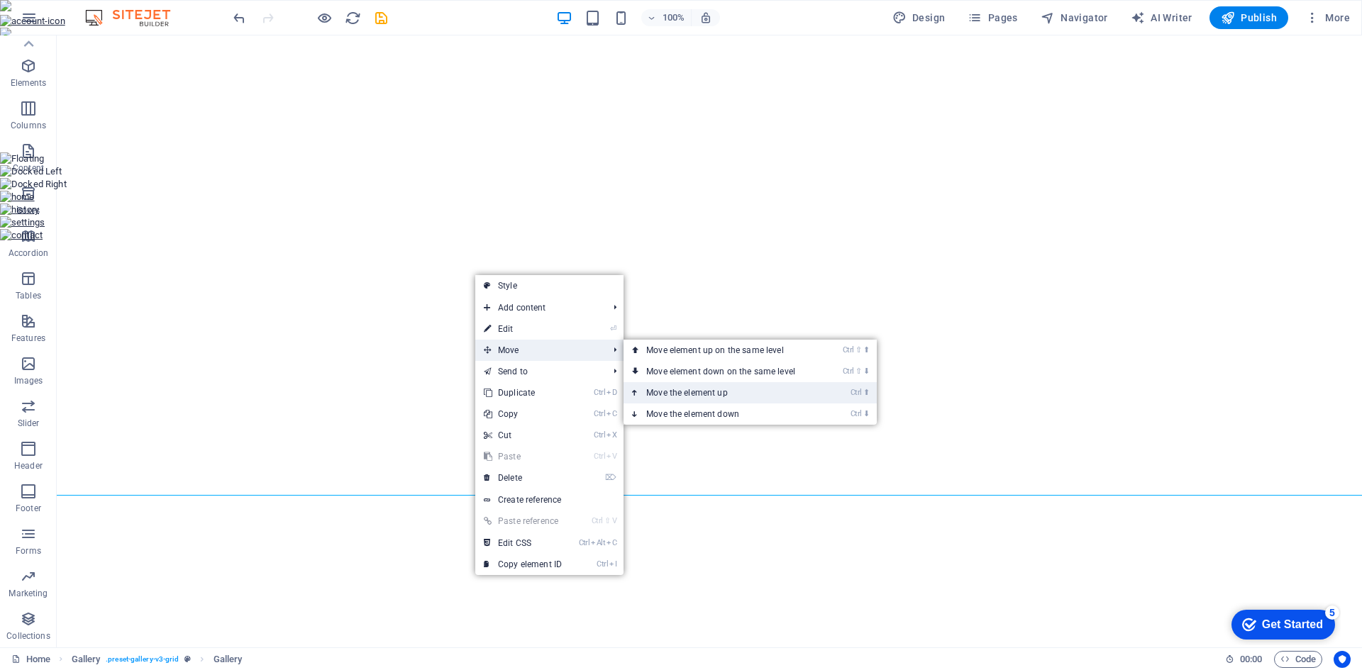
click at [703, 387] on link "Ctrl ⬆ Move the element up" at bounding box center [723, 392] width 200 height 21
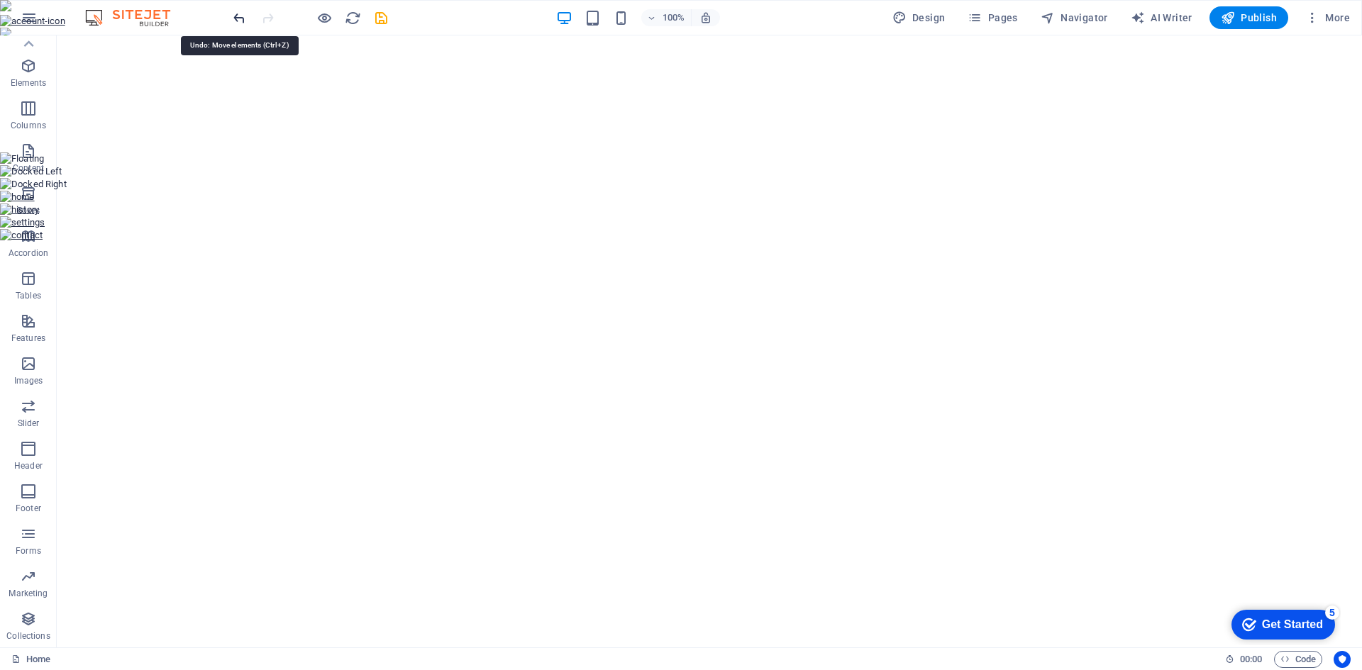
click at [236, 18] on icon "undo" at bounding box center [239, 18] width 16 height 16
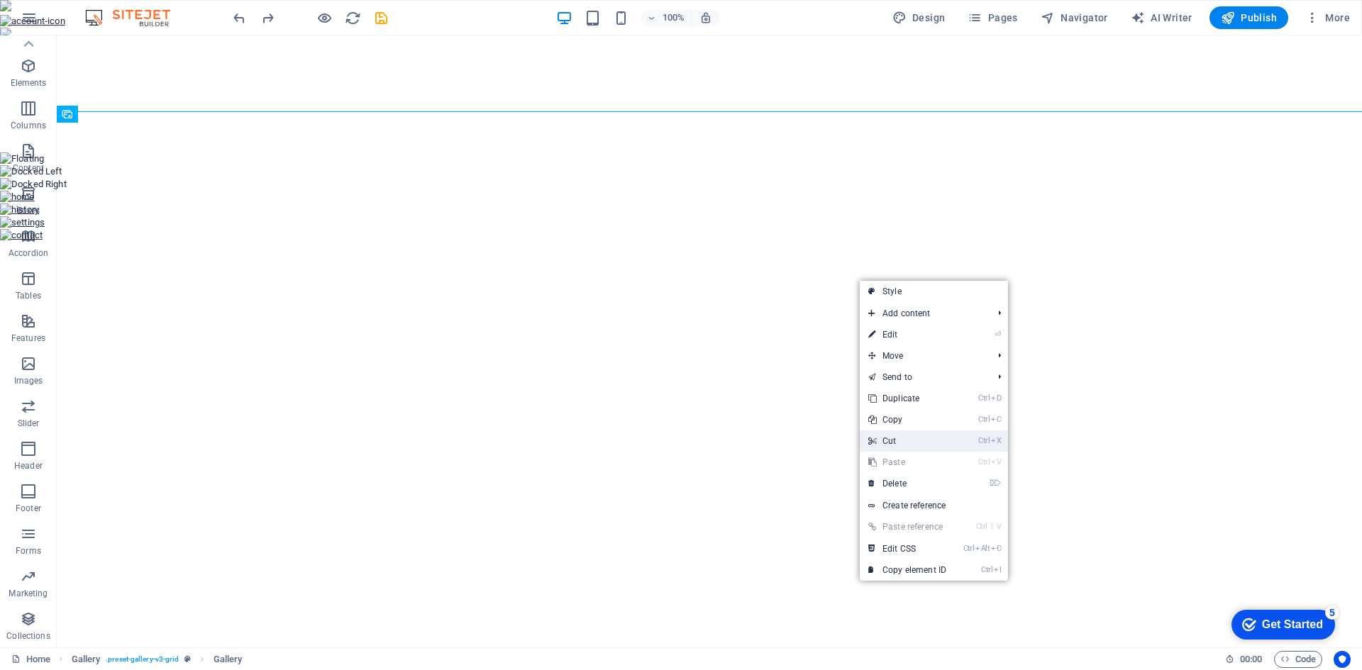
click at [921, 446] on link "Ctrl X Cut" at bounding box center [907, 440] width 95 height 21
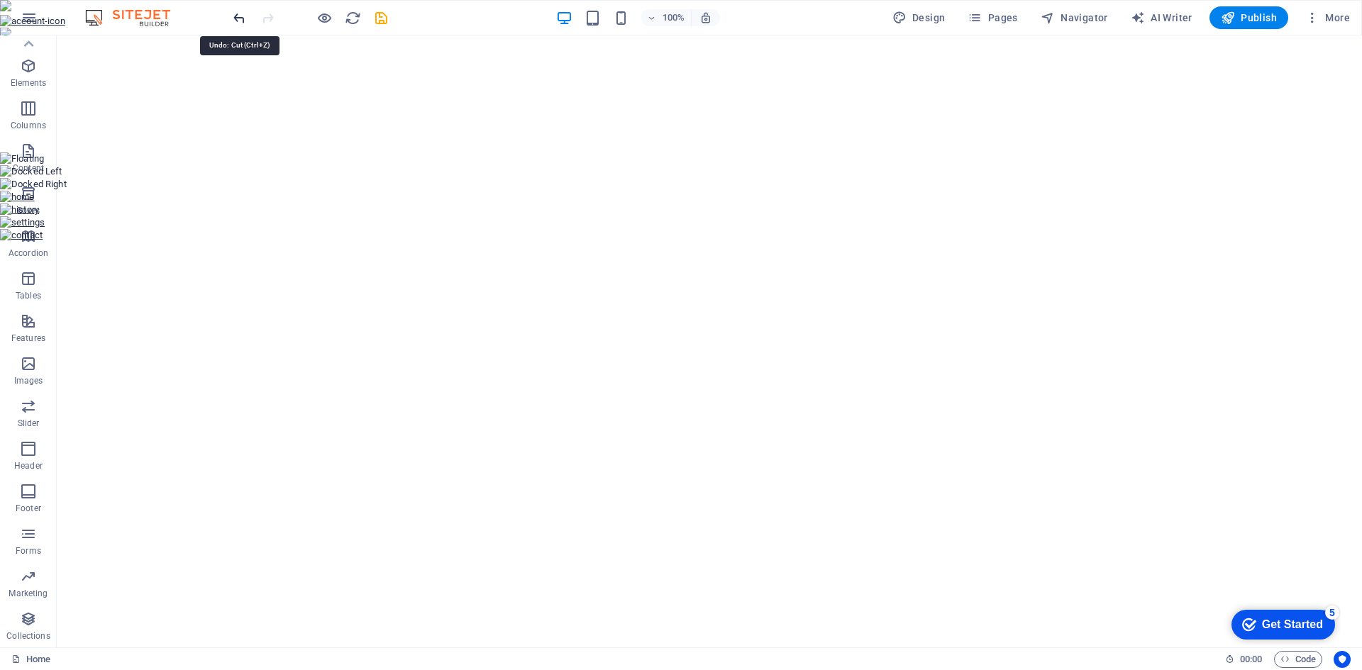
click at [234, 22] on icon "undo" at bounding box center [239, 18] width 16 height 16
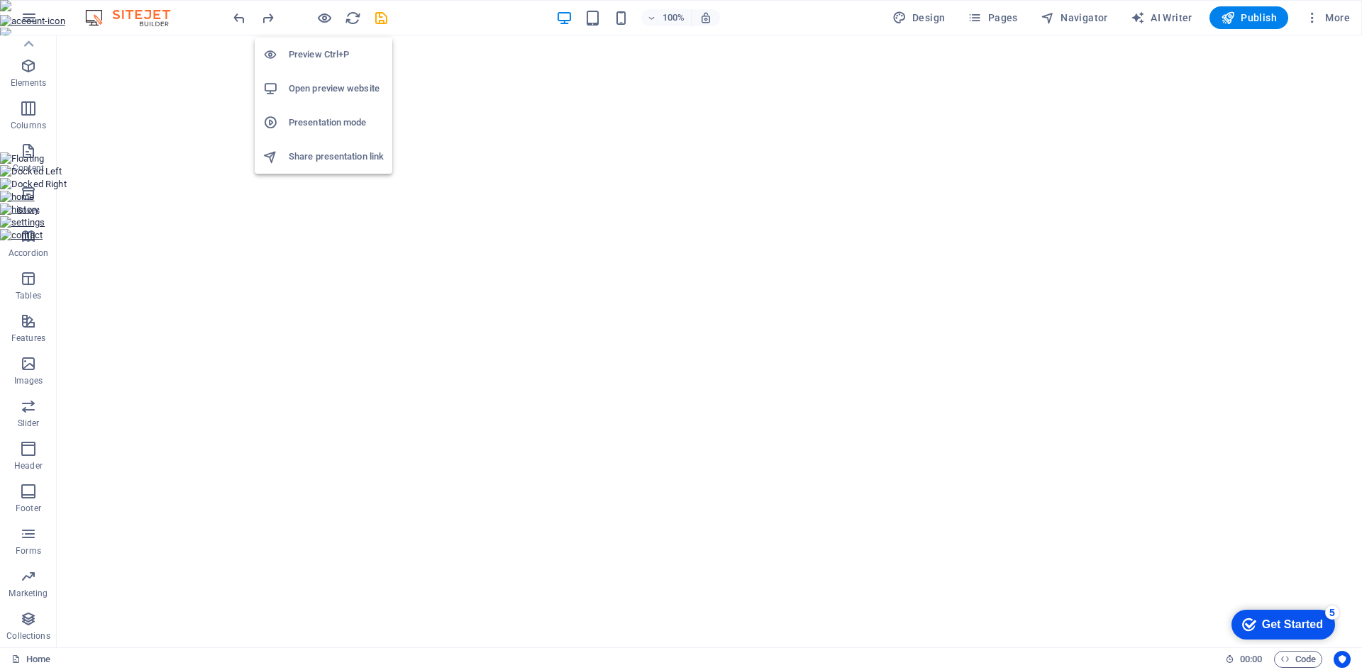
click at [330, 90] on h6 "Open preview website" at bounding box center [336, 88] width 95 height 17
click at [349, 22] on icon "reload" at bounding box center [353, 18] width 16 height 16
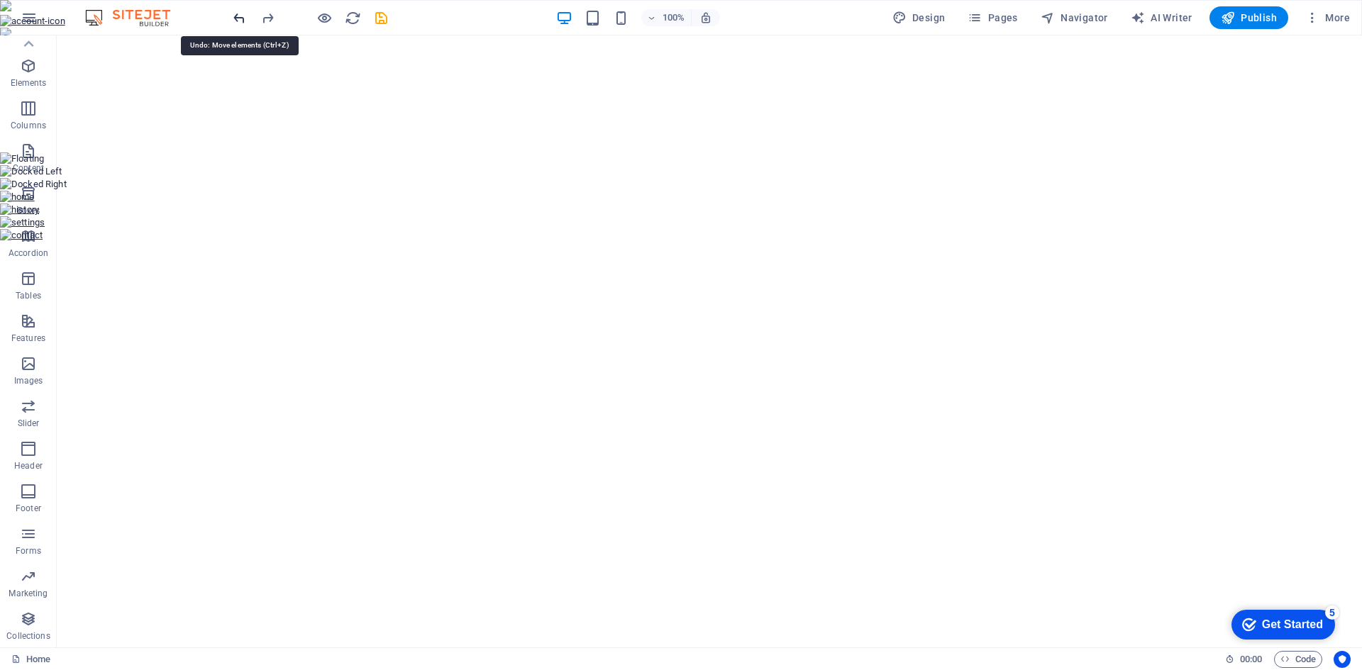
click at [238, 18] on icon "undo" at bounding box center [239, 18] width 16 height 16
click at [116, 43] on span "Gallery" at bounding box center [116, 44] width 27 height 9
select select "3"
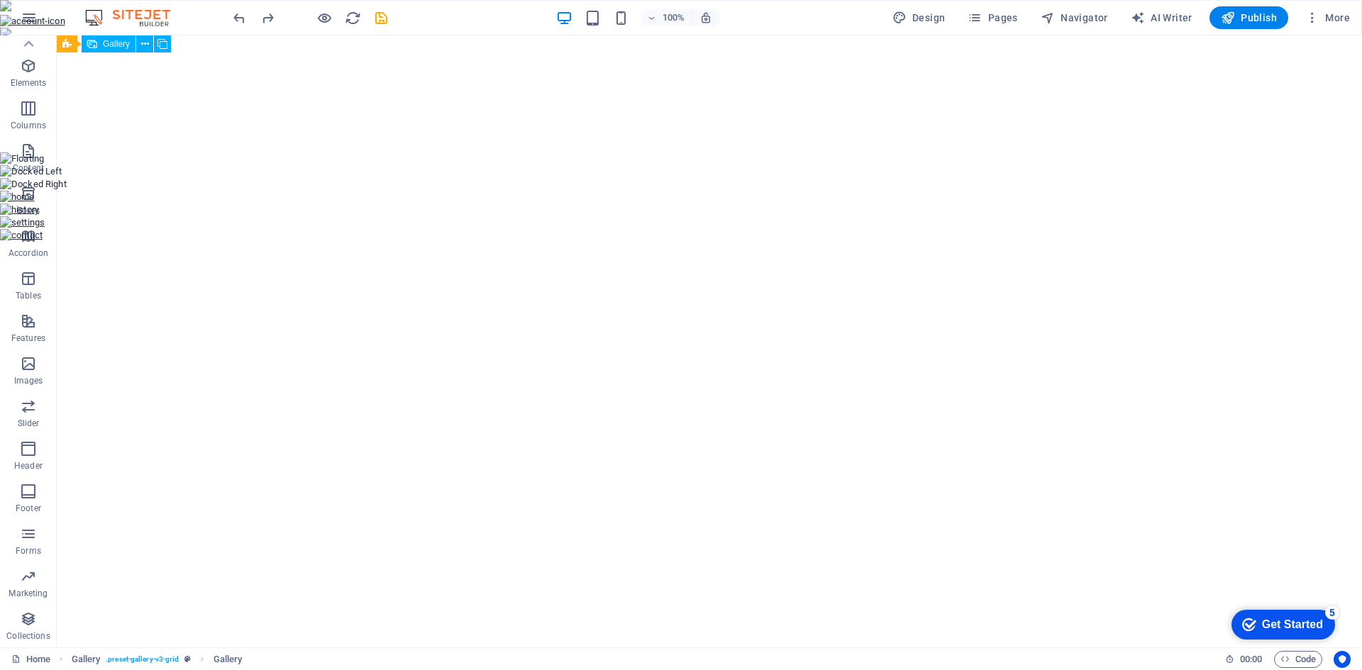
select select "px"
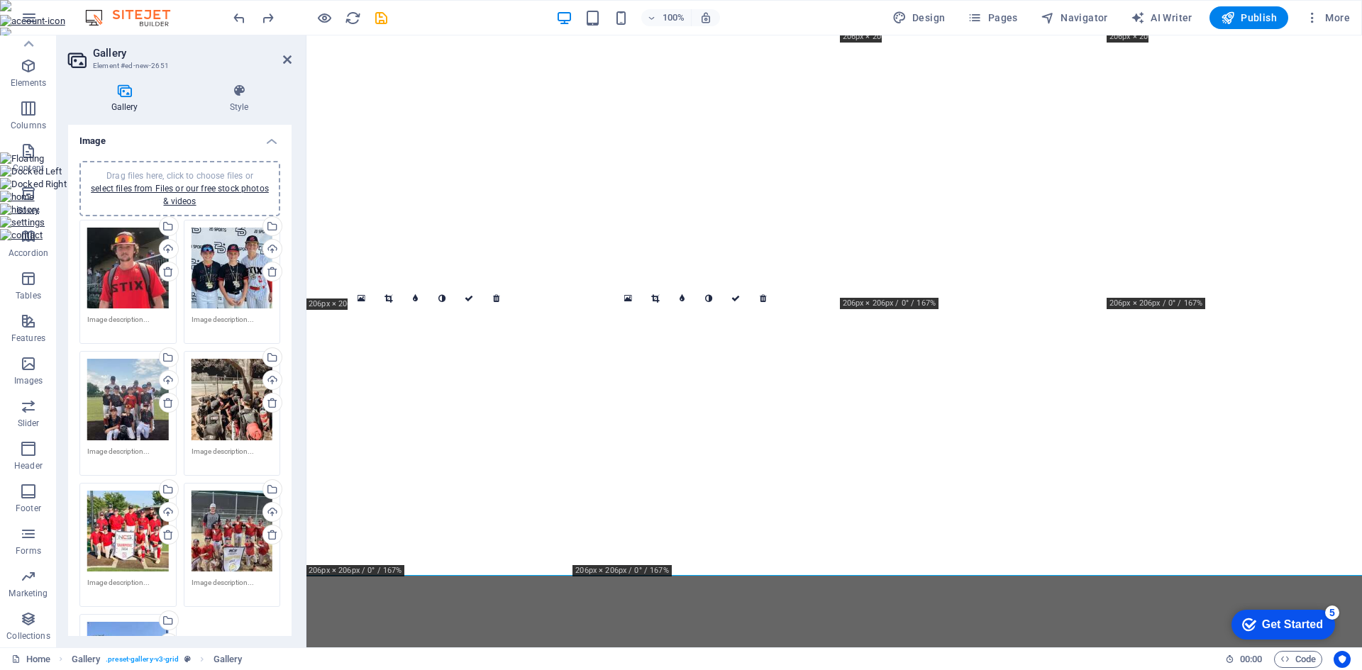
scroll to position [0, 0]
click at [269, 272] on icon at bounding box center [272, 272] width 11 height 11
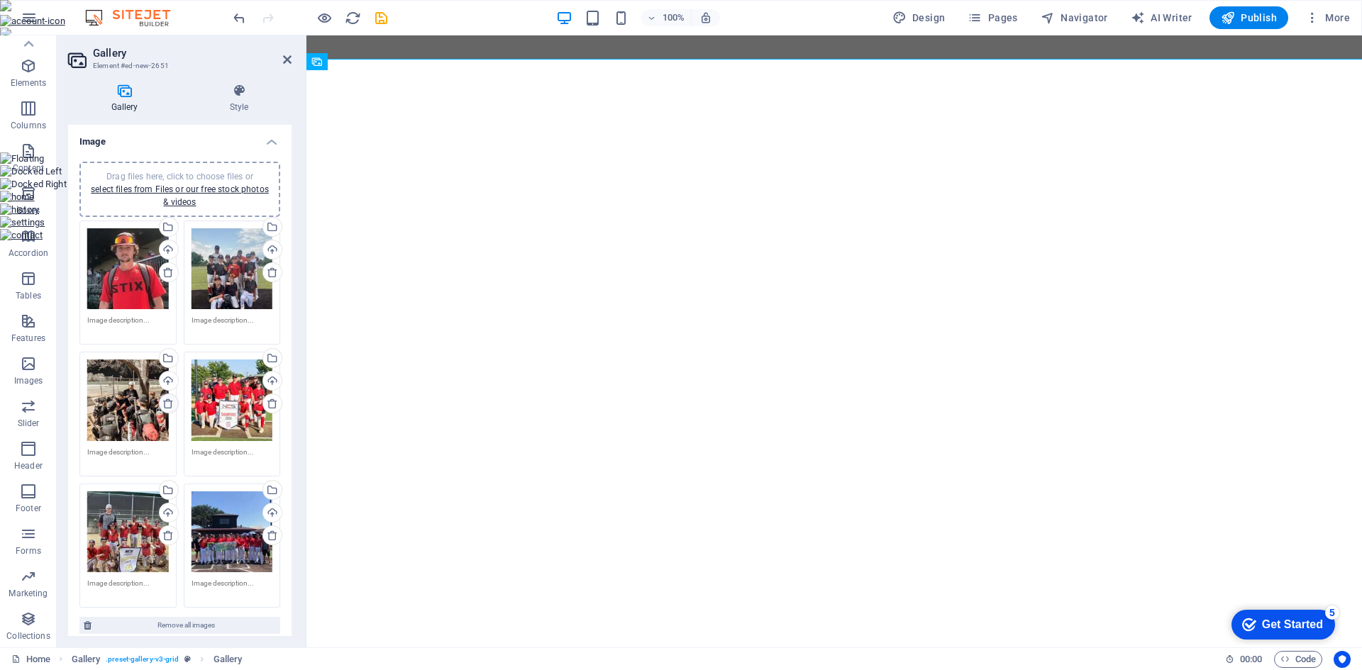
click at [165, 401] on icon at bounding box center [167, 403] width 11 height 11
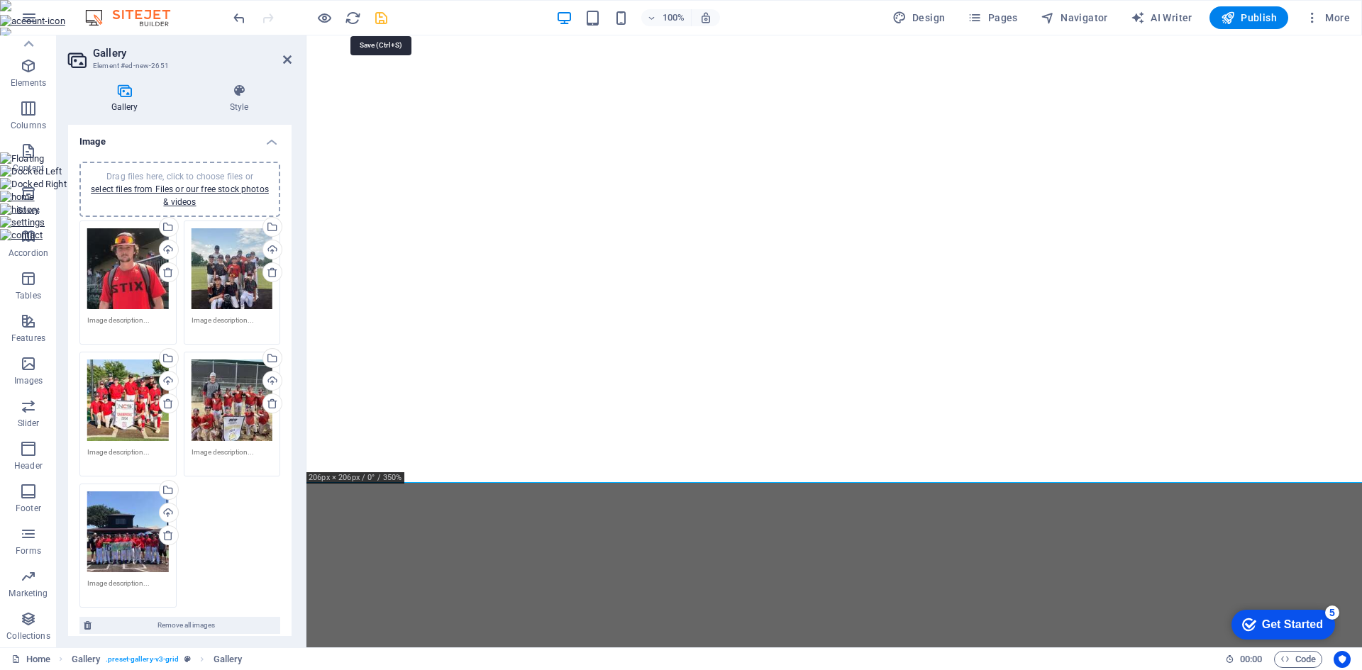
click at [384, 23] on icon "save" at bounding box center [381, 18] width 16 height 16
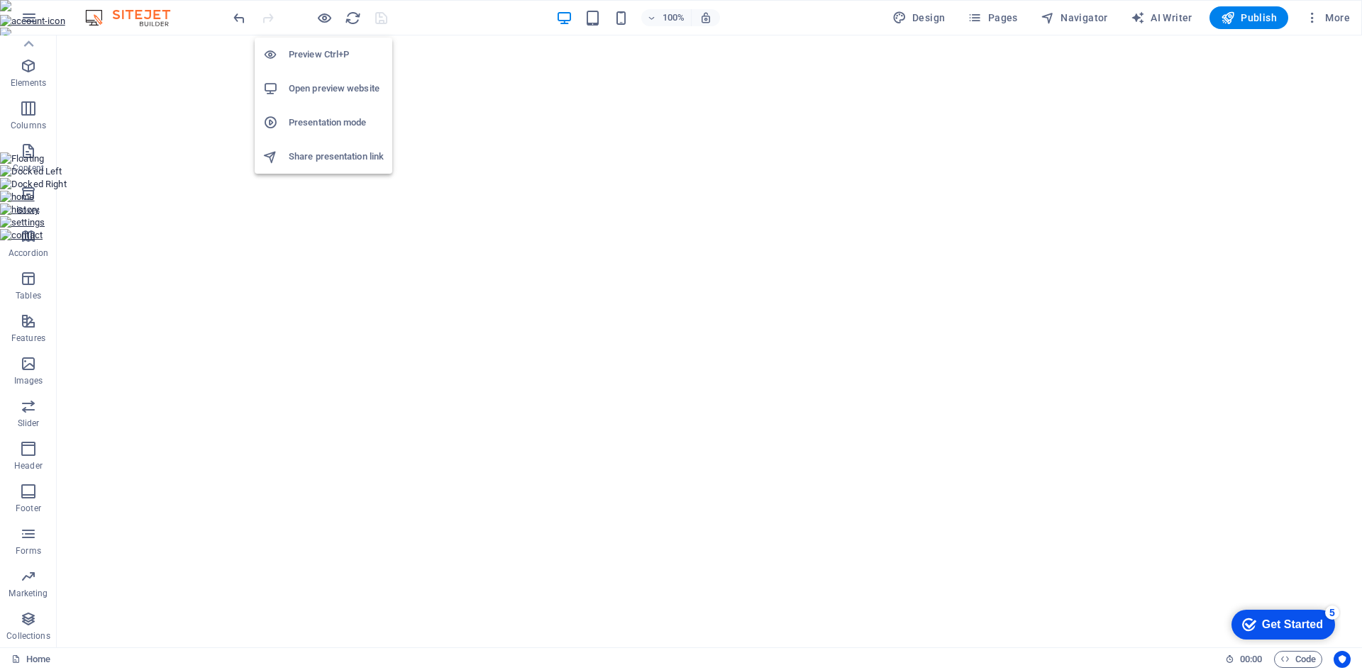
click at [321, 86] on h6 "Open preview website" at bounding box center [336, 88] width 95 height 17
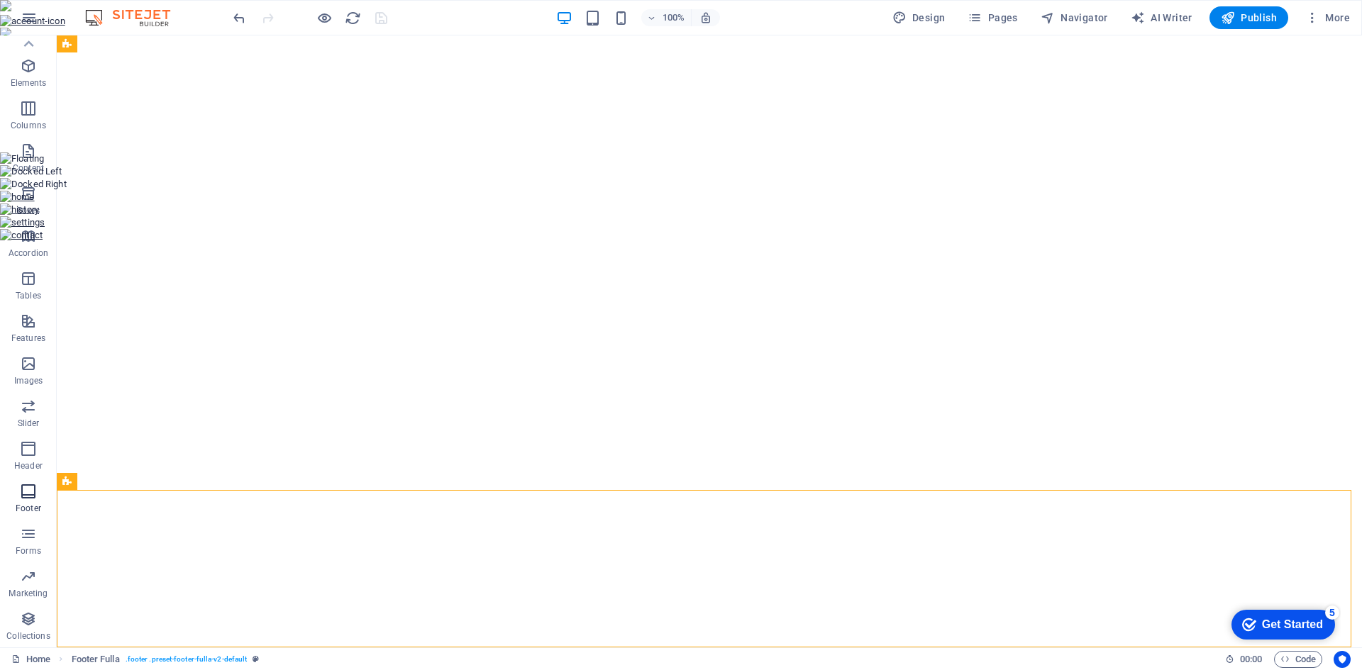
click at [33, 487] on icon "button" at bounding box center [28, 491] width 17 height 17
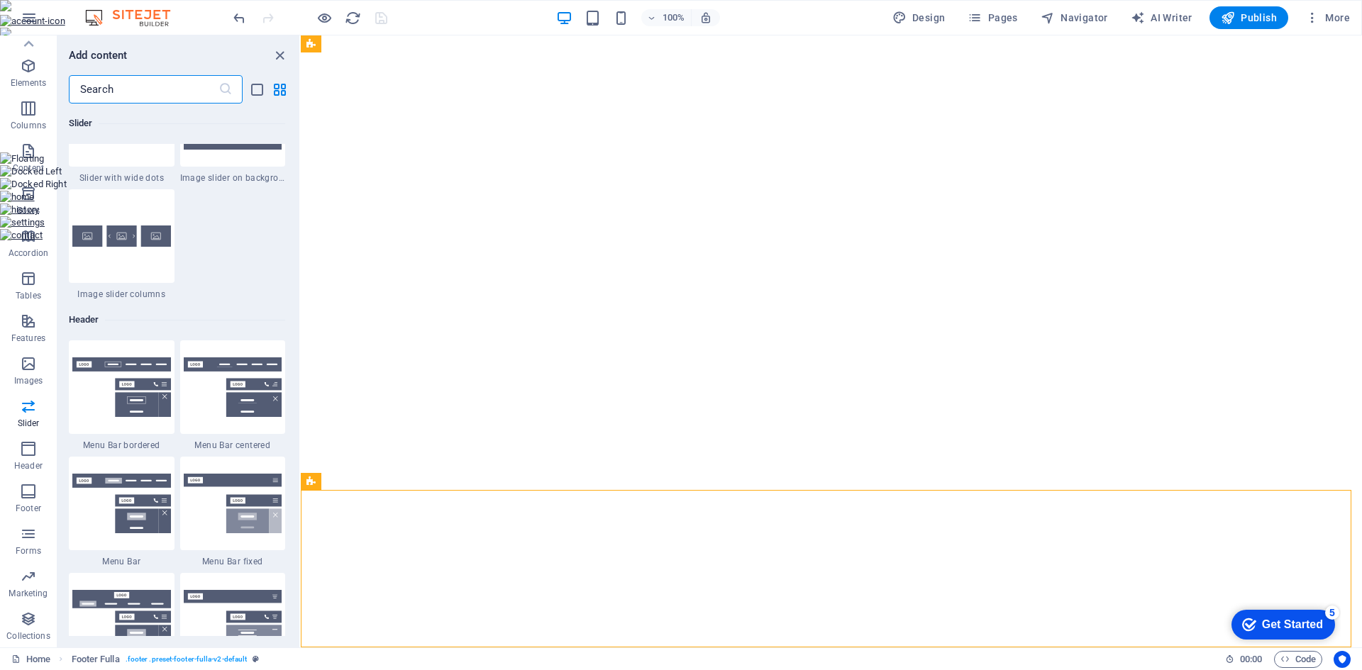
scroll to position [8325, 0]
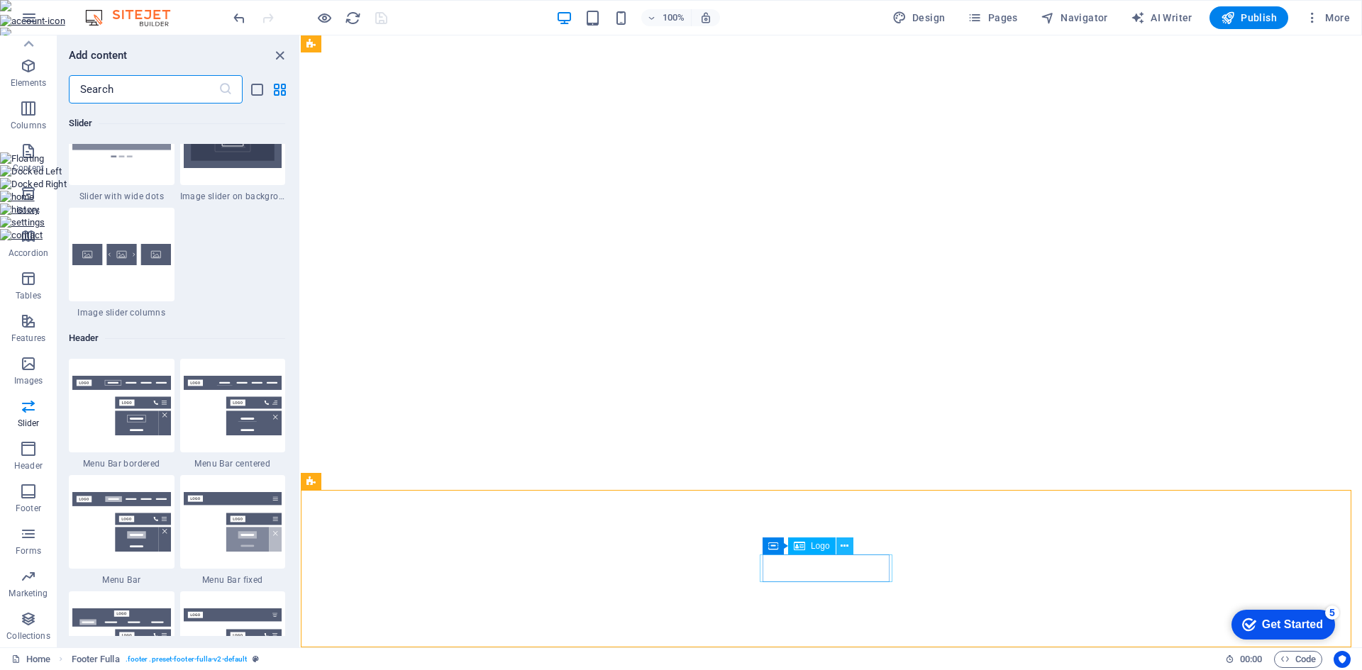
click at [843, 545] on icon at bounding box center [844, 546] width 8 height 15
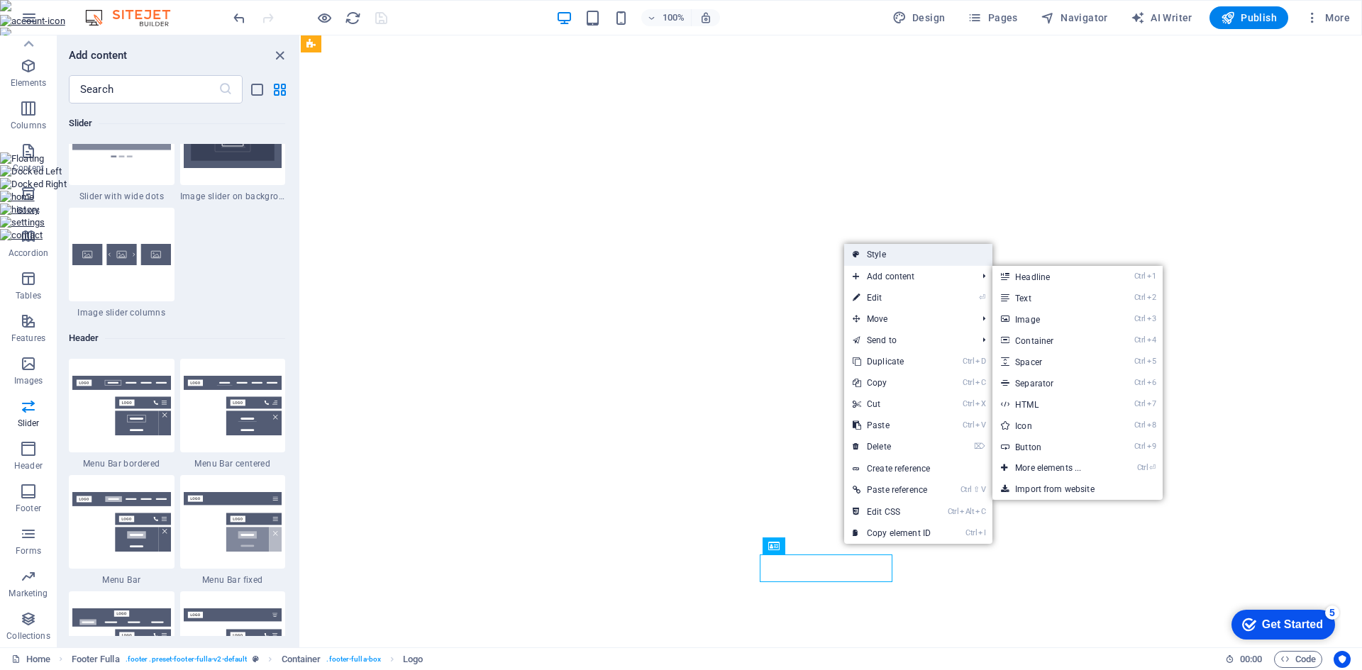
click at [906, 265] on link "Style" at bounding box center [918, 254] width 148 height 21
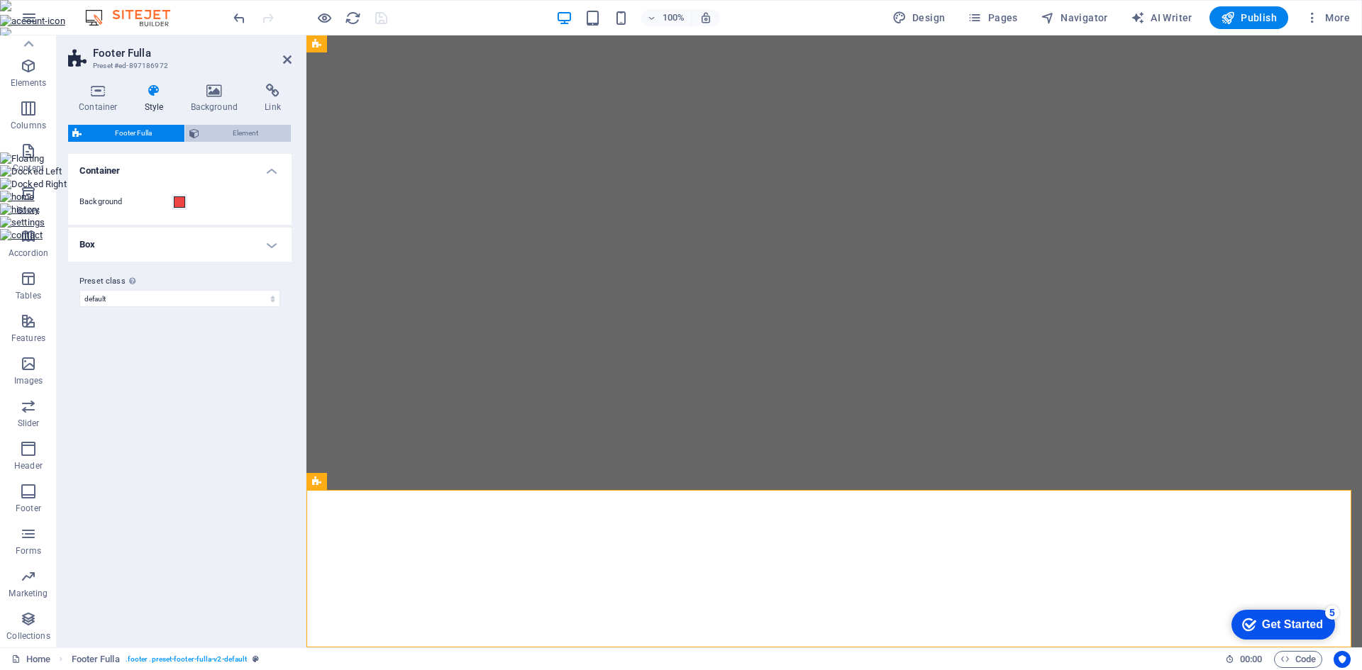
click at [257, 128] on span "Element" at bounding box center [245, 133] width 83 height 17
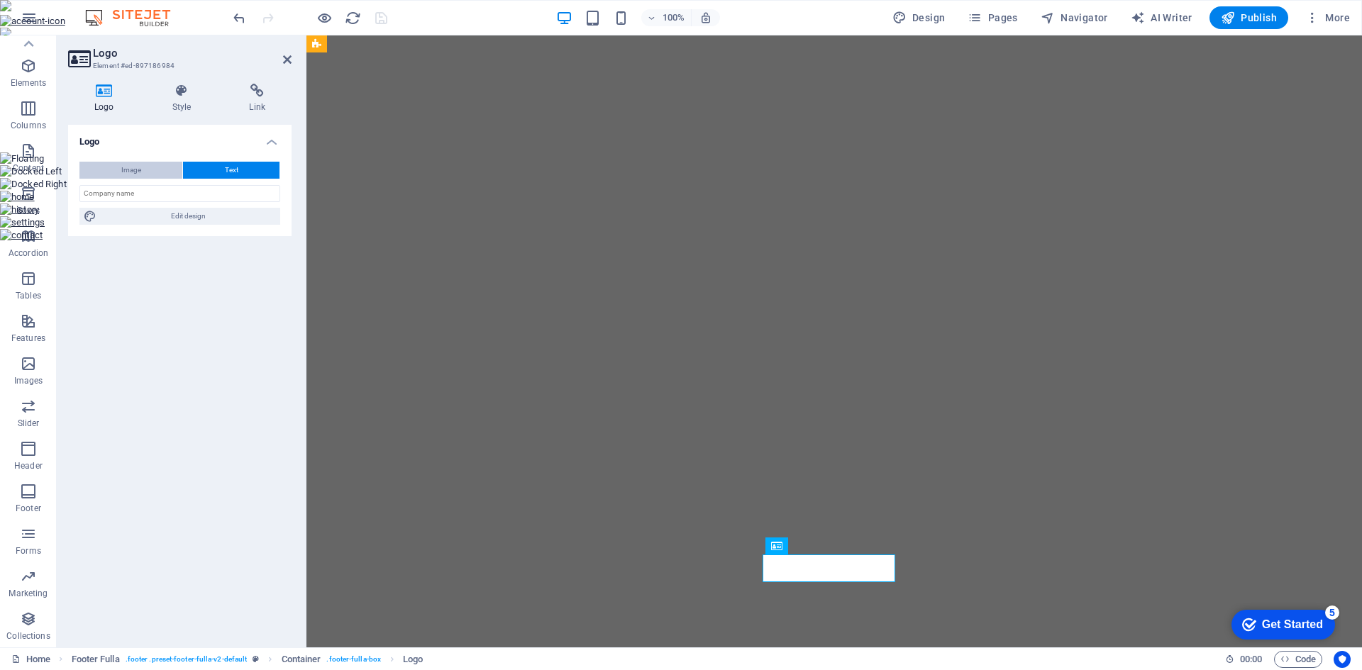
click at [161, 176] on button "Image" at bounding box center [130, 170] width 103 height 17
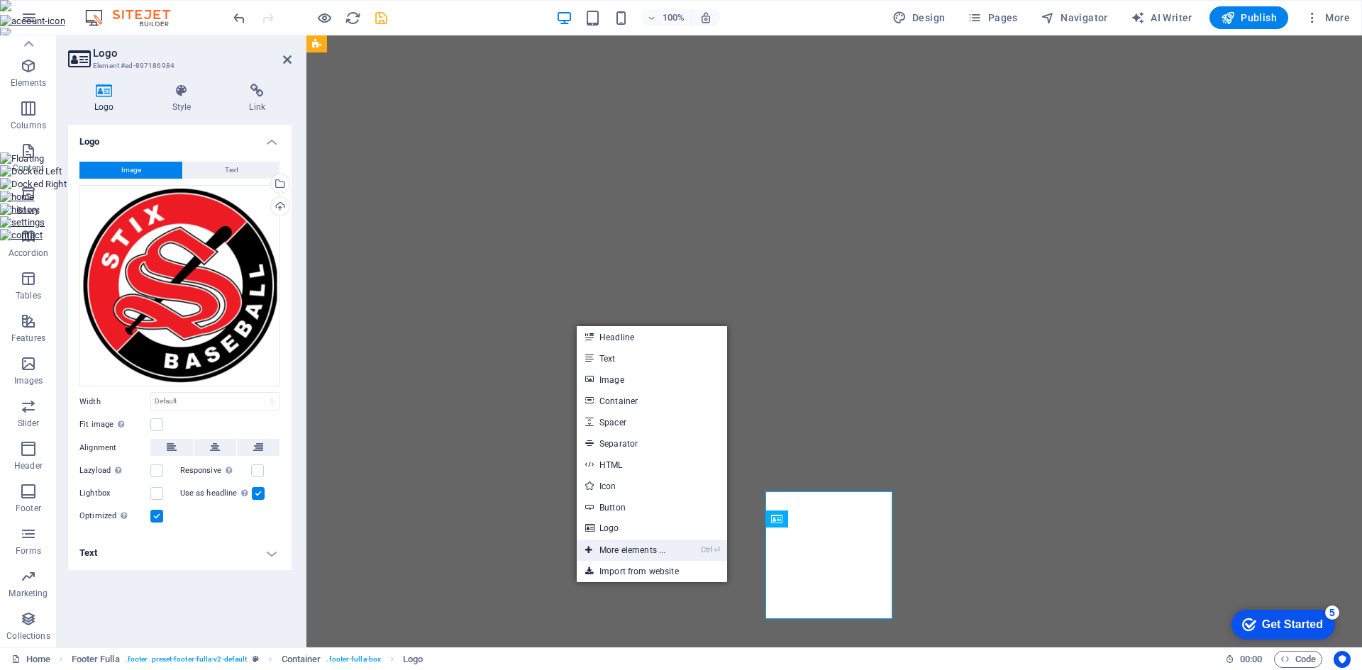
click at [613, 552] on link "Ctrl ⏎ More elements ..." at bounding box center [625, 550] width 97 height 21
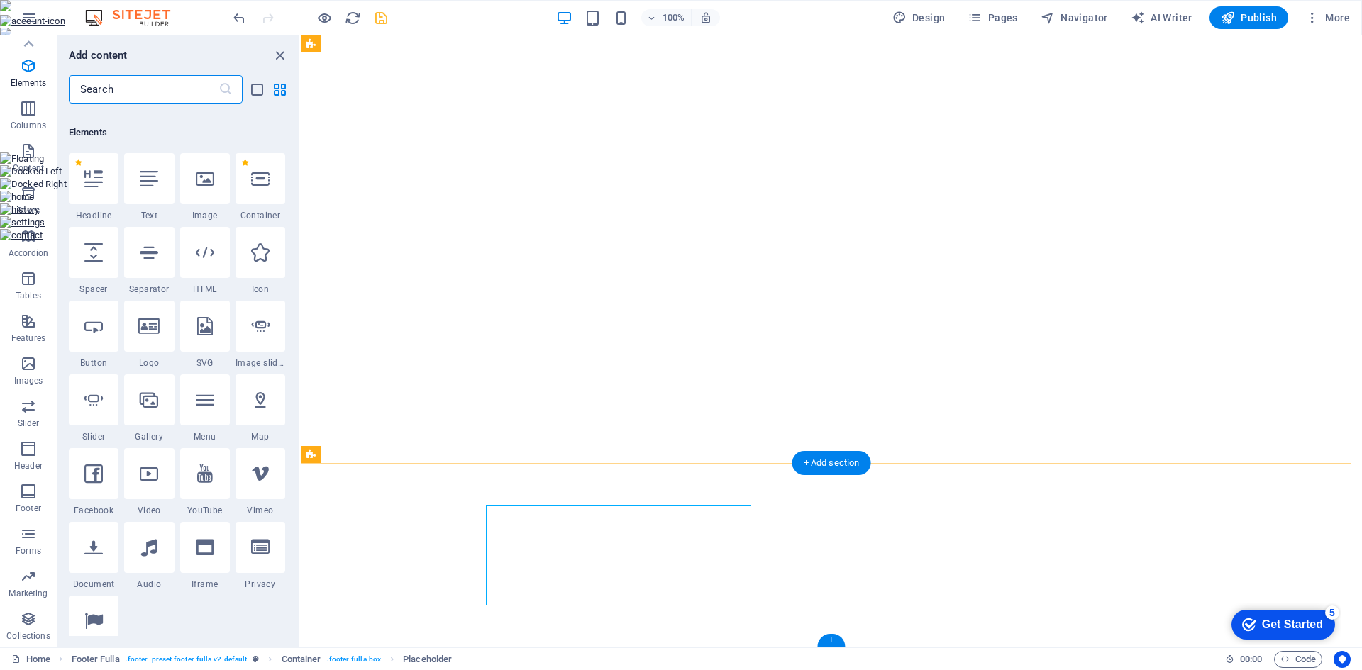
scroll to position [151, 0]
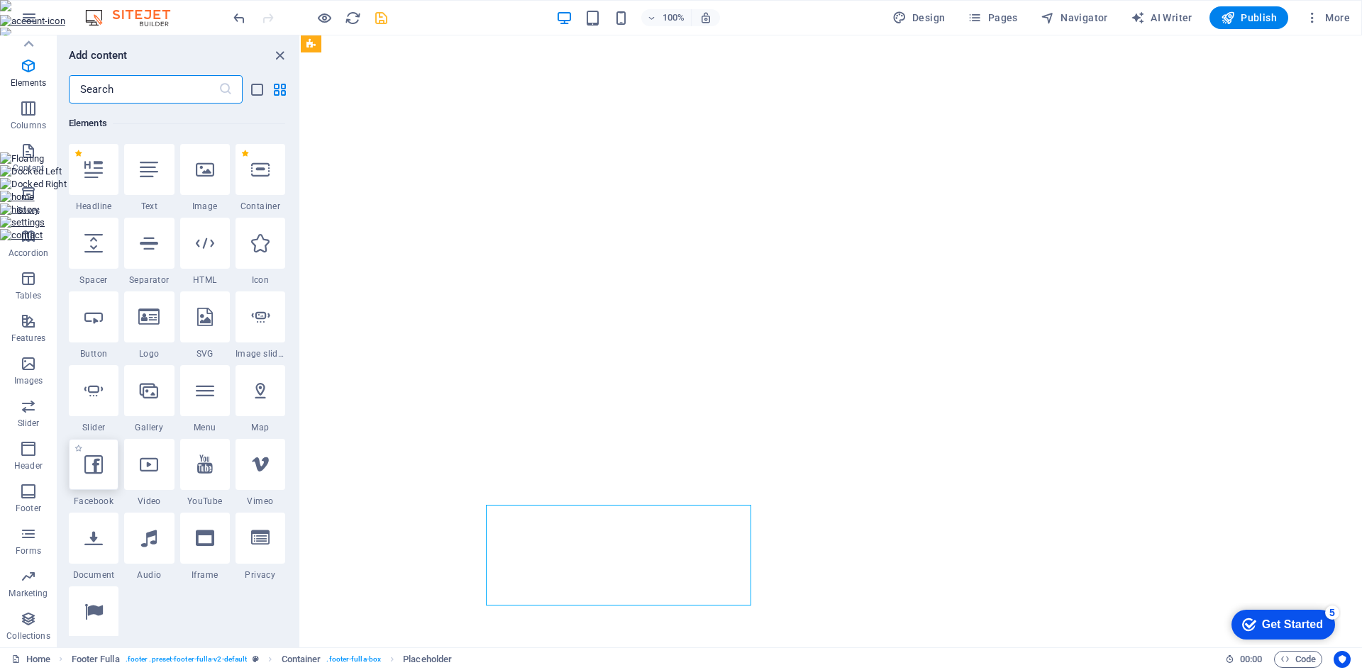
click at [96, 472] on icon at bounding box center [93, 464] width 18 height 18
select select "%"
select select "px"
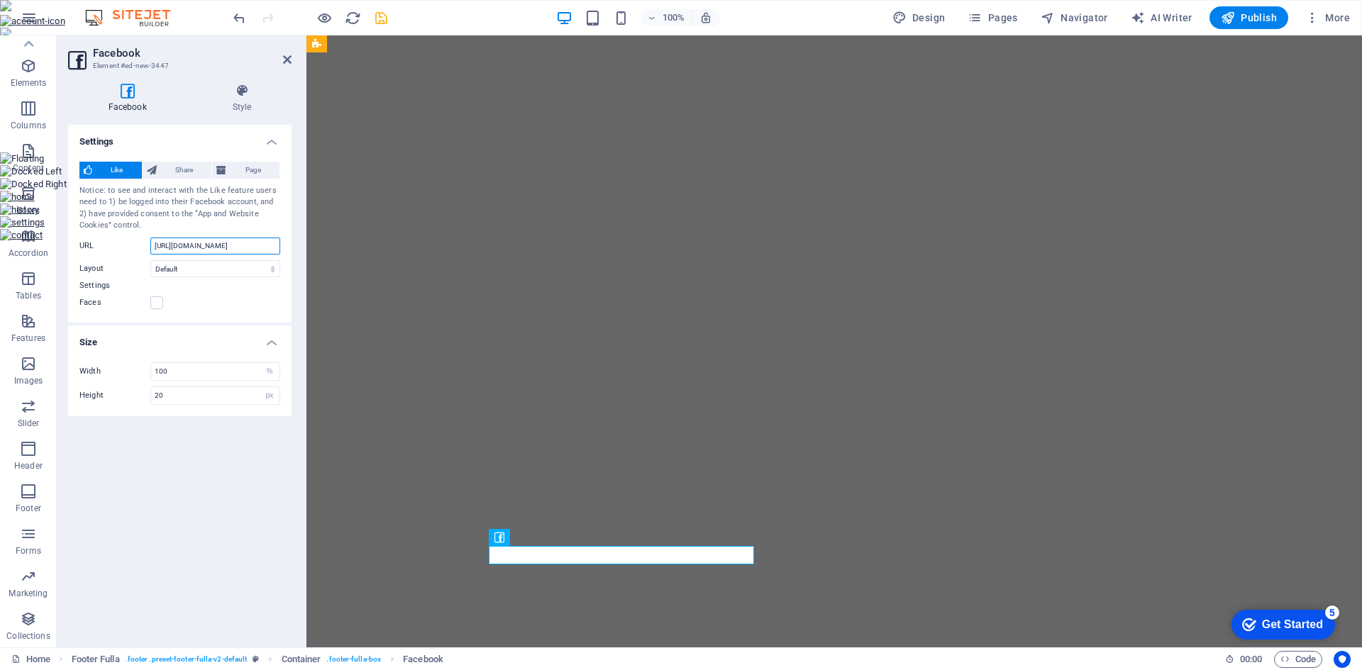
click at [201, 248] on input "https://www.facebook.com/facebook" at bounding box center [215, 246] width 130 height 17
paste input "TexasStixSouth"
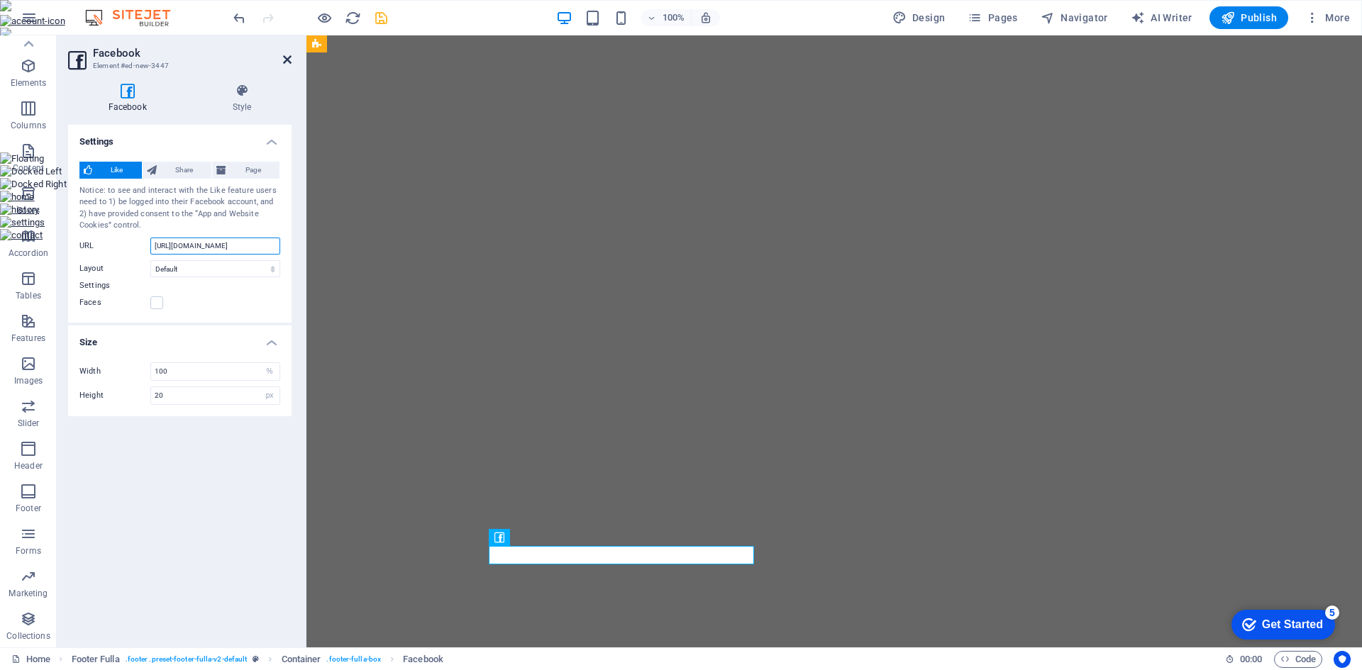
type input "https://www.facebook.com/TexasStixSouth"
click at [284, 58] on icon at bounding box center [287, 59] width 9 height 11
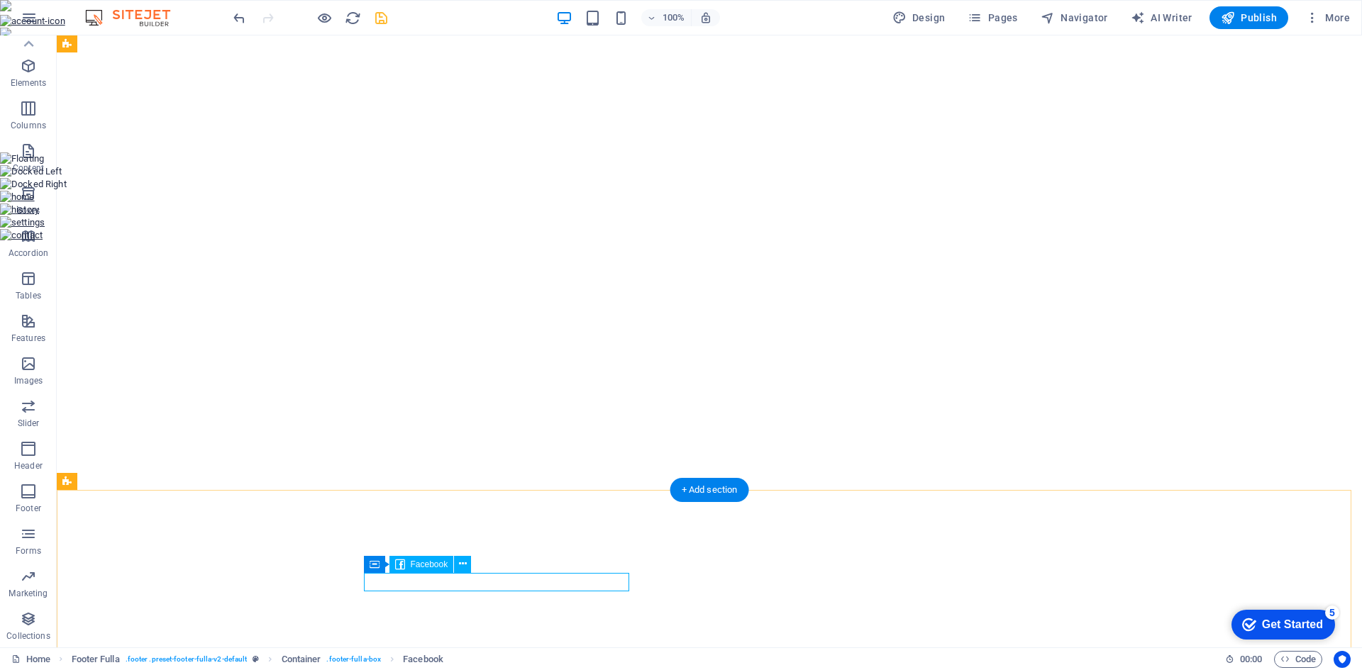
select select "%"
select select "px"
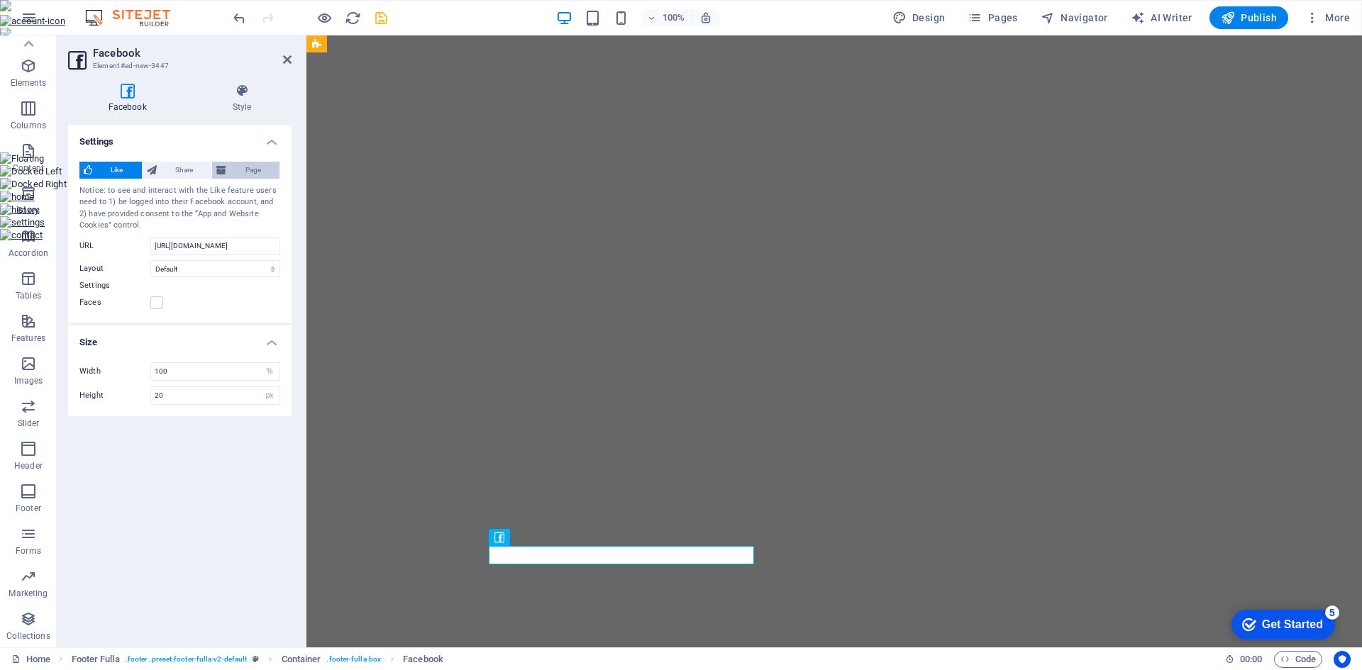
click at [230, 168] on span "Page" at bounding box center [252, 170] width 45 height 17
type input "130"
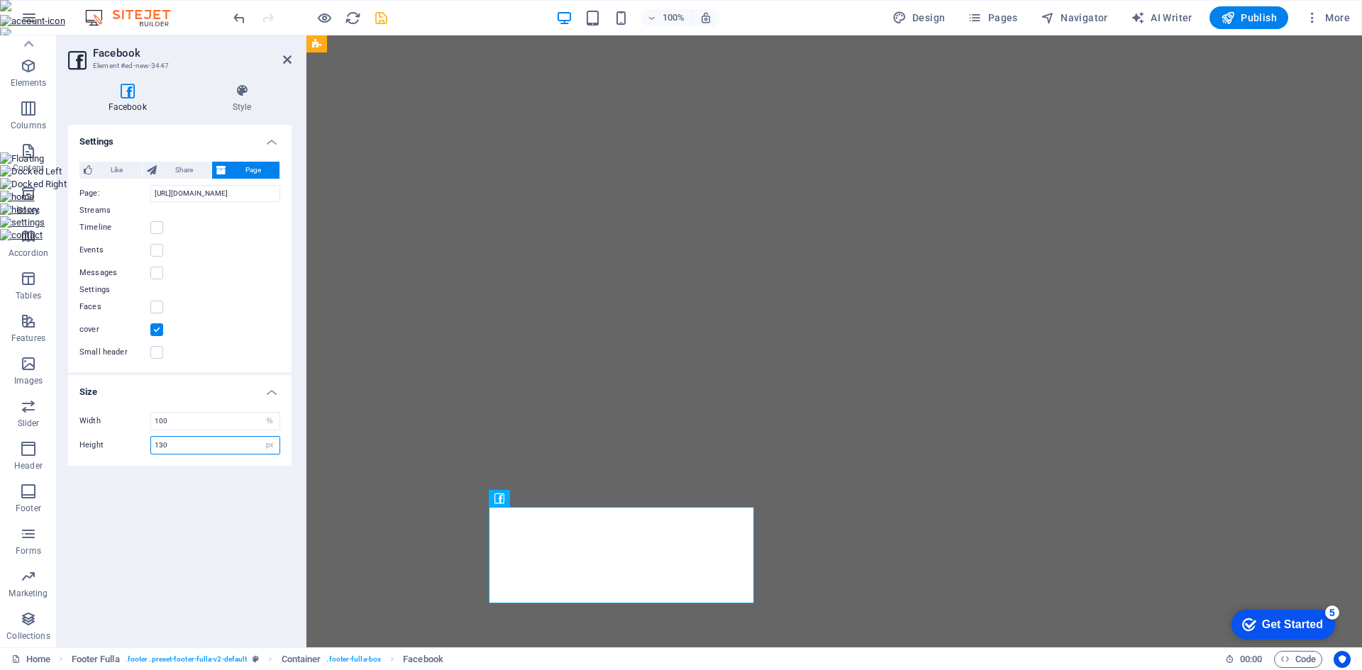
click at [235, 452] on input "130" at bounding box center [215, 445] width 128 height 17
click at [238, 423] on input "100" at bounding box center [215, 421] width 128 height 17
click at [243, 109] on h4 "Style" at bounding box center [241, 99] width 99 height 30
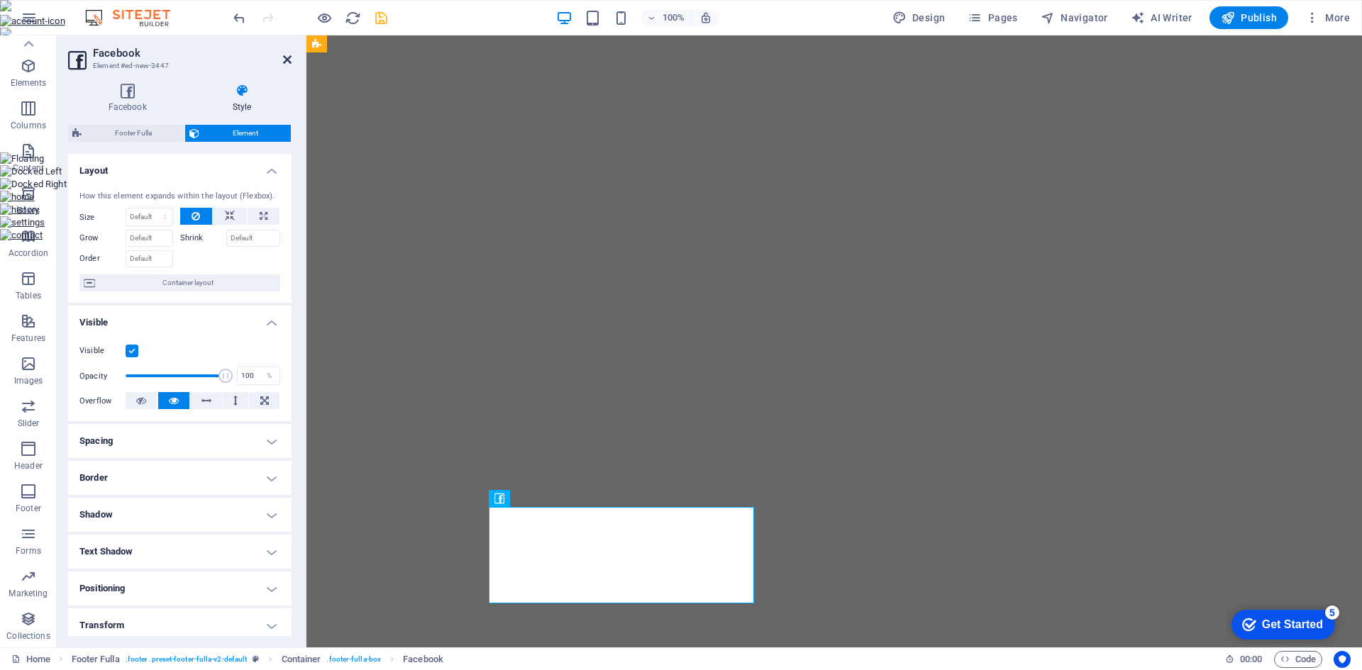
click at [285, 62] on icon at bounding box center [287, 59] width 9 height 11
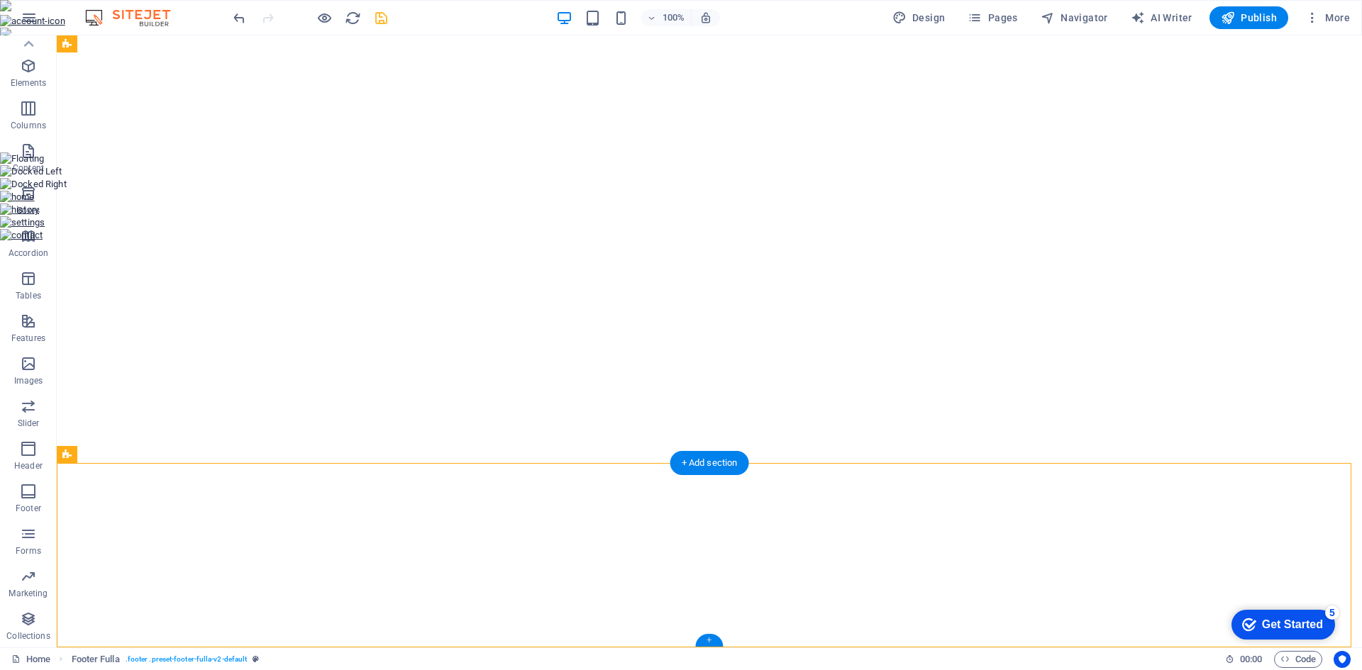
click at [710, 642] on div "+" at bounding box center [709, 640] width 28 height 13
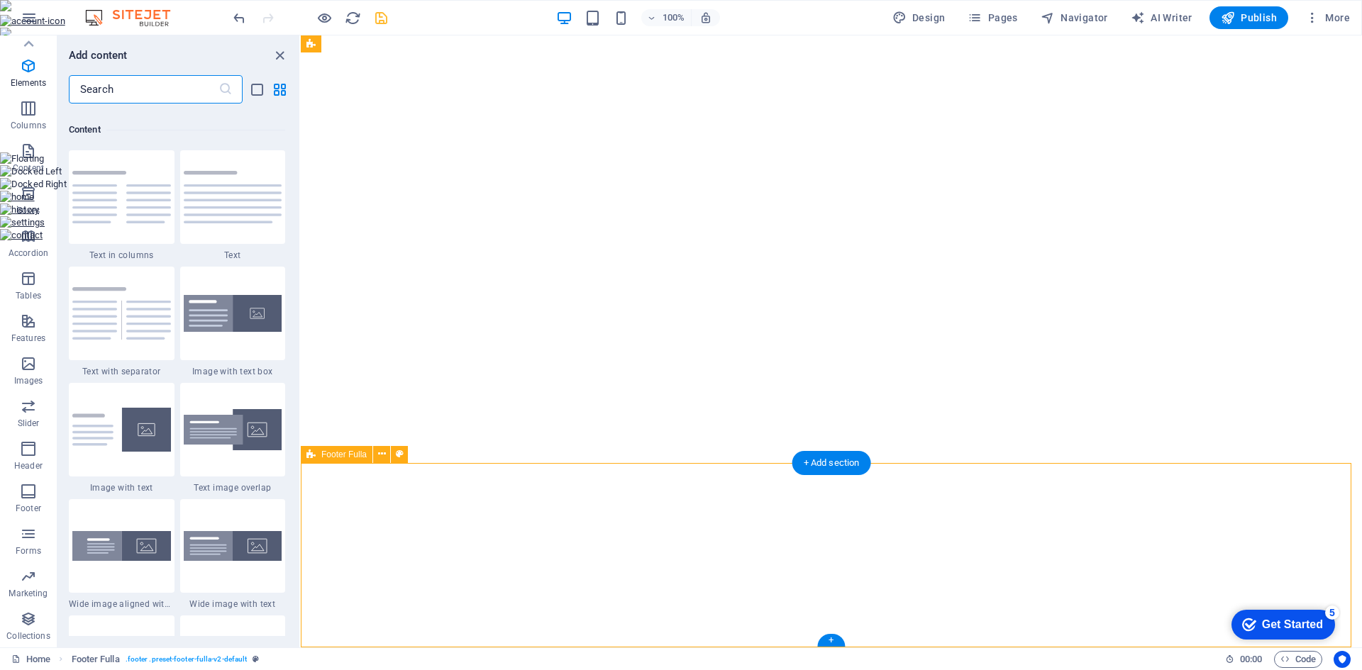
scroll to position [2481, 0]
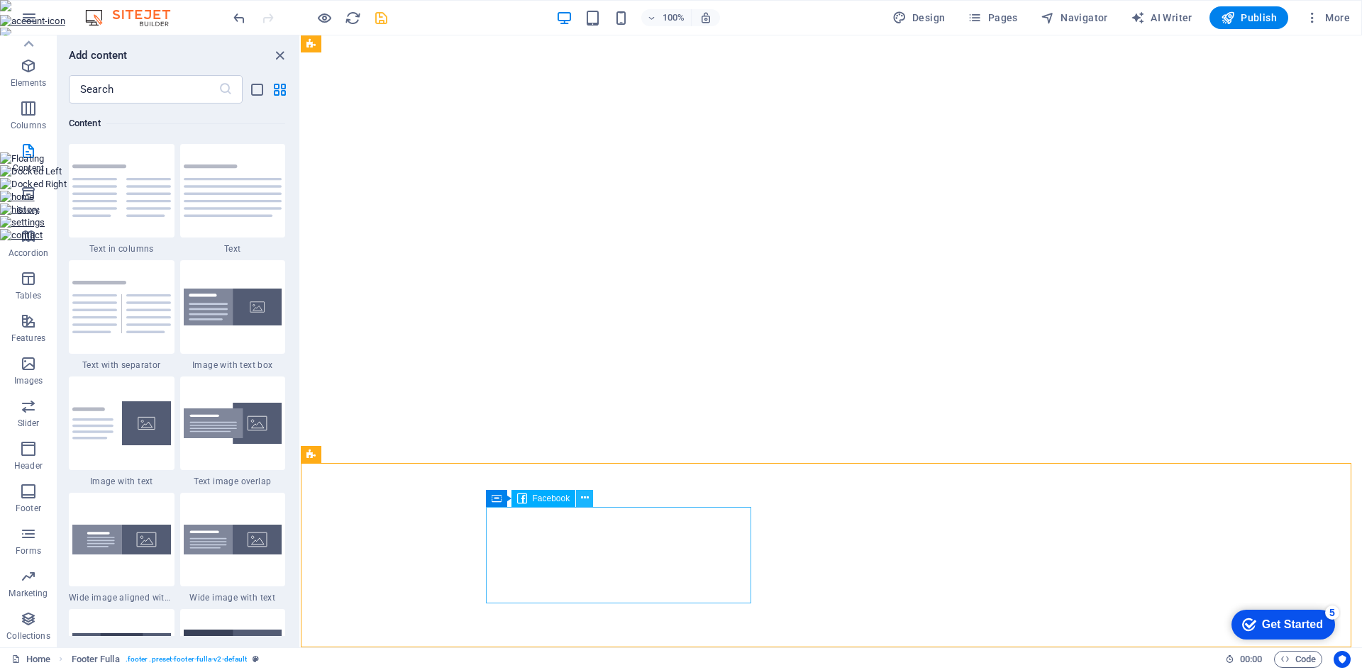
click at [589, 499] on button at bounding box center [584, 498] width 17 height 17
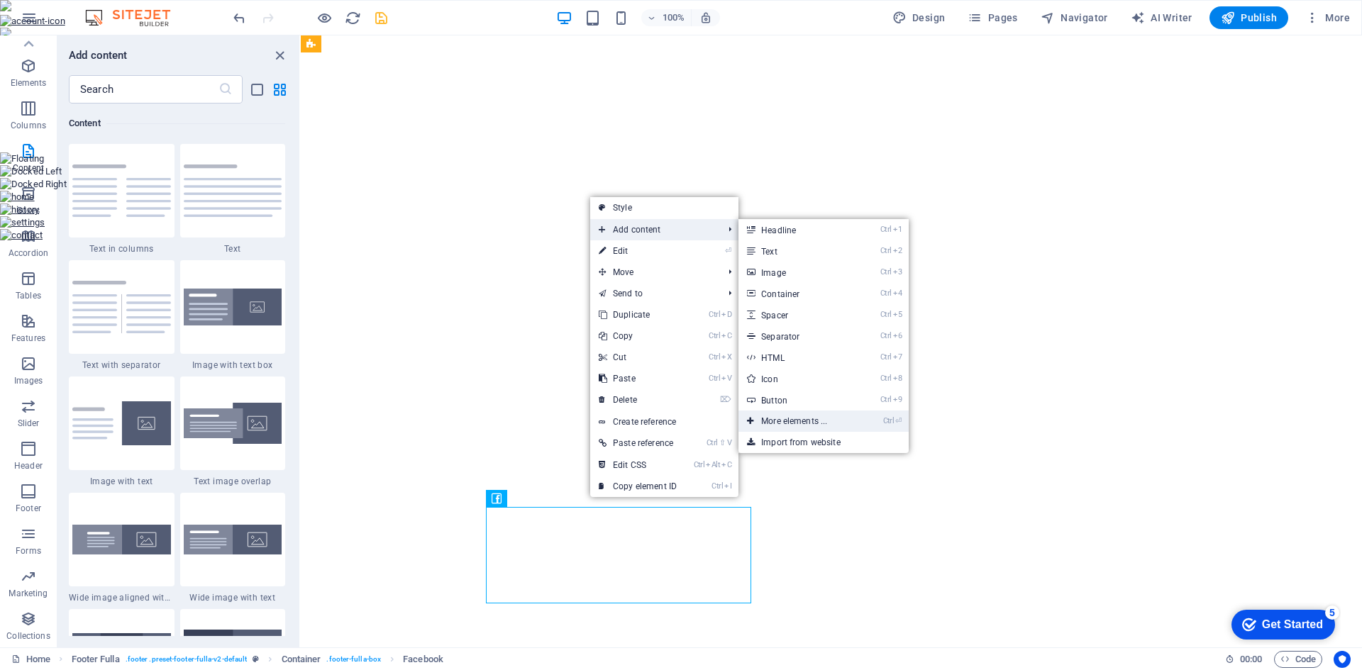
click at [802, 416] on link "Ctrl ⏎ More elements ..." at bounding box center [796, 421] width 117 height 21
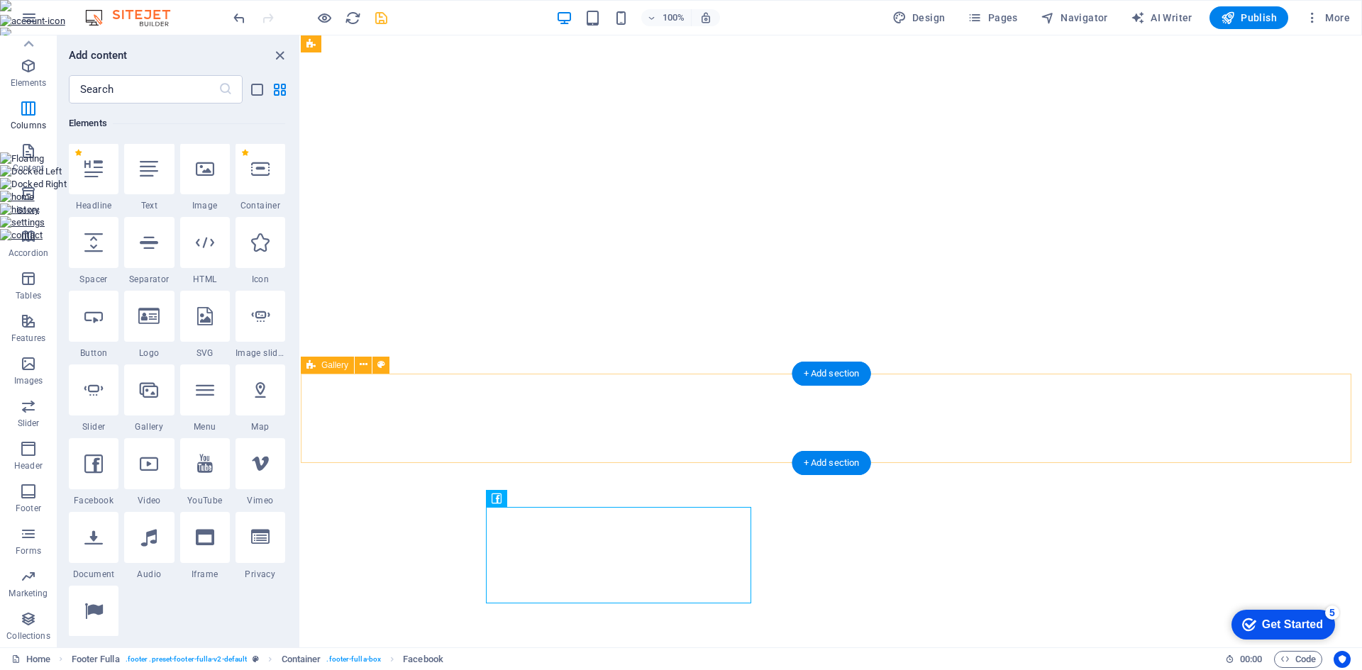
scroll to position [151, 0]
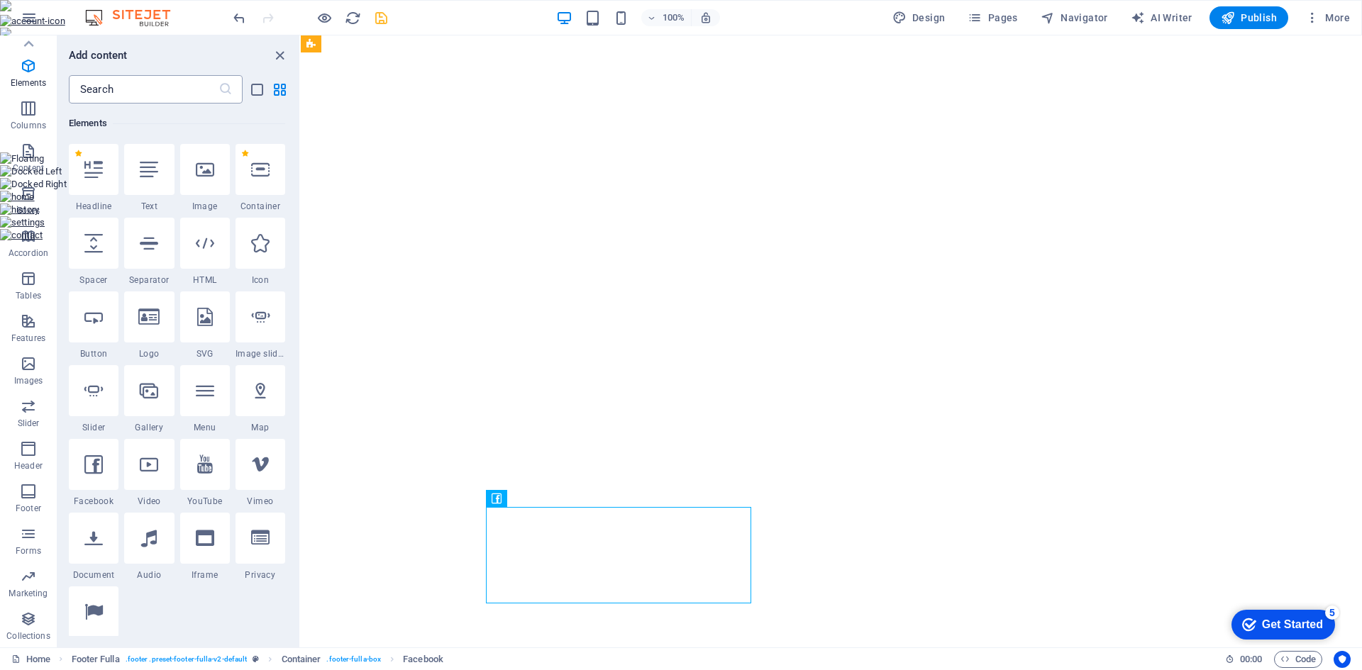
click at [170, 93] on input "text" at bounding box center [144, 89] width 150 height 28
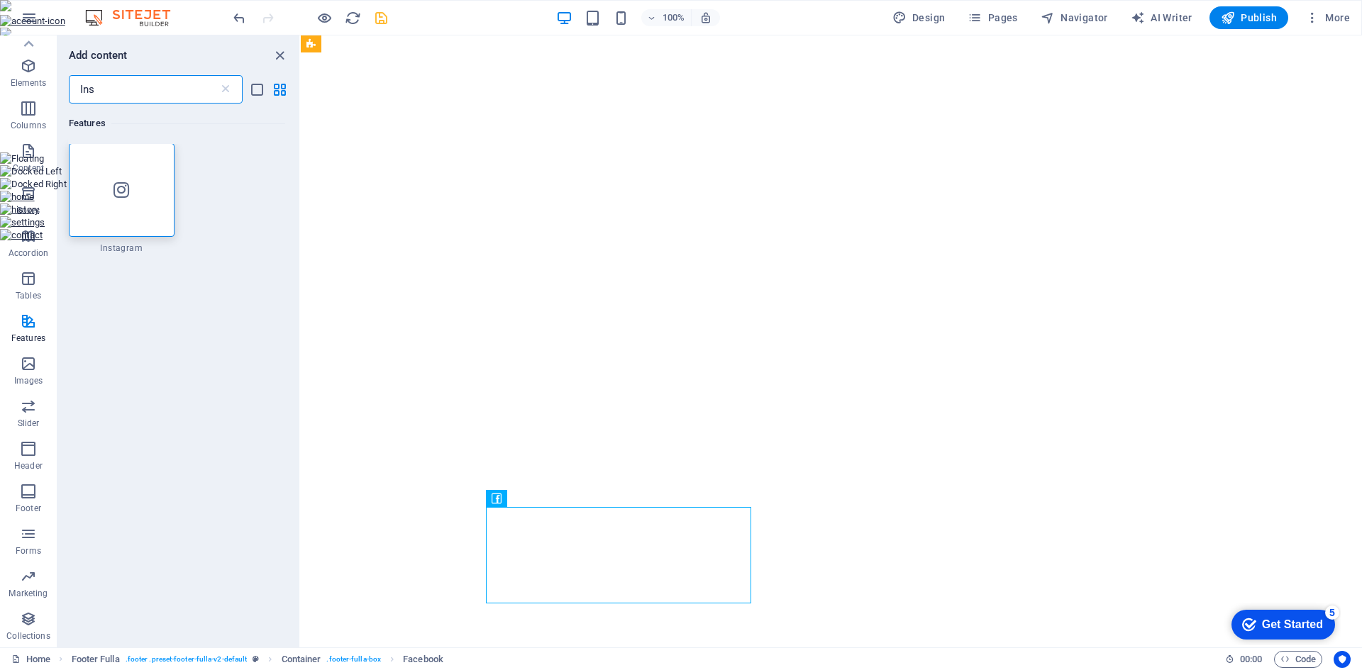
scroll to position [0, 0]
type input "Ins"
click at [128, 194] on icon at bounding box center [121, 191] width 16 height 18
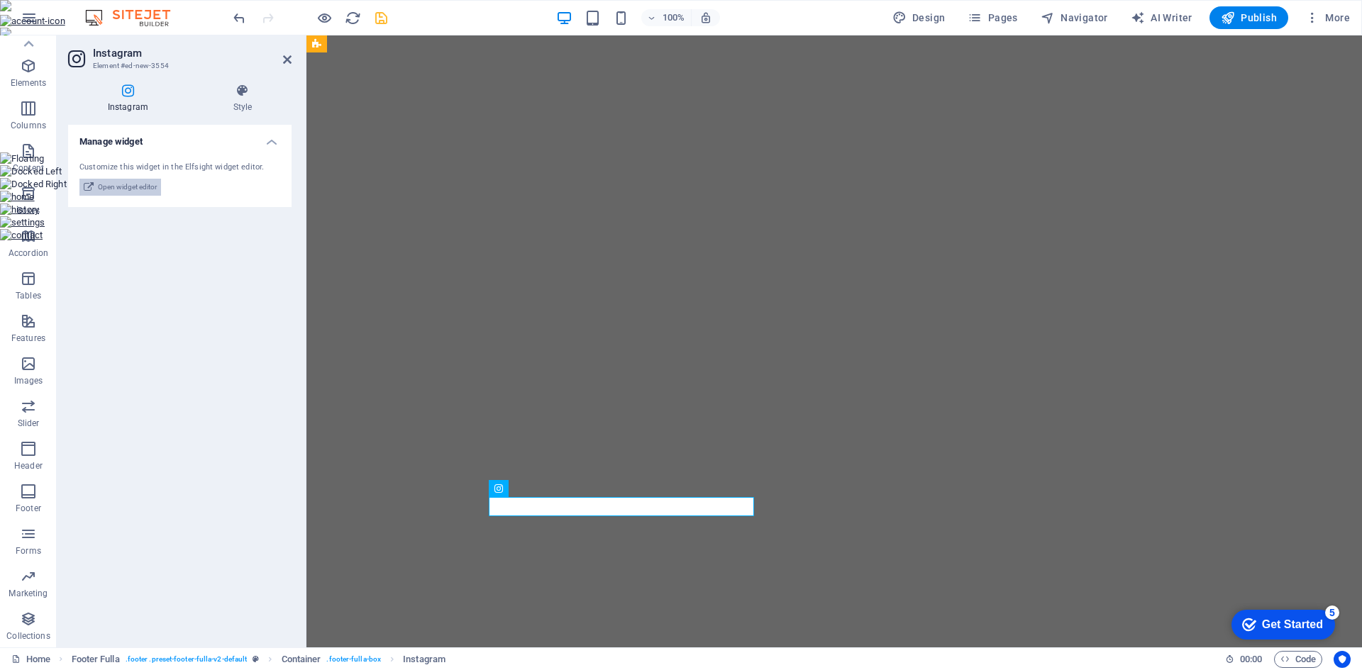
click at [135, 187] on span "Open widget editor" at bounding box center [127, 187] width 59 height 17
click at [586, 487] on icon at bounding box center [586, 489] width 8 height 15
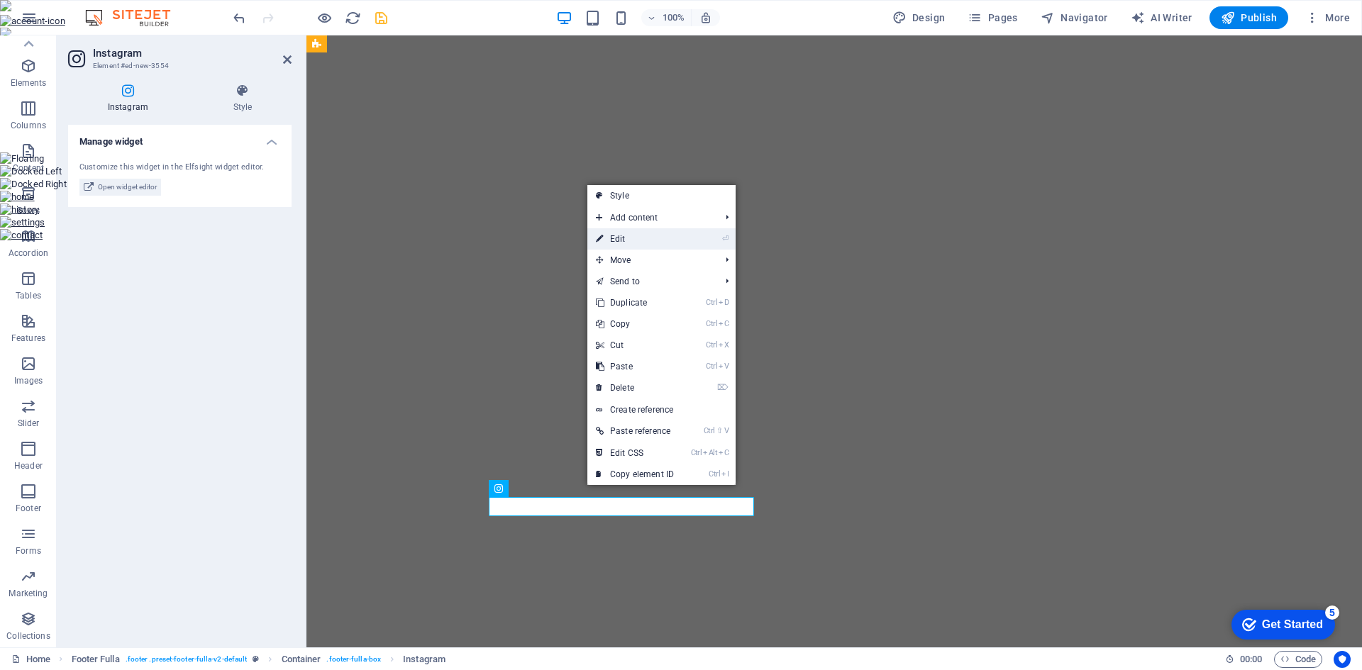
click at [644, 241] on link "⏎ Edit" at bounding box center [634, 238] width 95 height 21
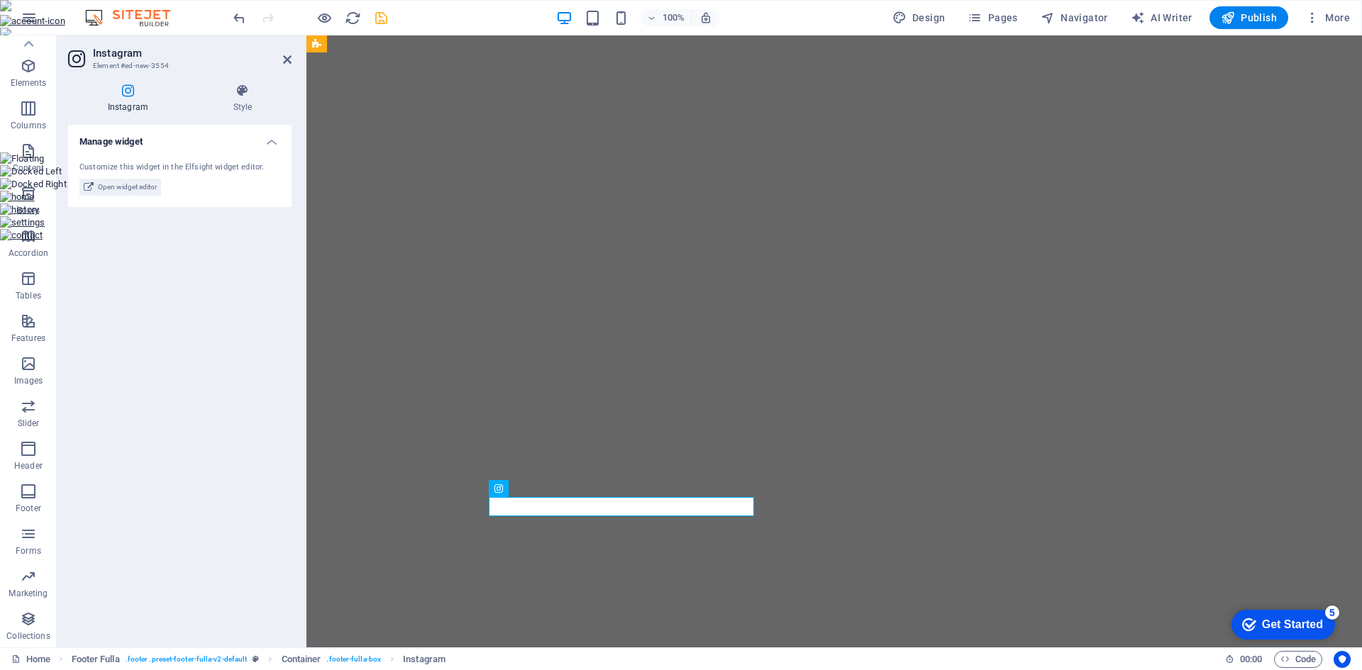
click at [238, 168] on div "Customize this widget in the Elfsight widget editor." at bounding box center [179, 168] width 201 height 12
click at [121, 182] on span "Open widget editor" at bounding box center [127, 187] width 59 height 17
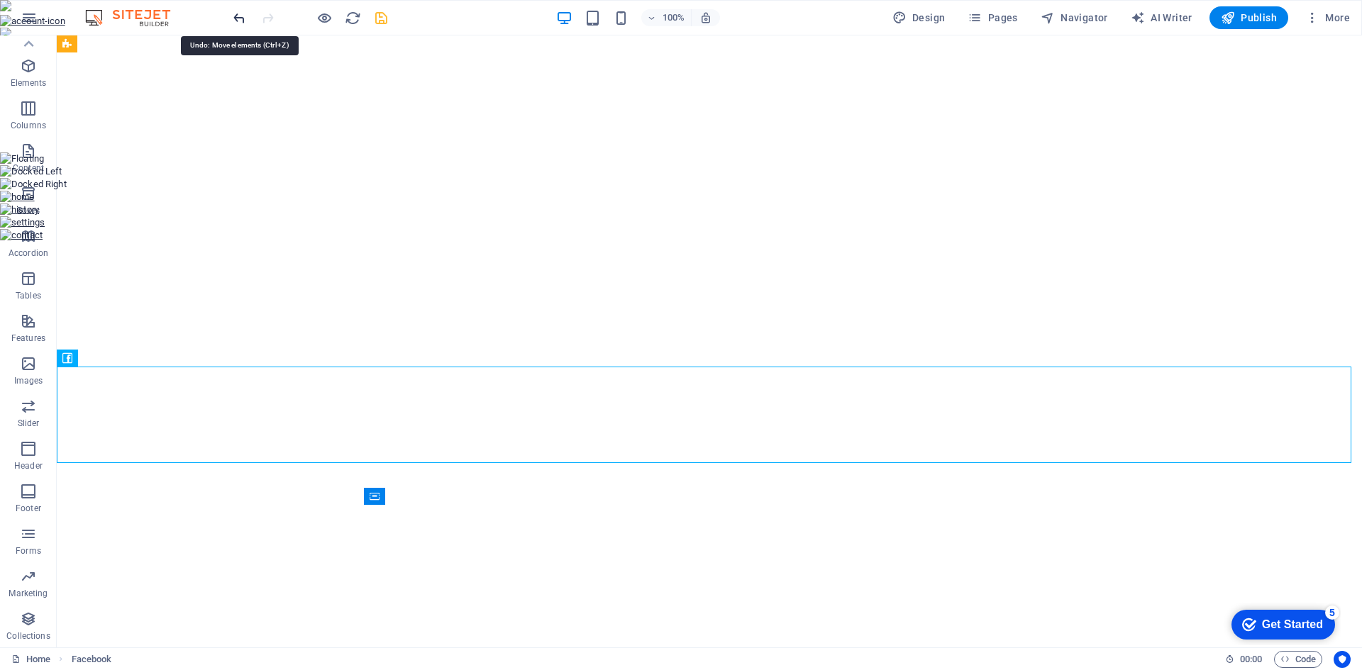
click at [237, 10] on icon "undo" at bounding box center [239, 18] width 16 height 16
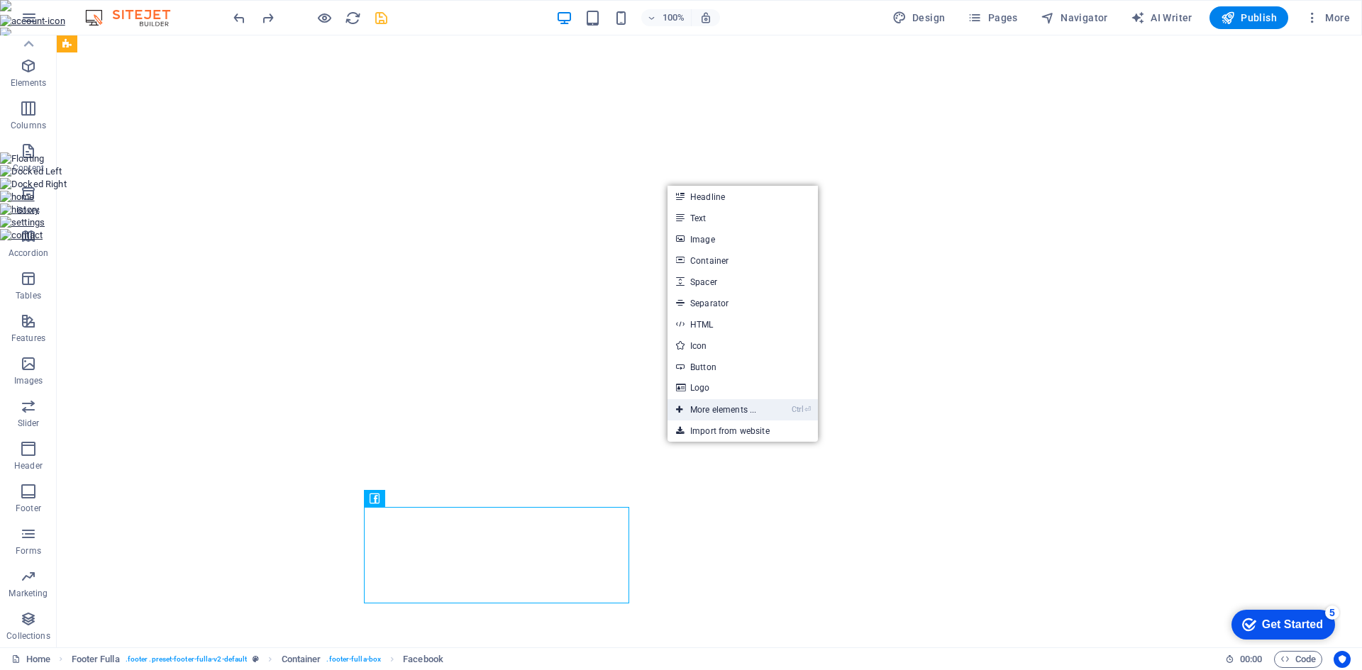
click at [736, 411] on link "Ctrl ⏎ More elements ..." at bounding box center [715, 409] width 97 height 21
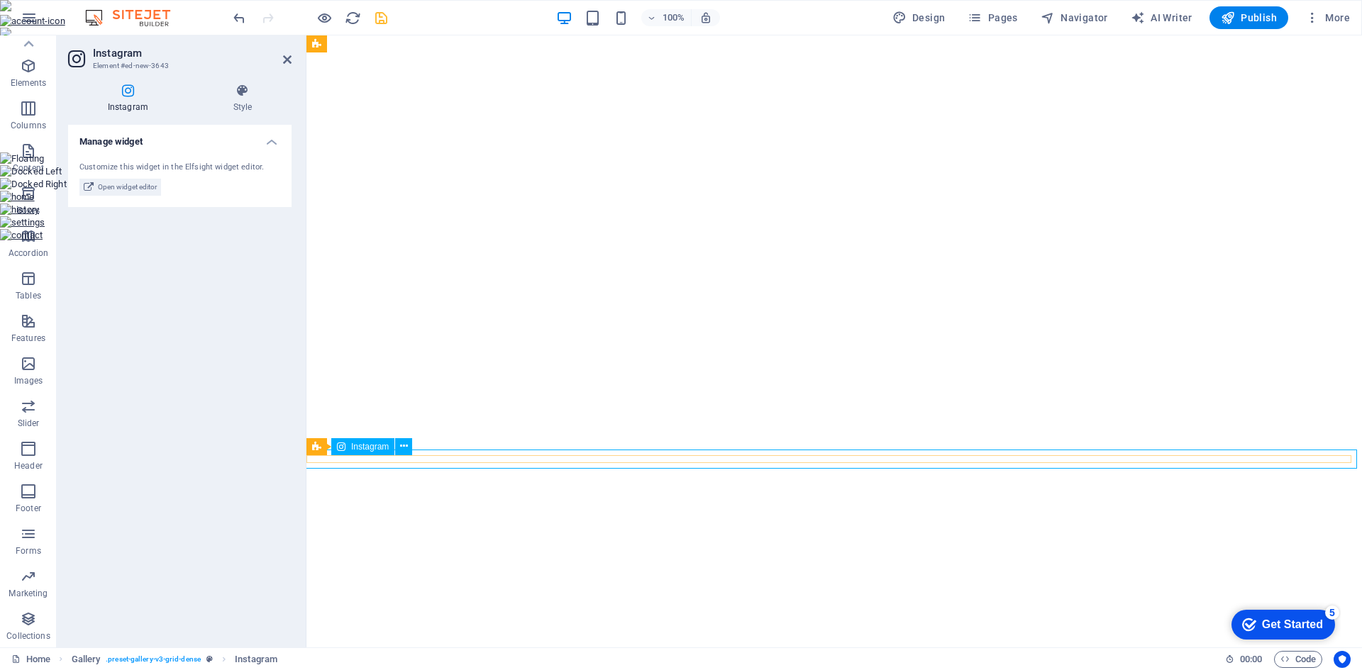
click at [360, 445] on span "Instagram" at bounding box center [370, 447] width 38 height 9
click at [404, 446] on icon at bounding box center [404, 446] width 8 height 15
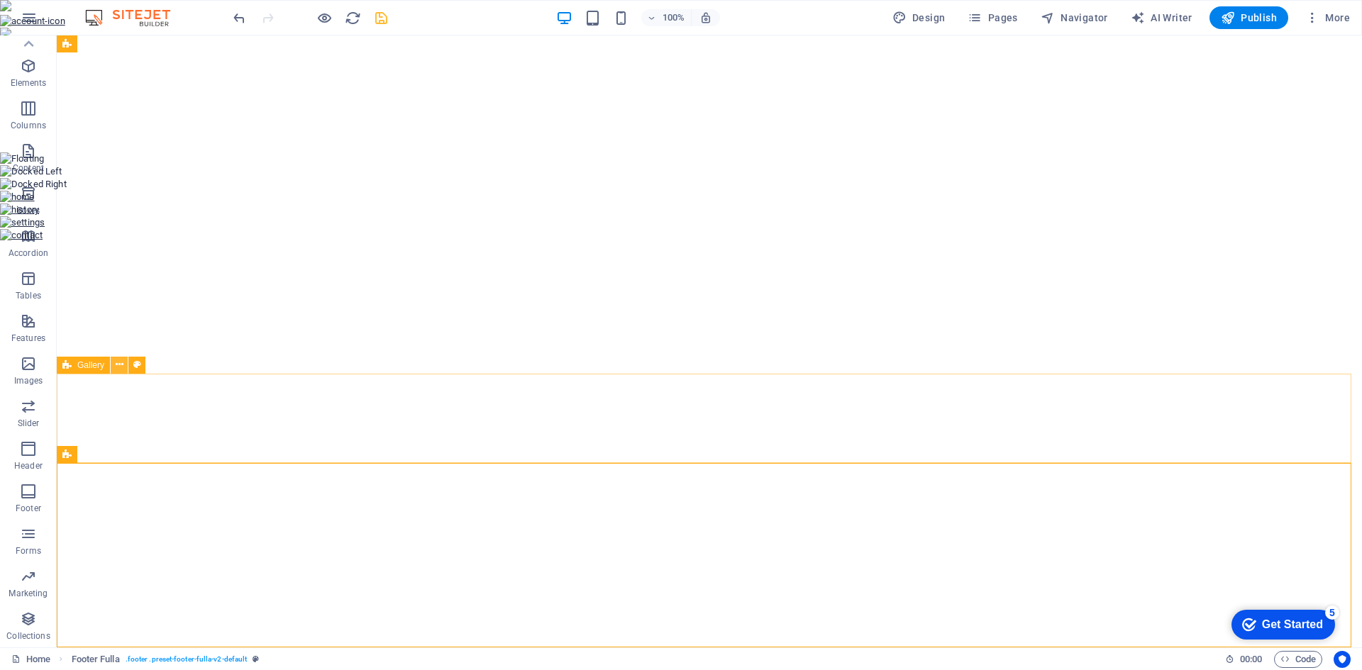
click at [117, 366] on icon at bounding box center [120, 364] width 8 height 15
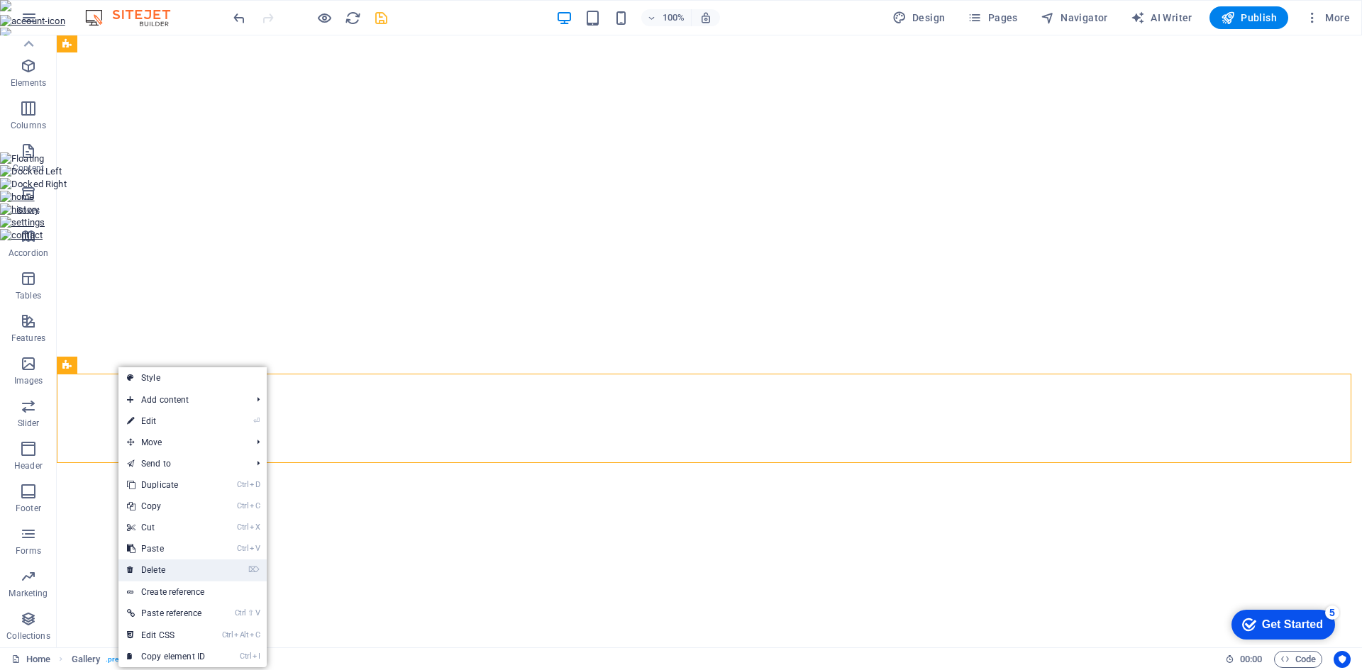
click at [172, 569] on link "⌦ Delete" at bounding box center [165, 570] width 95 height 21
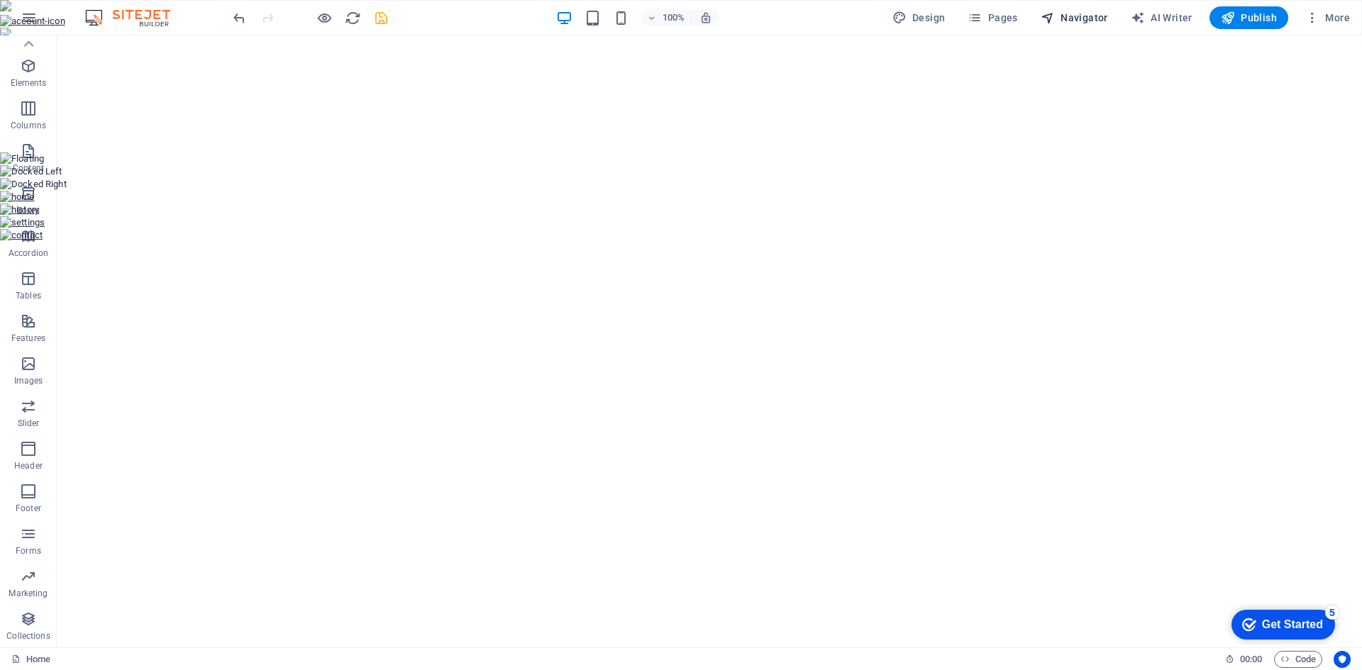
click at [1080, 11] on span "Navigator" at bounding box center [1073, 18] width 67 height 14
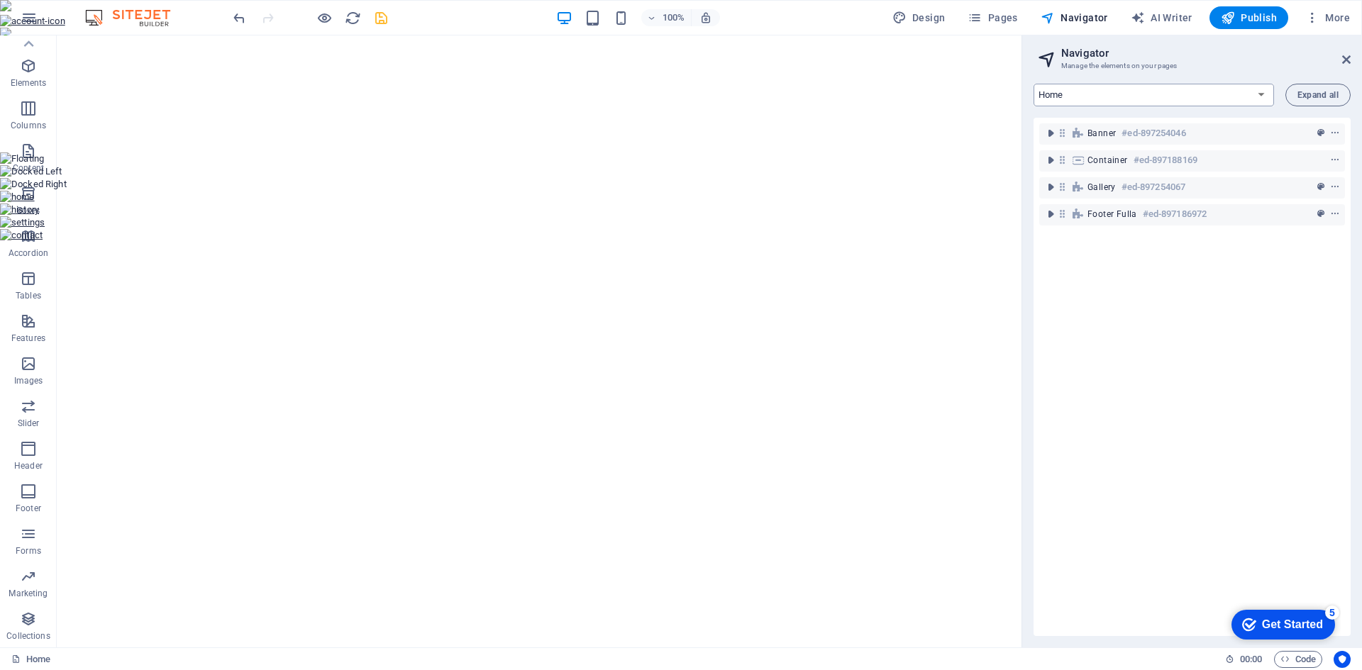
click at [1257, 96] on select "Home Subpage Legal Notice Privacy New Collection: Single Page Layout Real Estat…" at bounding box center [1153, 95] width 240 height 23
click at [1033, 84] on select "Home Subpage Legal Notice Privacy New Collection: Single Page Layout Real Estat…" at bounding box center [1153, 95] width 240 height 23
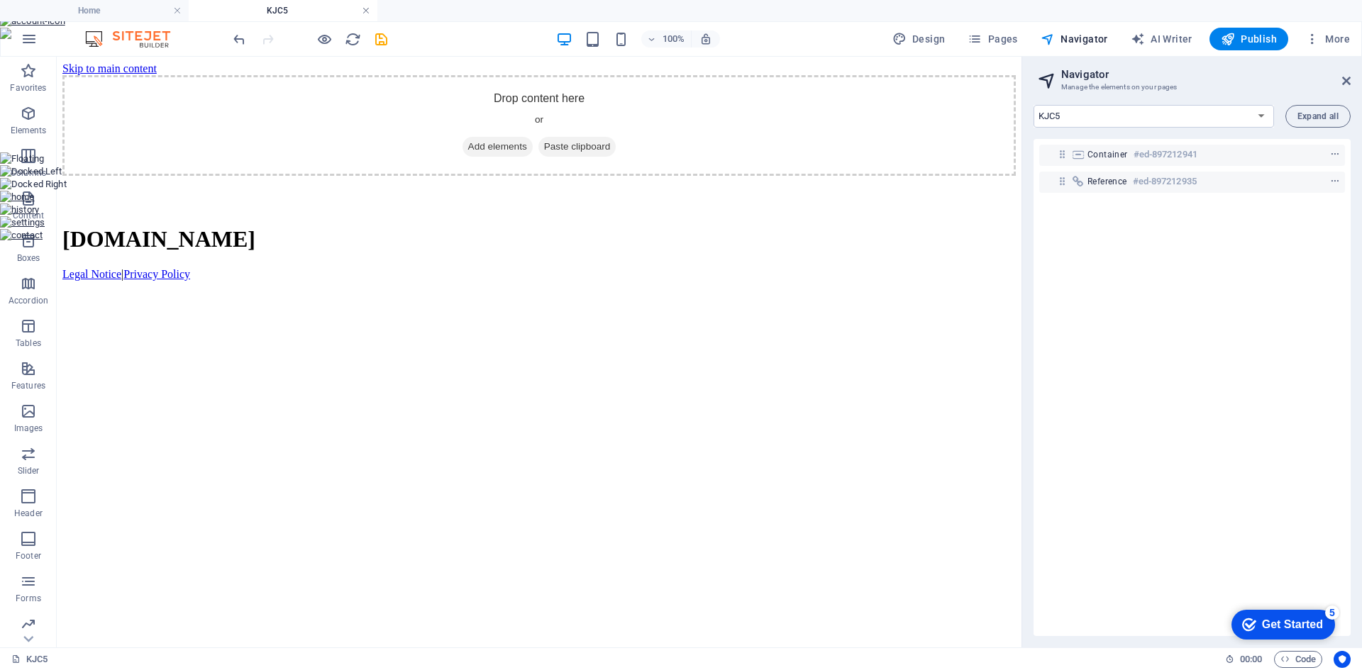
click at [367, 12] on link at bounding box center [366, 10] width 9 height 13
select select "16886097-en"
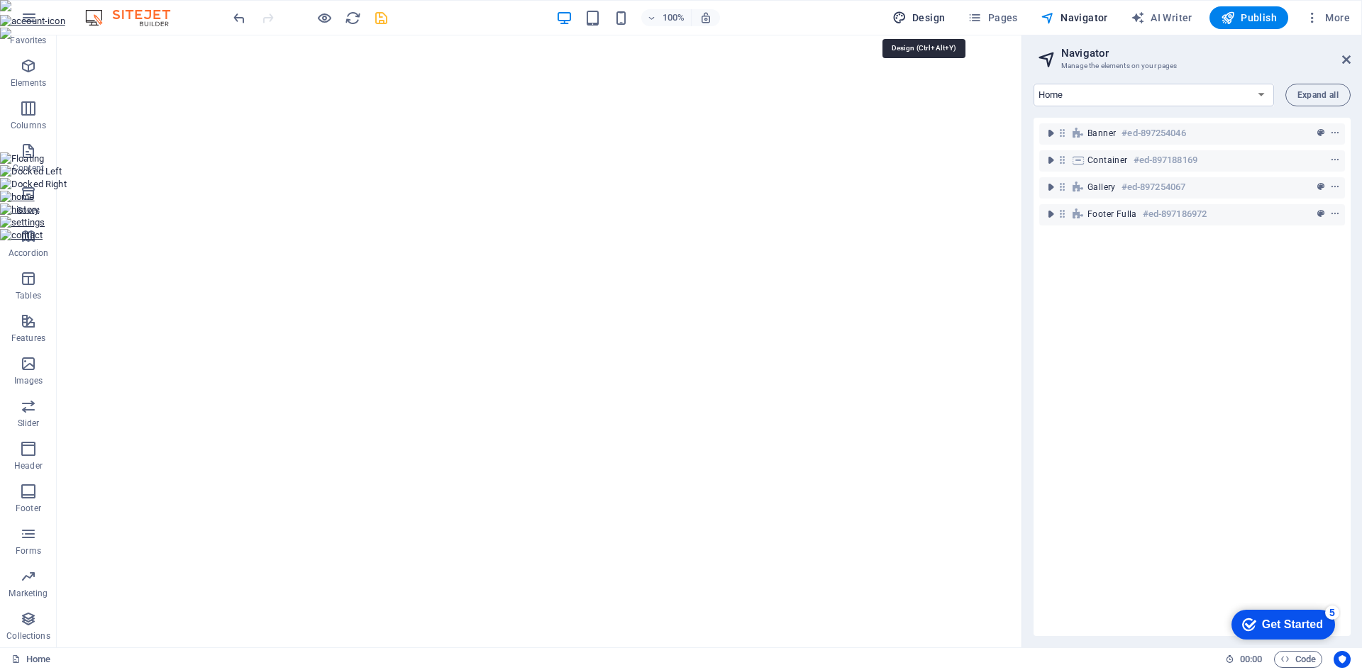
click at [938, 12] on span "Design" at bounding box center [918, 18] width 53 height 14
select select "px"
select select "200"
select select "px"
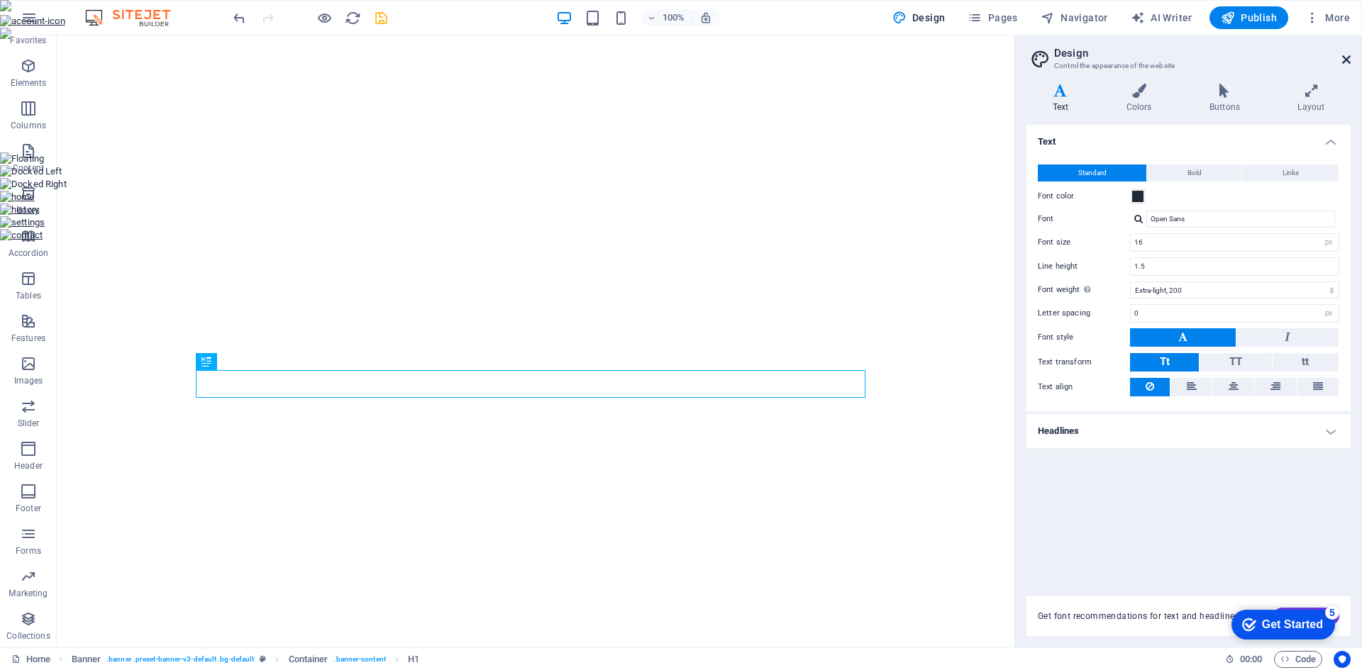
click at [1347, 58] on icon at bounding box center [1346, 59] width 9 height 11
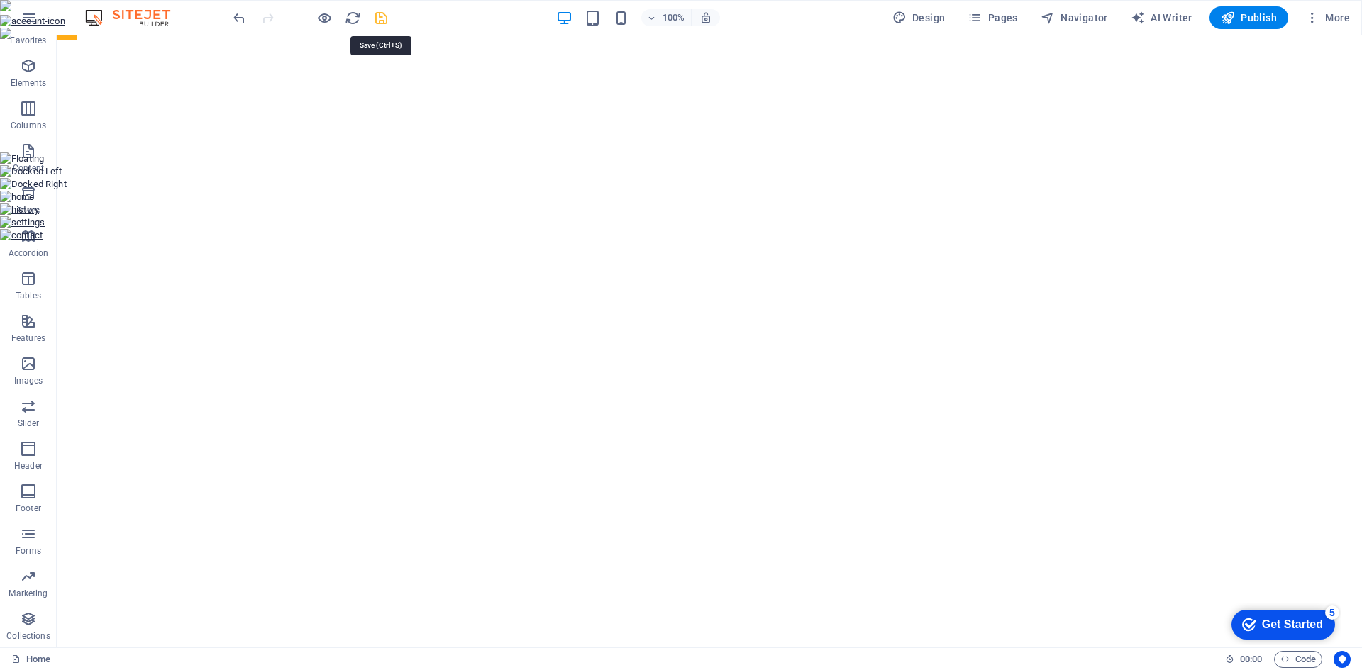
click at [384, 23] on icon "save" at bounding box center [381, 18] width 16 height 16
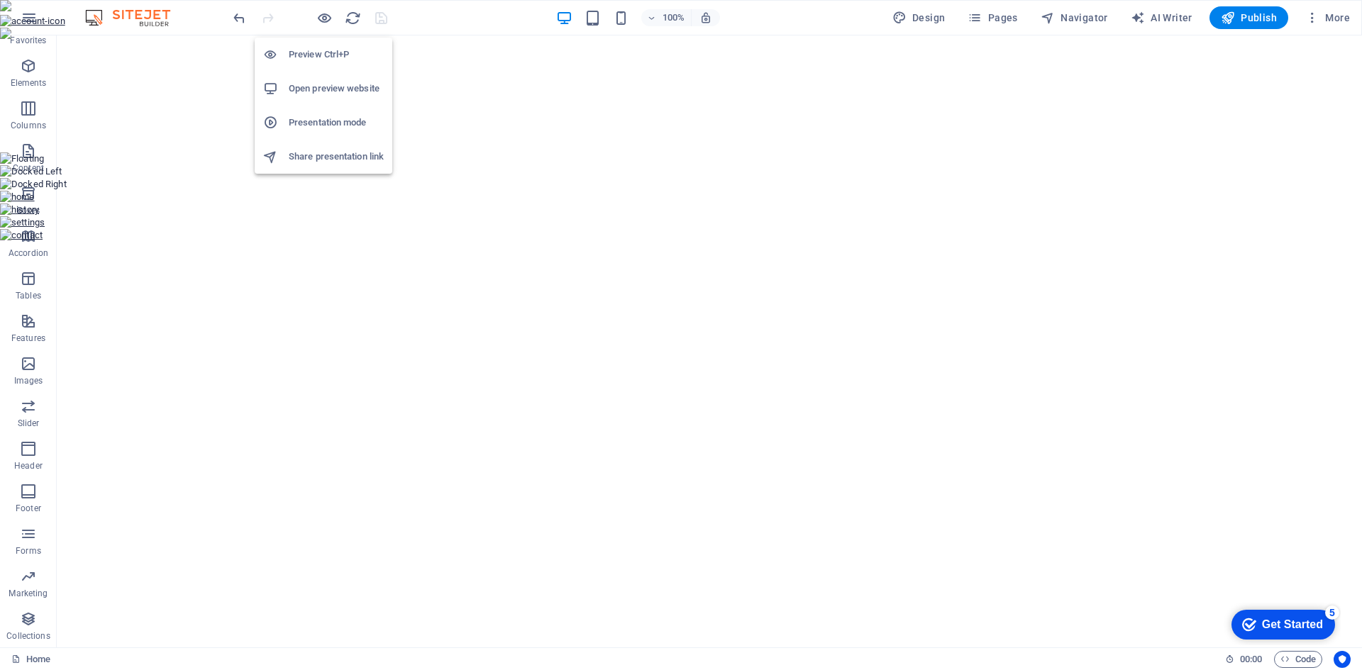
click at [326, 81] on h6 "Open preview website" at bounding box center [336, 88] width 95 height 17
click at [1250, 21] on span "Publish" at bounding box center [1249, 18] width 56 height 14
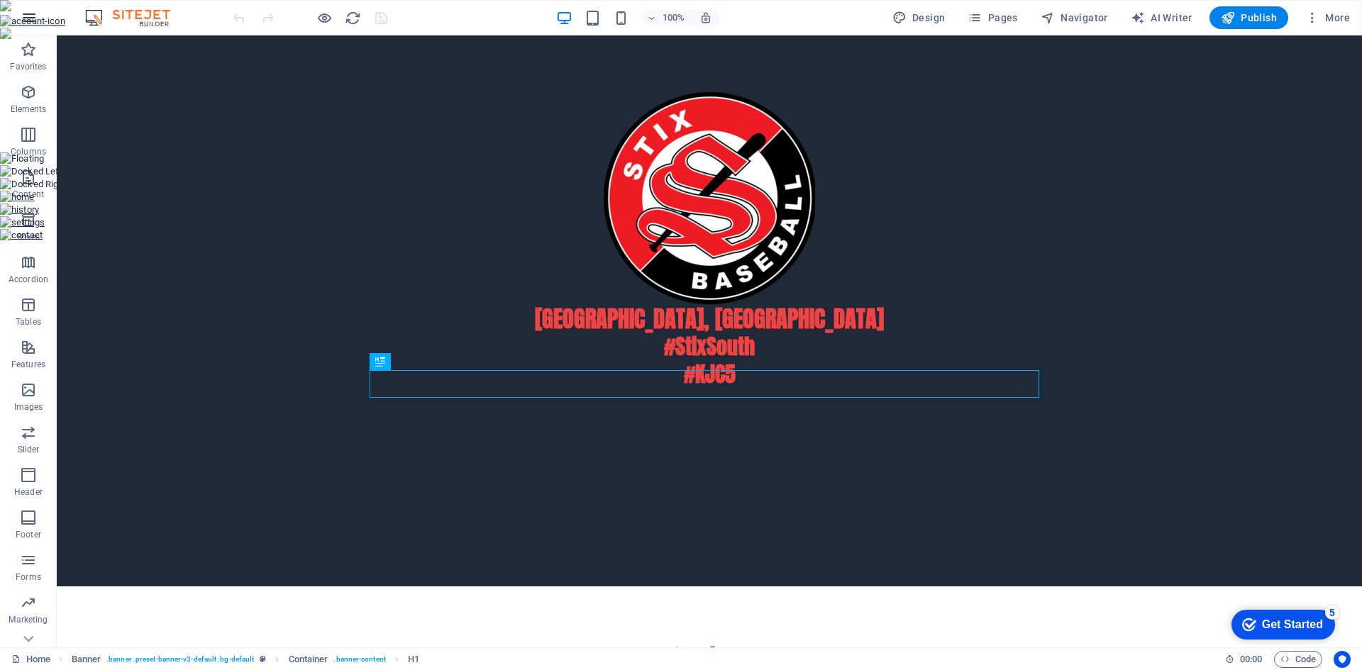
click at [26, 23] on icon "button" at bounding box center [29, 17] width 17 height 17
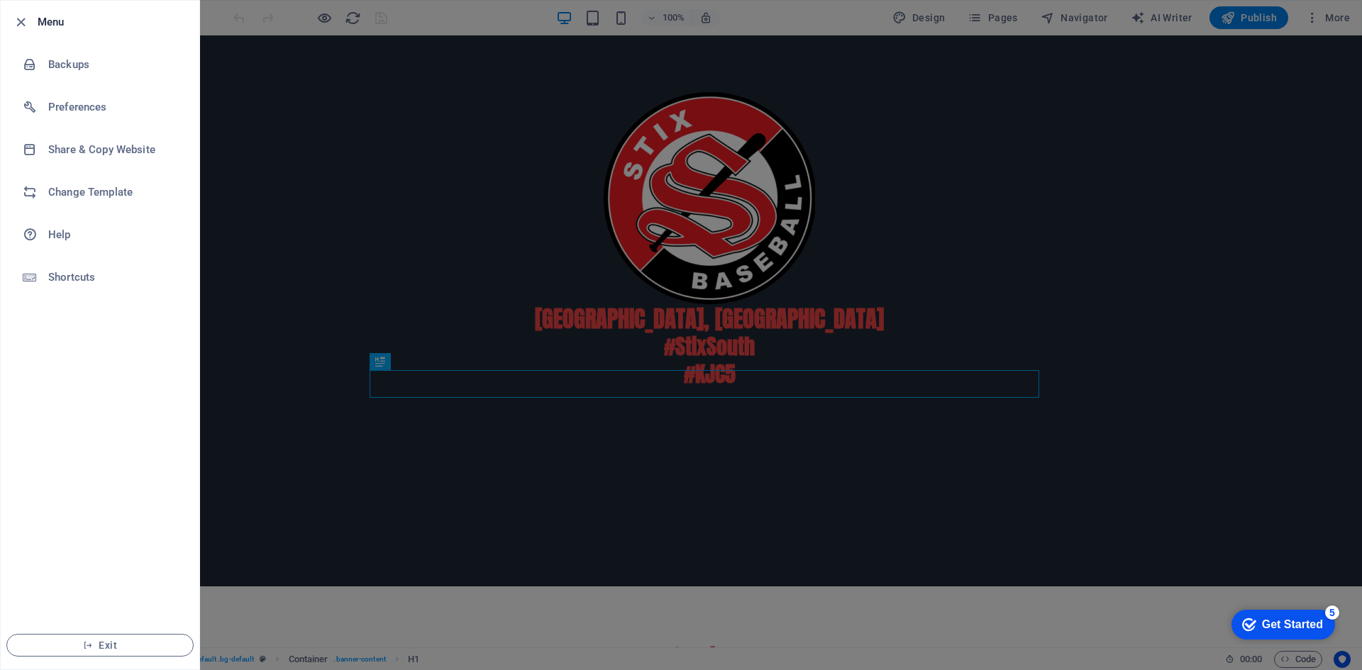
click at [283, 72] on div at bounding box center [681, 335] width 1362 height 670
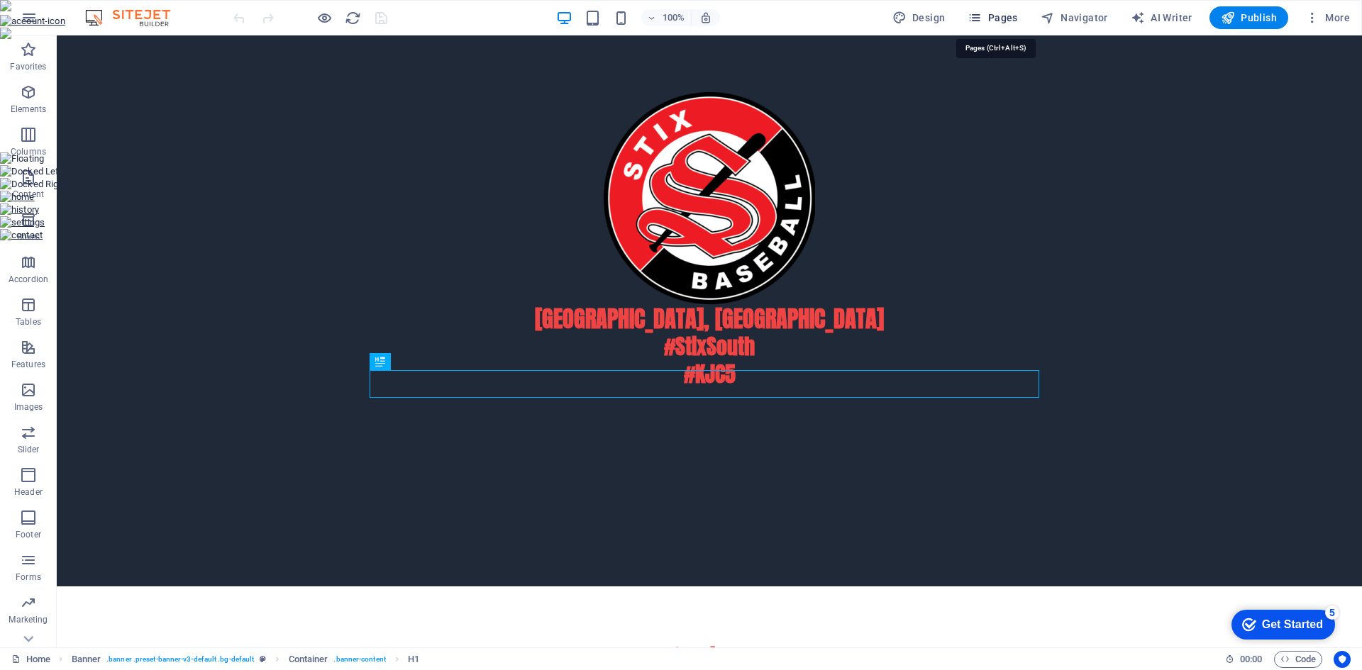
click at [982, 21] on icon "button" at bounding box center [974, 18] width 14 height 14
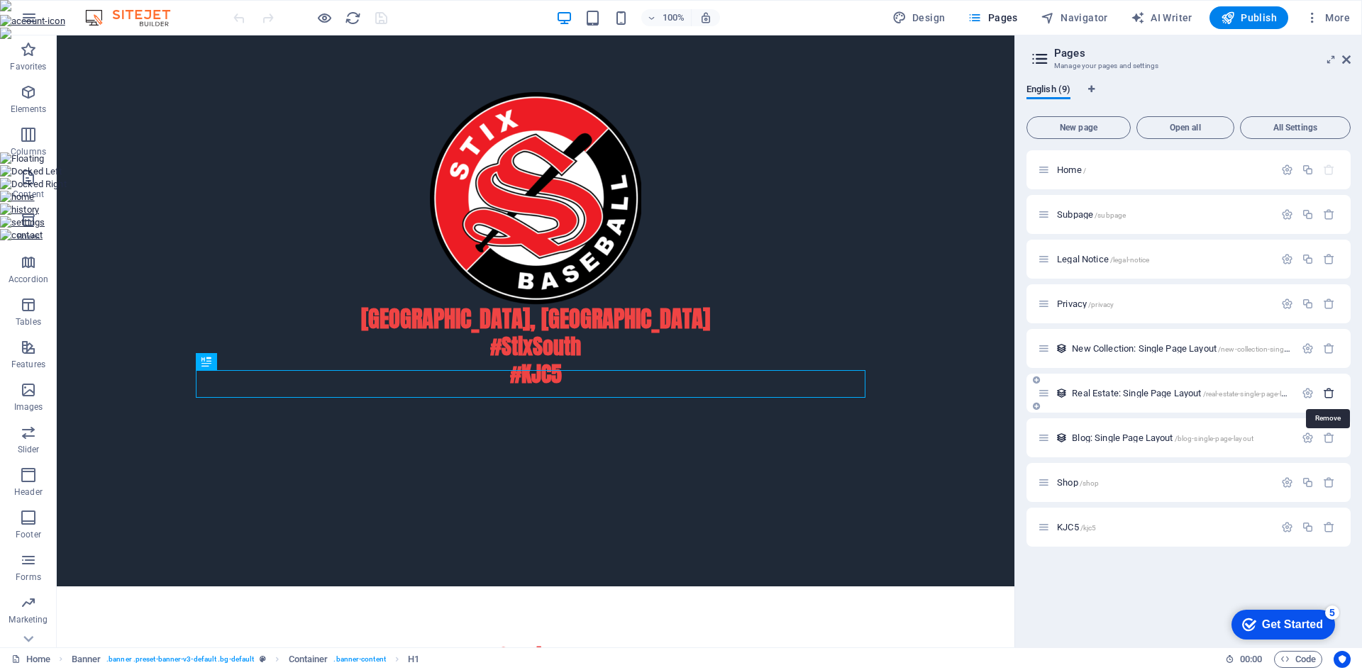
click at [1328, 396] on icon "button" at bounding box center [1329, 393] width 12 height 12
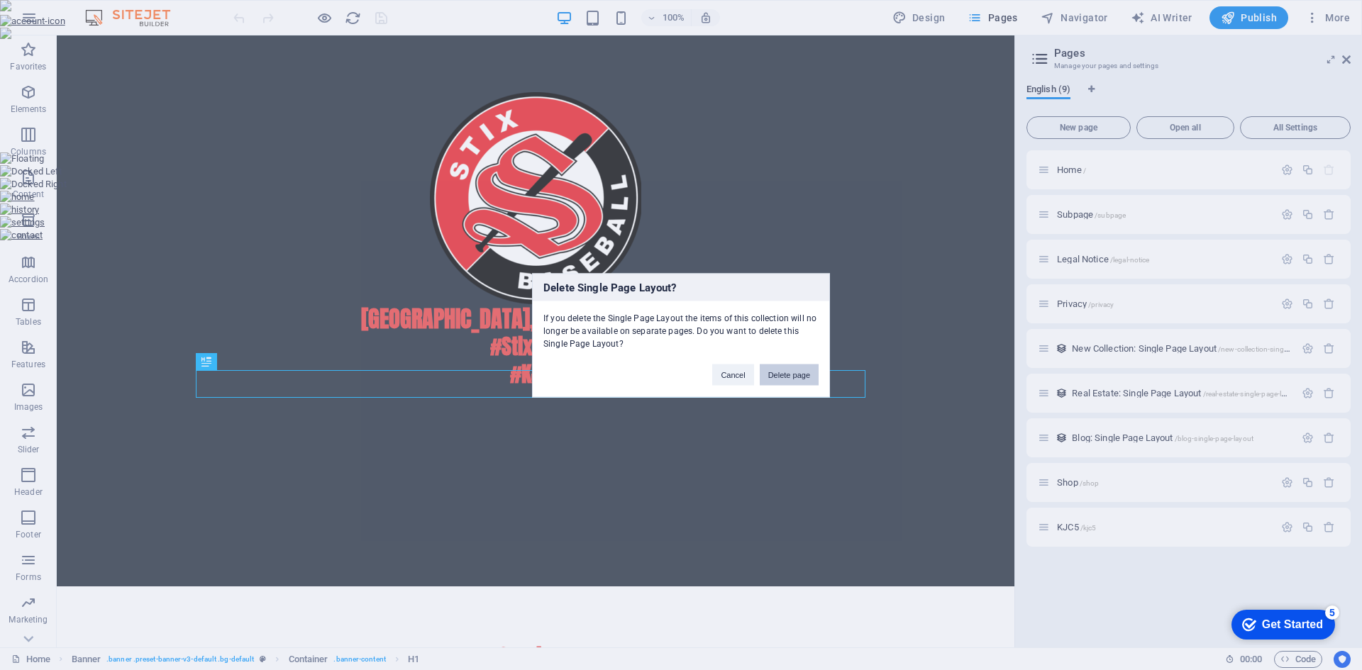
click at [778, 368] on button "Delete page" at bounding box center [789, 374] width 59 height 21
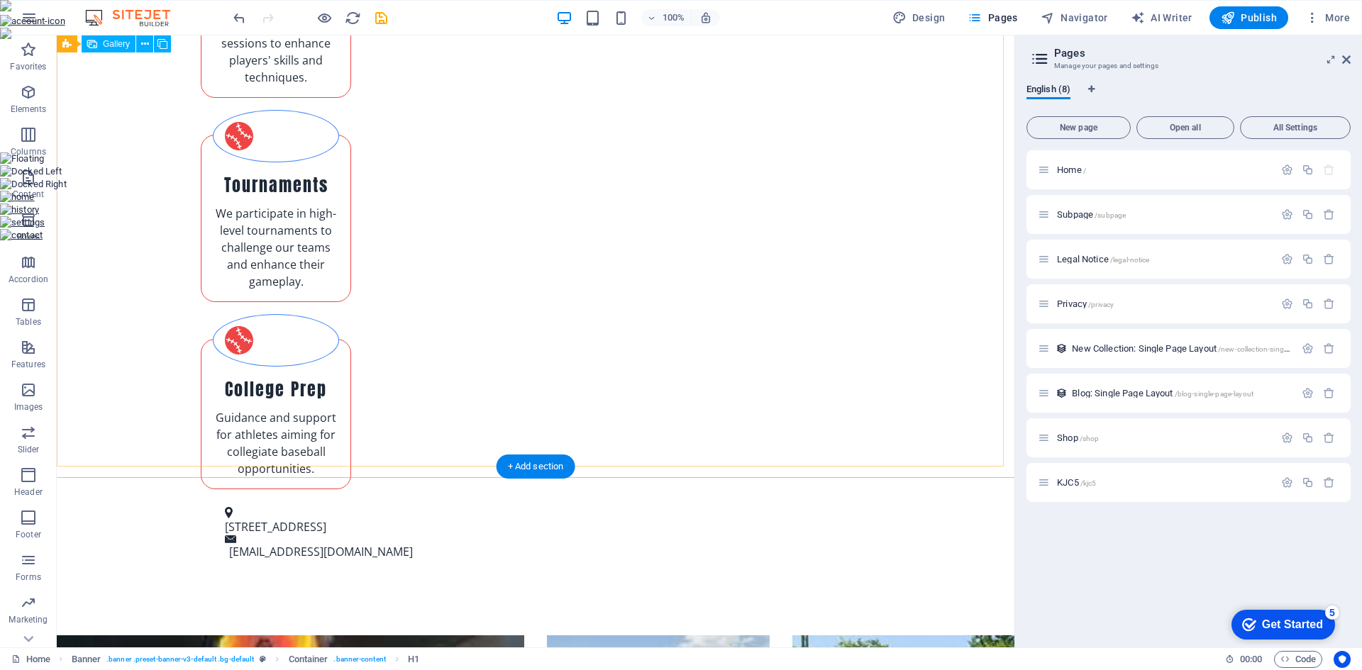
scroll to position [996, 0]
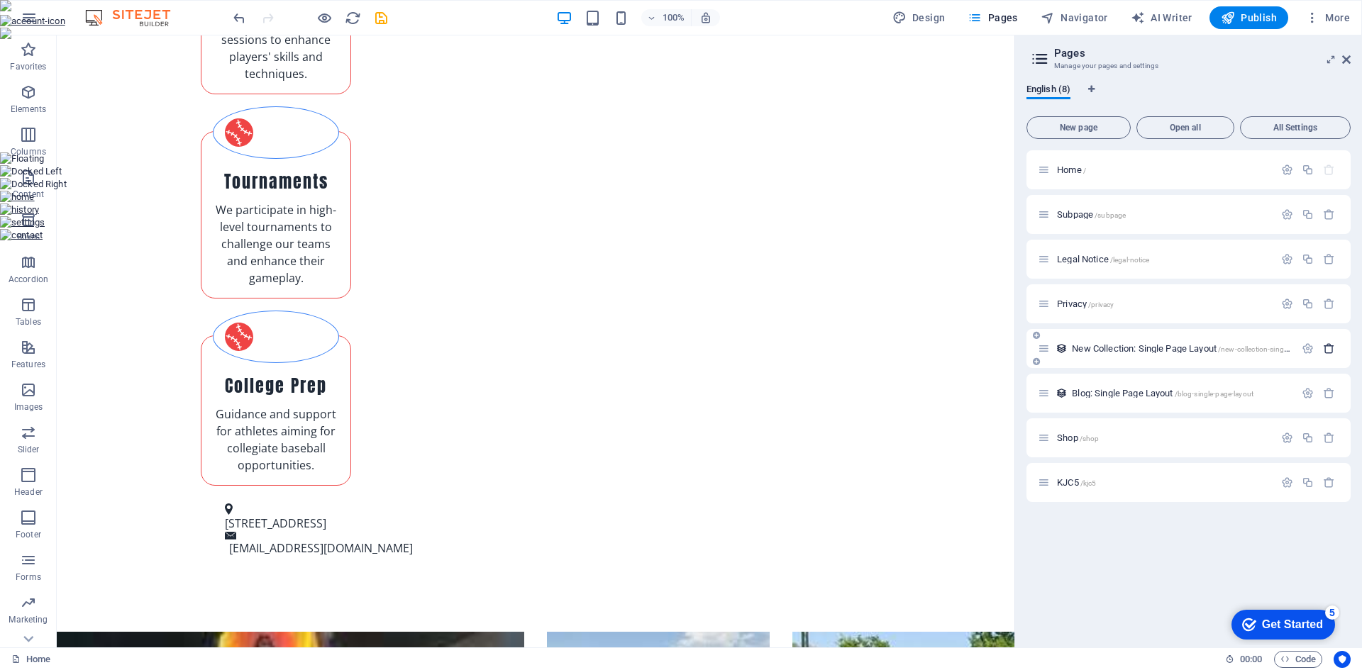
click at [1329, 350] on icon "button" at bounding box center [1329, 349] width 12 height 12
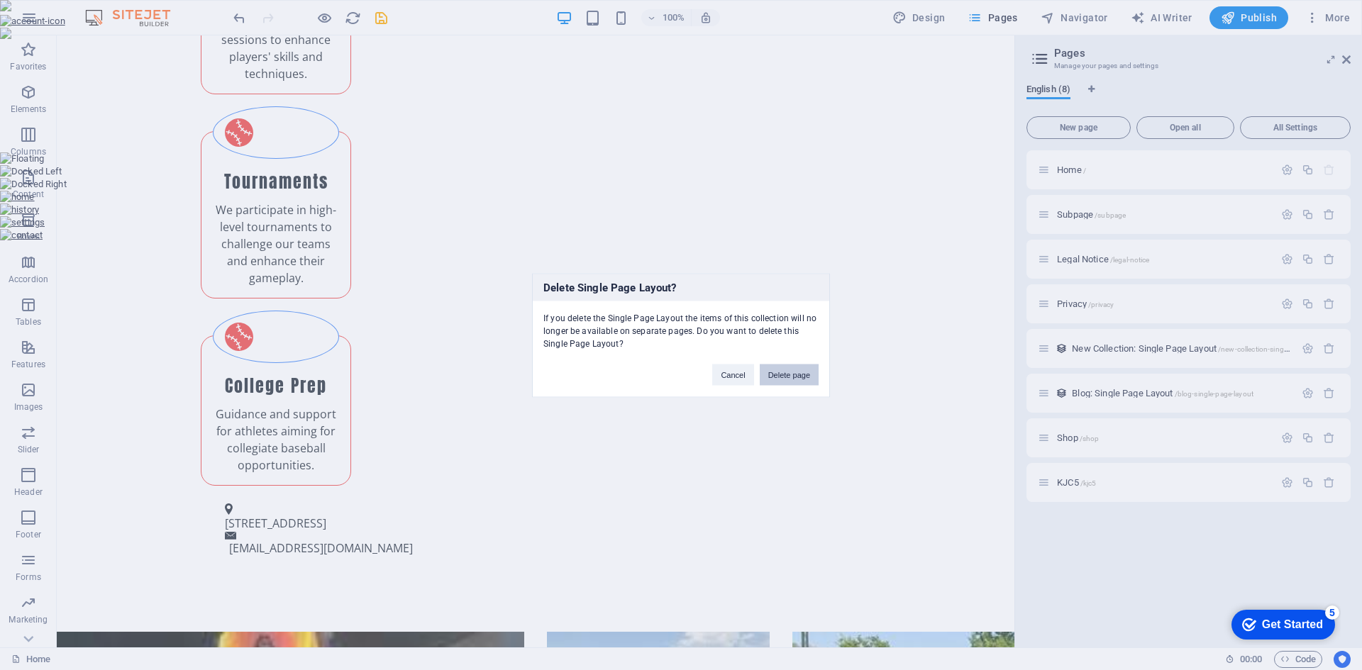
click at [781, 376] on button "Delete page" at bounding box center [789, 374] width 59 height 21
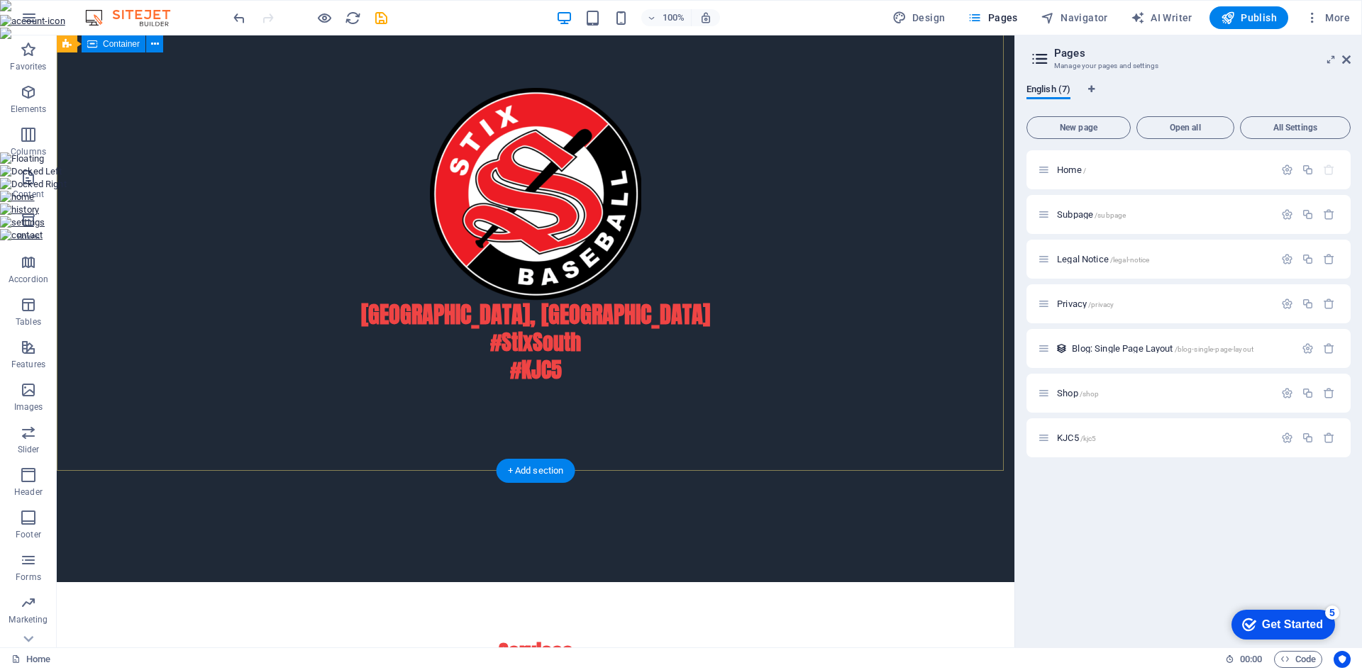
scroll to position [0, 0]
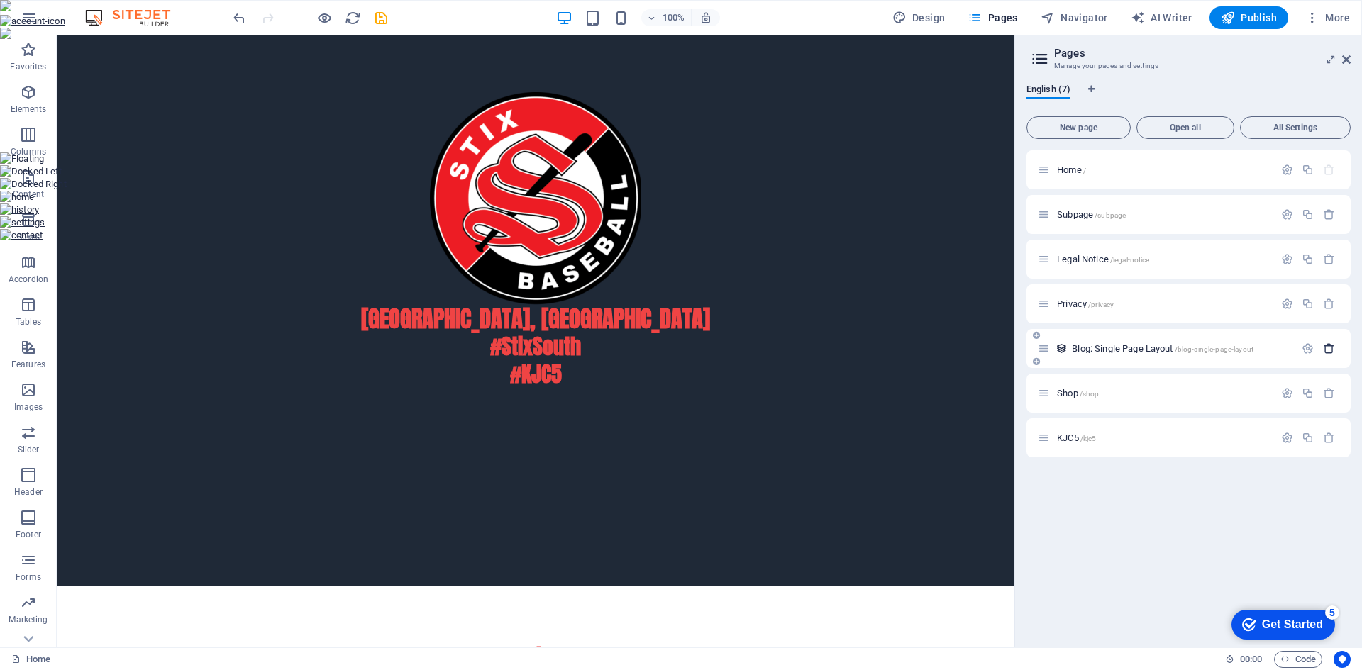
click at [1330, 348] on icon "button" at bounding box center [1329, 349] width 12 height 12
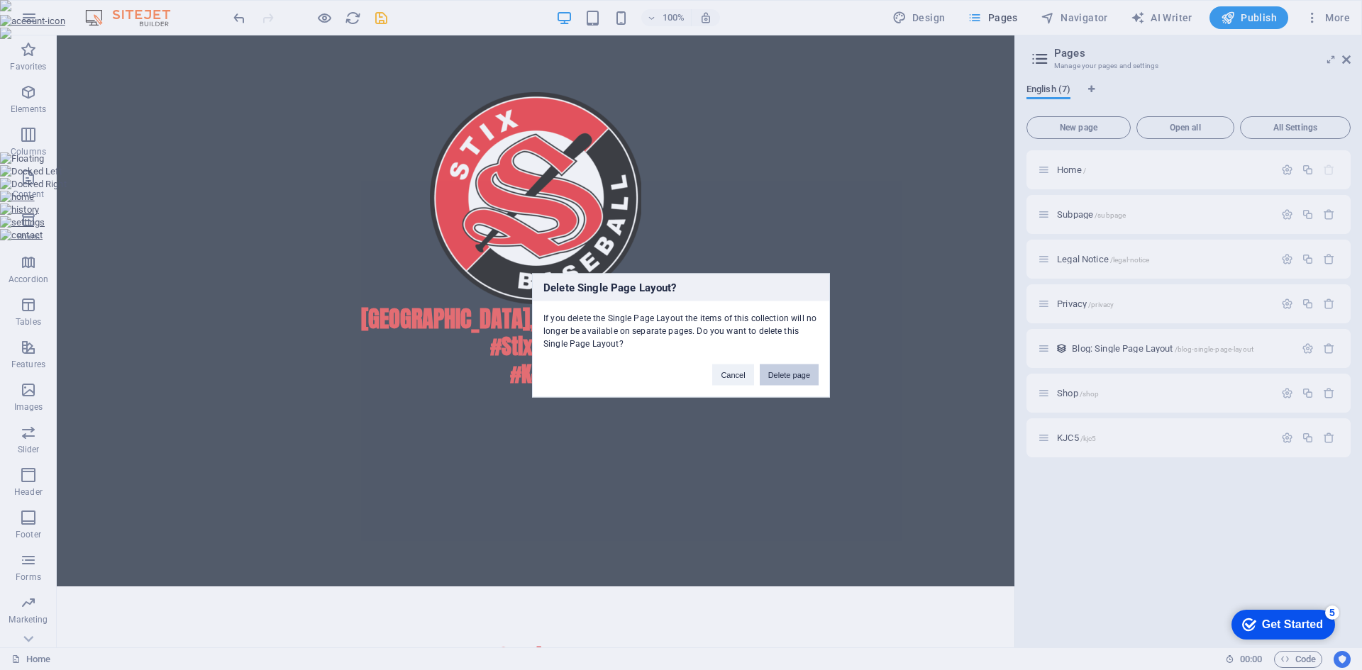
click at [789, 377] on button "Delete page" at bounding box center [789, 374] width 59 height 21
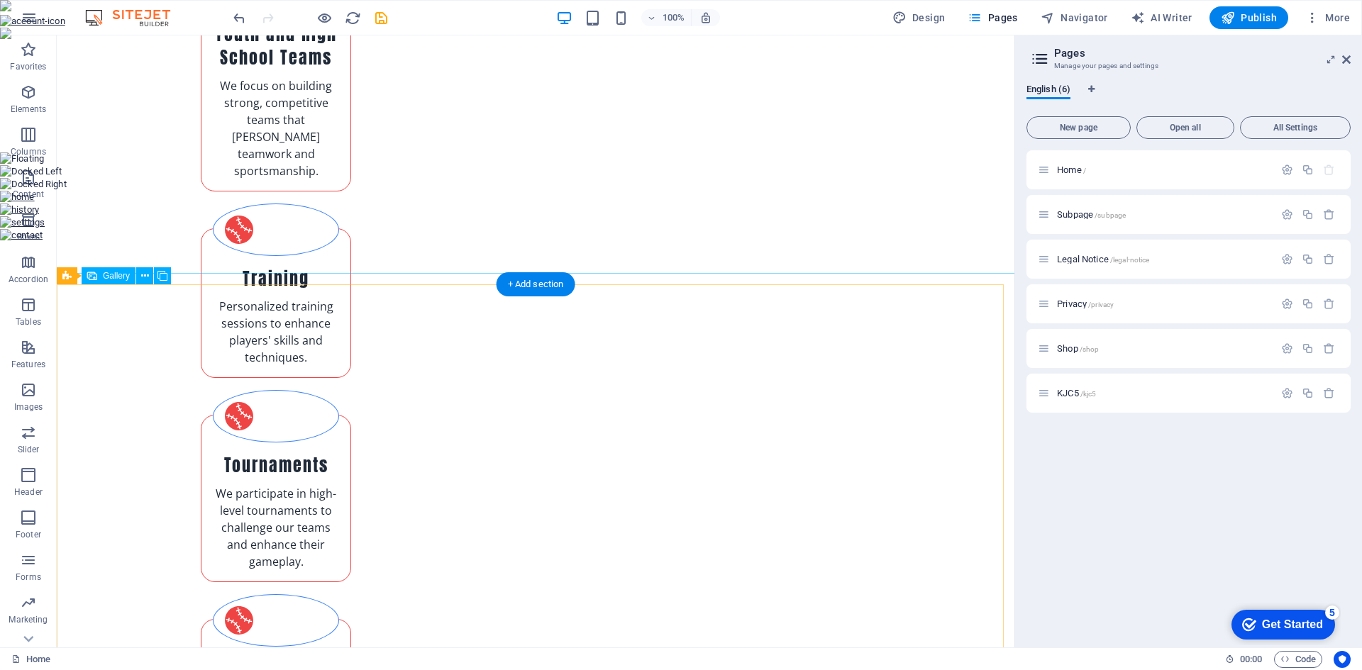
scroll to position [996, 0]
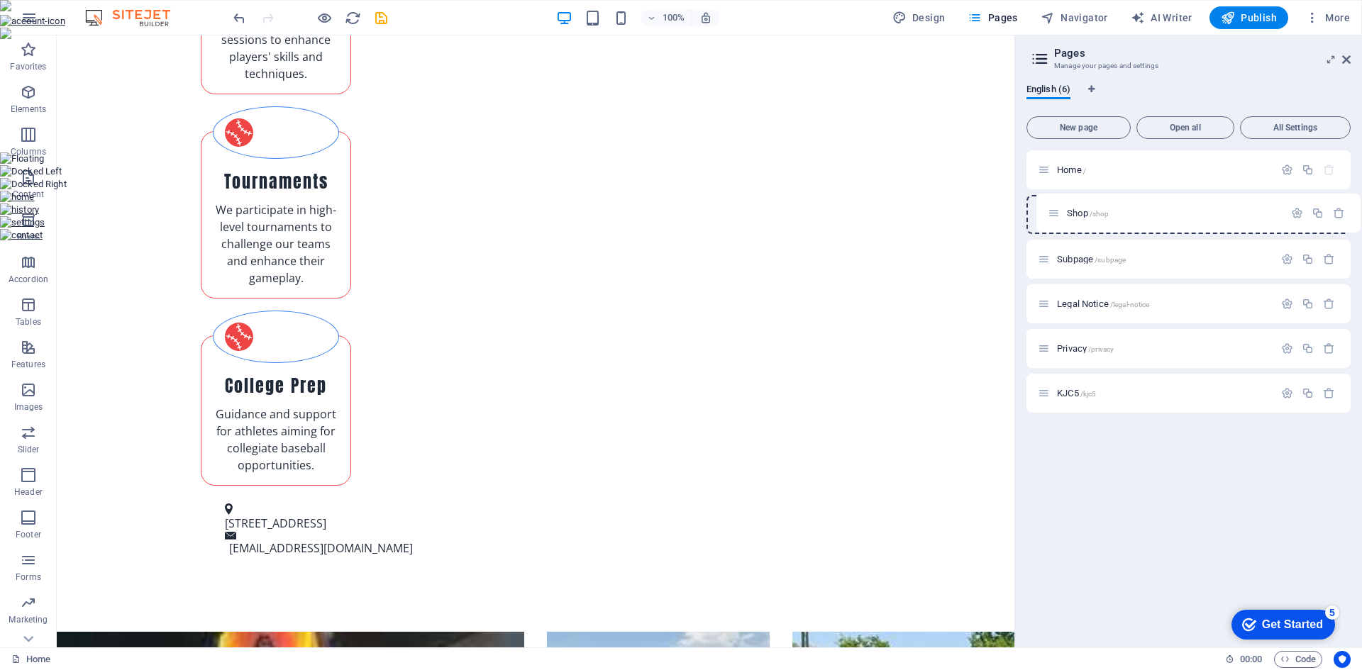
drag, startPoint x: 1043, startPoint y: 348, endPoint x: 1052, endPoint y: 209, distance: 140.0
click at [1052, 209] on div "Home / Subpage /subpage Legal Notice /legal-notice Privacy /privacy Shop /shop …" at bounding box center [1188, 281] width 324 height 262
drag, startPoint x: 1045, startPoint y: 394, endPoint x: 1060, endPoint y: 240, distance: 154.5
click at [1060, 240] on div "Home / Shop /shop Subpage /subpage Legal Notice /legal-notice Privacy /privacy …" at bounding box center [1188, 281] width 324 height 262
click at [1350, 60] on icon at bounding box center [1346, 59] width 9 height 11
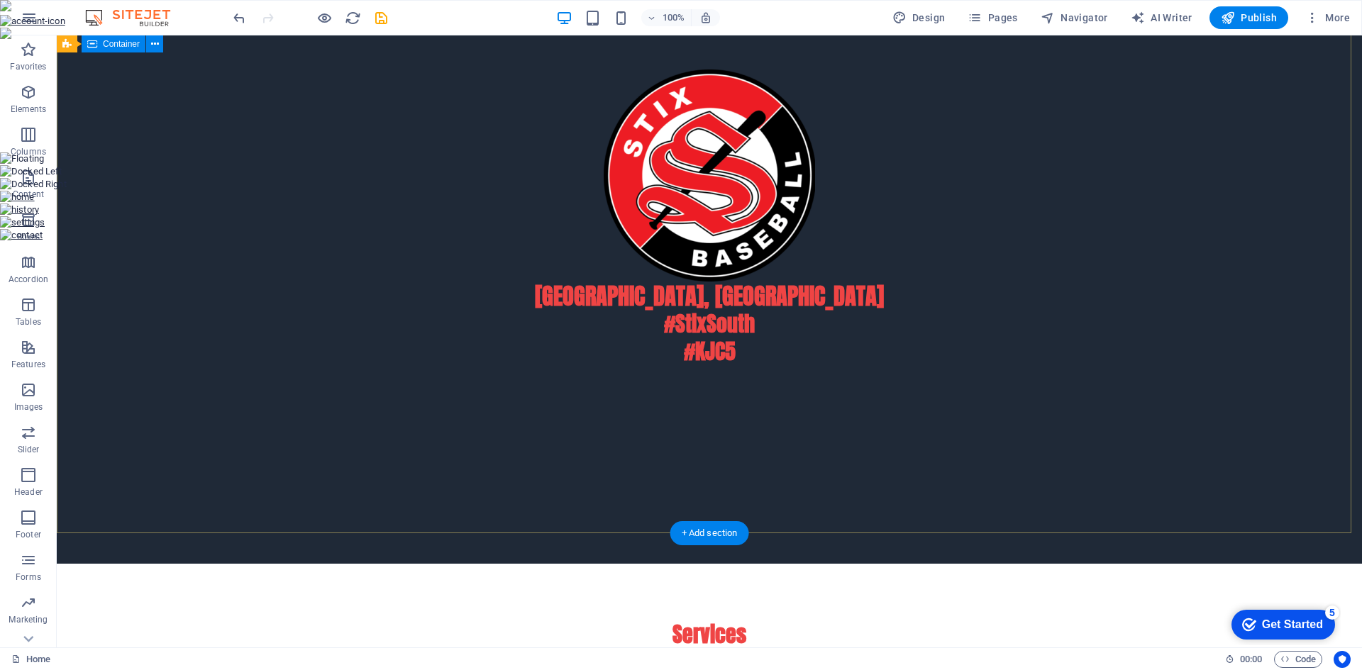
scroll to position [0, 0]
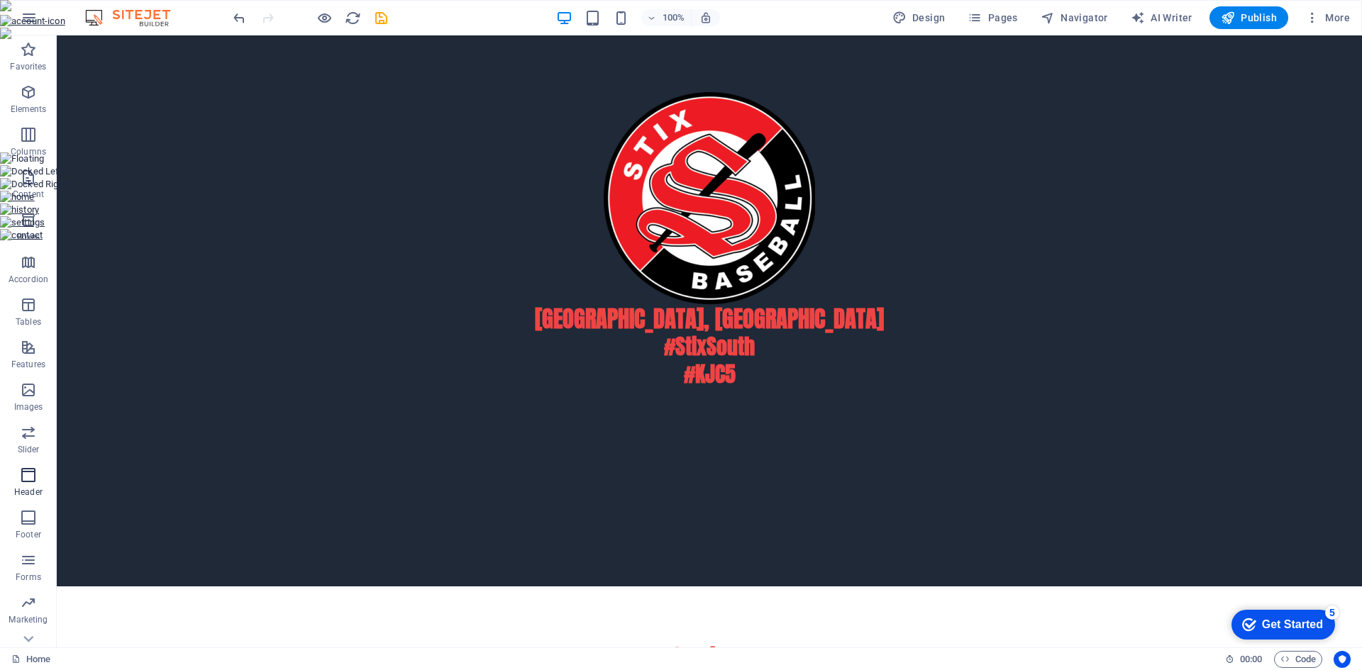
click at [29, 475] on icon "button" at bounding box center [28, 475] width 17 height 17
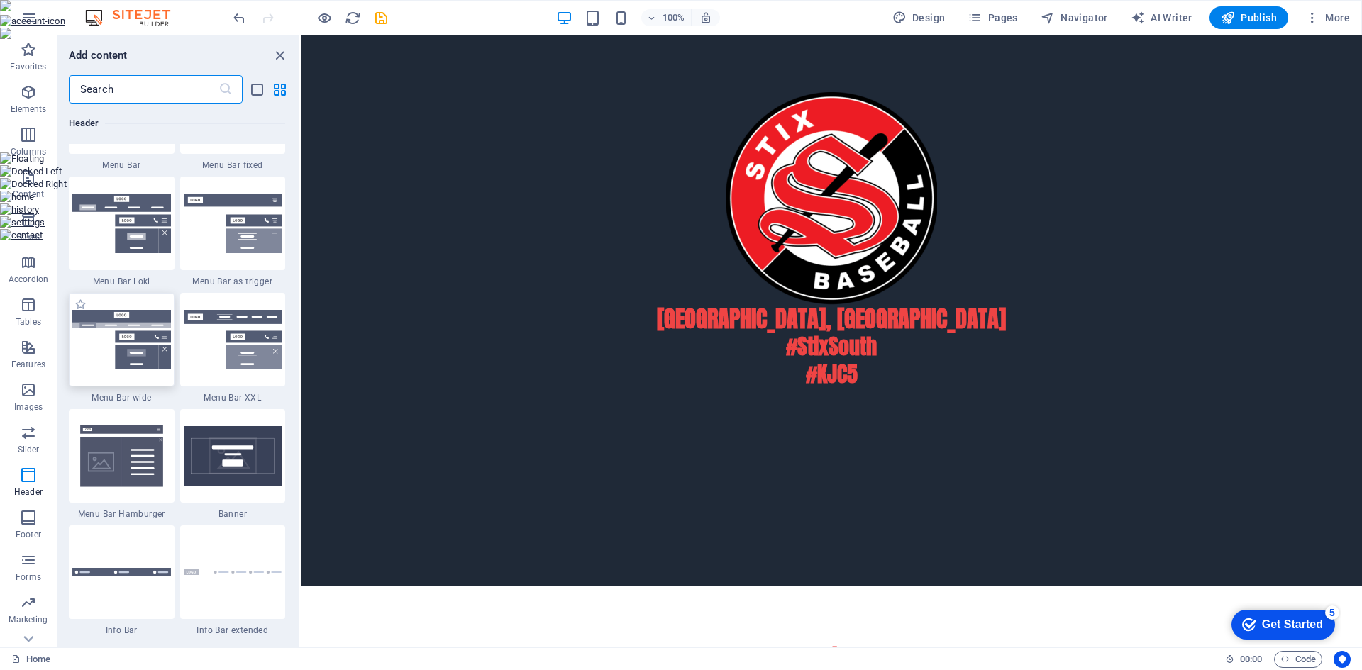
scroll to position [8753, 0]
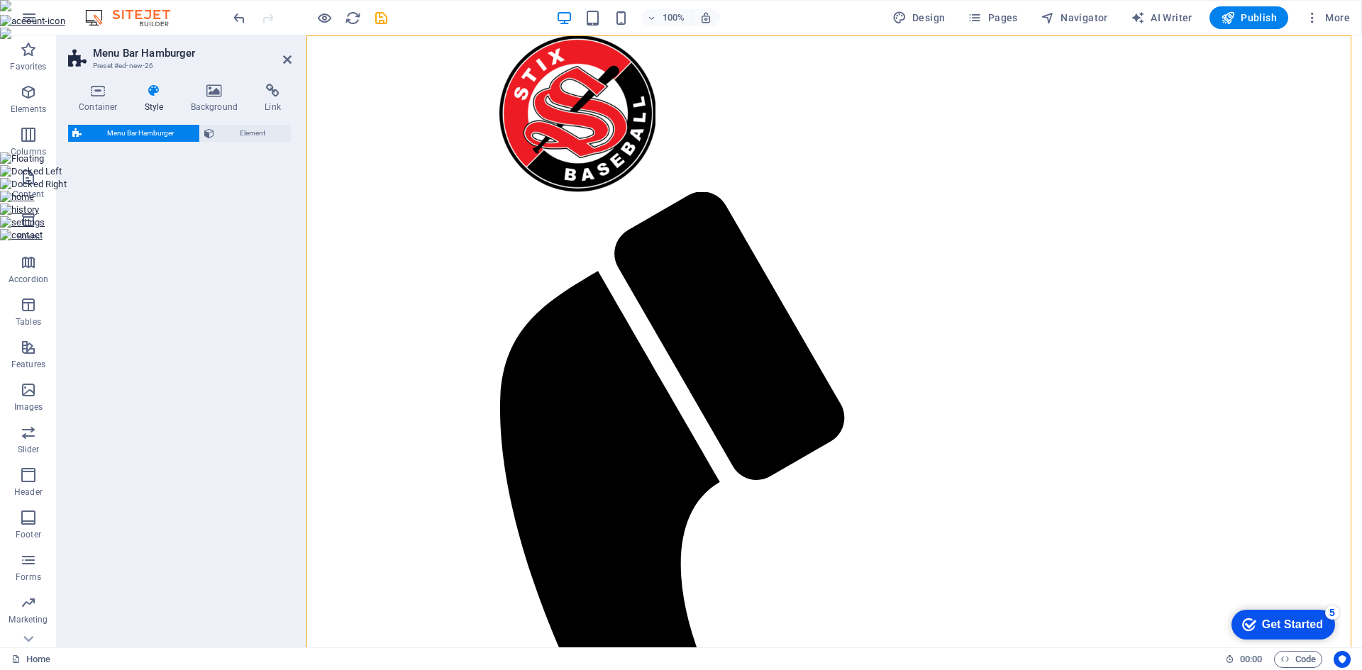
select select "rem"
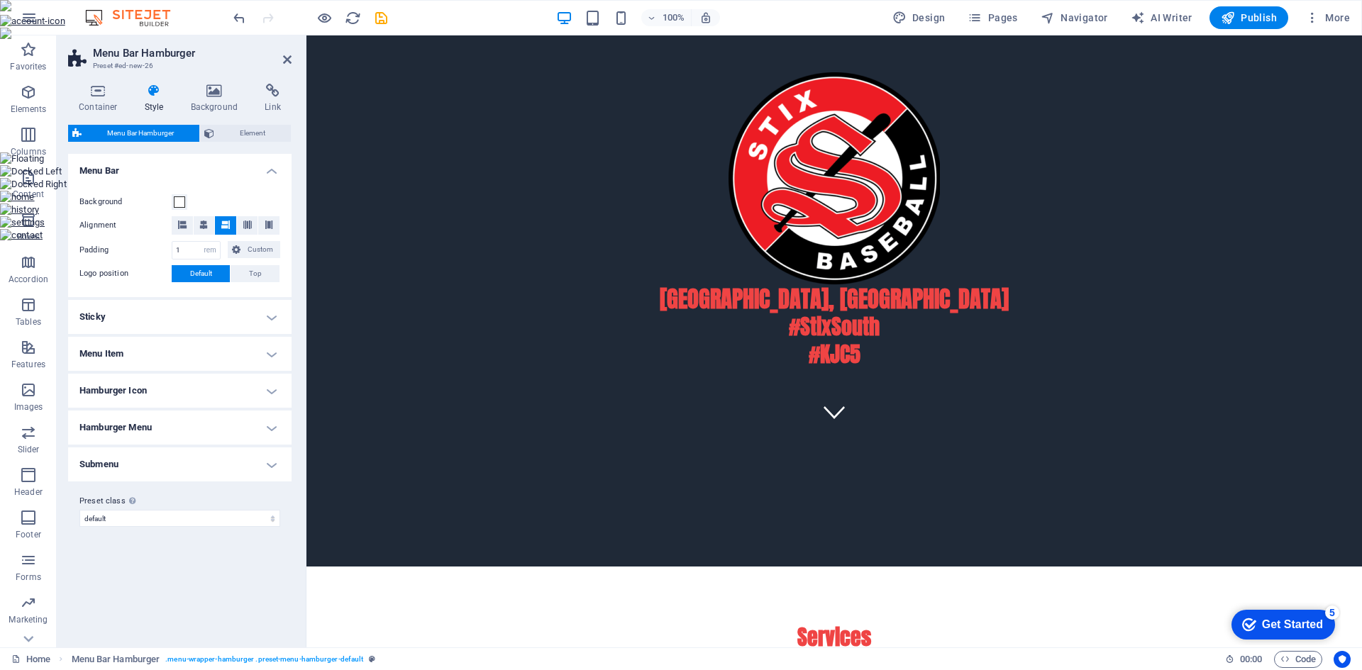
scroll to position [0, 0]
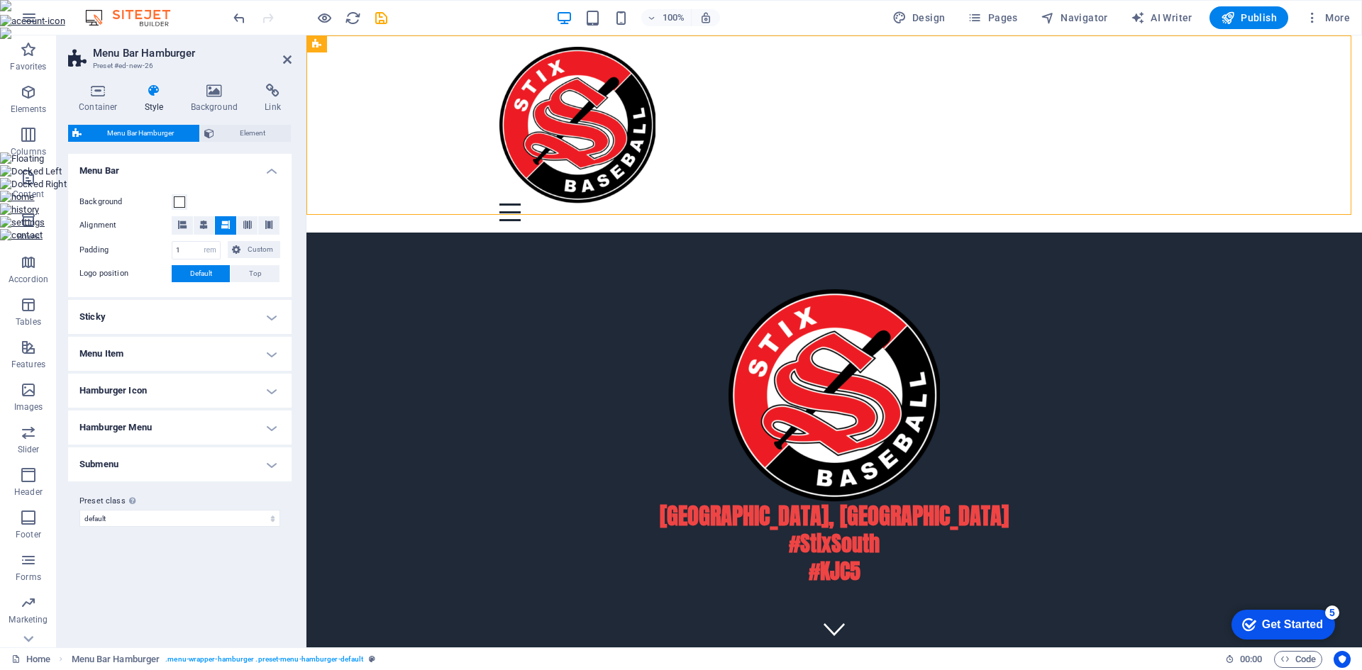
click at [276, 430] on h4 "Hamburger Menu" at bounding box center [179, 428] width 223 height 34
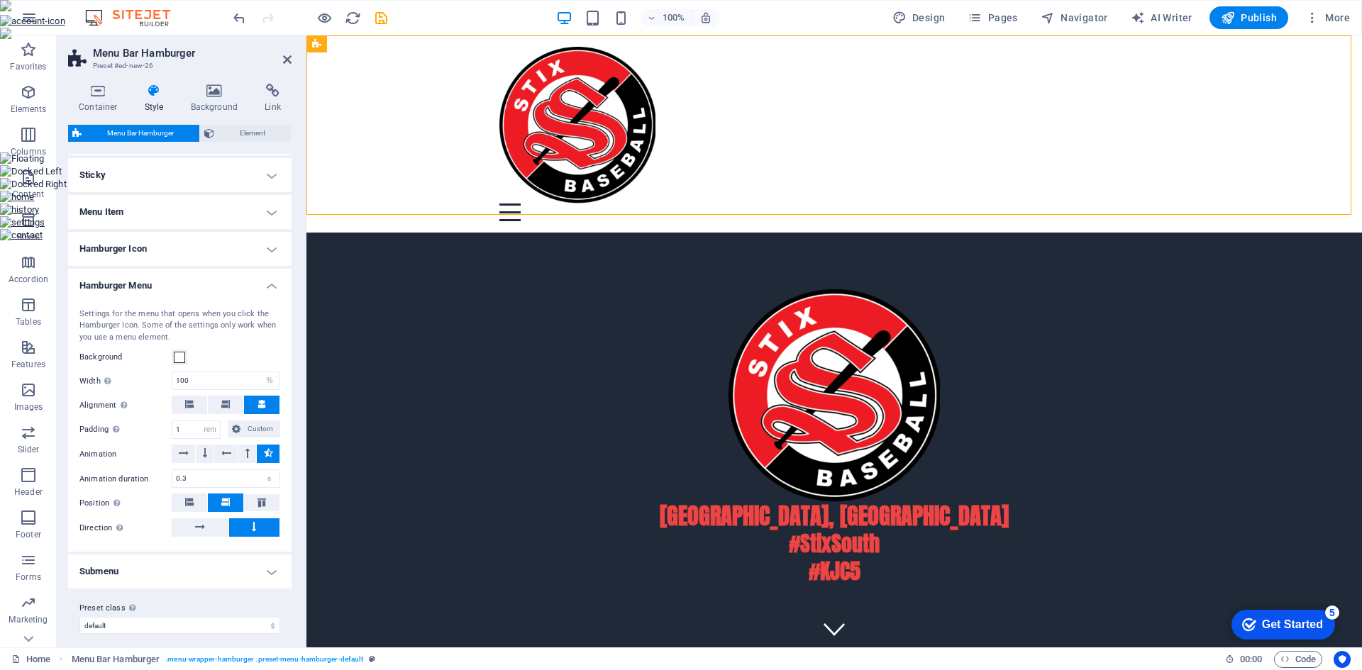
scroll to position [151, 0]
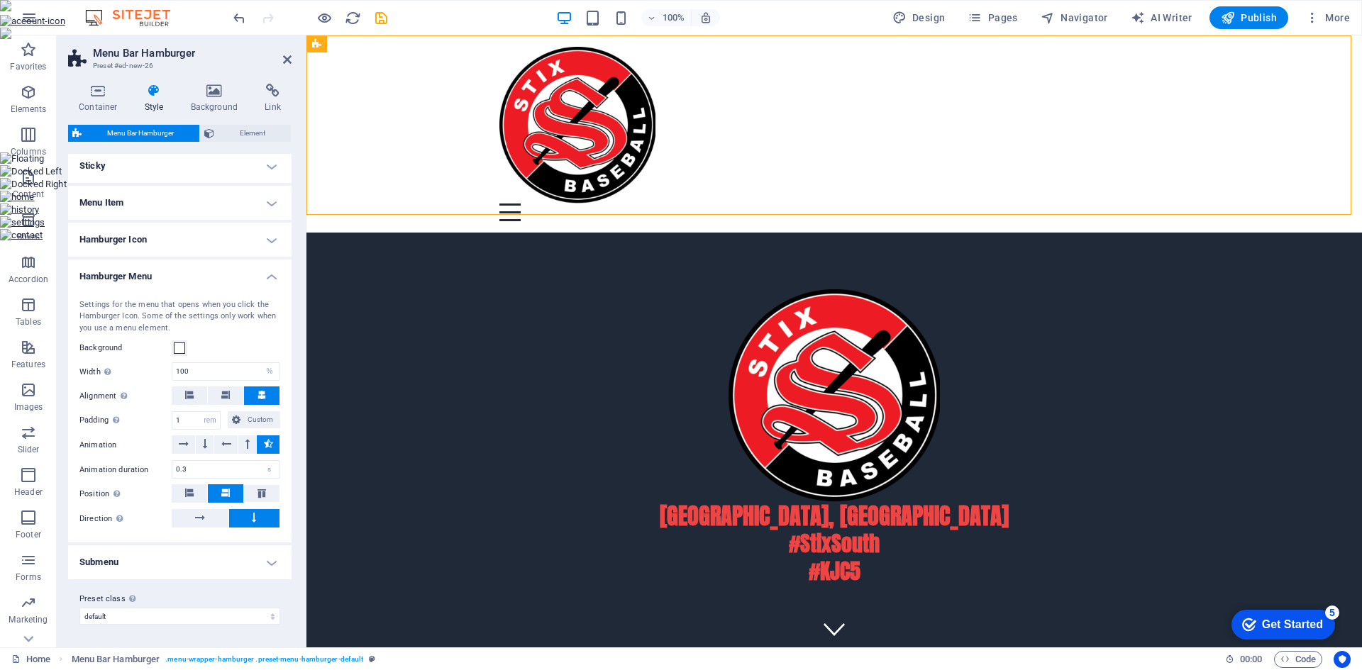
click at [267, 565] on h4 "Submenu" at bounding box center [179, 562] width 223 height 34
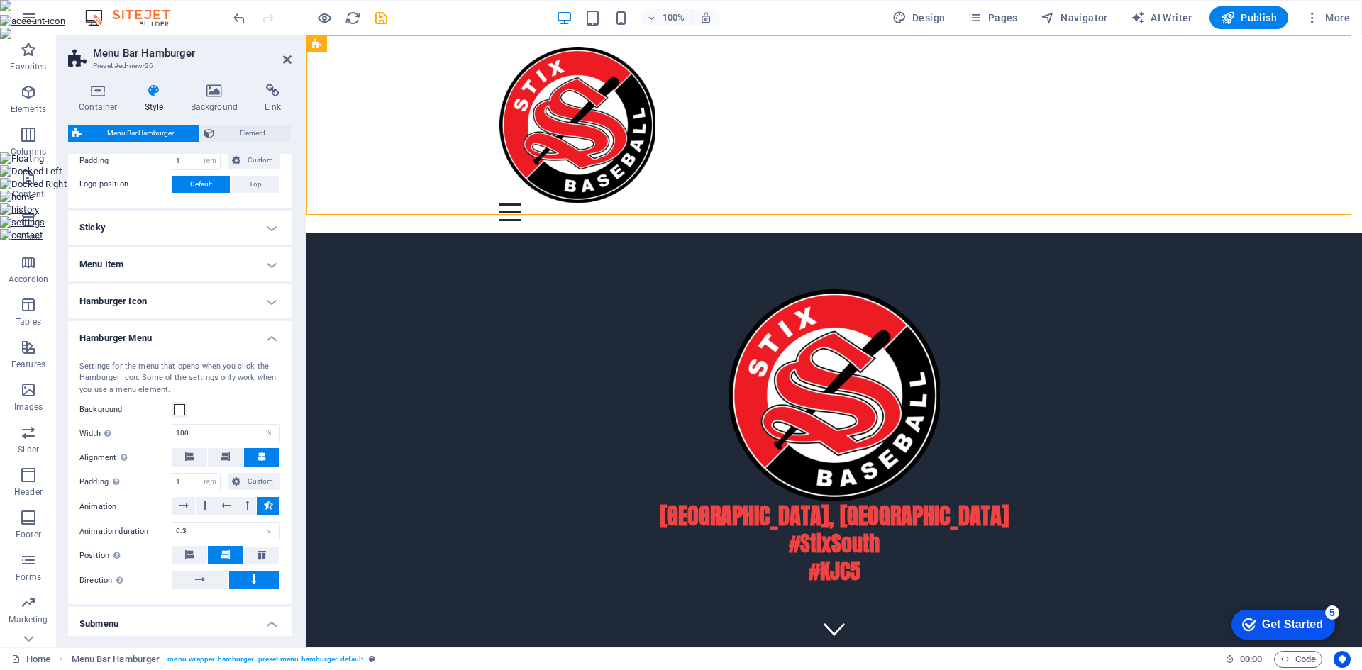
scroll to position [0, 0]
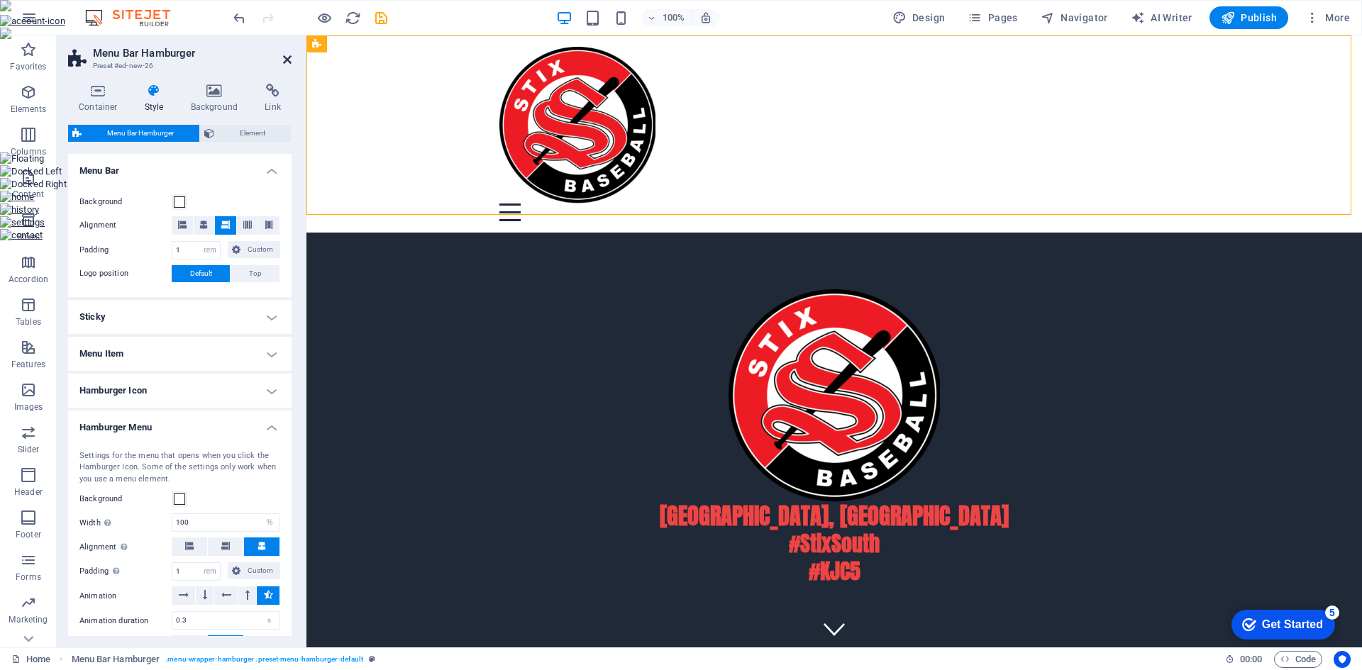
click at [289, 59] on icon at bounding box center [287, 59] width 9 height 11
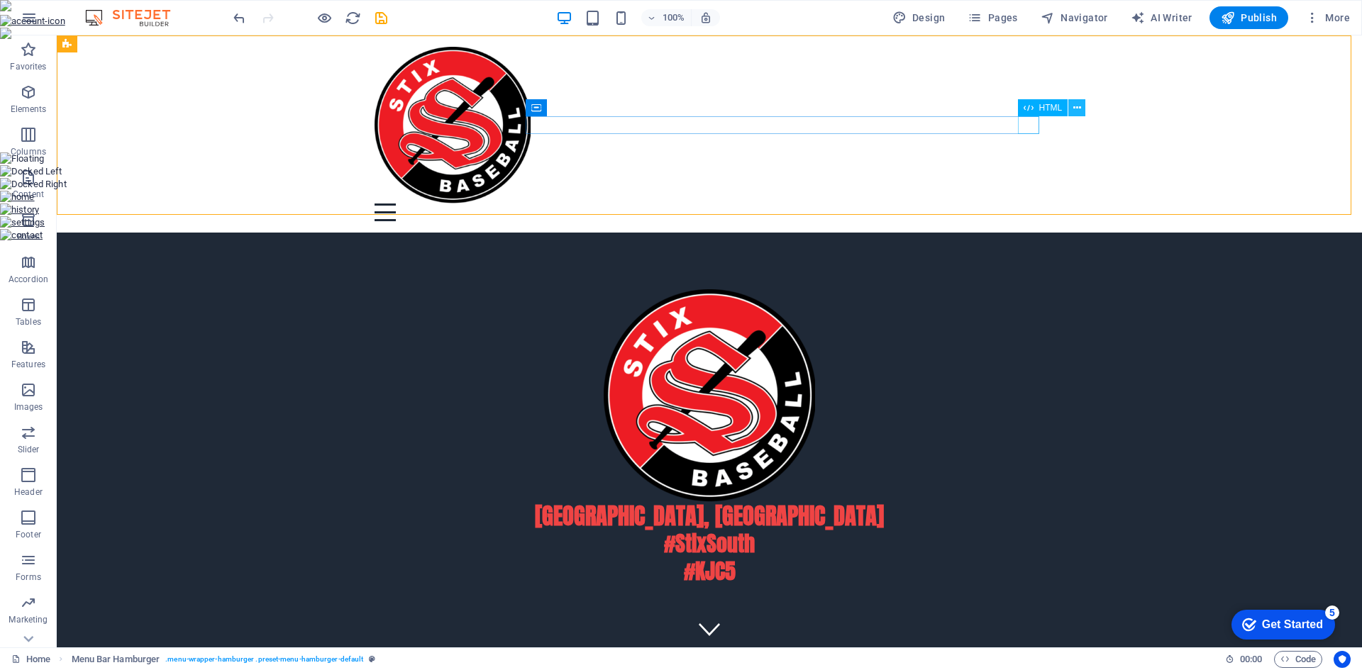
click at [1078, 108] on icon at bounding box center [1077, 108] width 8 height 15
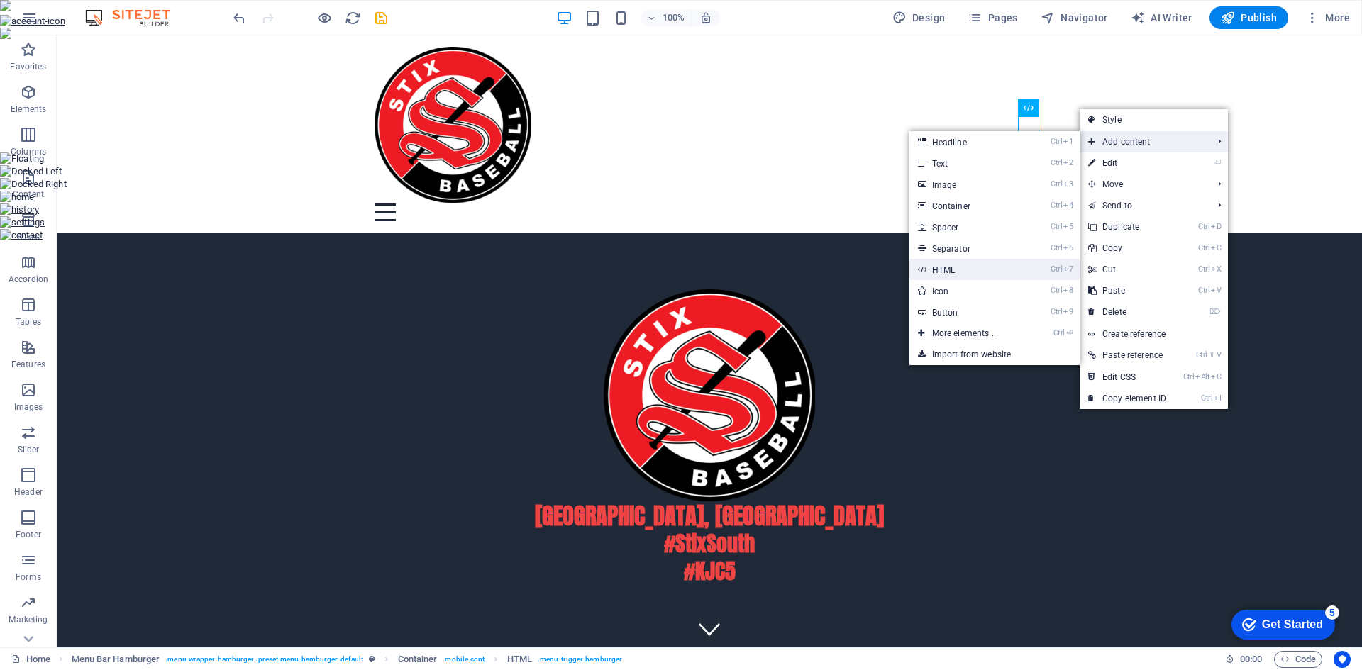
click at [1002, 266] on link "Ctrl 7 HTML" at bounding box center [967, 269] width 117 height 21
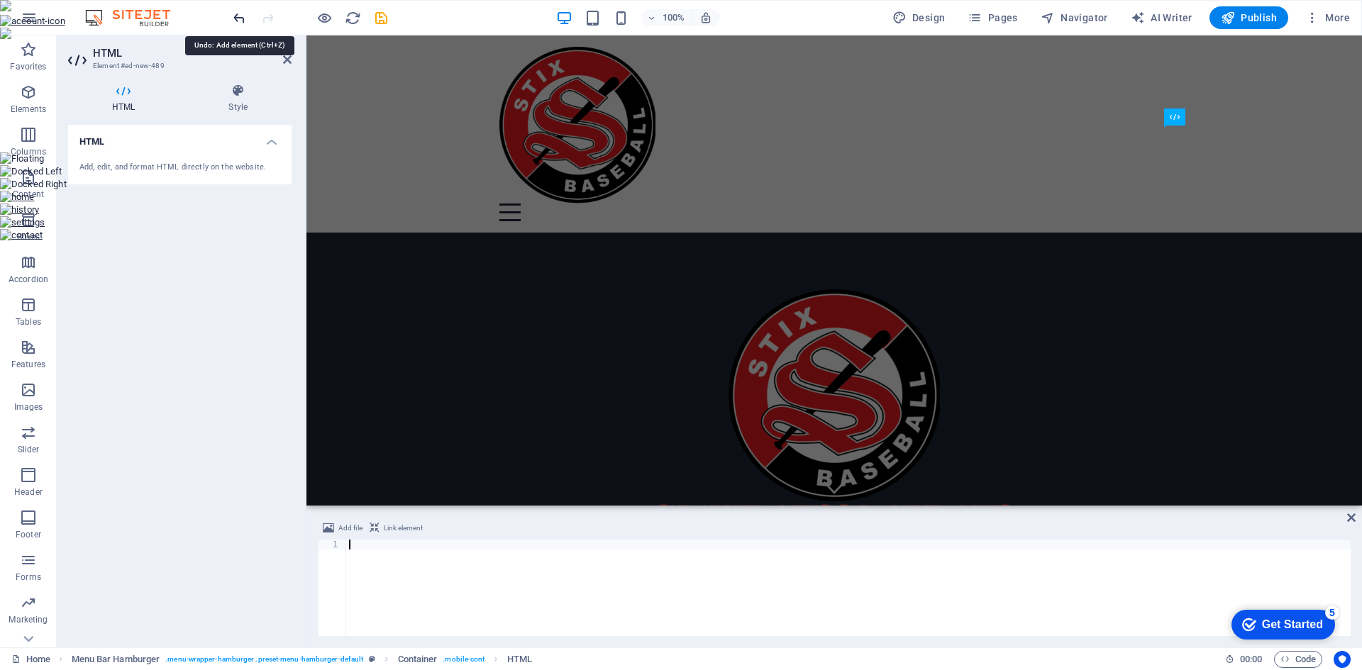
click at [243, 19] on icon "undo" at bounding box center [239, 18] width 16 height 16
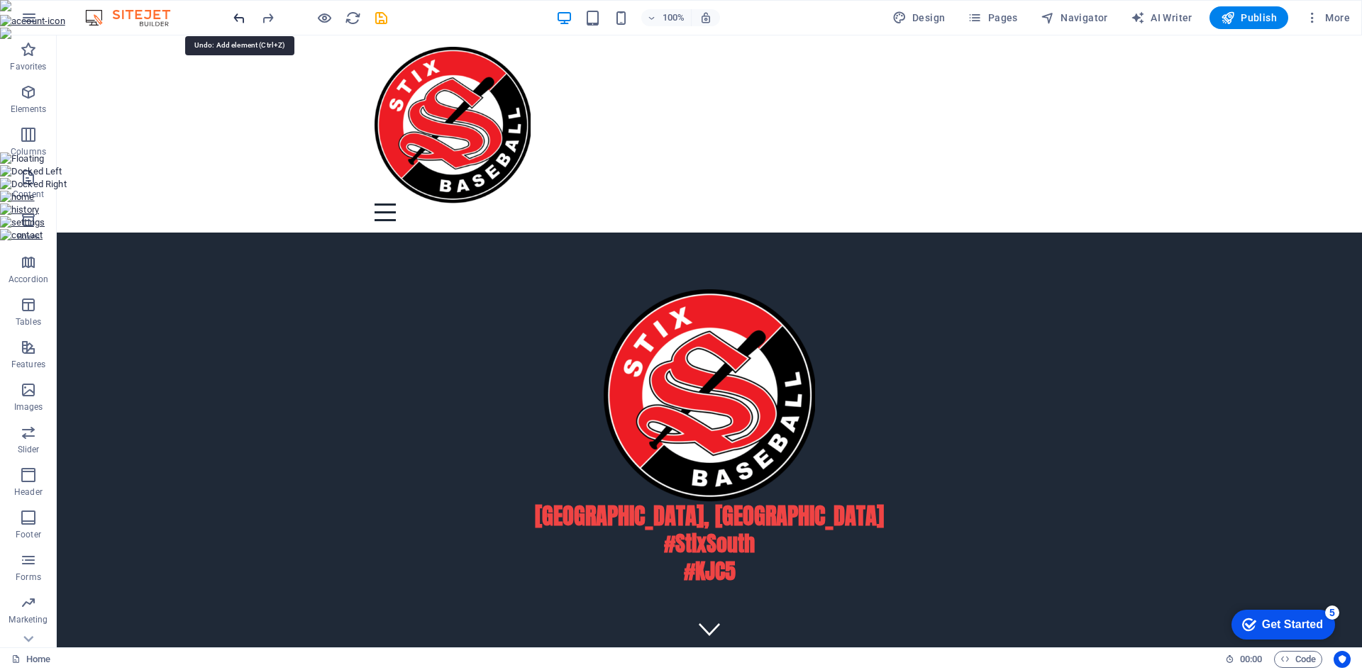
click at [243, 19] on icon "undo" at bounding box center [239, 18] width 16 height 16
click at [240, 19] on icon "undo" at bounding box center [239, 18] width 16 height 16
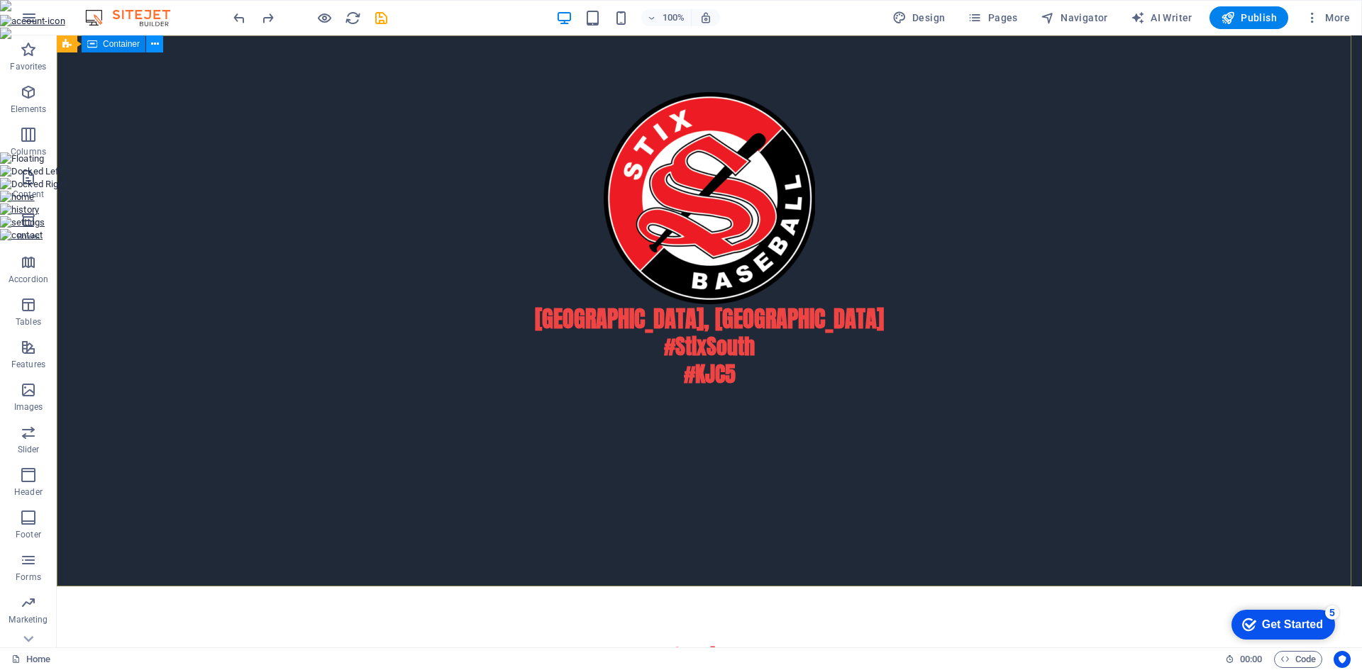
click at [154, 46] on icon at bounding box center [155, 44] width 8 height 15
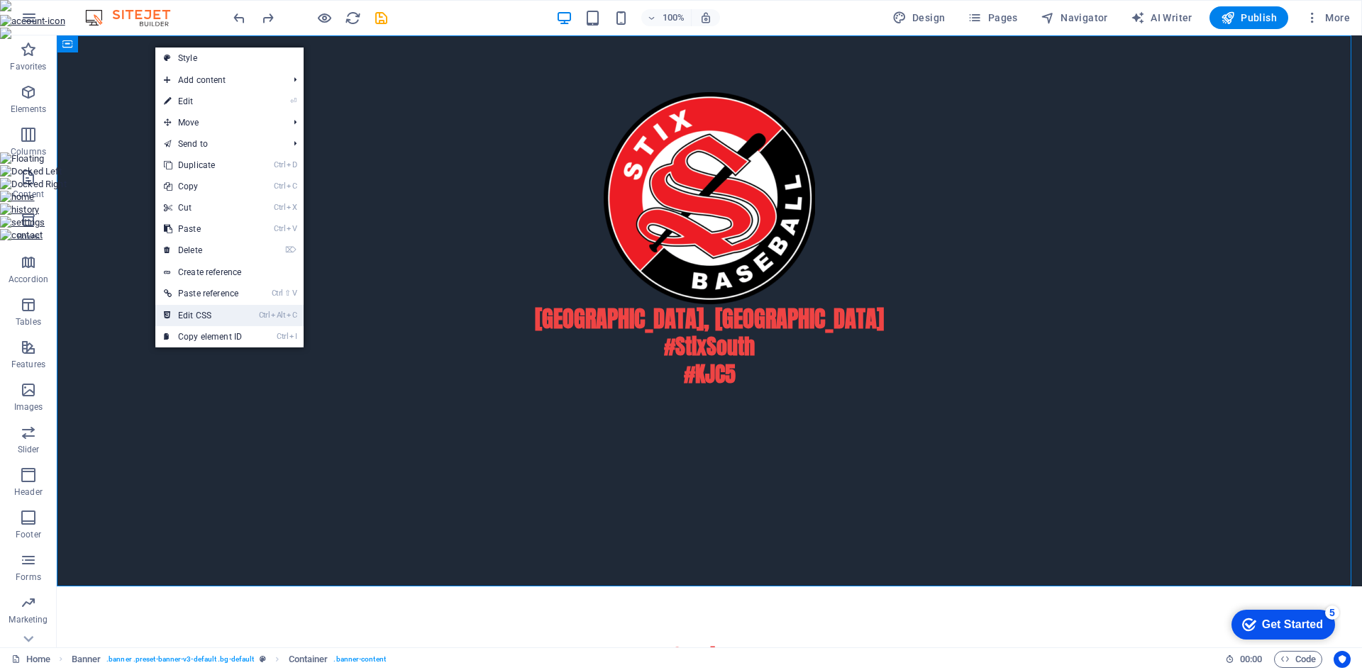
click at [242, 318] on link "Ctrl Alt C Edit CSS" at bounding box center [202, 315] width 95 height 21
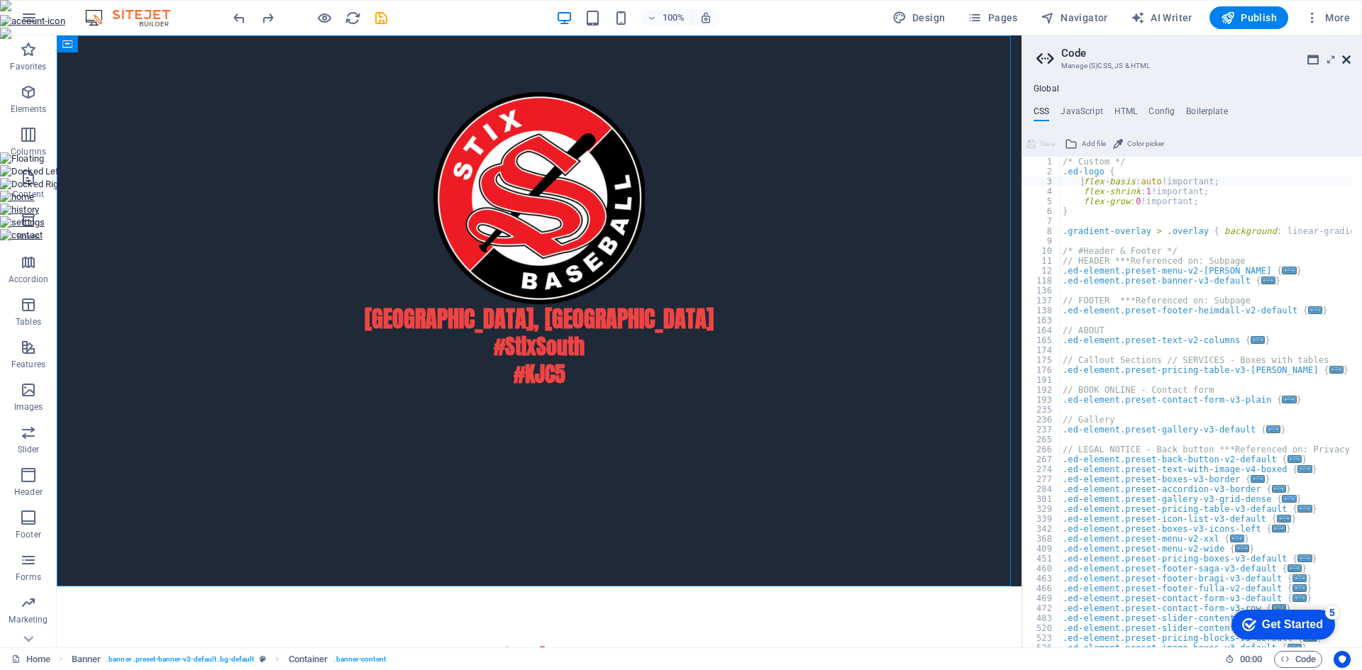
click at [1344, 61] on icon at bounding box center [1346, 59] width 9 height 11
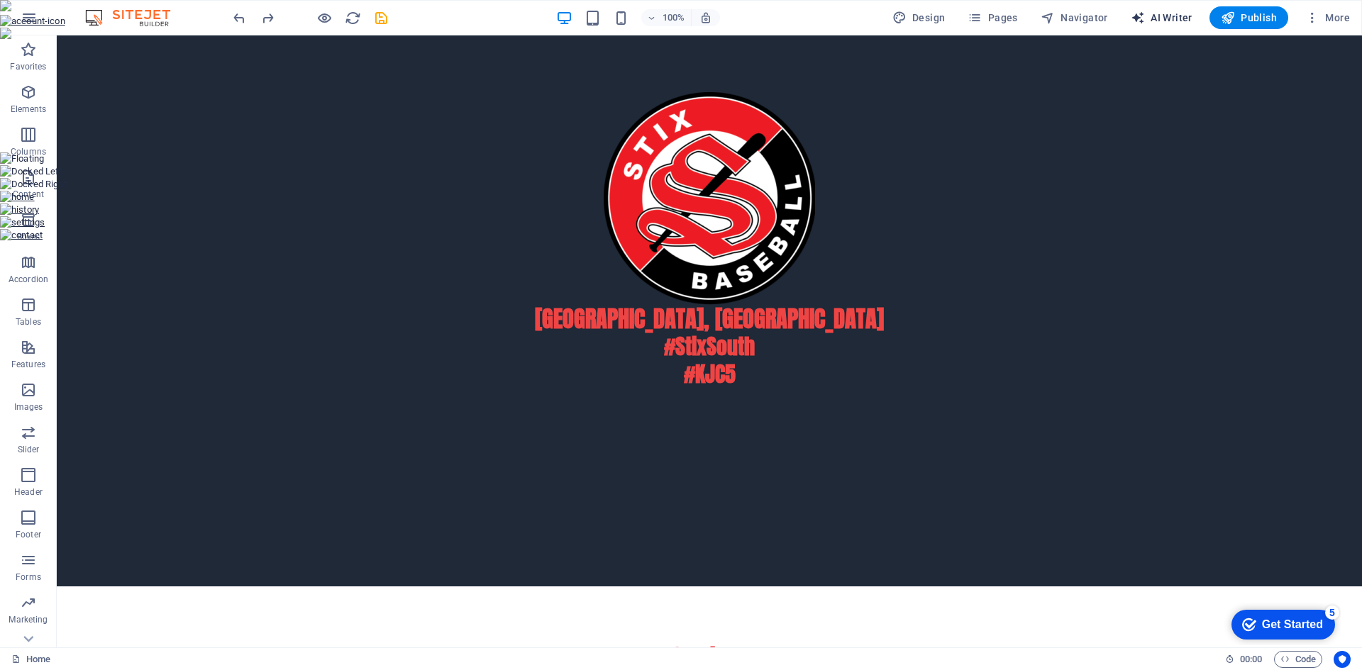
click at [1157, 17] on span "AI Writer" at bounding box center [1161, 18] width 62 height 14
select select "English"
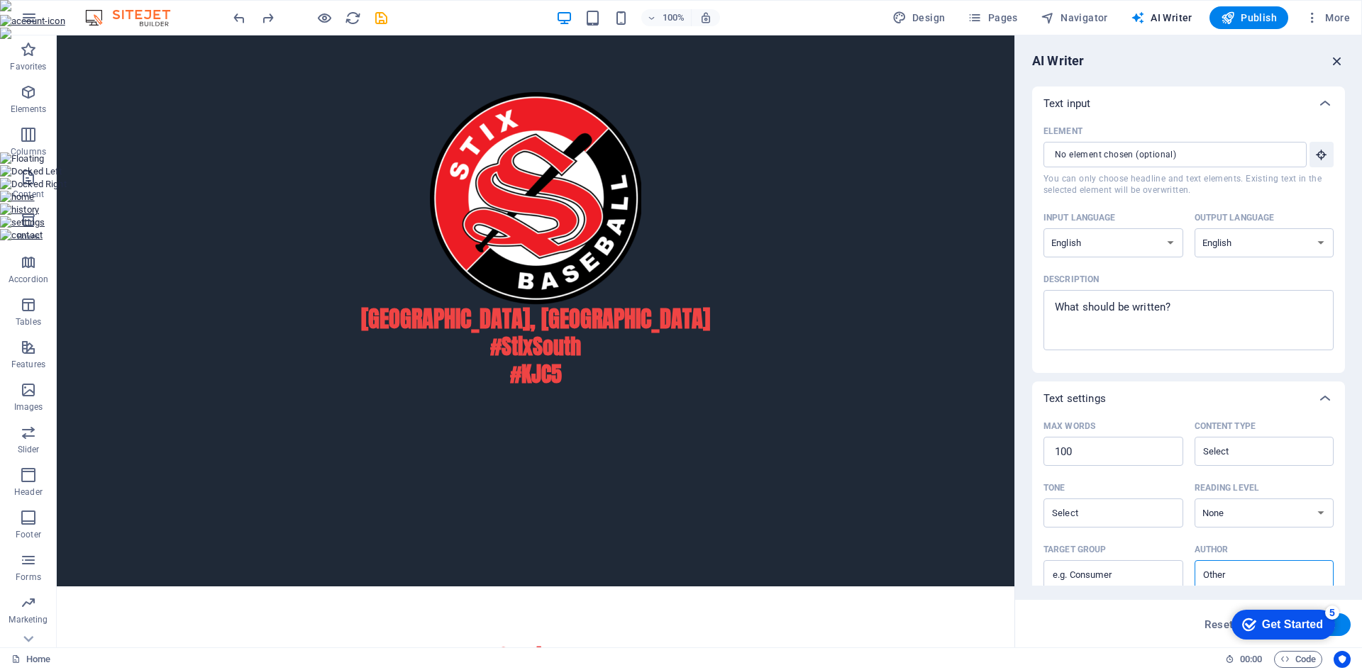
click at [1335, 55] on icon "button" at bounding box center [1337, 61] width 16 height 16
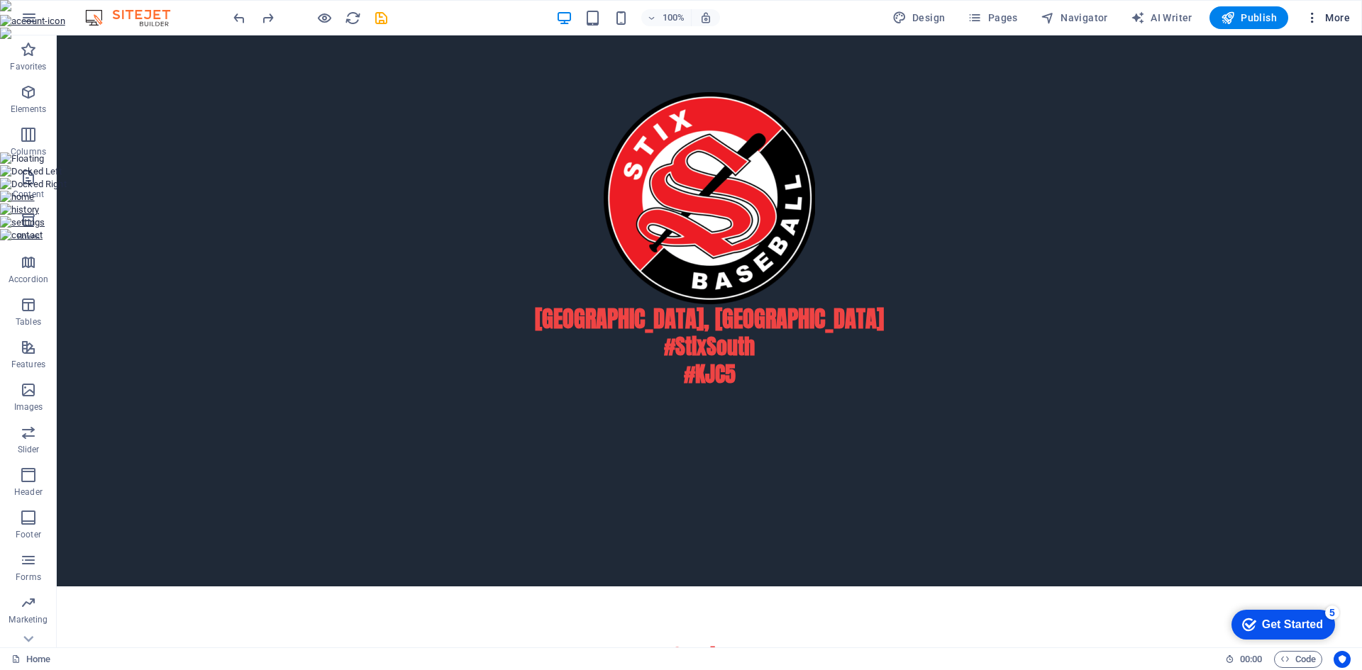
click at [1334, 9] on button "More" at bounding box center [1327, 17] width 56 height 23
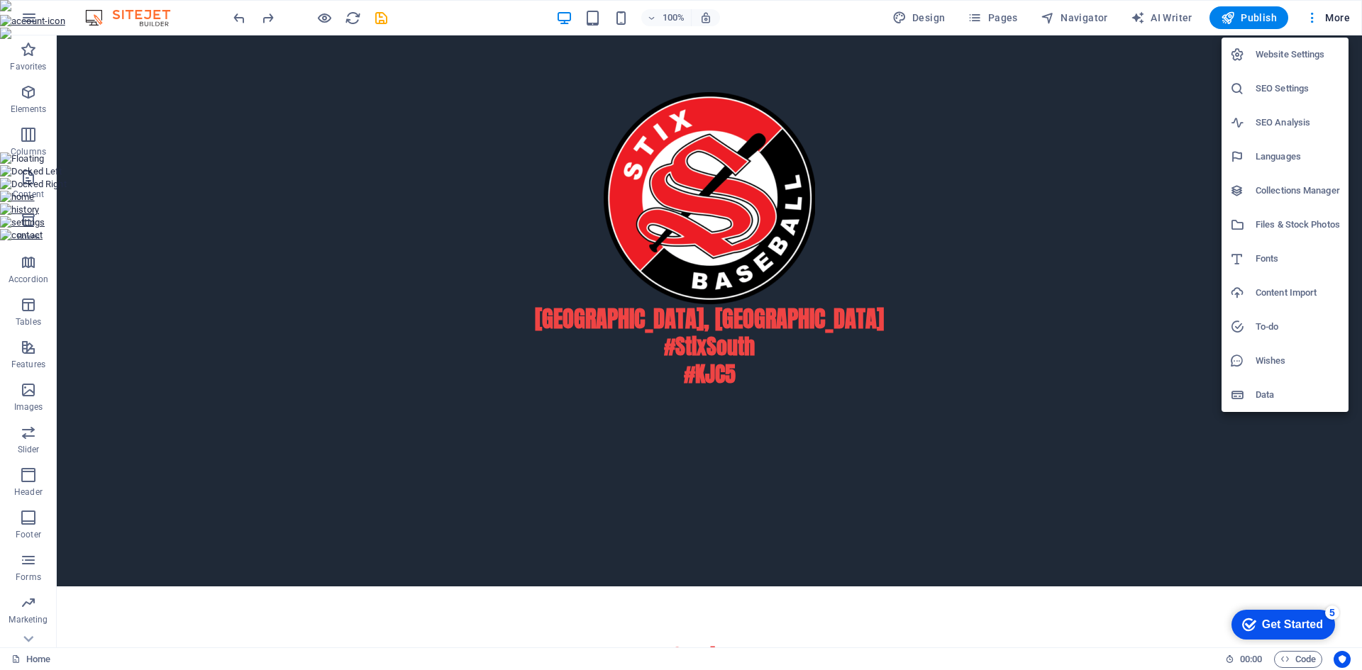
click at [1289, 55] on h6 "Website Settings" at bounding box center [1297, 54] width 84 height 17
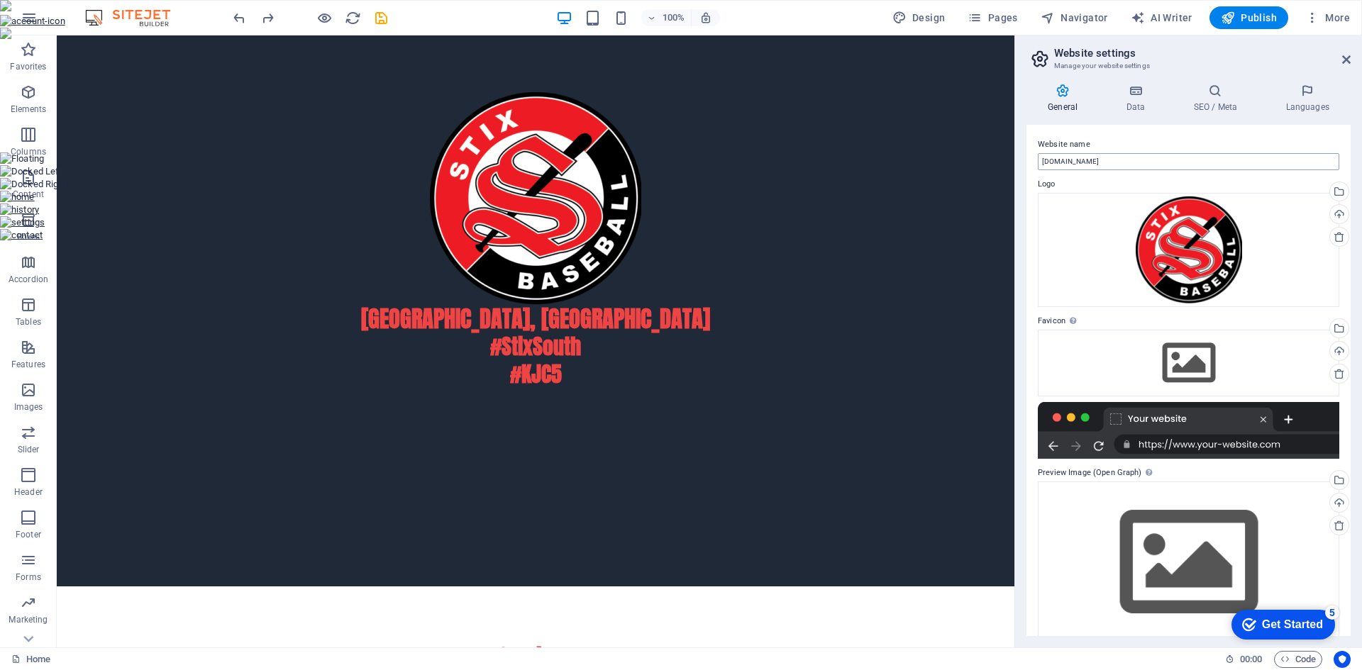
scroll to position [19, 0]
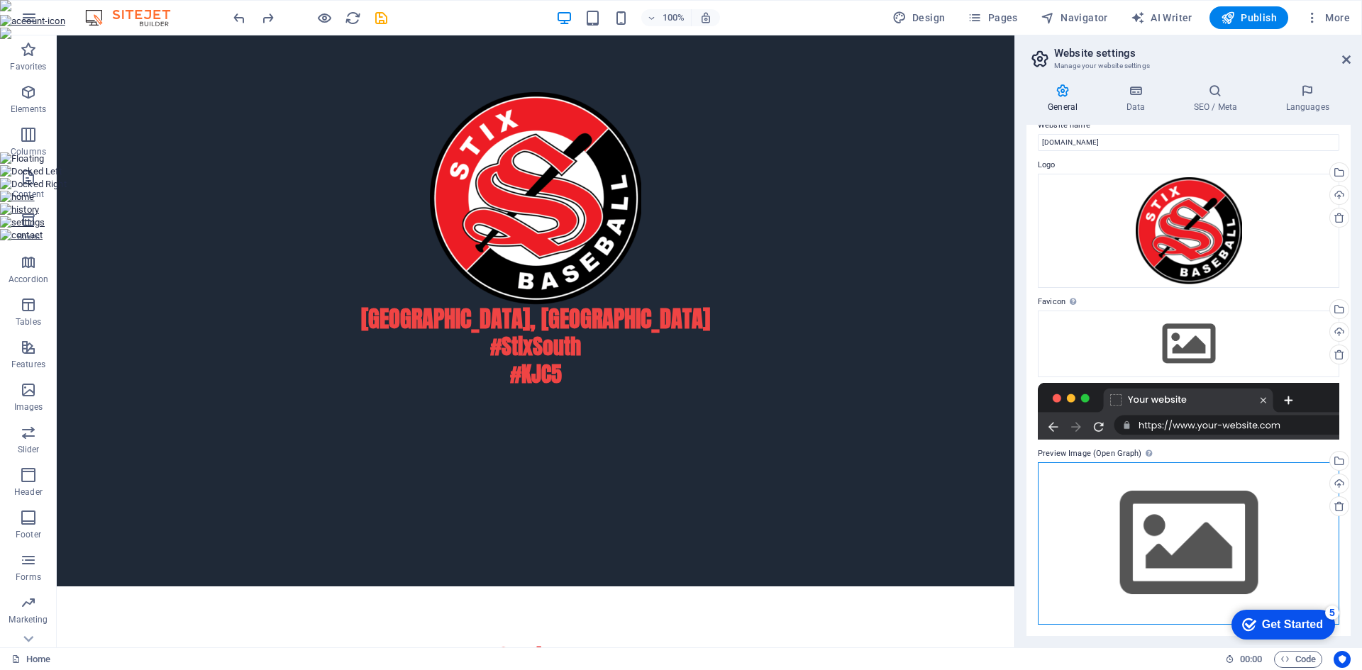
click at [1174, 521] on div "Drag files here, click to choose files or select files from Files or our free s…" at bounding box center [1188, 543] width 301 height 162
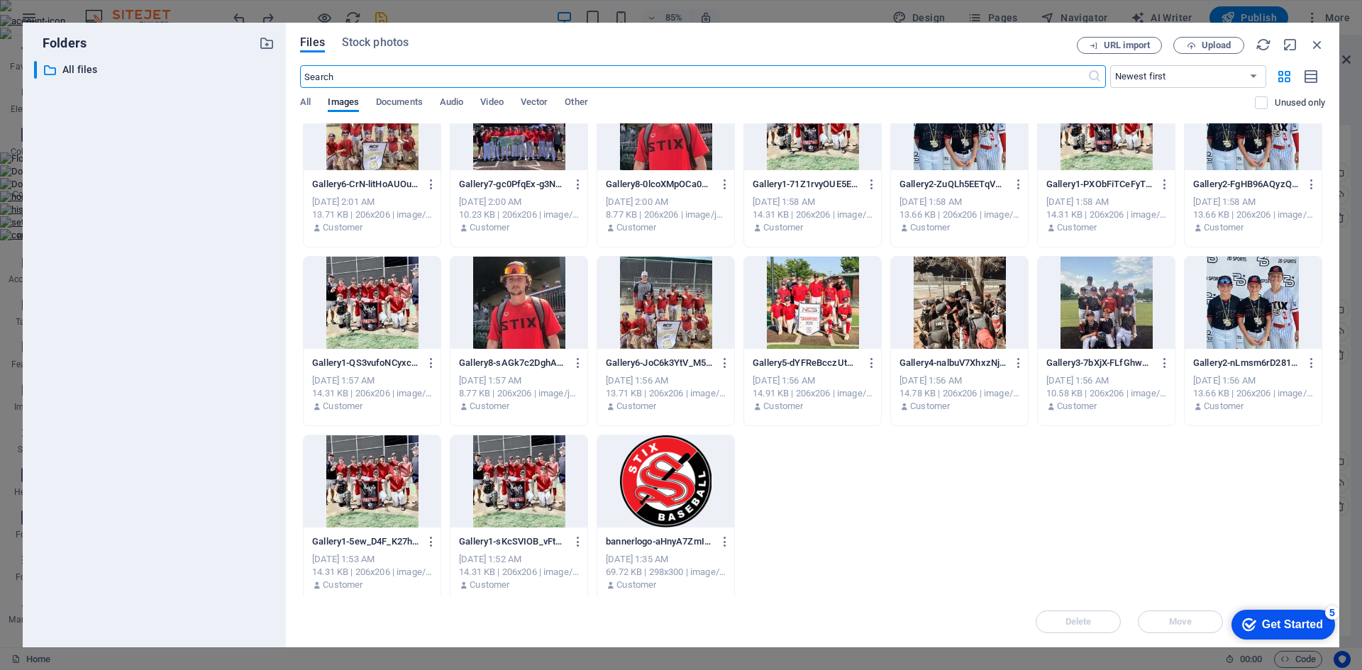
scroll to position [233, 0]
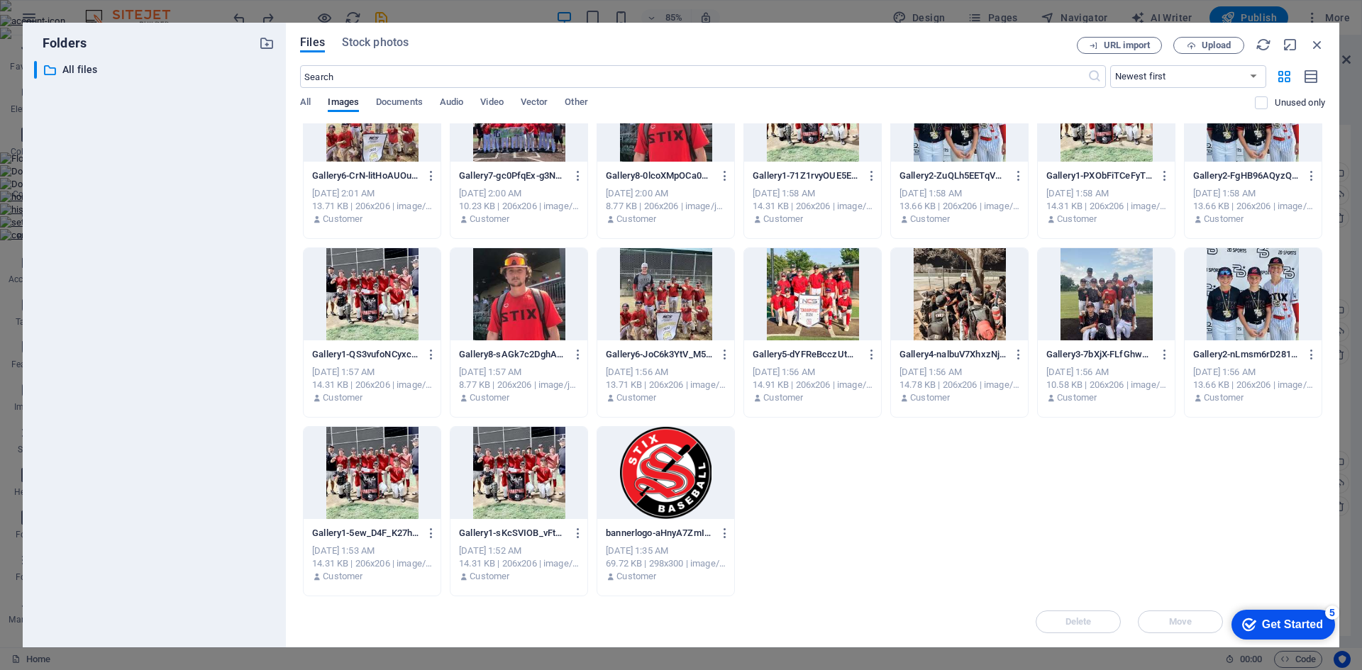
click at [684, 473] on div at bounding box center [665, 473] width 137 height 92
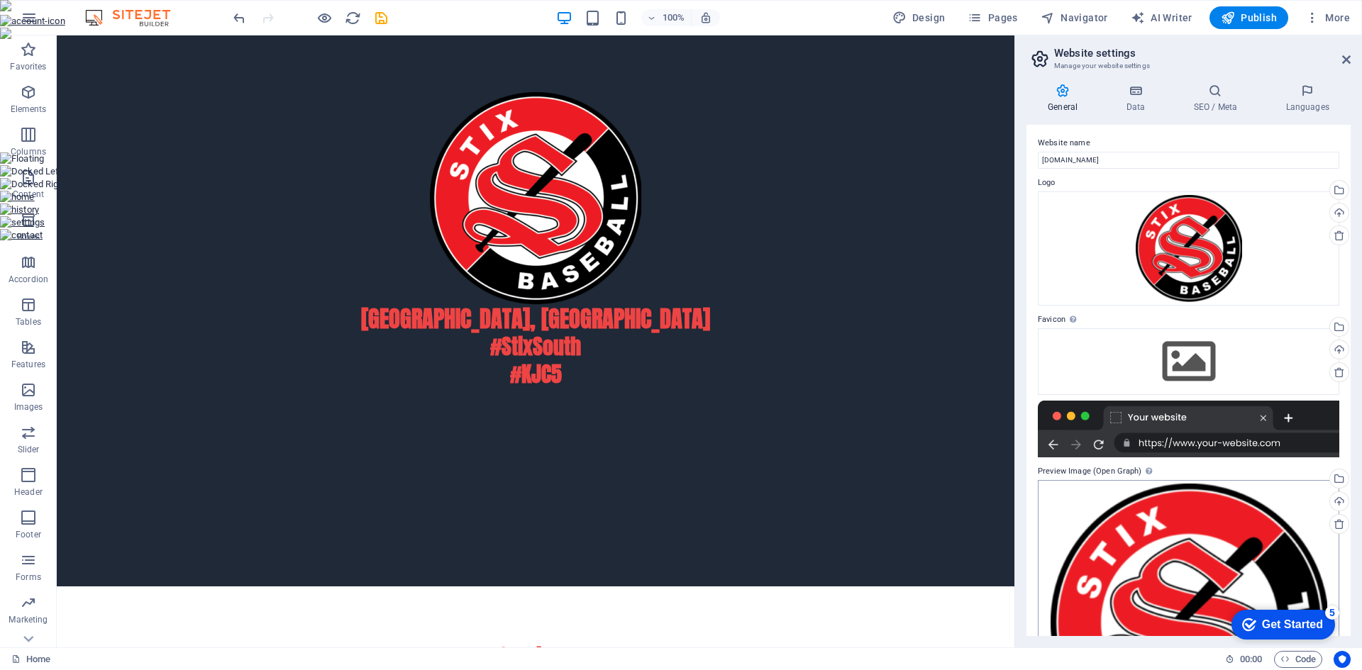
scroll to position [0, 0]
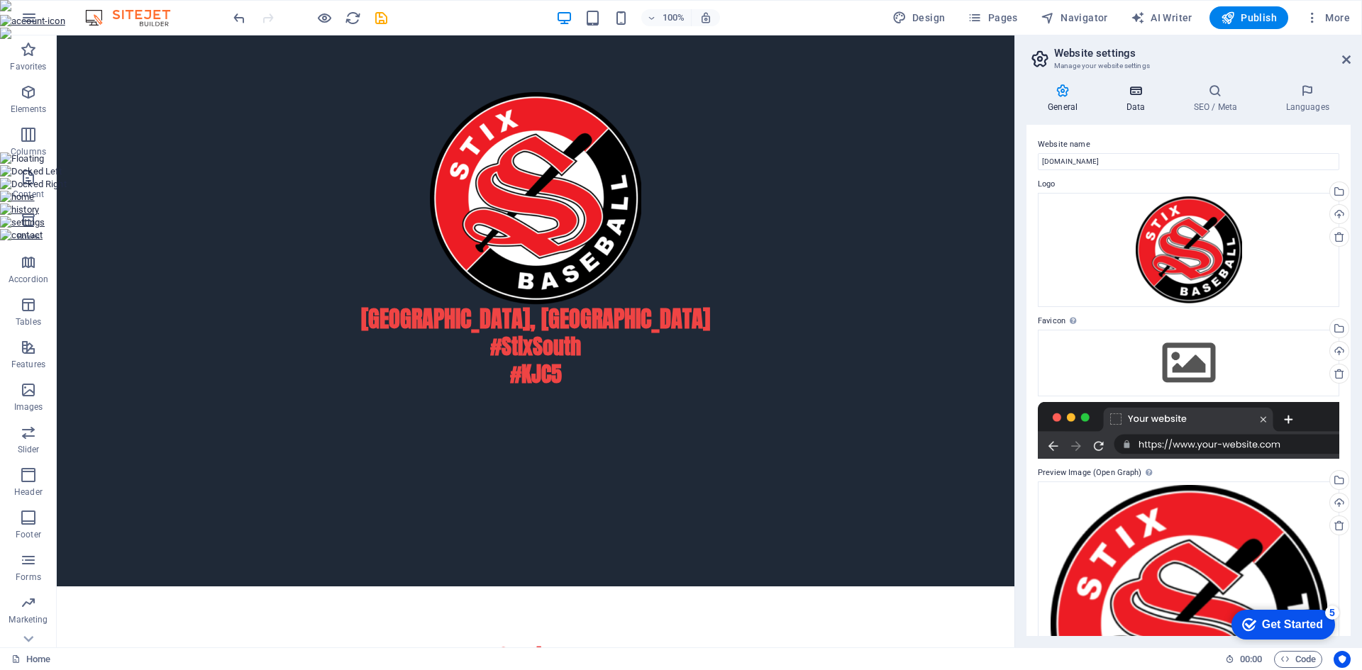
click at [1137, 95] on icon at bounding box center [1135, 91] width 62 height 14
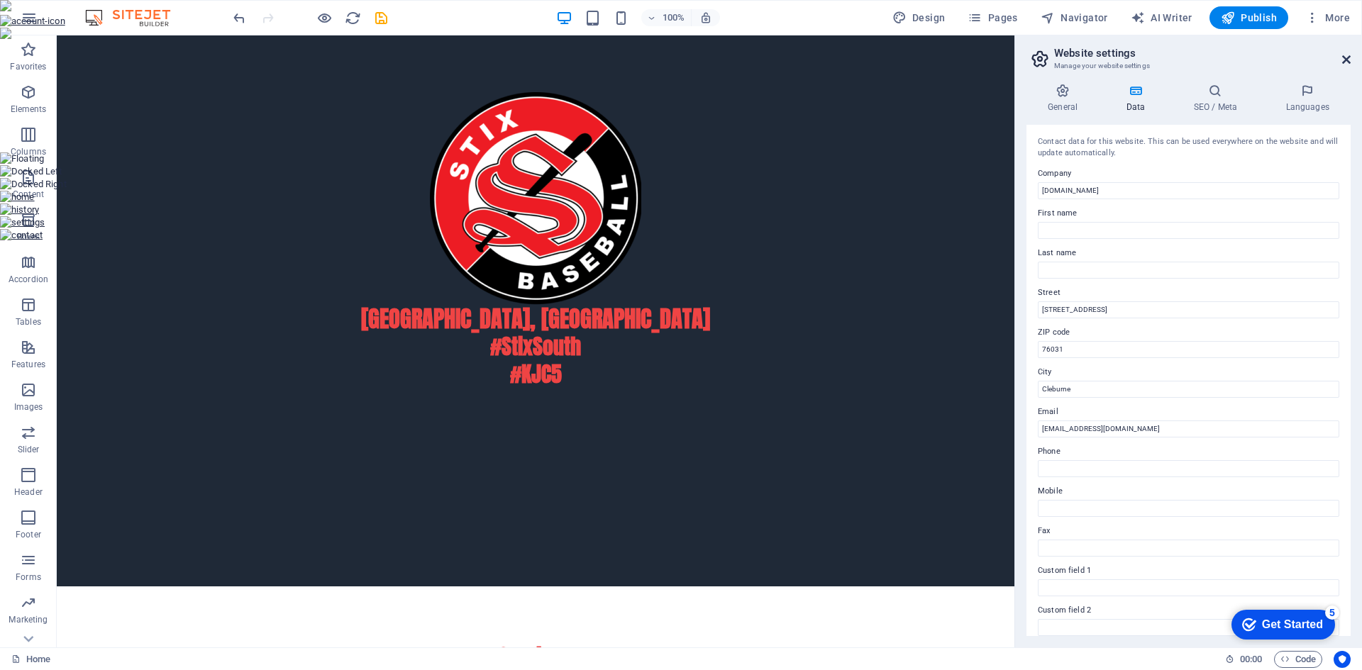
click at [1345, 60] on icon at bounding box center [1346, 59] width 9 height 11
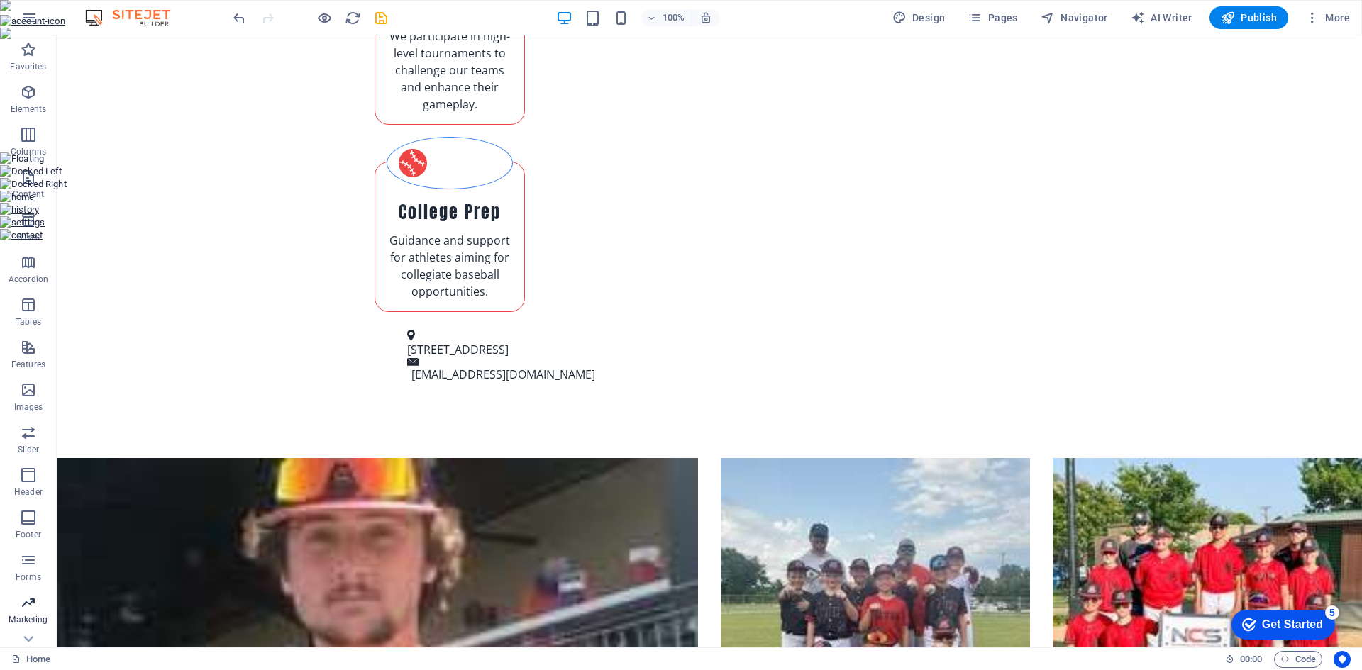
click at [22, 576] on p "Forms" at bounding box center [29, 577] width 26 height 11
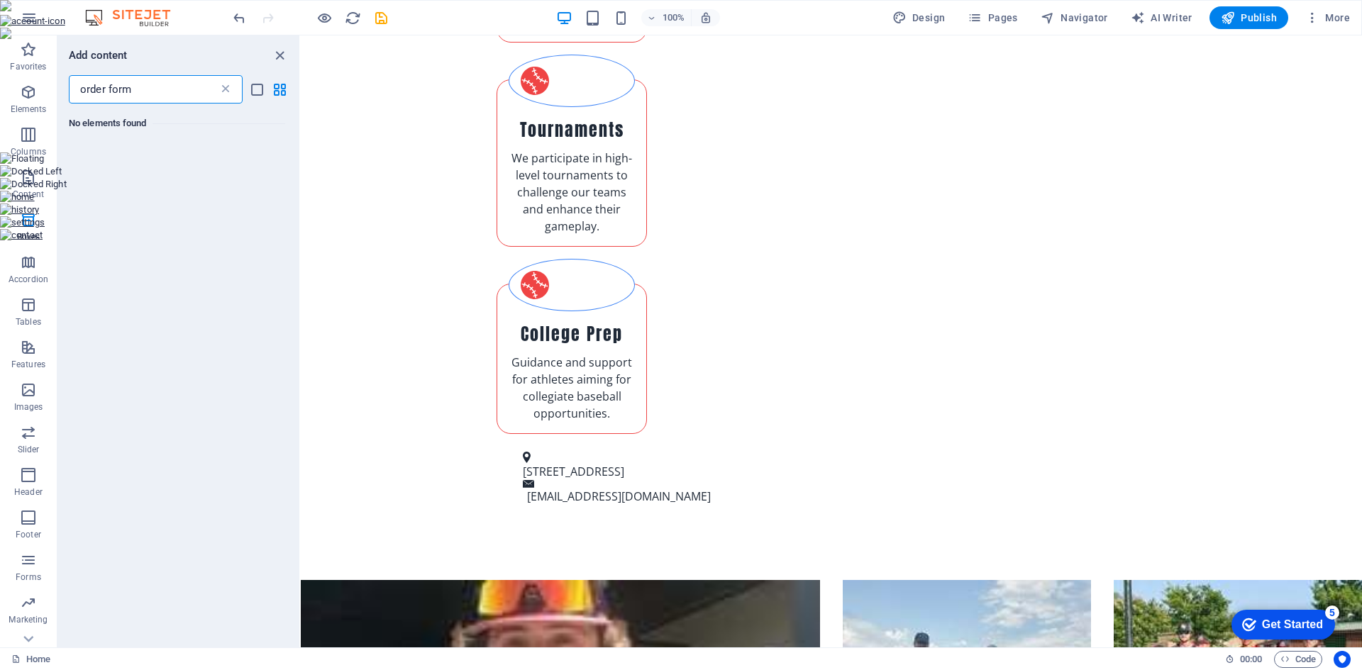
type input "order form"
click at [226, 89] on icon at bounding box center [225, 89] width 14 height 14
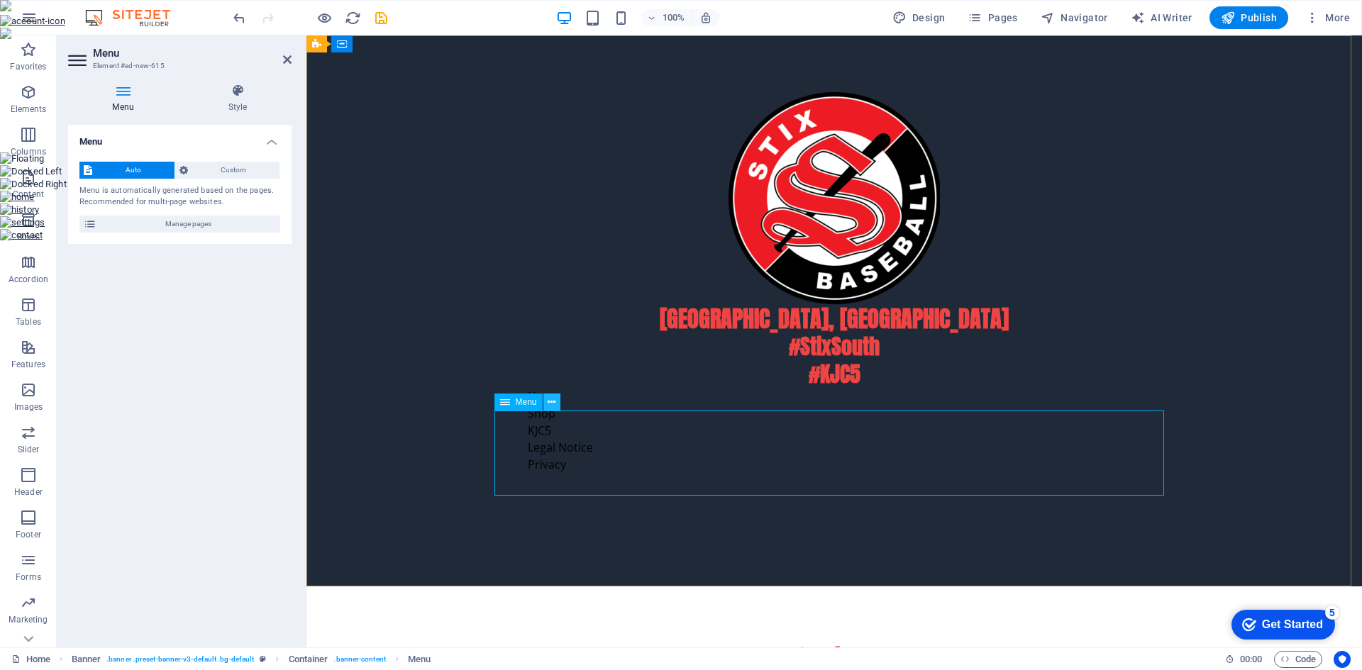
click at [552, 406] on icon at bounding box center [552, 402] width 8 height 15
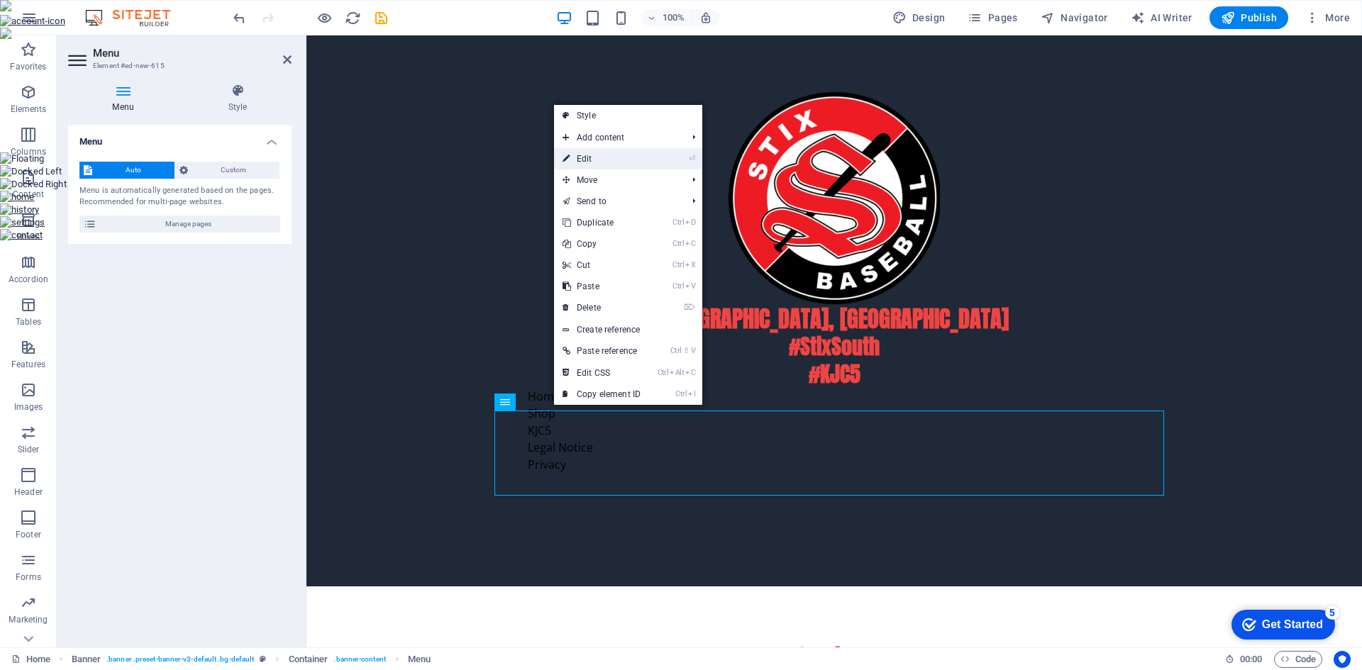
click at [643, 157] on link "⏎ Edit" at bounding box center [601, 158] width 95 height 21
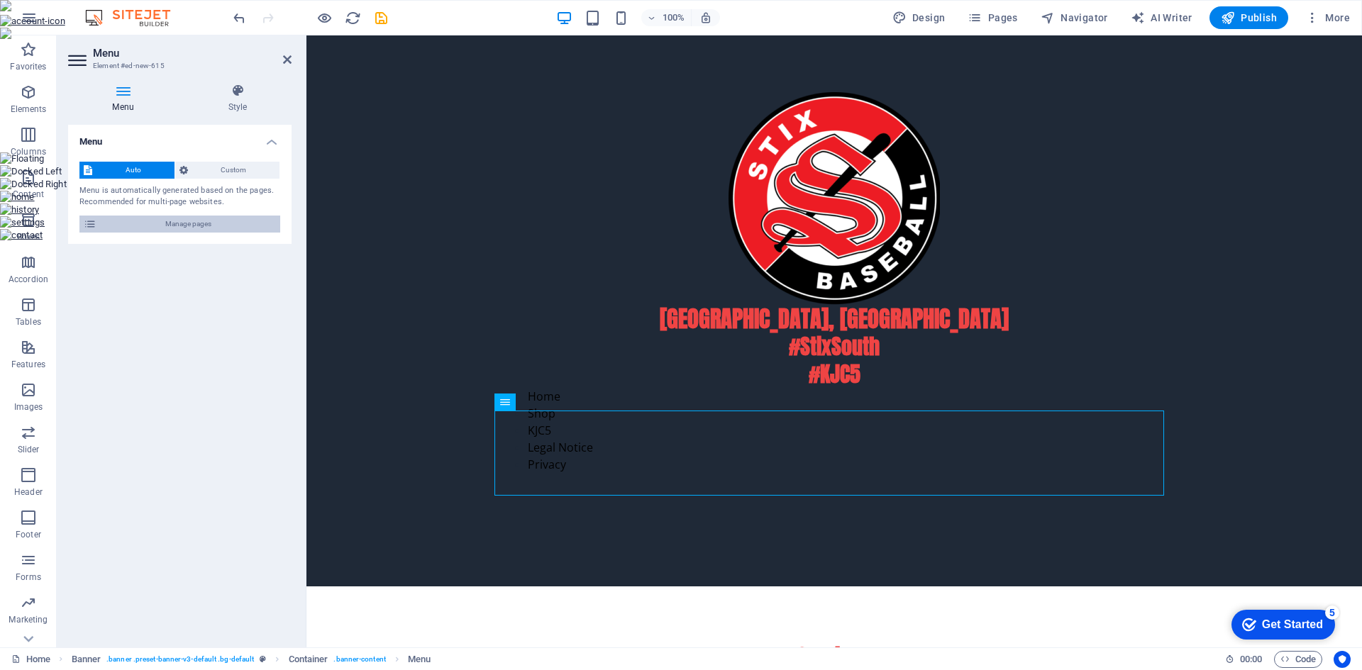
click at [179, 221] on span "Manage pages" at bounding box center [188, 224] width 175 height 17
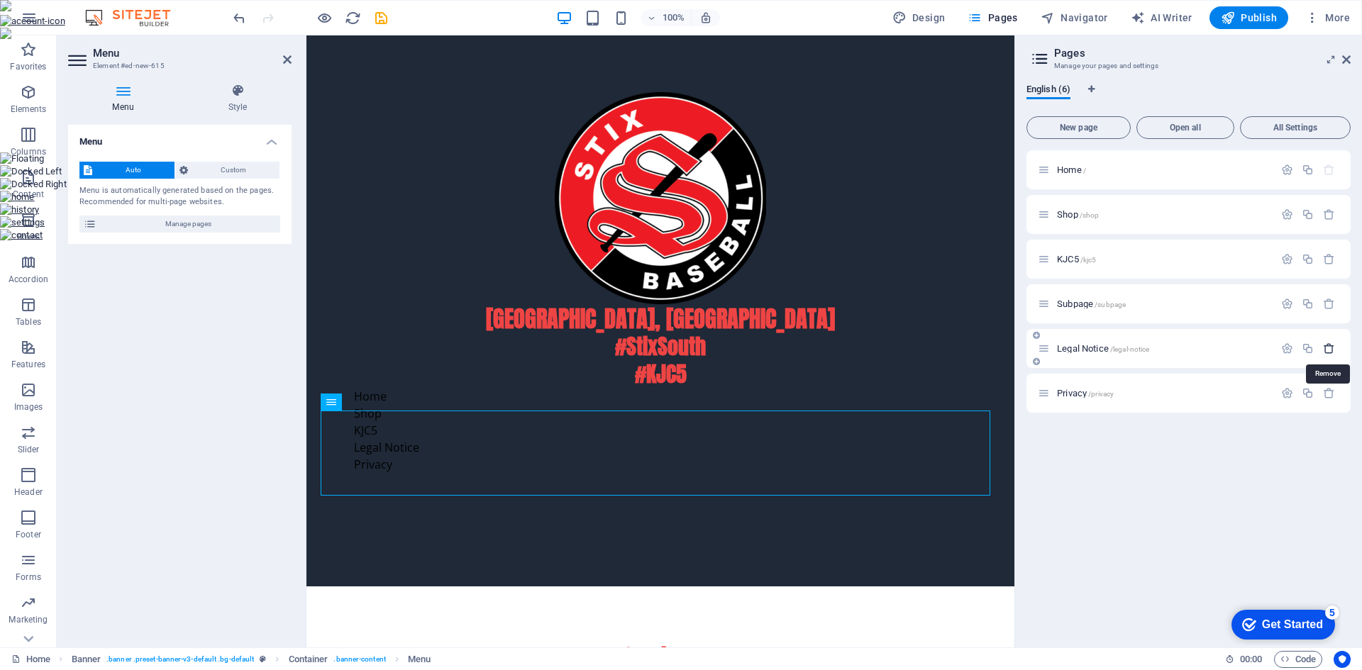
click at [1332, 350] on icon "button" at bounding box center [1329, 349] width 12 height 12
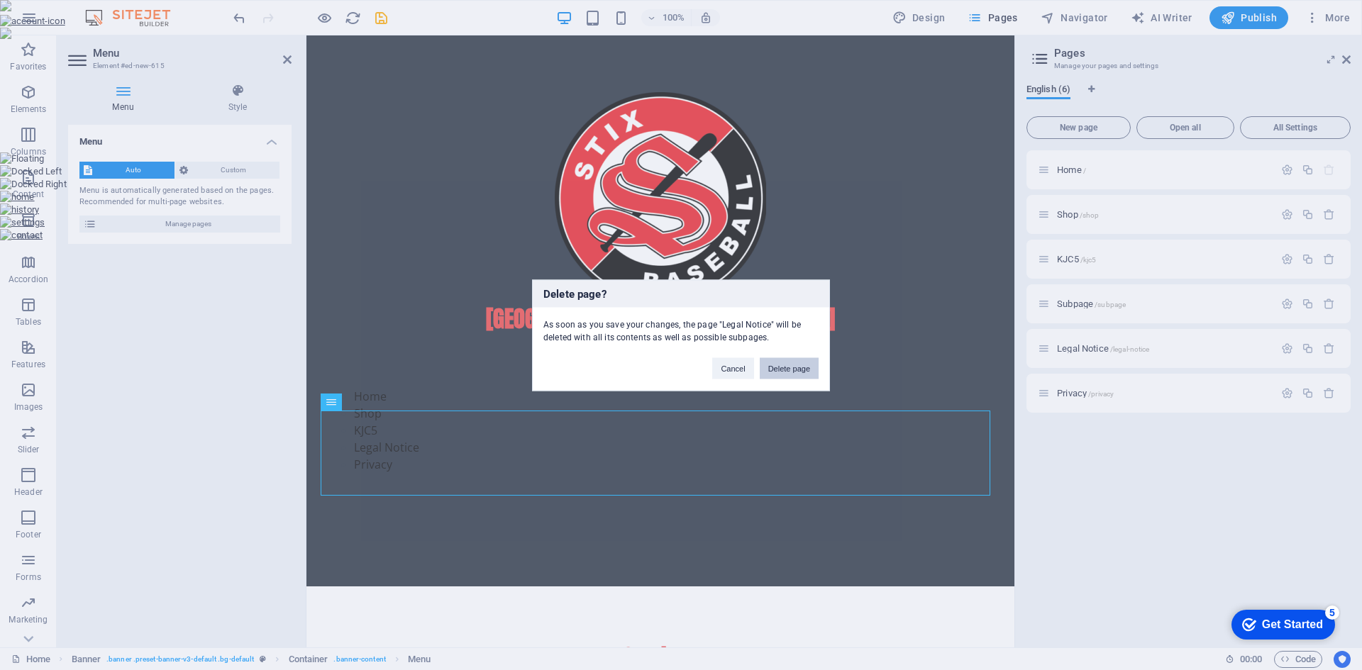
click at [805, 365] on button "Delete page" at bounding box center [789, 367] width 59 height 21
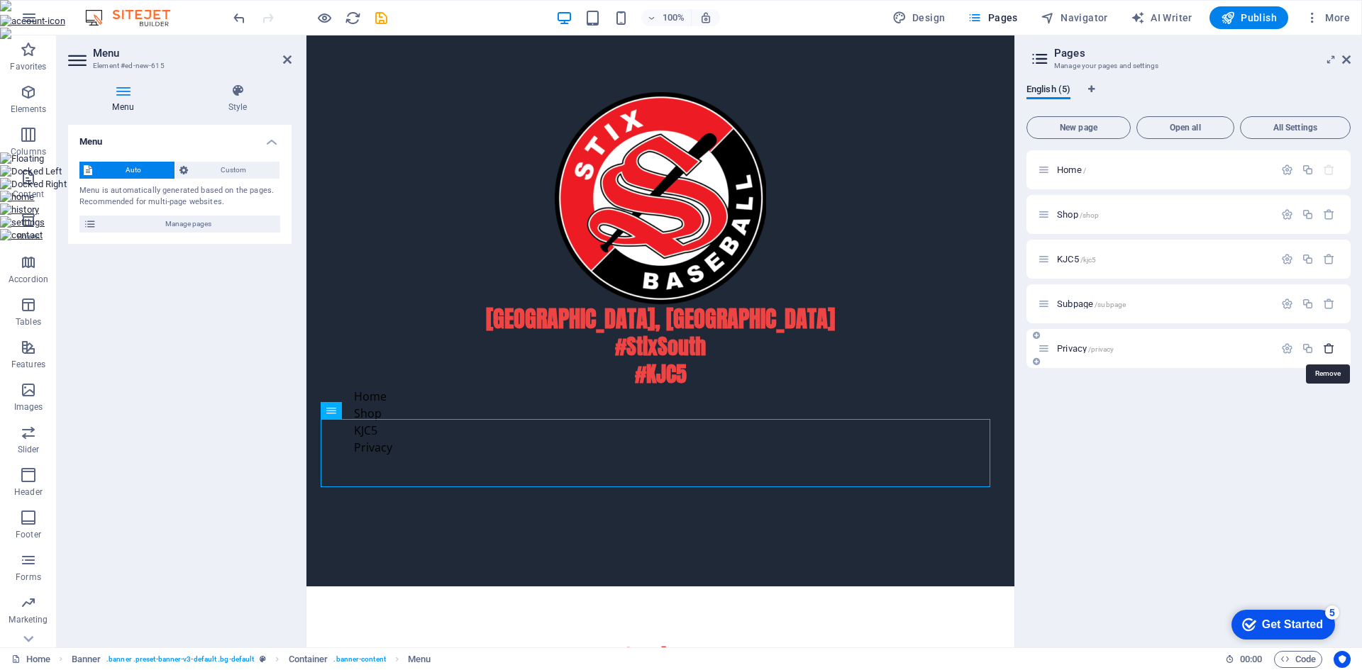
click at [1330, 348] on icon "button" at bounding box center [1329, 349] width 12 height 12
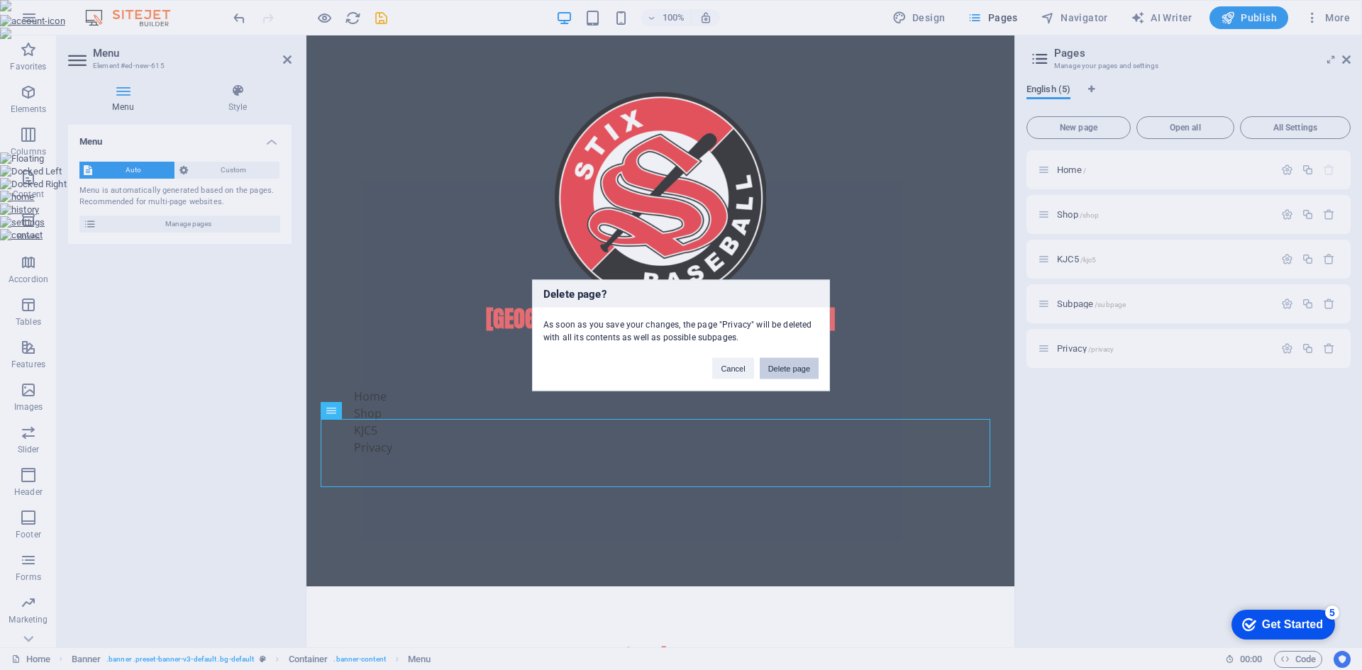
click at [767, 366] on button "Delete page" at bounding box center [789, 367] width 59 height 21
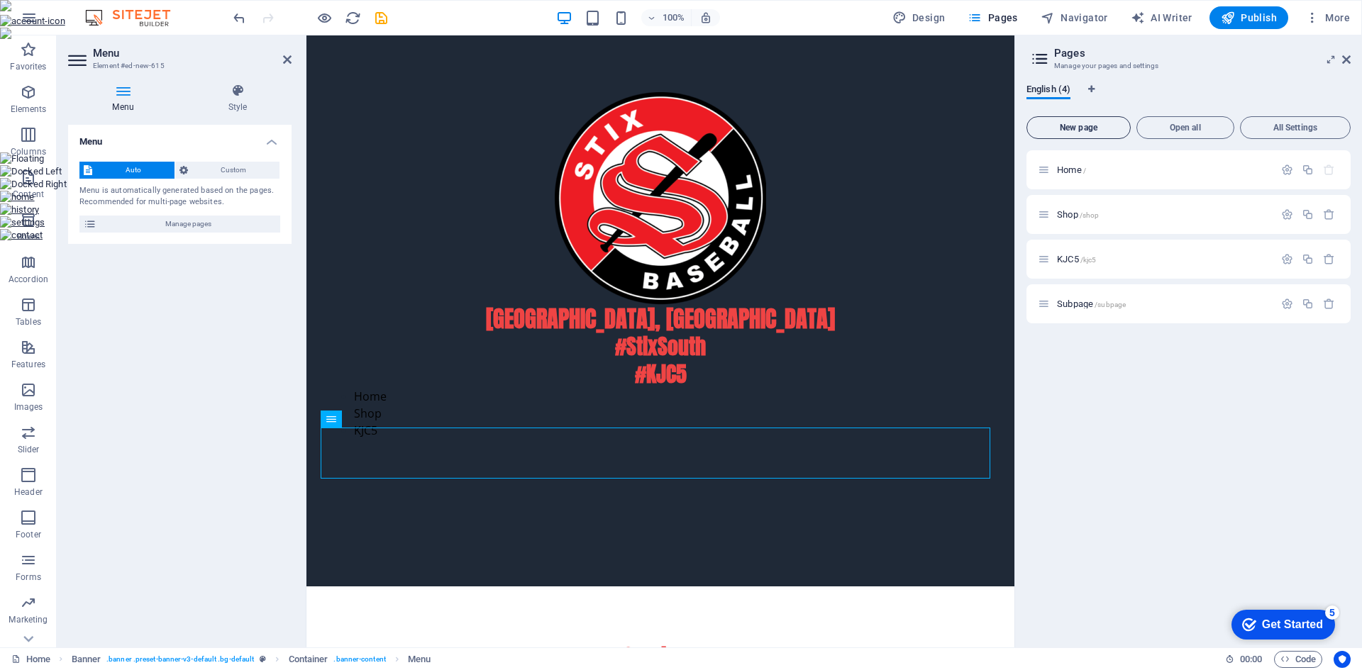
click at [1087, 133] on button "New page" at bounding box center [1078, 127] width 104 height 23
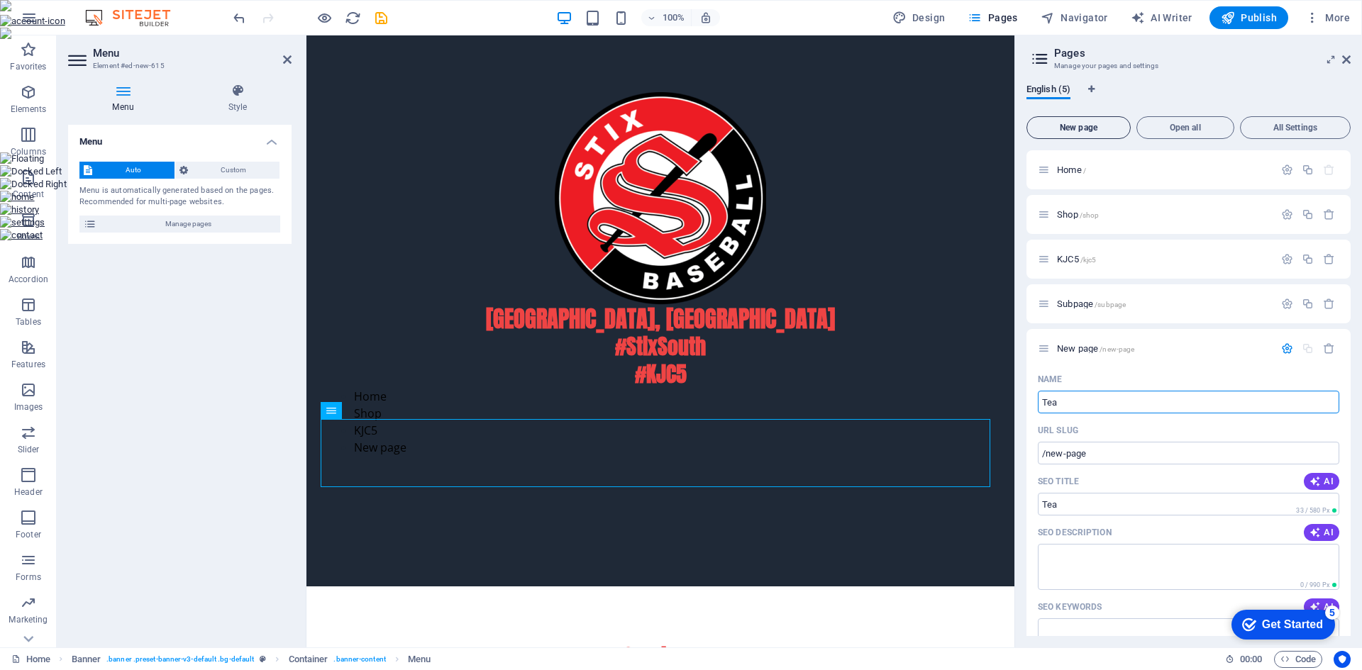
type input "Tea"
type input "/tea"
type input "Teams"
type input "/teams"
type input "Teams"
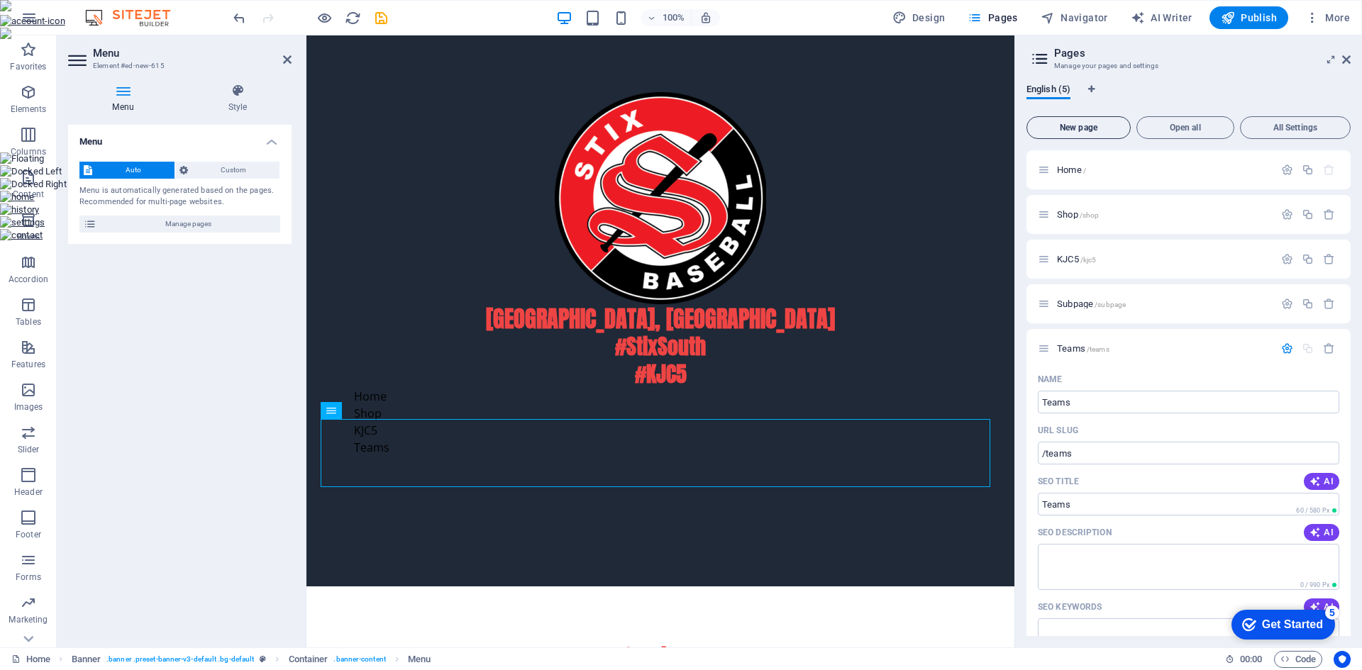
click at [1084, 126] on span "New page" at bounding box center [1078, 127] width 91 height 9
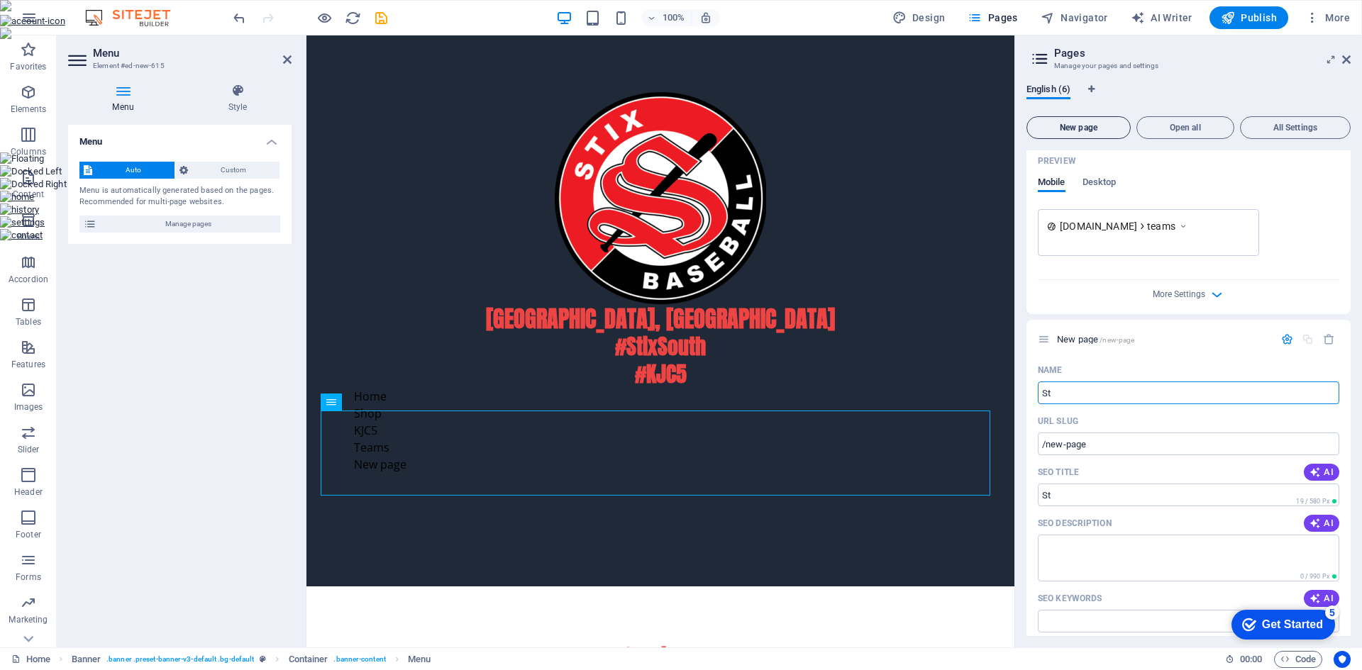
type input "St"
type input "/st"
type input "S"
type input "College Commits"
type input "/college-commit"
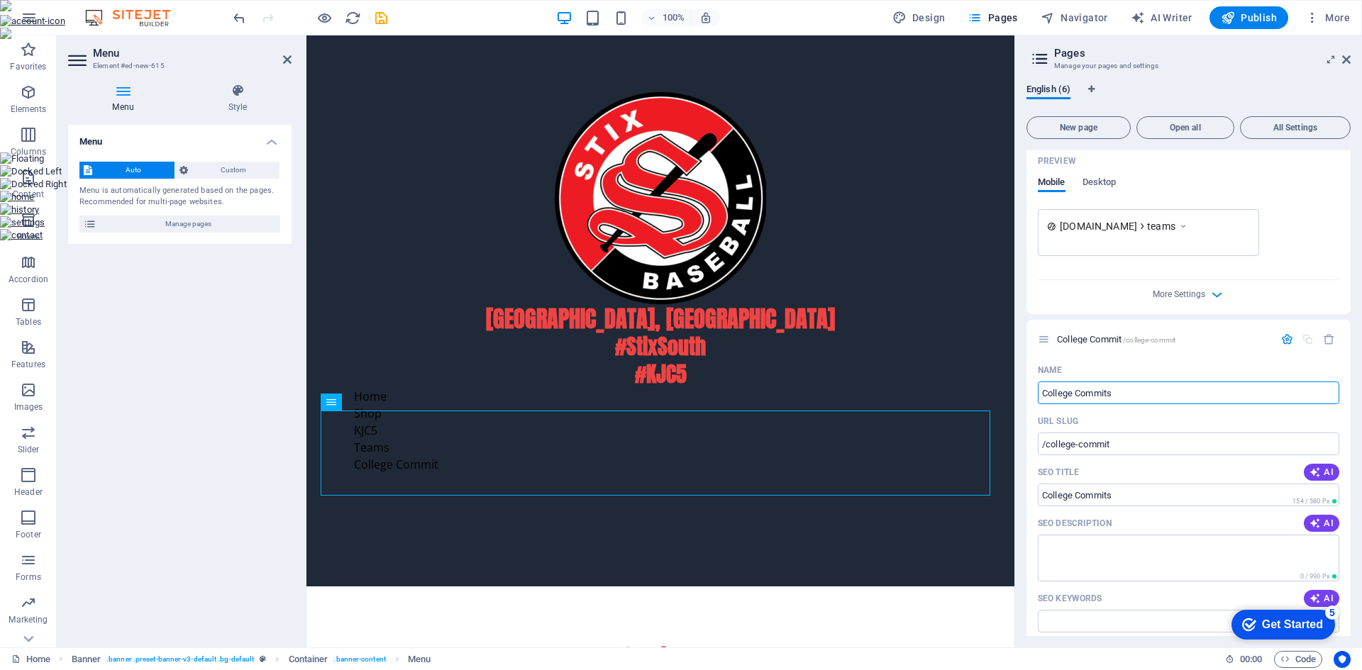
type input "College Commits"
type input "/college-commits"
type input "College Commits"
click at [1086, 129] on span "New page" at bounding box center [1078, 127] width 91 height 9
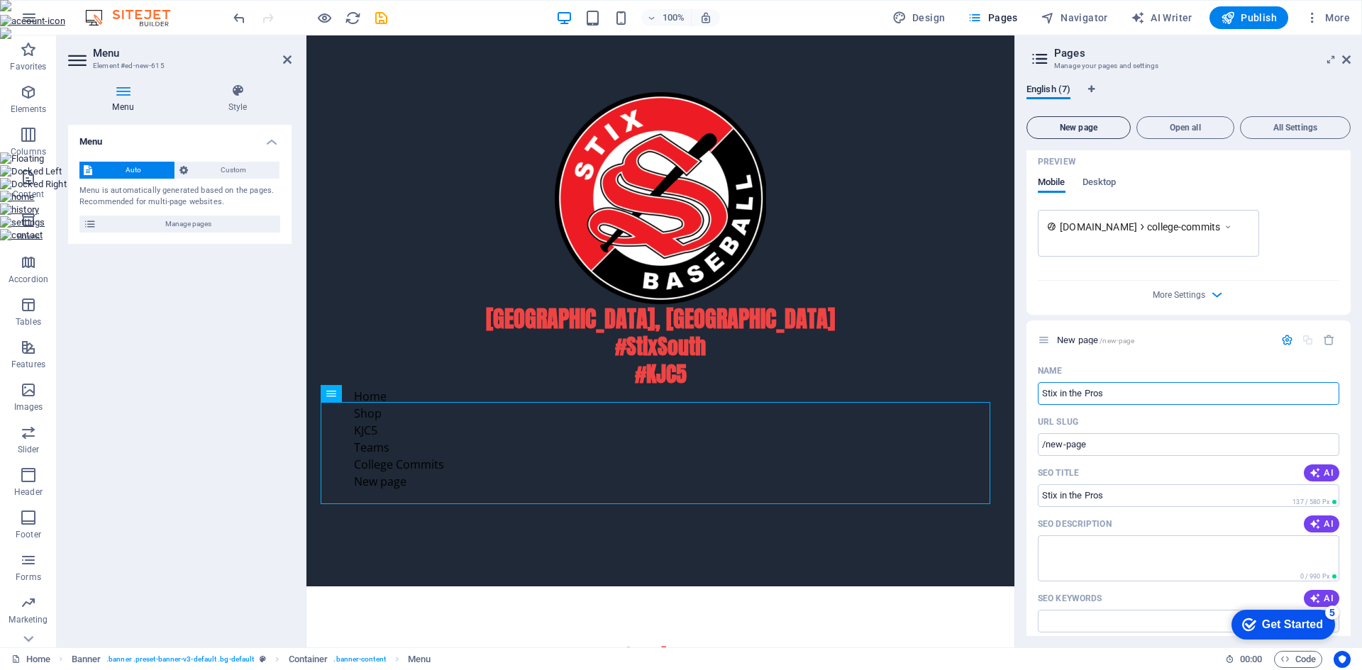
type input "Stix in the Pros"
type input "/stix-in-the-pros"
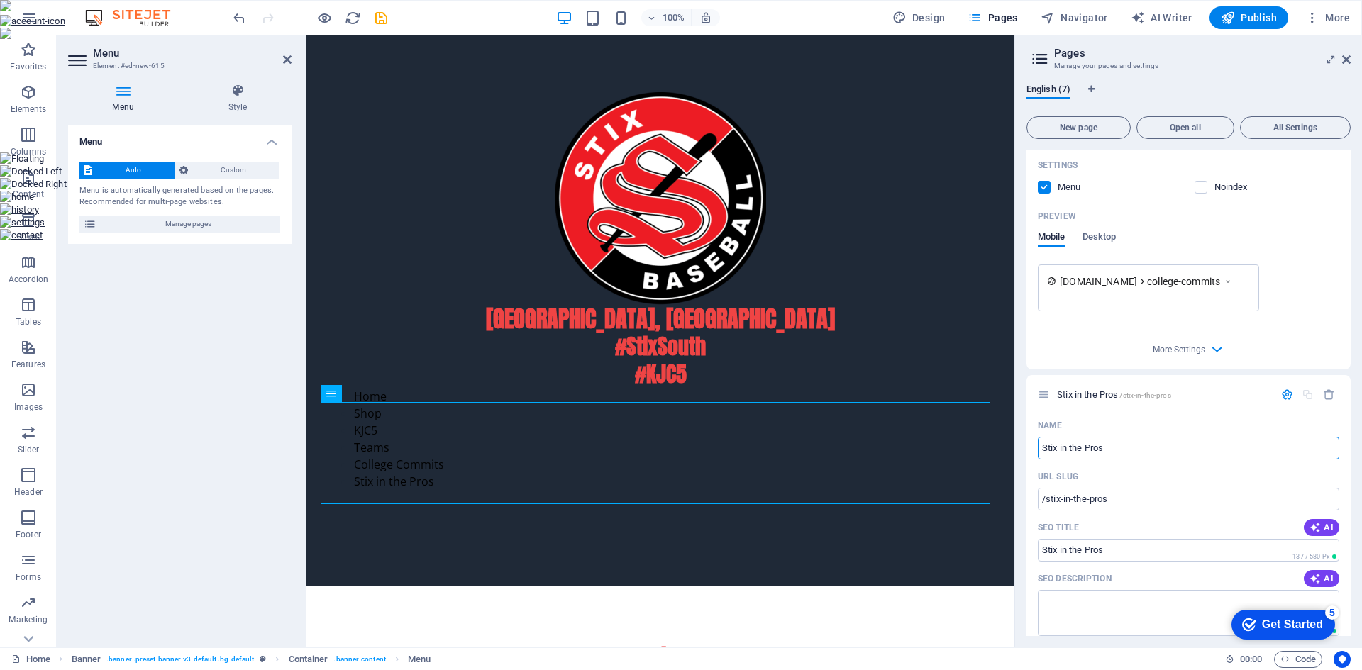
scroll to position [1027, 0]
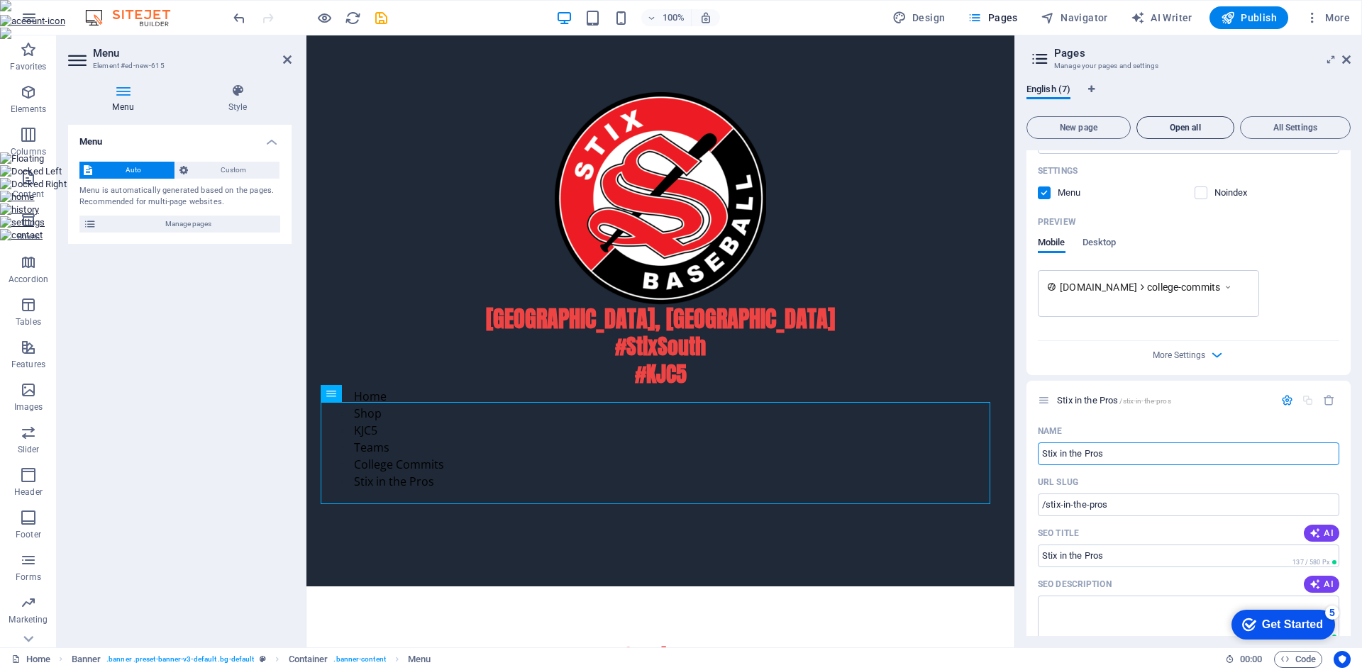
type input "Stix in the Pros"
click at [1191, 116] on button "Open all" at bounding box center [1185, 127] width 98 height 23
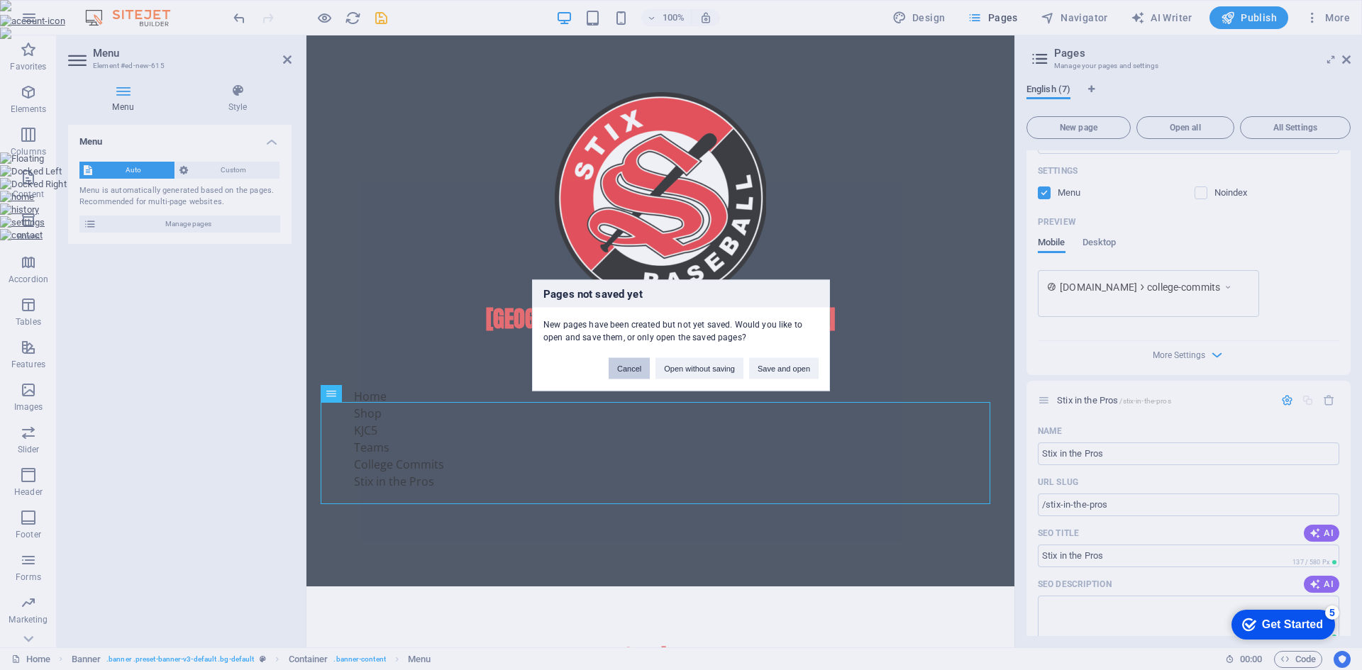
click at [633, 369] on button "Cancel" at bounding box center [628, 367] width 41 height 21
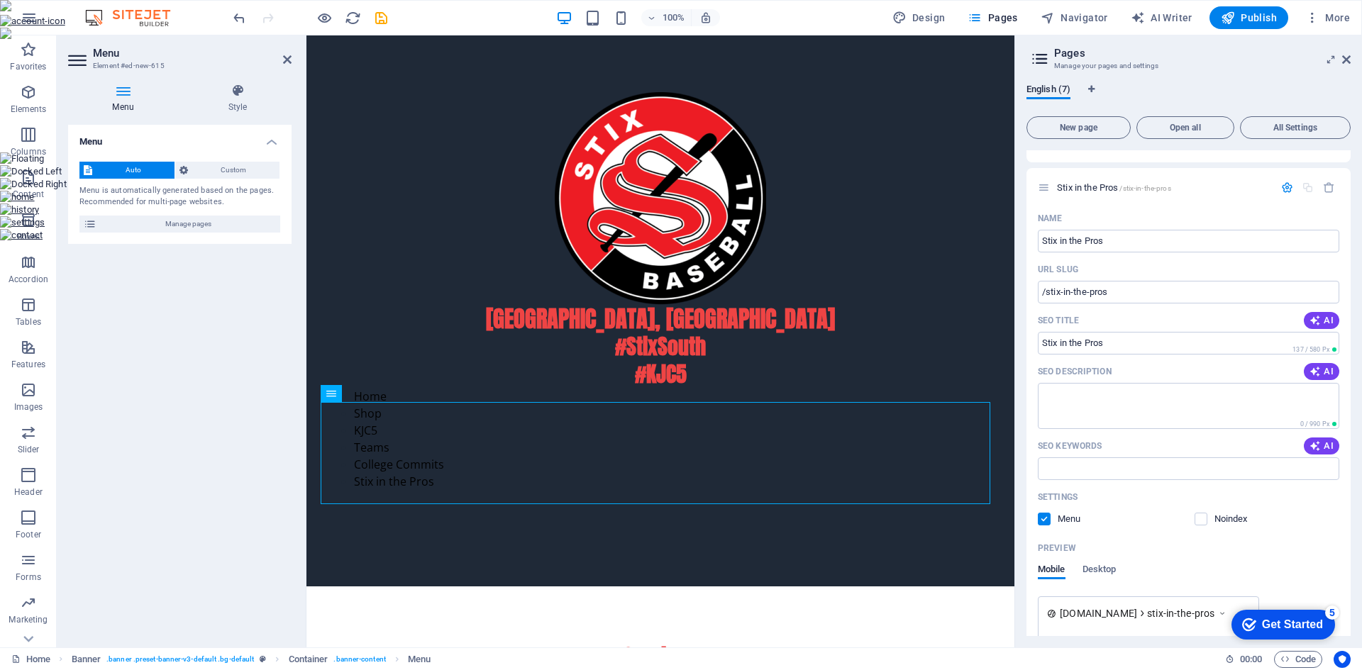
scroll to position [1311, 0]
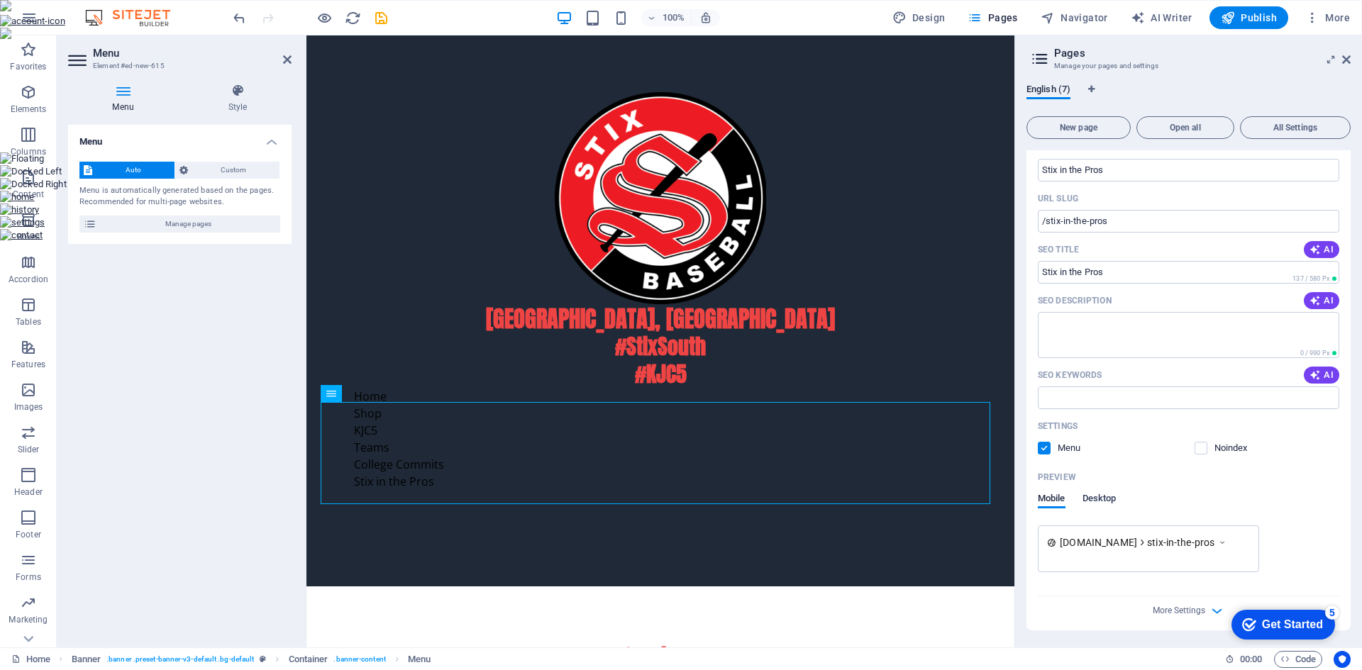
click at [1104, 502] on span "Desktop" at bounding box center [1099, 500] width 34 height 20
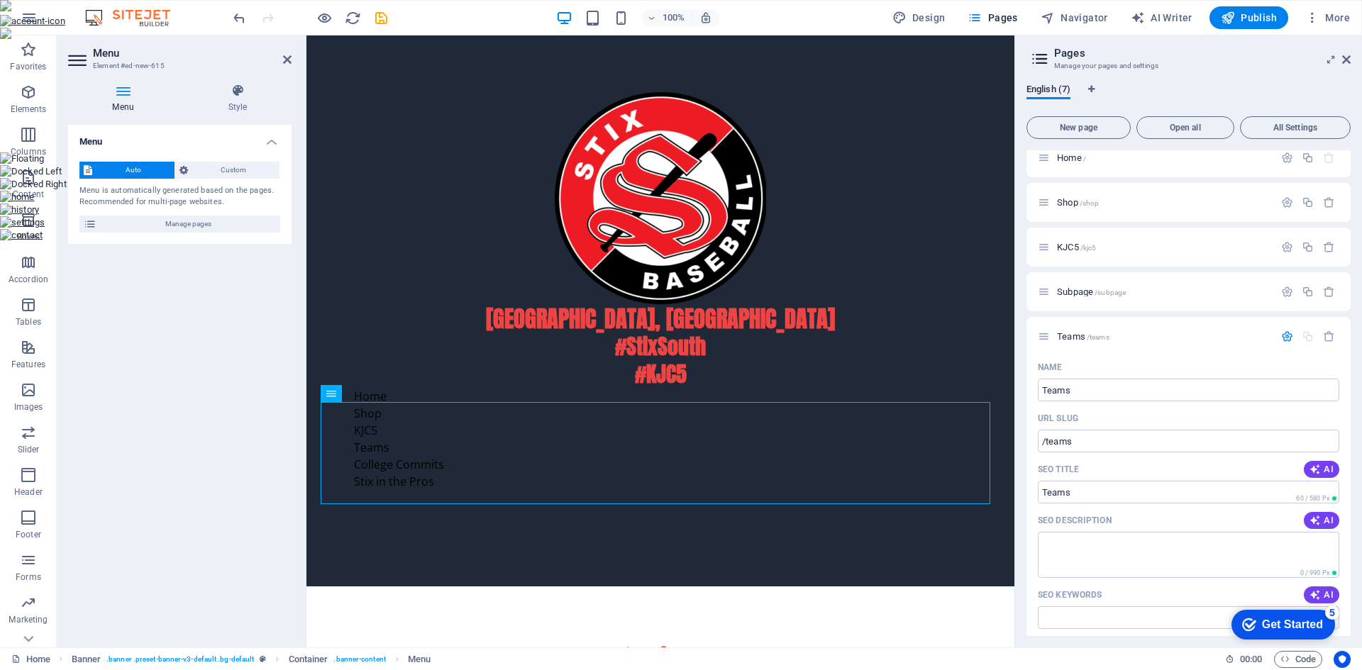
scroll to position [0, 0]
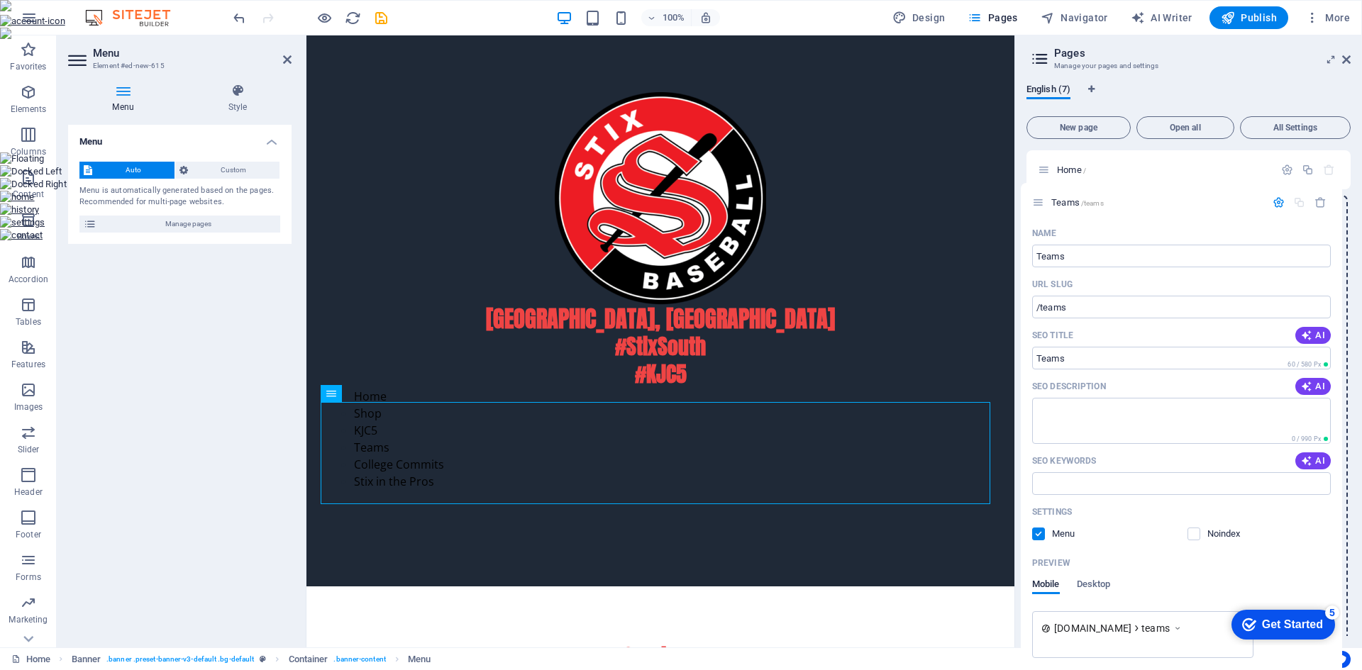
drag, startPoint x: 1045, startPoint y: 352, endPoint x: 1040, endPoint y: 192, distance: 159.6
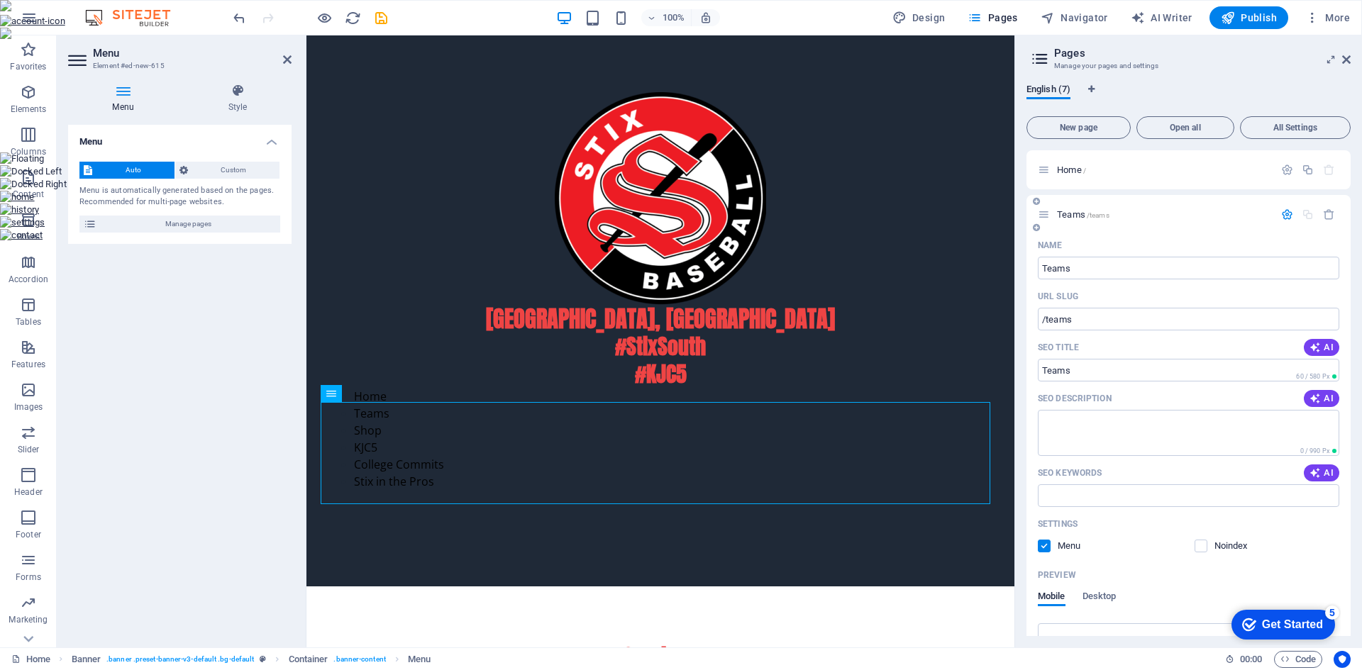
click at [1038, 231] on icon at bounding box center [1036, 227] width 7 height 9
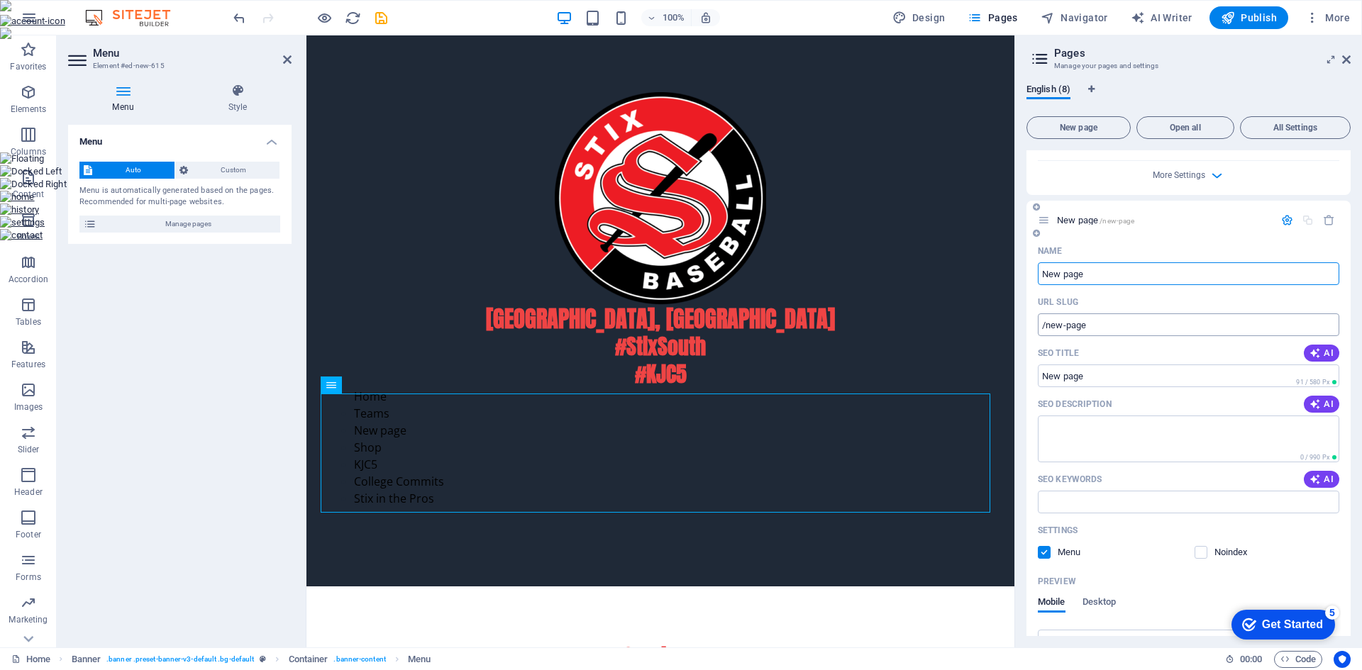
scroll to position [556, 0]
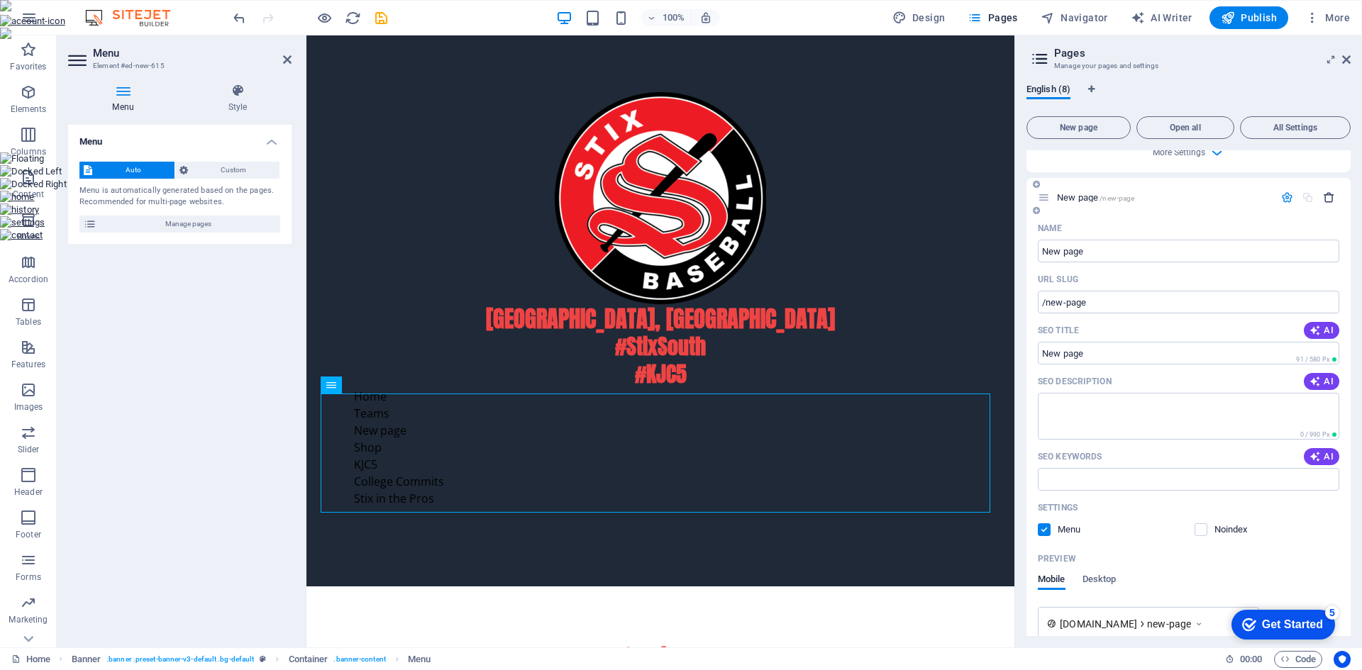
click at [1325, 199] on icon "button" at bounding box center [1329, 197] width 12 height 12
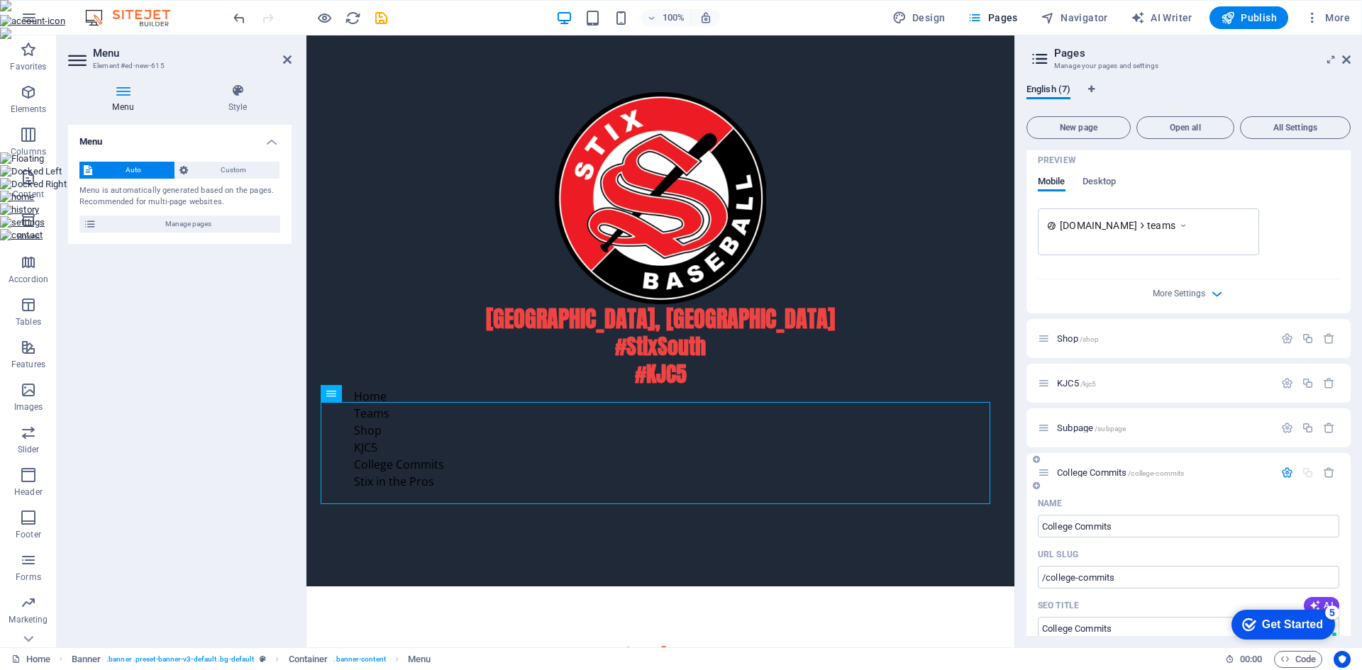
scroll to position [414, 0]
click at [1043, 384] on icon at bounding box center [1044, 384] width 12 height 12
click at [1069, 383] on span "KJC5 /kjc5" at bounding box center [1076, 384] width 39 height 11
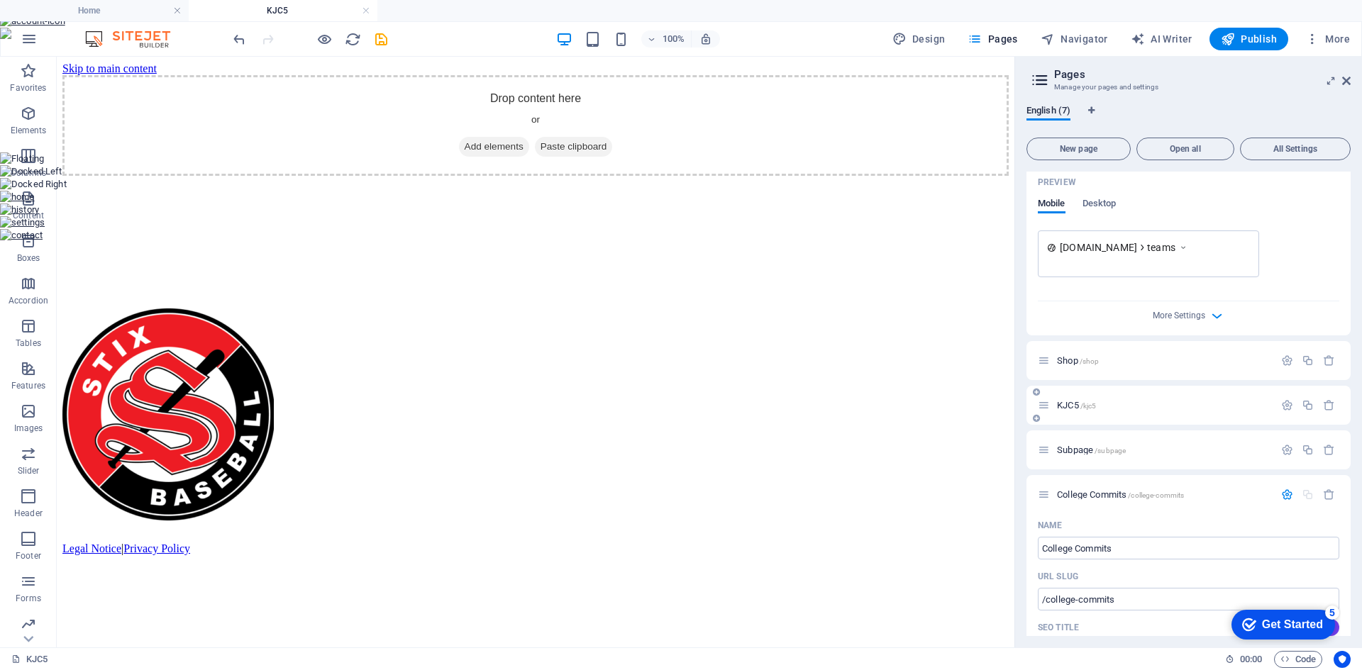
scroll to position [0, 0]
click at [1079, 402] on span "KJC5 /kjc5" at bounding box center [1076, 405] width 39 height 11
click at [1285, 411] on icon "button" at bounding box center [1287, 405] width 12 height 12
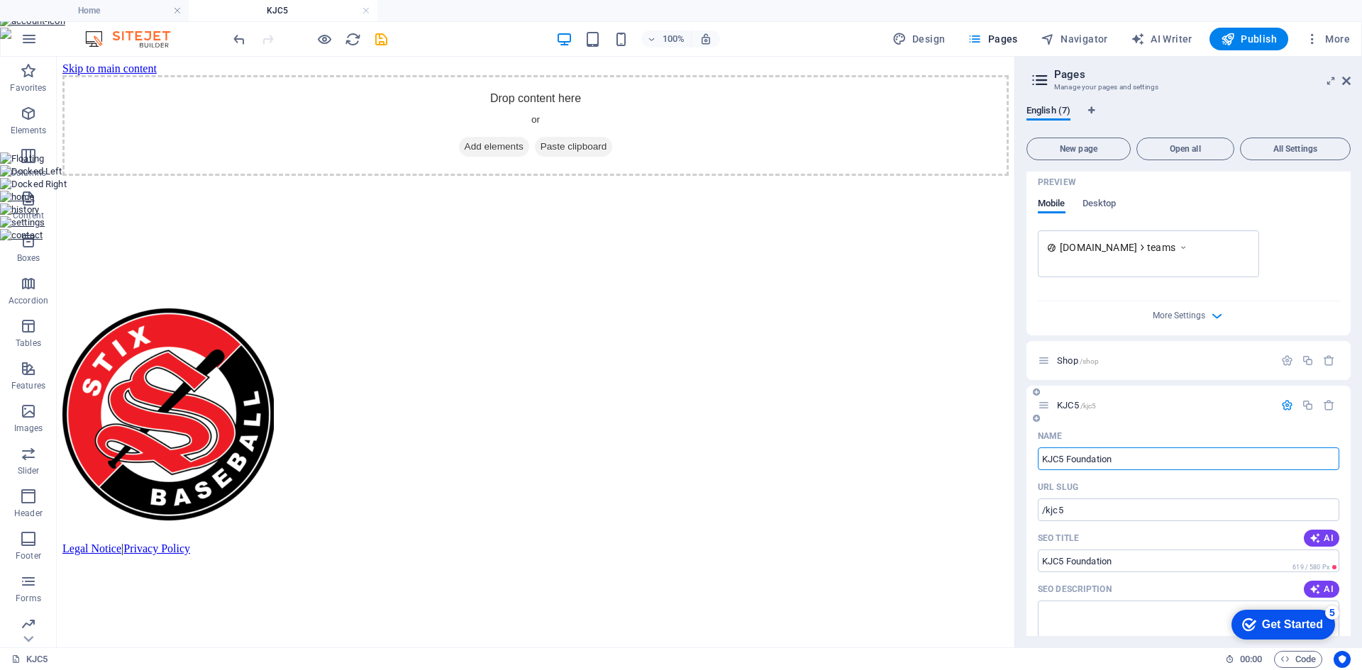
type input "KJC5 Foundation"
type input "/kjc5-foundation"
type input "KJC5 Foundation"
click at [1343, 79] on icon at bounding box center [1346, 80] width 9 height 11
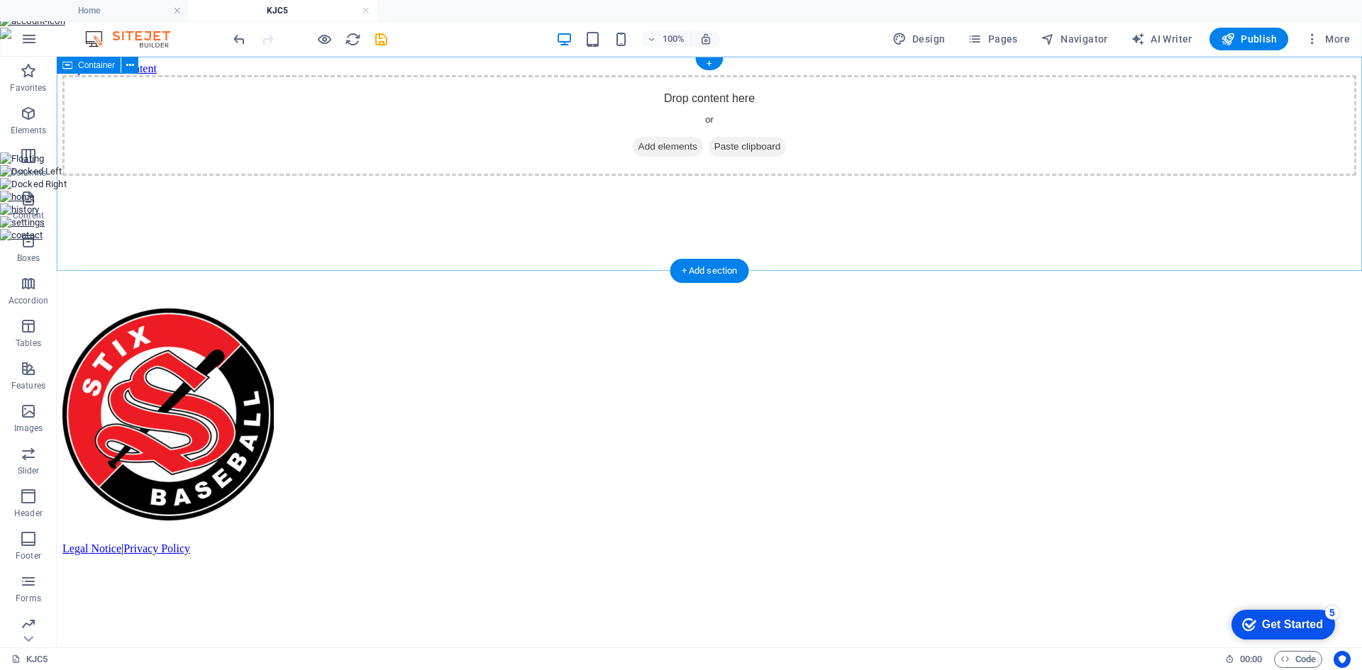
click at [240, 135] on div "Drop content here or Add elements Paste clipboard" at bounding box center [709, 125] width 1294 height 101
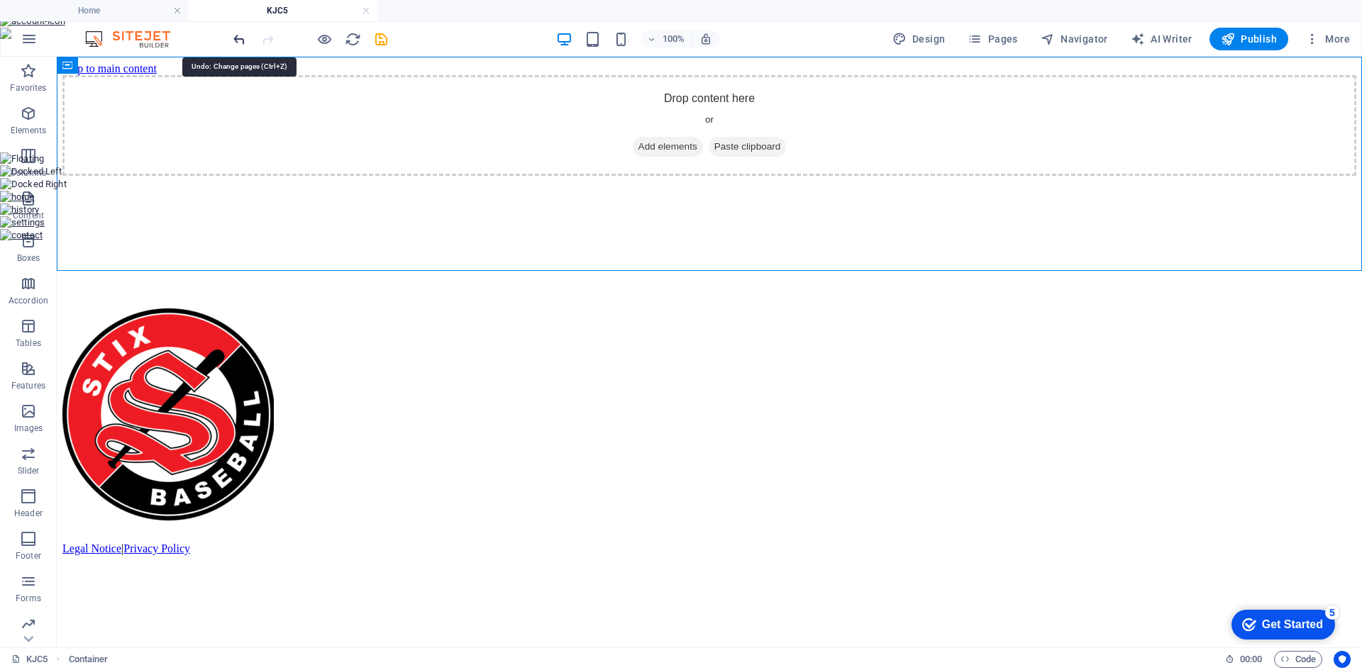
click at [234, 38] on icon "undo" at bounding box center [239, 39] width 16 height 16
click at [365, 12] on link at bounding box center [366, 10] width 9 height 13
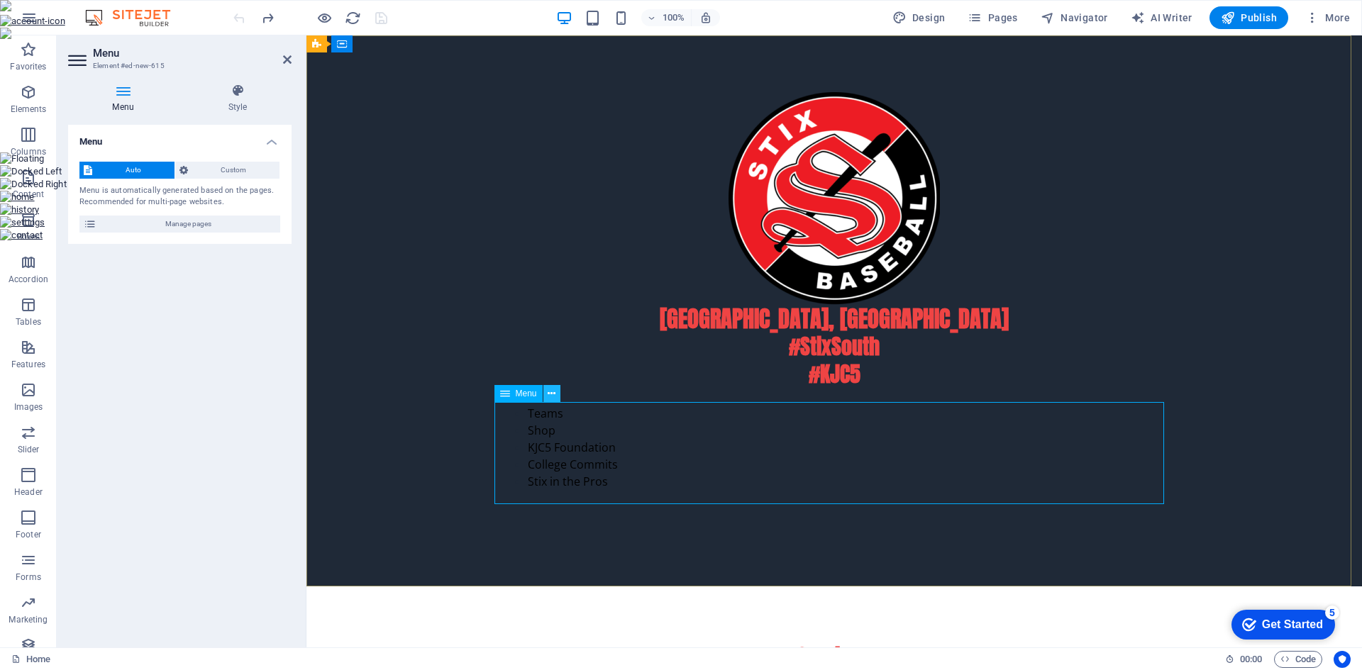
click at [550, 396] on icon at bounding box center [552, 394] width 8 height 15
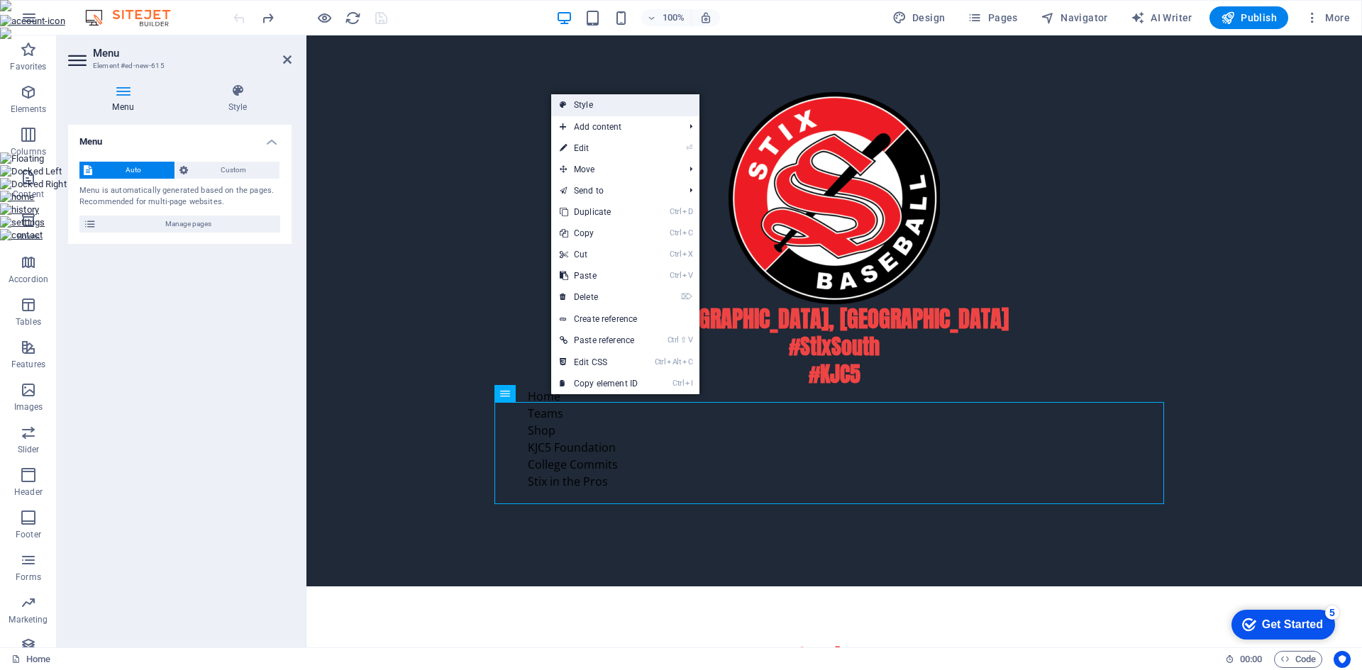
click at [606, 110] on link "Style" at bounding box center [625, 104] width 148 height 21
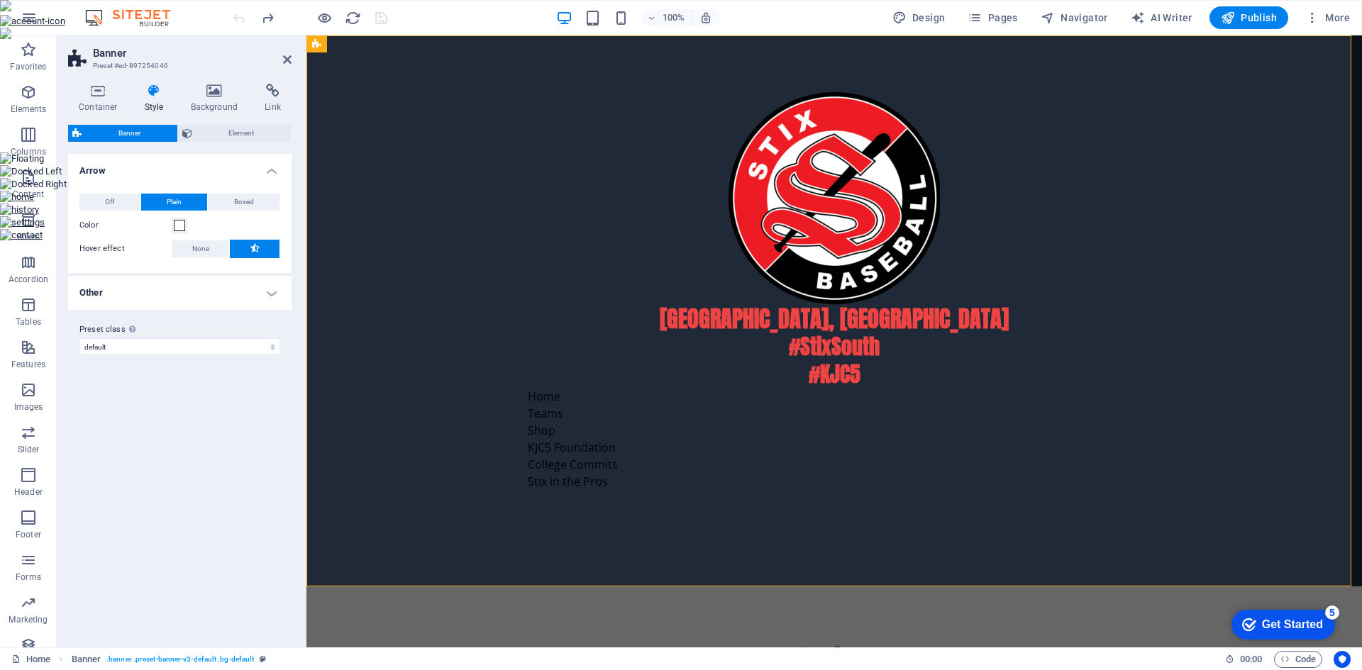
click at [152, 94] on icon at bounding box center [154, 91] width 40 height 14
click at [213, 98] on h4 "Background" at bounding box center [217, 99] width 74 height 30
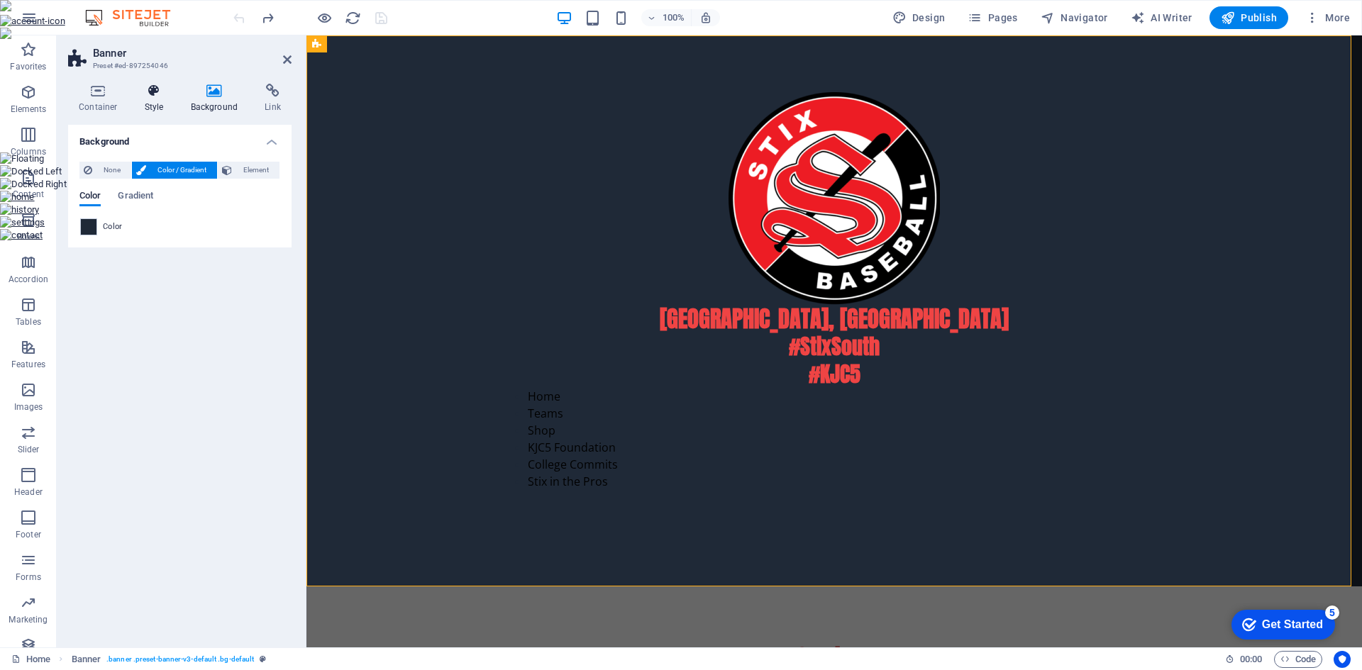
click at [155, 96] on icon at bounding box center [154, 91] width 40 height 14
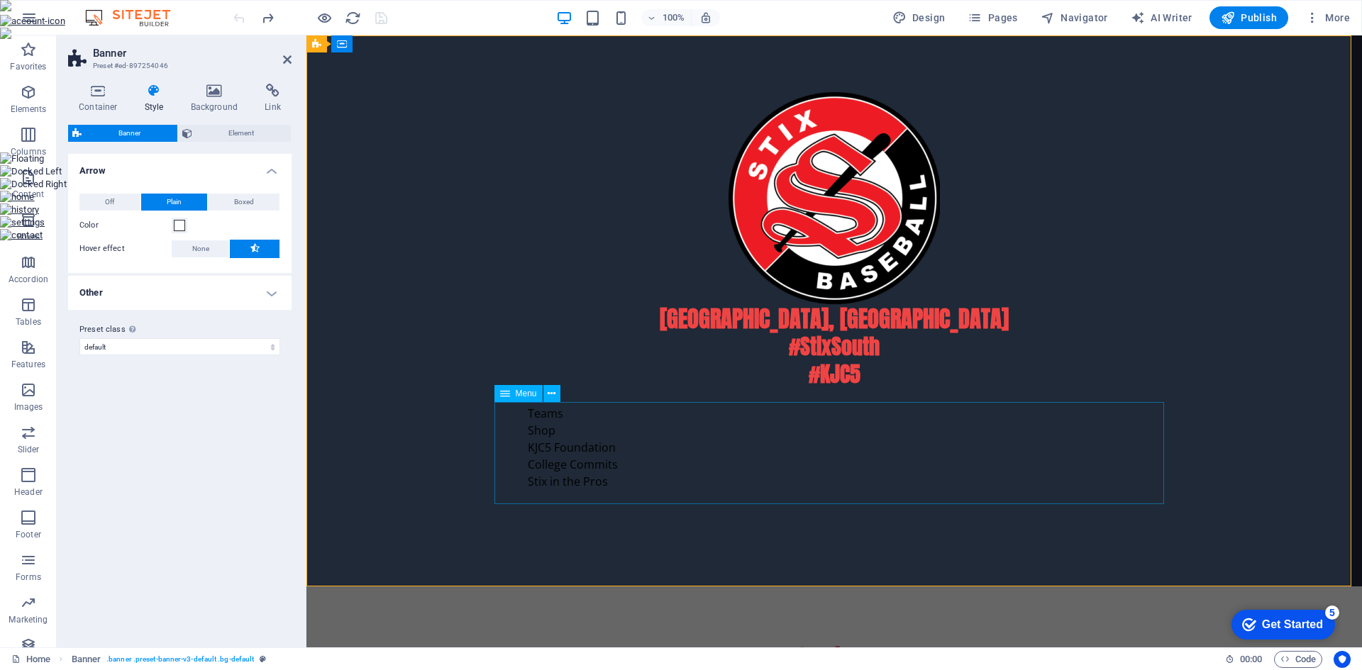
click at [550, 444] on nav "Home Teams Shop KJC5 Foundation College Commits Stix in the Pros" at bounding box center [833, 439] width 669 height 102
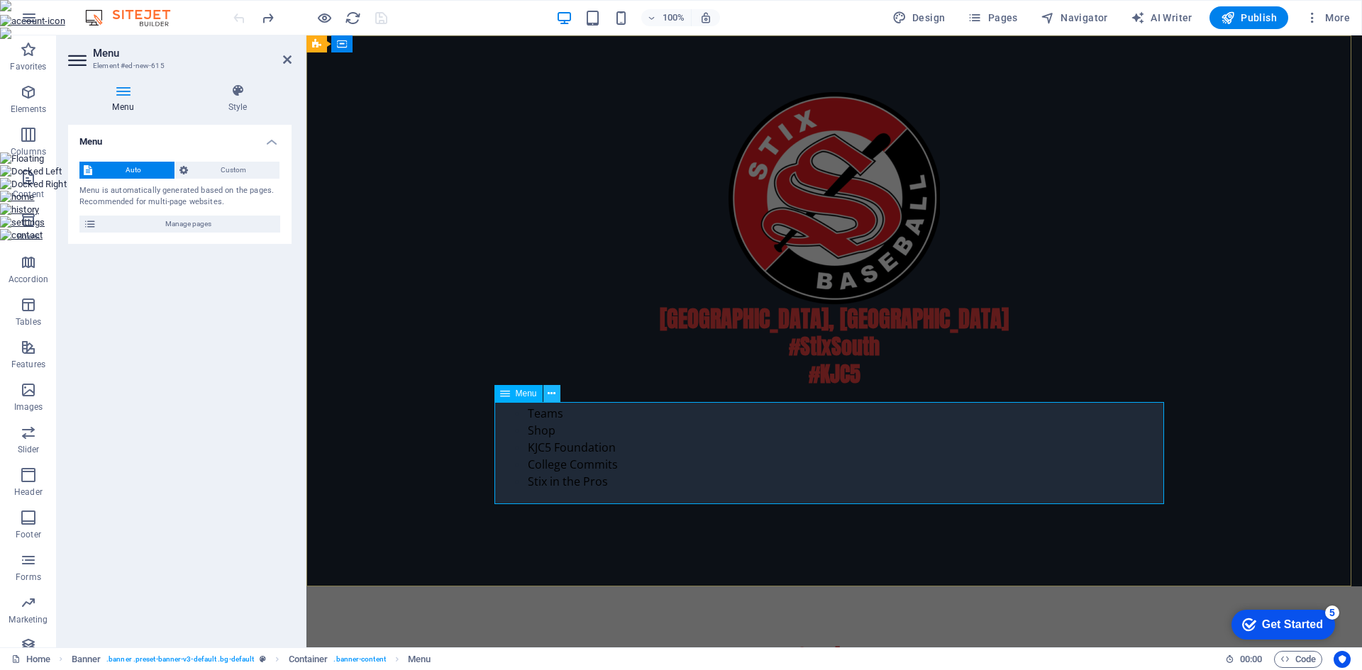
click at [548, 397] on icon at bounding box center [552, 394] width 8 height 15
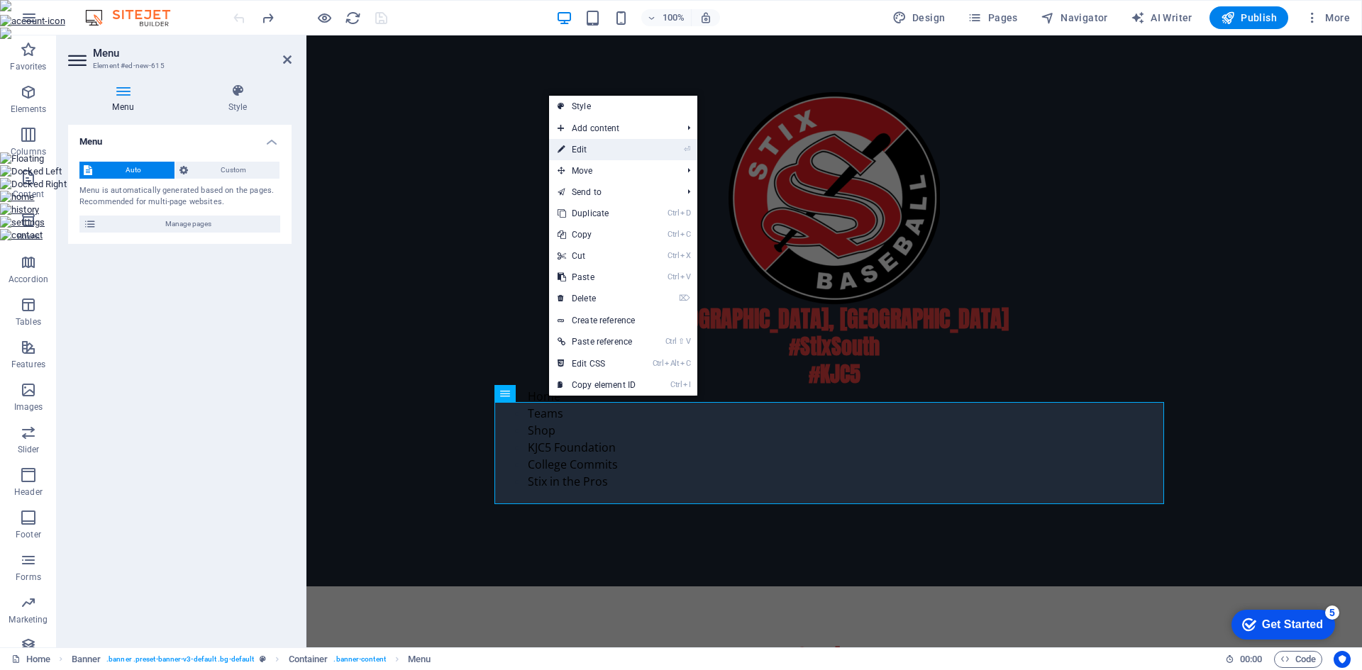
click at [617, 150] on link "⏎ Edit" at bounding box center [596, 149] width 95 height 21
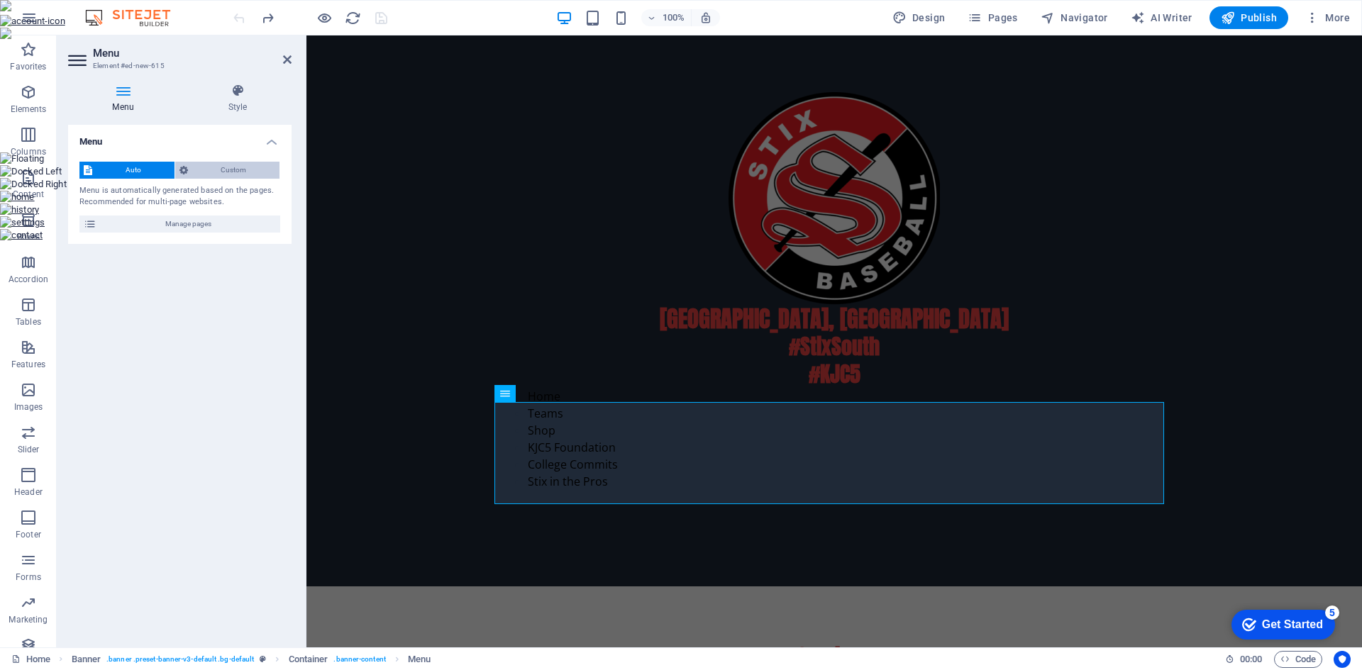
click at [252, 165] on span "Custom" at bounding box center [234, 170] width 84 height 17
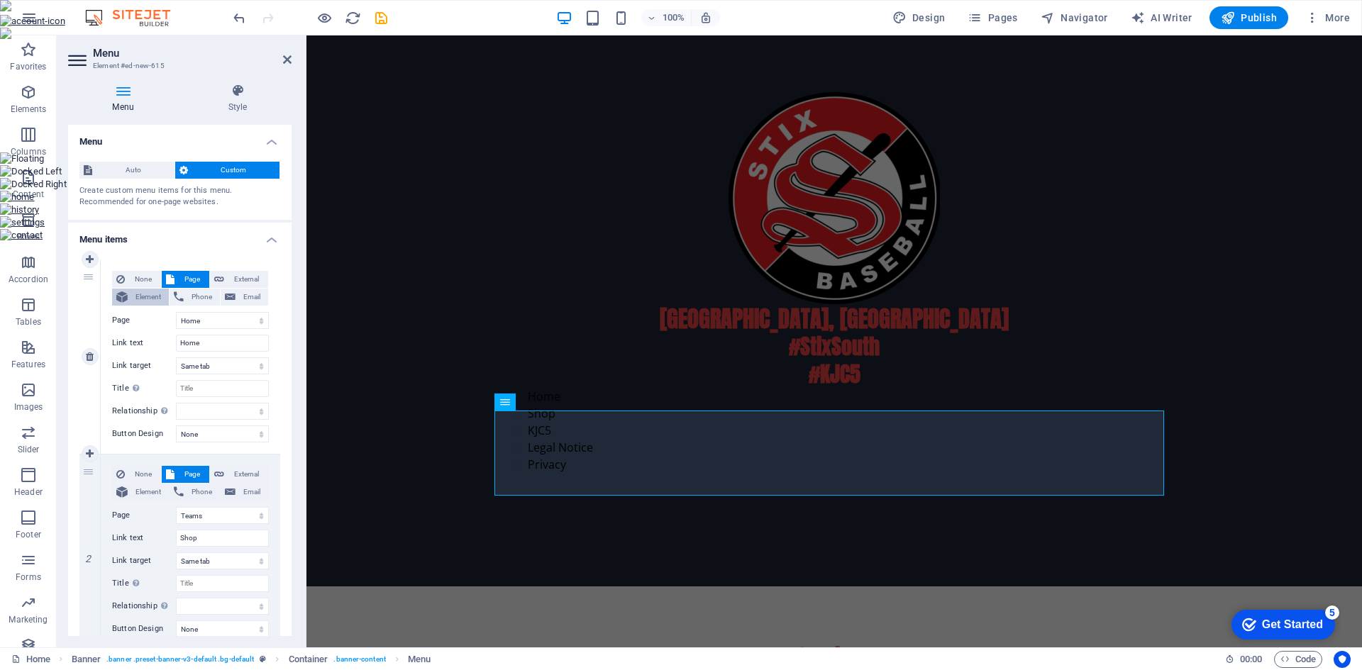
click at [132, 296] on span "Element" at bounding box center [148, 297] width 33 height 17
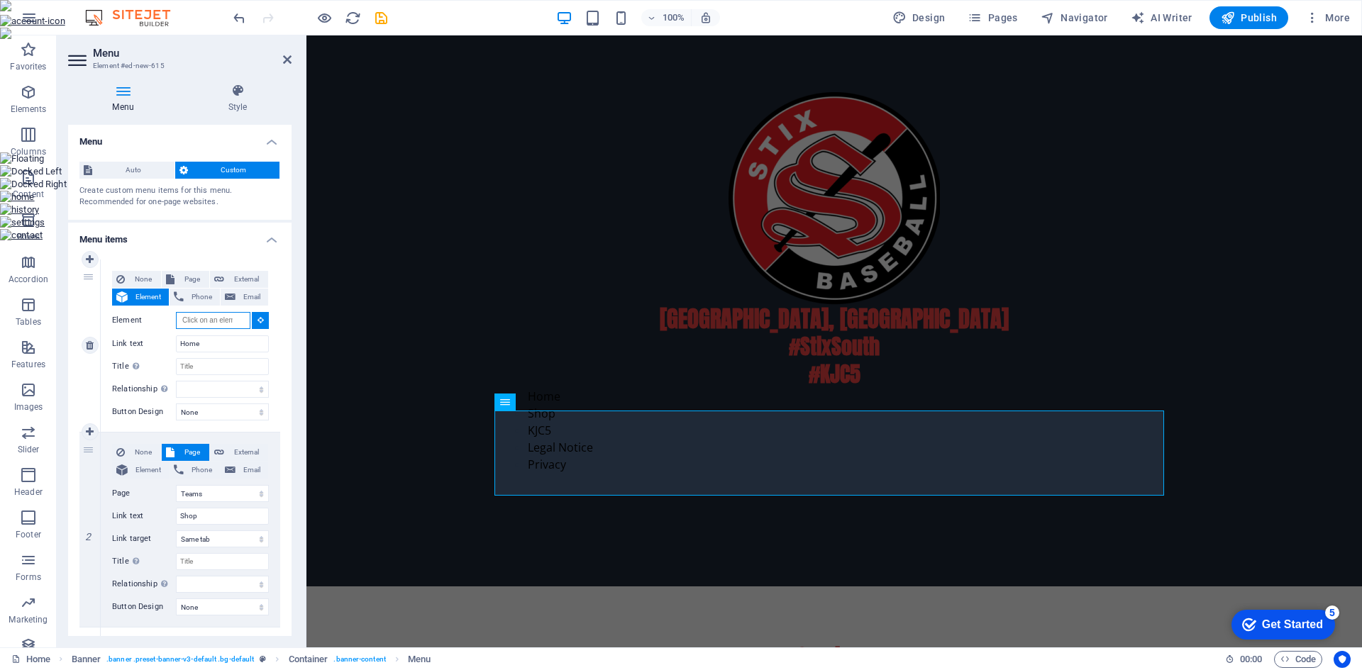
select select
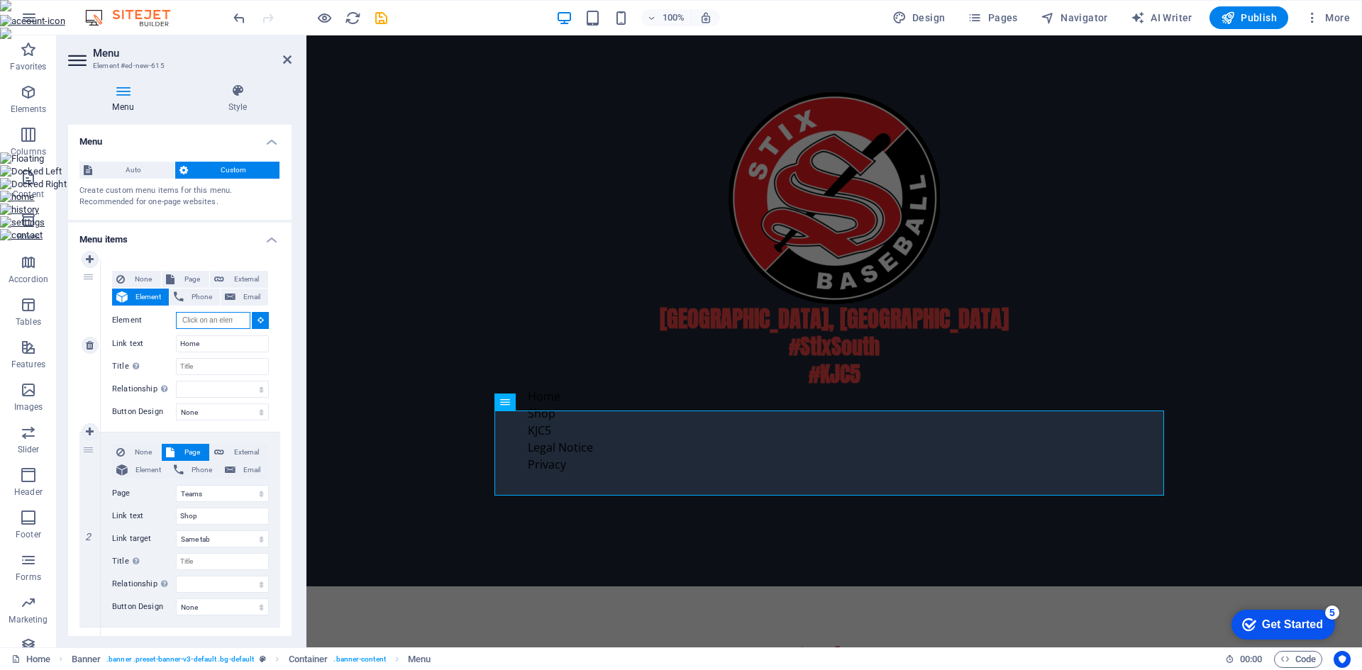
select select
click at [184, 283] on span "Page" at bounding box center [192, 279] width 26 height 17
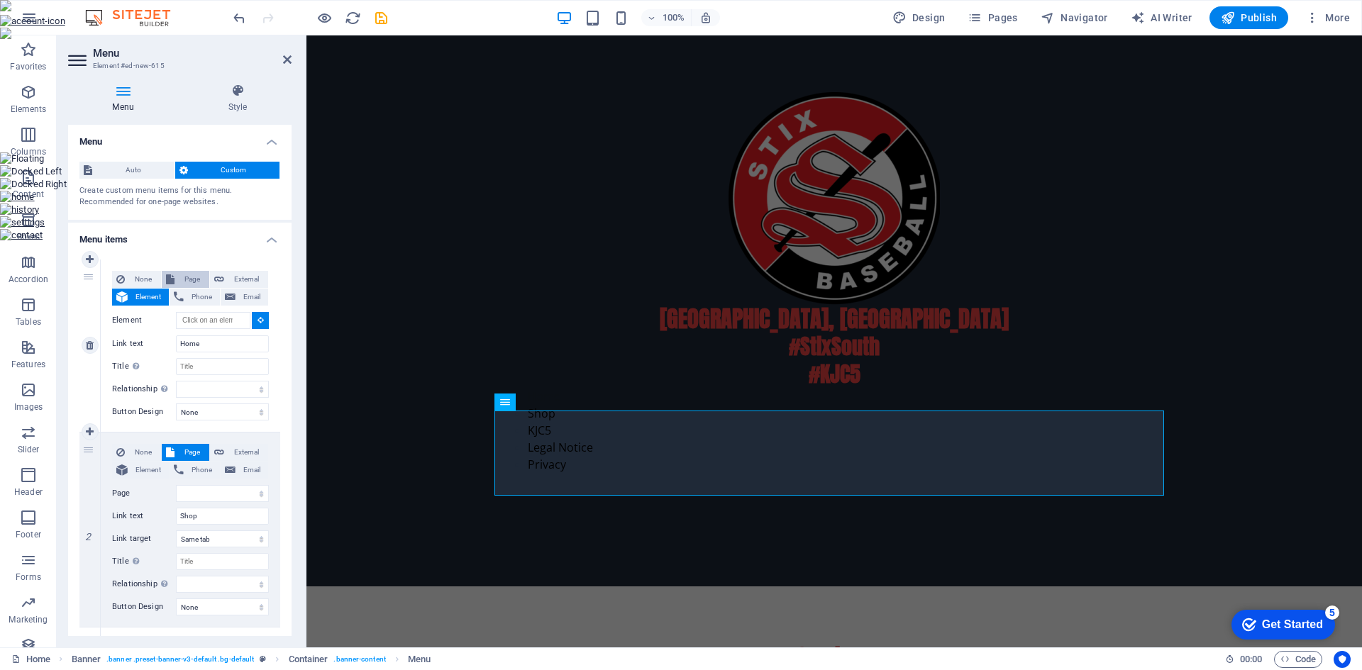
select select
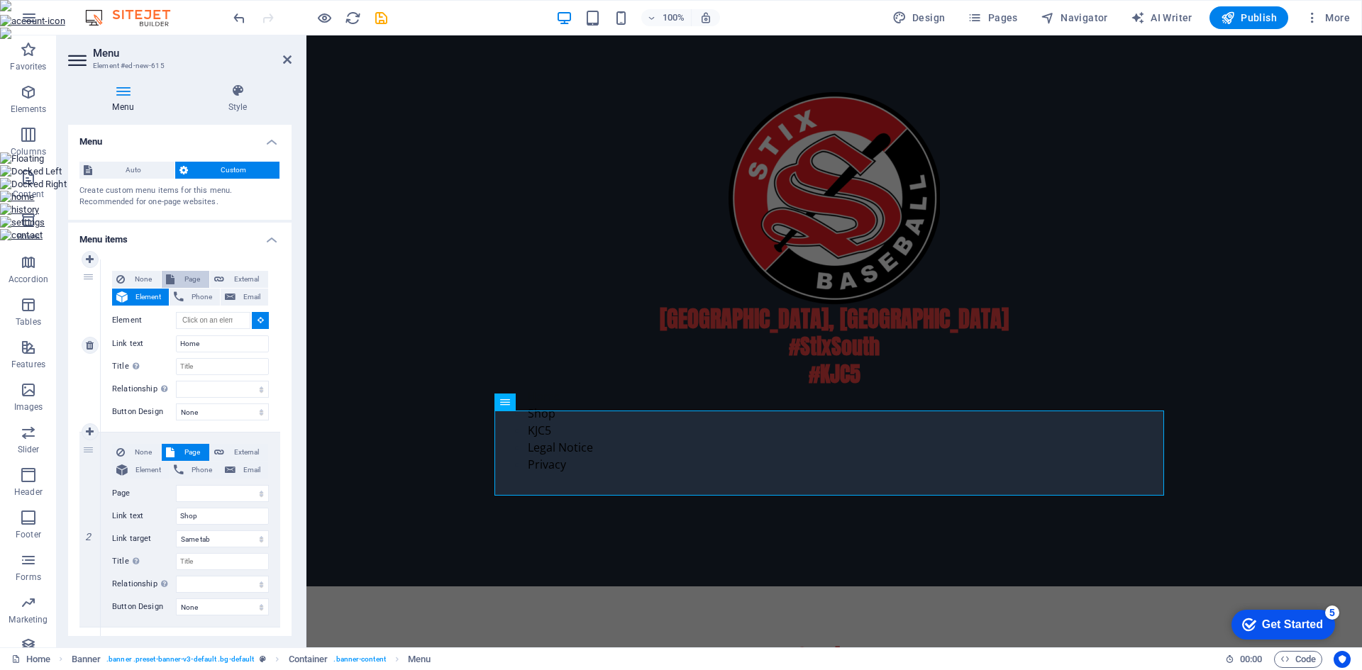
select select
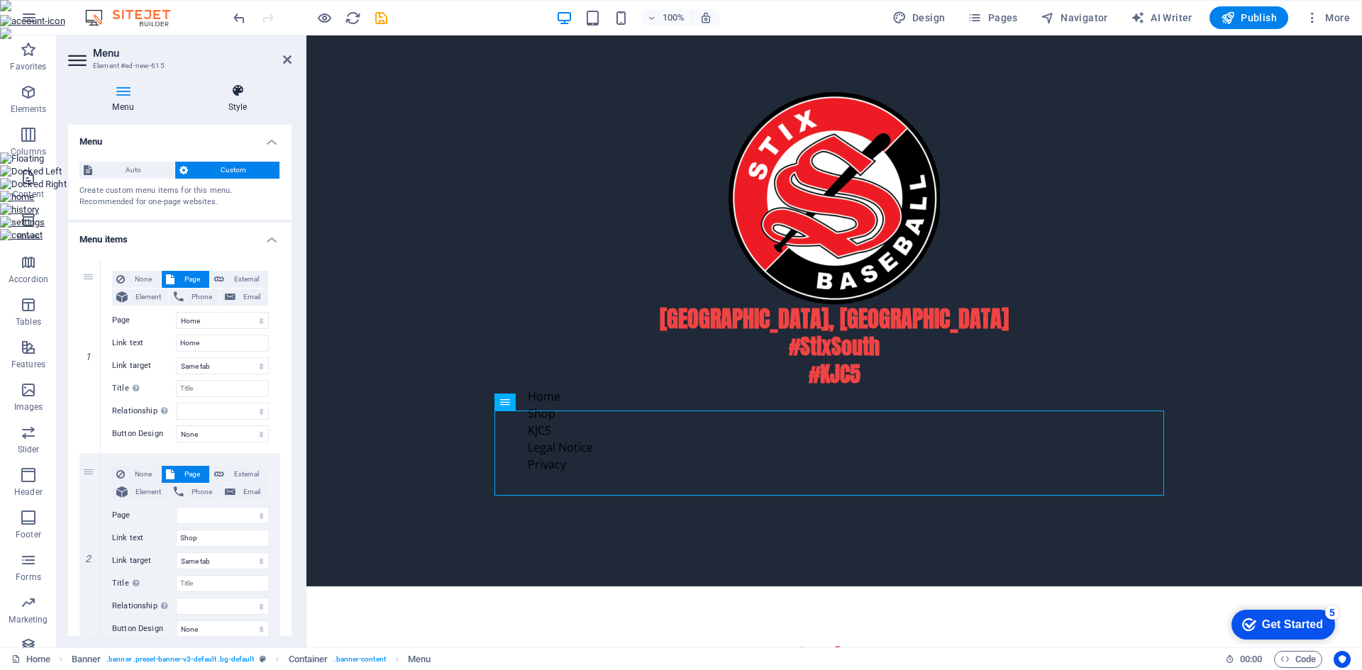
click at [233, 101] on h4 "Style" at bounding box center [238, 99] width 108 height 30
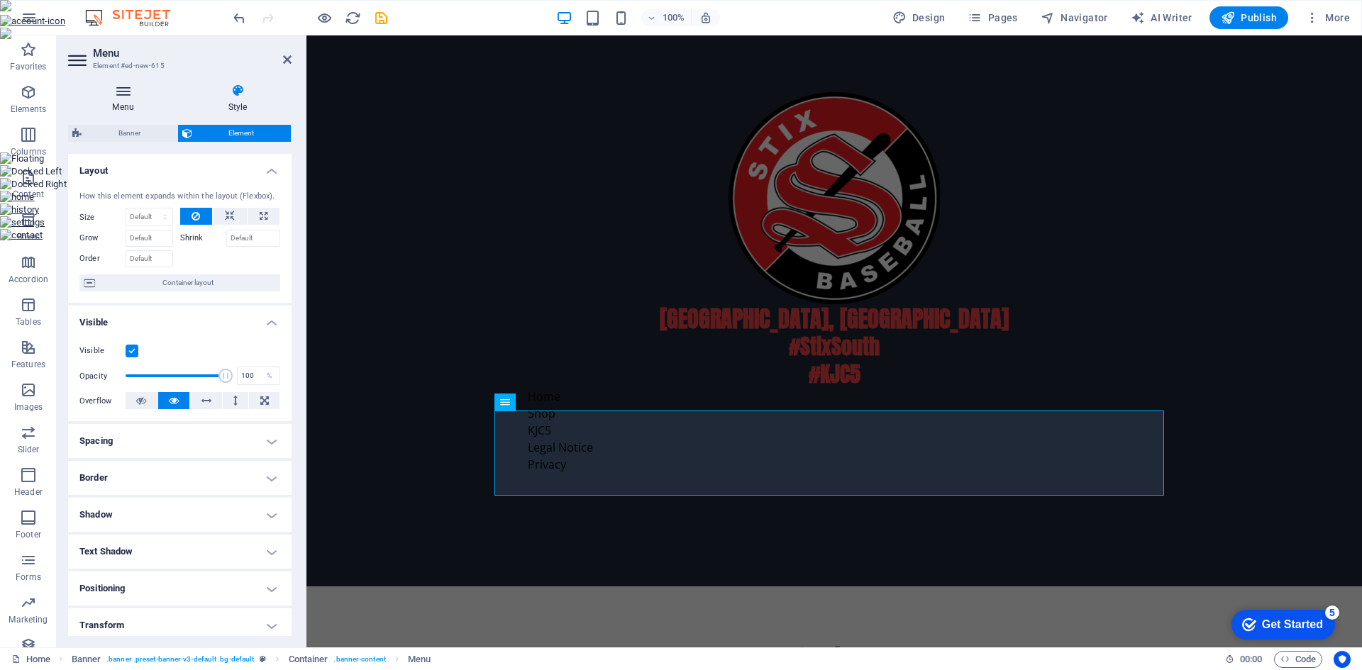
click at [133, 101] on h4 "Menu" at bounding box center [126, 99] width 116 height 30
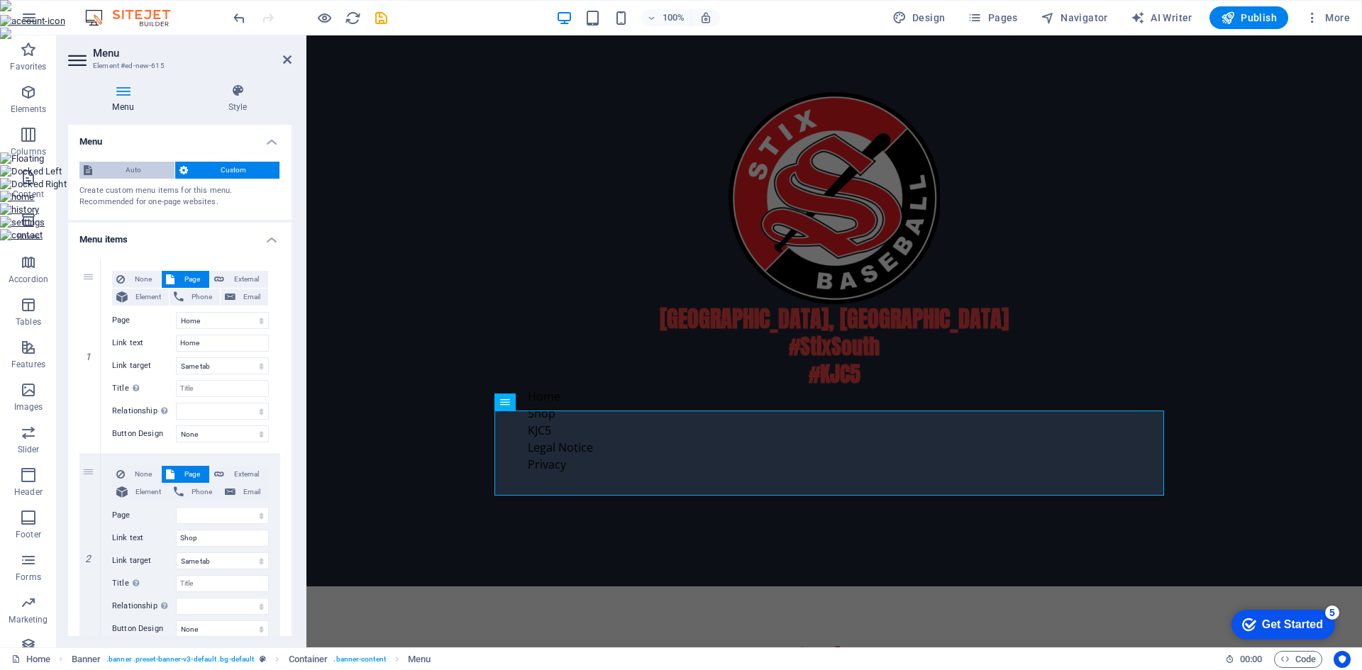
click at [150, 168] on span "Auto" at bounding box center [133, 170] width 74 height 17
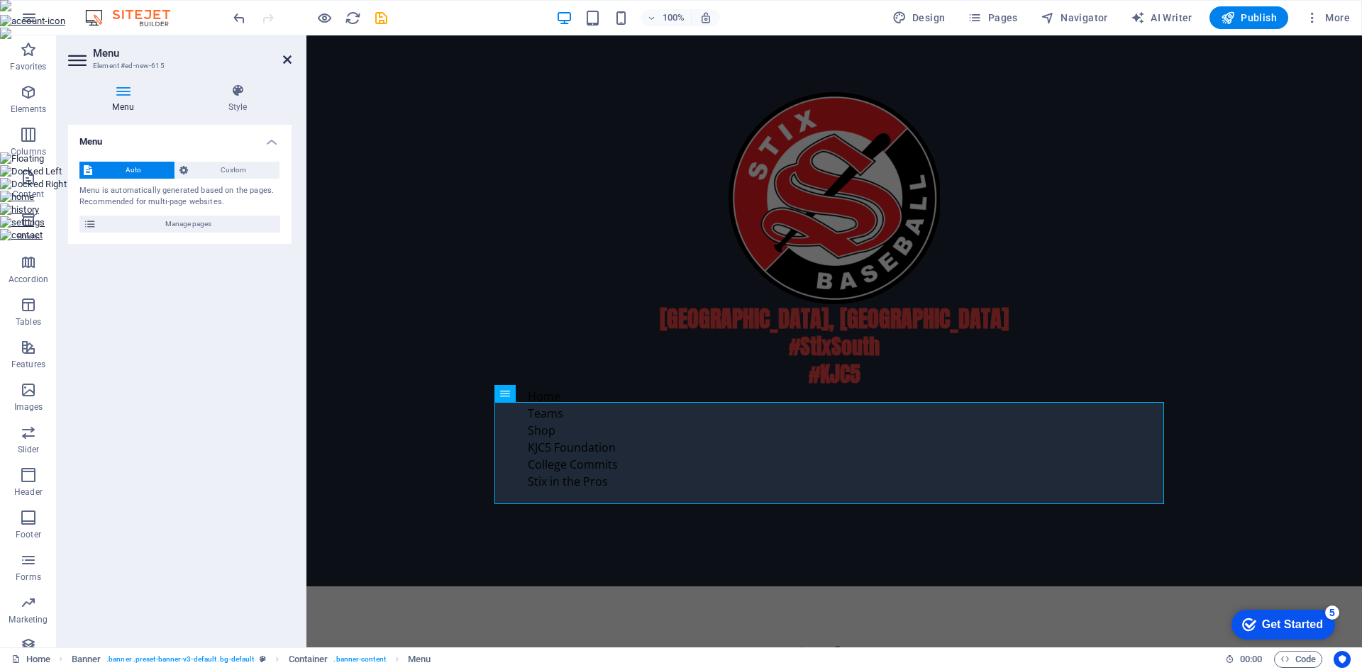
click at [285, 65] on icon at bounding box center [287, 59] width 9 height 11
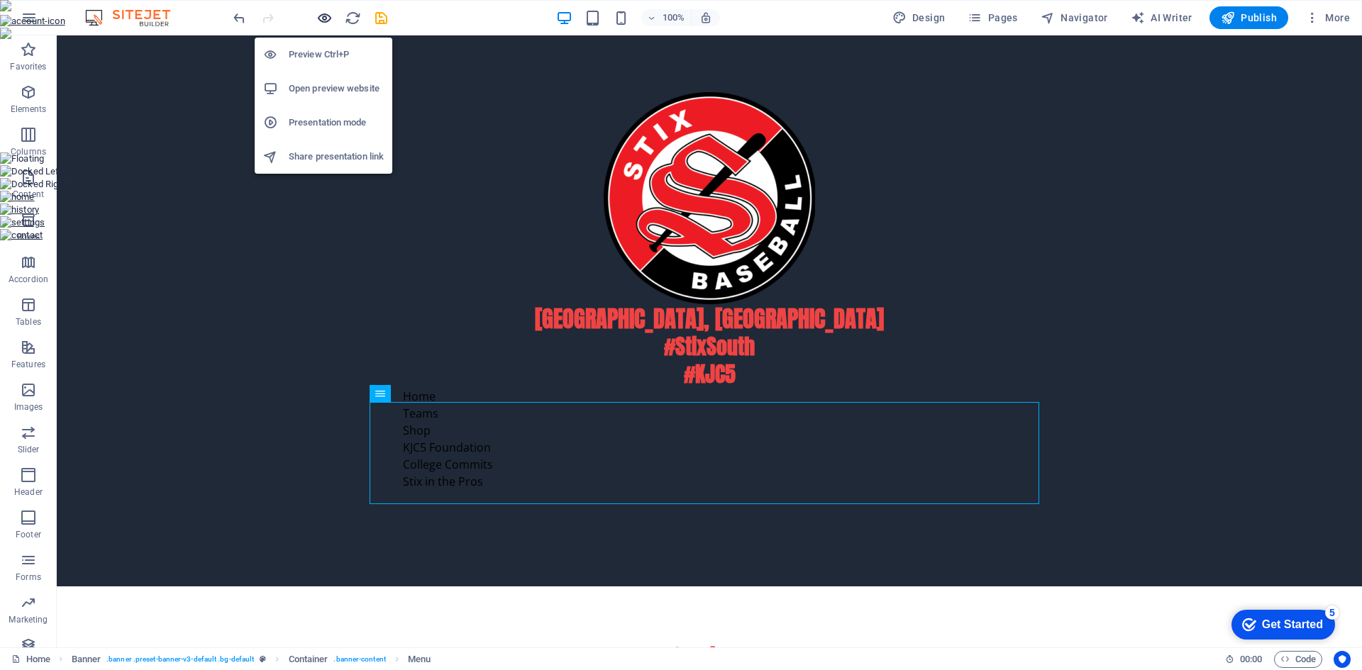
click at [328, 18] on icon "button" at bounding box center [324, 18] width 16 height 16
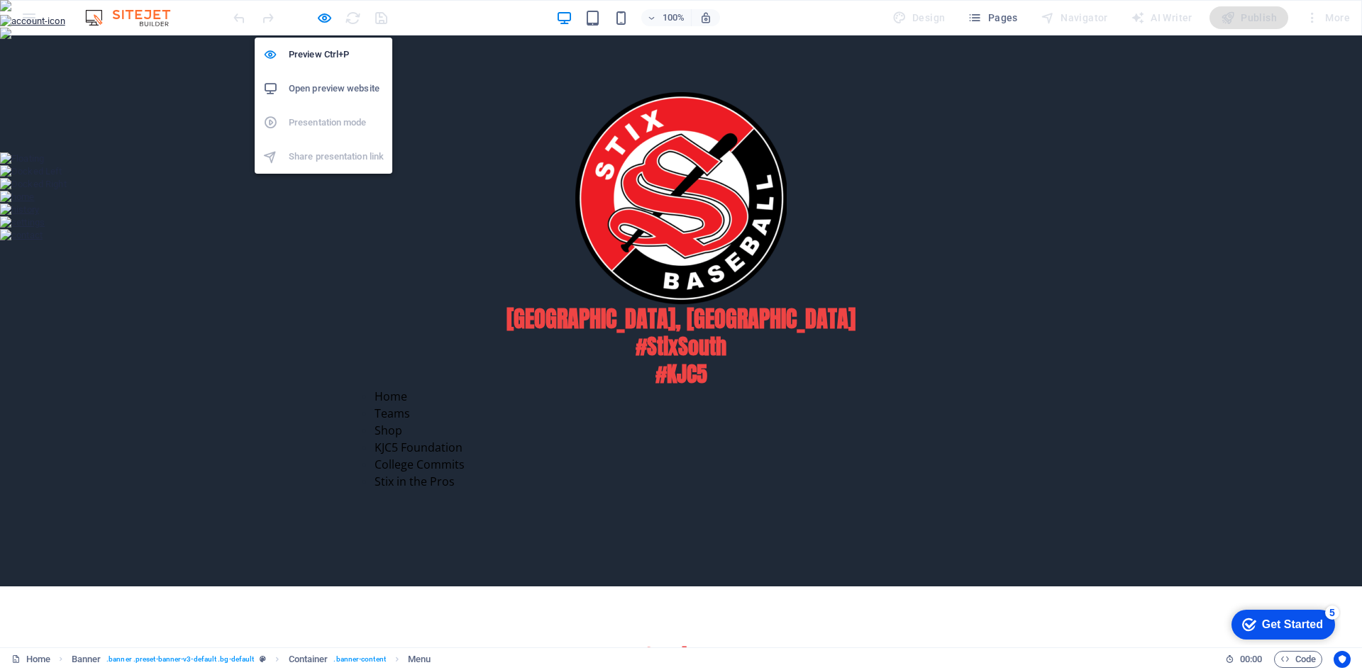
click at [335, 94] on h6 "Open preview website" at bounding box center [336, 88] width 95 height 17
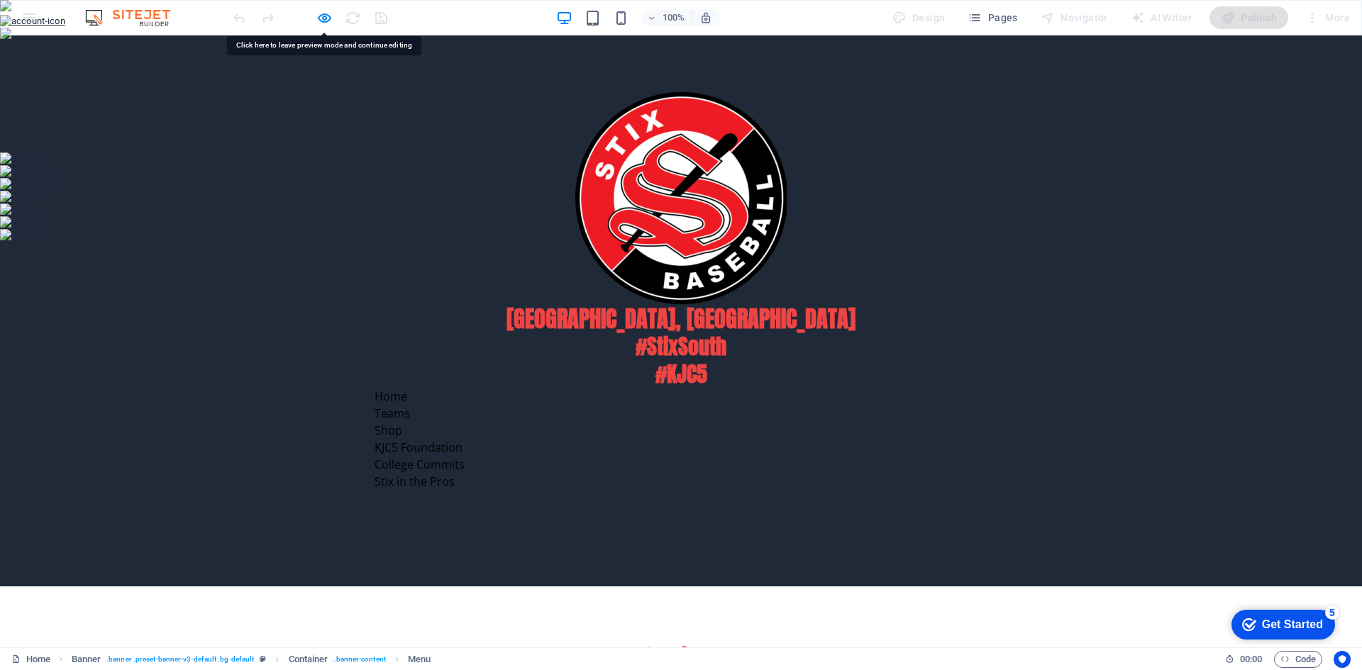
drag, startPoint x: 428, startPoint y: 494, endPoint x: 343, endPoint y: 401, distance: 126.0
click at [346, 388] on h2 "#StixSouth #KJC5" at bounding box center [680, 360] width 669 height 55
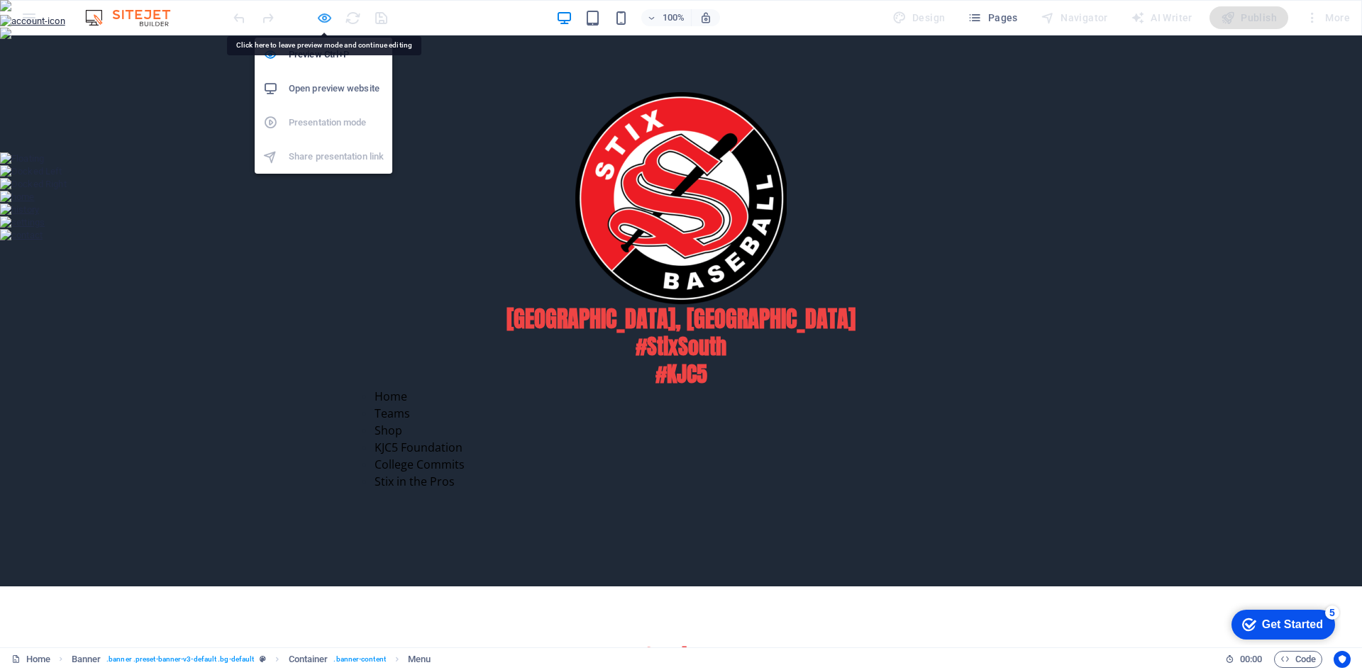
click at [322, 17] on icon "button" at bounding box center [324, 18] width 16 height 16
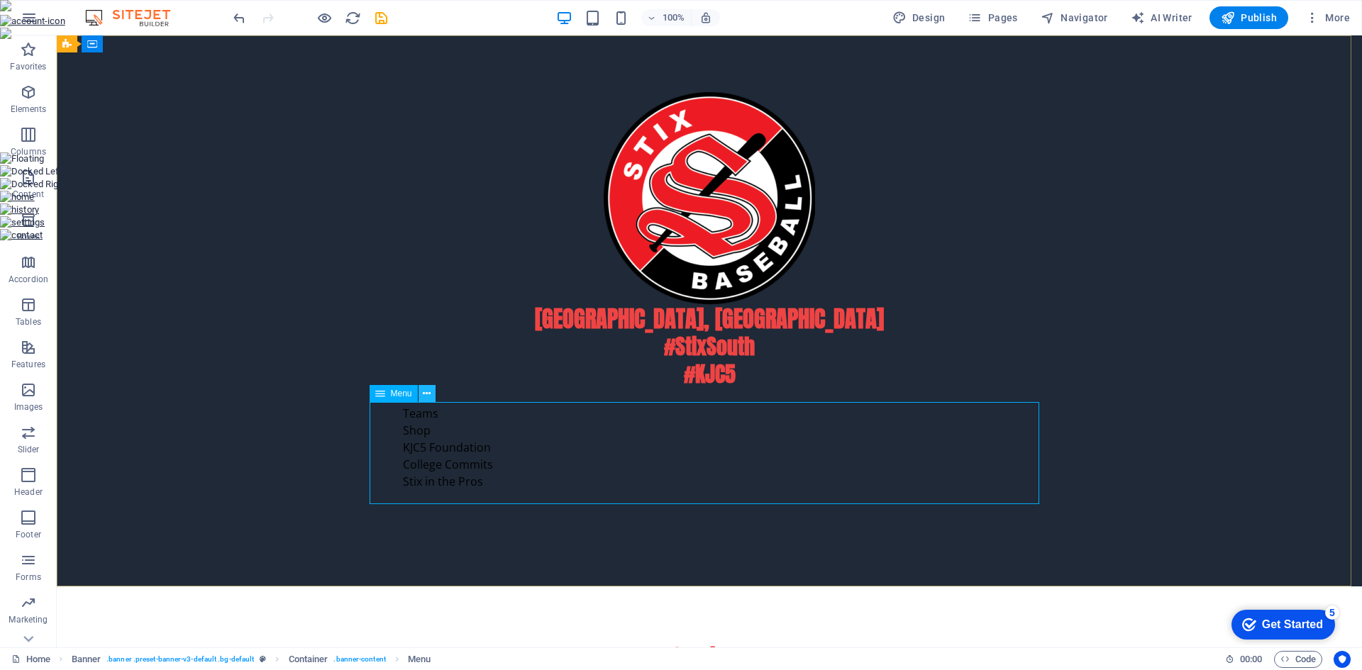
click at [427, 399] on icon at bounding box center [427, 394] width 8 height 15
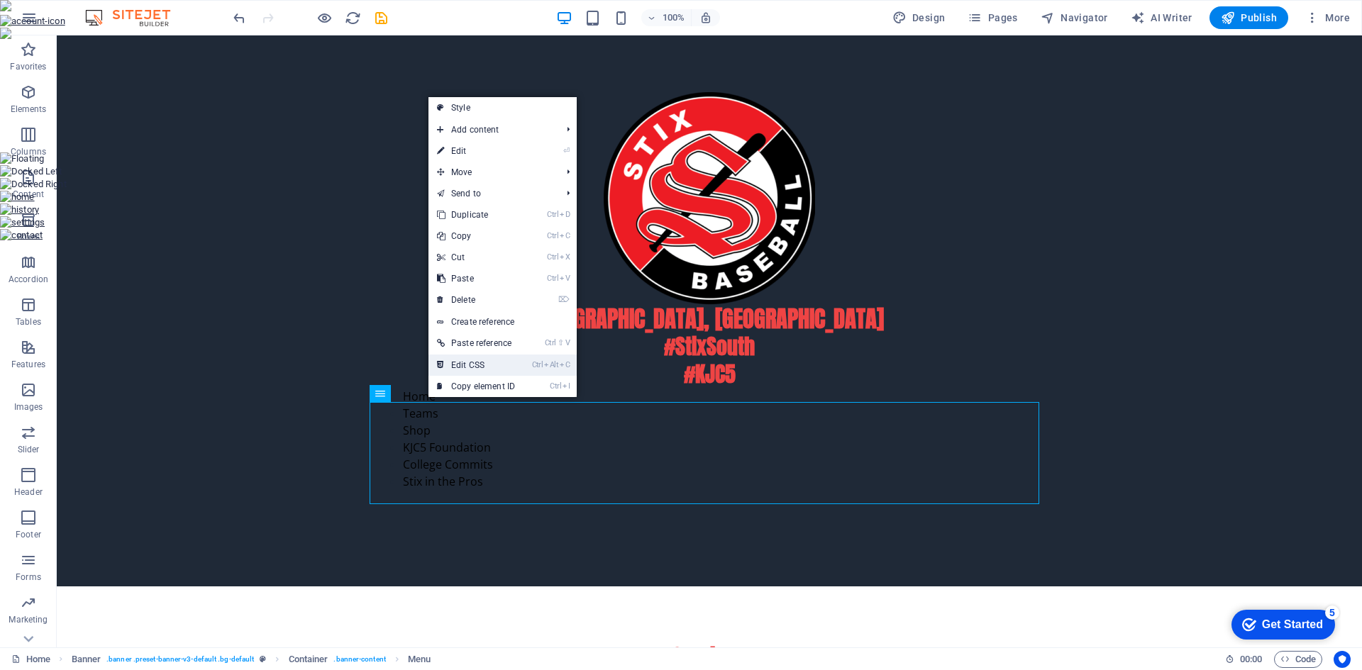
click at [452, 366] on link "Ctrl Alt C Edit CSS" at bounding box center [475, 365] width 95 height 21
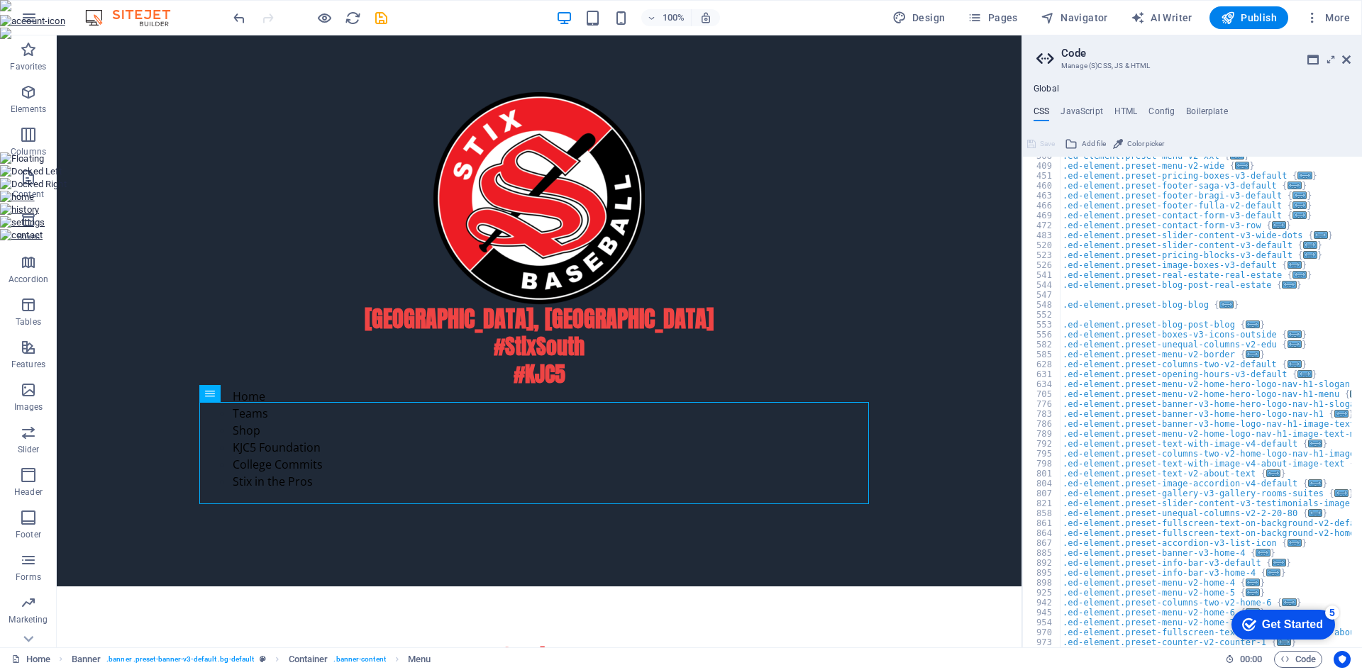
scroll to position [463, 0]
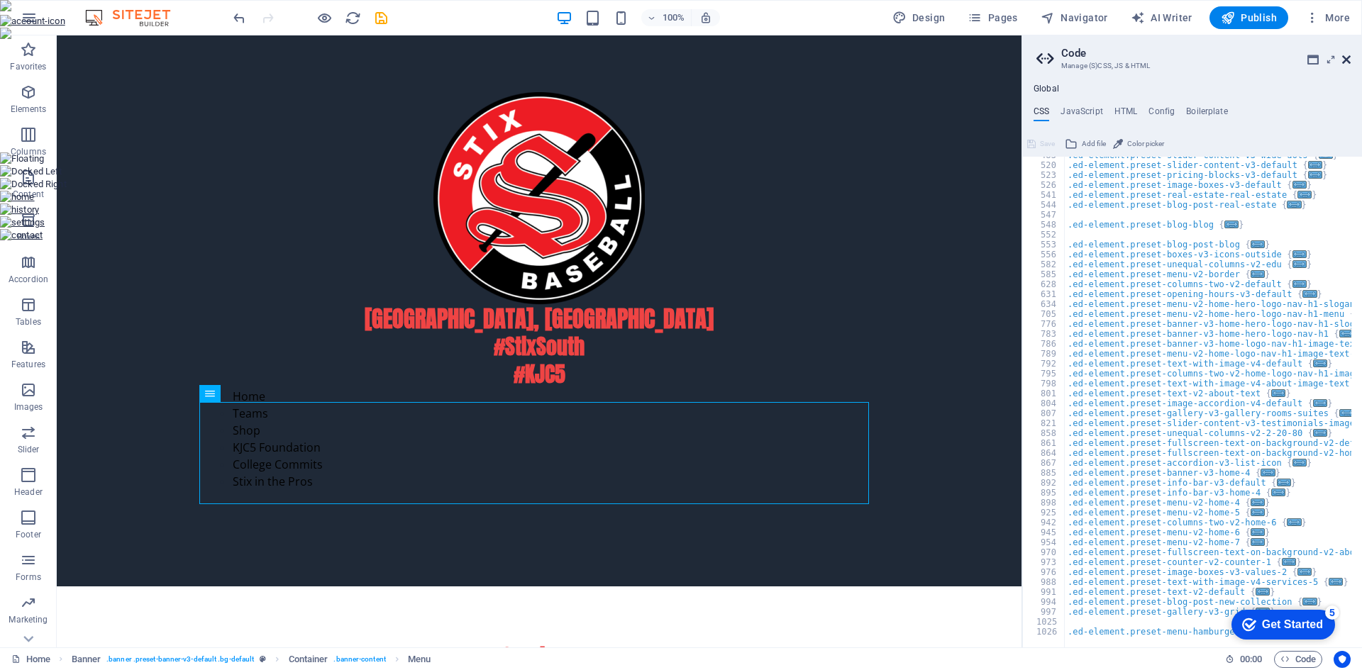
click at [1345, 57] on icon at bounding box center [1346, 59] width 9 height 11
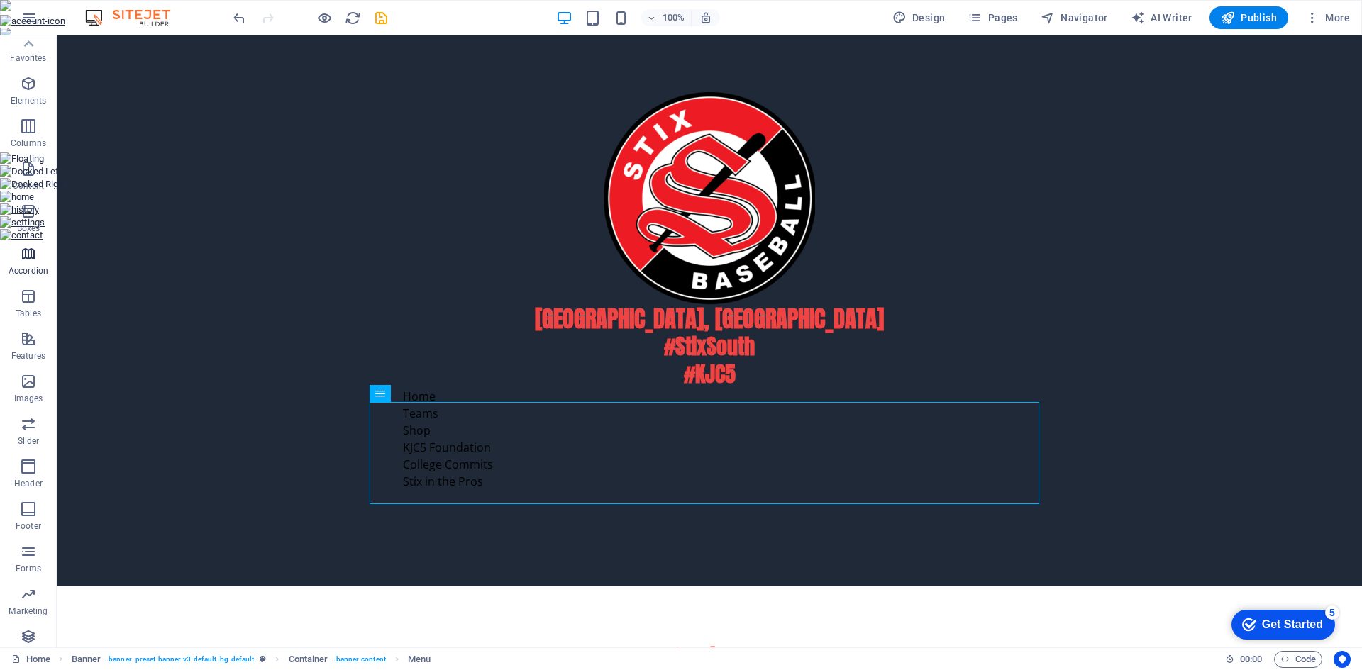
scroll to position [0, 0]
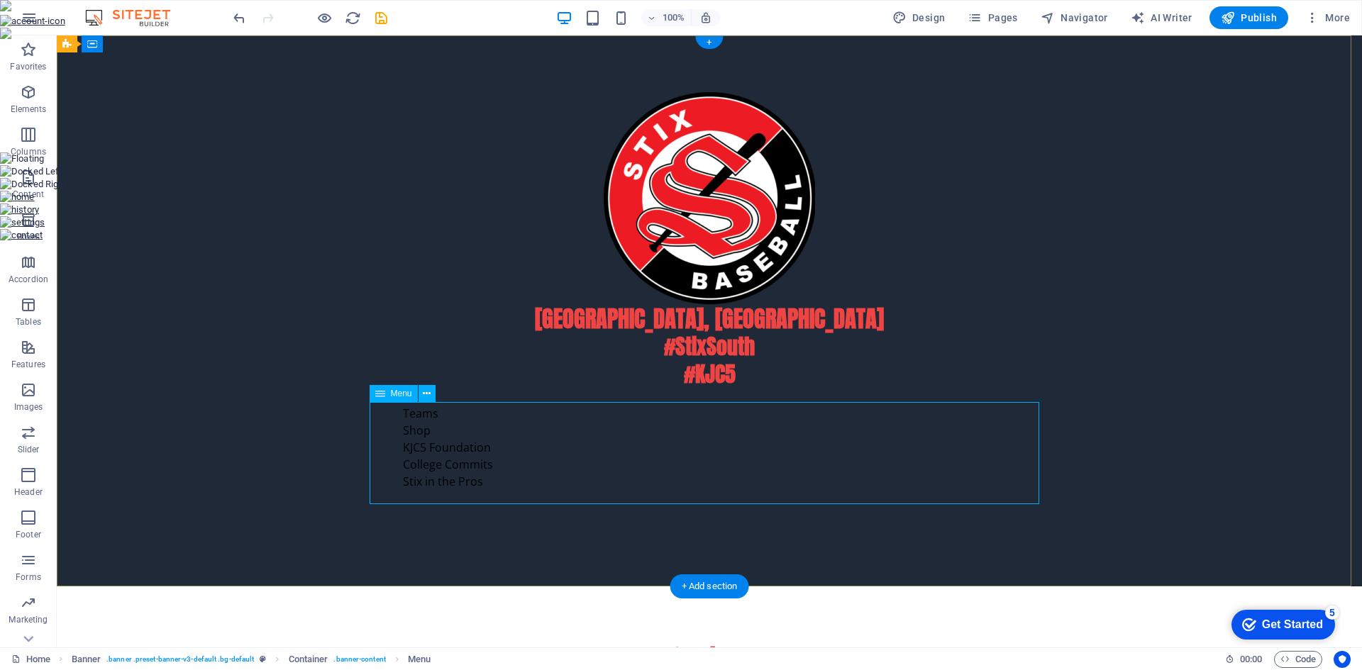
click at [408, 442] on nav "Home Teams Shop KJC5 Foundation College Commits Stix in the Pros" at bounding box center [708, 439] width 669 height 102
click at [391, 398] on span "Menu" at bounding box center [401, 393] width 21 height 9
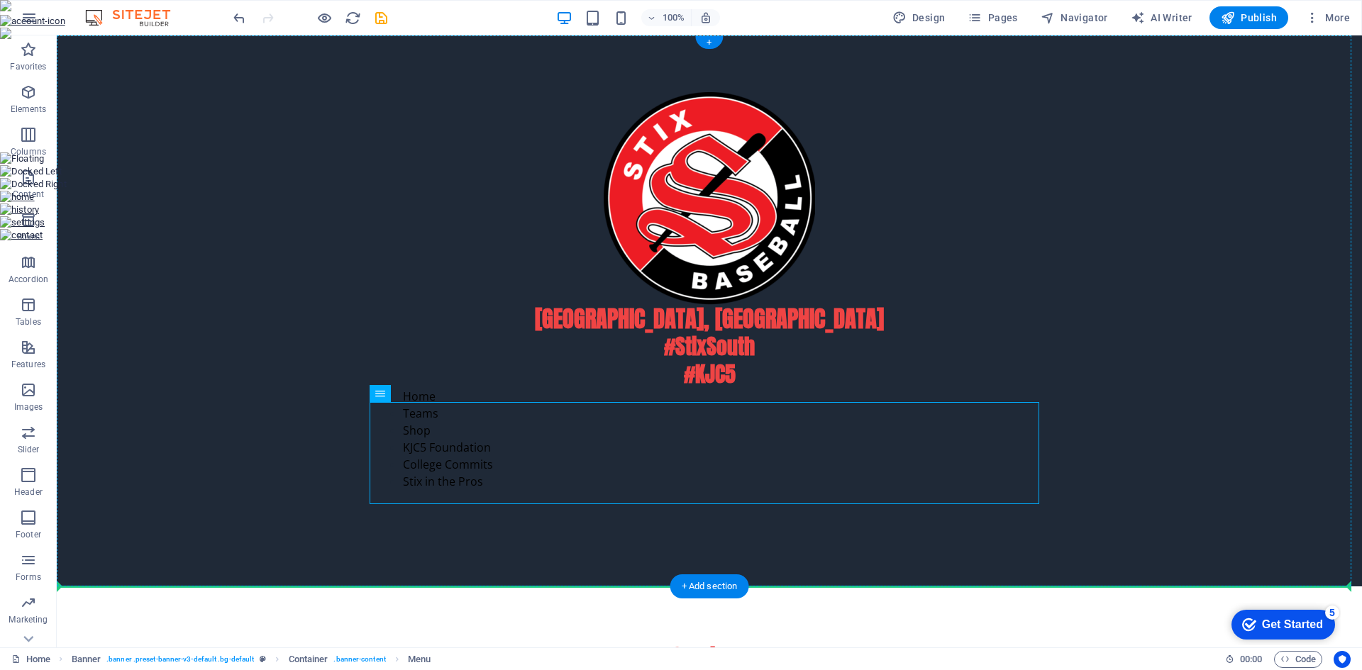
drag, startPoint x: 448, startPoint y: 432, endPoint x: 417, endPoint y: 555, distance: 127.3
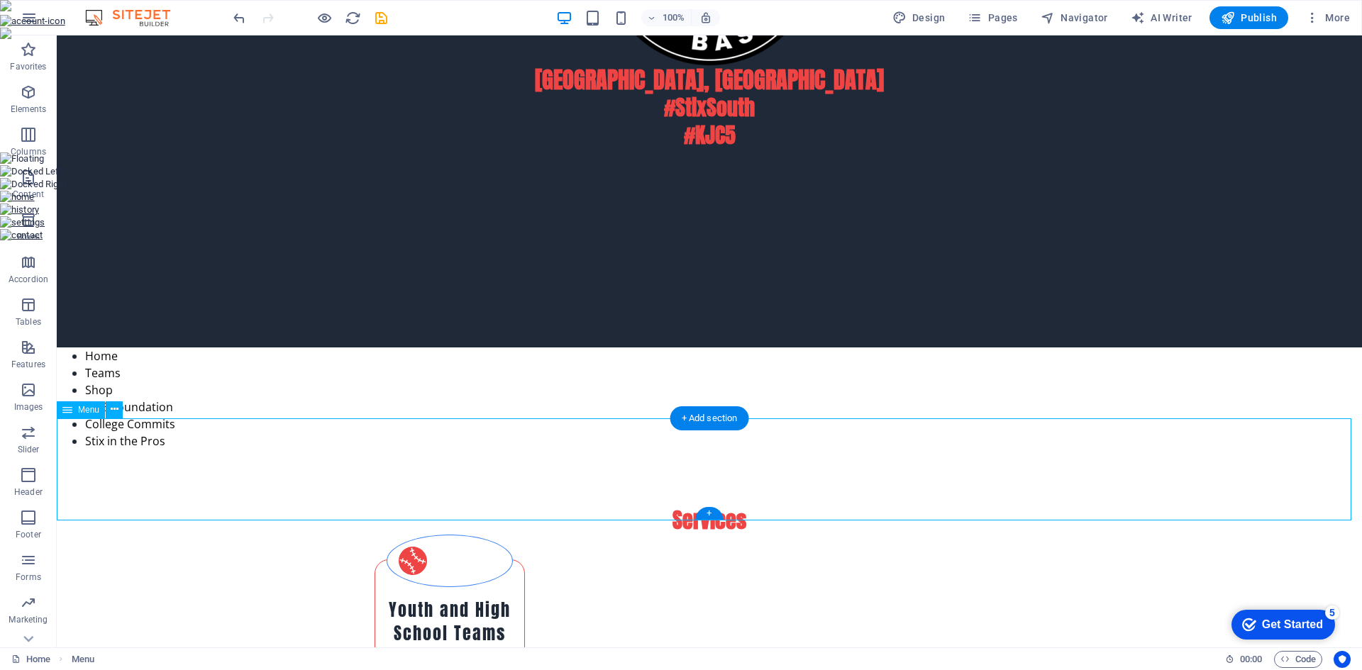
scroll to position [284, 0]
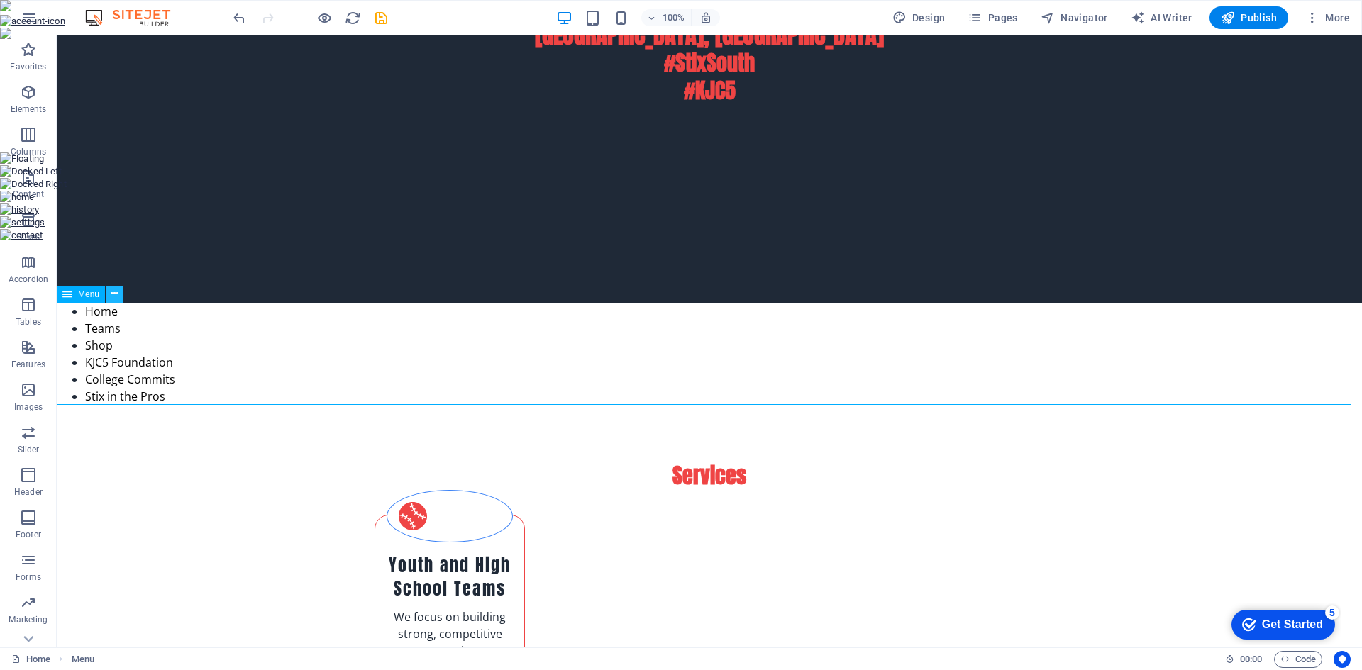
click at [113, 296] on icon at bounding box center [115, 294] width 8 height 15
click at [164, 381] on nav "Home Teams Shop KJC5 Foundation College Commits Stix in the Pros" at bounding box center [709, 354] width 1305 height 102
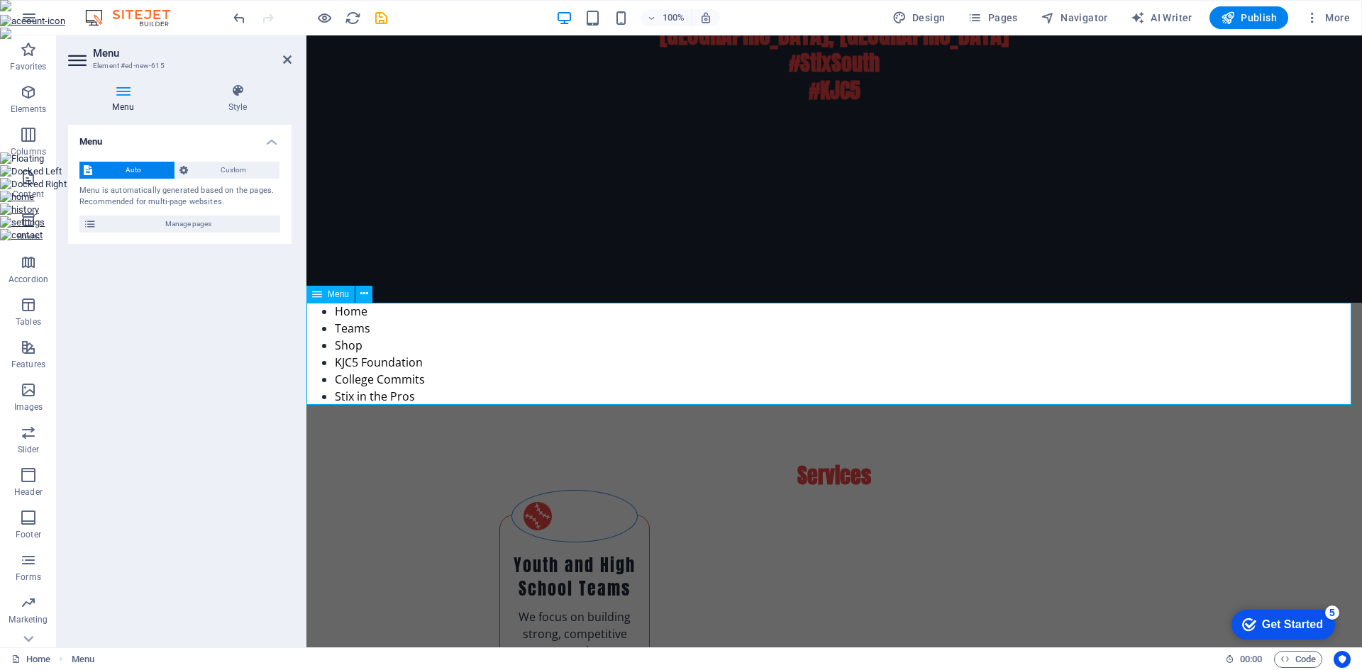
click at [352, 343] on nav "Home Teams Shop KJC5 Foundation College Commits Stix in the Pros" at bounding box center [833, 354] width 1055 height 102
click at [234, 91] on icon at bounding box center [238, 91] width 108 height 14
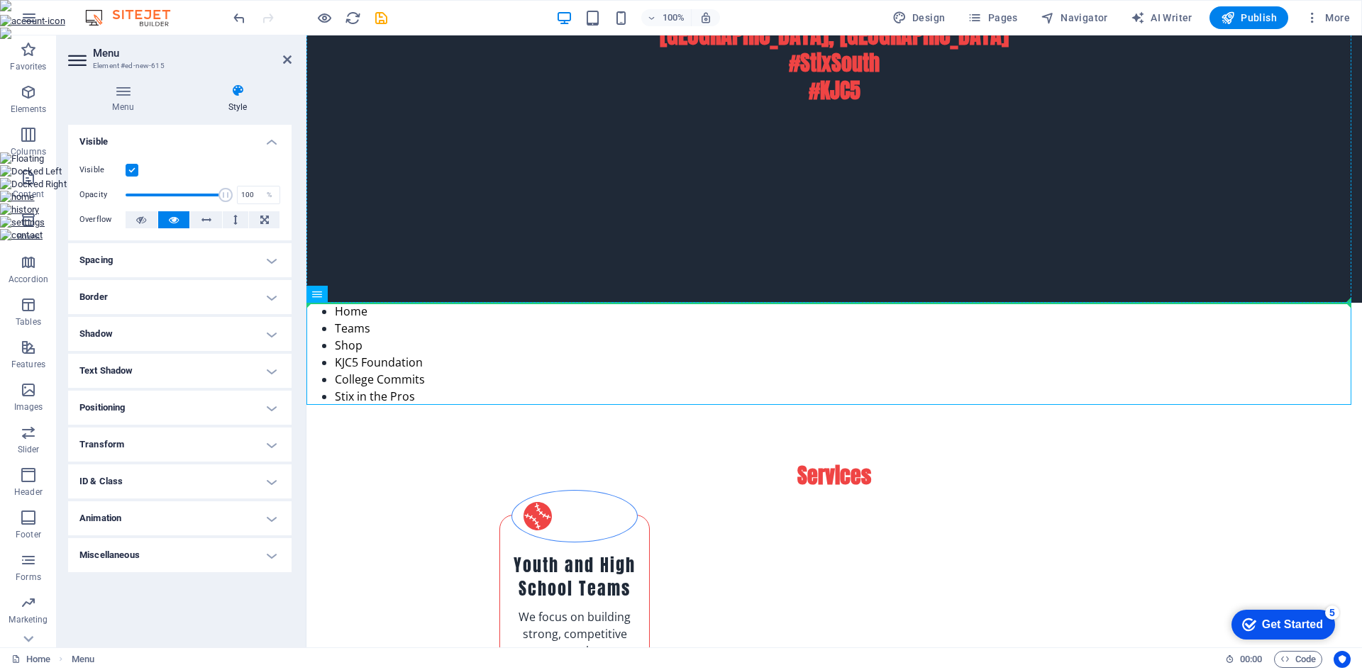
drag, startPoint x: 646, startPoint y: 330, endPoint x: 466, endPoint y: 189, distance: 228.8
drag, startPoint x: 634, startPoint y: 333, endPoint x: 367, endPoint y: 137, distance: 331.8
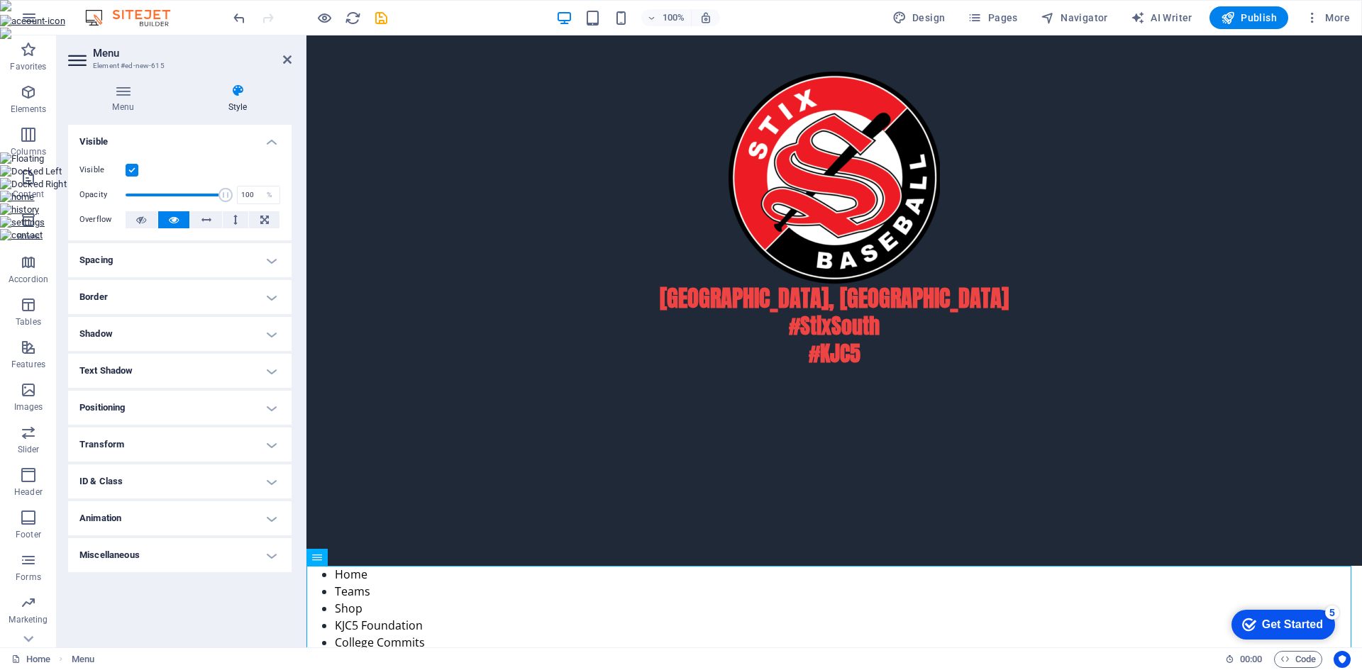
scroll to position [0, 0]
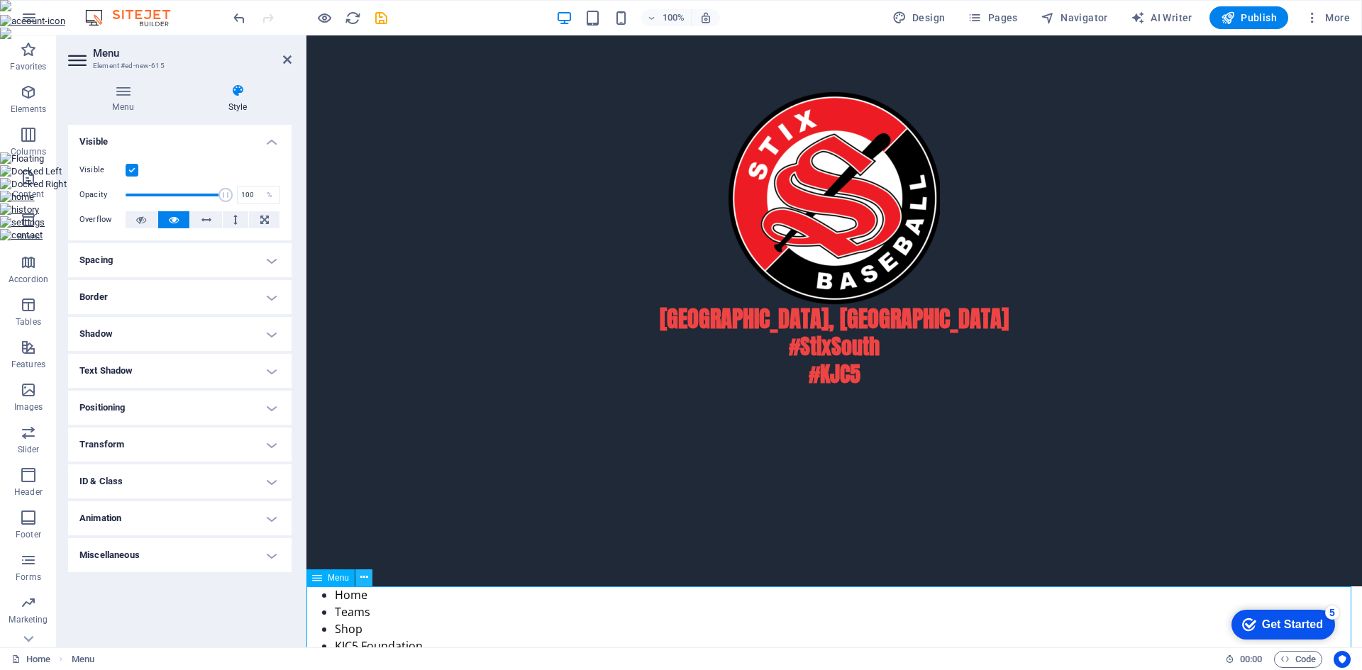
click at [363, 582] on icon at bounding box center [364, 577] width 8 height 15
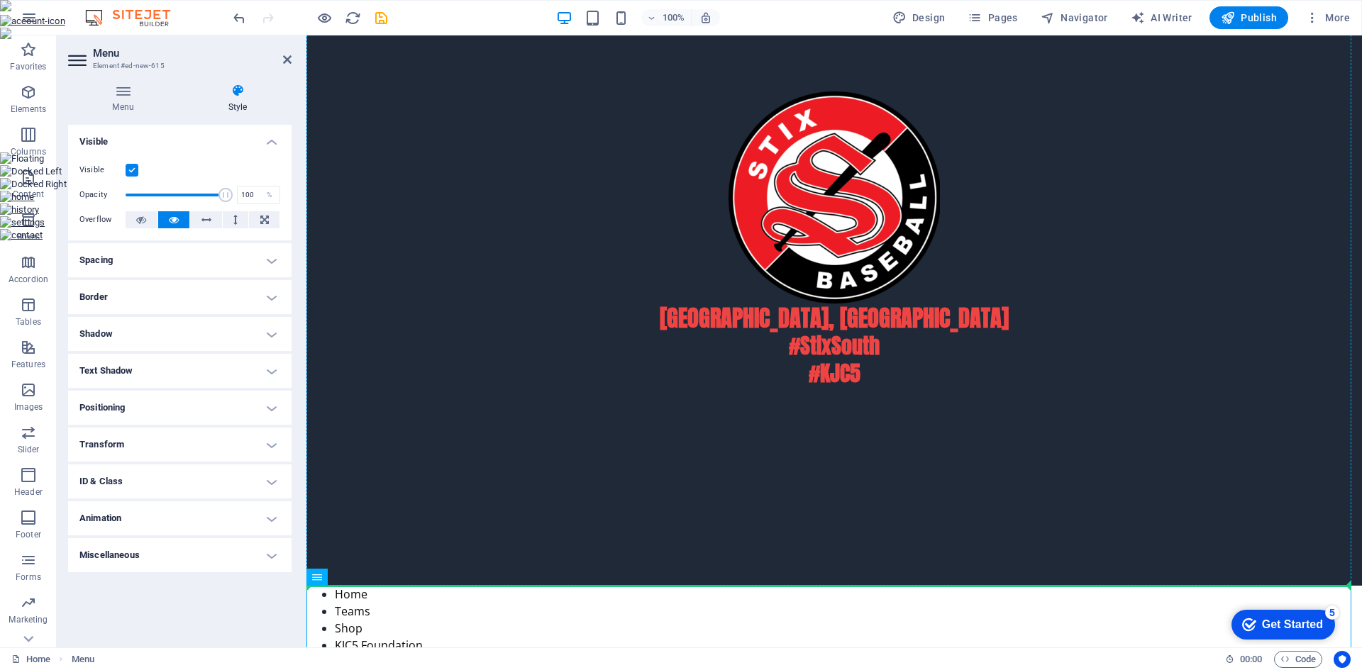
drag, startPoint x: 655, startPoint y: 616, endPoint x: 378, endPoint y: 481, distance: 307.7
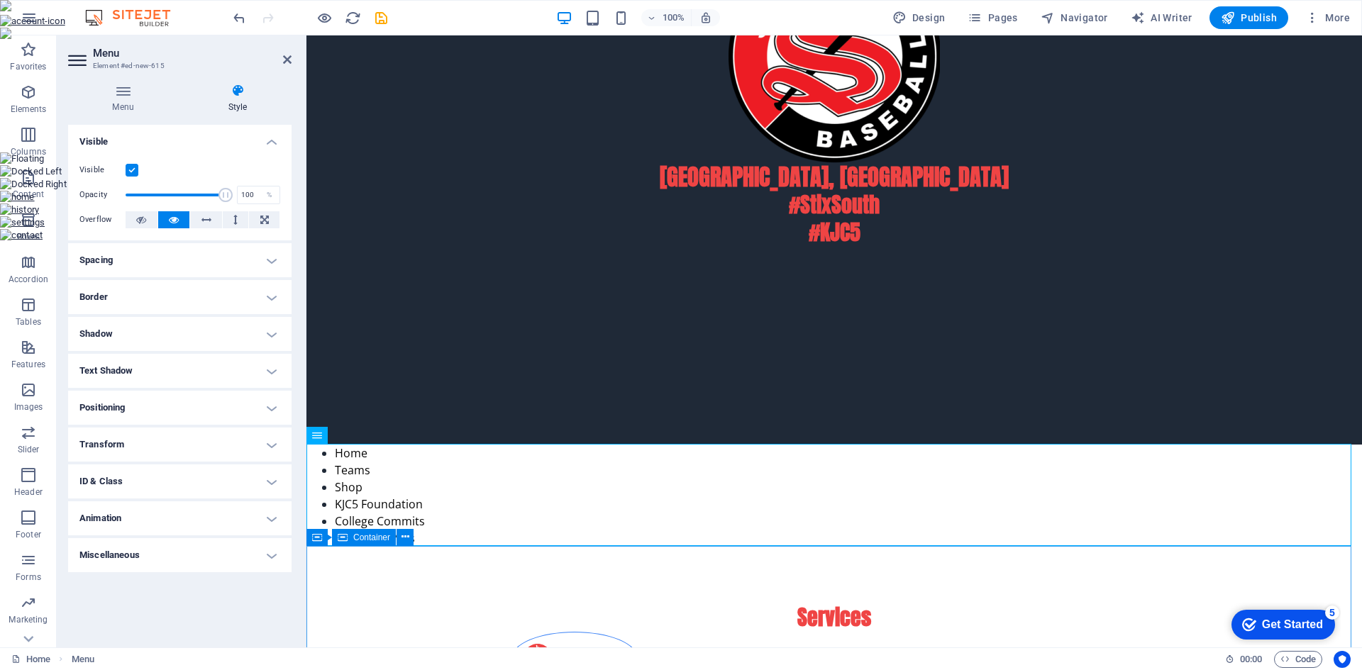
scroll to position [143, 0]
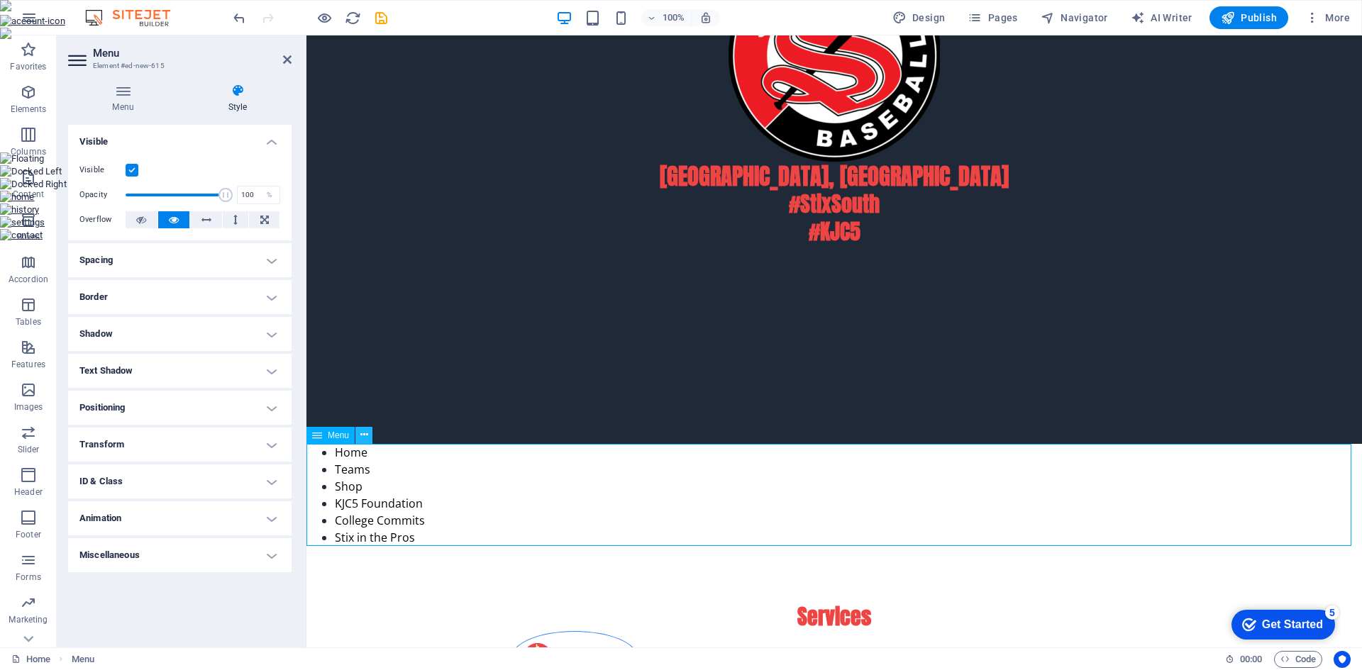
click at [367, 436] on icon at bounding box center [364, 435] width 8 height 15
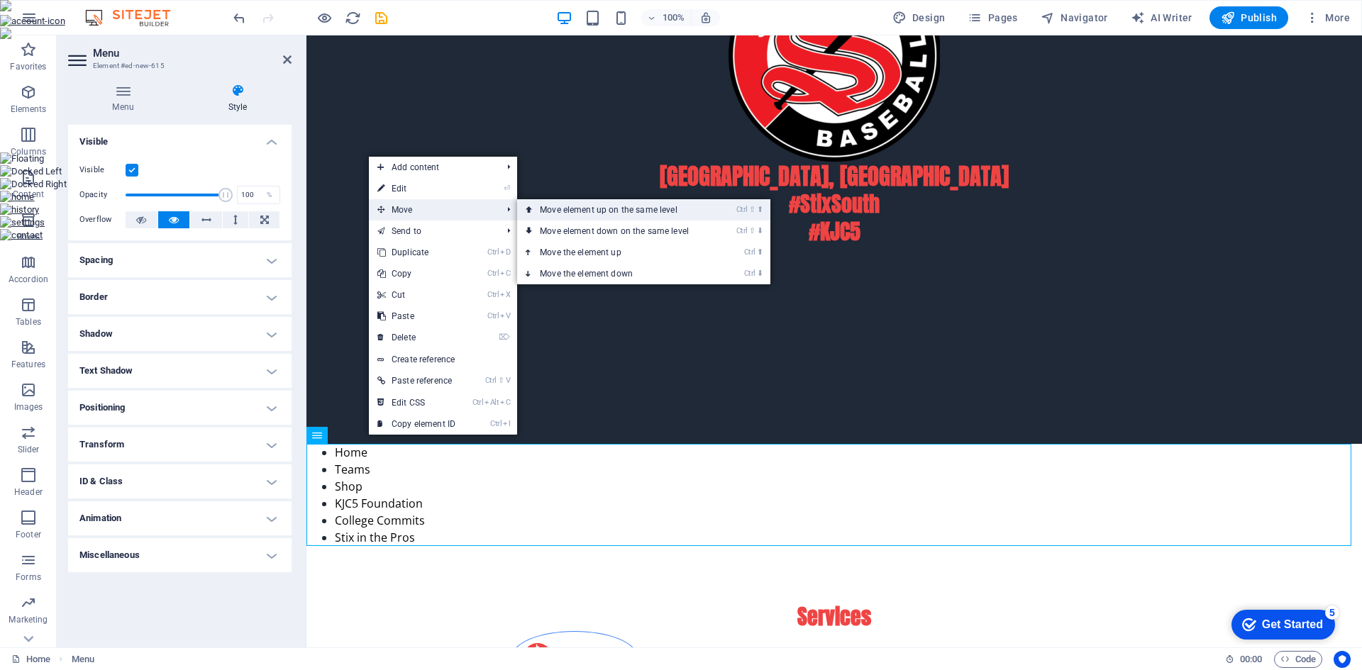
click at [562, 209] on link "Ctrl ⇧ ⬆ Move element up on the same level" at bounding box center [617, 209] width 200 height 21
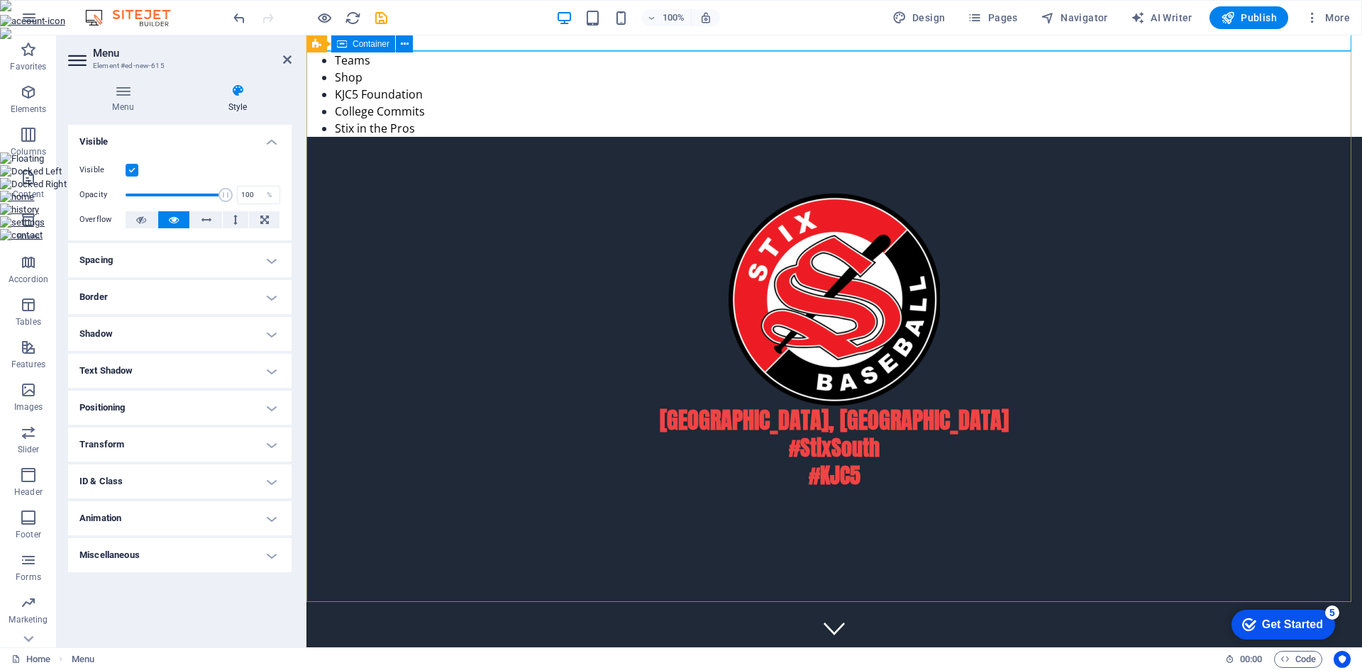
scroll to position [0, 0]
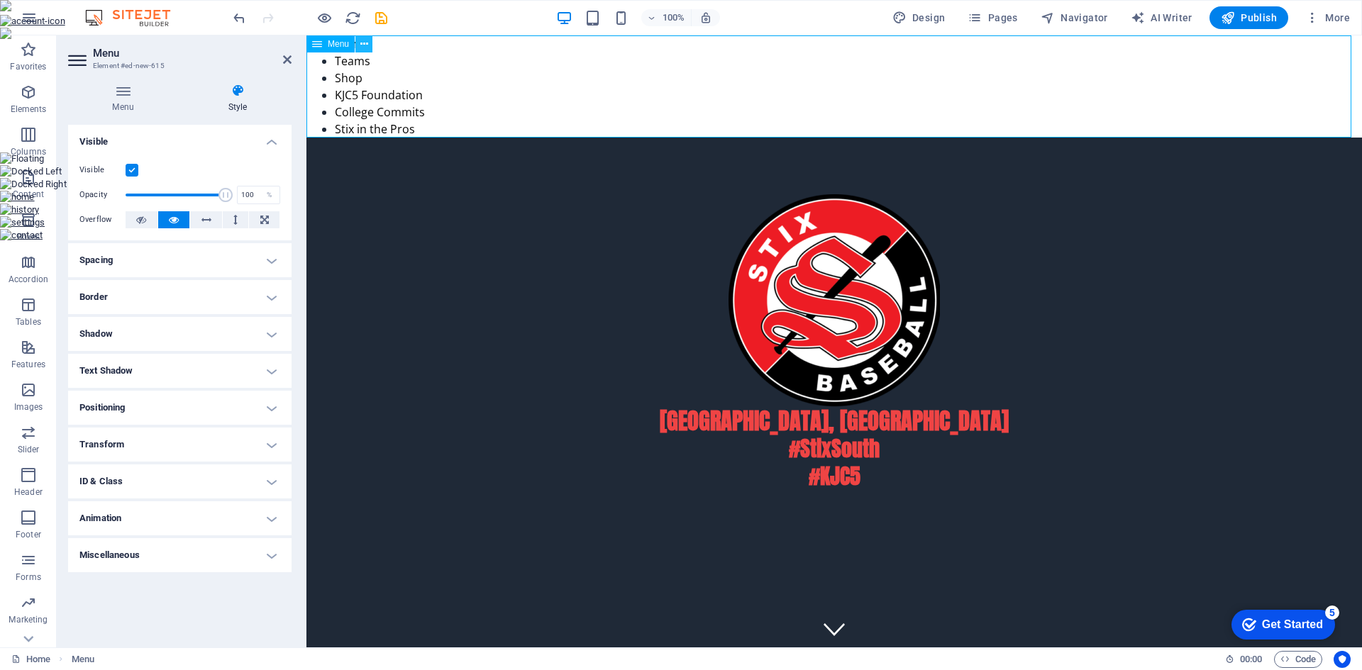
click at [365, 45] on icon at bounding box center [364, 44] width 8 height 15
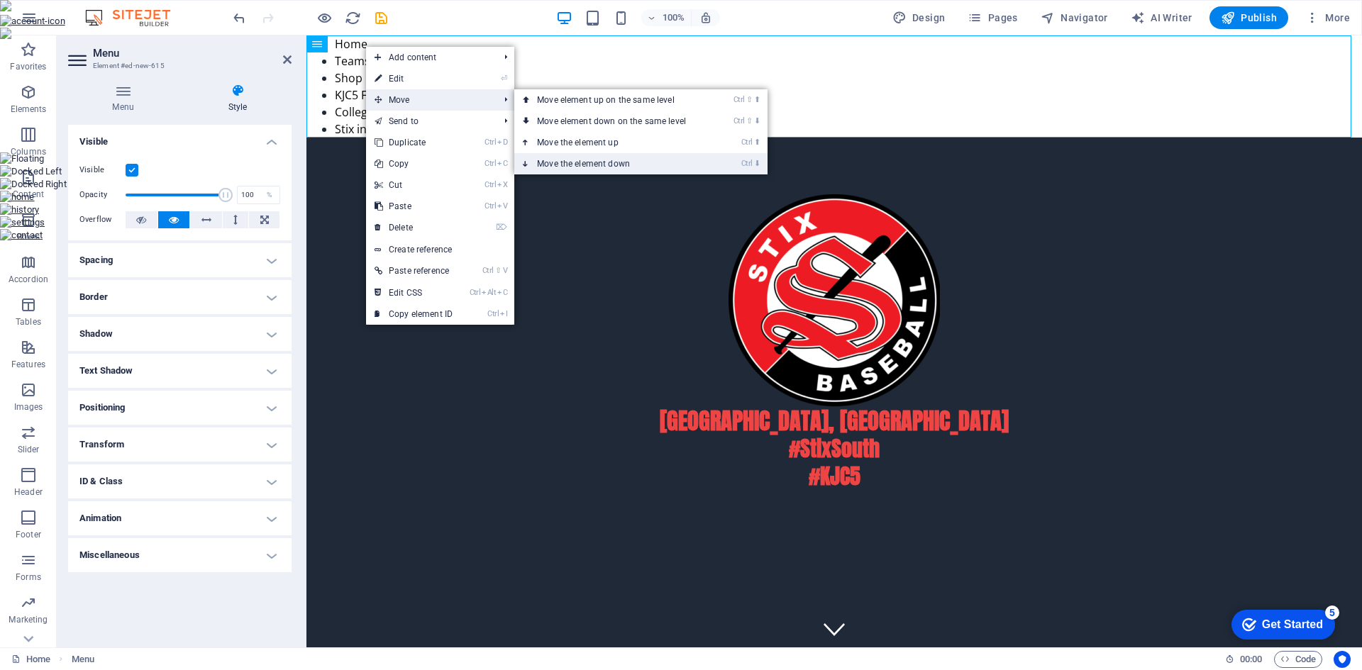
click at [588, 159] on link "Ctrl ⬇ Move the element down" at bounding box center [614, 163] width 200 height 21
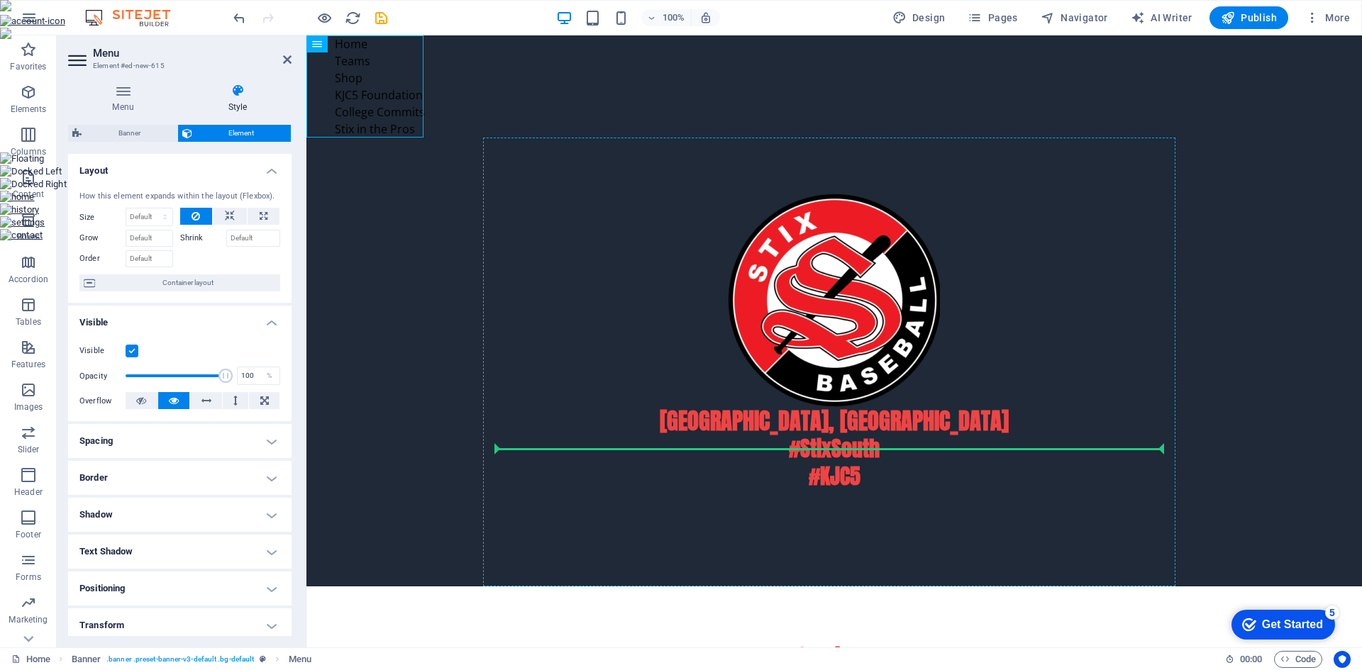
drag, startPoint x: 674, startPoint y: 81, endPoint x: 632, endPoint y: 462, distance: 383.9
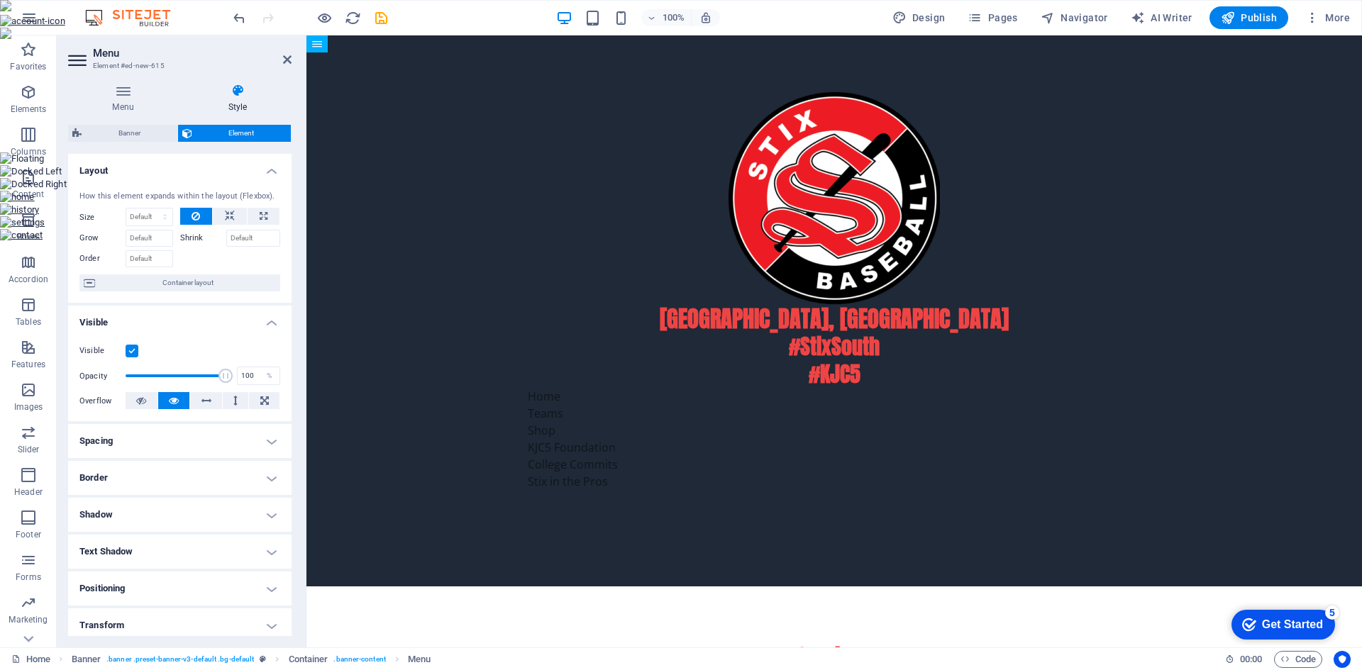
drag, startPoint x: 830, startPoint y: 378, endPoint x: 556, endPoint y: 496, distance: 298.9
click at [289, 58] on icon at bounding box center [287, 59] width 9 height 11
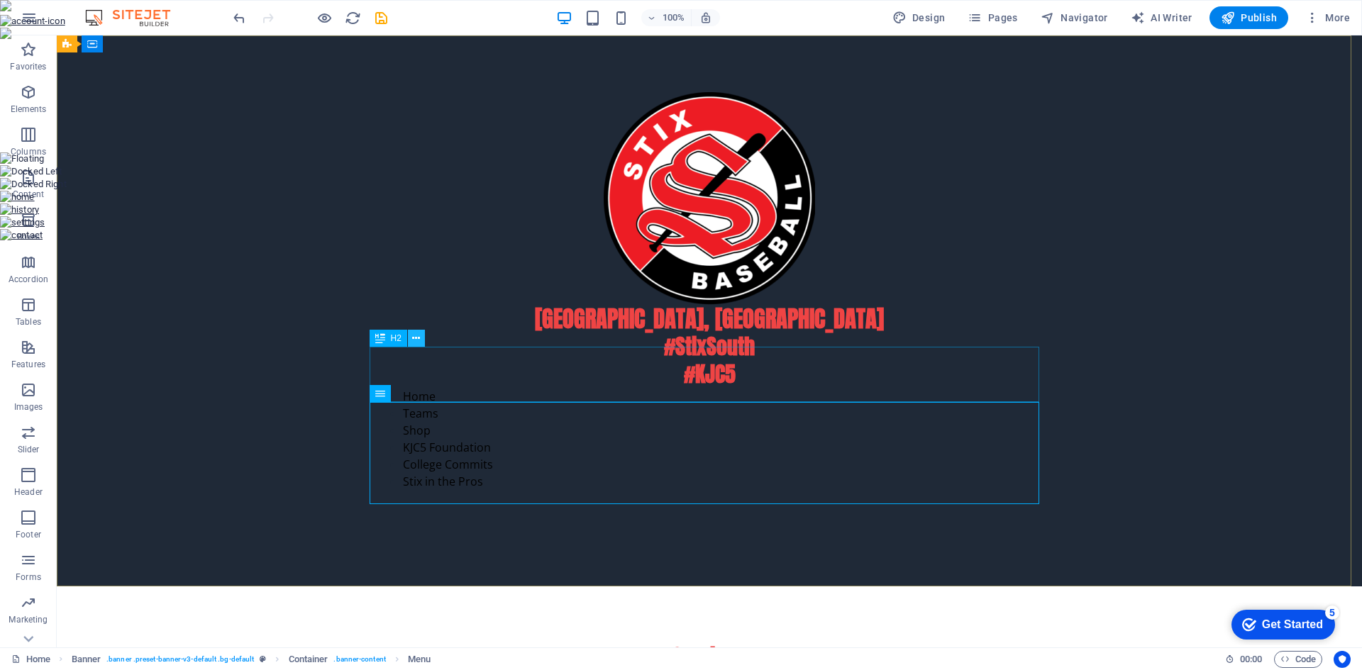
click at [423, 335] on button at bounding box center [416, 338] width 17 height 17
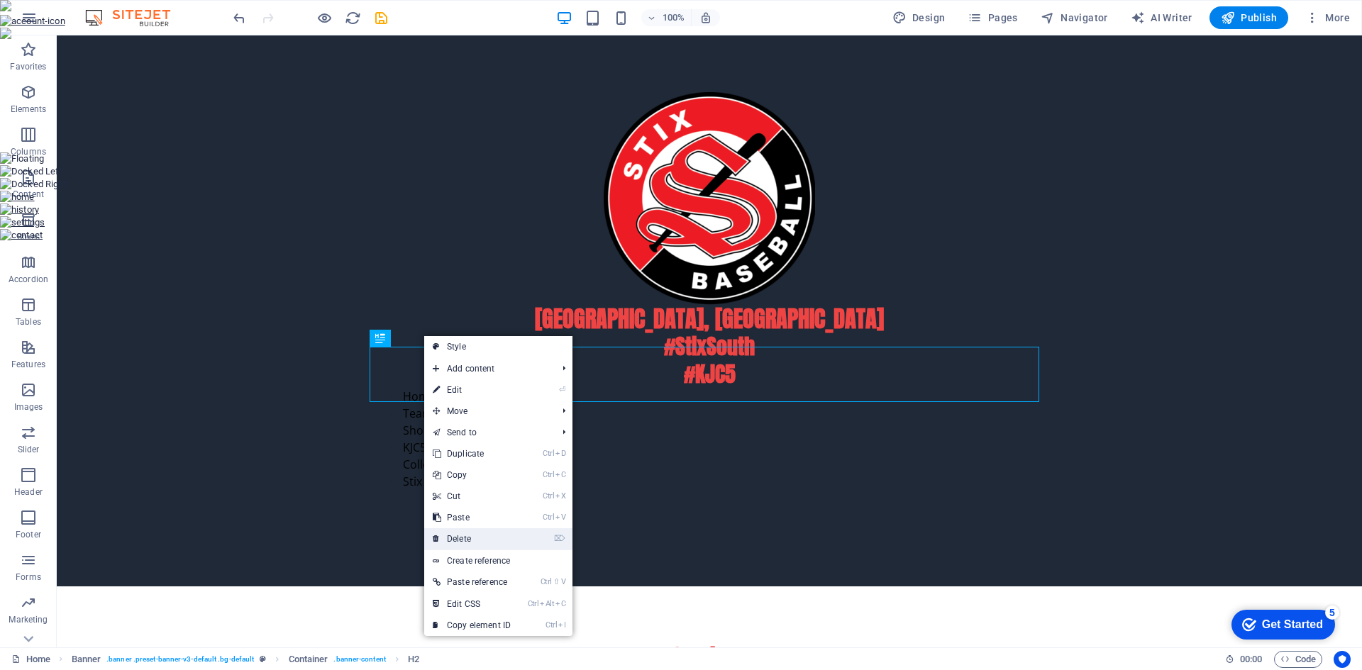
click at [484, 542] on link "⌦ Delete" at bounding box center [471, 538] width 95 height 21
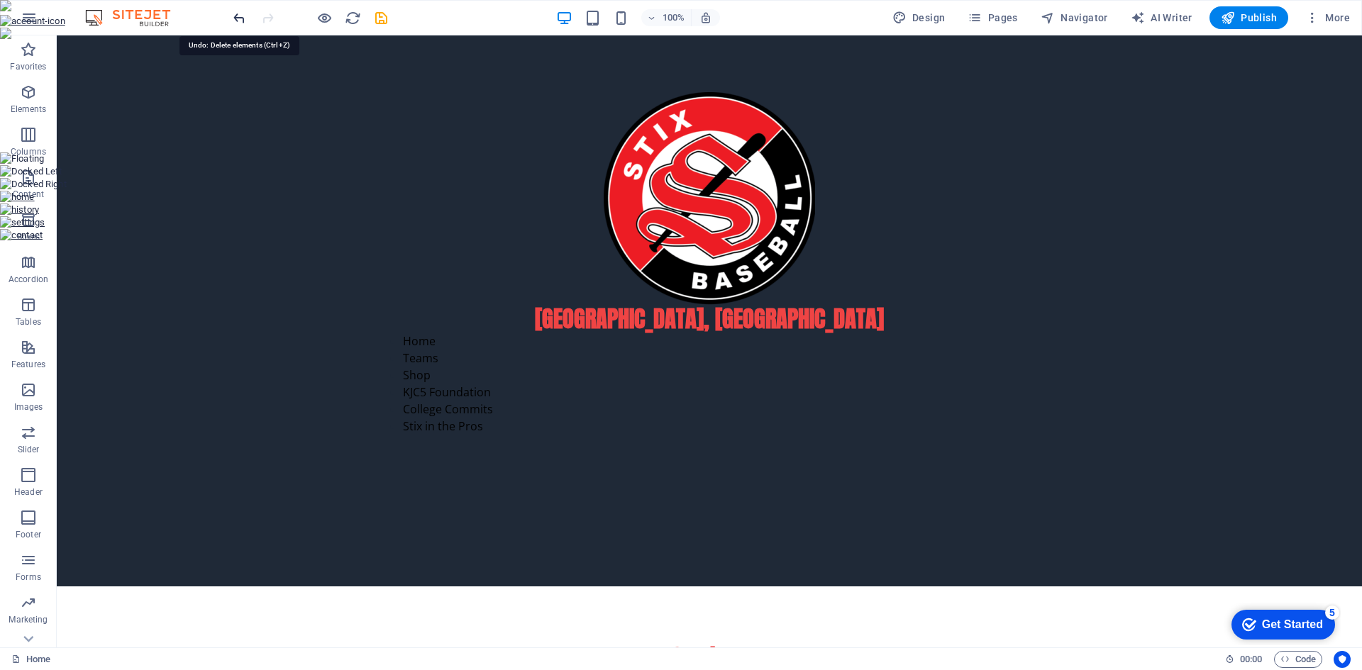
click at [231, 17] on icon "undo" at bounding box center [239, 18] width 16 height 16
click at [428, 396] on icon at bounding box center [427, 394] width 8 height 15
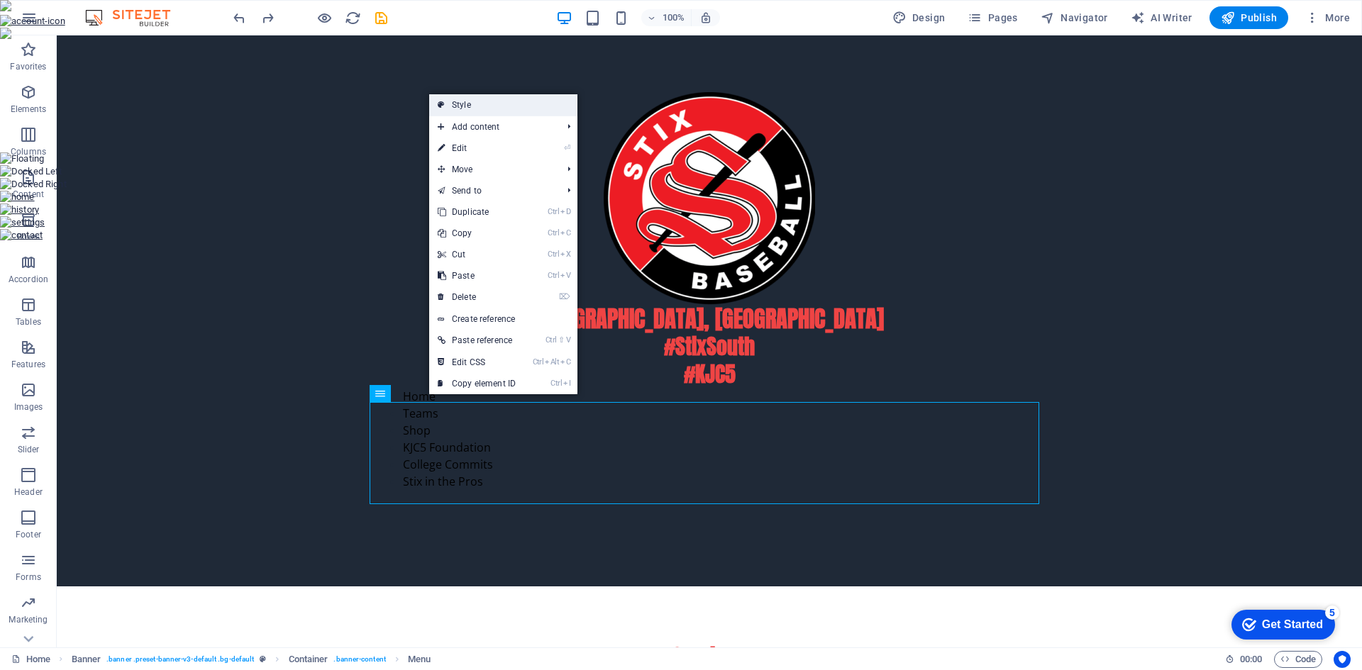
drag, startPoint x: 476, startPoint y: 109, endPoint x: 169, endPoint y: 73, distance: 308.5
click at [476, 109] on link "Style" at bounding box center [503, 104] width 148 height 21
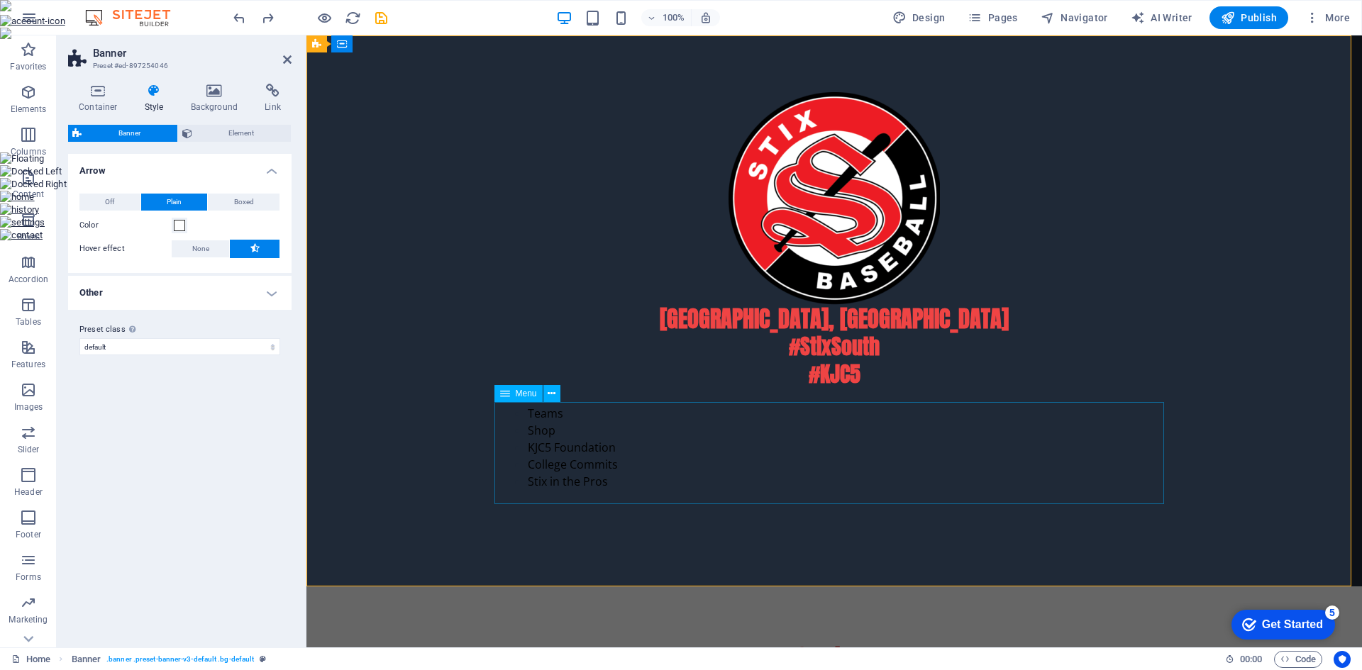
click at [524, 396] on span "Menu" at bounding box center [526, 393] width 21 height 9
click at [546, 394] on button at bounding box center [551, 393] width 17 height 17
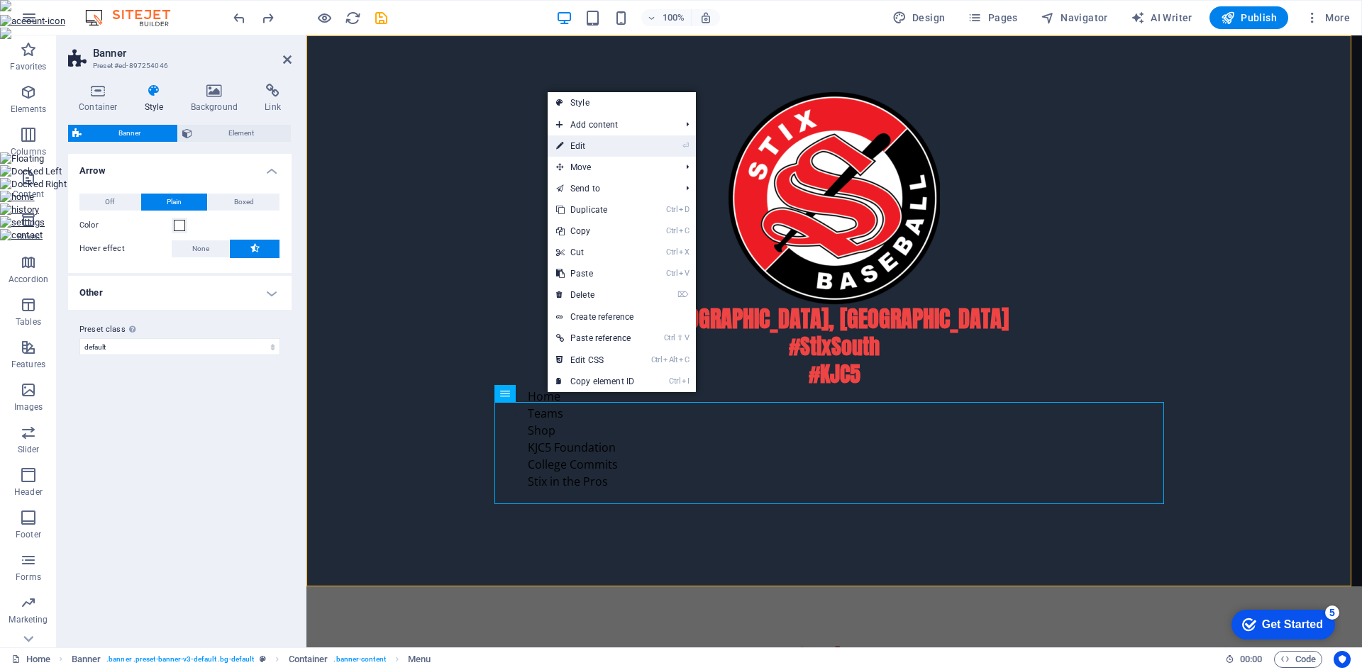
click at [604, 145] on link "⏎ Edit" at bounding box center [595, 145] width 95 height 21
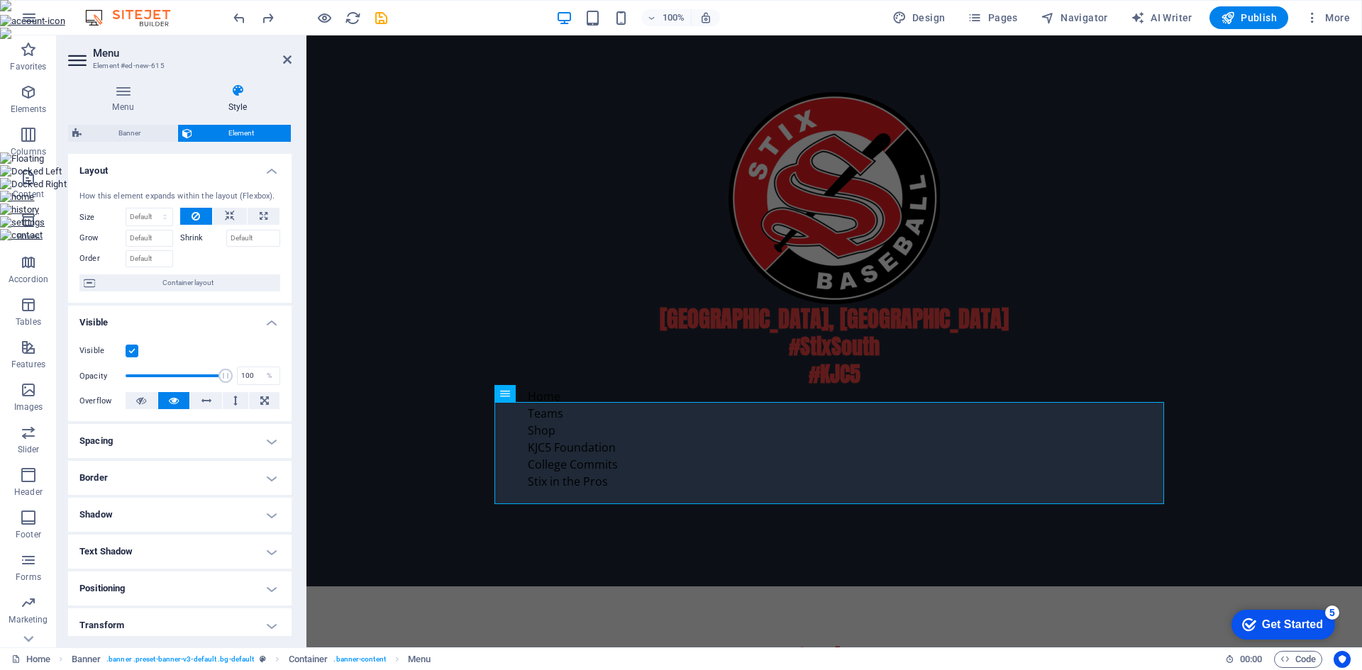
click at [221, 126] on span "Element" at bounding box center [241, 133] width 91 height 17
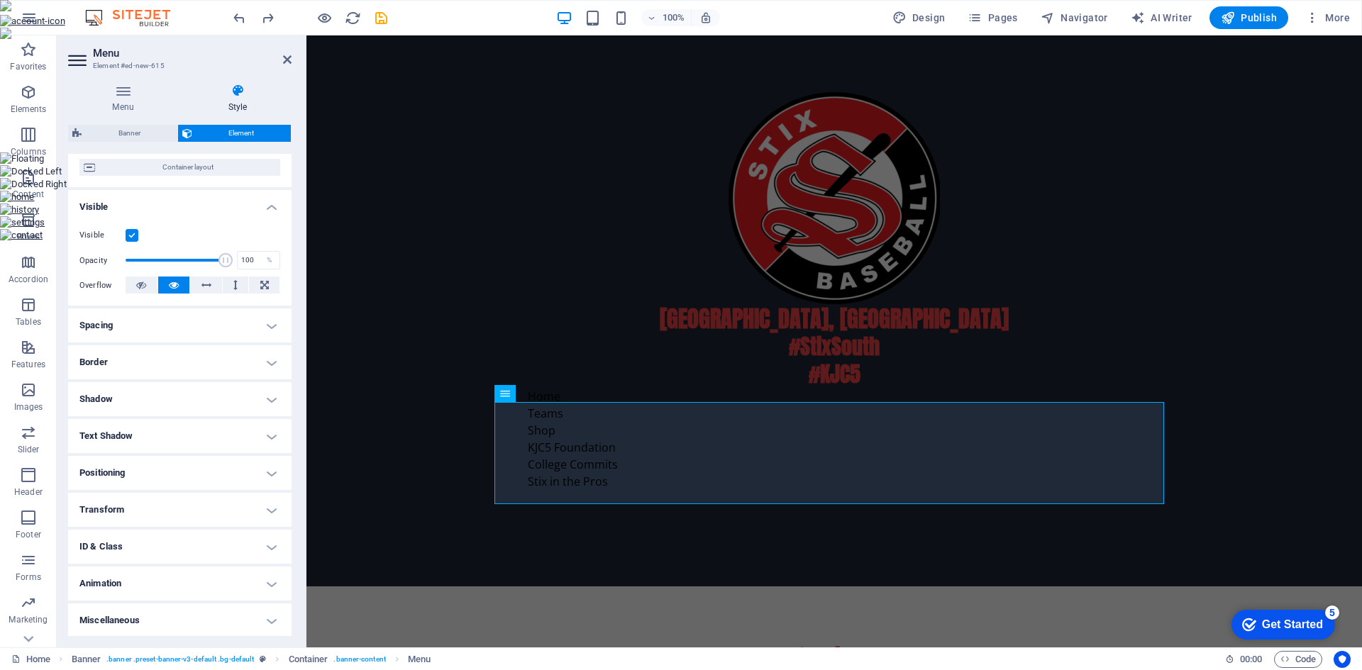
scroll to position [117, 0]
click at [235, 96] on icon at bounding box center [238, 91] width 108 height 14
click at [544, 411] on nav "Home Teams Shop KJC5 Foundation College Commits Stix in the Pros" at bounding box center [833, 439] width 669 height 102
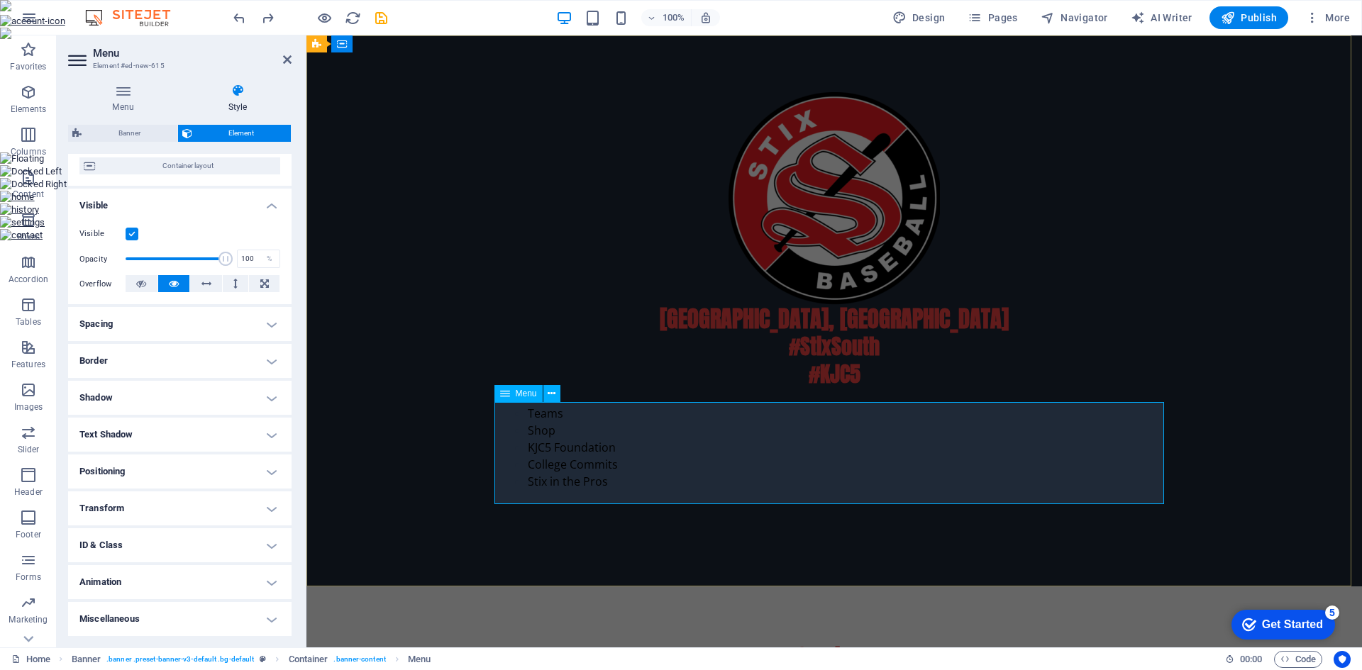
click at [544, 411] on nav "Home Teams Shop KJC5 Foundation College Commits Stix in the Pros" at bounding box center [833, 439] width 669 height 102
click at [282, 53] on h2 "Menu" at bounding box center [192, 53] width 199 height 13
click at [287, 57] on icon at bounding box center [287, 59] width 9 height 11
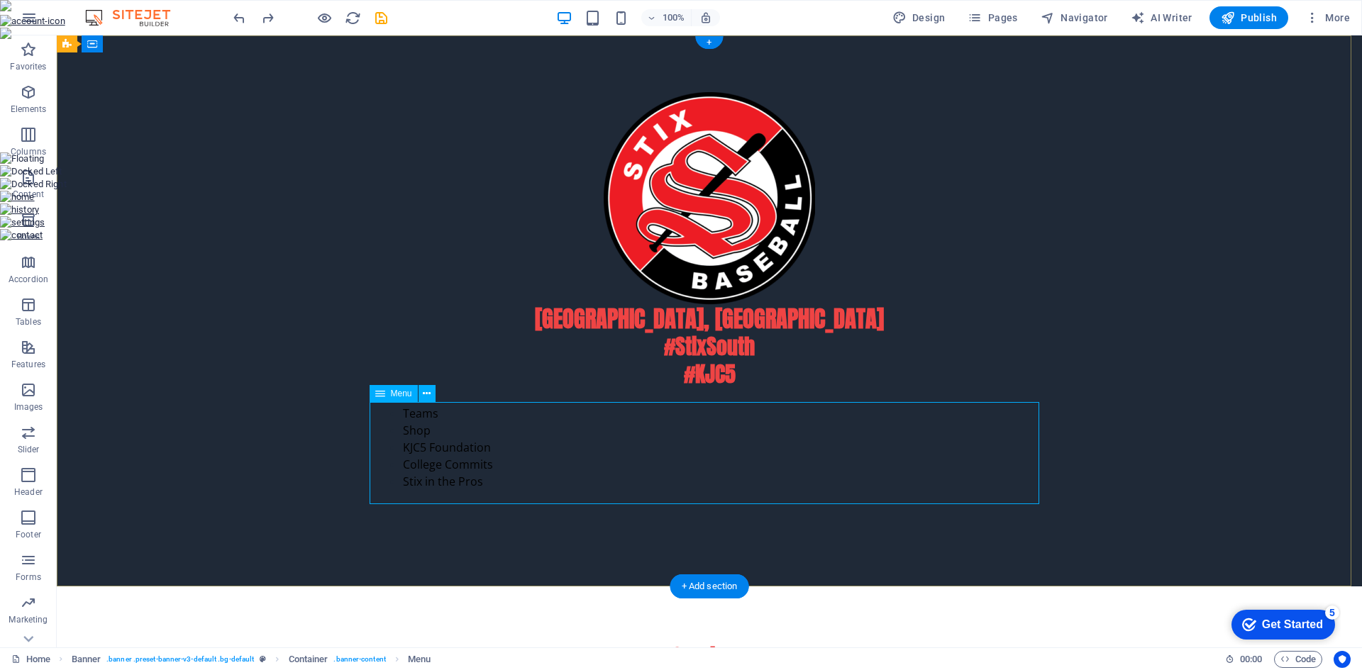
click at [411, 426] on nav "Home Teams Shop KJC5 Foundation College Commits Stix in the Pros" at bounding box center [708, 439] width 669 height 102
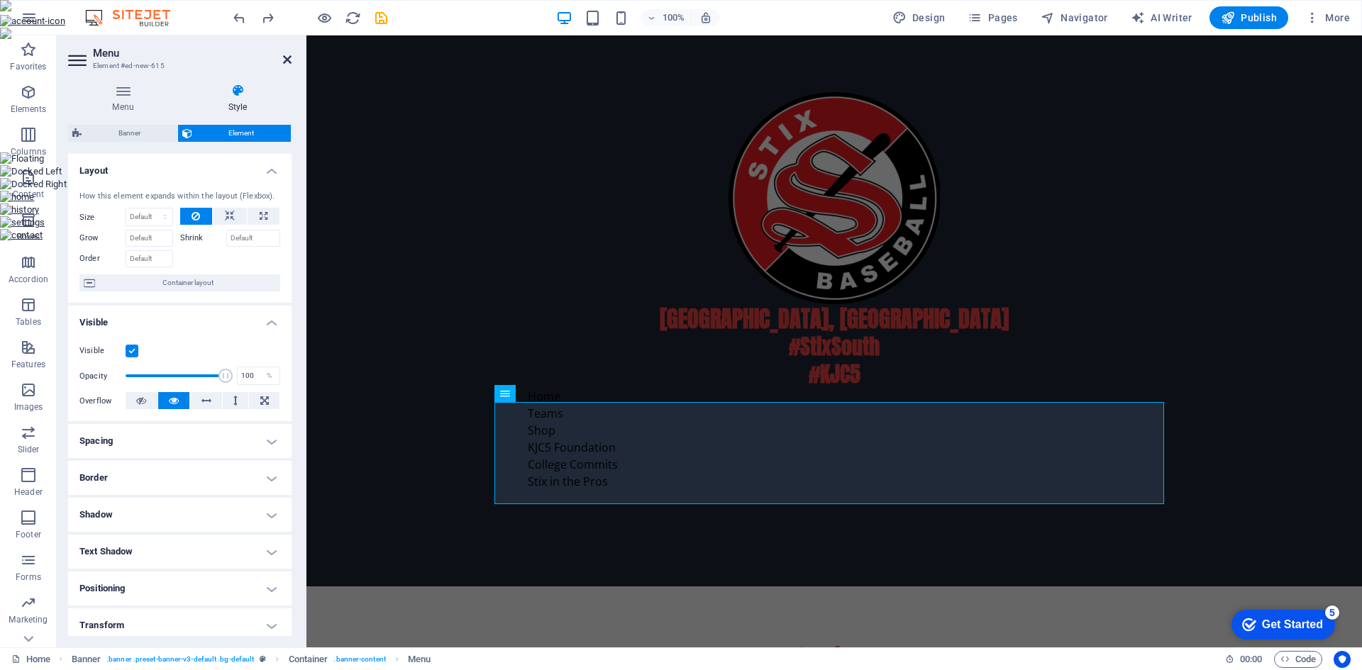
click at [289, 56] on icon at bounding box center [287, 59] width 9 height 11
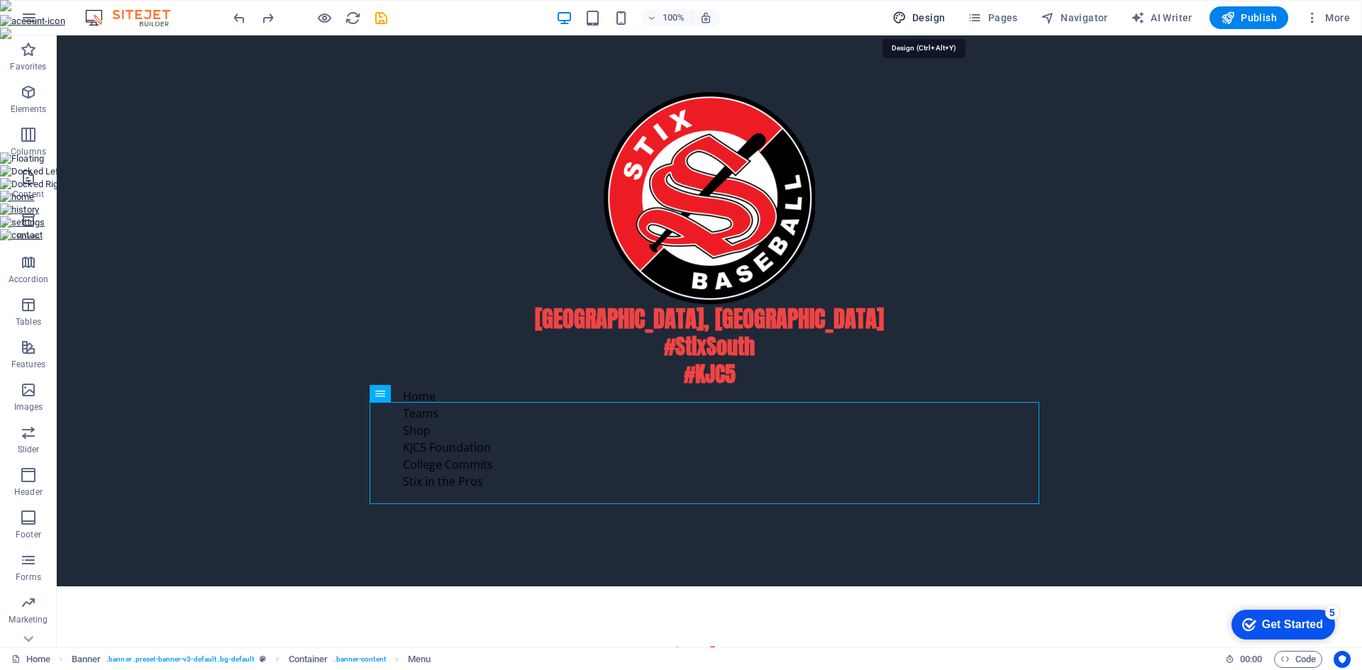
click at [938, 15] on span "Design" at bounding box center [918, 18] width 53 height 14
select select "px"
select select "200"
select select "px"
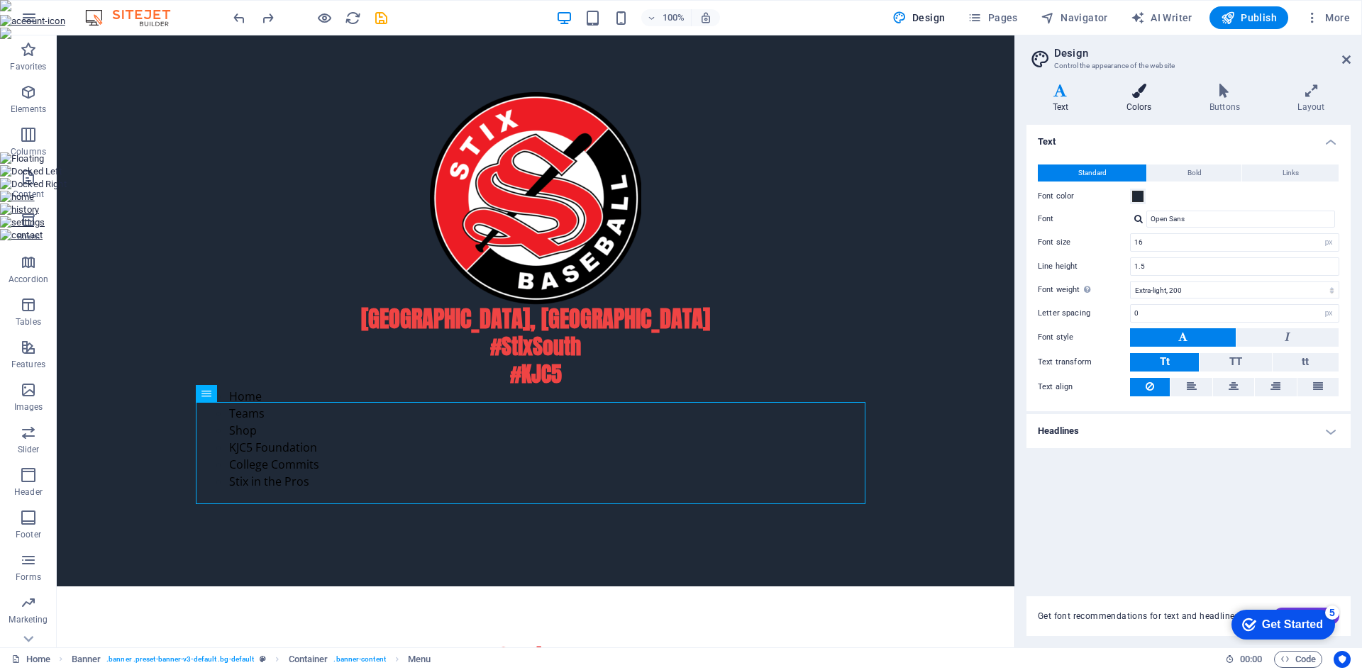
click at [1140, 94] on icon at bounding box center [1138, 91] width 77 height 14
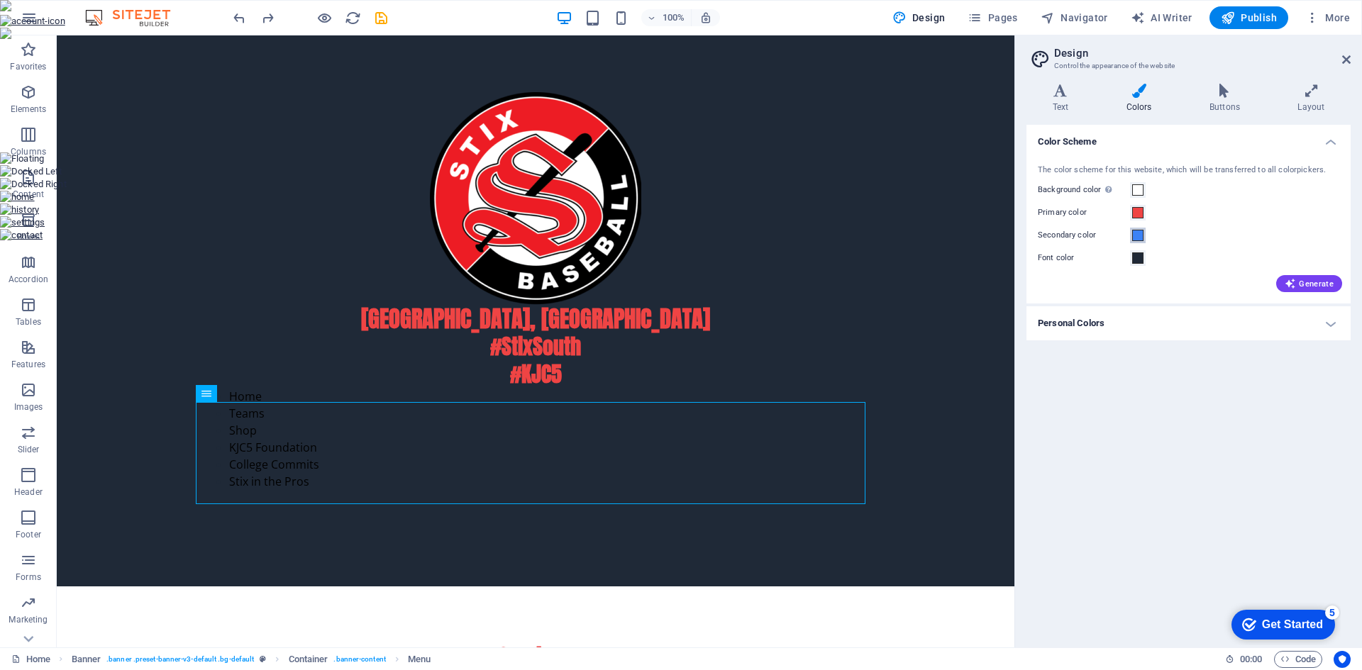
click at [1138, 237] on span at bounding box center [1137, 235] width 11 height 11
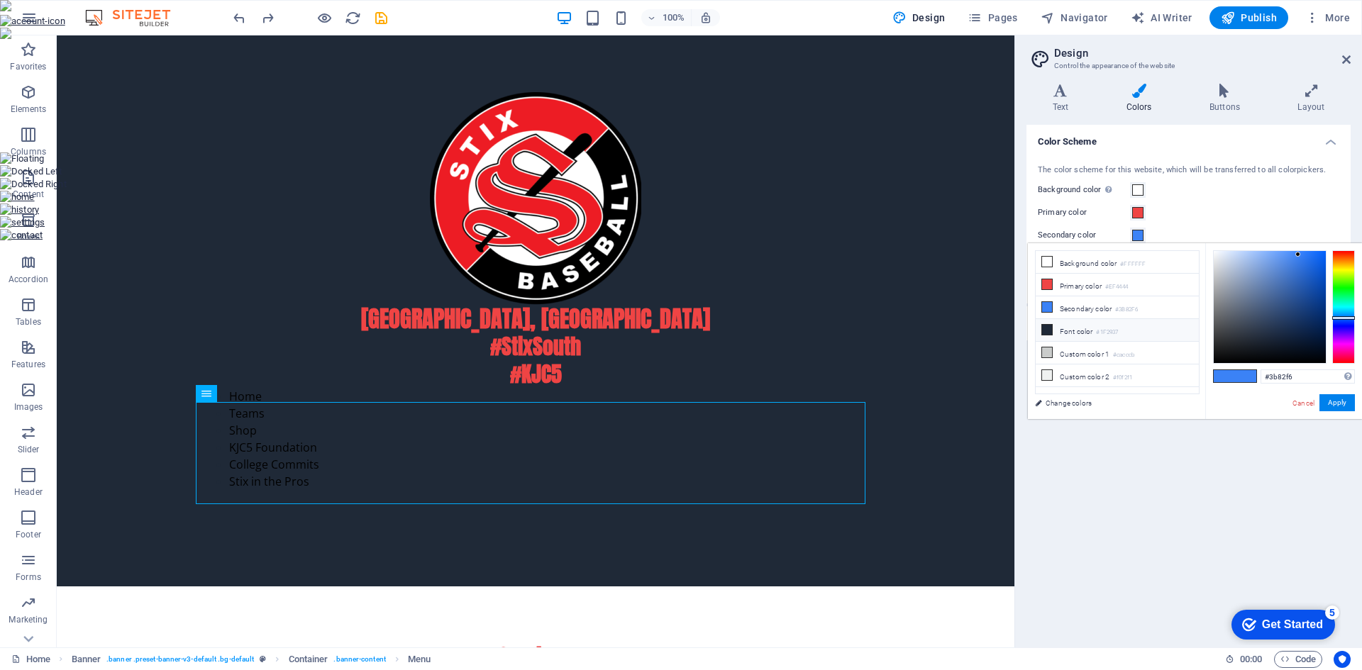
click at [1048, 330] on icon at bounding box center [1047, 330] width 10 height 10
type input "#1f2937"
click at [1342, 401] on button "Apply" at bounding box center [1336, 402] width 35 height 17
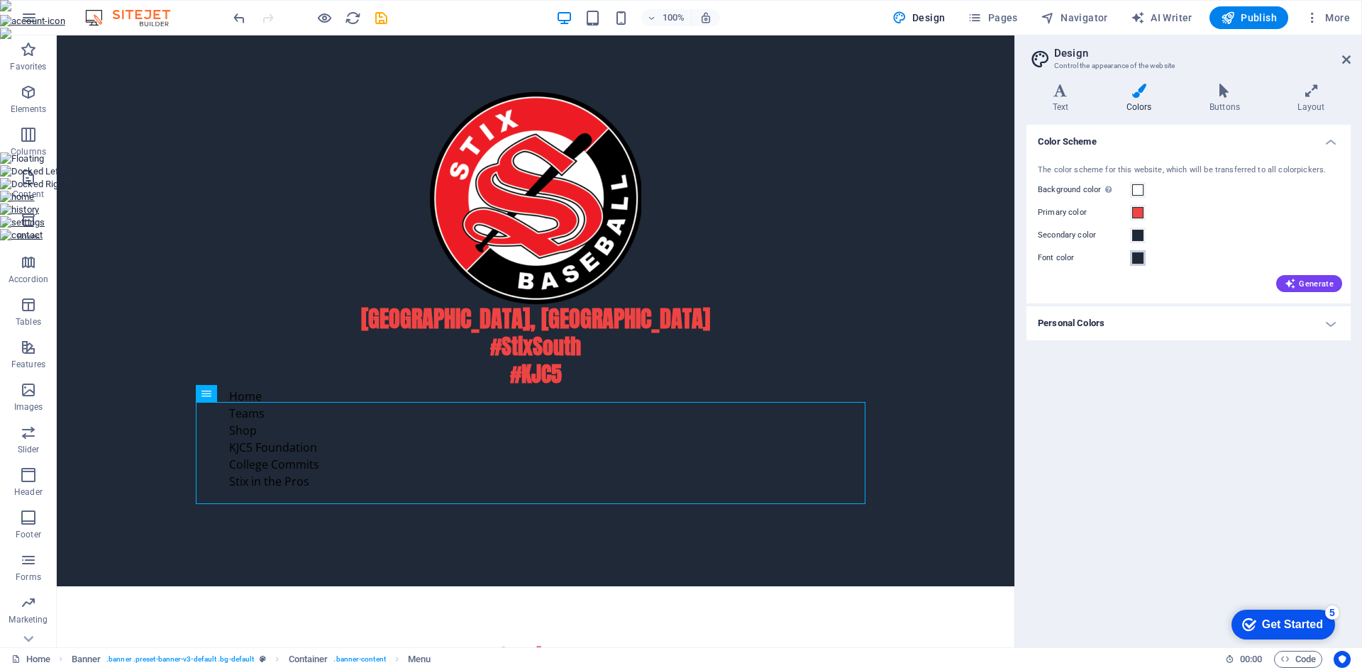
click at [1136, 255] on span at bounding box center [1137, 257] width 11 height 11
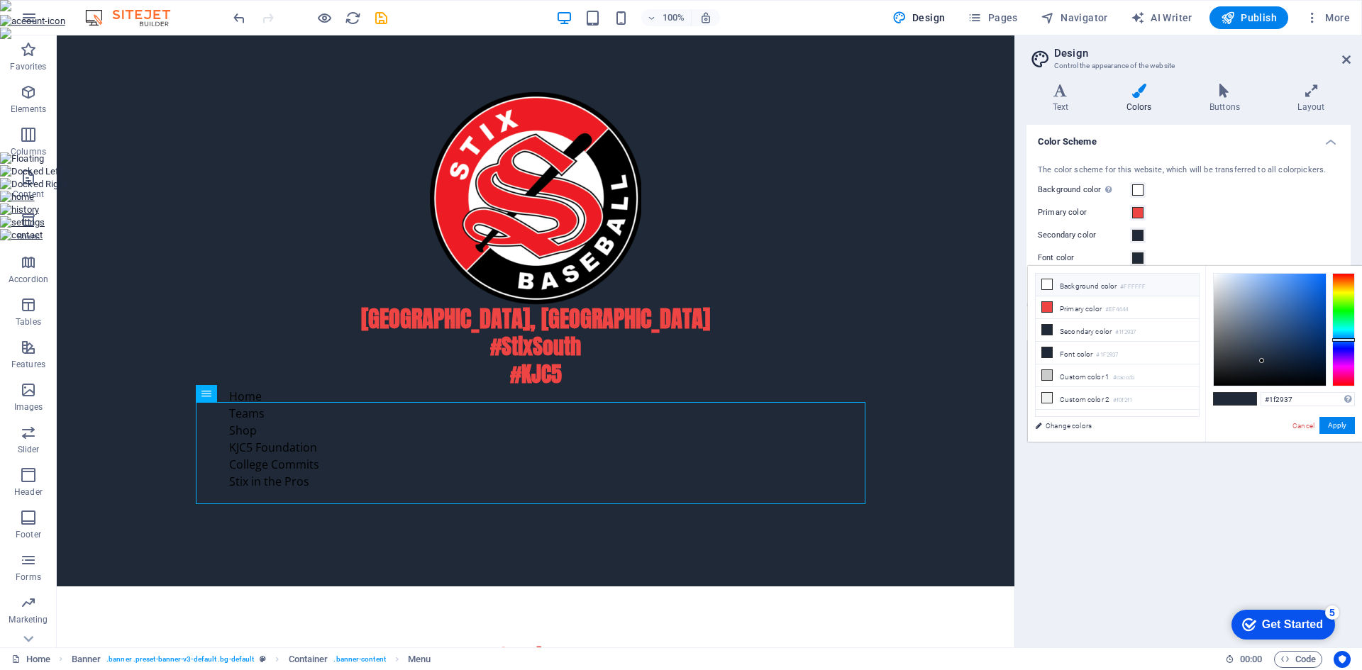
click at [1074, 283] on li "Background color #FFFFFF" at bounding box center [1116, 285] width 163 height 23
type input "#ffffff"
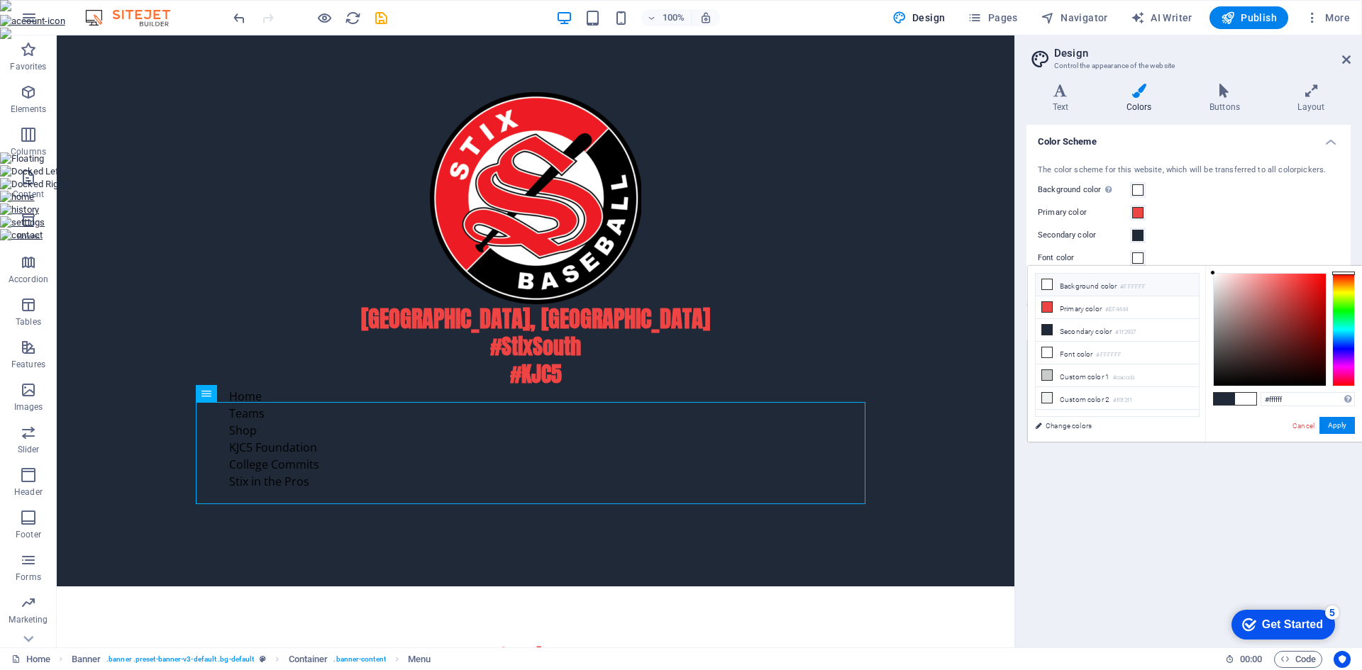
click at [1047, 287] on icon at bounding box center [1047, 284] width 10 height 10
click at [1339, 423] on button "Apply" at bounding box center [1336, 425] width 35 height 17
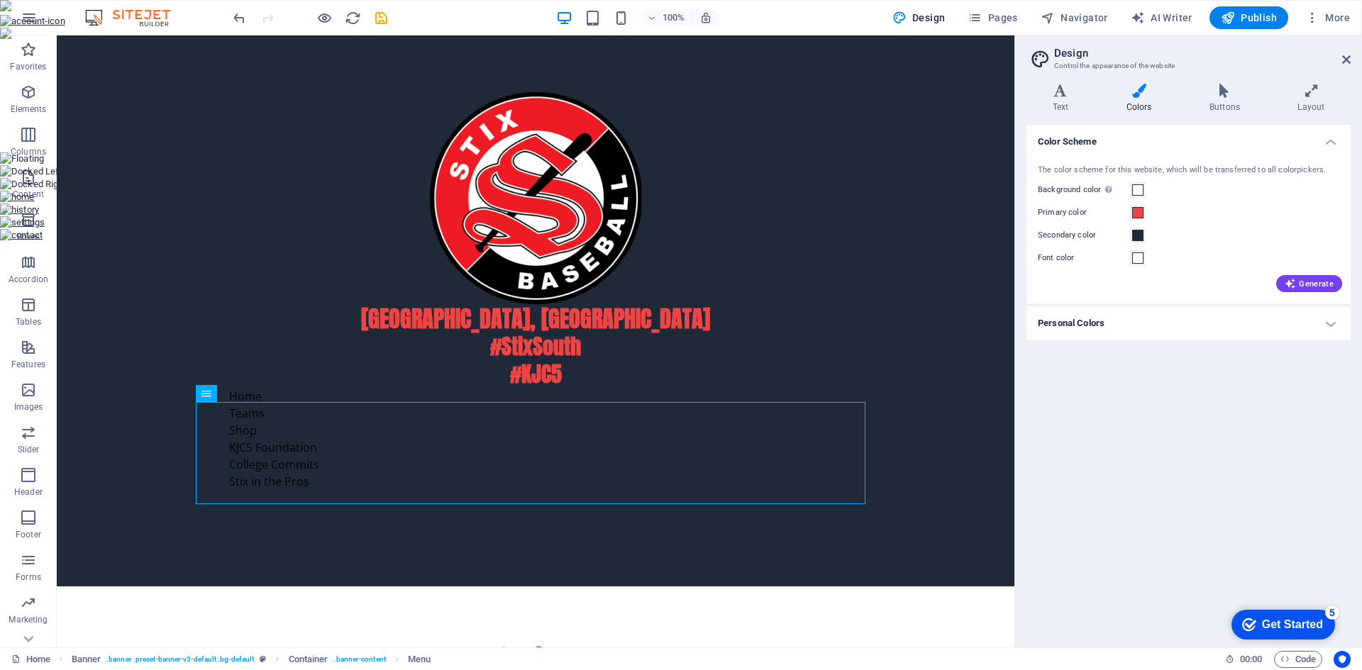
click at [1350, 62] on aside "Design Control the appearance of the website Variants Text Colors Buttons Layou…" at bounding box center [1188, 341] width 348 height 612
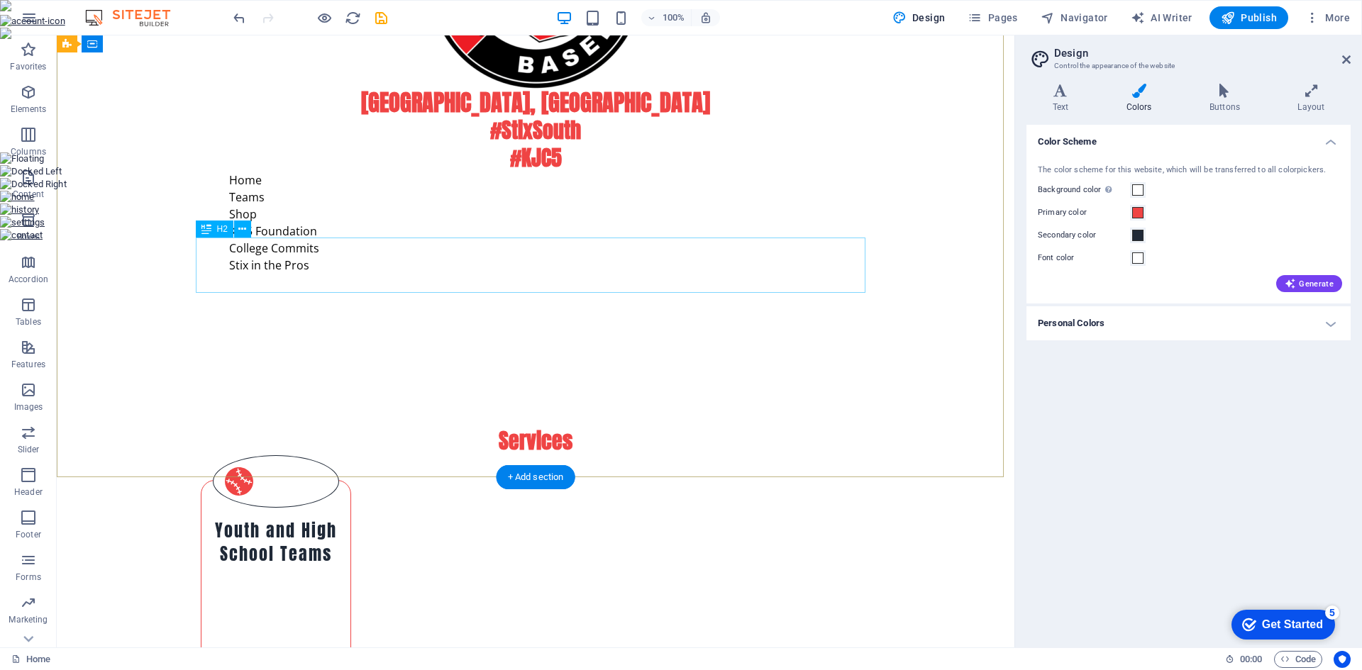
scroll to position [0, 0]
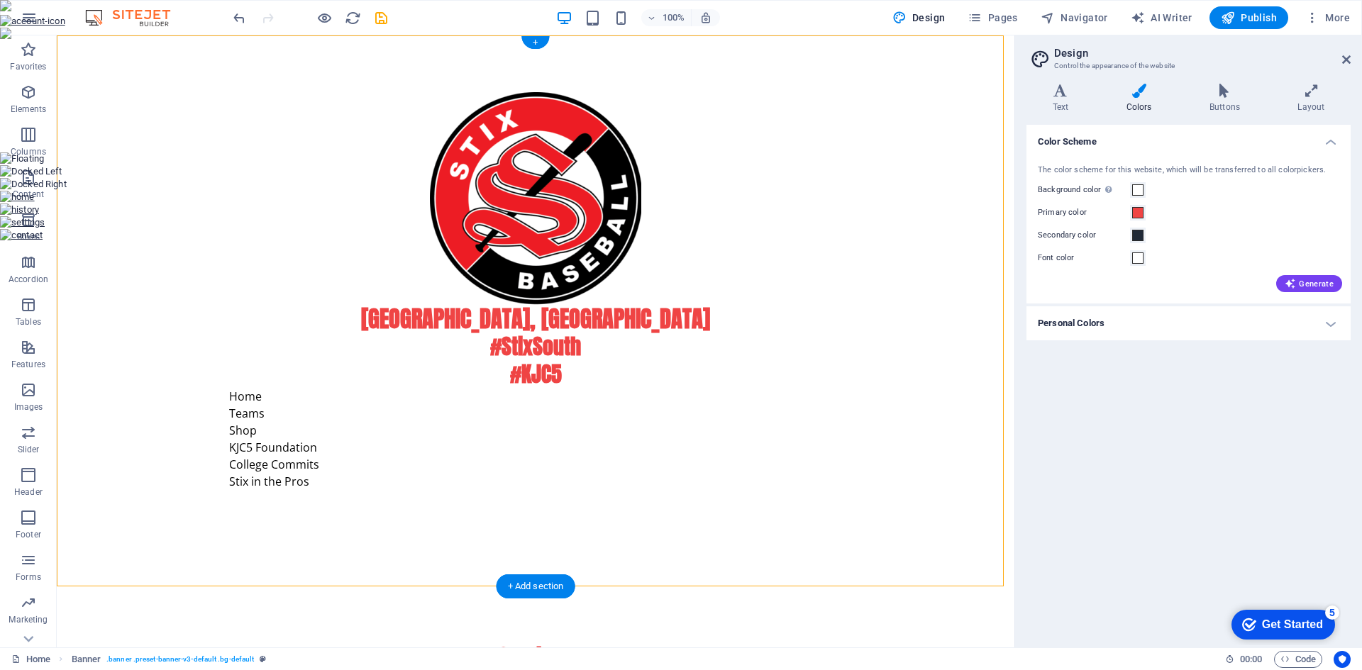
drag, startPoint x: 279, startPoint y: 429, endPoint x: 887, endPoint y: 160, distance: 664.9
click at [1137, 187] on span at bounding box center [1137, 189] width 11 height 11
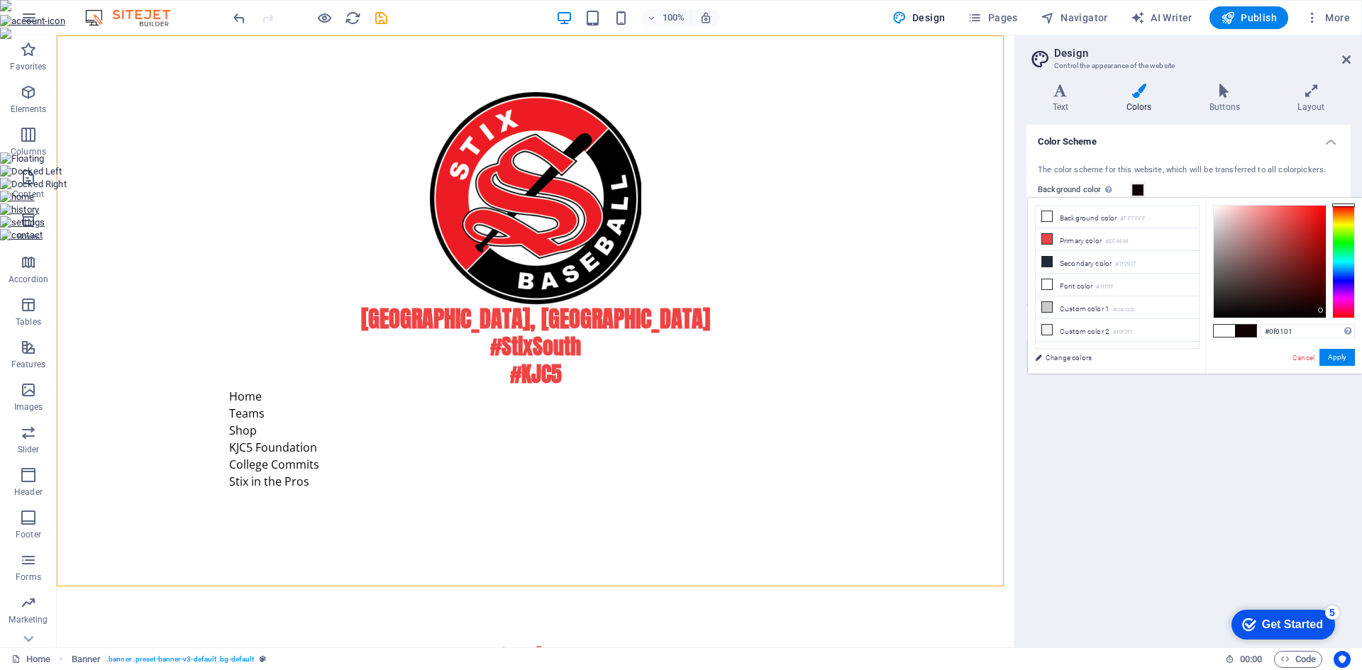
click at [1321, 311] on div at bounding box center [1269, 262] width 112 height 112
click at [1336, 358] on button "Apply" at bounding box center [1336, 357] width 35 height 17
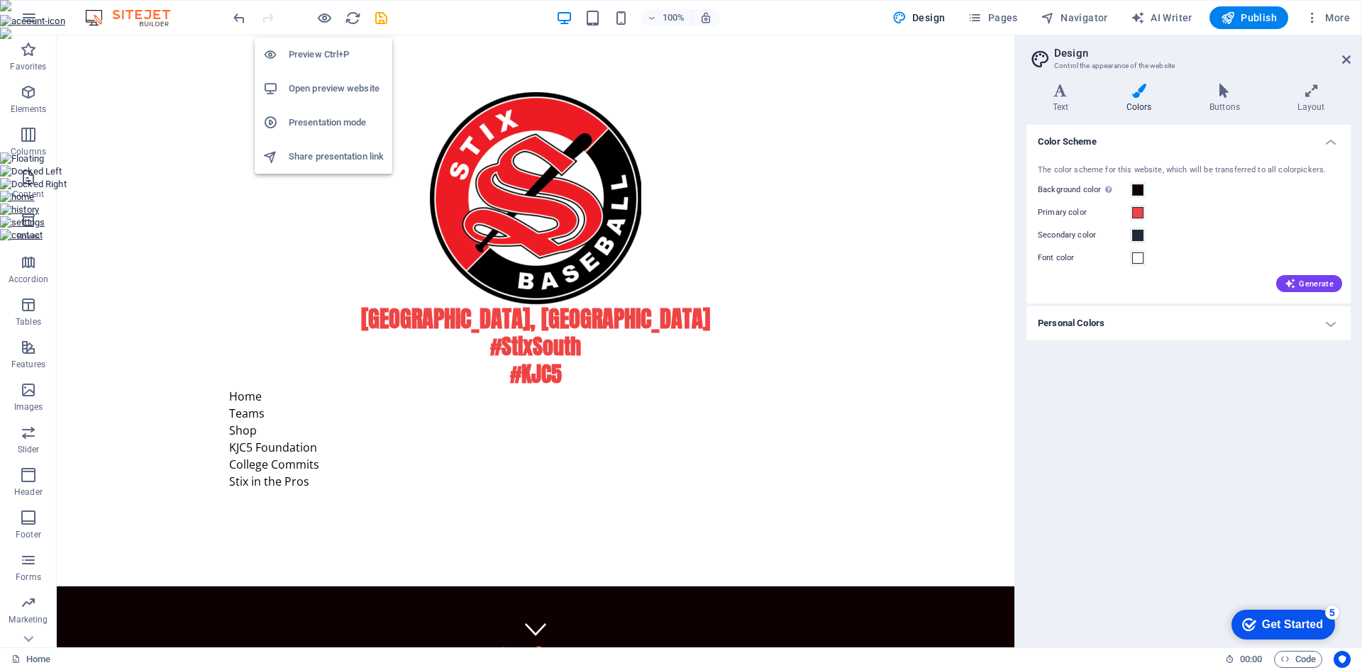
click at [341, 91] on h6 "Open preview website" at bounding box center [336, 88] width 95 height 17
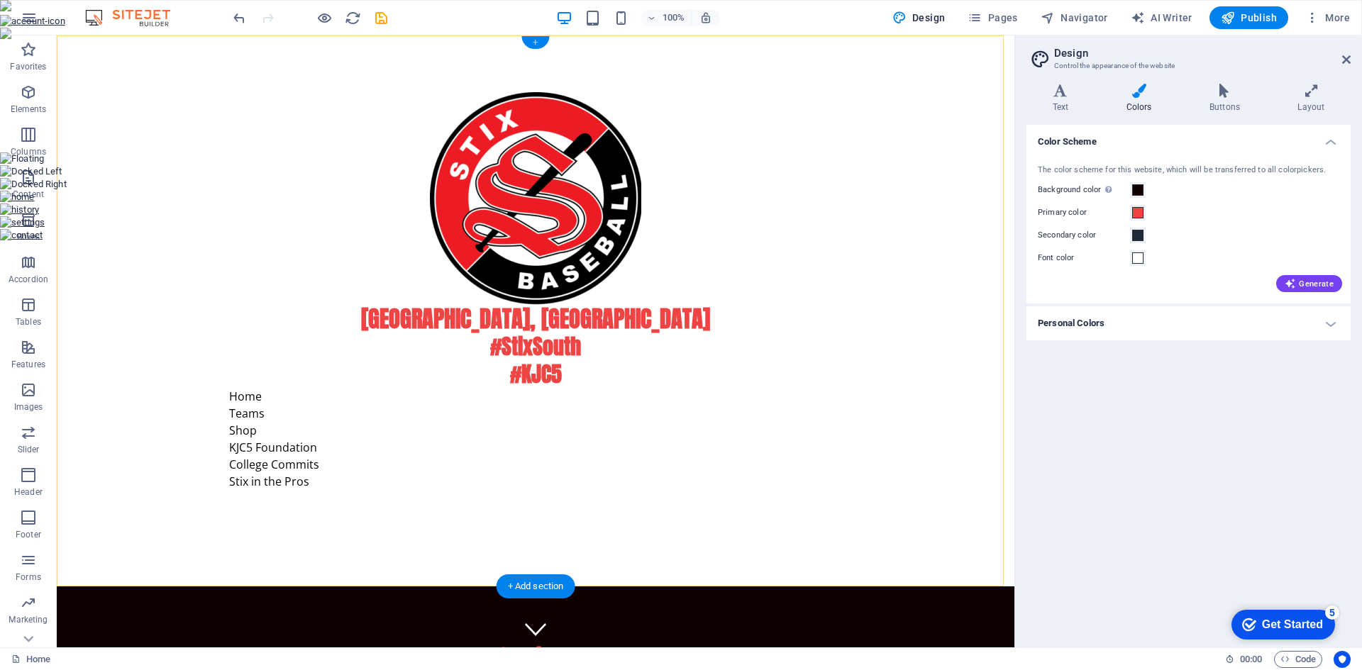
click at [533, 42] on div "+" at bounding box center [535, 42] width 28 height 13
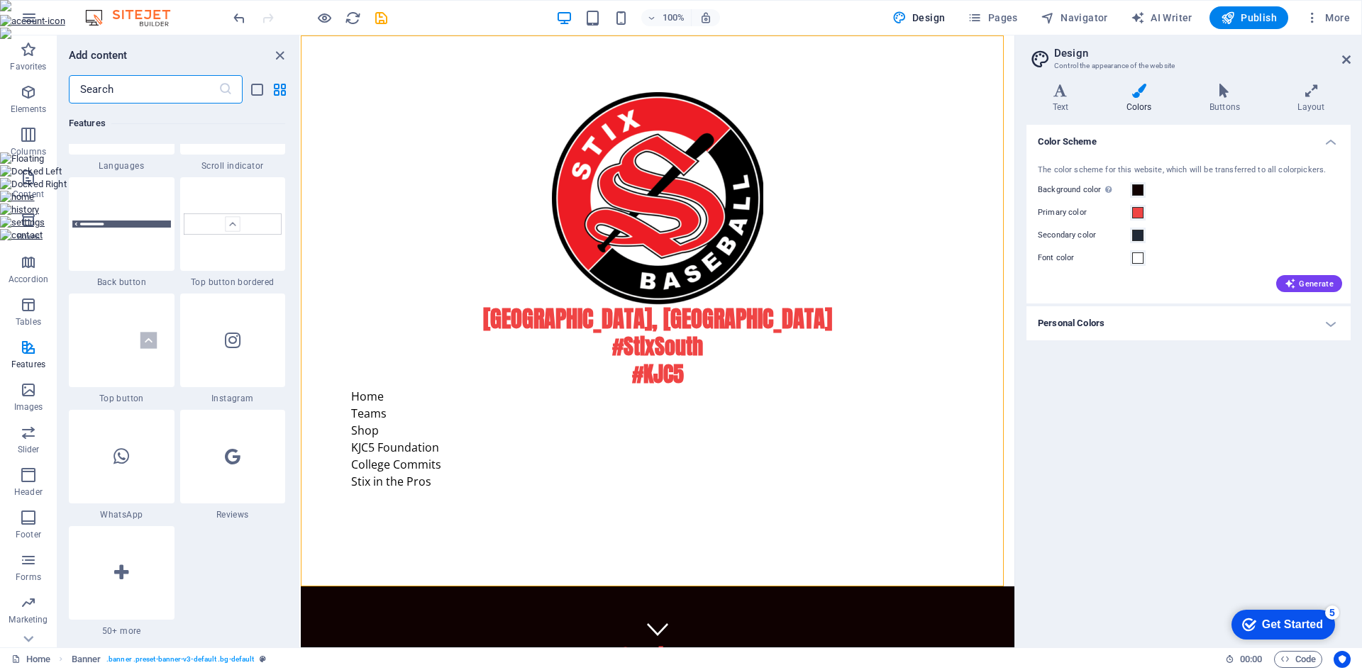
scroll to position [6666, 0]
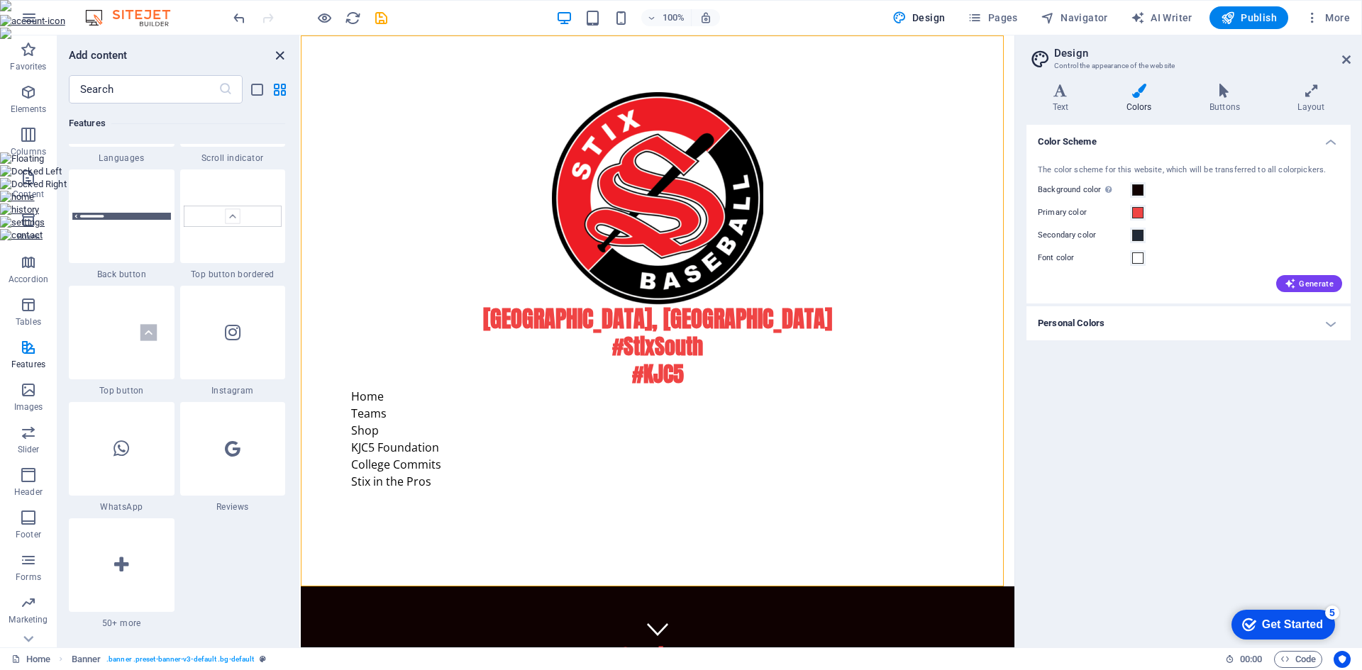
click at [277, 60] on icon "close panel" at bounding box center [280, 56] width 16 height 16
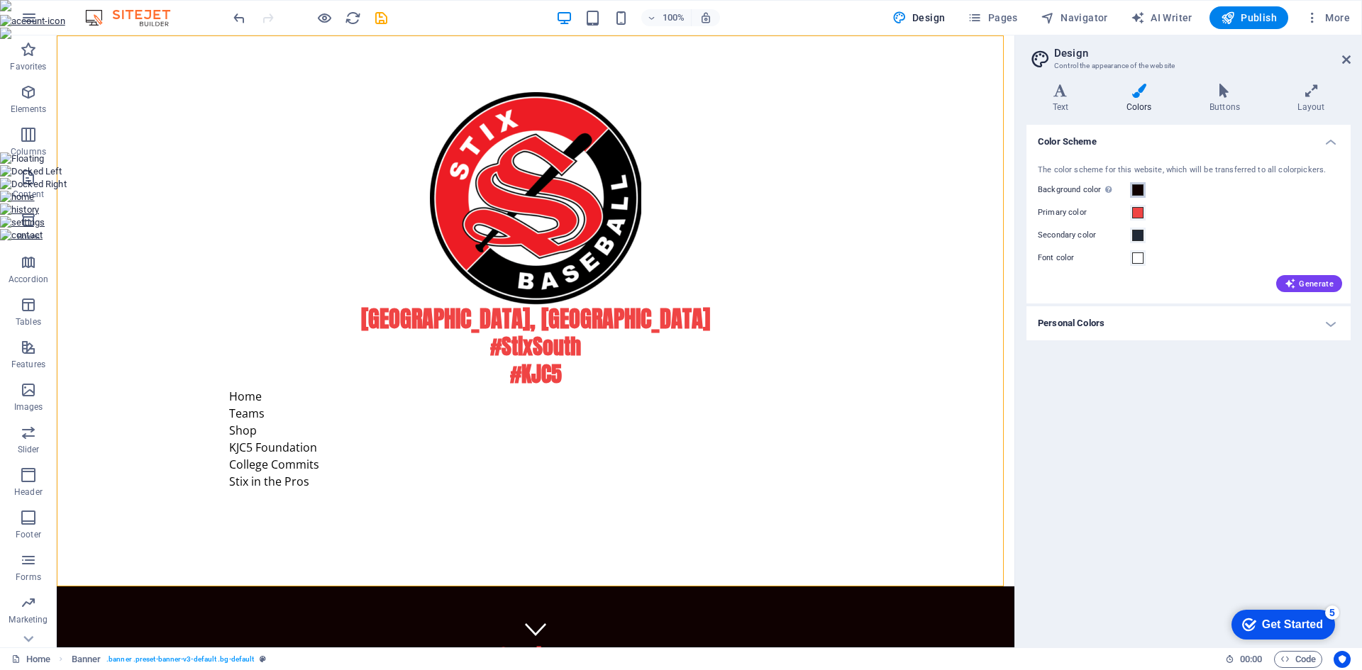
click at [1140, 190] on span at bounding box center [1137, 189] width 11 height 11
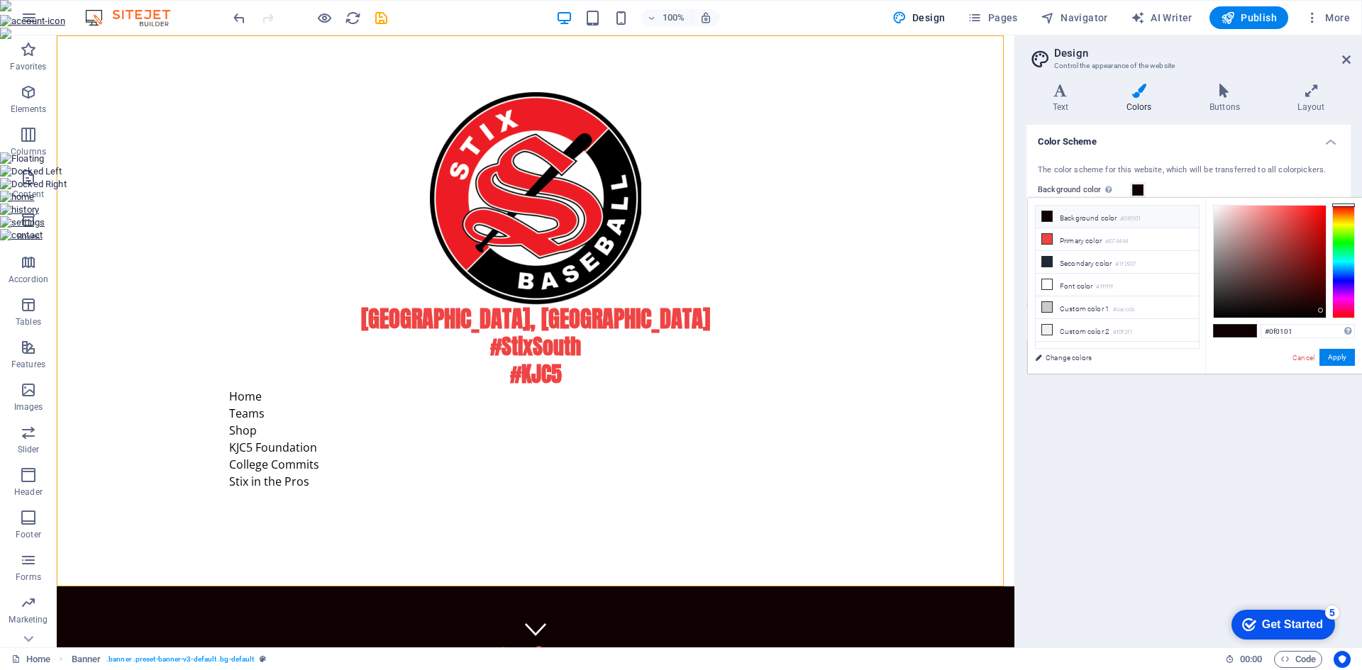
click at [1129, 214] on small "#0f0101" at bounding box center [1130, 219] width 21 height 10
click at [1212, 206] on div "#0f0101 Supported formats #0852ed rgb(8, 82, 237) rgba(8, 82, 237, 90%) hsv(221…" at bounding box center [1283, 389] width 157 height 382
type input "#fefcfc"
click at [1213, 206] on div at bounding box center [1269, 262] width 112 height 112
click at [1334, 363] on button "Apply" at bounding box center [1336, 357] width 35 height 17
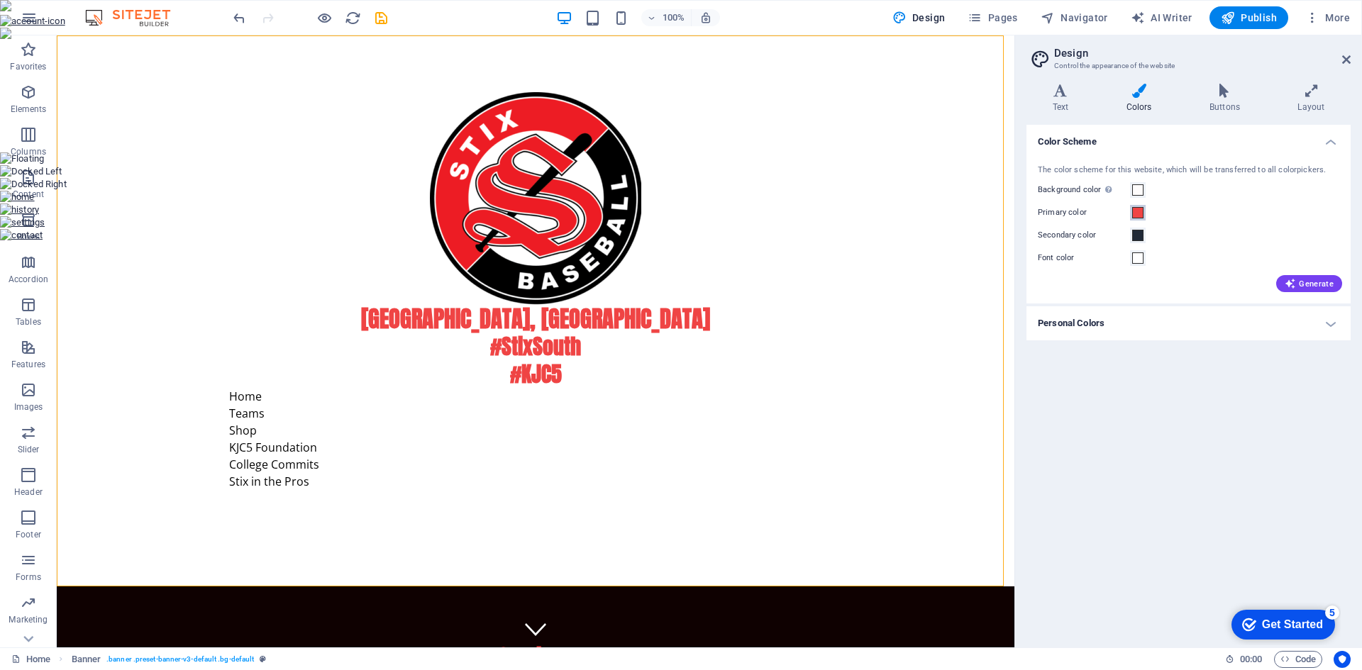
click at [1138, 214] on span at bounding box center [1137, 212] width 11 height 11
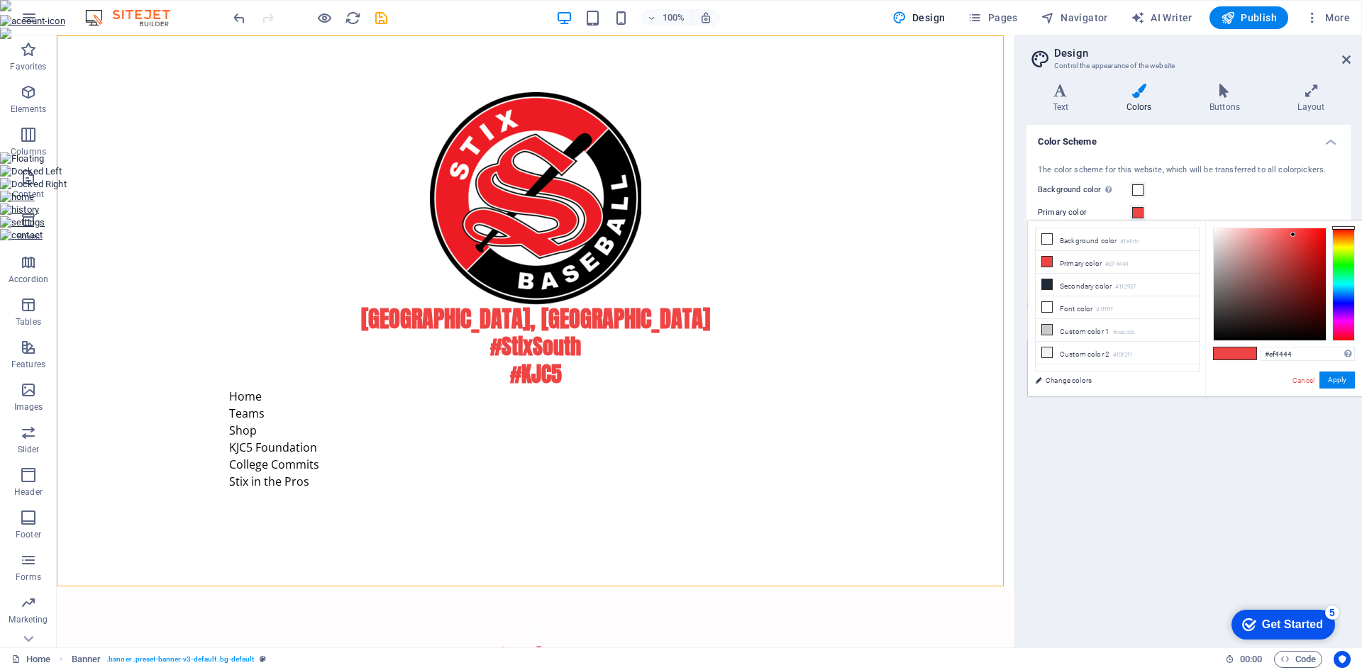
type input "#080000"
click at [1323, 336] on div at bounding box center [1269, 284] width 112 height 112
click at [1343, 383] on button "Apply" at bounding box center [1336, 380] width 35 height 17
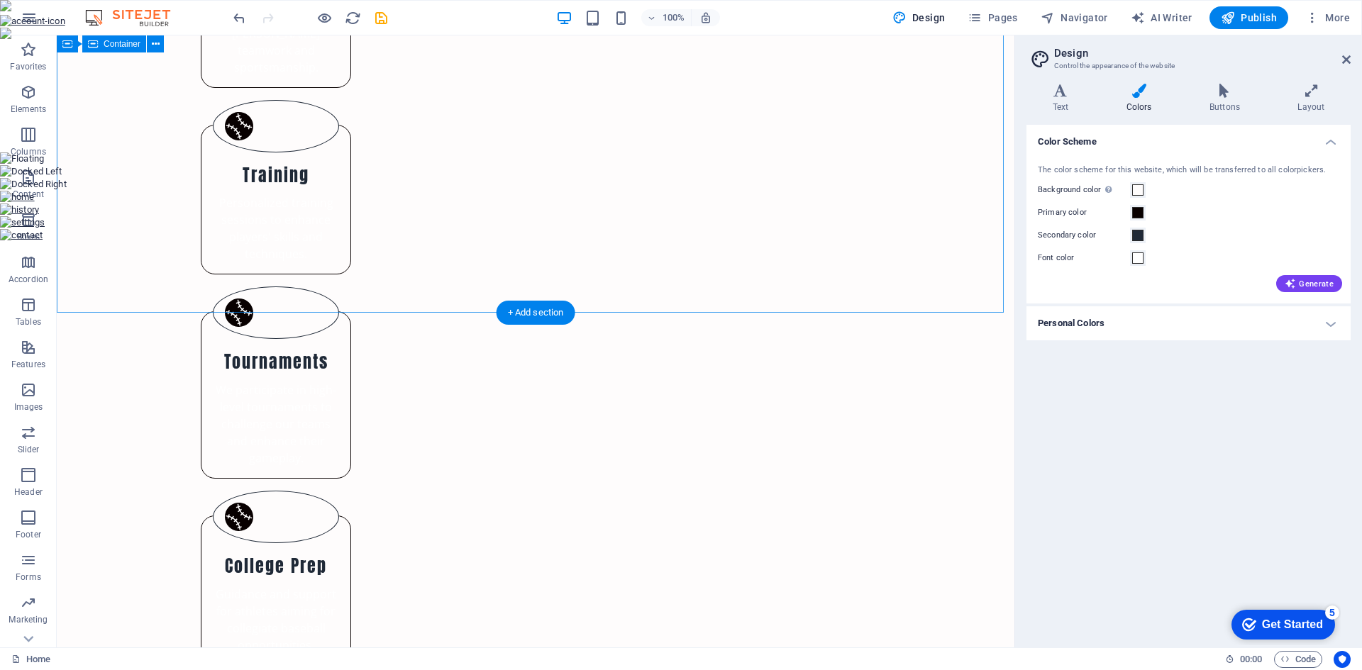
scroll to position [642, 0]
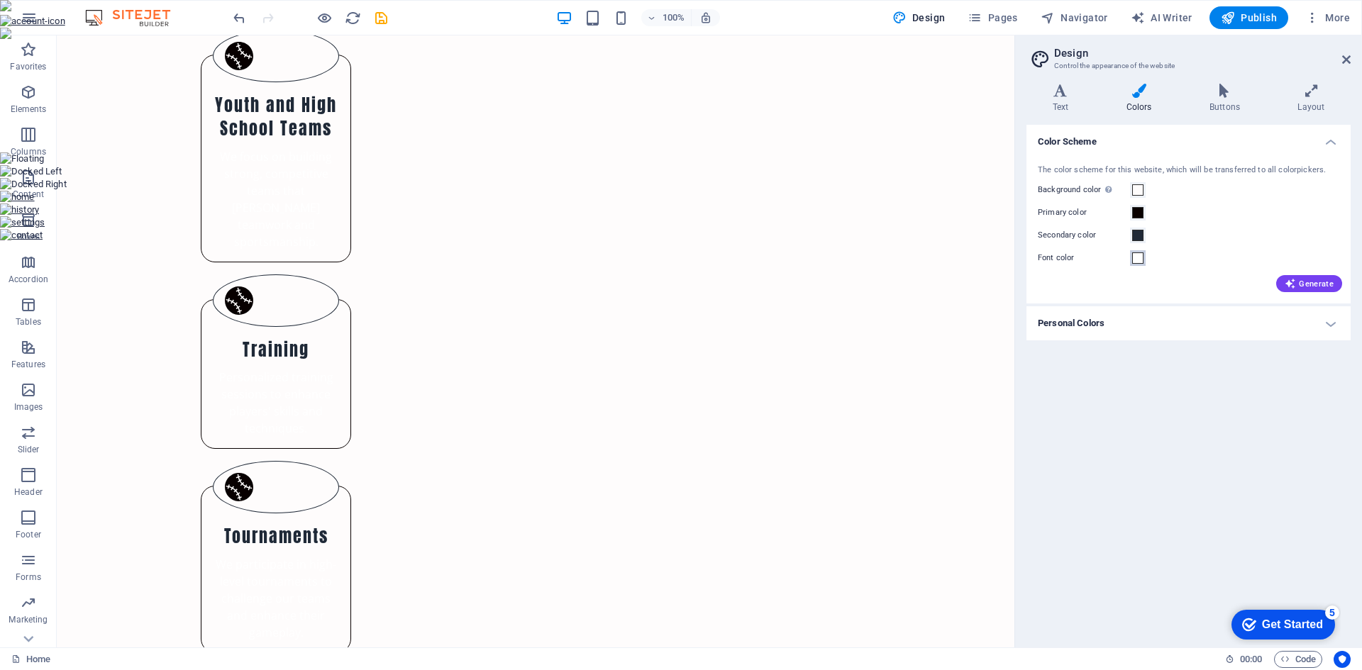
click at [1137, 262] on span at bounding box center [1137, 257] width 11 height 11
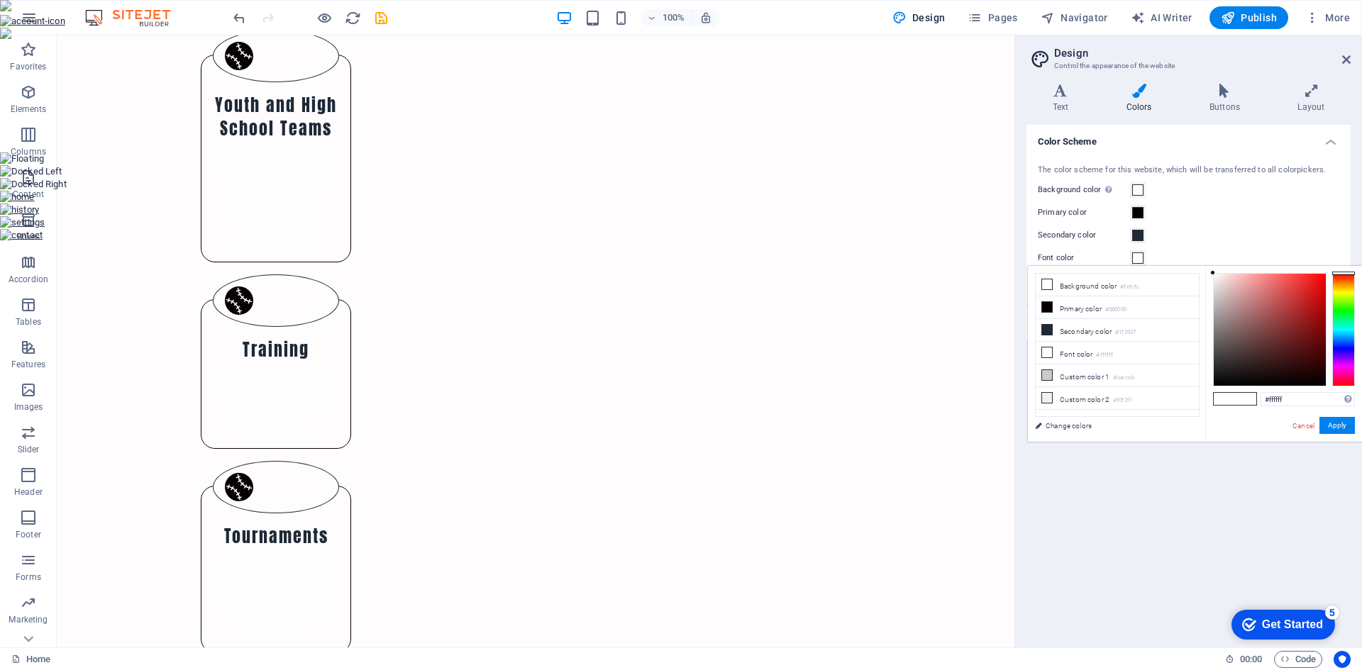
type input "#080000"
click at [1321, 382] on div at bounding box center [1269, 330] width 112 height 112
click at [1340, 429] on button "Apply" at bounding box center [1336, 425] width 35 height 17
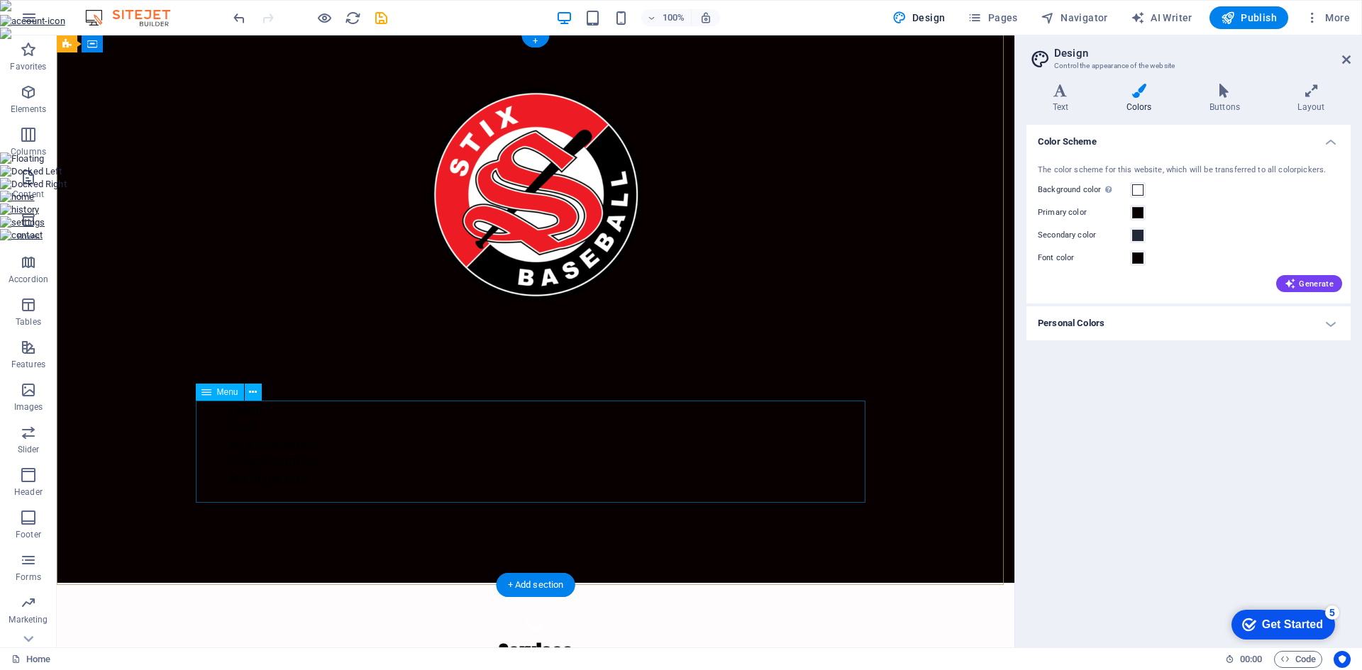
scroll to position [0, 0]
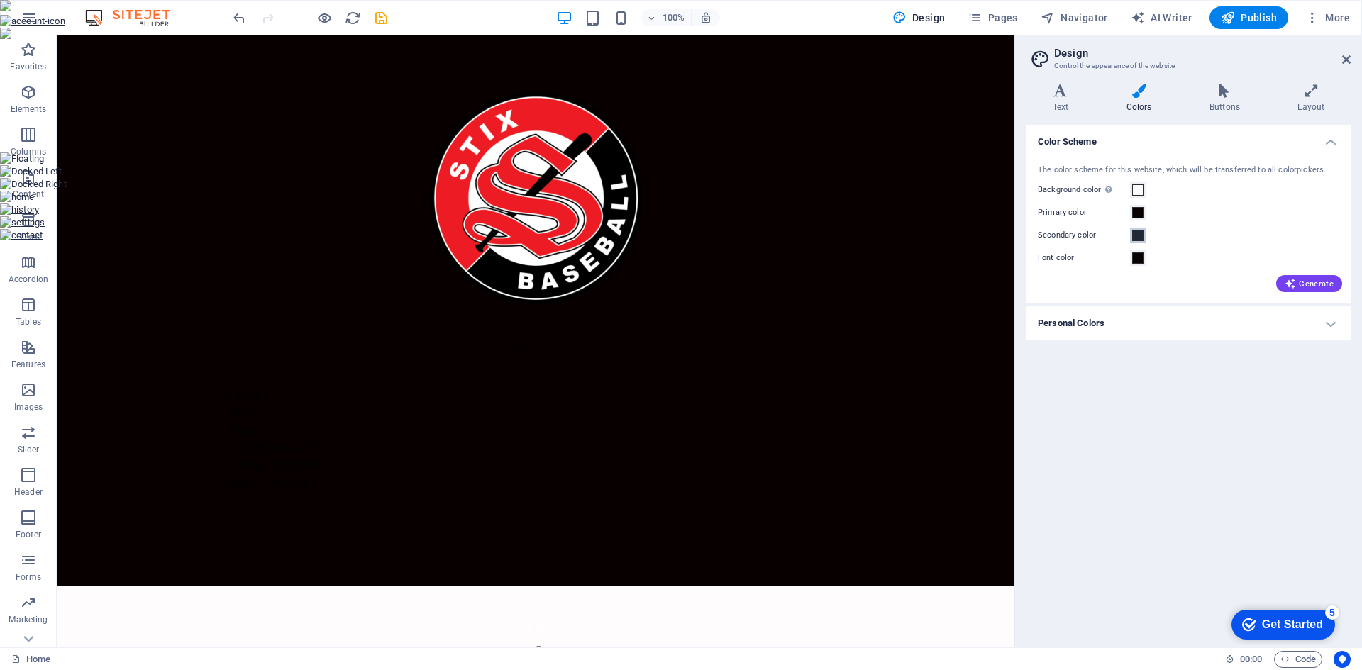
click at [1136, 235] on span at bounding box center [1137, 235] width 11 height 11
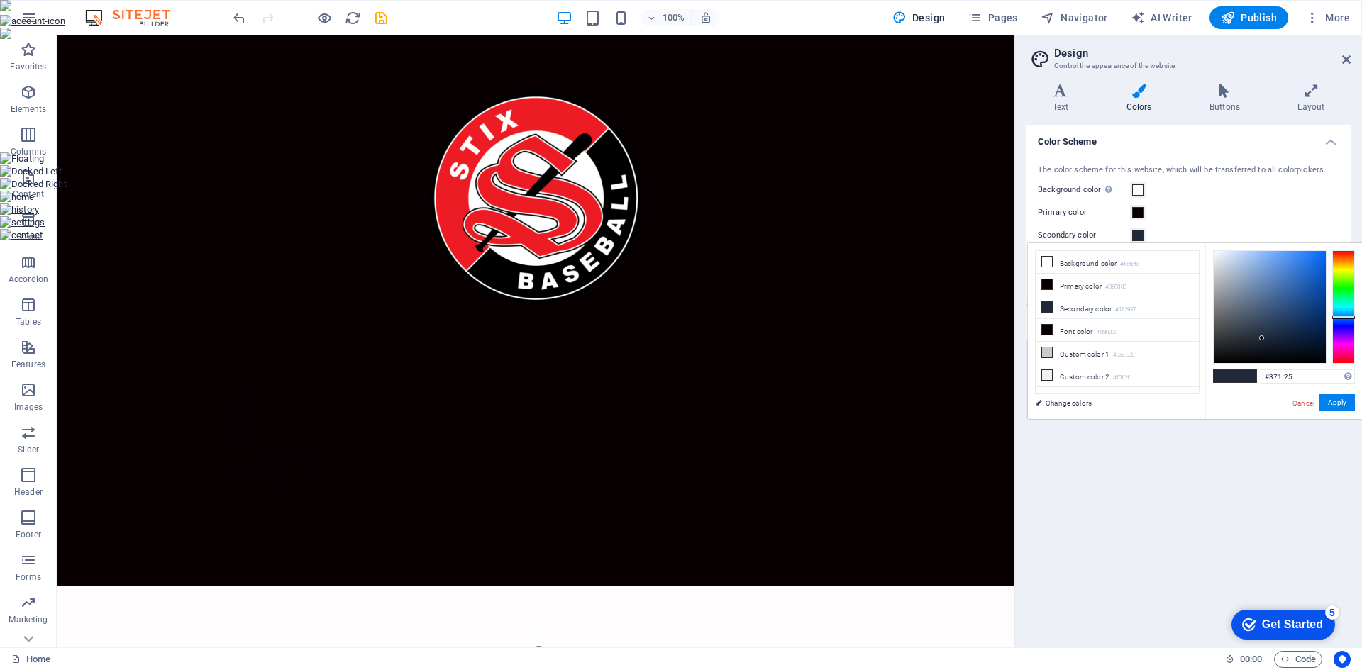
click at [1340, 358] on div at bounding box center [1343, 306] width 23 height 113
drag, startPoint x: 1342, startPoint y: 359, endPoint x: 1342, endPoint y: 369, distance: 9.9
click at [1342, 369] on div "#371f1f Supported formats #0852ed rgb(8, 82, 237) rgba(8, 82, 237, 90%) hsv(221…" at bounding box center [1283, 434] width 157 height 382
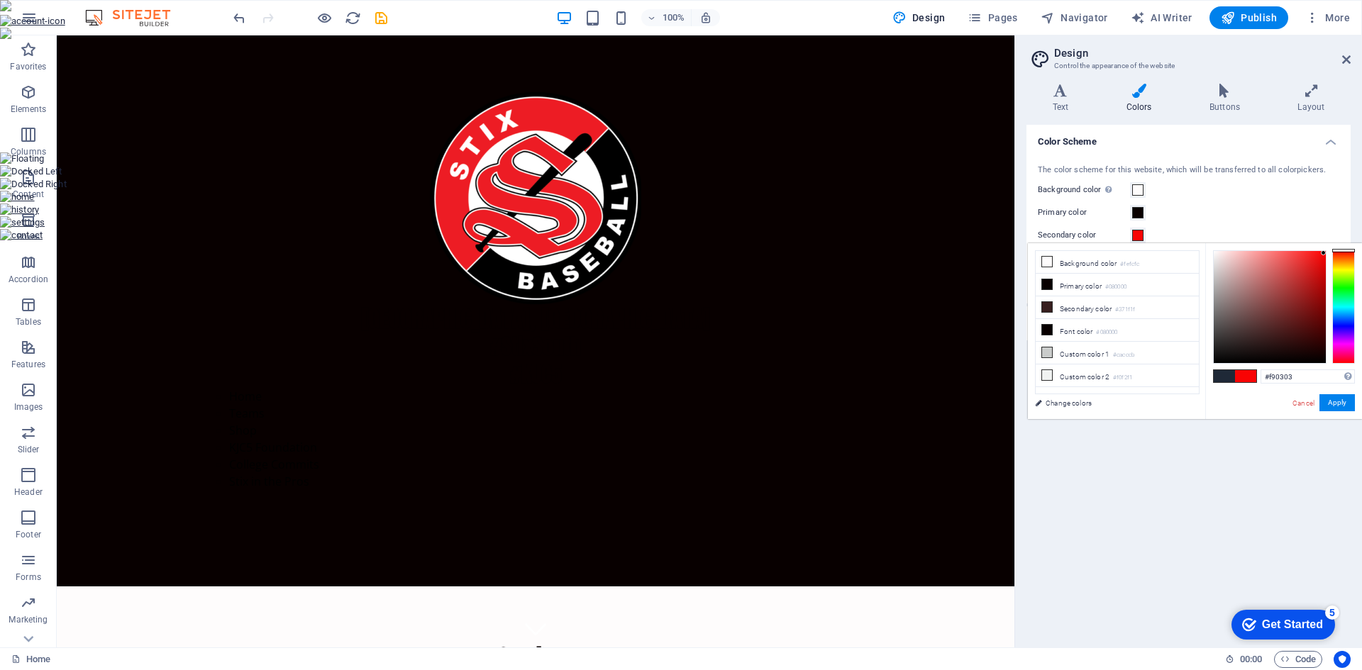
type input "#f90202"
drag, startPoint x: 1260, startPoint y: 335, endPoint x: 1324, endPoint y: 253, distance: 104.1
click at [1324, 253] on div at bounding box center [1323, 252] width 5 height 5
click at [1343, 403] on button "Apply" at bounding box center [1336, 402] width 35 height 17
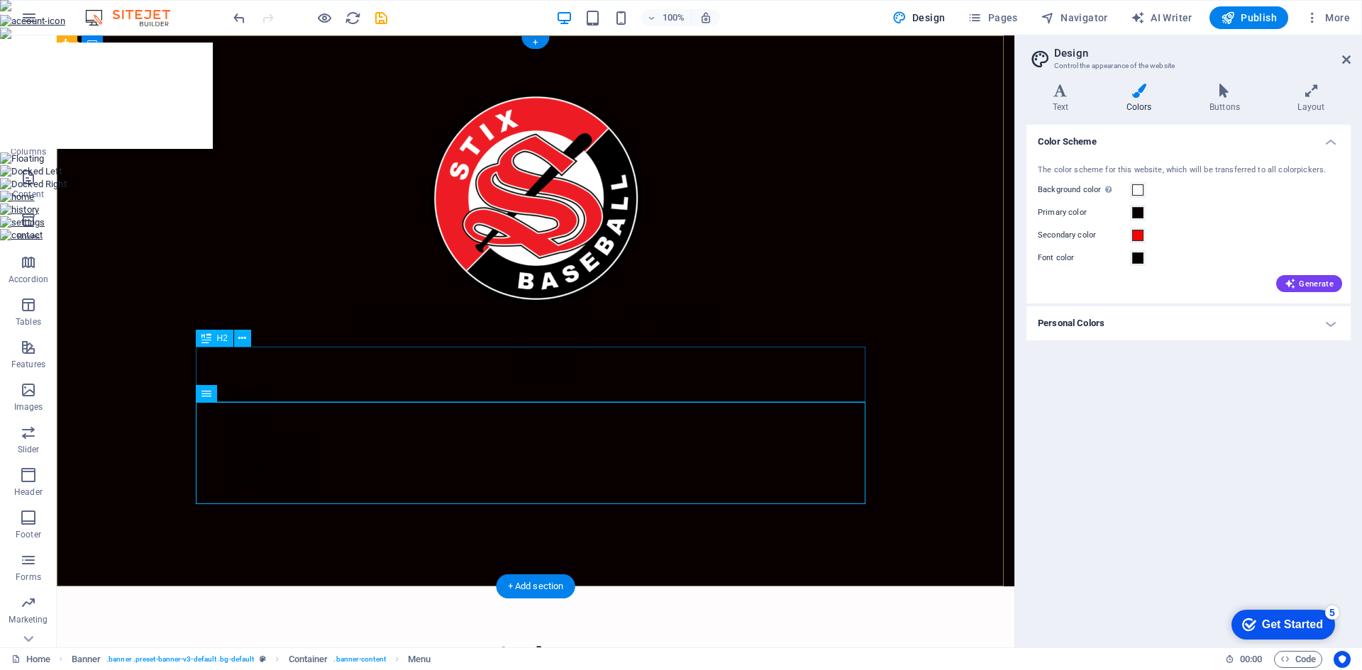
click at [507, 363] on div "#StixSouth #KJC5" at bounding box center [535, 360] width 669 height 55
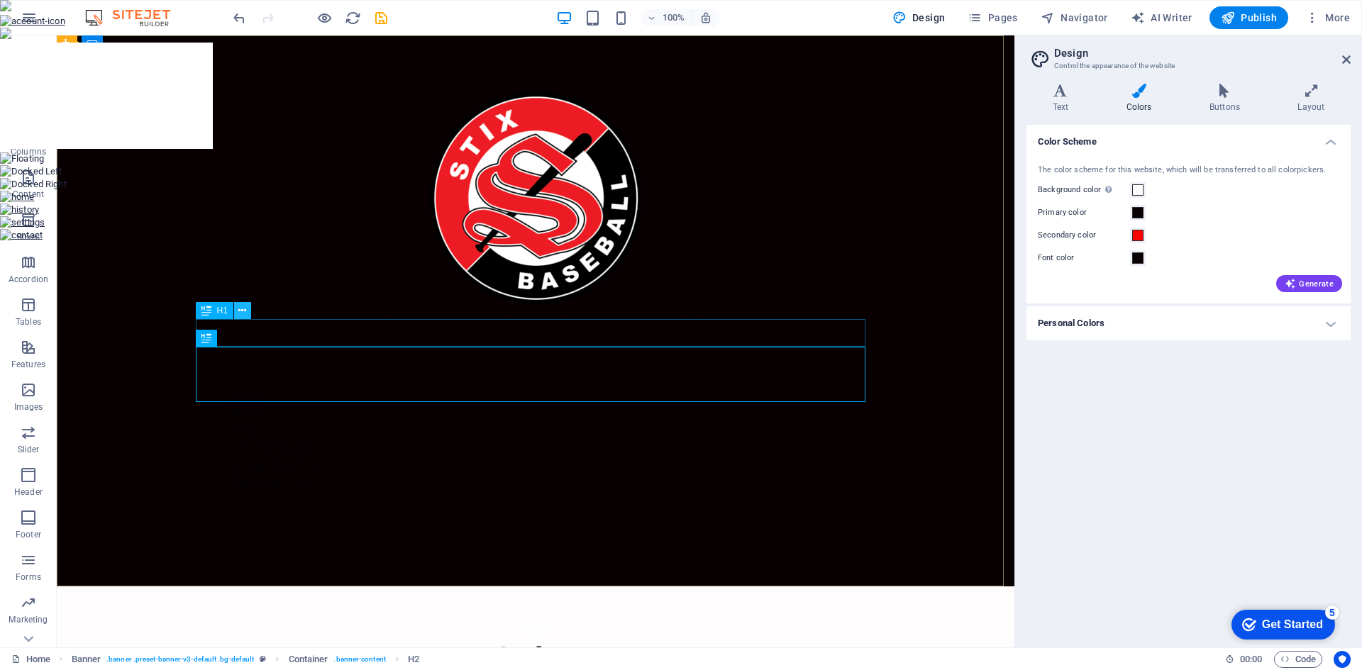
click at [245, 316] on icon at bounding box center [242, 311] width 8 height 15
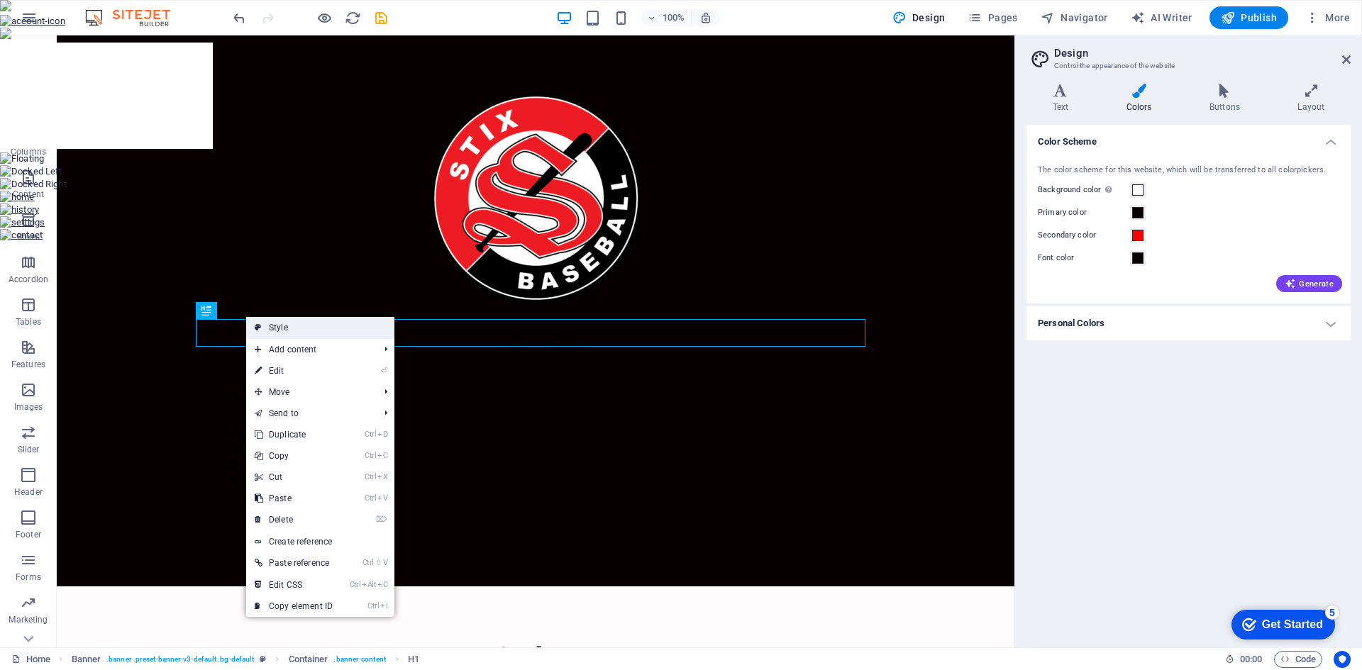
click at [281, 326] on link "Style" at bounding box center [320, 327] width 148 height 21
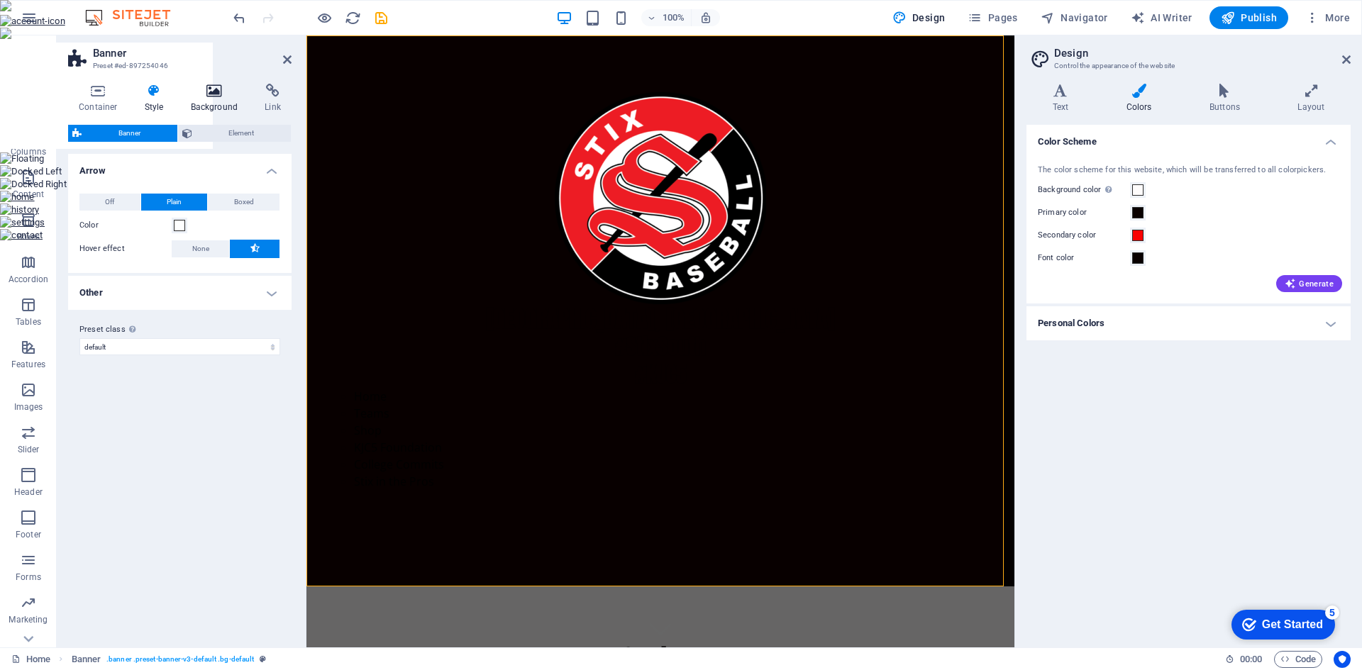
click at [221, 100] on h4 "Background" at bounding box center [217, 99] width 74 height 30
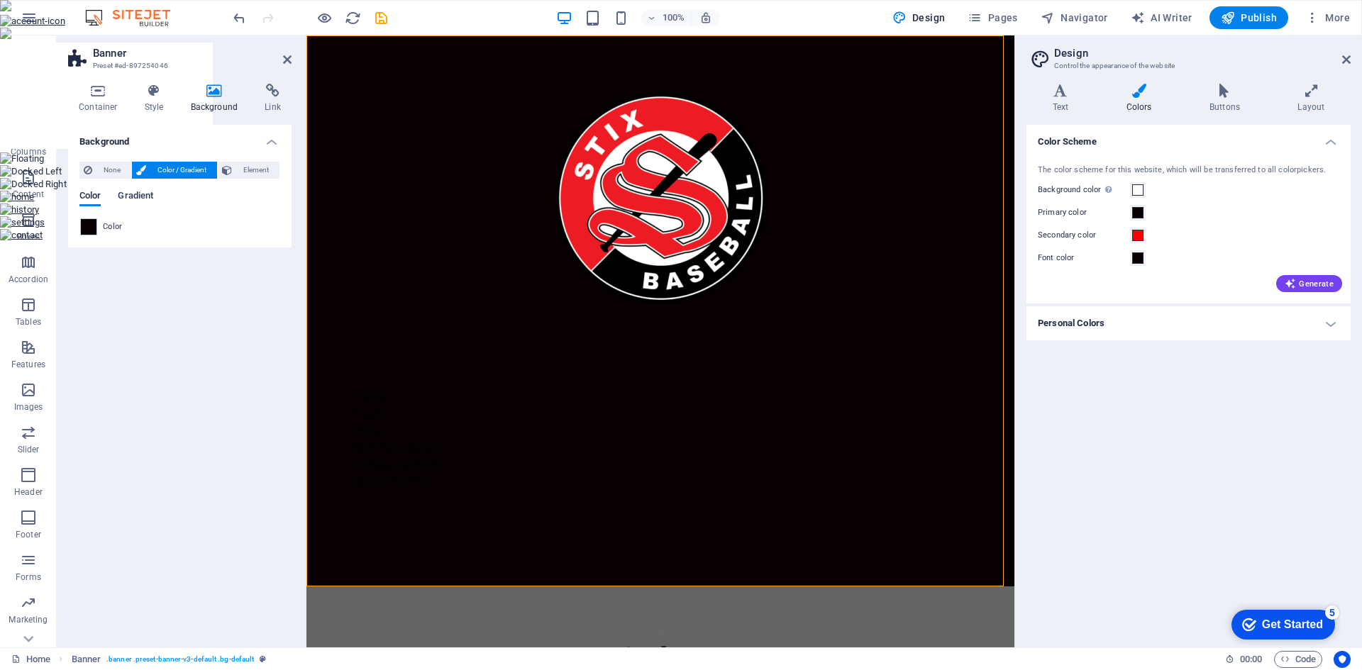
click at [140, 199] on span "Gradient" at bounding box center [135, 197] width 35 height 20
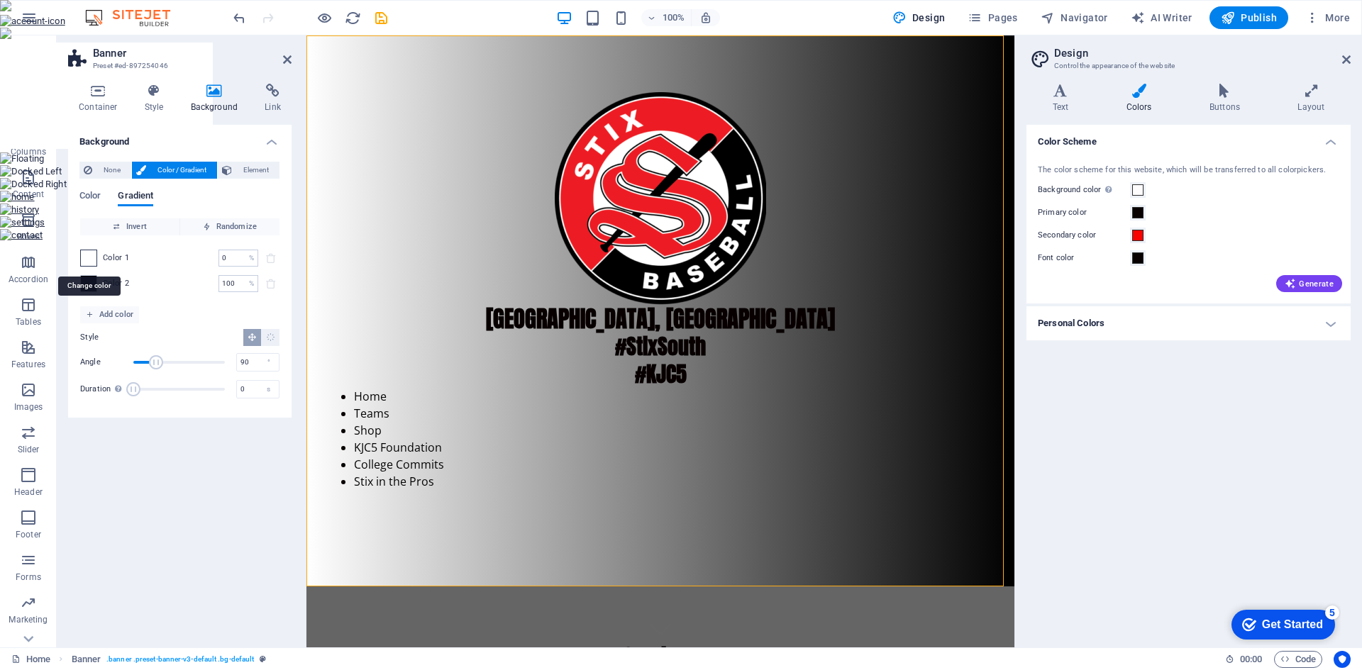
click at [92, 256] on span at bounding box center [89, 258] width 16 height 16
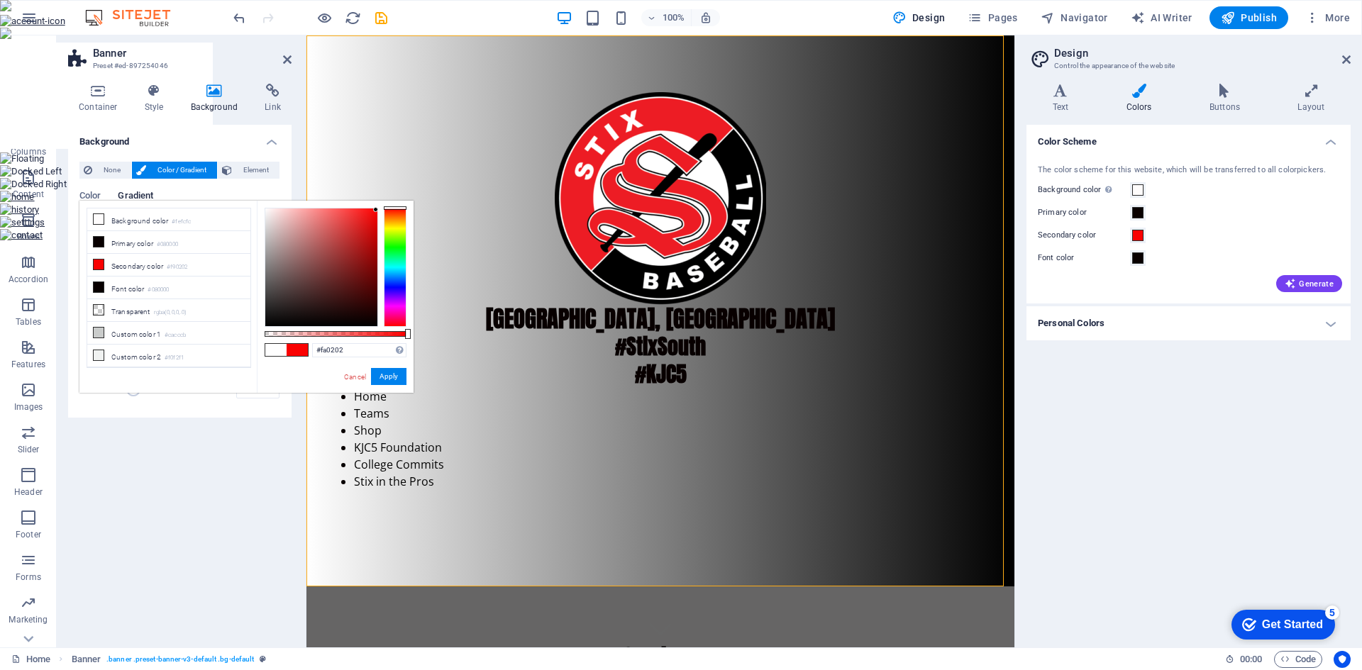
click at [376, 210] on div at bounding box center [321, 268] width 112 height 118
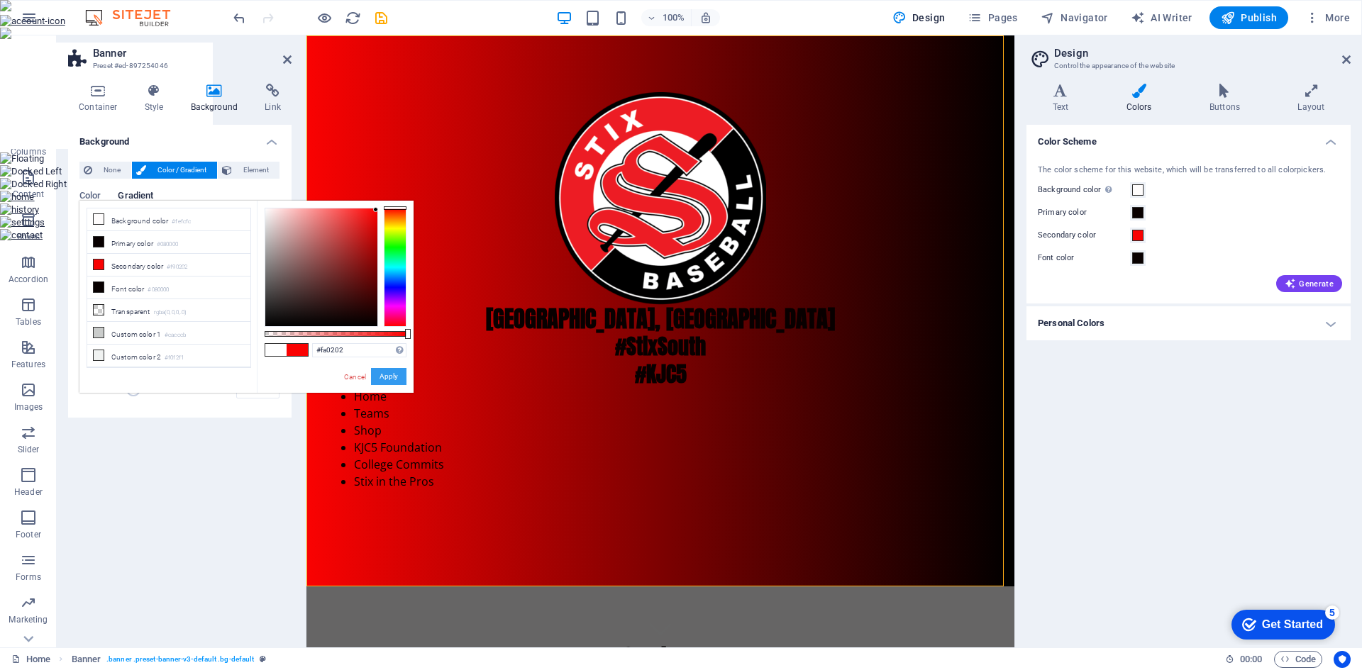
click at [395, 380] on button "Apply" at bounding box center [388, 376] width 35 height 17
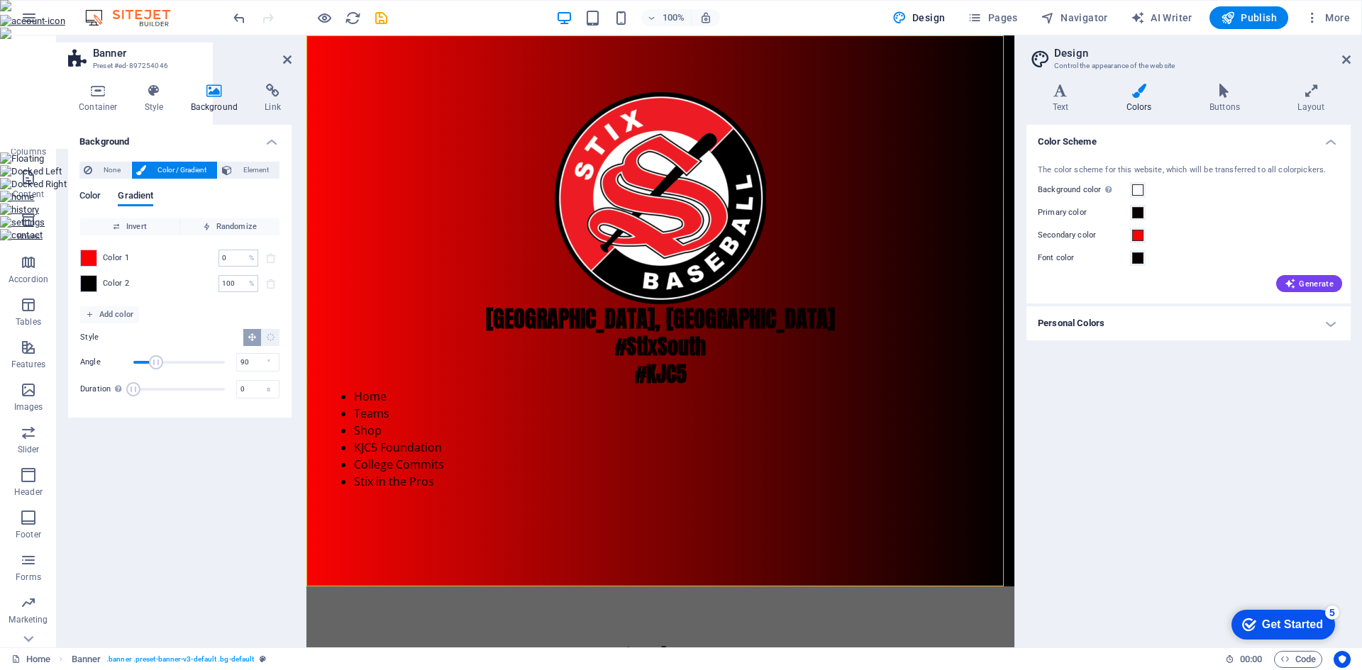
click at [98, 197] on span "Color" at bounding box center [89, 197] width 21 height 20
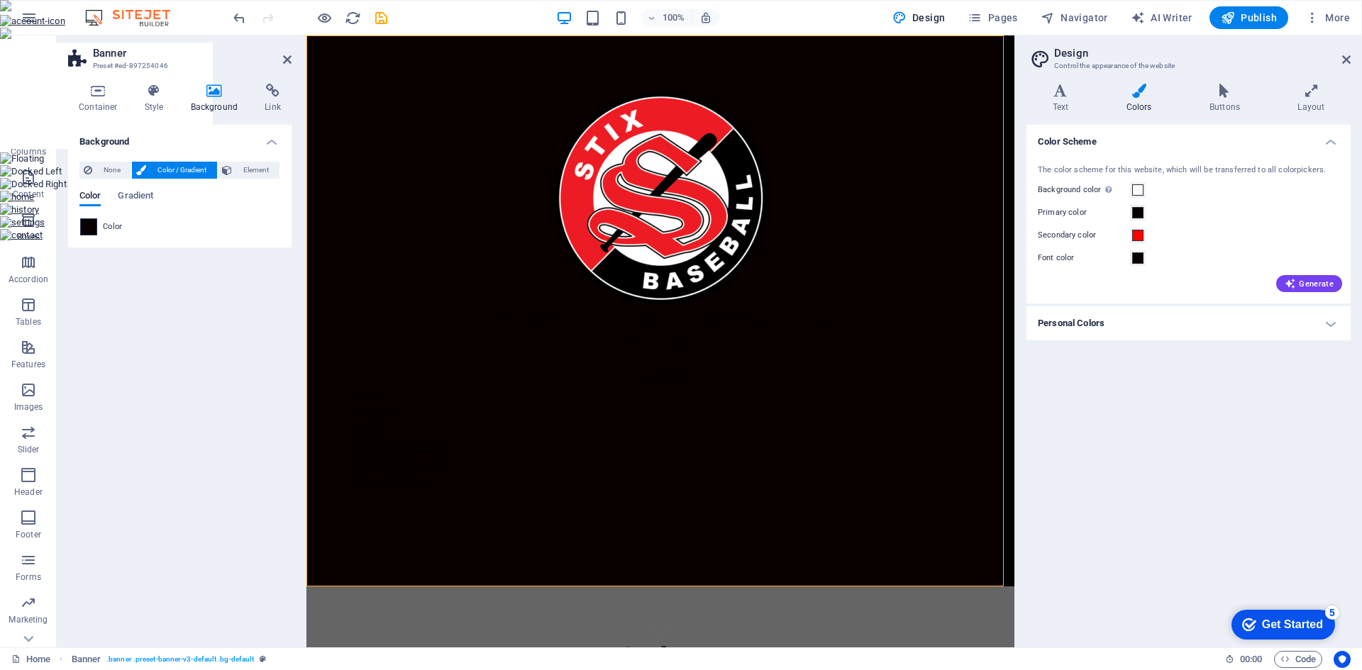
click at [94, 222] on span at bounding box center [89, 227] width 16 height 16
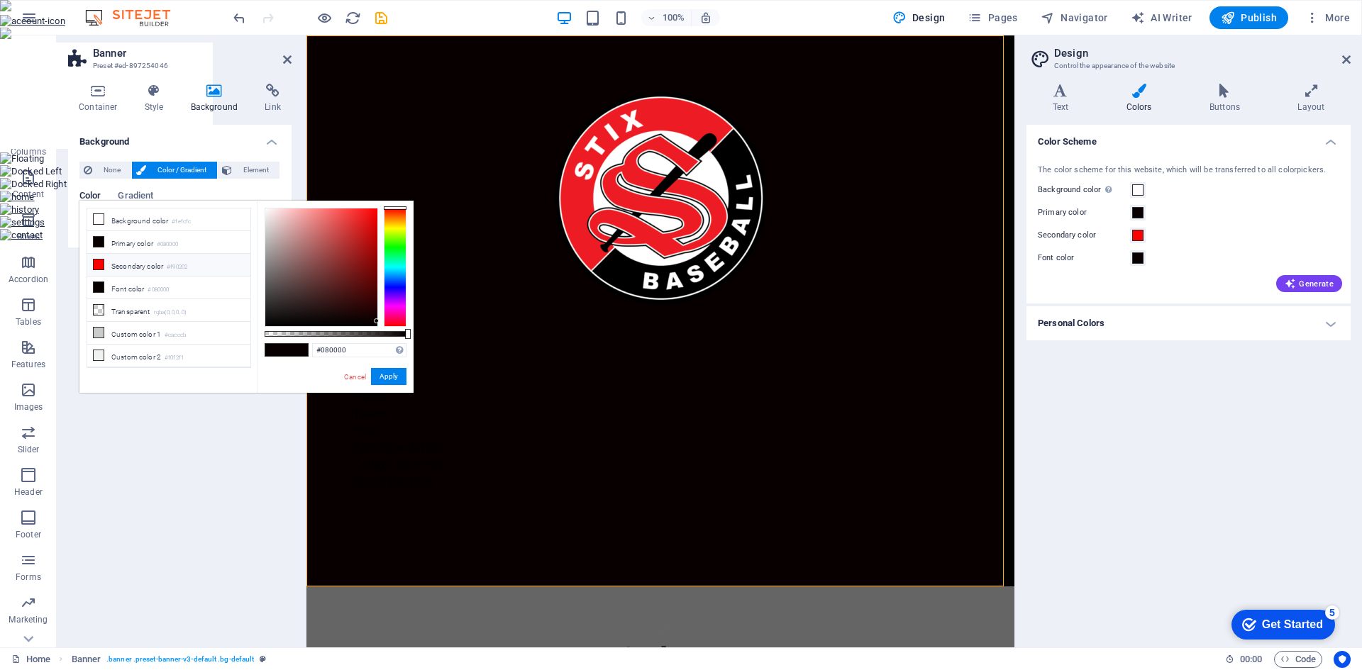
click at [100, 262] on icon at bounding box center [99, 265] width 10 height 10
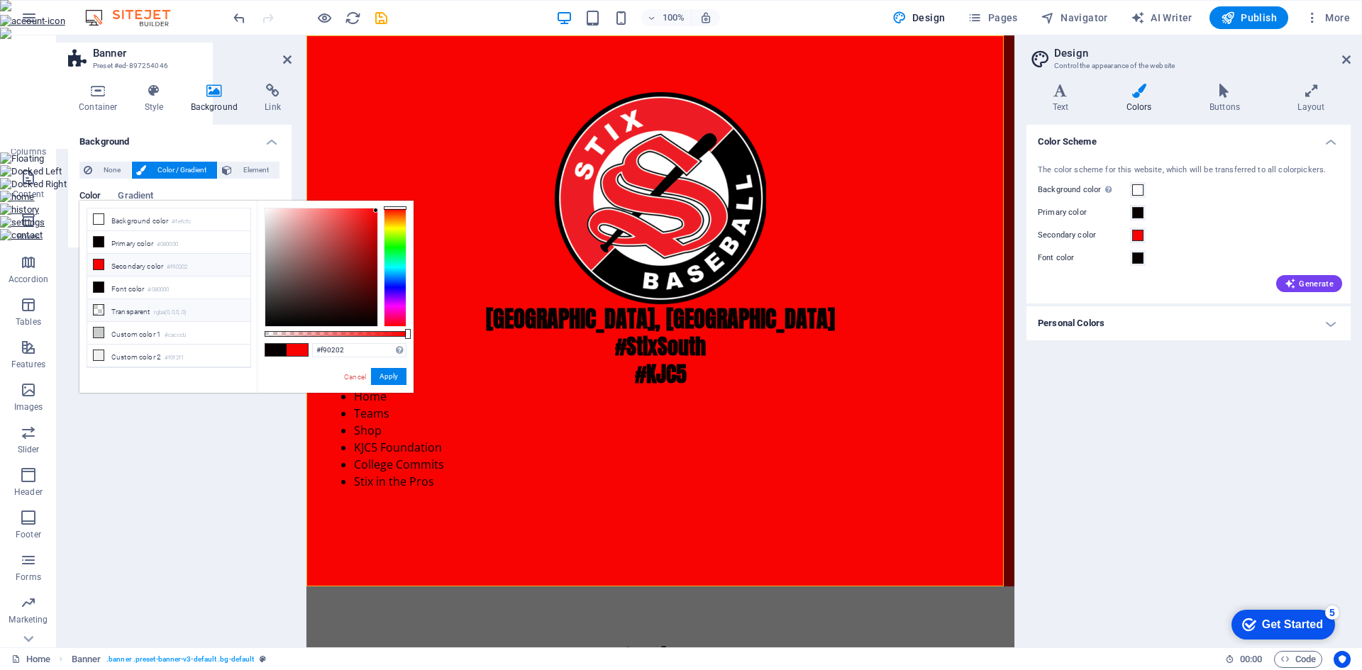
click at [98, 309] on icon at bounding box center [99, 310] width 10 height 10
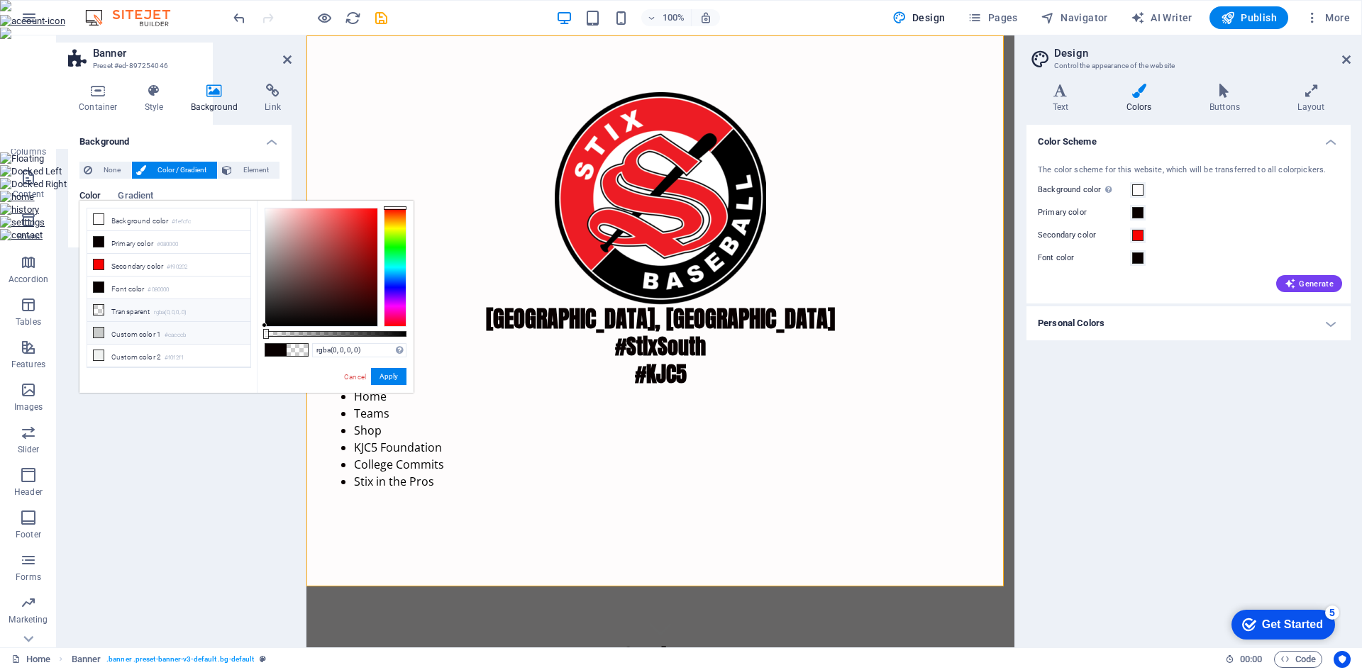
click at [96, 328] on icon at bounding box center [99, 333] width 10 height 10
type input "#cacccb"
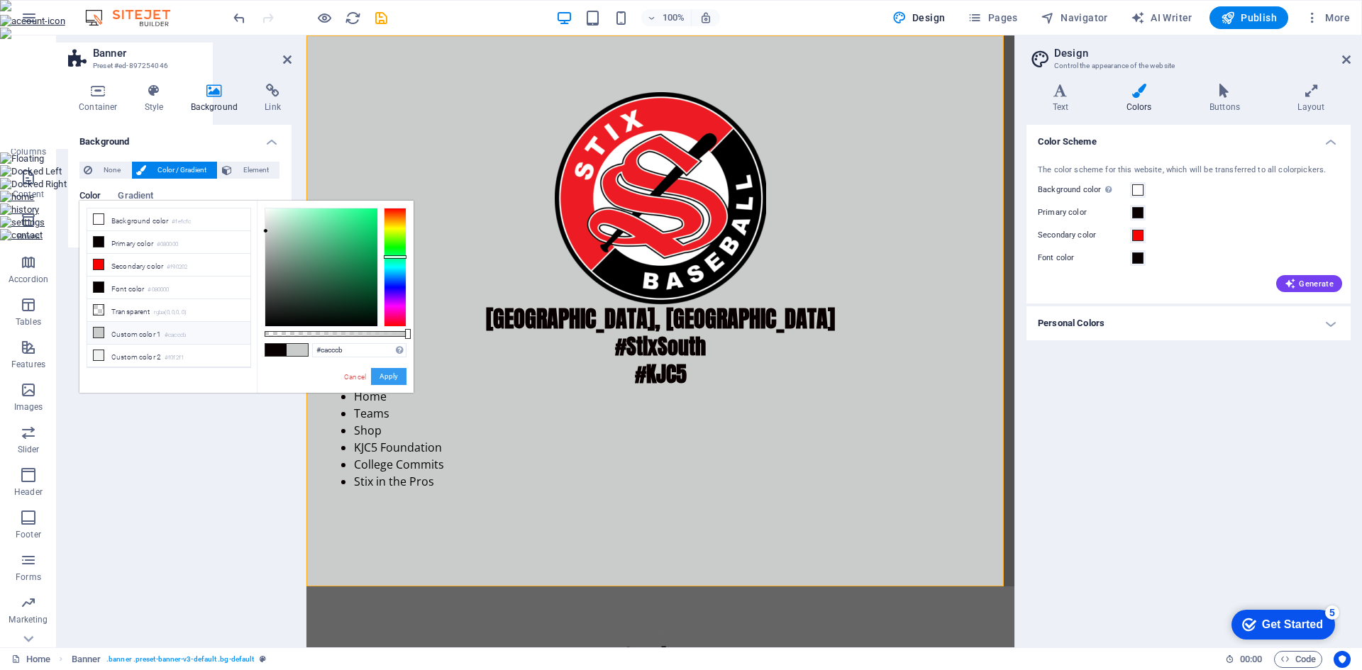
click at [404, 374] on button "Apply" at bounding box center [388, 376] width 35 height 17
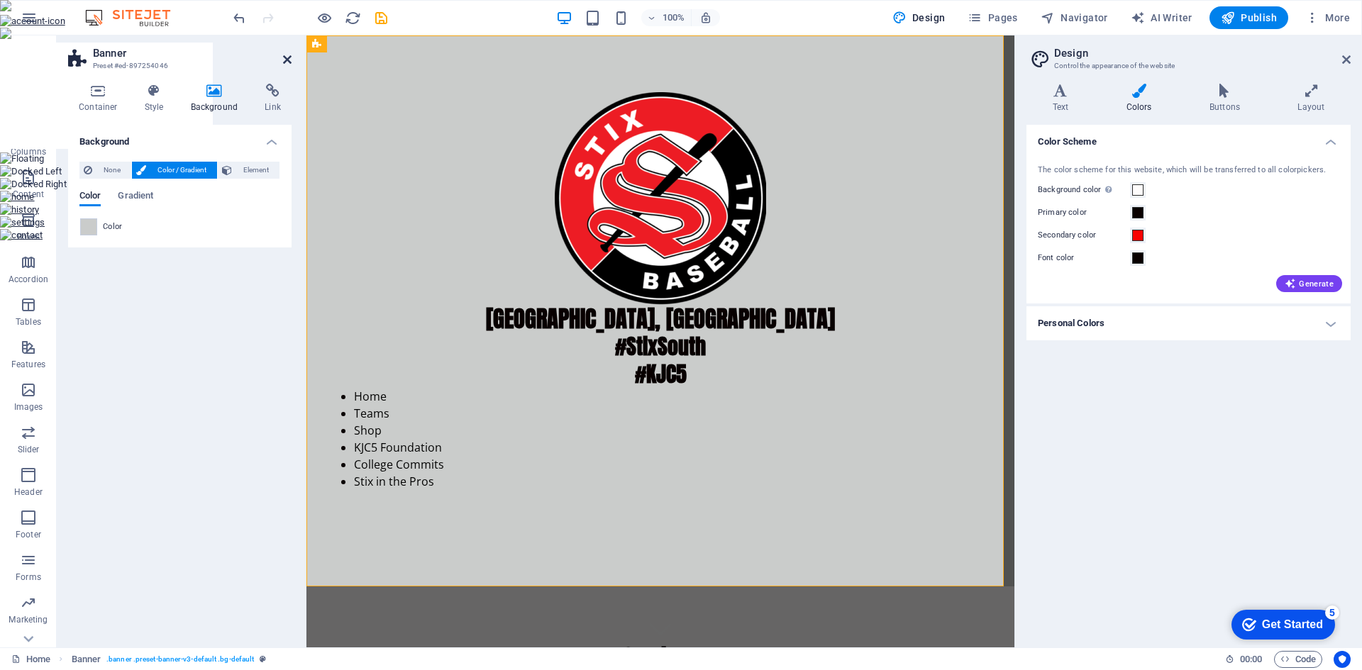
drag, startPoint x: 287, startPoint y: 56, endPoint x: 231, endPoint y: 25, distance: 64.1
click at [287, 56] on icon at bounding box center [287, 59] width 9 height 11
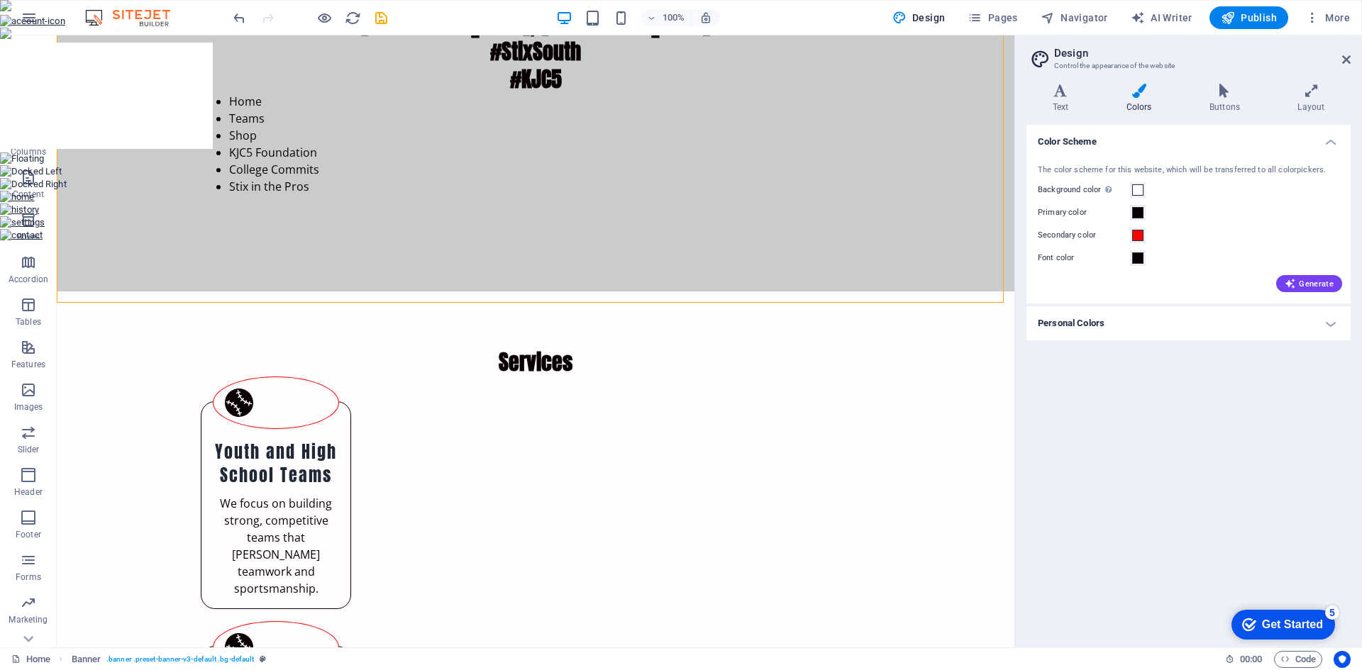
scroll to position [284, 0]
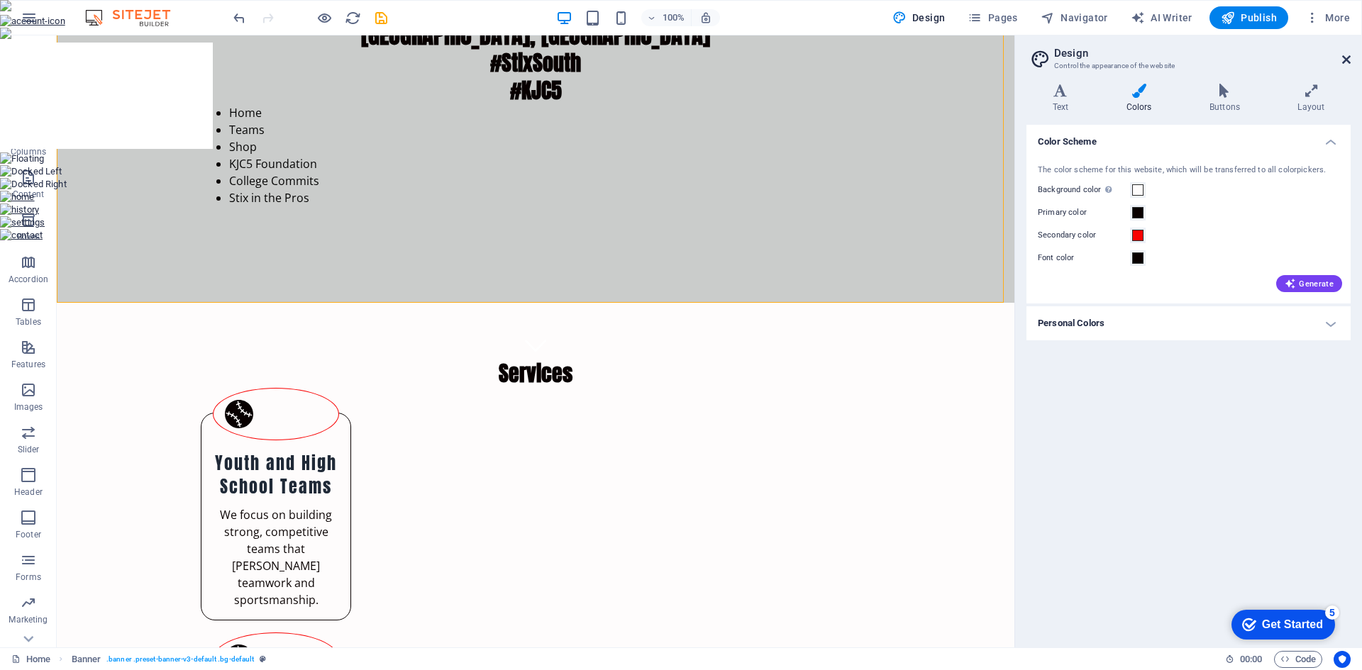
click at [1349, 60] on icon at bounding box center [1346, 59] width 9 height 11
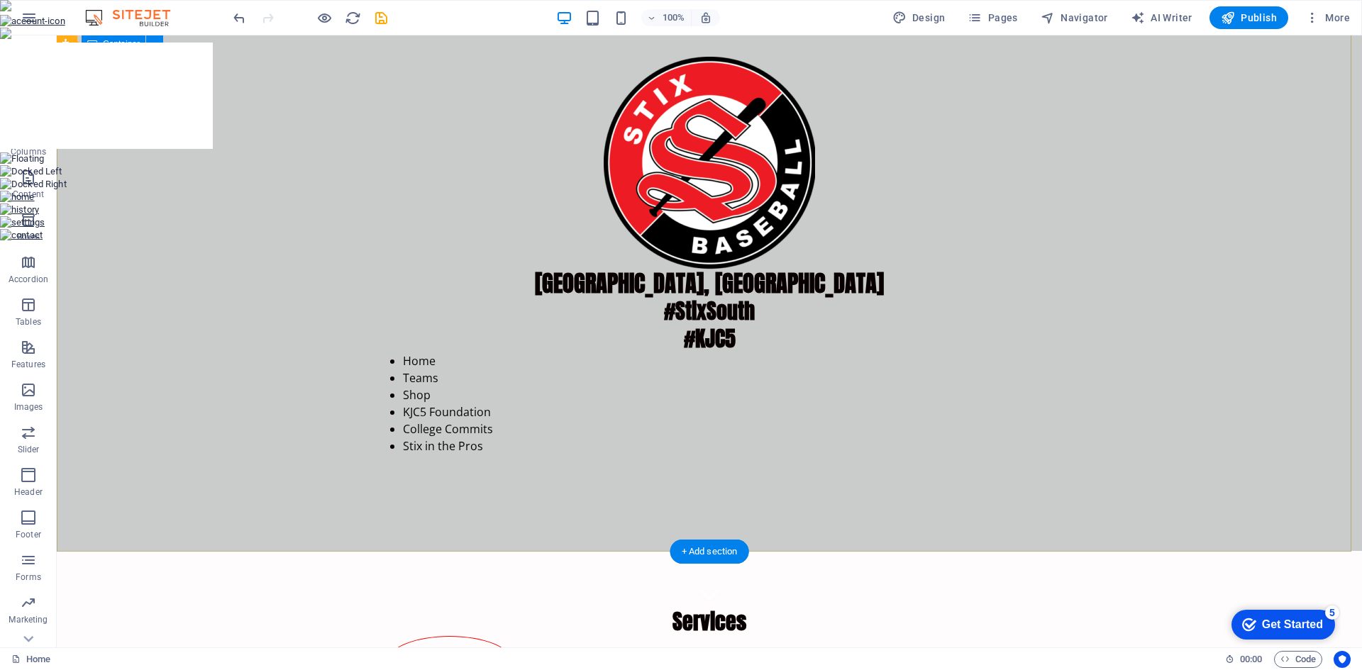
scroll to position [0, 0]
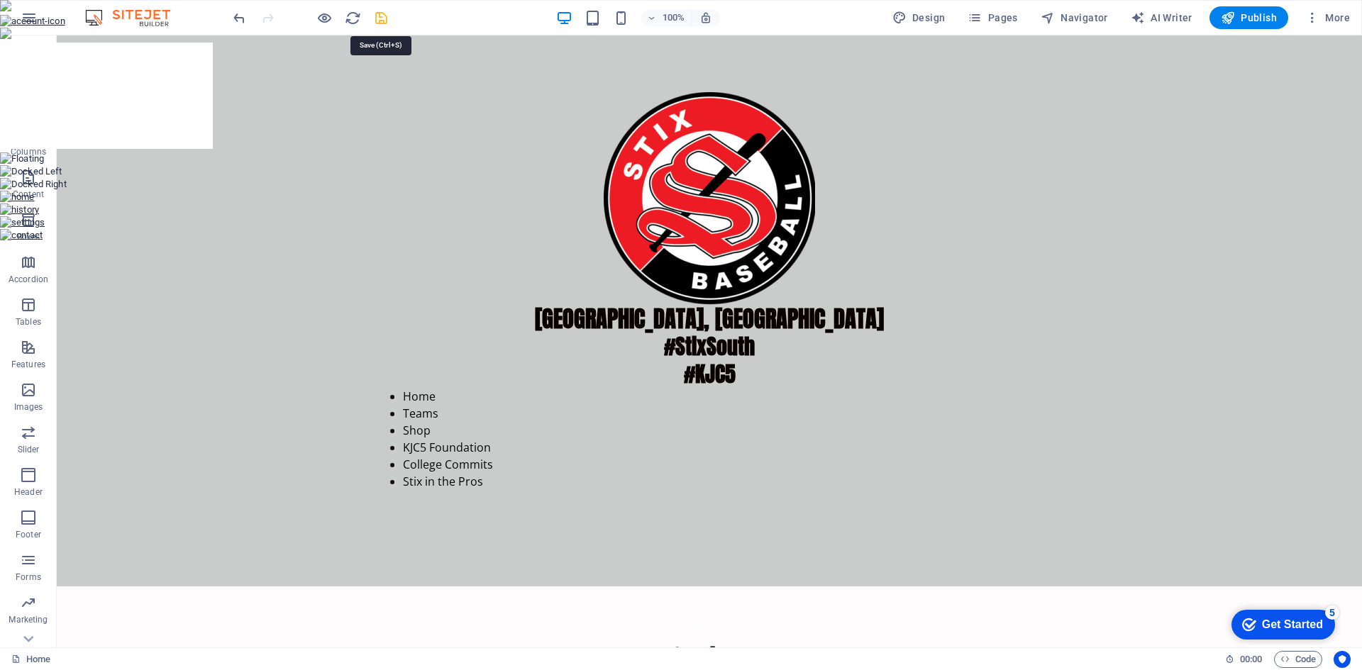
click at [382, 23] on icon "save" at bounding box center [381, 18] width 16 height 16
click at [428, 398] on icon at bounding box center [427, 394] width 8 height 15
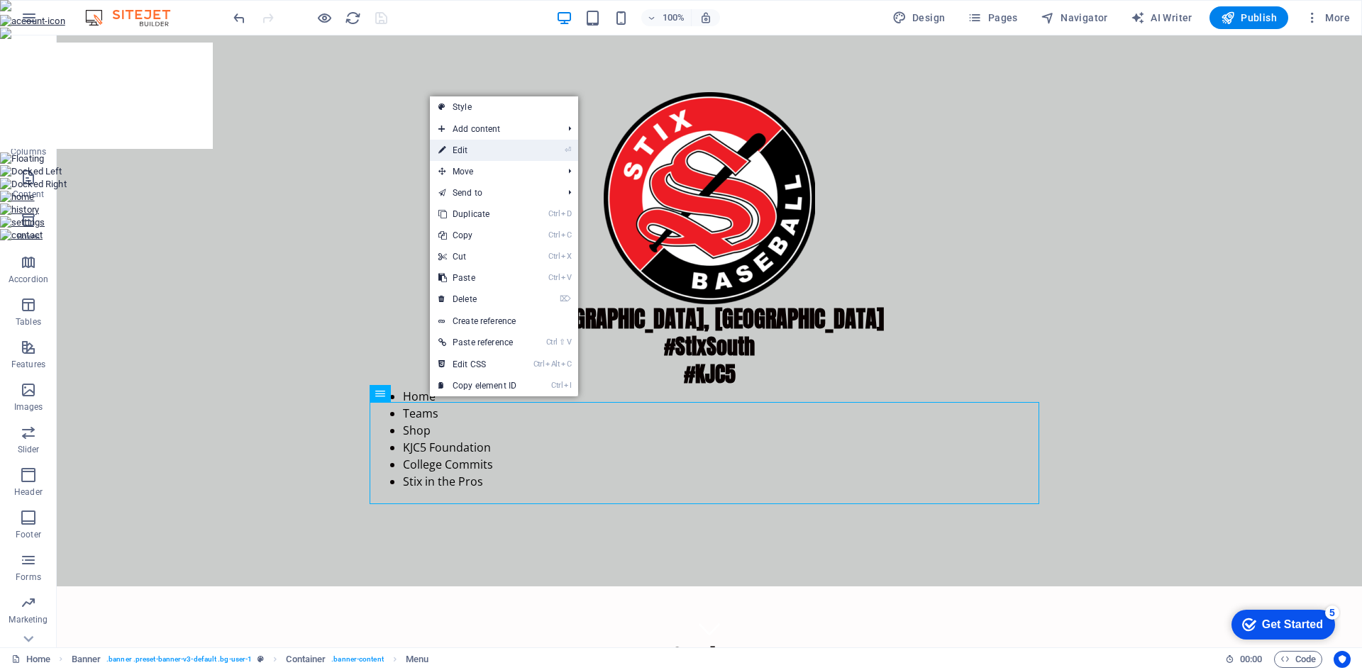
click at [506, 152] on link "⏎ Edit" at bounding box center [477, 150] width 95 height 21
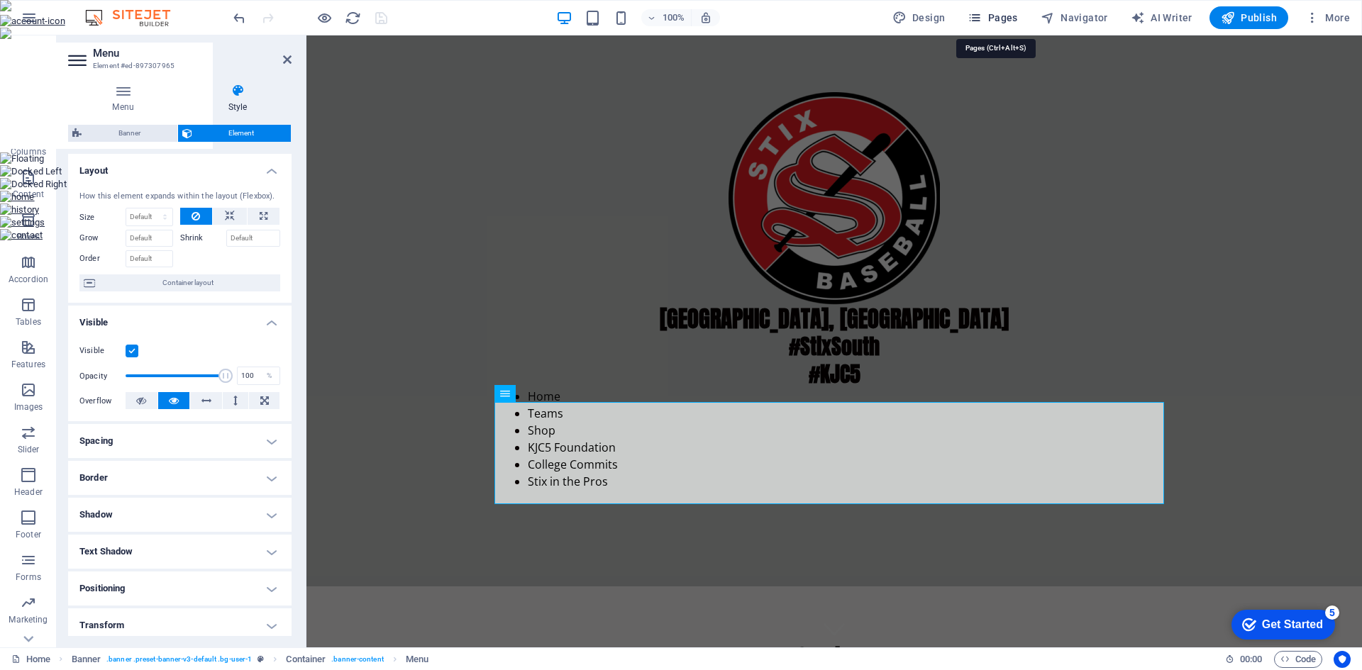
click at [1006, 22] on span "Pages" at bounding box center [992, 18] width 50 height 14
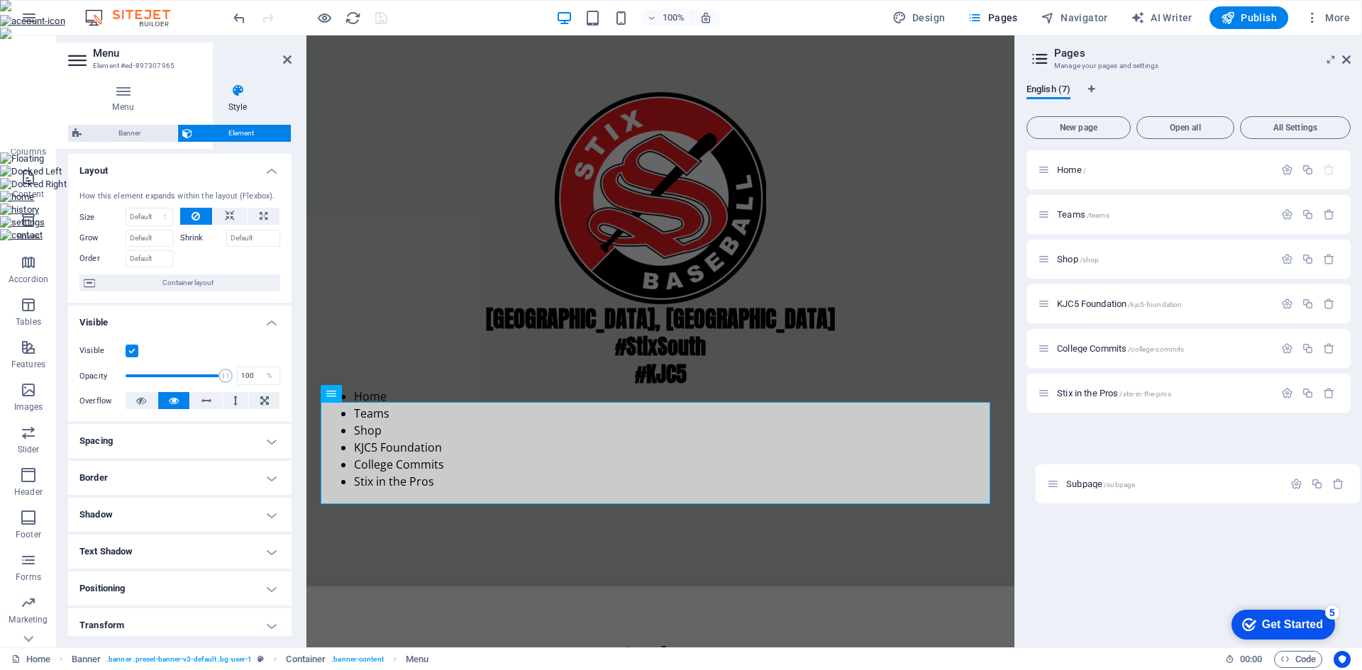
drag, startPoint x: 1043, startPoint y: 348, endPoint x: 1052, endPoint y: 489, distance: 140.7
click at [1052, 489] on div "Home / Teams /teams Shop /shop KJC5 Foundation /kjc5-foundation Subpage /subpag…" at bounding box center [1188, 393] width 324 height 486
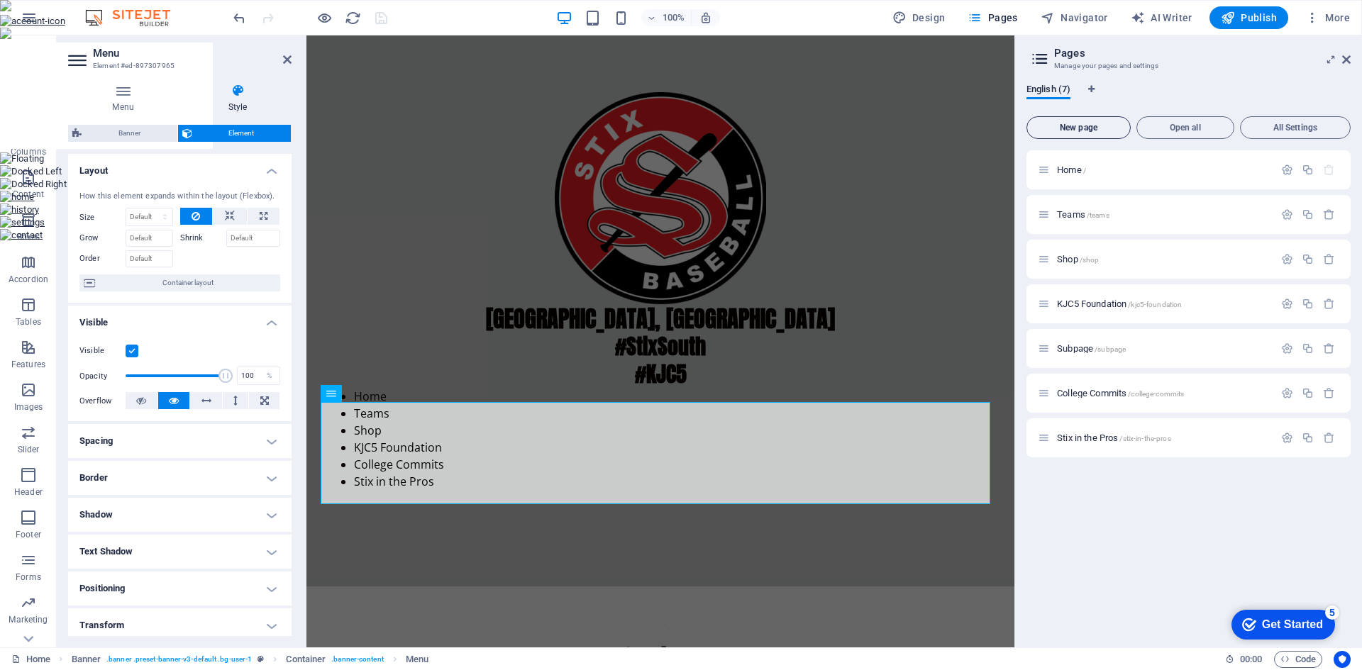
click at [1099, 135] on button "New page" at bounding box center [1078, 127] width 104 height 23
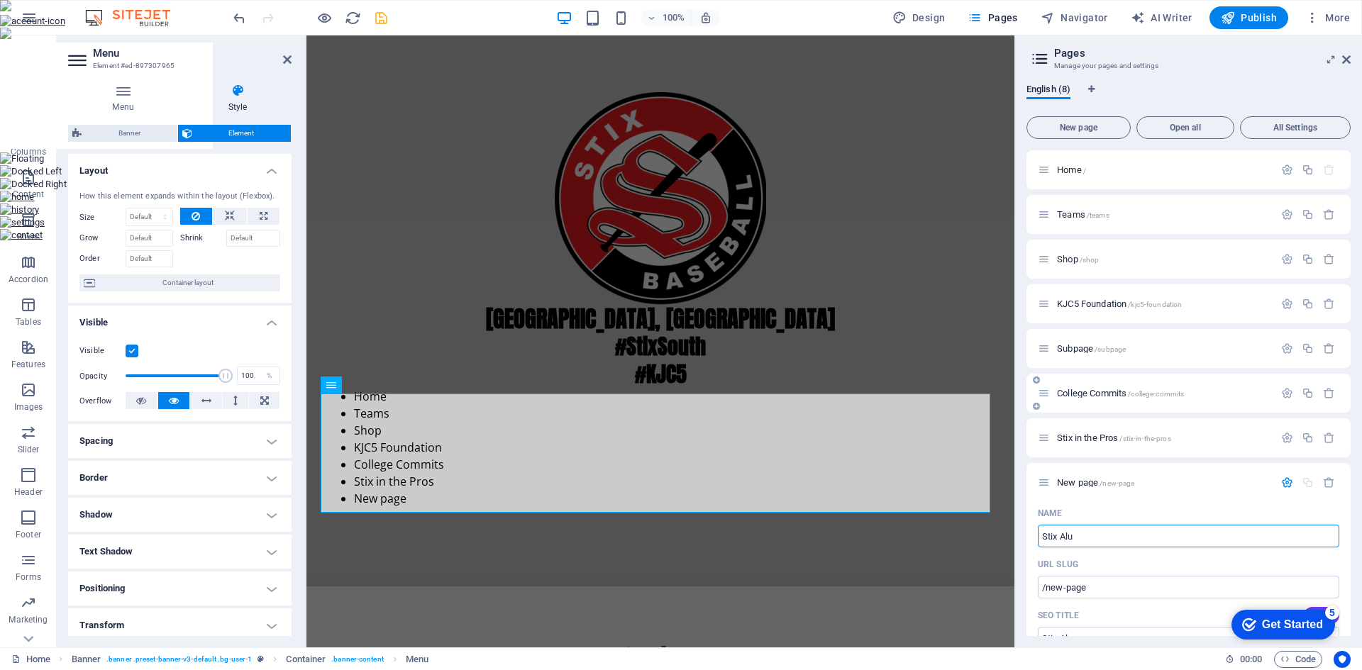
type input "Stix Alum"
type input "/stix-alu"
type input "Stix Alum"
type input "/stix-alum"
type input "Stix Alum"
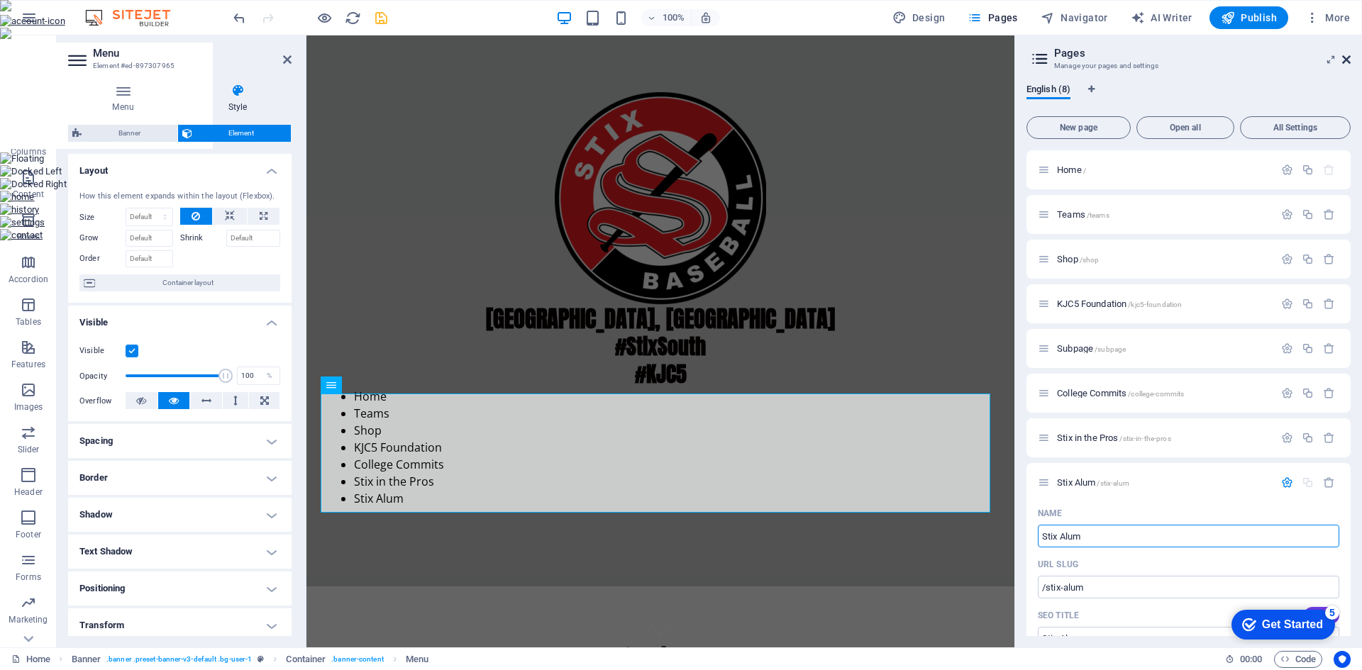
click at [1346, 57] on icon at bounding box center [1346, 59] width 9 height 11
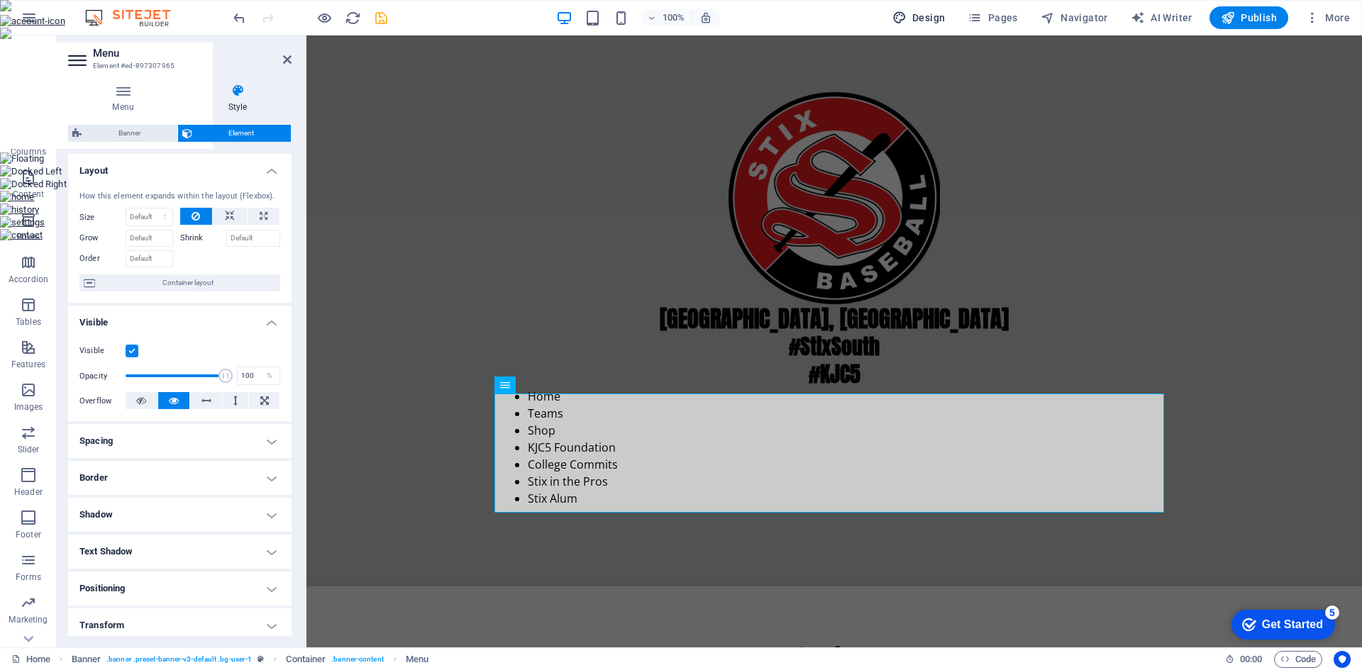
click at [935, 11] on span "Design" at bounding box center [918, 18] width 53 height 14
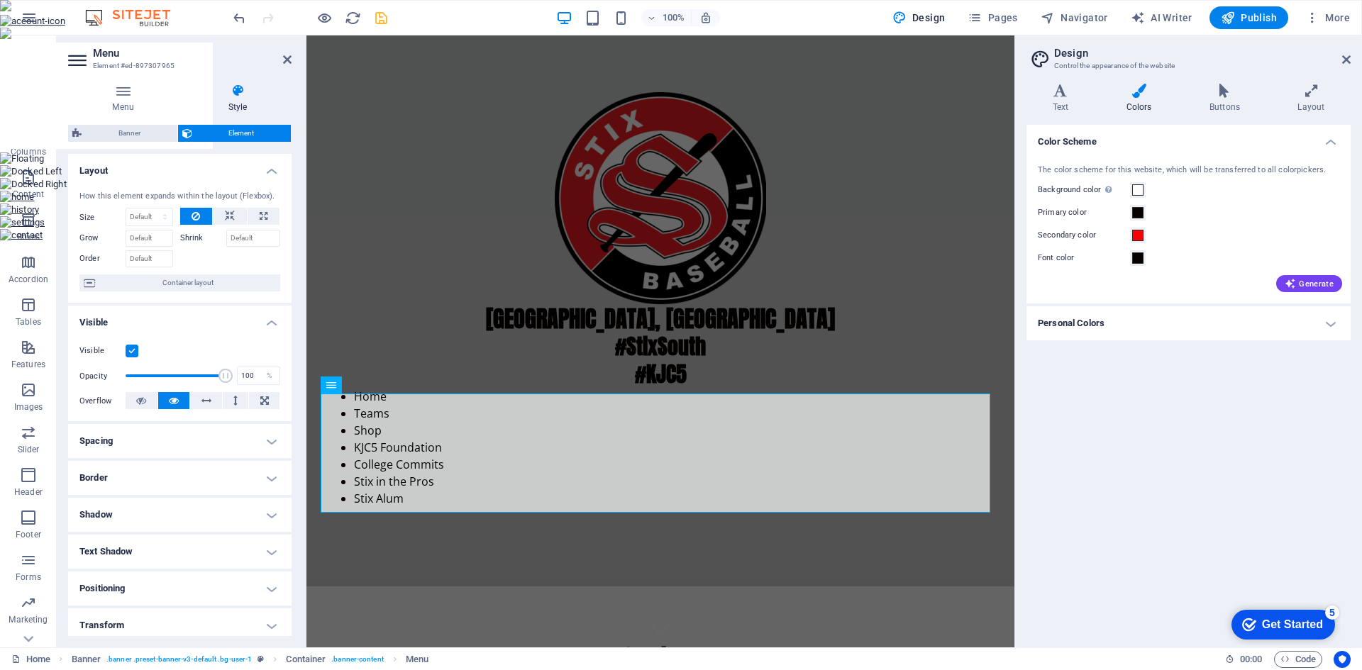
click at [1116, 327] on h4 "Personal Colors" at bounding box center [1188, 323] width 324 height 34
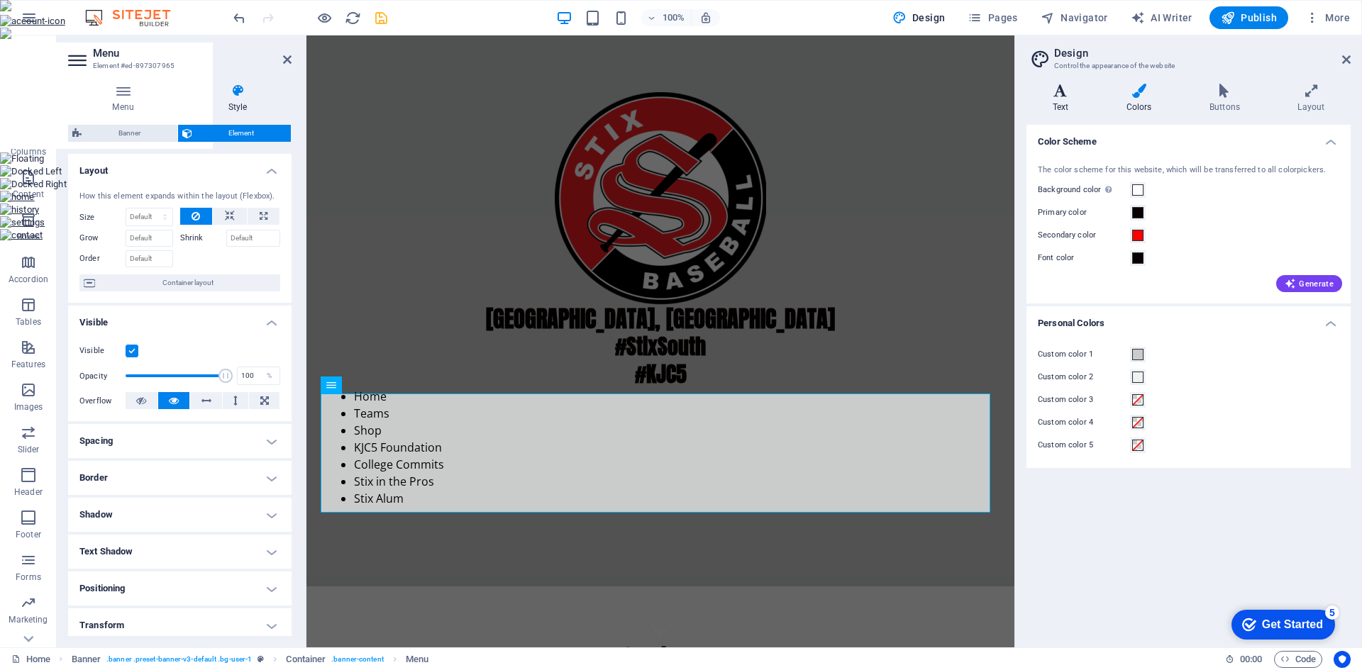
click at [1060, 103] on h4 "Text" at bounding box center [1063, 99] width 74 height 30
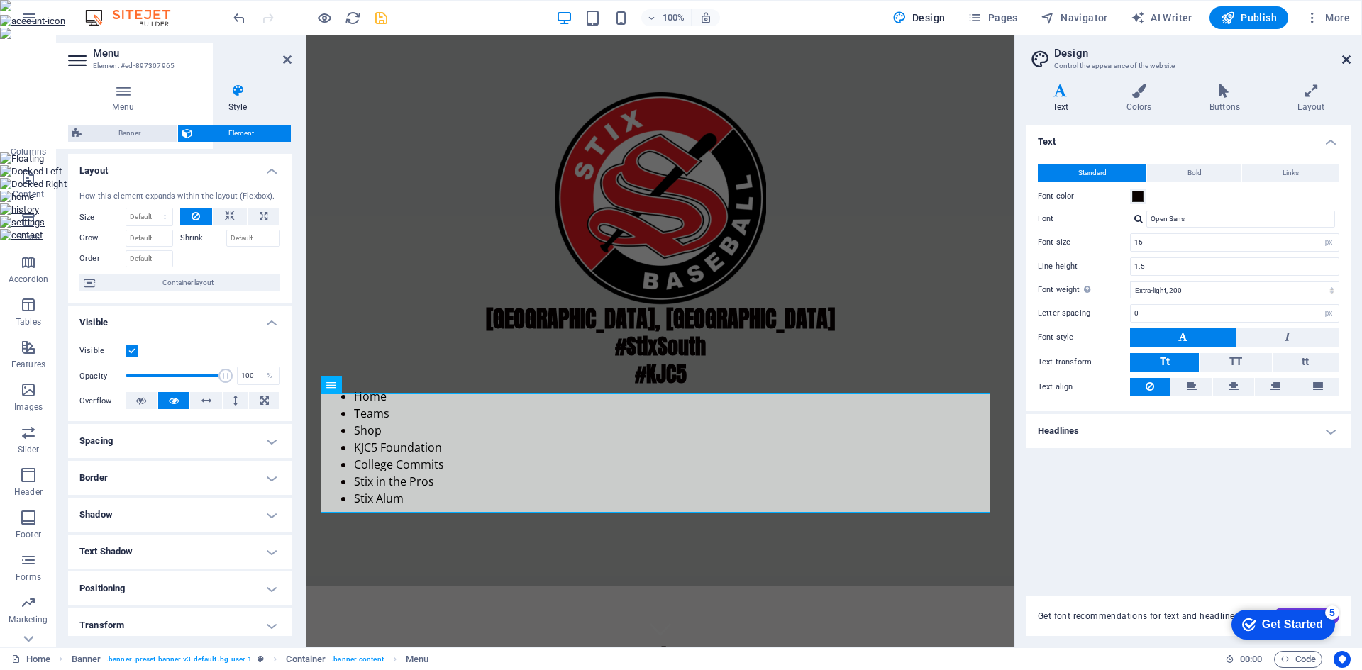
click at [1347, 58] on icon at bounding box center [1346, 59] width 9 height 11
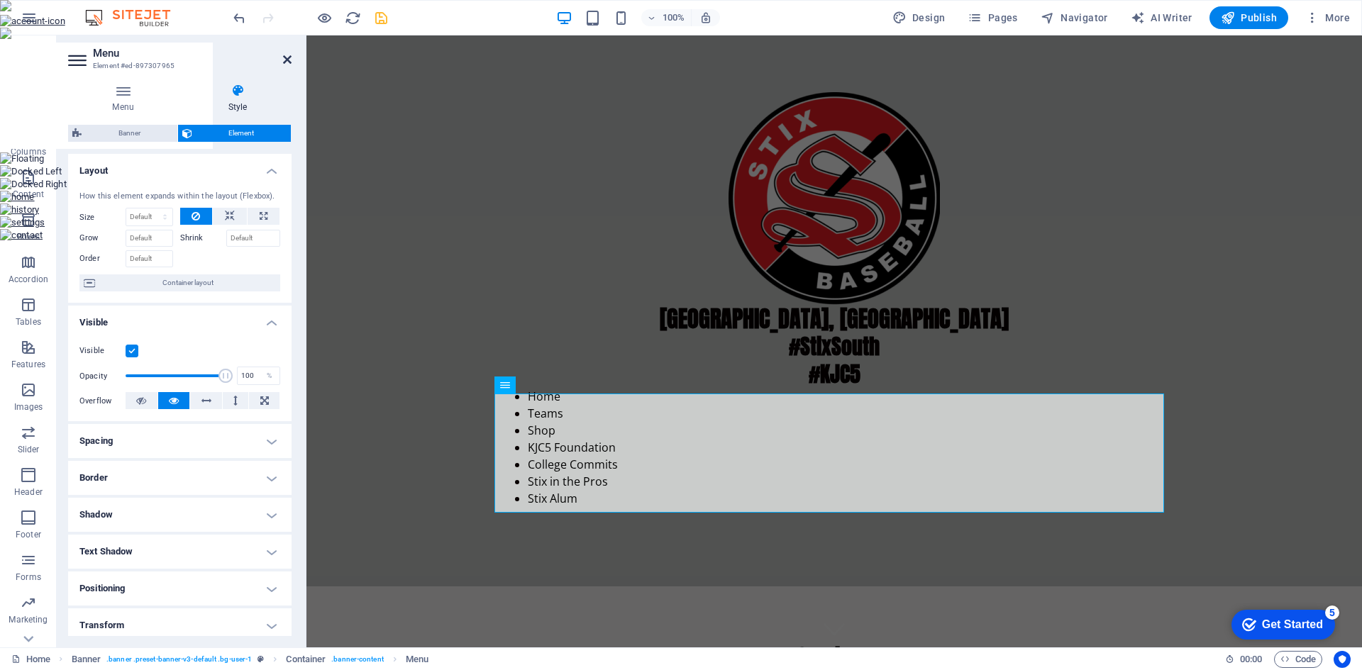
click at [288, 62] on icon at bounding box center [287, 59] width 9 height 11
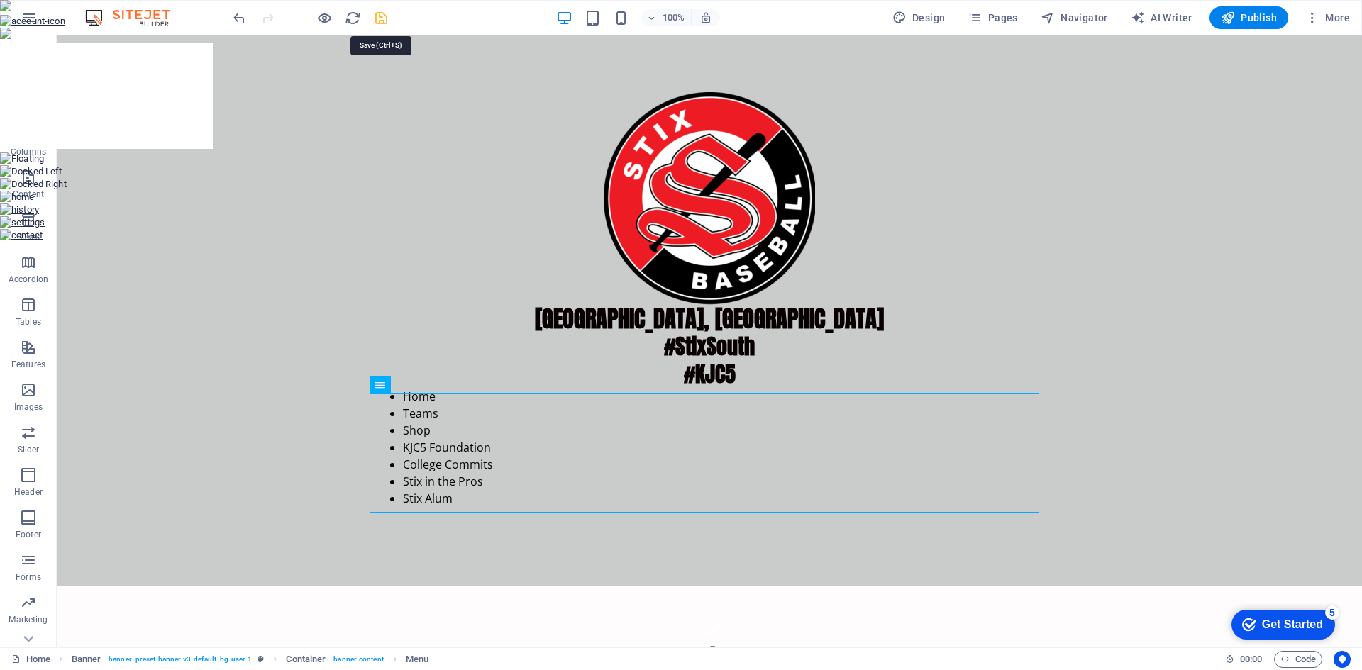
click at [384, 17] on icon "save" at bounding box center [381, 18] width 16 height 16
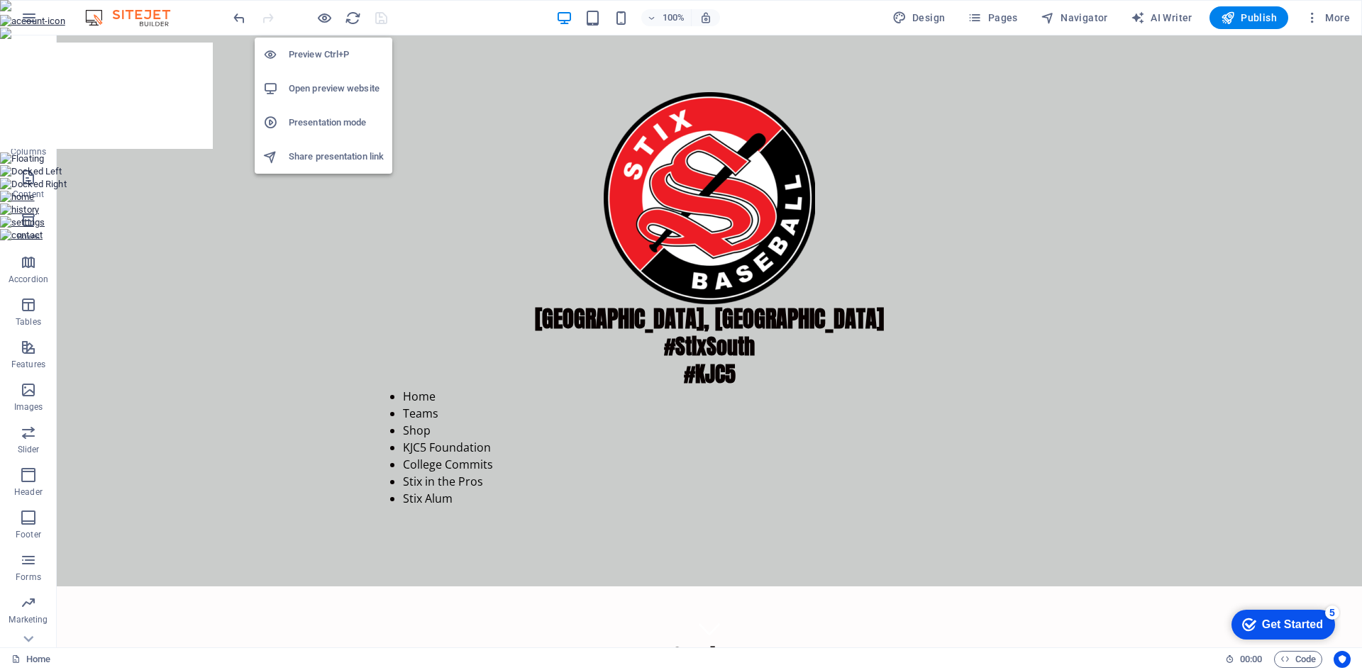
click at [326, 92] on h6 "Open preview website" at bounding box center [336, 88] width 95 height 17
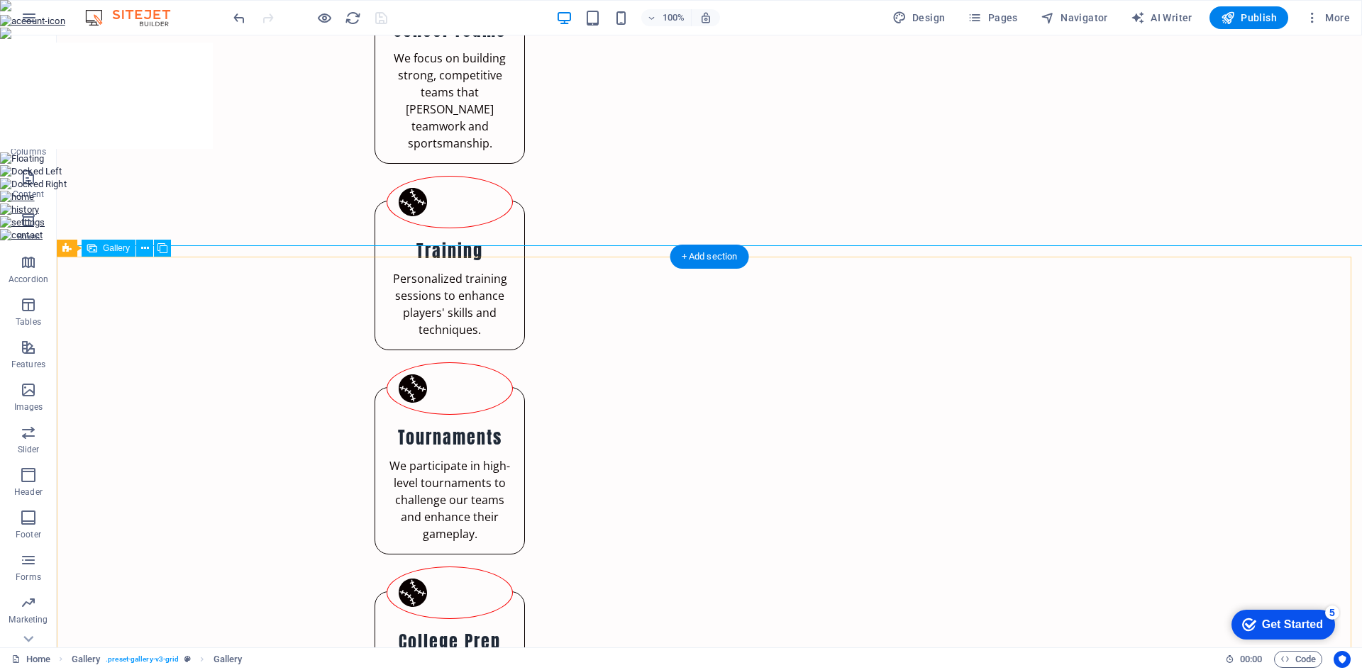
scroll to position [745, 0]
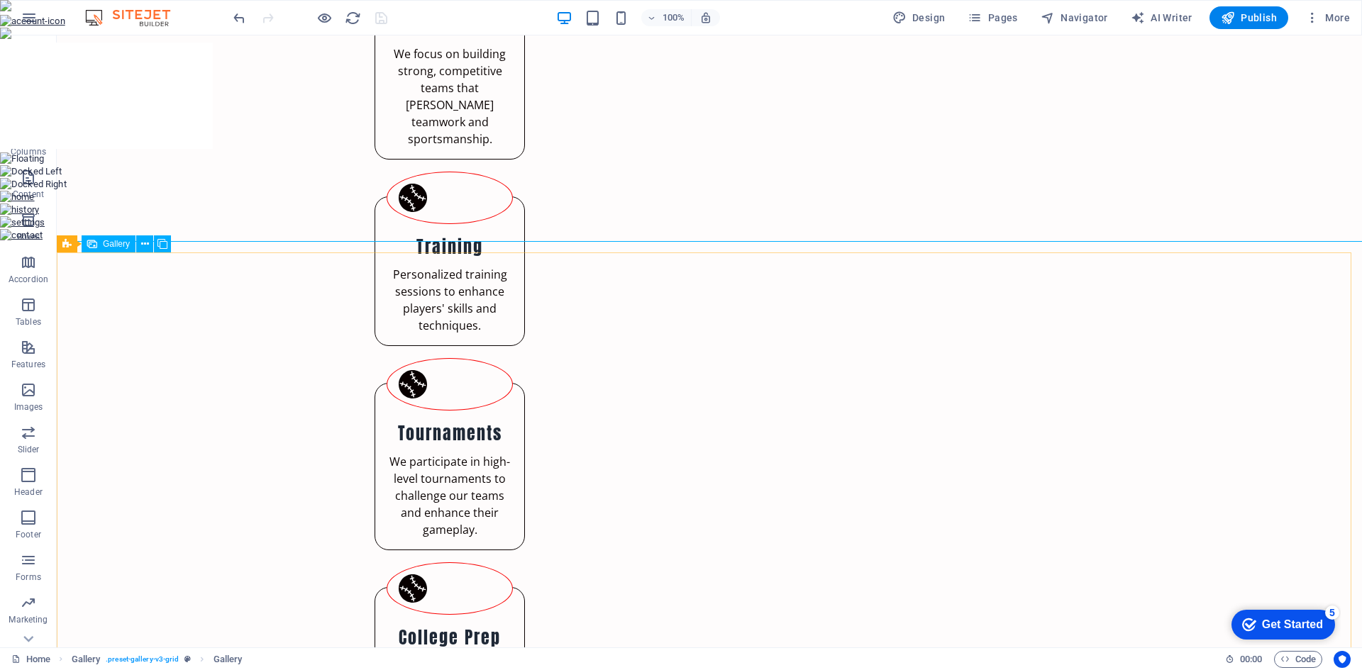
click at [108, 250] on div "Gallery" at bounding box center [109, 243] width 54 height 17
click at [109, 244] on span "Gallery" at bounding box center [116, 244] width 27 height 9
click at [113, 241] on span "Gallery" at bounding box center [116, 244] width 27 height 9
select select "3"
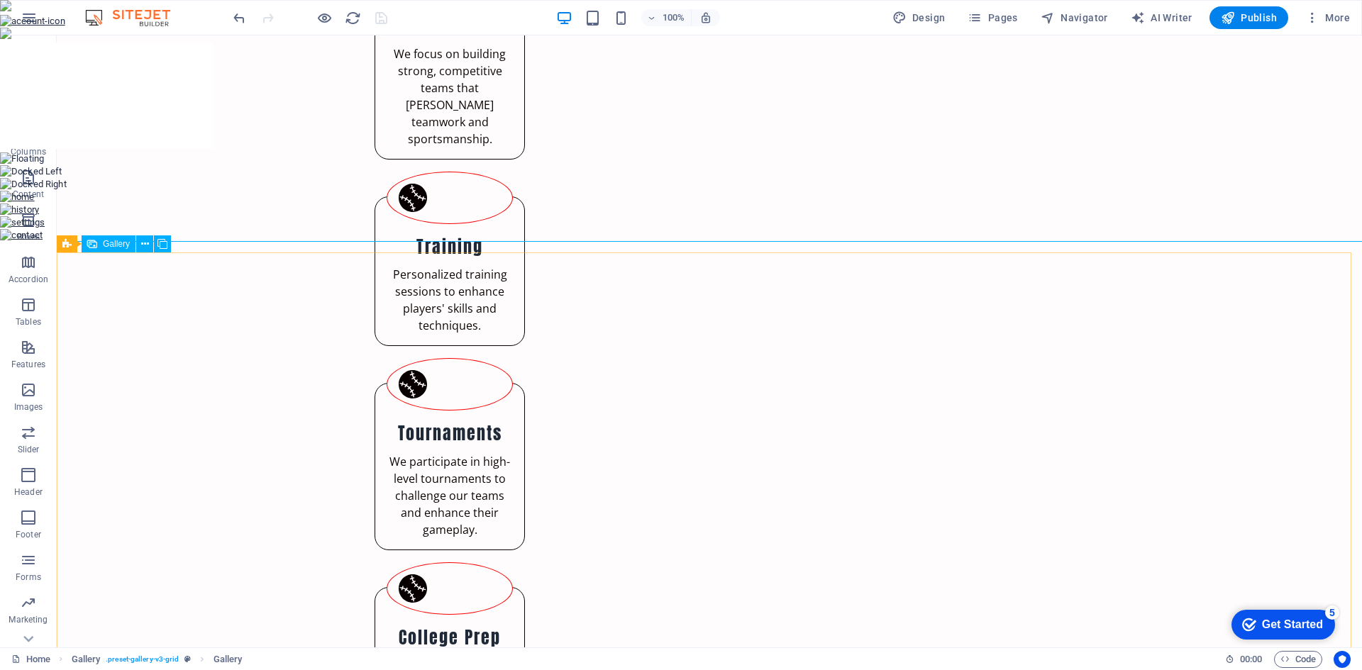
select select "px"
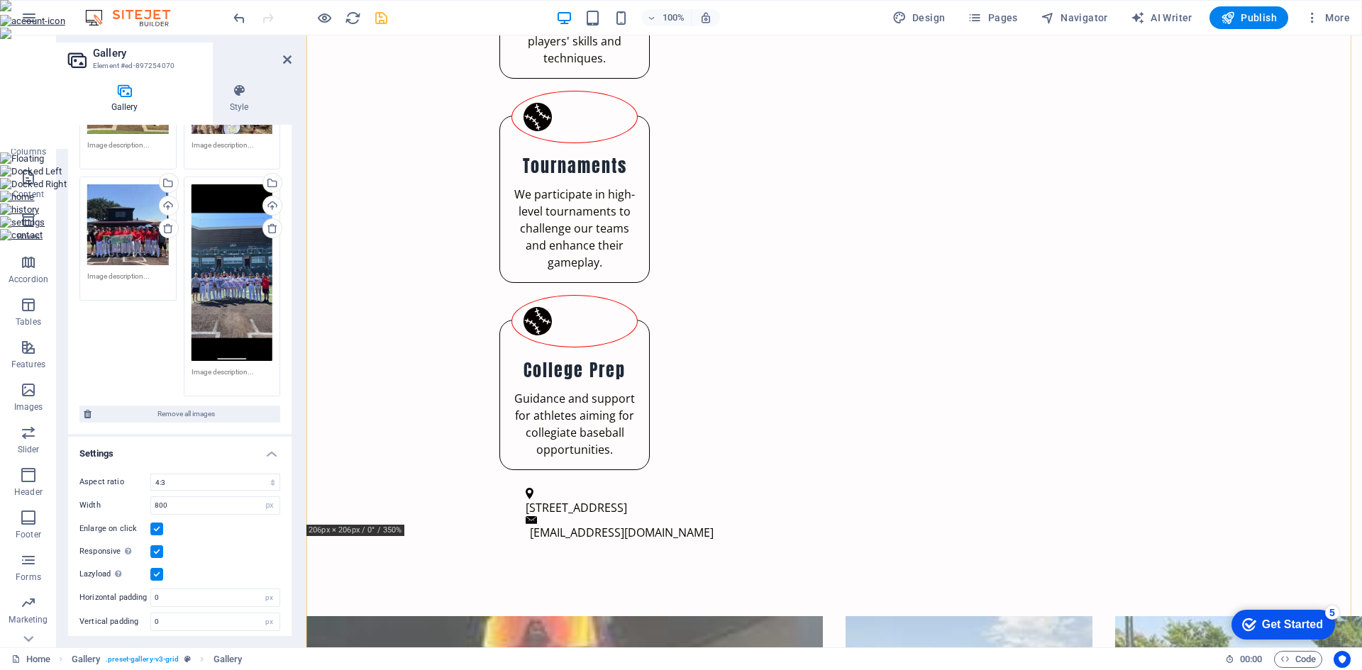
scroll to position [1241, 0]
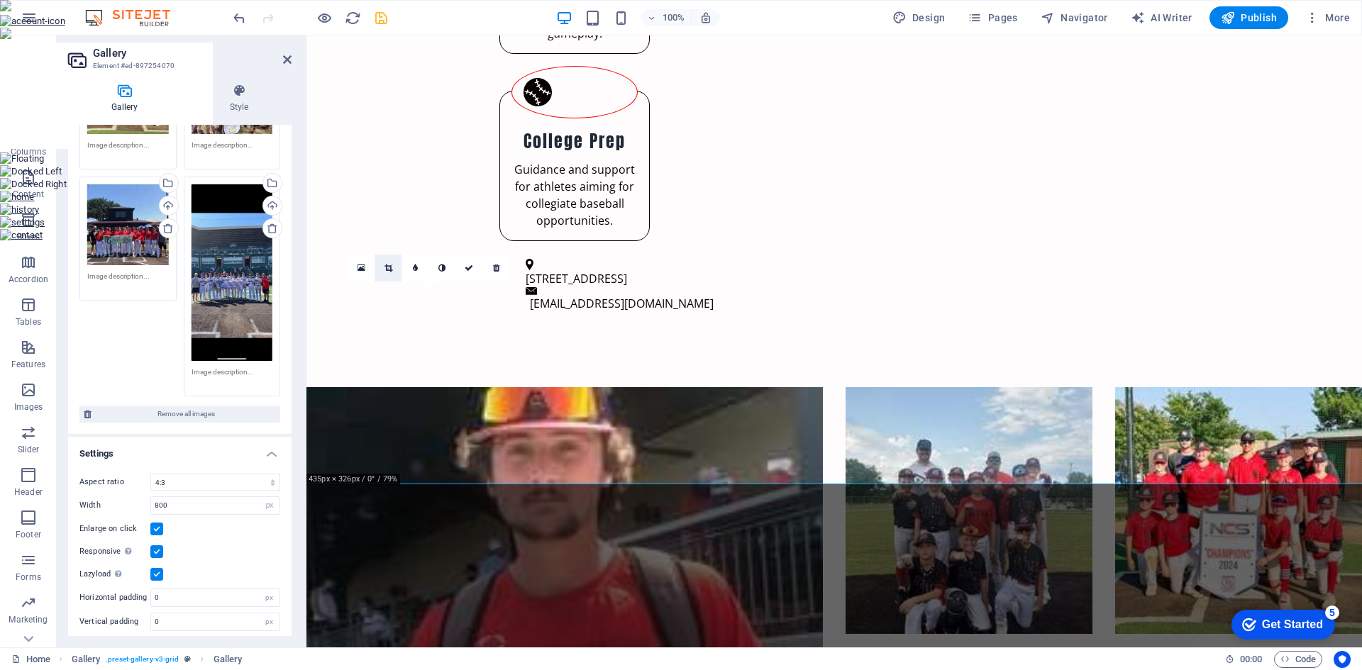
click at [384, 269] on icon at bounding box center [388, 268] width 8 height 9
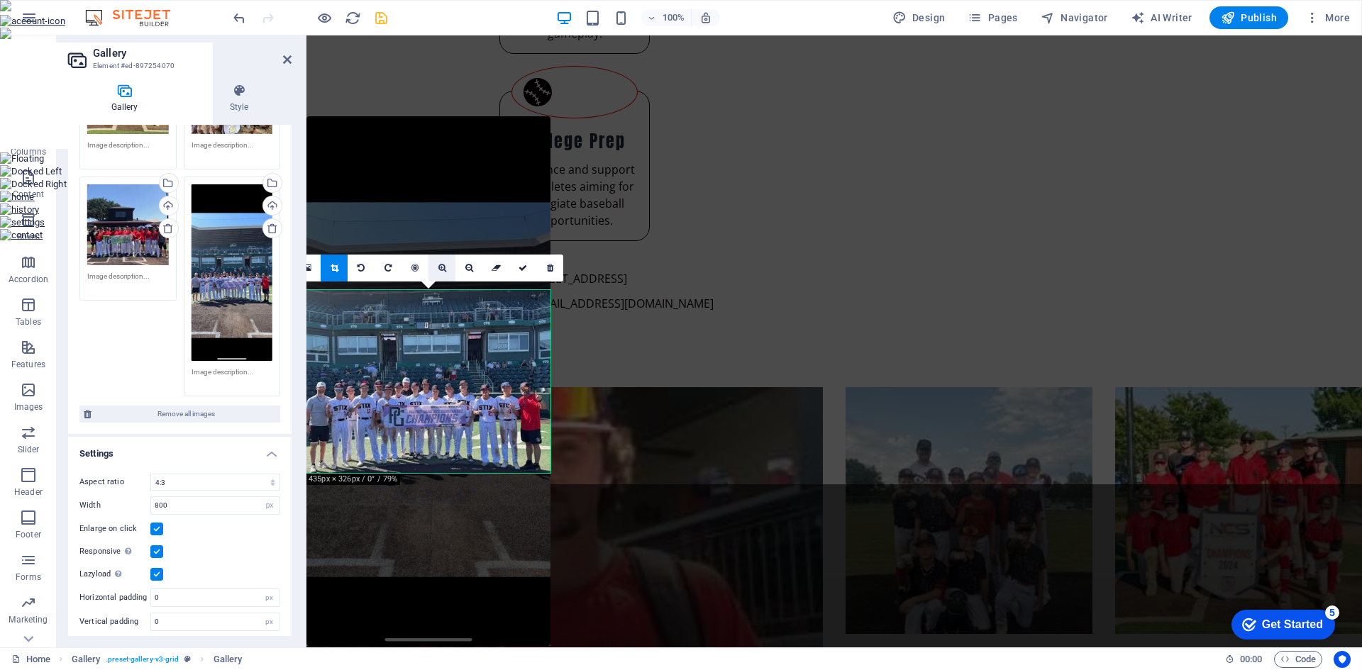
click at [442, 265] on icon at bounding box center [442, 268] width 8 height 9
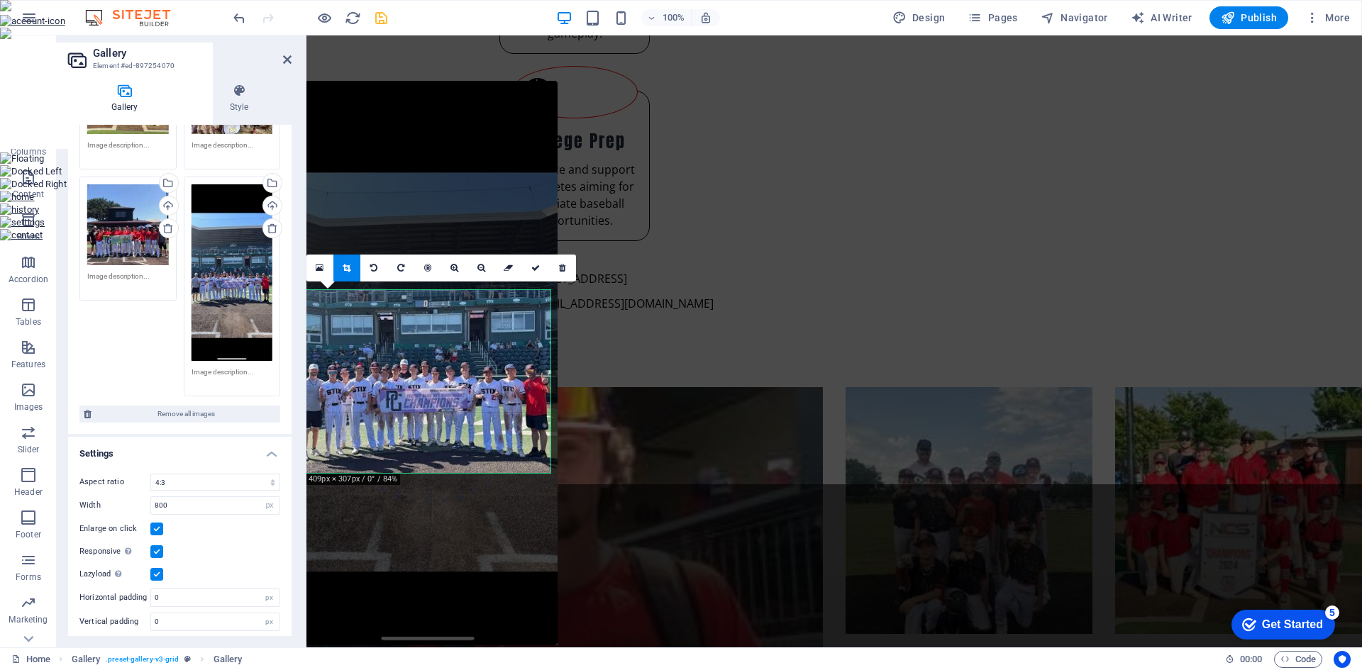
drag, startPoint x: 550, startPoint y: 469, endPoint x: 549, endPoint y: 450, distance: 18.5
click at [549, 450] on div at bounding box center [428, 363] width 260 height 564
click at [531, 269] on icon at bounding box center [535, 268] width 9 height 9
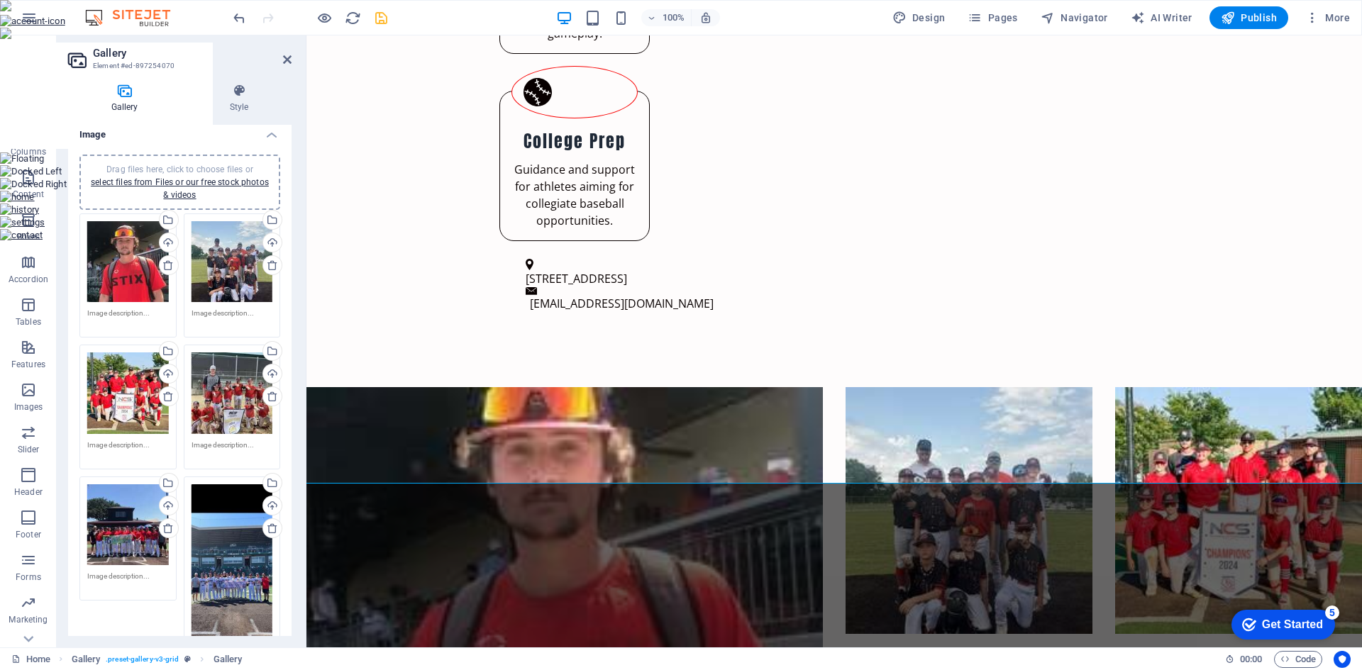
scroll to position [0, 0]
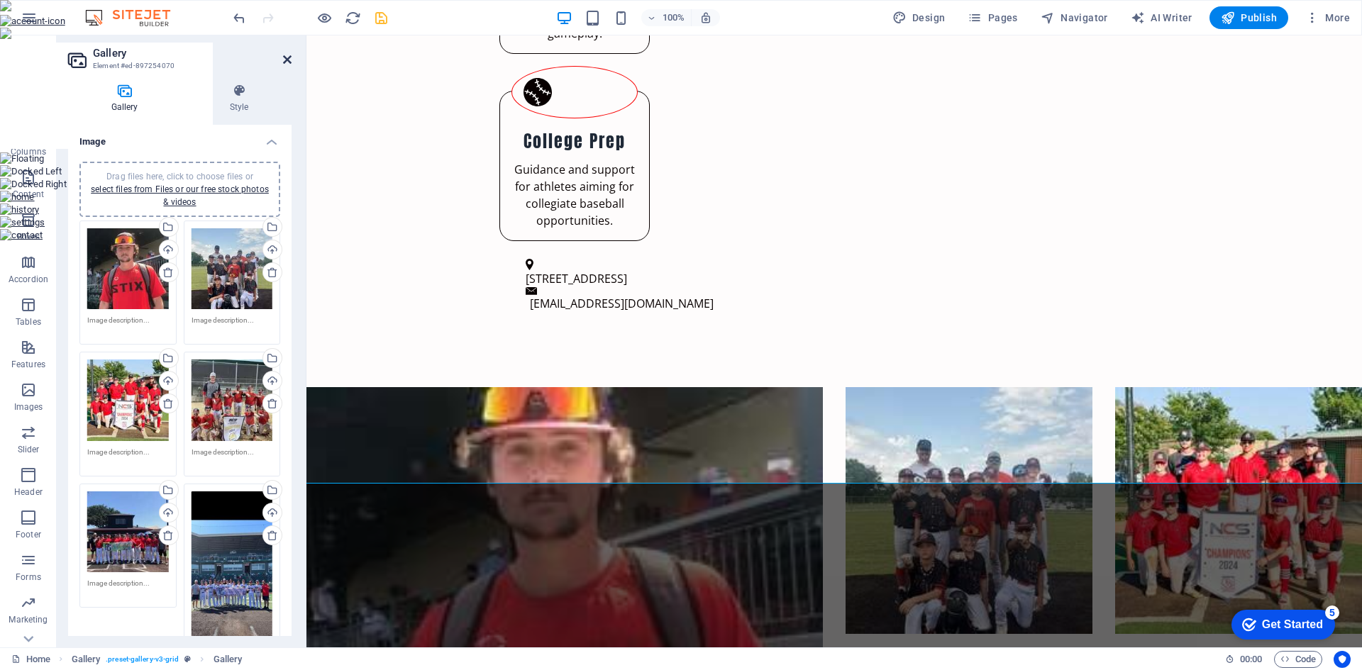
click at [288, 62] on icon at bounding box center [287, 59] width 9 height 11
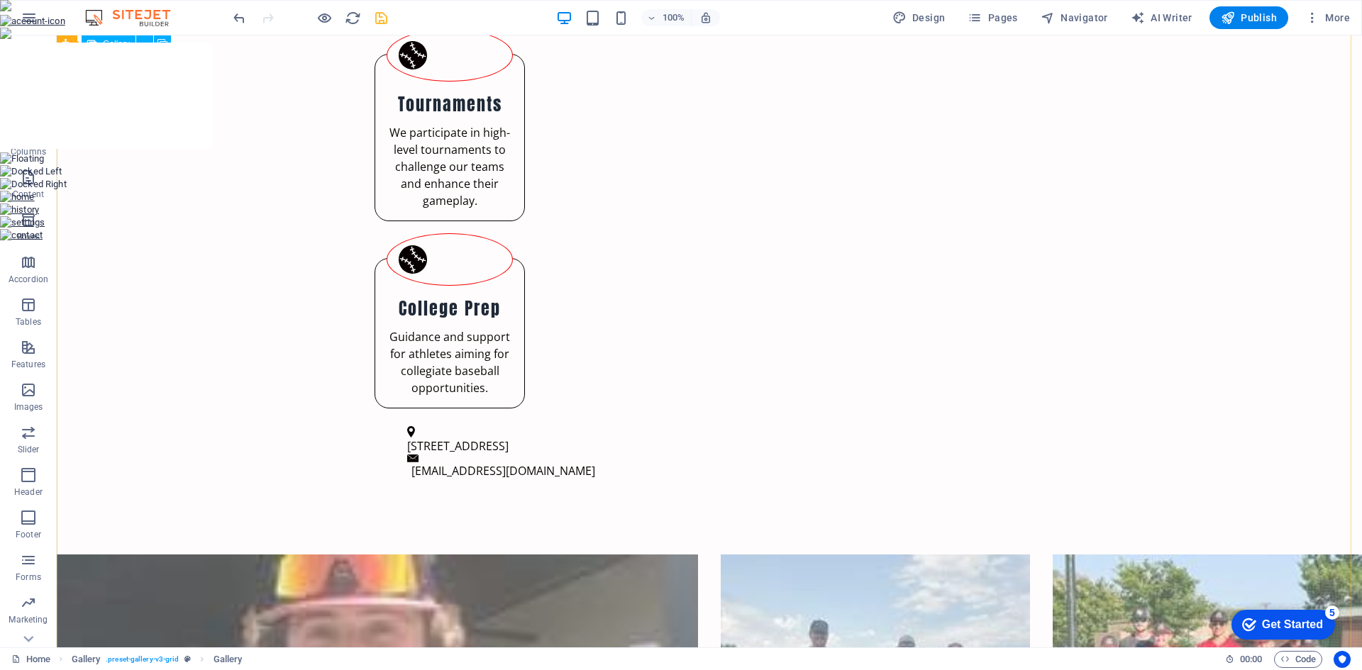
scroll to position [1028, 0]
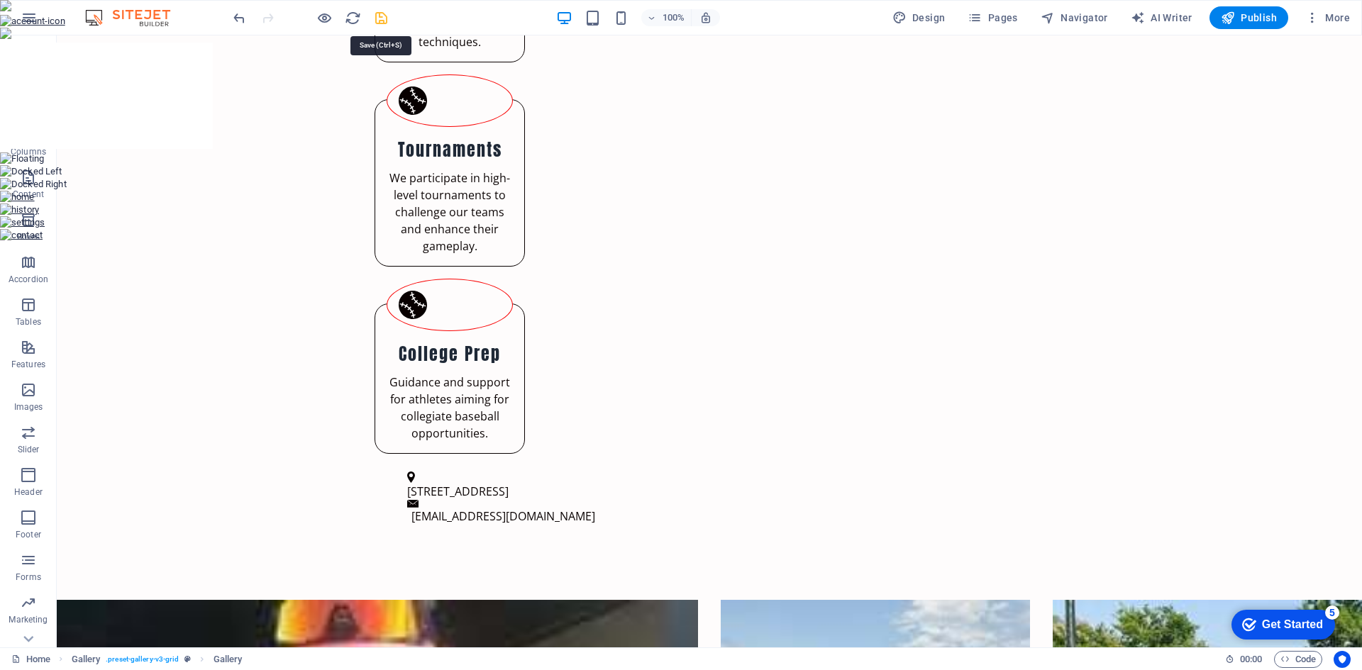
click at [378, 21] on icon "save" at bounding box center [381, 18] width 16 height 16
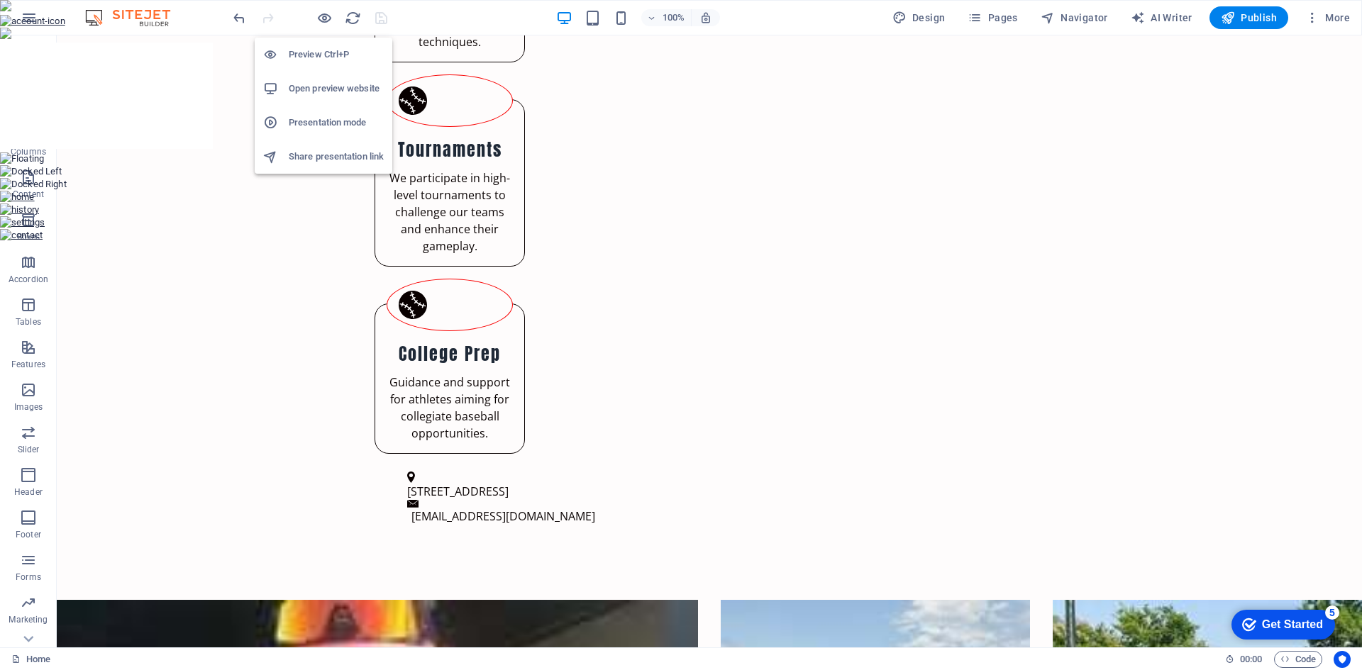
click at [326, 83] on h6 "Open preview website" at bounding box center [336, 88] width 95 height 17
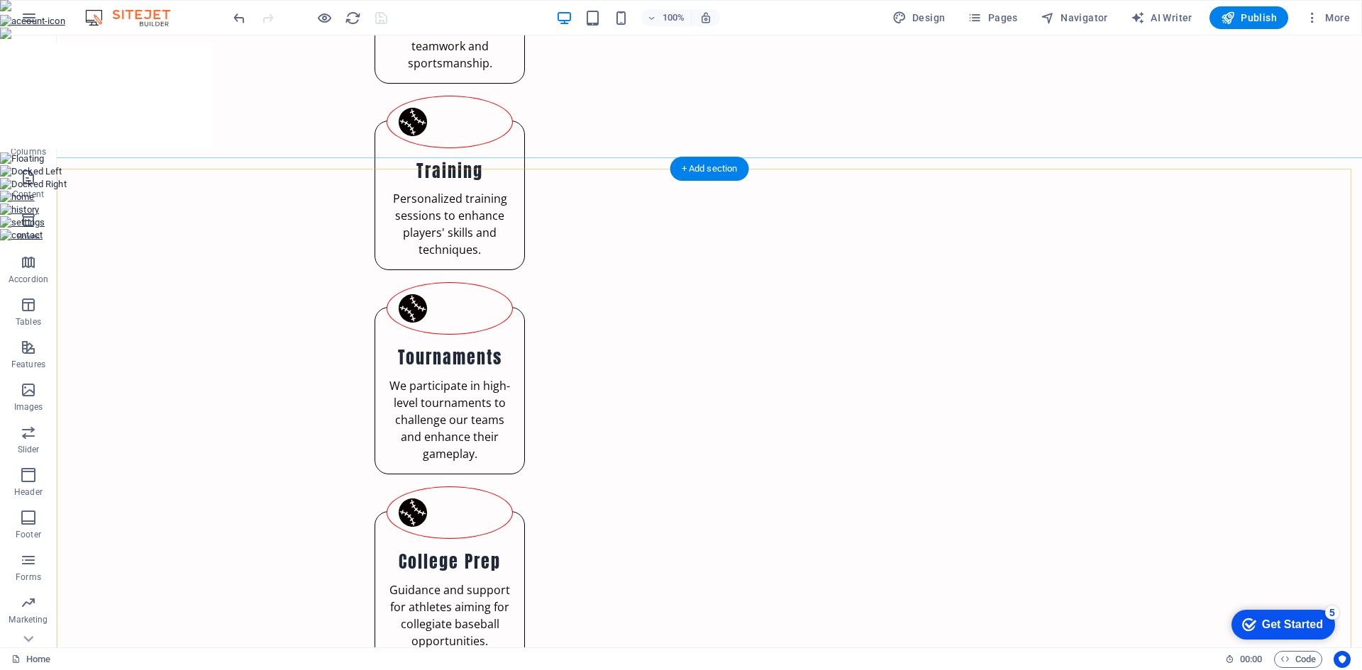
scroll to position [816, 0]
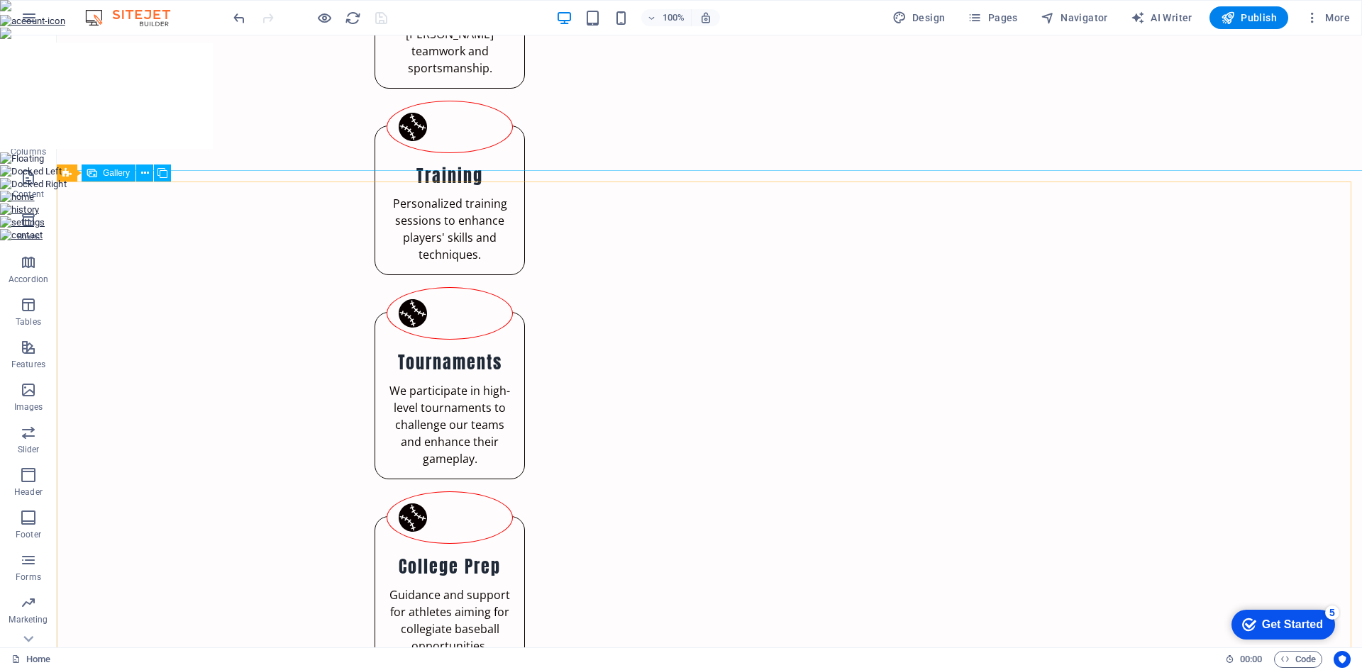
click at [117, 171] on span "Gallery" at bounding box center [116, 173] width 27 height 9
select select "3"
select select "px"
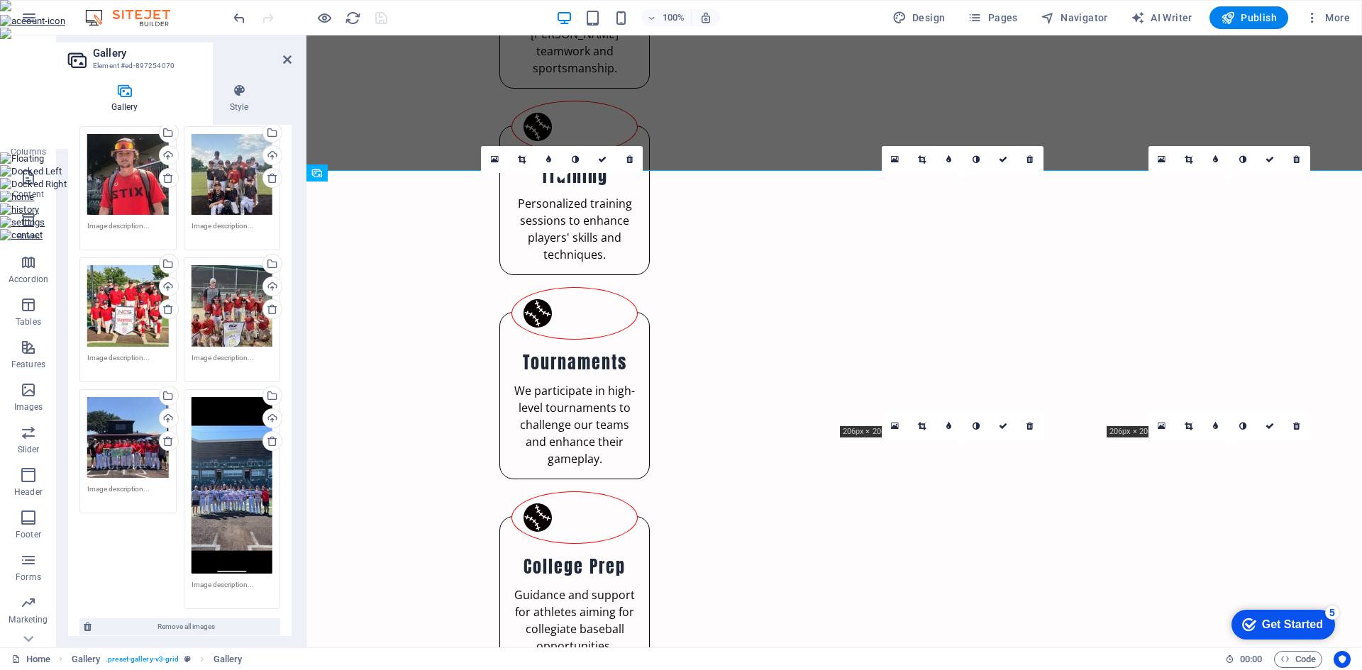
scroll to position [0, 0]
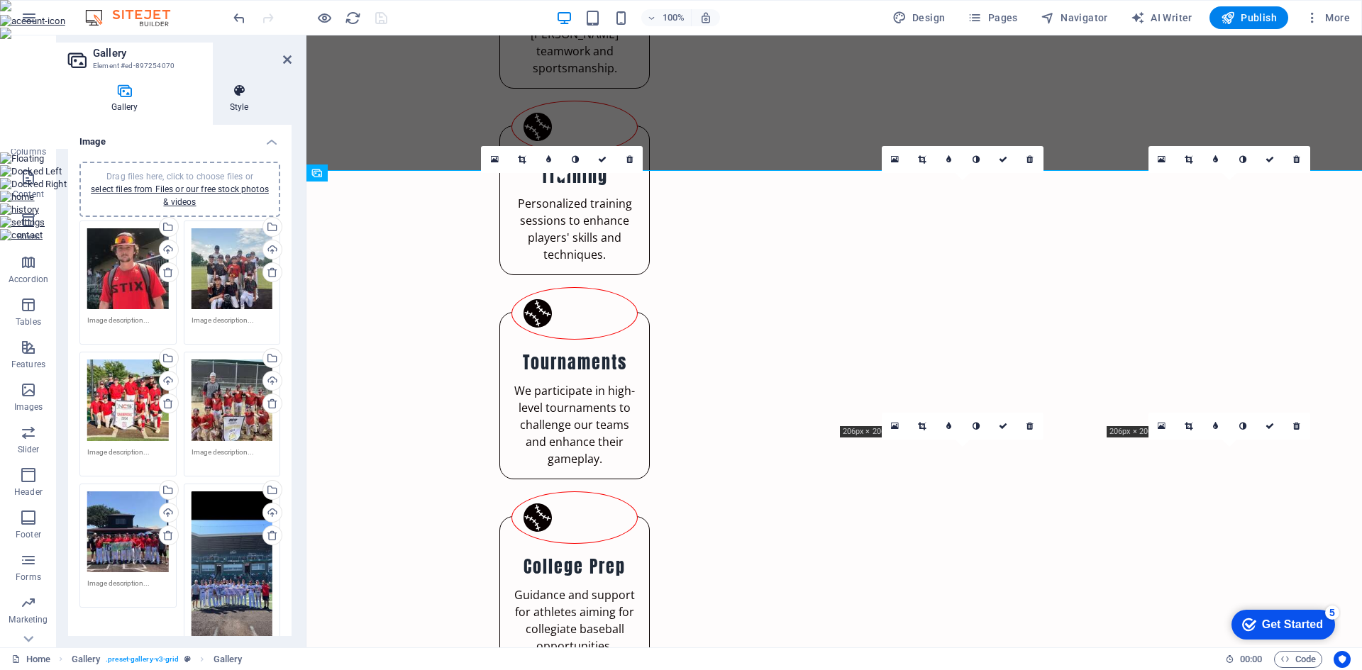
click at [236, 99] on h4 "Style" at bounding box center [239, 99] width 105 height 30
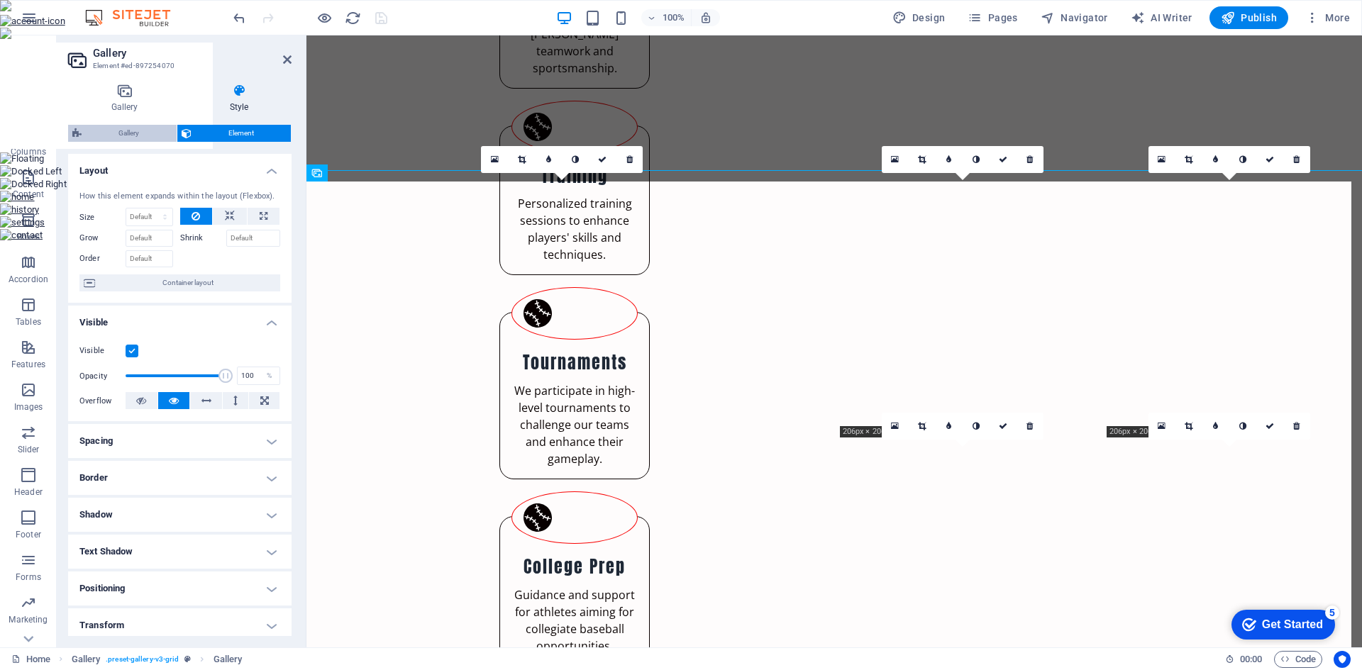
click at [113, 133] on span "Gallery" at bounding box center [129, 133] width 87 height 17
select select "rem"
select select "preset-gallery-v3-grid"
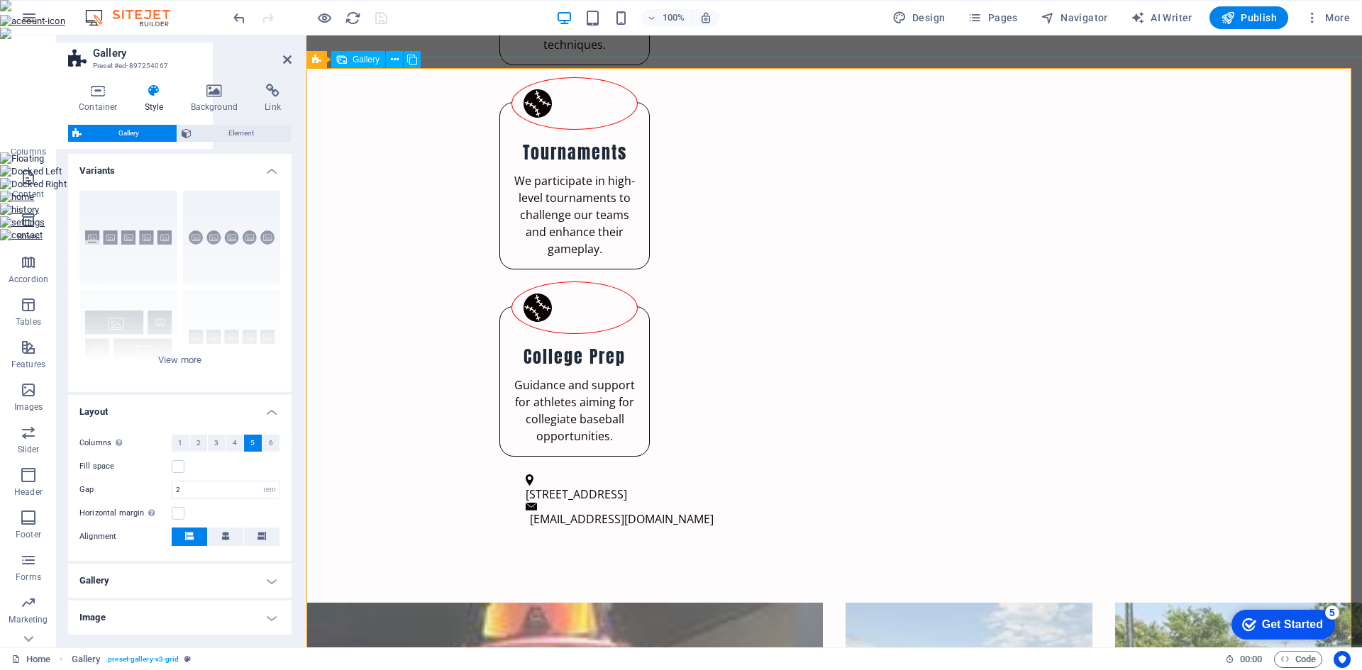
scroll to position [1028, 0]
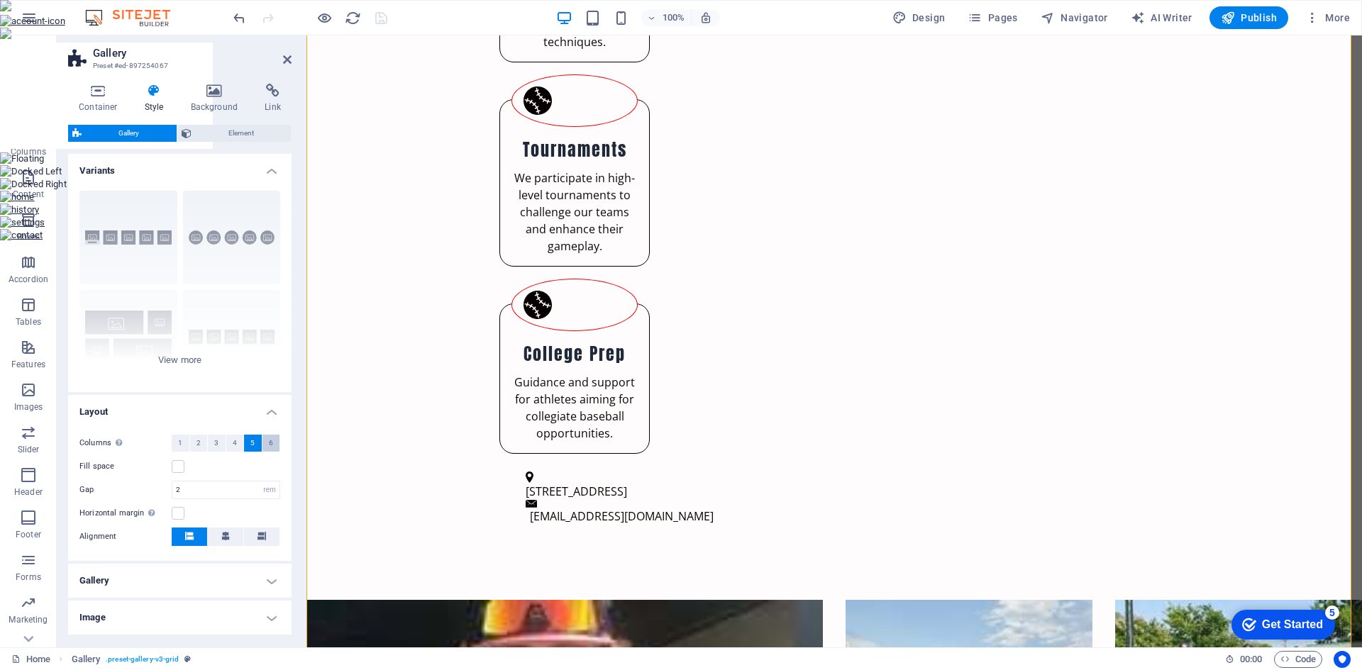
click at [265, 441] on button "6" at bounding box center [271, 443] width 18 height 17
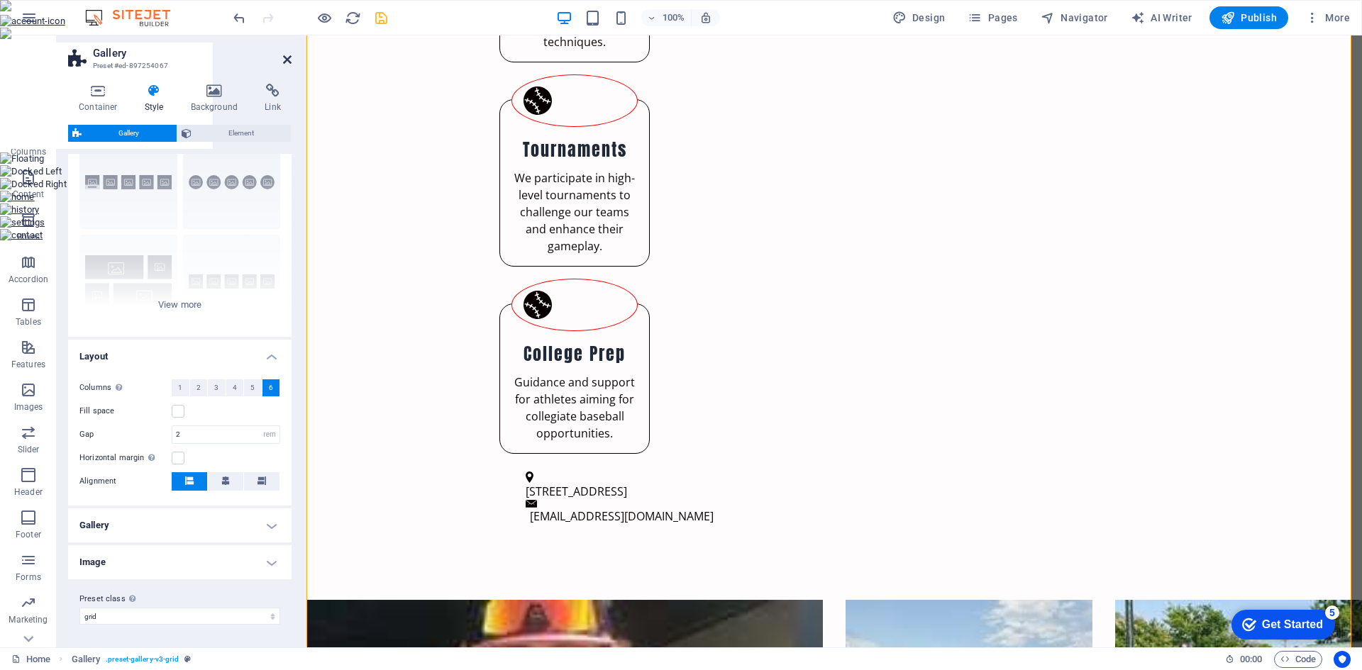
click at [287, 58] on icon at bounding box center [287, 59] width 9 height 11
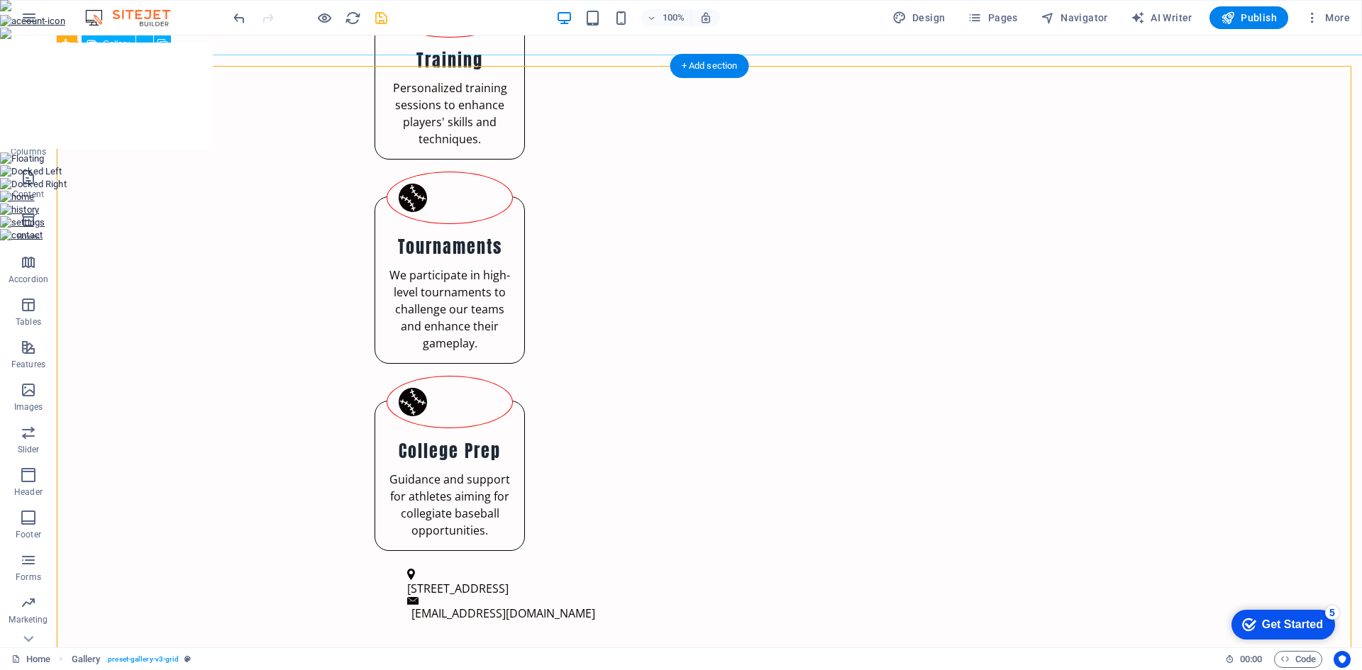
scroll to position [745, 0]
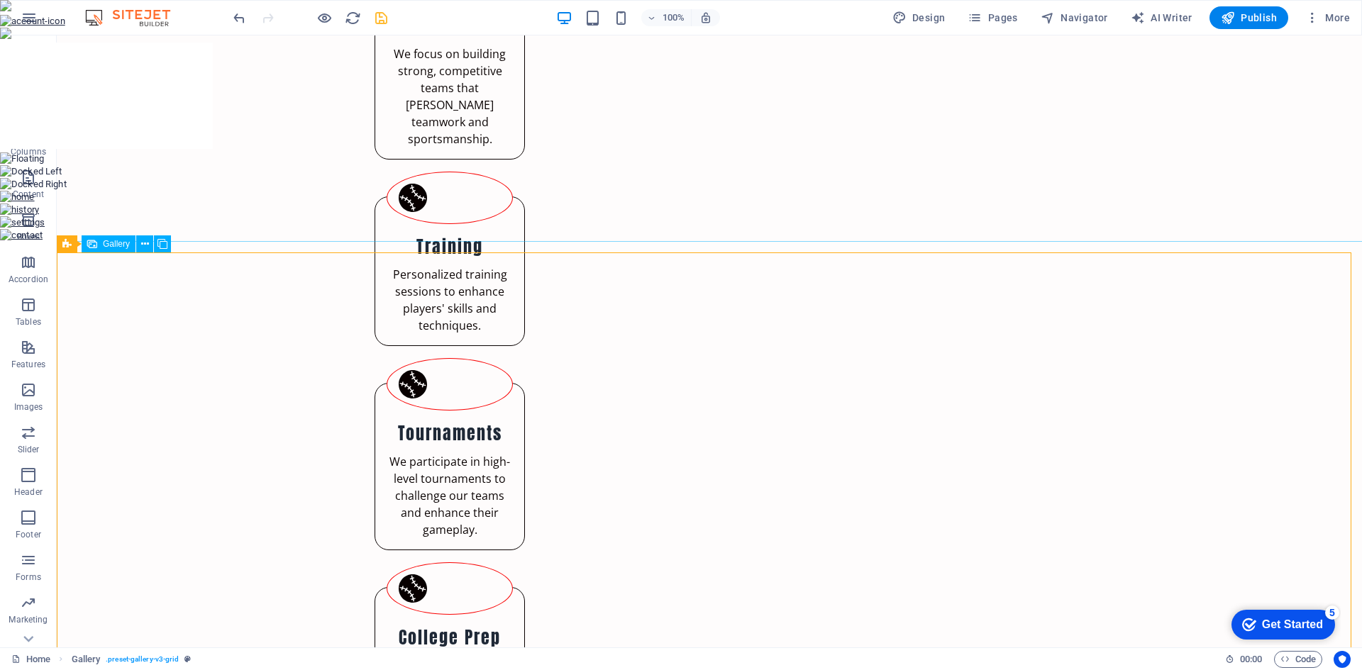
click at [104, 242] on span "Gallery" at bounding box center [116, 244] width 27 height 9
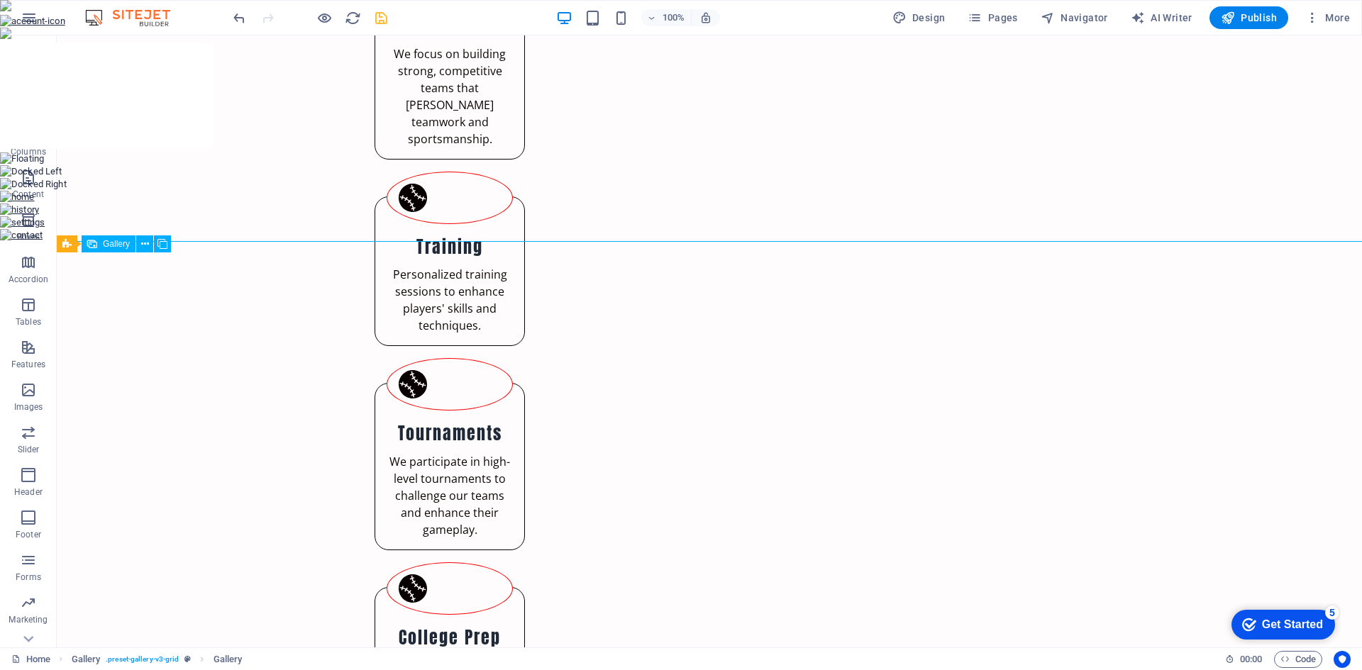
click at [104, 242] on span "Gallery" at bounding box center [116, 244] width 27 height 9
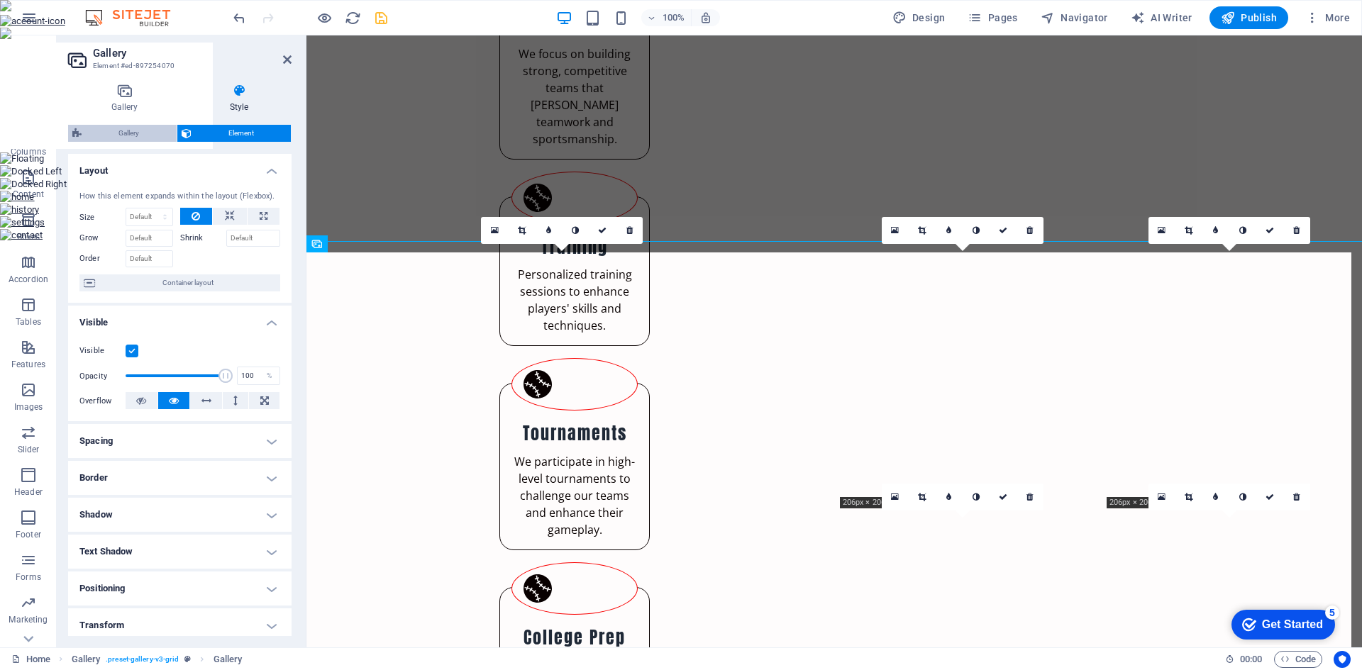
click at [127, 132] on span "Gallery" at bounding box center [129, 133] width 87 height 17
select select "rem"
select select "preset-gallery-v3-grid"
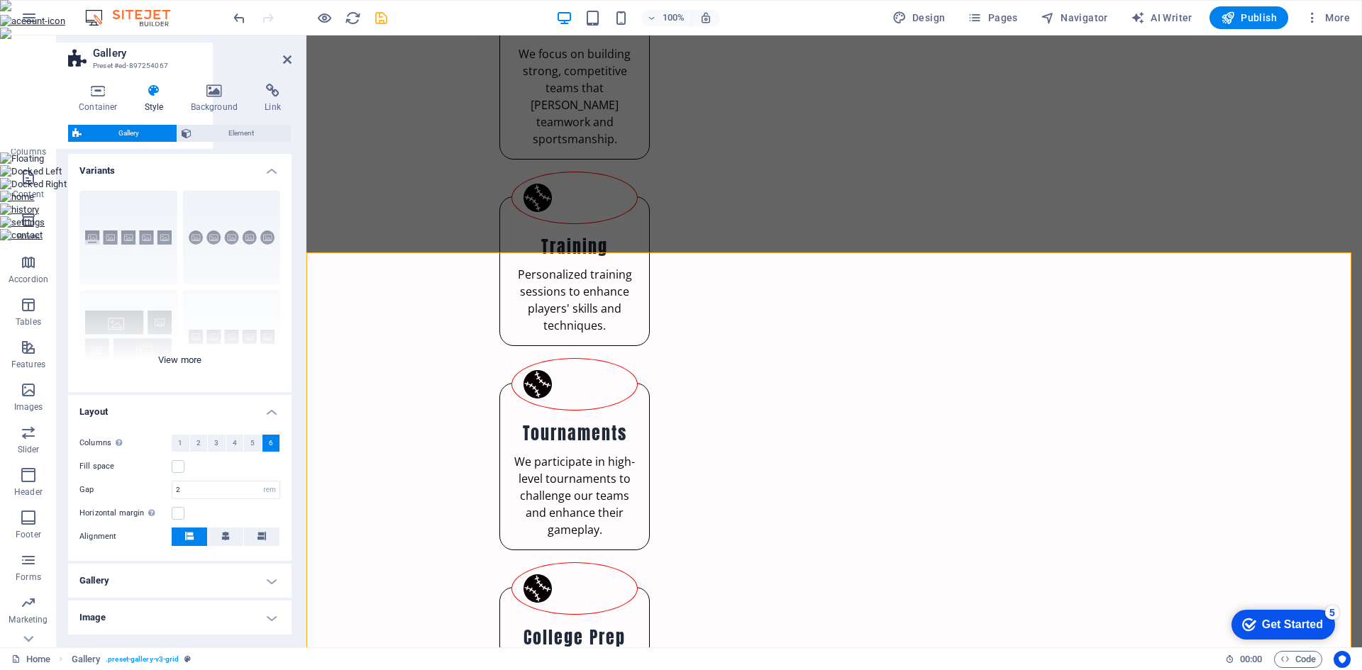
click at [187, 357] on div "Captions Circle Collage Default Grid Grid shifted" at bounding box center [179, 285] width 223 height 213
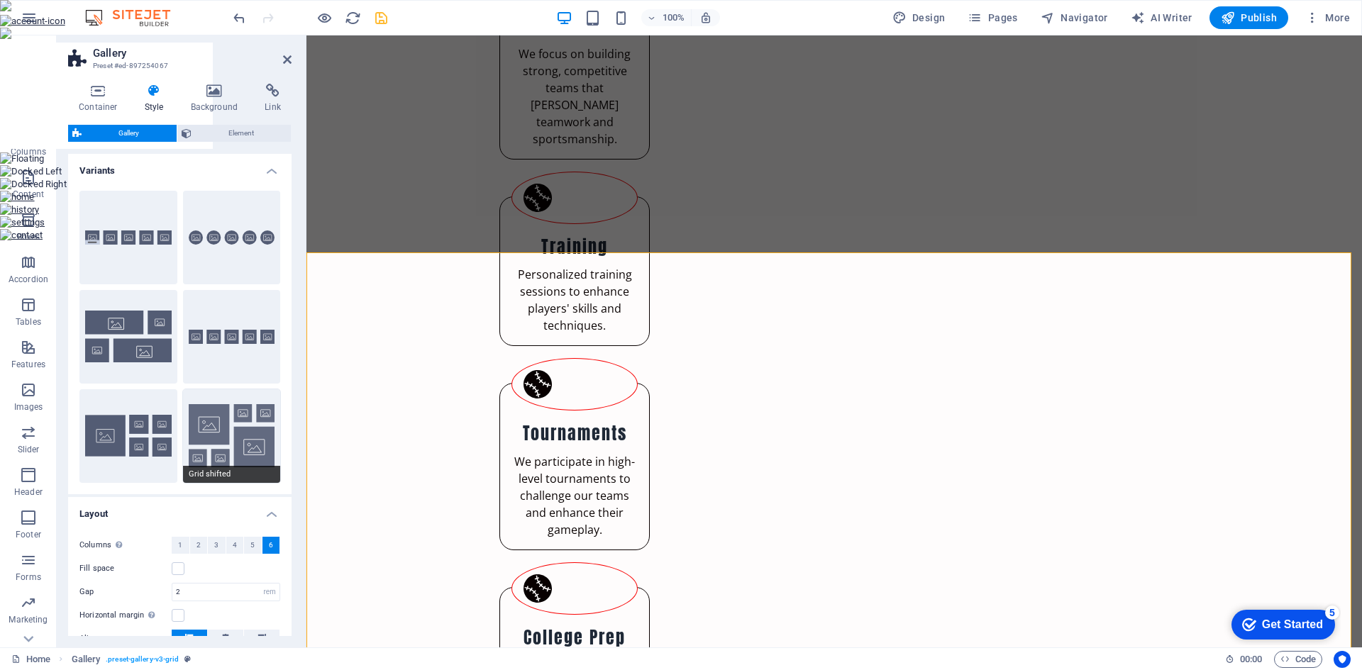
click at [245, 432] on button "Grid shifted" at bounding box center [232, 436] width 98 height 94
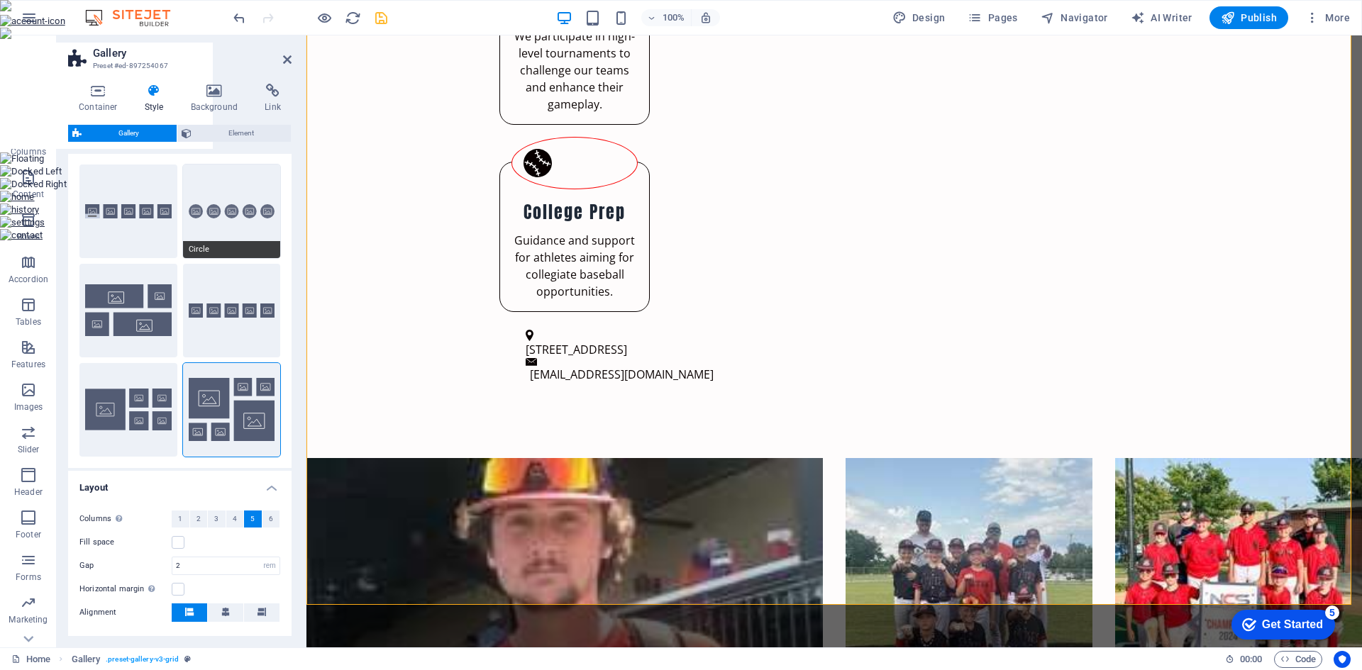
scroll to position [16, 0]
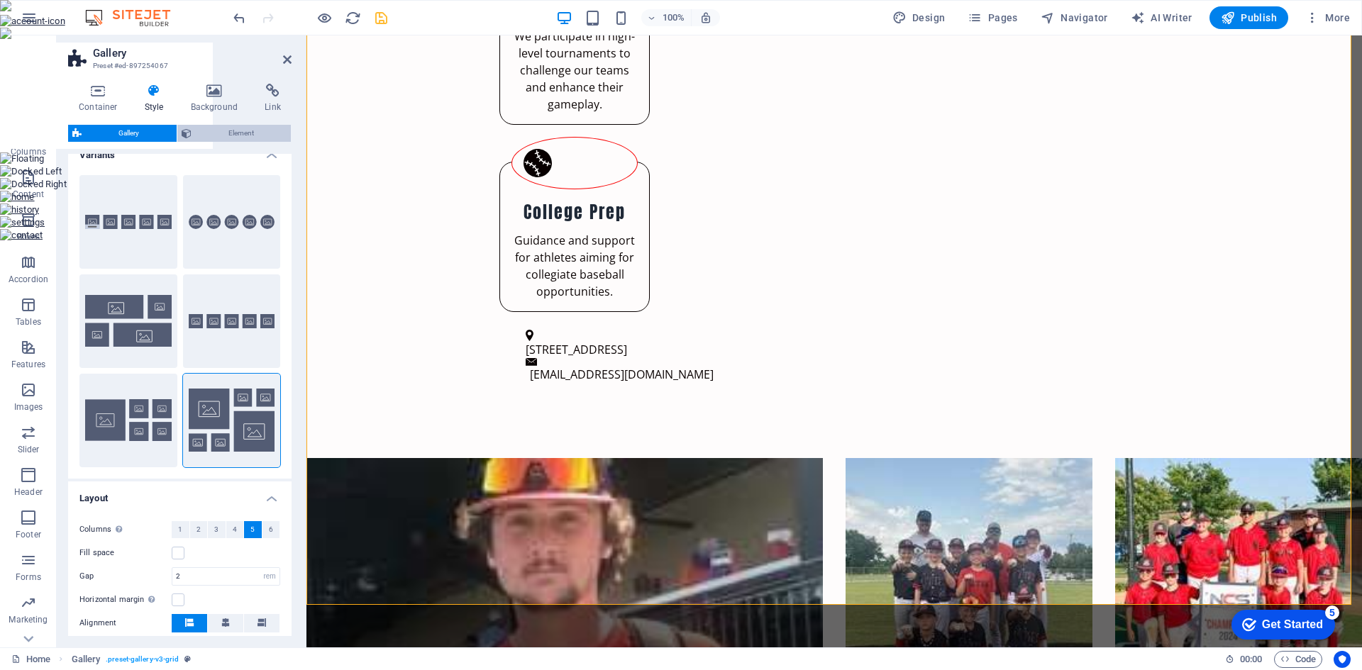
click at [222, 134] on span "Element" at bounding box center [241, 133] width 91 height 17
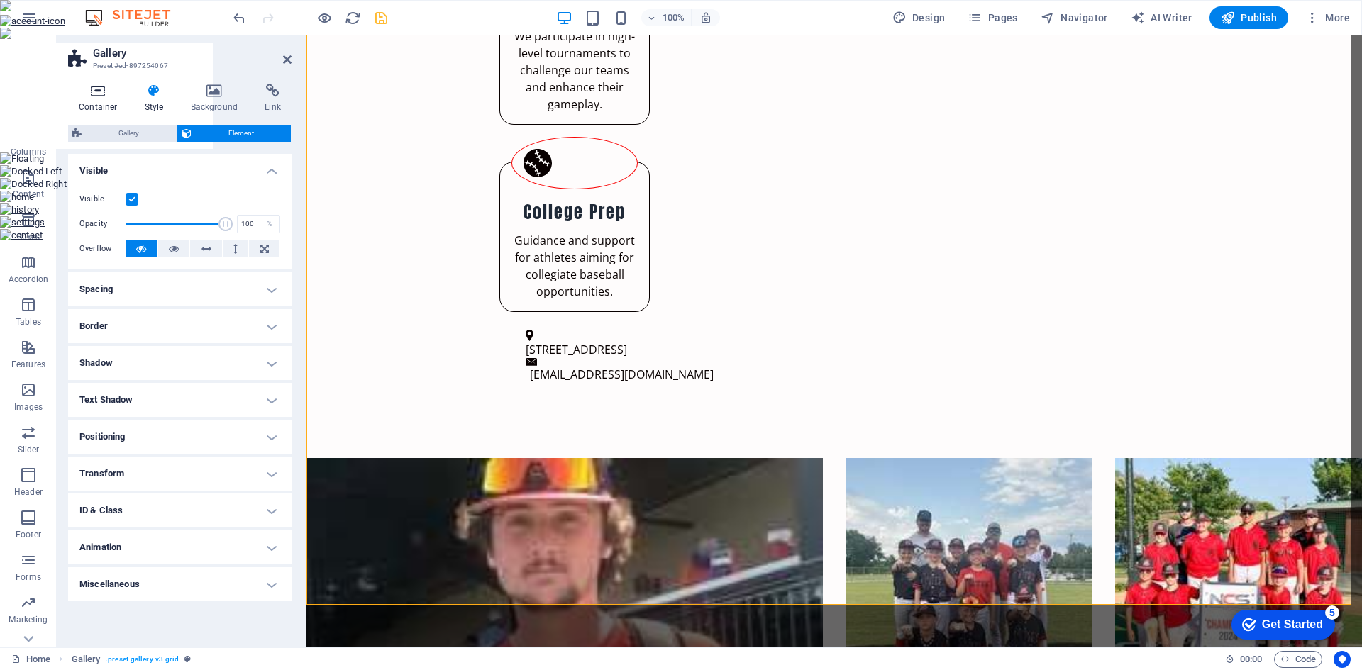
click at [89, 109] on h4 "Container" at bounding box center [101, 99] width 66 height 30
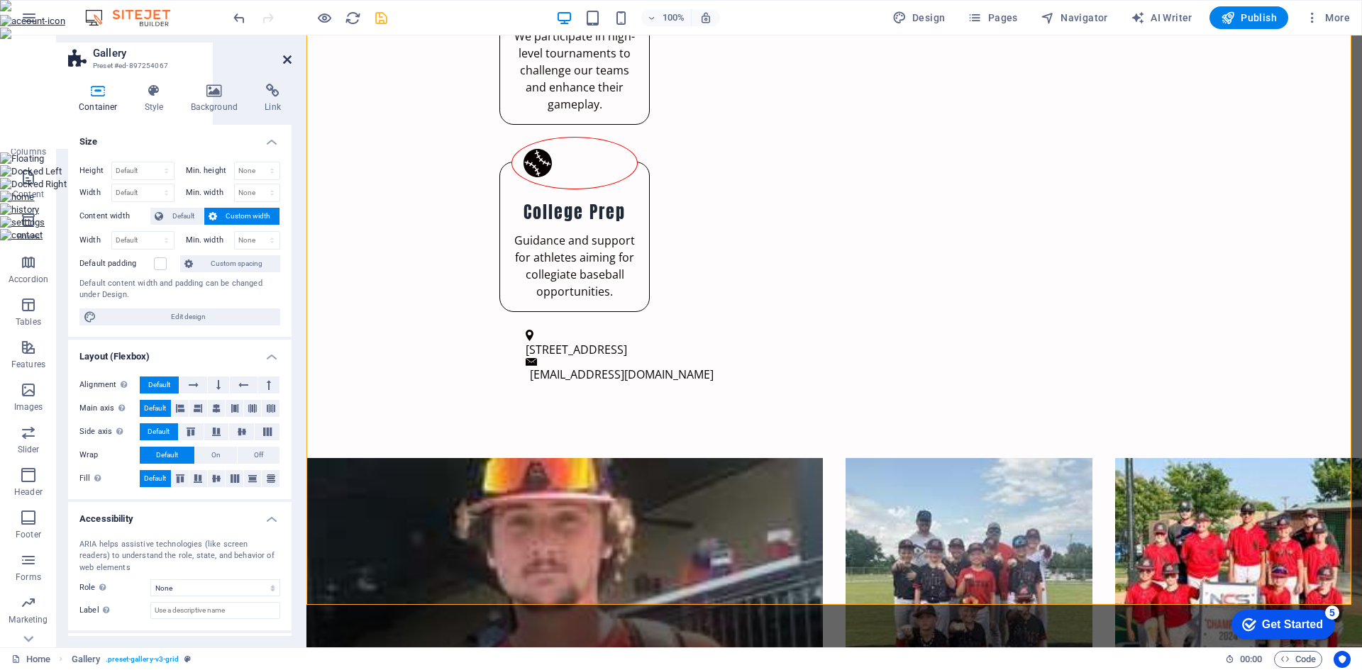
click at [284, 62] on icon at bounding box center [287, 59] width 9 height 11
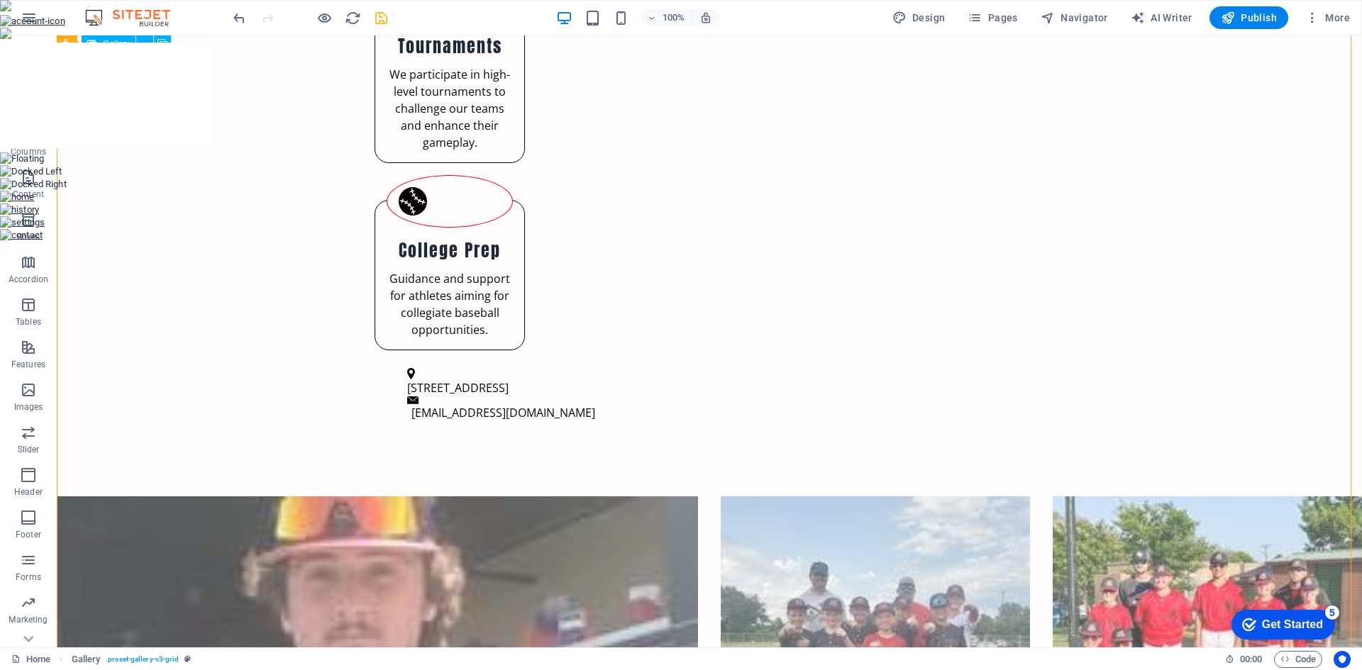
scroll to position [1028, 0]
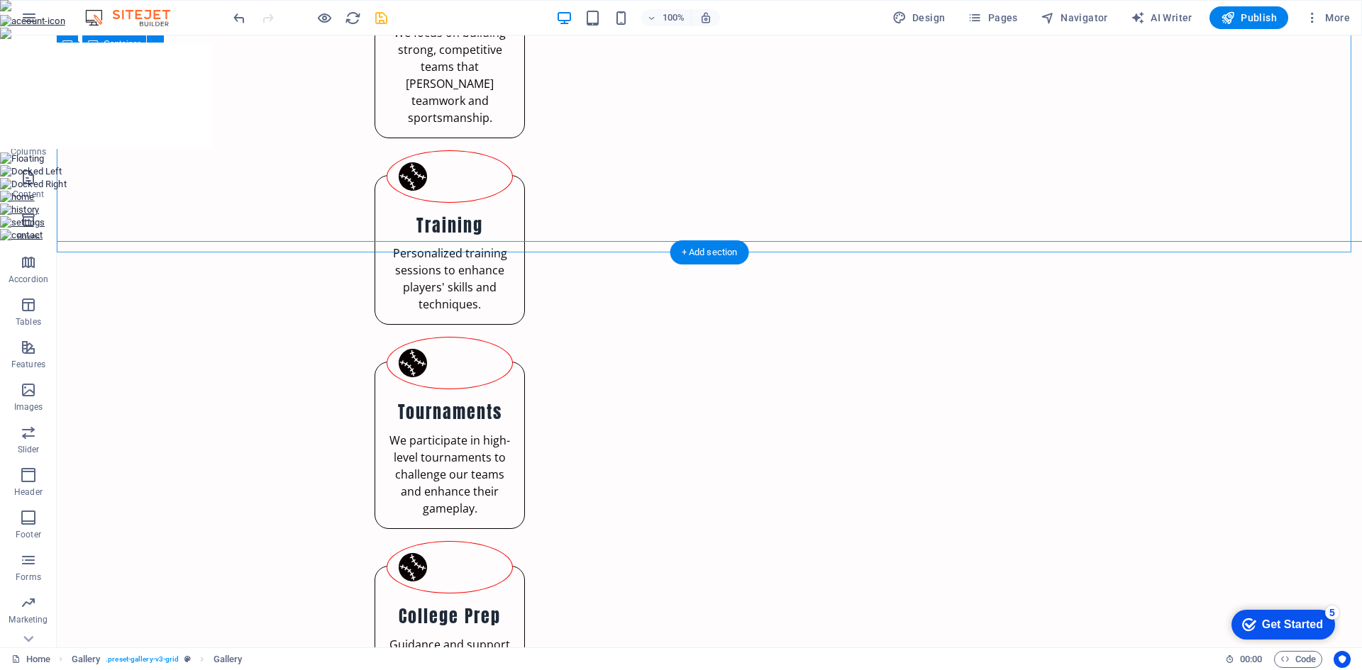
scroll to position [745, 0]
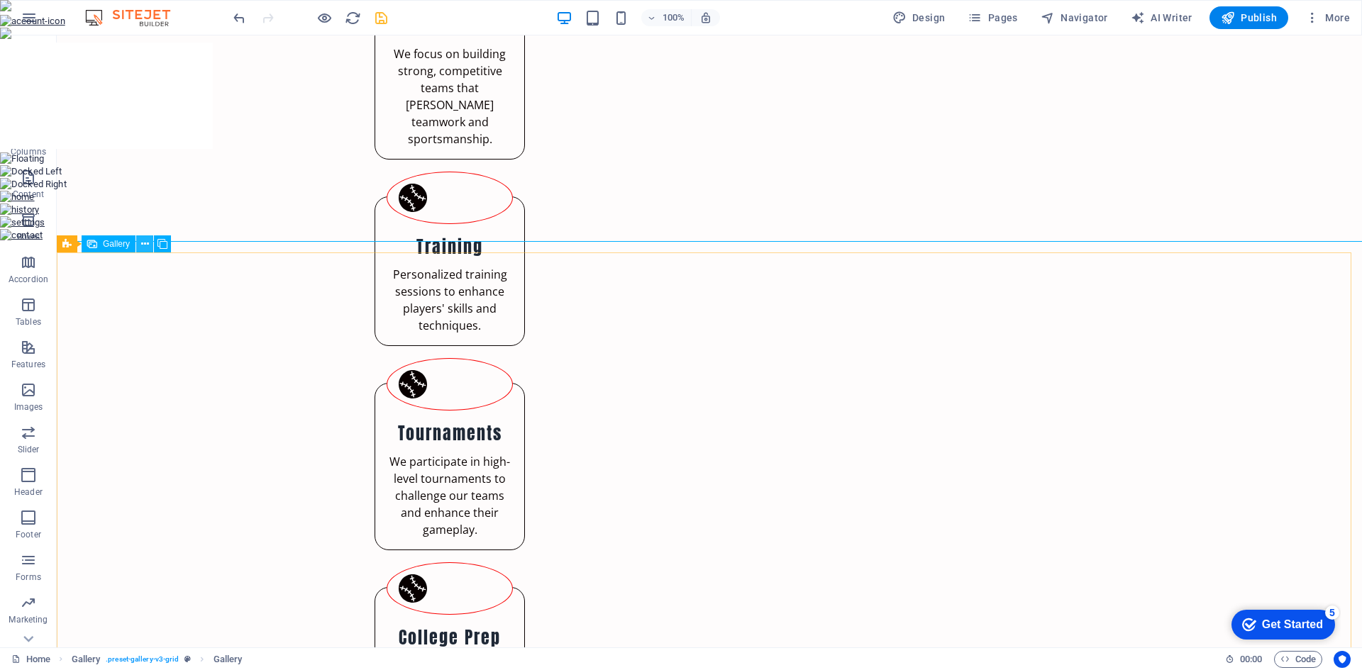
click at [141, 242] on icon at bounding box center [145, 244] width 8 height 15
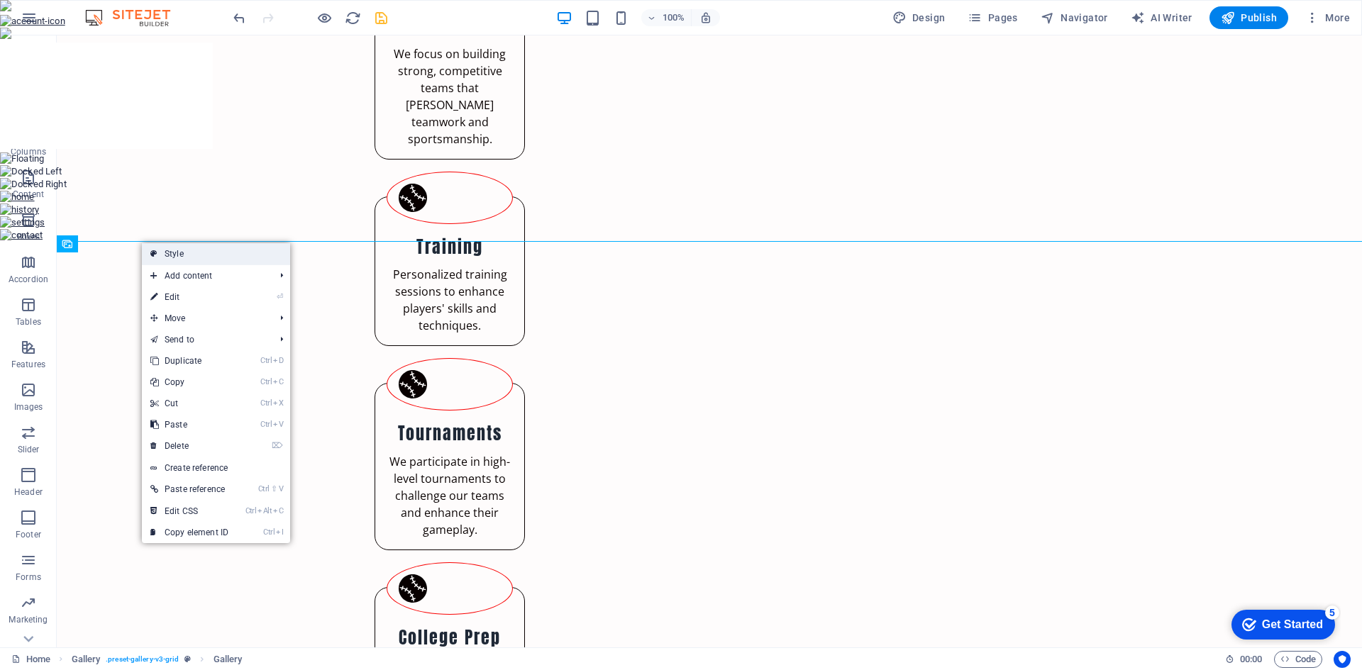
click at [193, 256] on link "Style" at bounding box center [216, 253] width 148 height 21
select select "rem"
select select "preset-gallery-v3-grid"
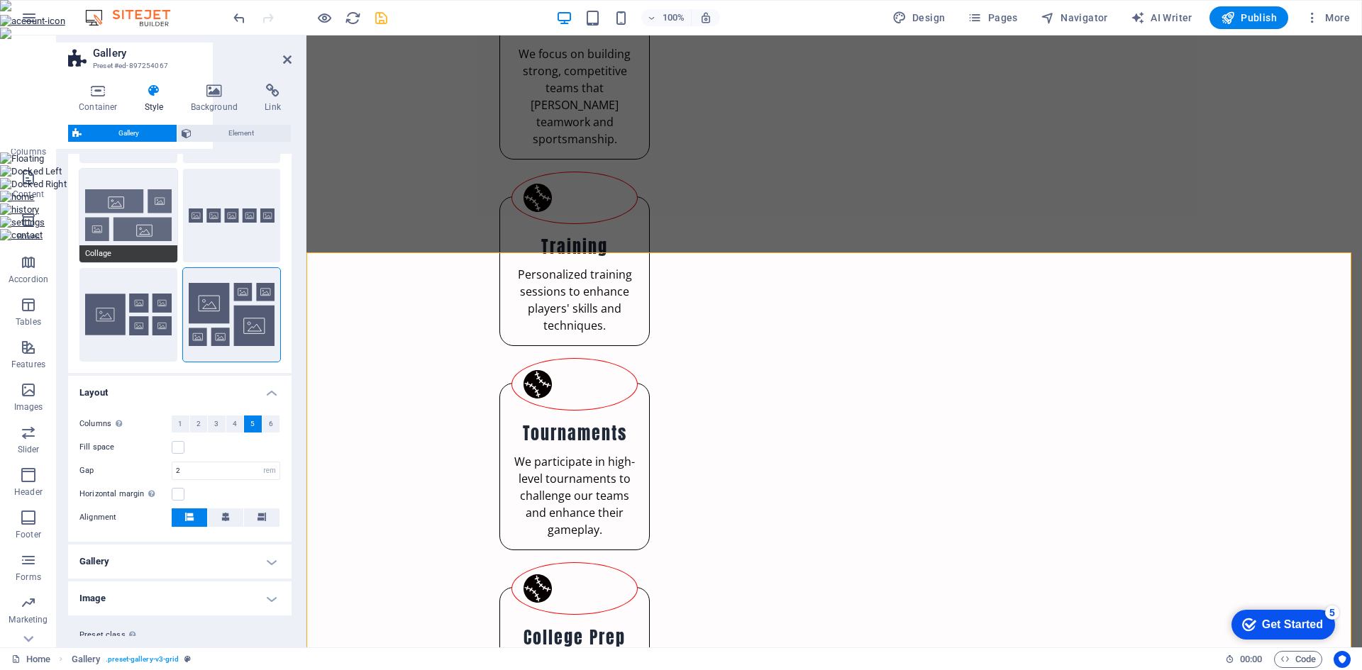
scroll to position [142, 0]
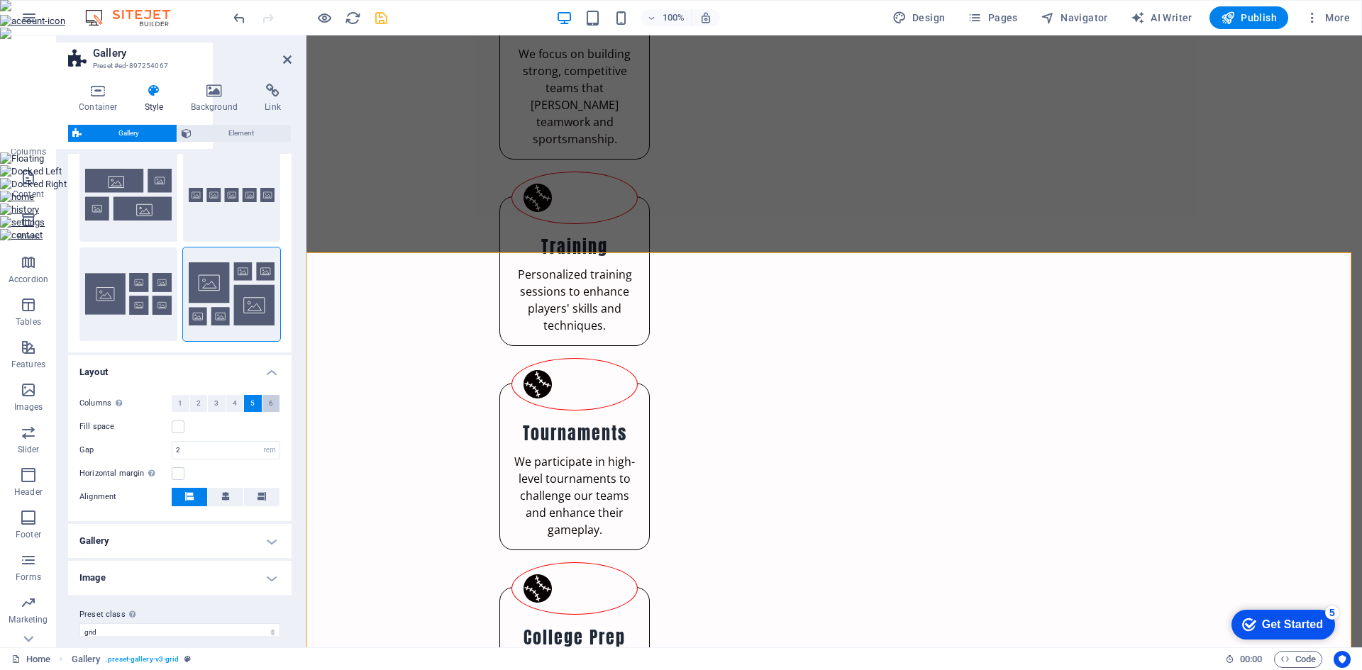
click at [262, 403] on button "6" at bounding box center [271, 403] width 18 height 17
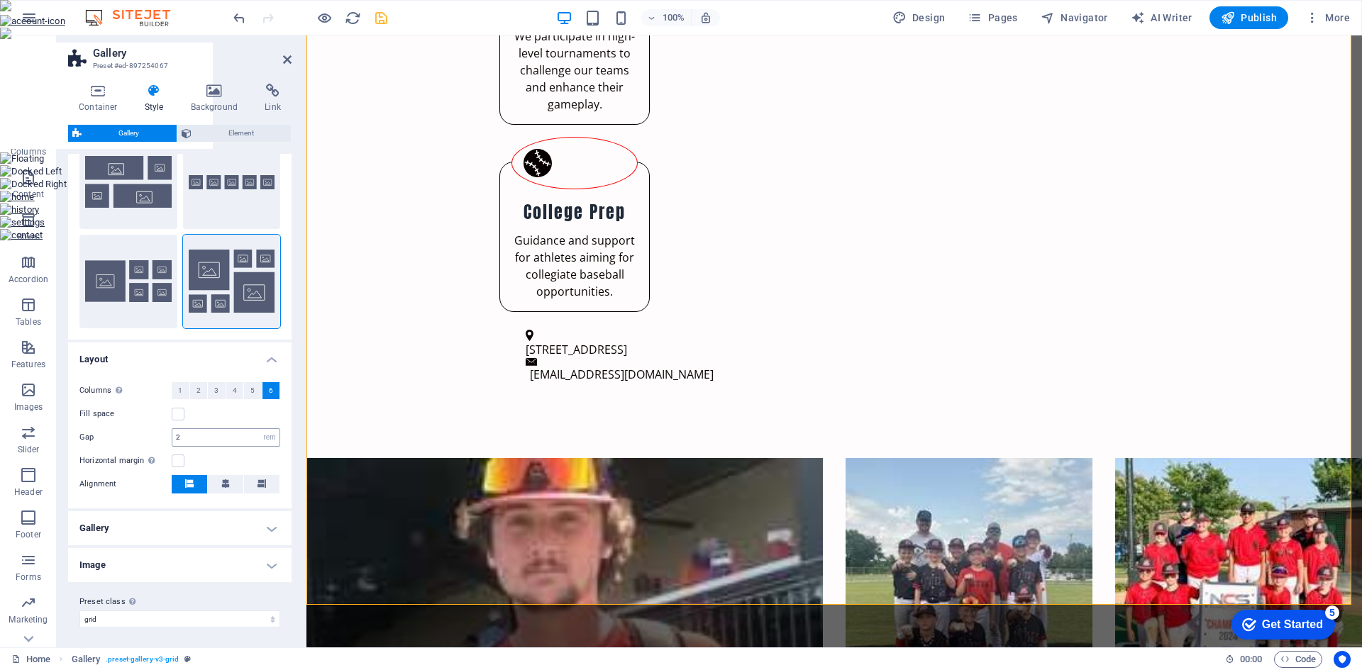
scroll to position [157, 0]
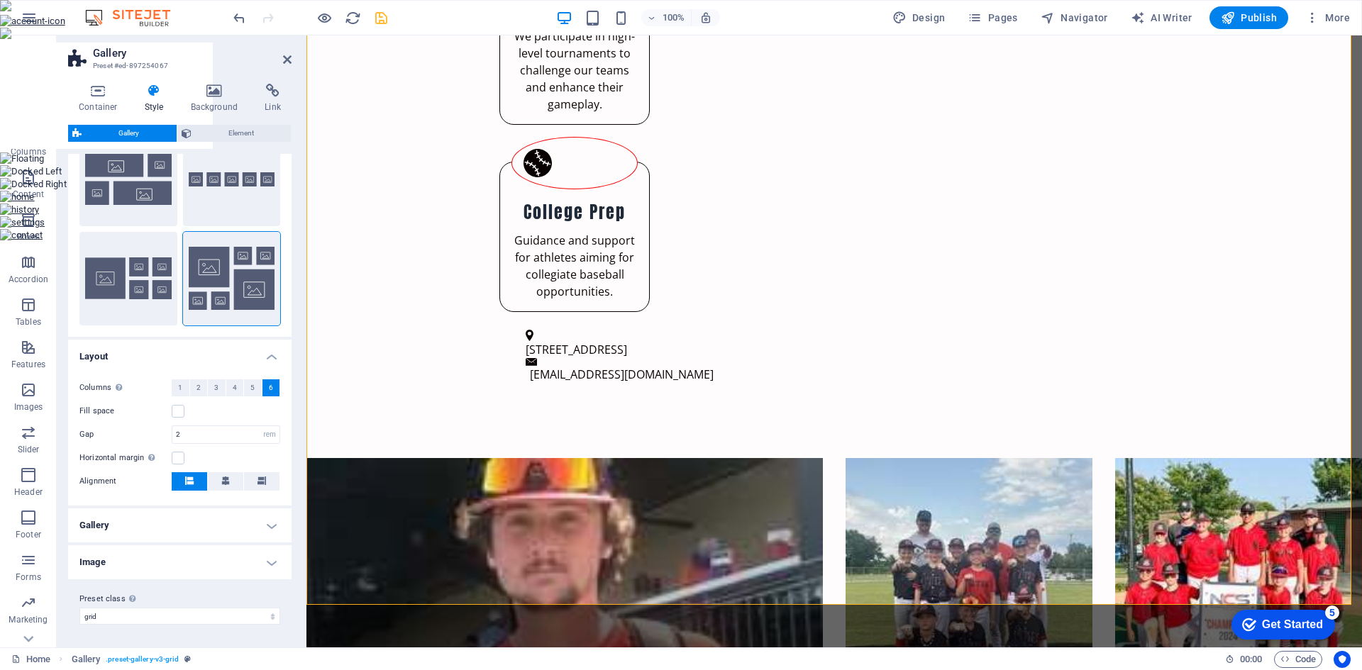
click at [272, 568] on h4 "Image" at bounding box center [179, 562] width 223 height 34
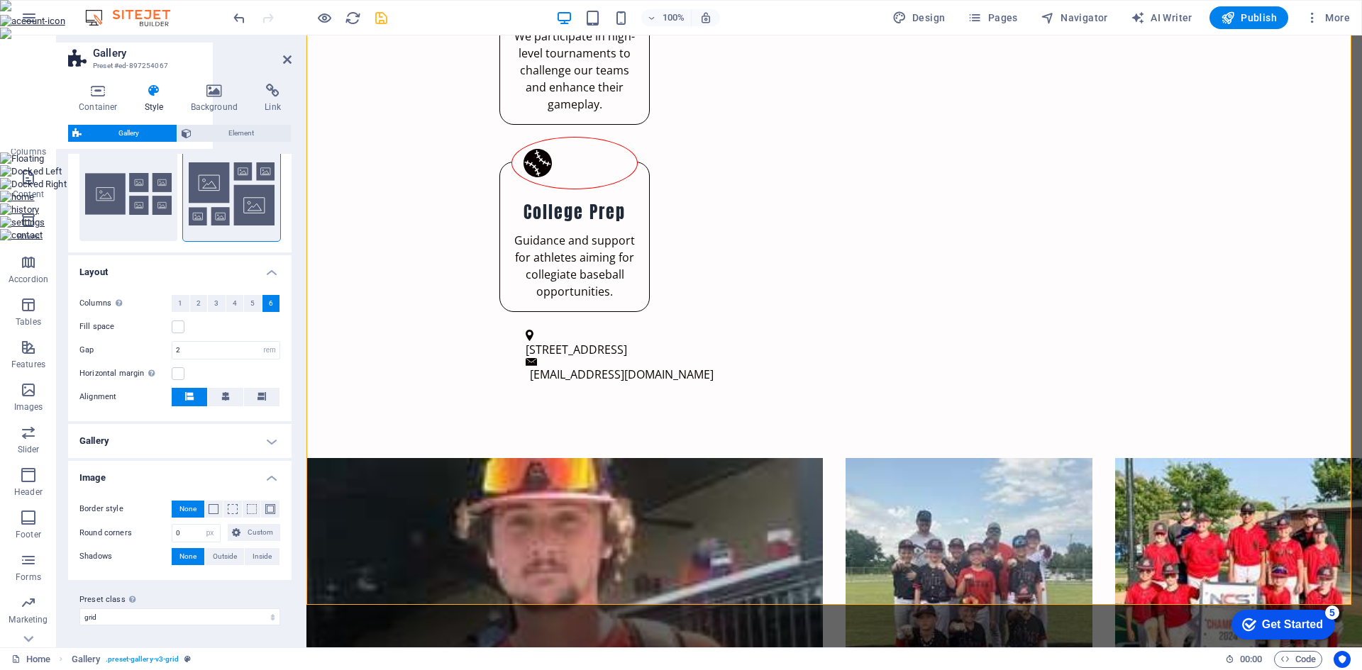
scroll to position [243, 0]
click at [272, 617] on select "default grid-dense gallery-rooms-suites grid Add preset class" at bounding box center [179, 616] width 201 height 17
click at [181, 326] on label at bounding box center [178, 326] width 13 height 13
click at [0, 0] on input "Fill space" at bounding box center [0, 0] width 0 height 0
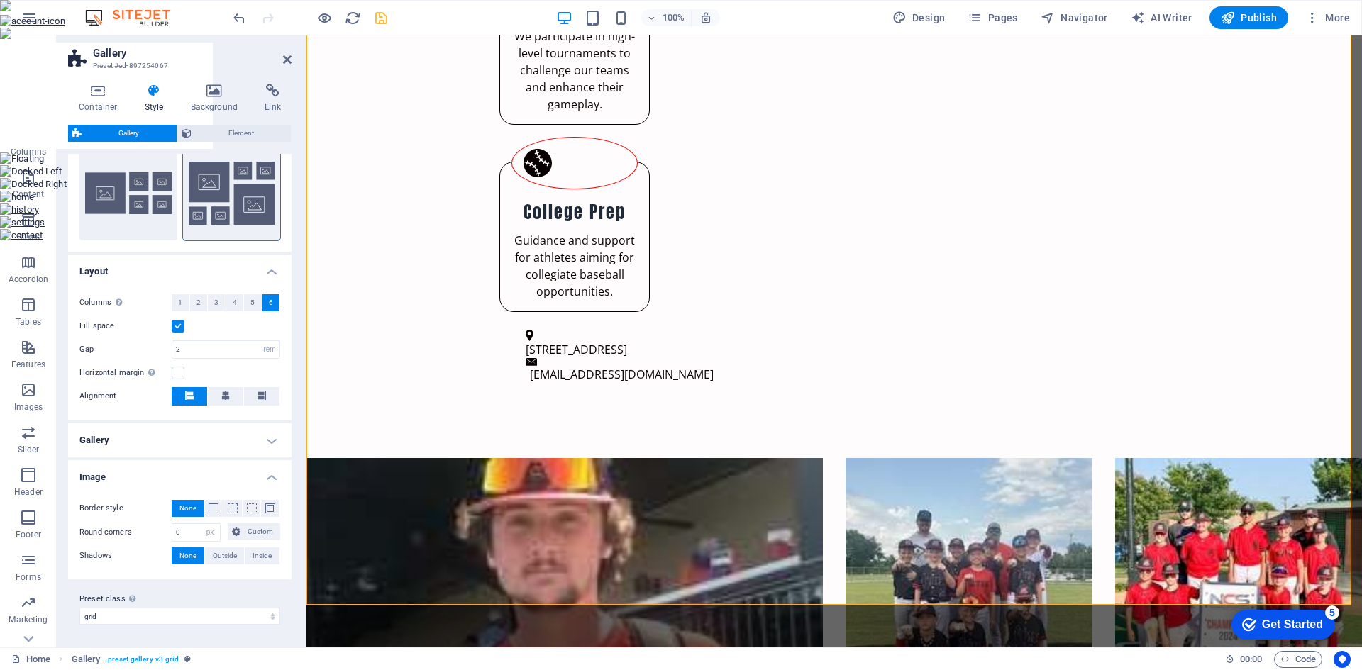
click at [181, 326] on label at bounding box center [178, 326] width 13 height 13
click at [0, 0] on input "Fill space" at bounding box center [0, 0] width 0 height 0
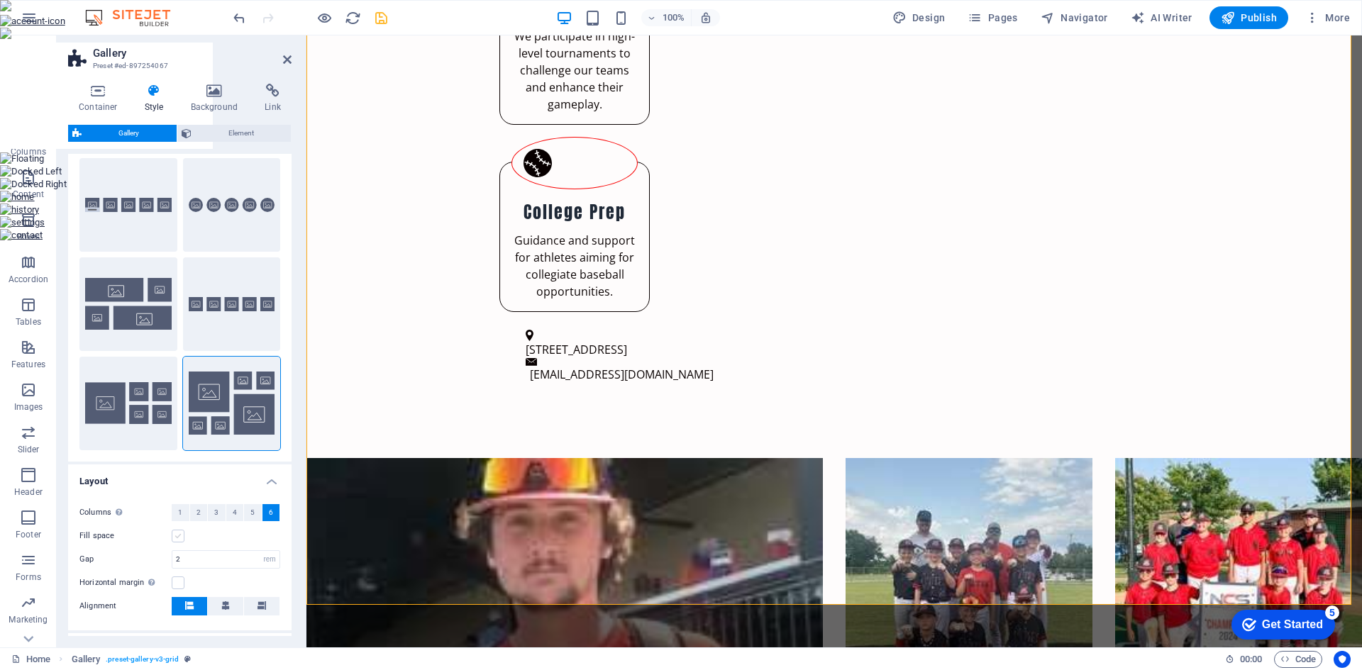
scroll to position [0, 0]
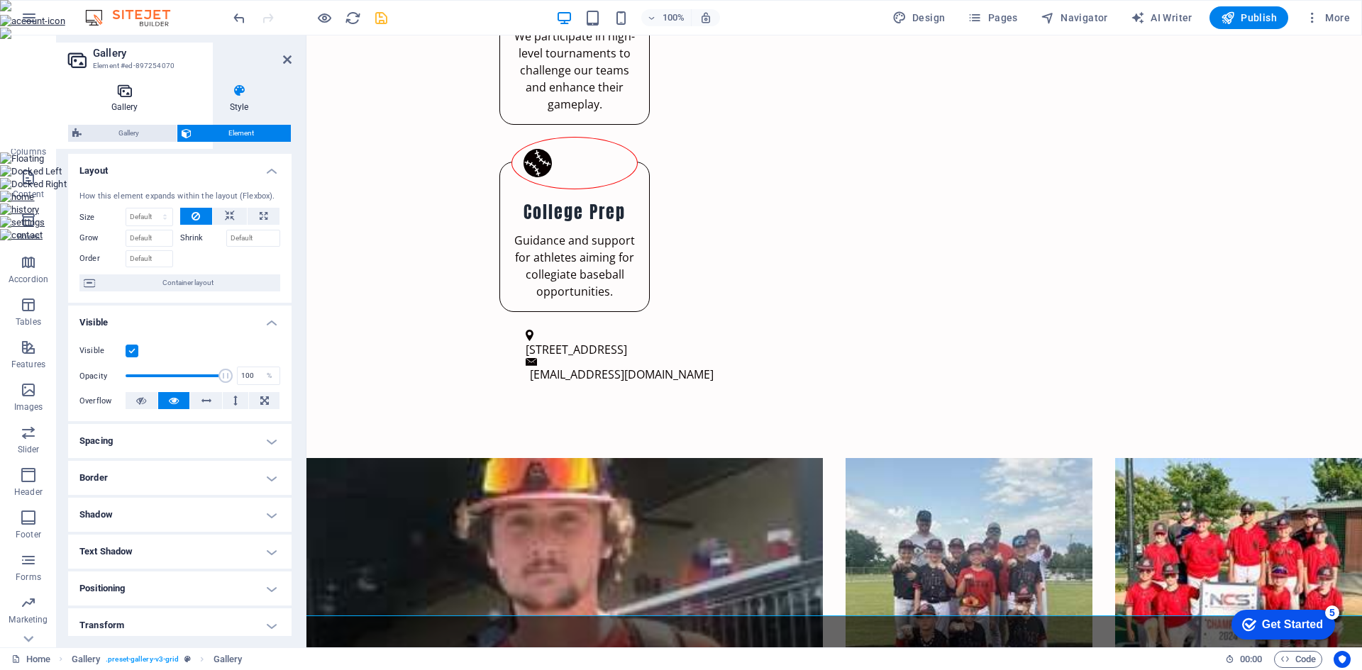
click at [136, 96] on icon at bounding box center [124, 91] width 113 height 14
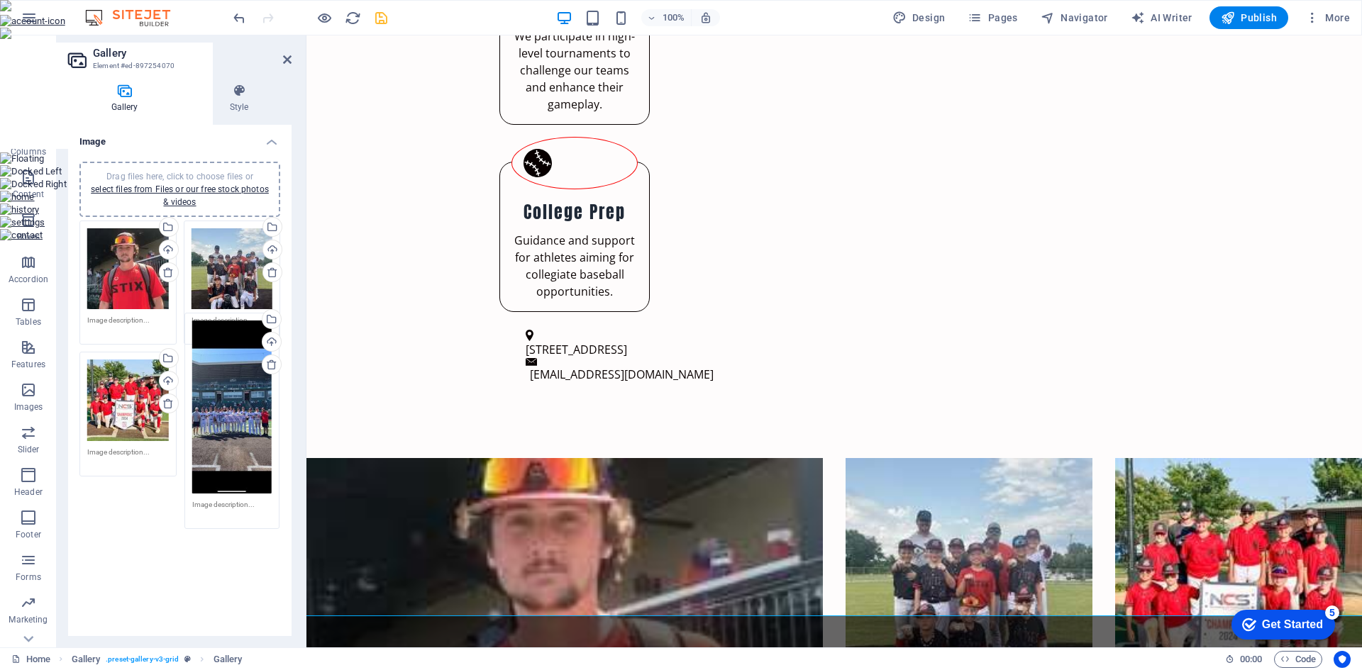
drag, startPoint x: 226, startPoint y: 543, endPoint x: 228, endPoint y: 375, distance: 168.1
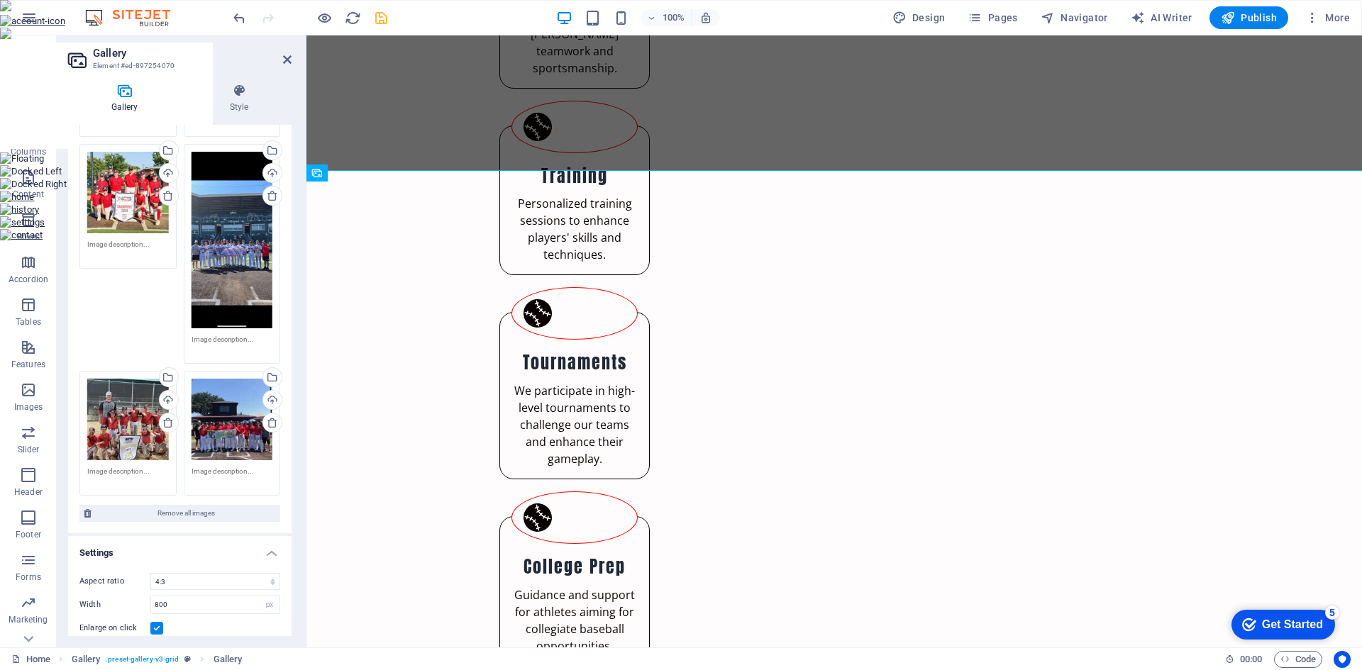
scroll to position [284, 0]
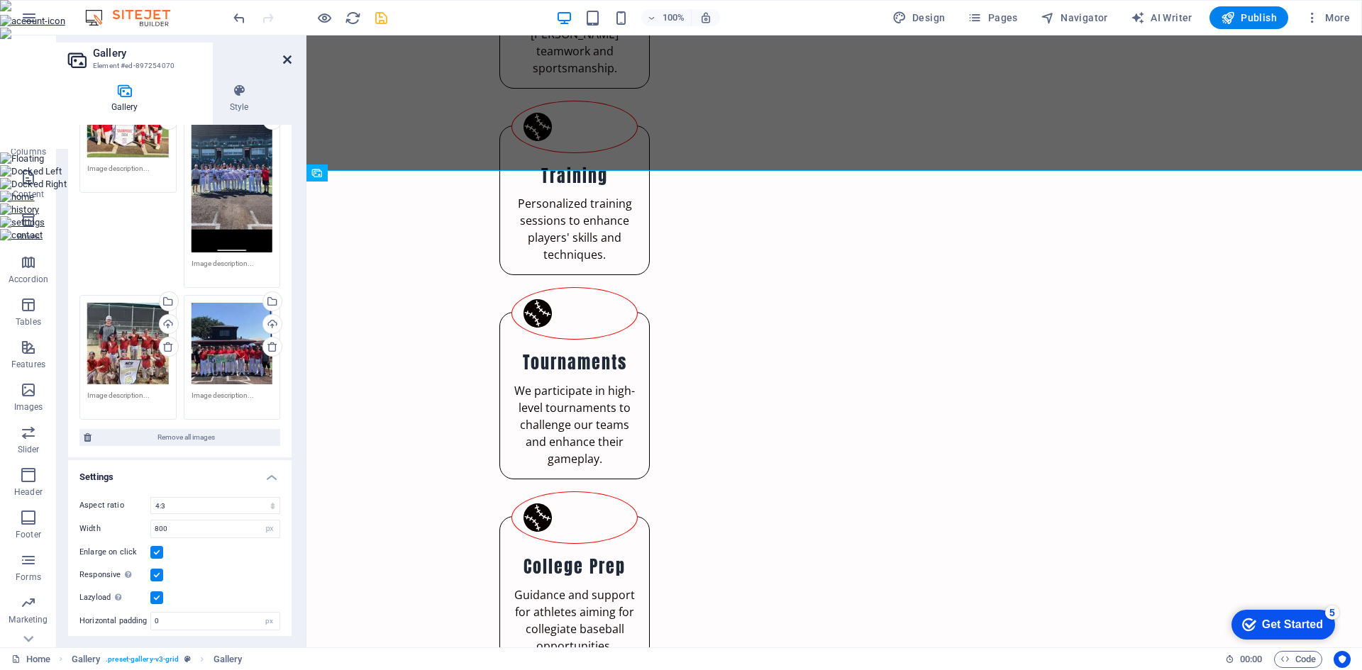
click at [285, 60] on icon at bounding box center [287, 59] width 9 height 11
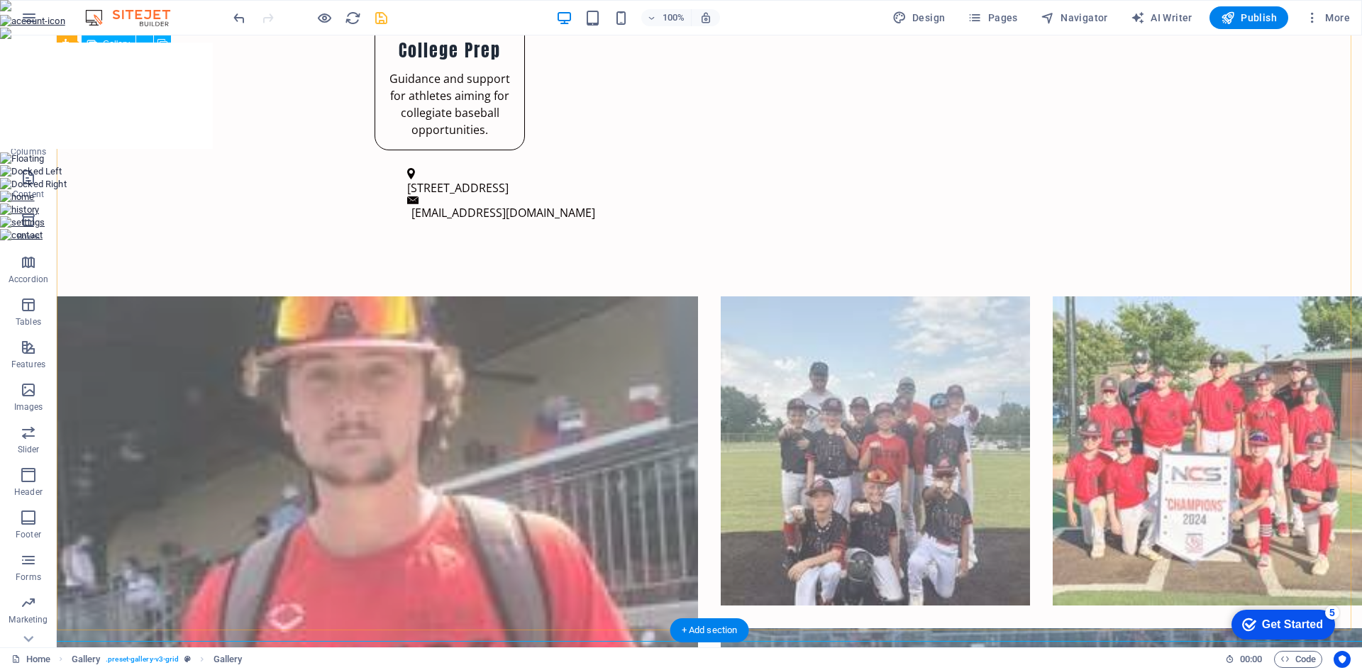
scroll to position [1312, 0]
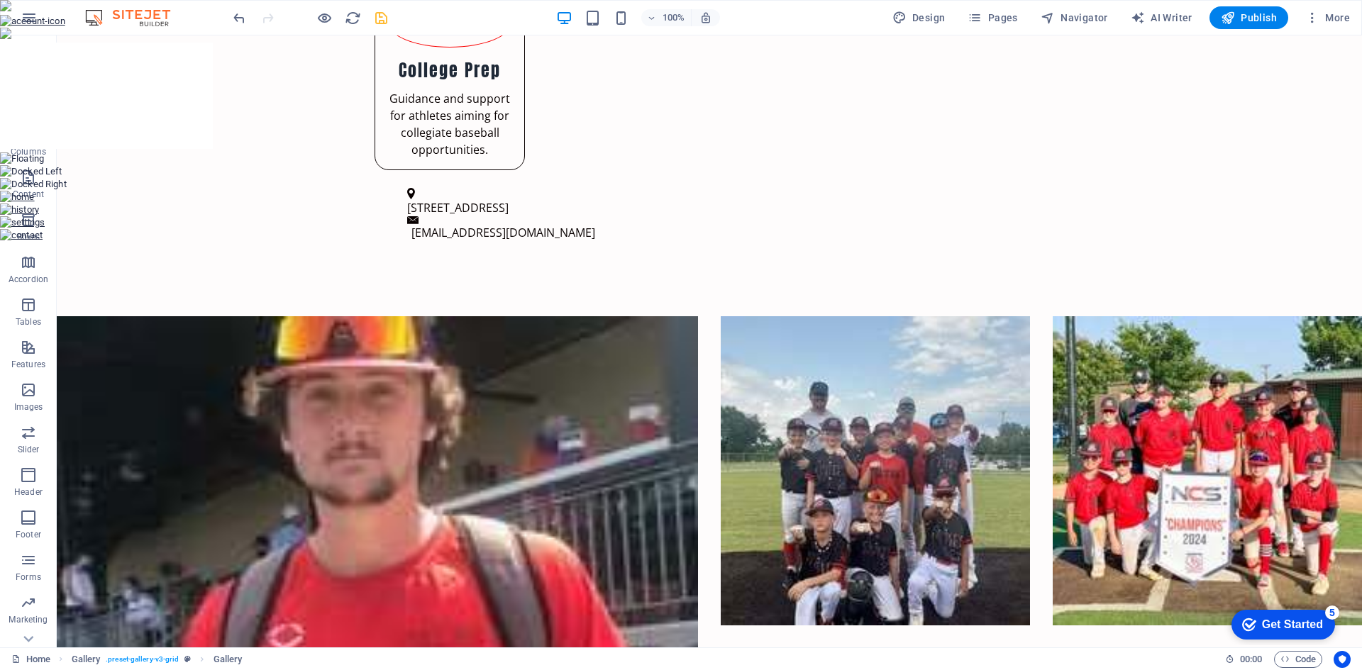
click at [382, 17] on icon "save" at bounding box center [381, 18] width 16 height 16
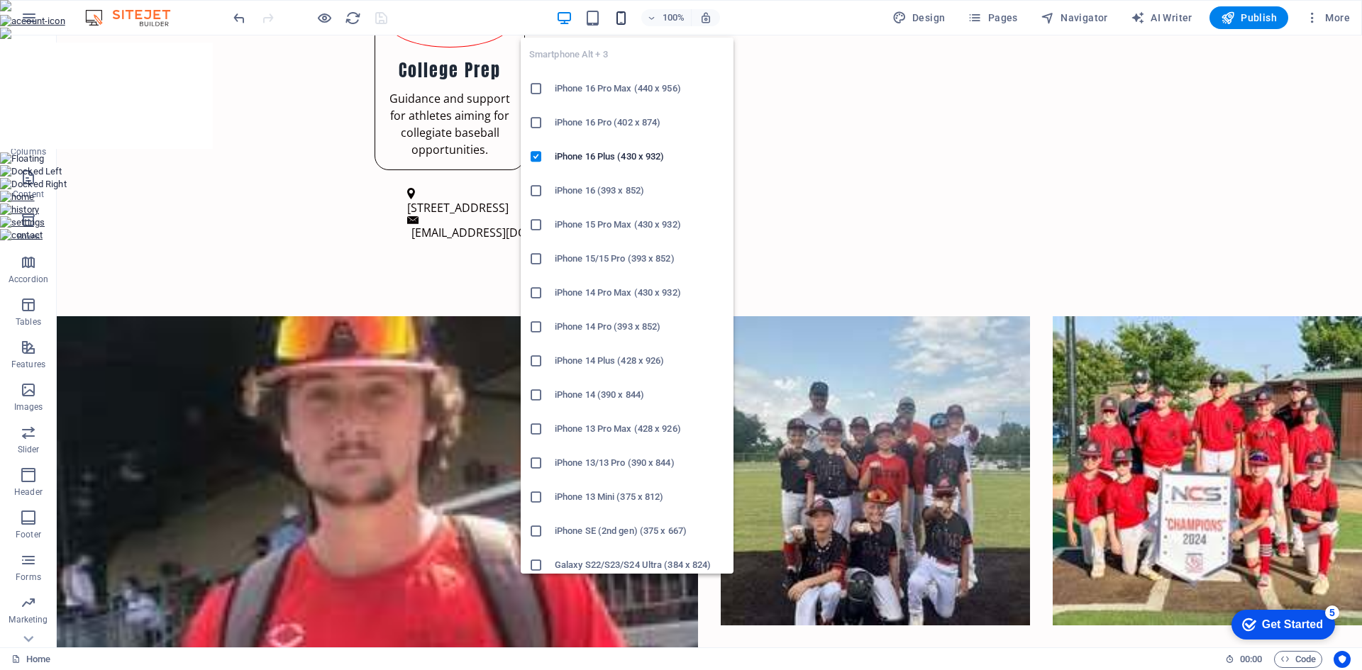
click at [624, 18] on icon "button" at bounding box center [621, 18] width 16 height 16
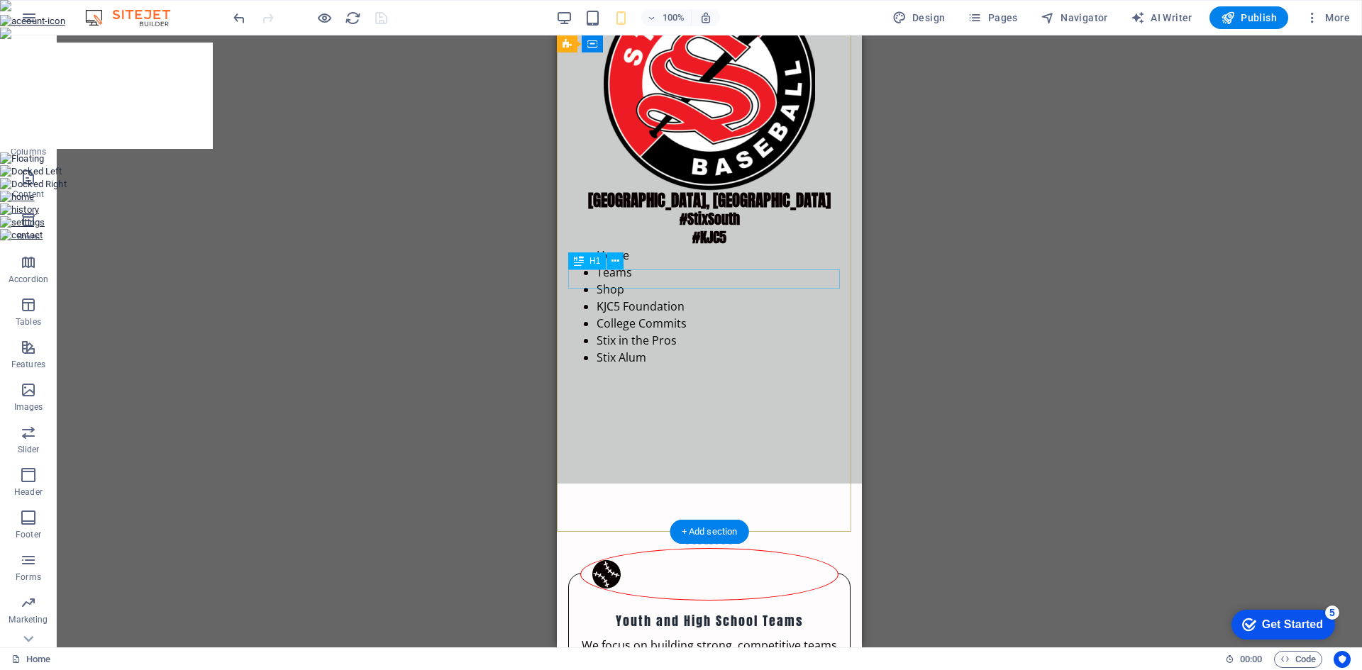
scroll to position [0, 0]
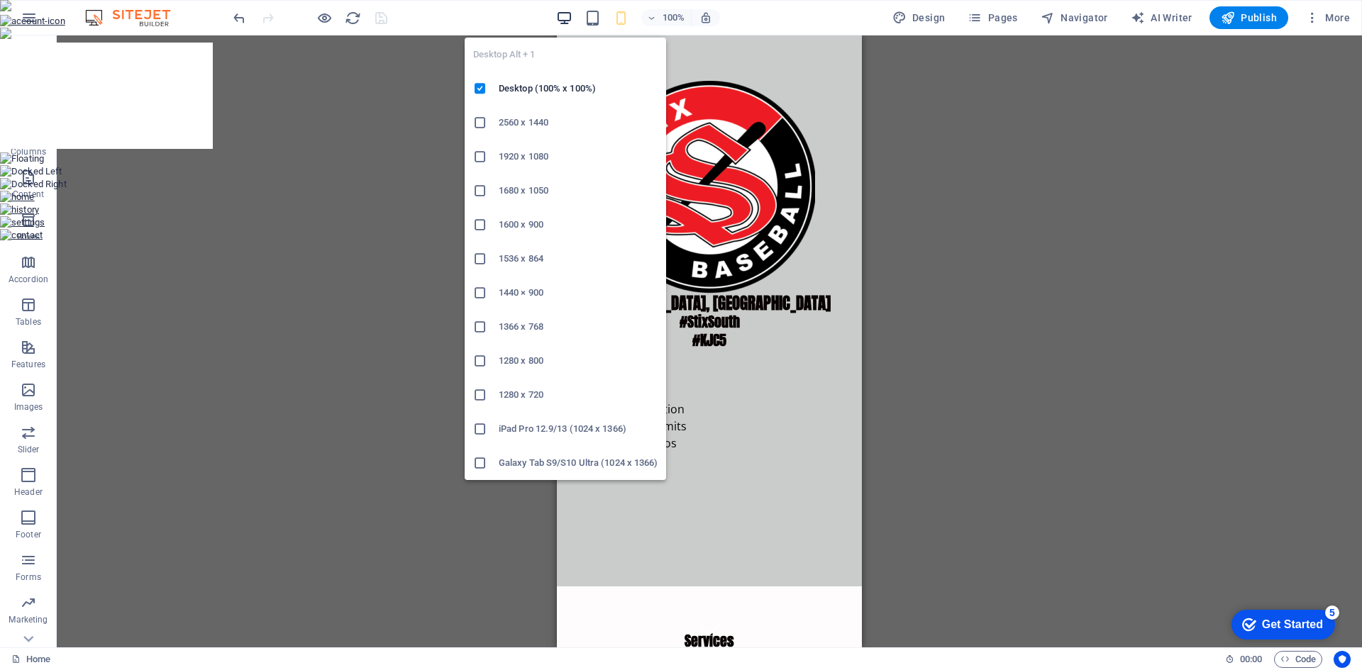
click at [563, 16] on icon "button" at bounding box center [564, 18] width 16 height 16
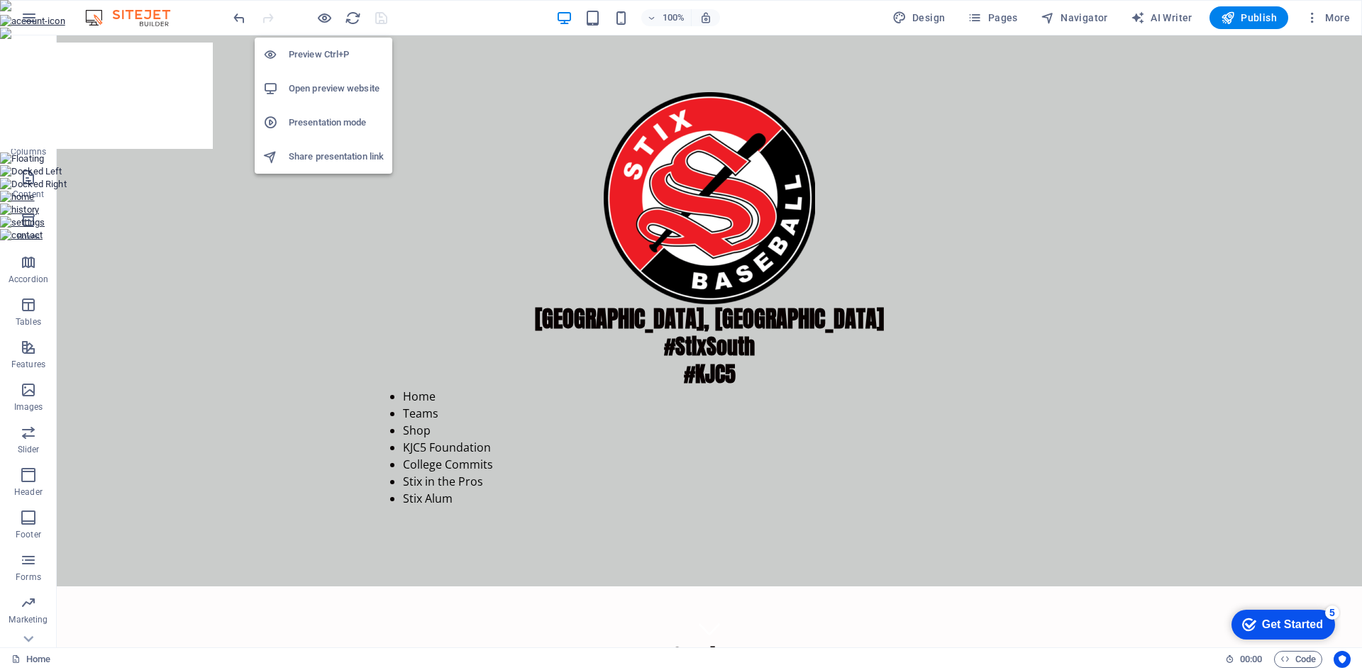
click at [322, 87] on h6 "Open preview website" at bounding box center [336, 88] width 95 height 17
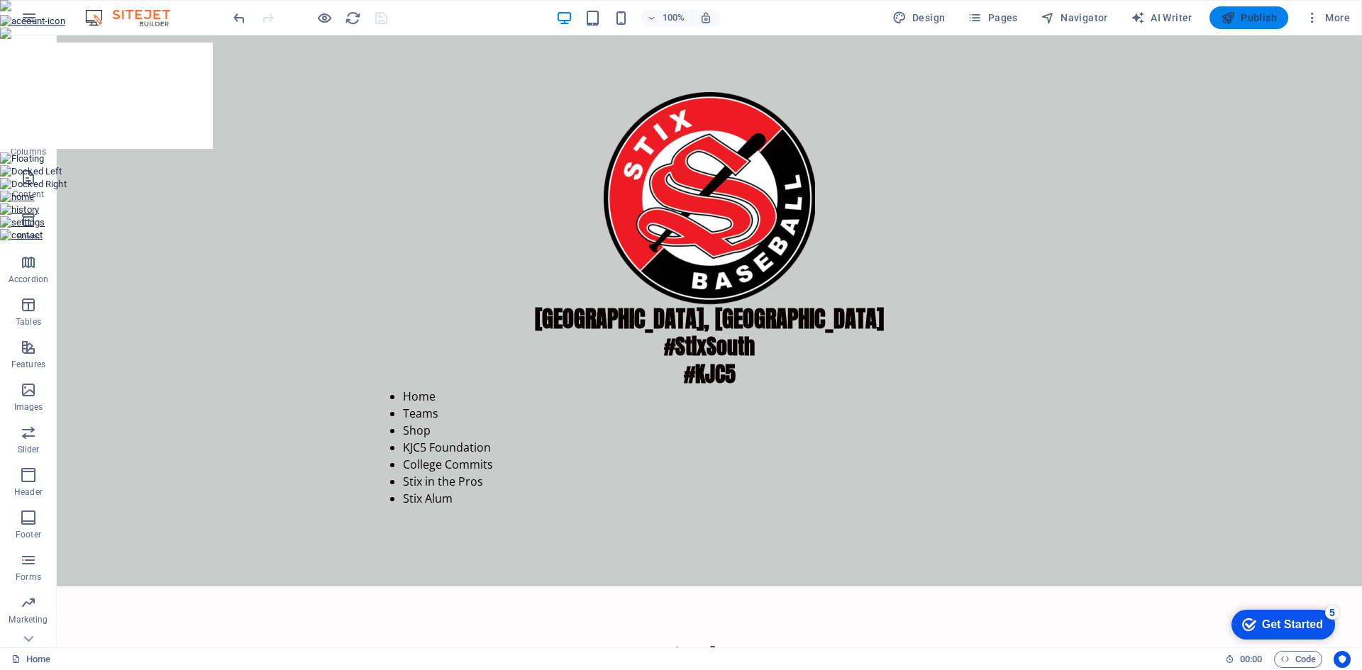
click at [1232, 21] on icon "button" at bounding box center [1228, 18] width 14 height 14
click at [381, 18] on div at bounding box center [309, 17] width 159 height 23
click at [1230, 22] on icon "button" at bounding box center [1228, 18] width 14 height 14
